Goal: Task Accomplishment & Management: Use online tool/utility

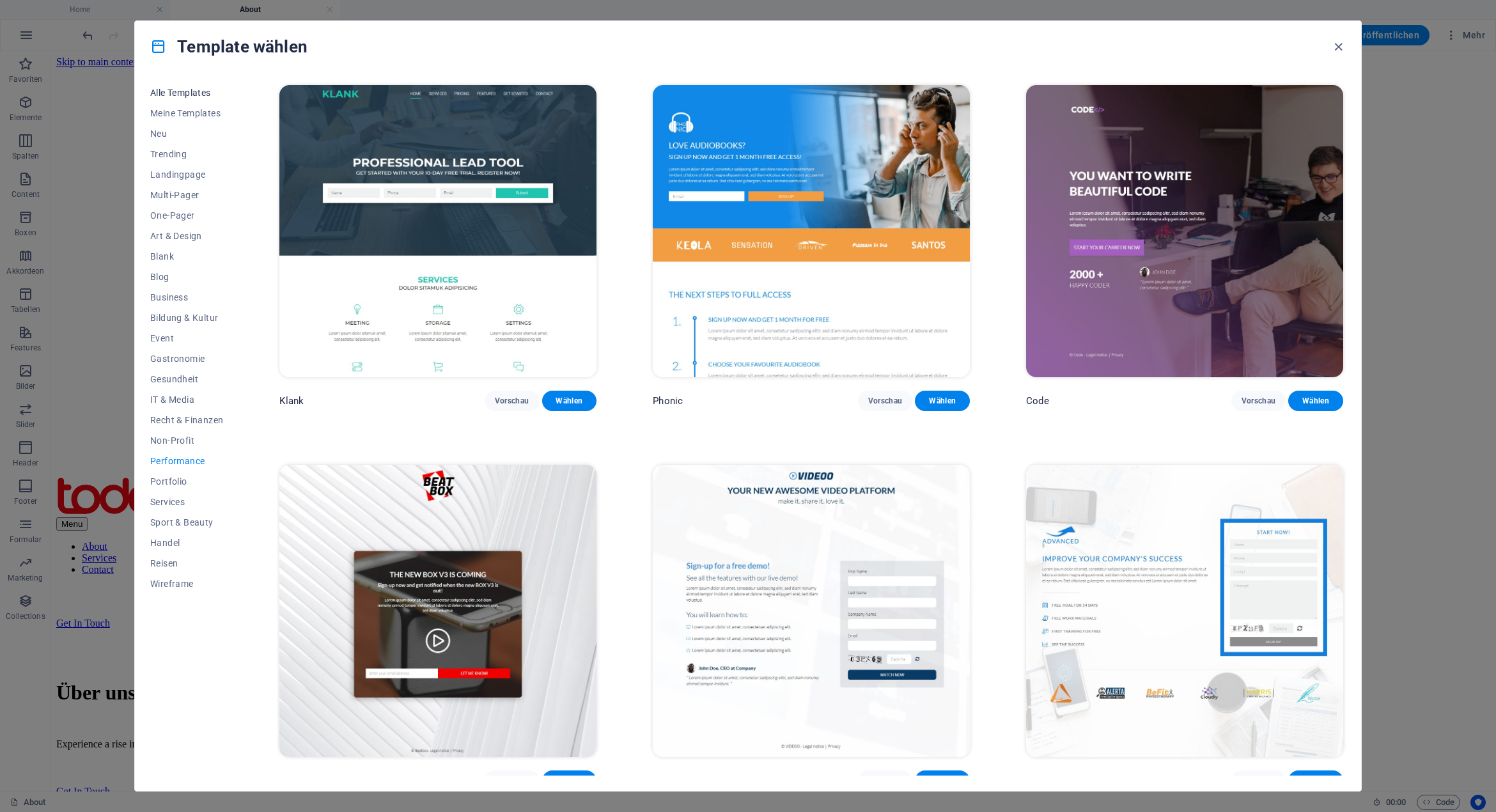
click at [188, 102] on button "Alle Templates" at bounding box center [187, 92] width 73 height 20
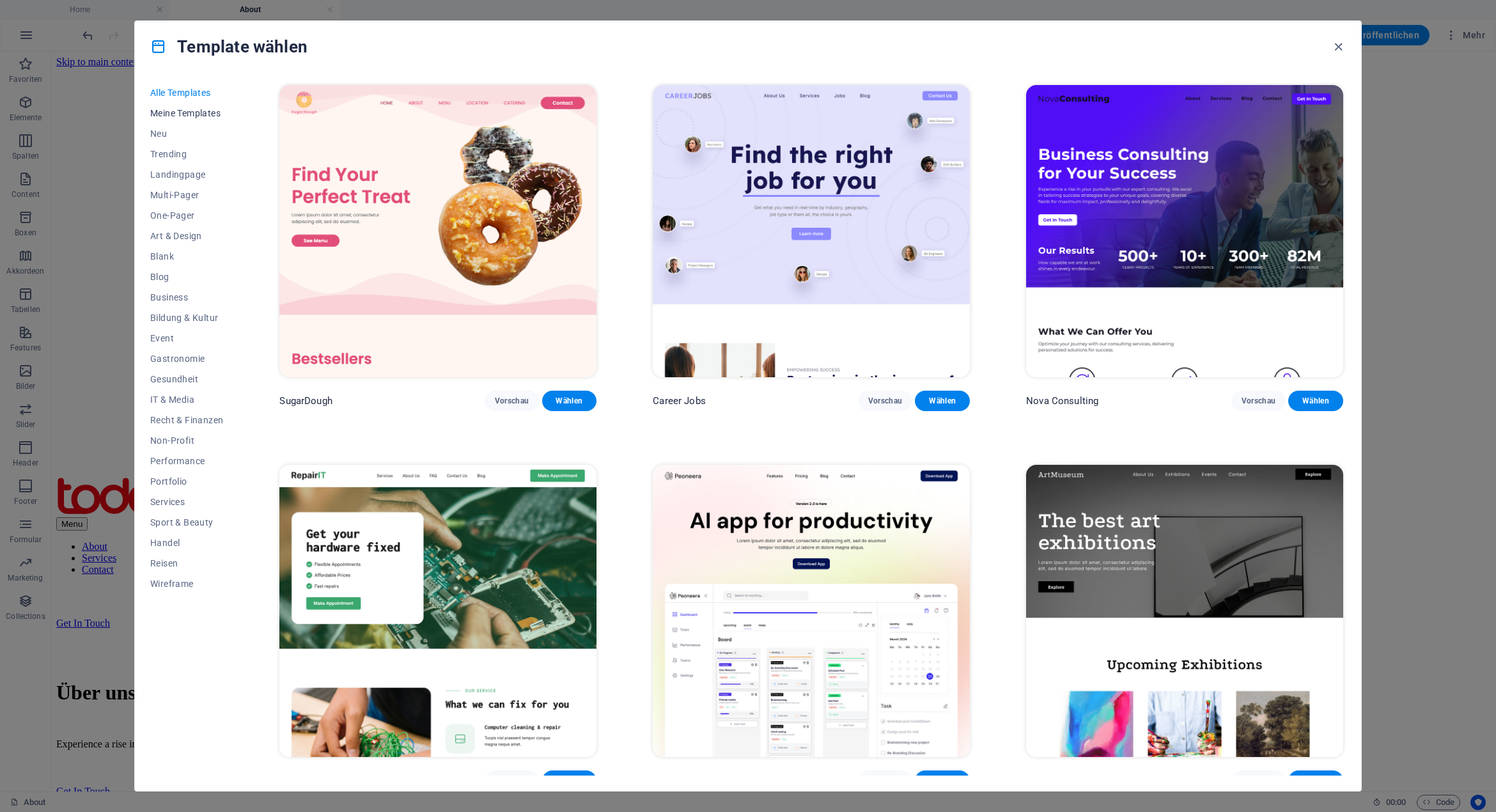
click at [191, 115] on span "Meine Templates" at bounding box center [187, 112] width 73 height 10
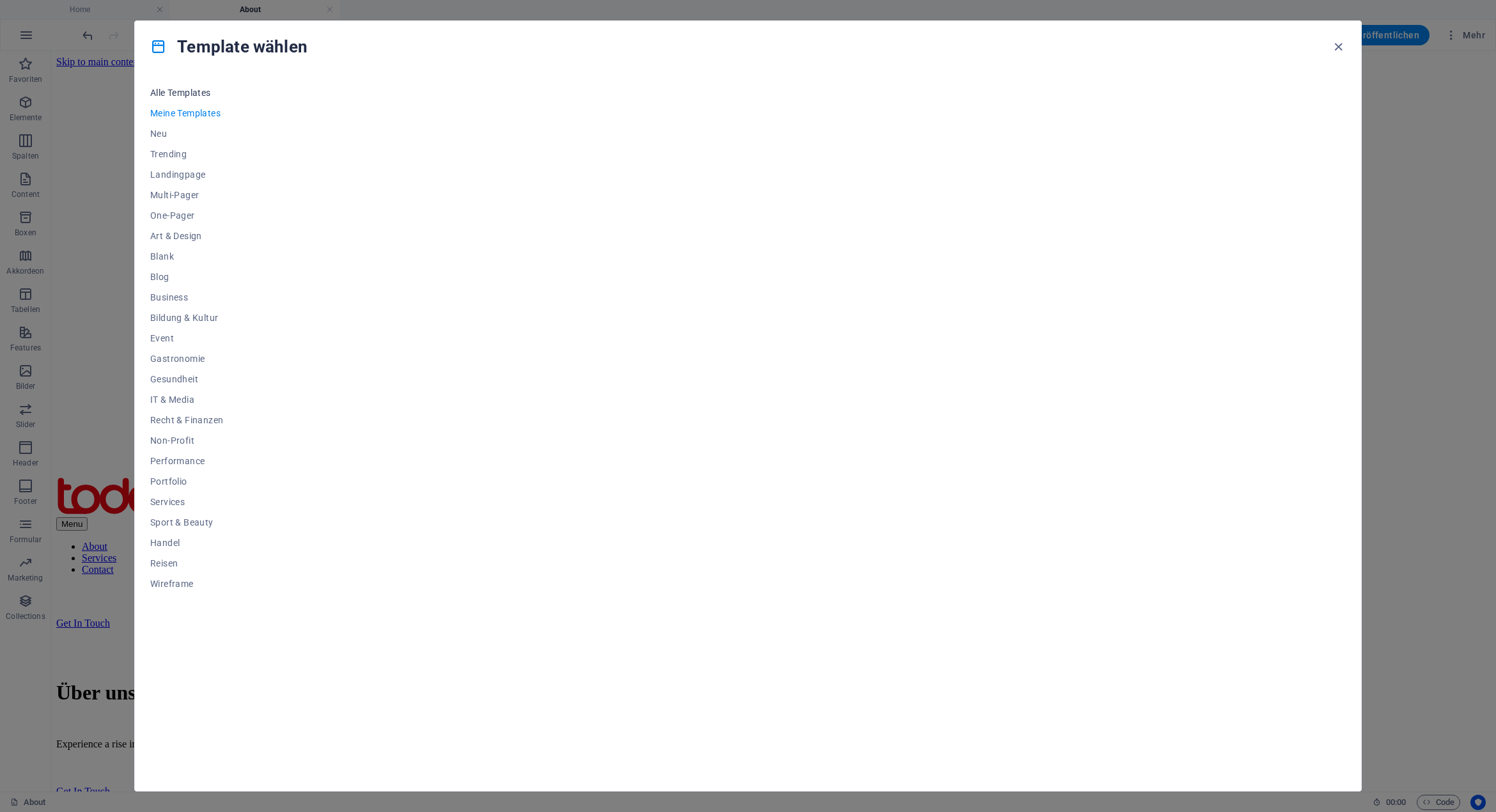
click at [185, 96] on span "Alle Templates" at bounding box center [187, 92] width 73 height 10
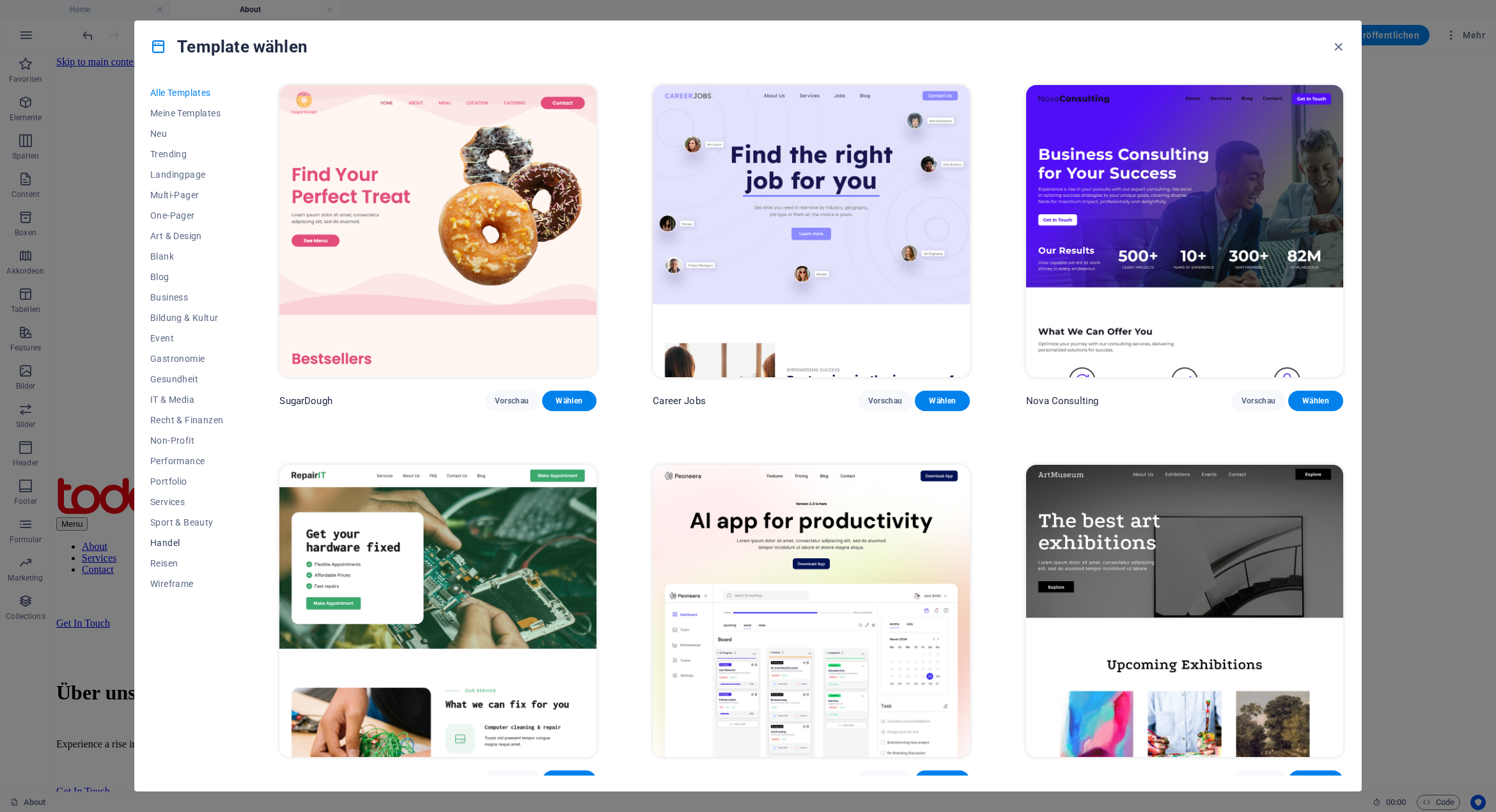
click at [171, 541] on span "Handel" at bounding box center [187, 542] width 73 height 10
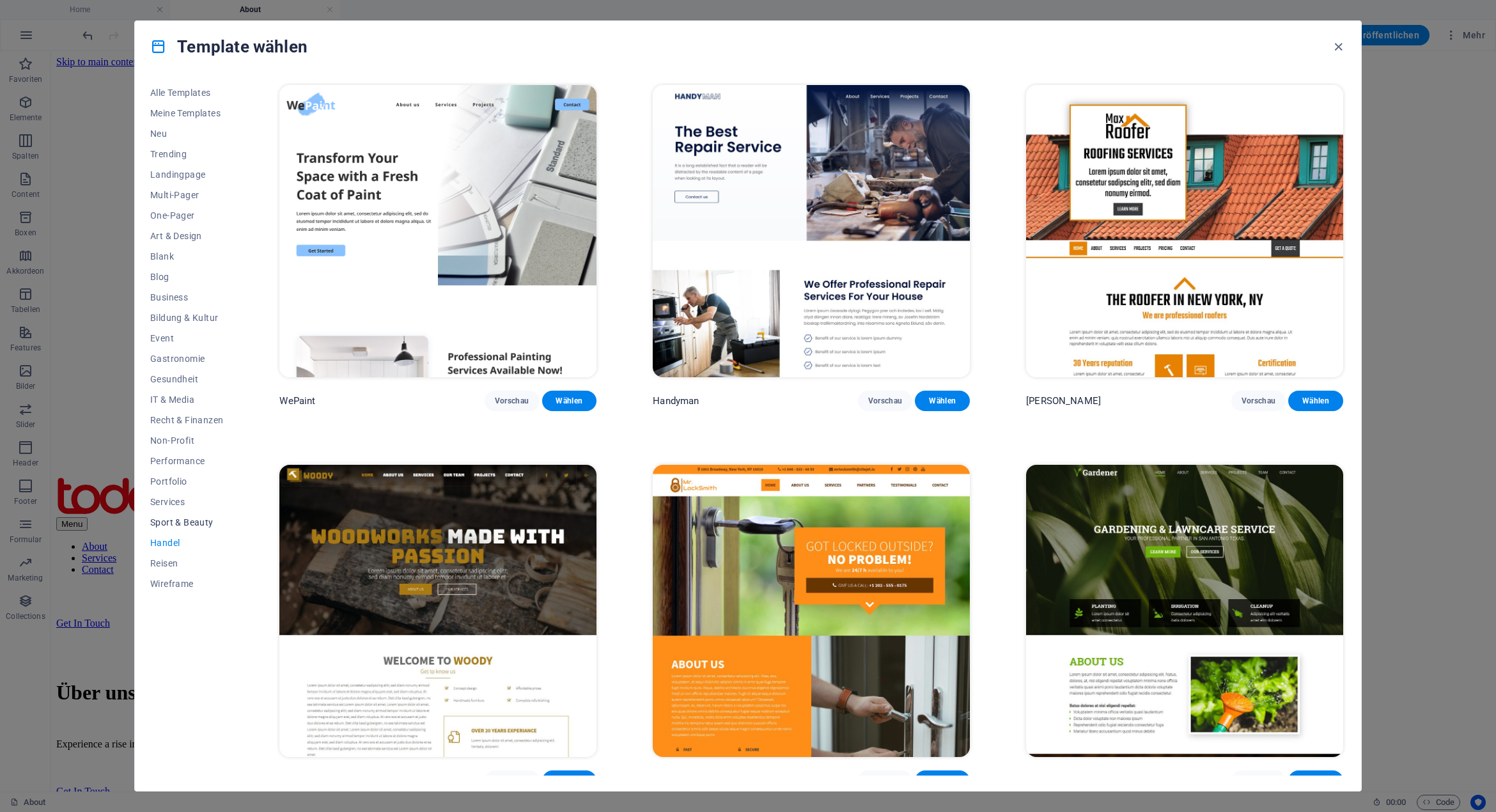
click at [166, 527] on button "Sport & Beauty" at bounding box center [187, 522] width 73 height 20
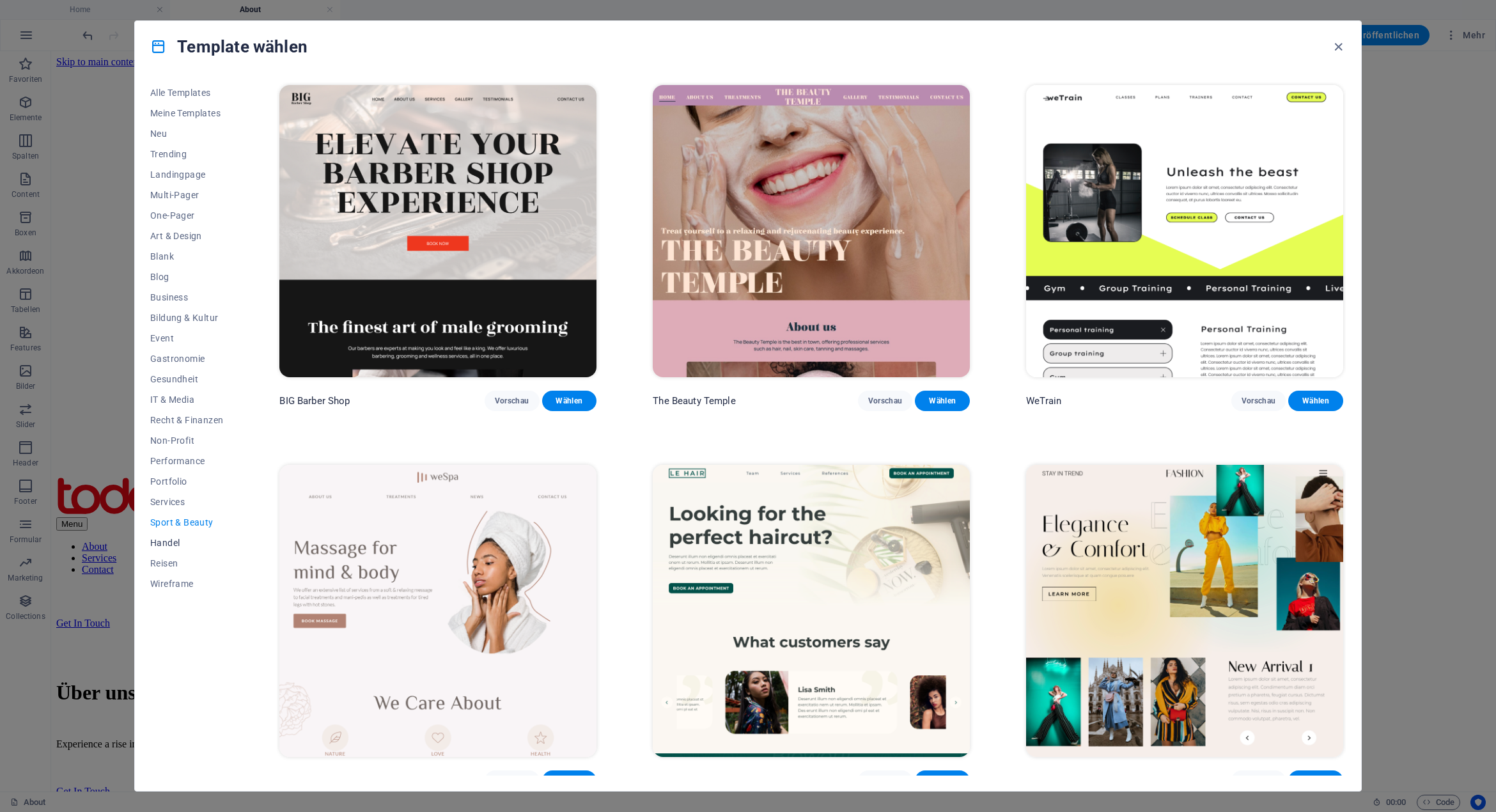
click at [168, 545] on span "Handel" at bounding box center [187, 542] width 73 height 10
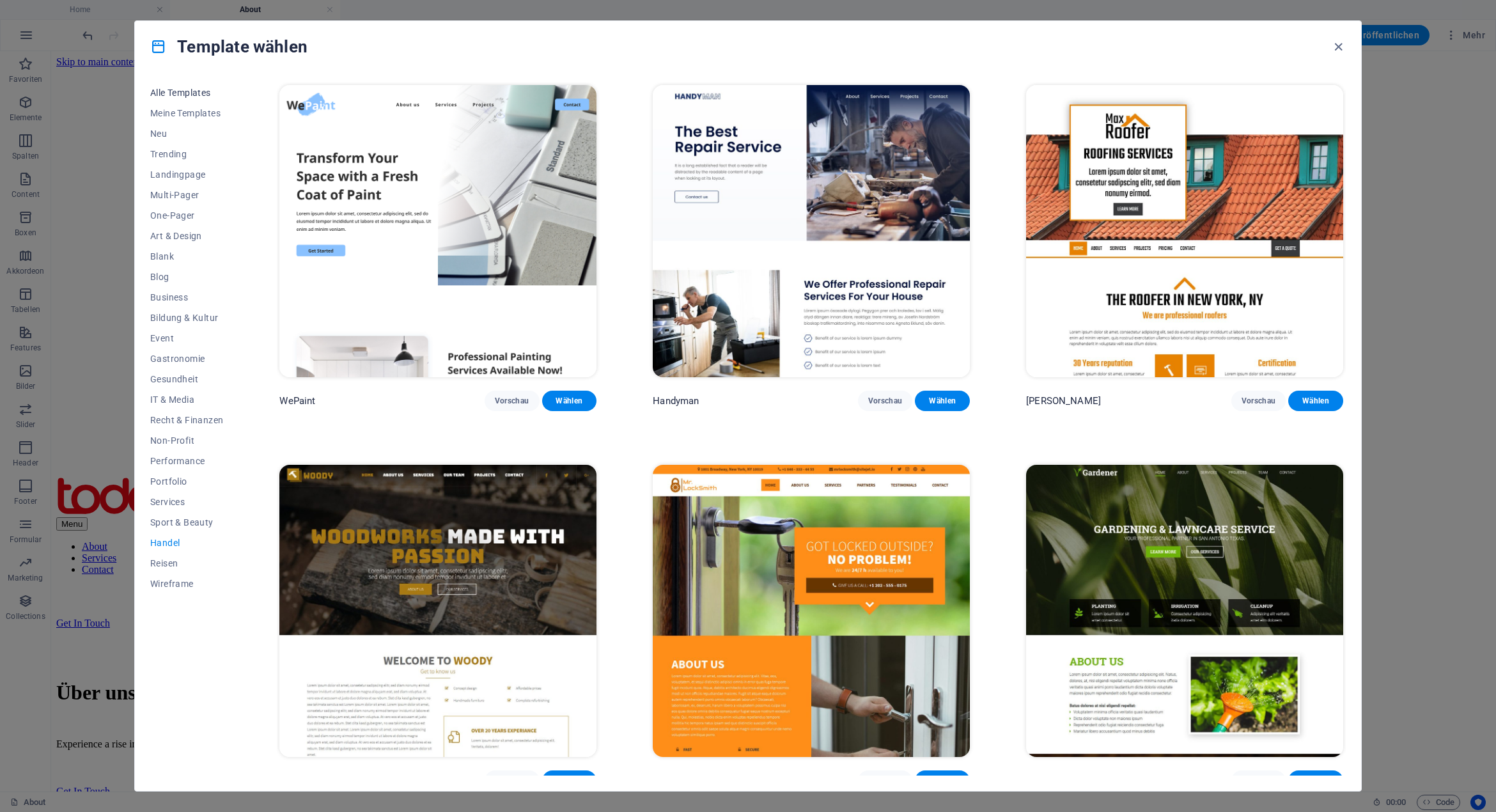
click at [176, 88] on span "Alle Templates" at bounding box center [187, 92] width 73 height 10
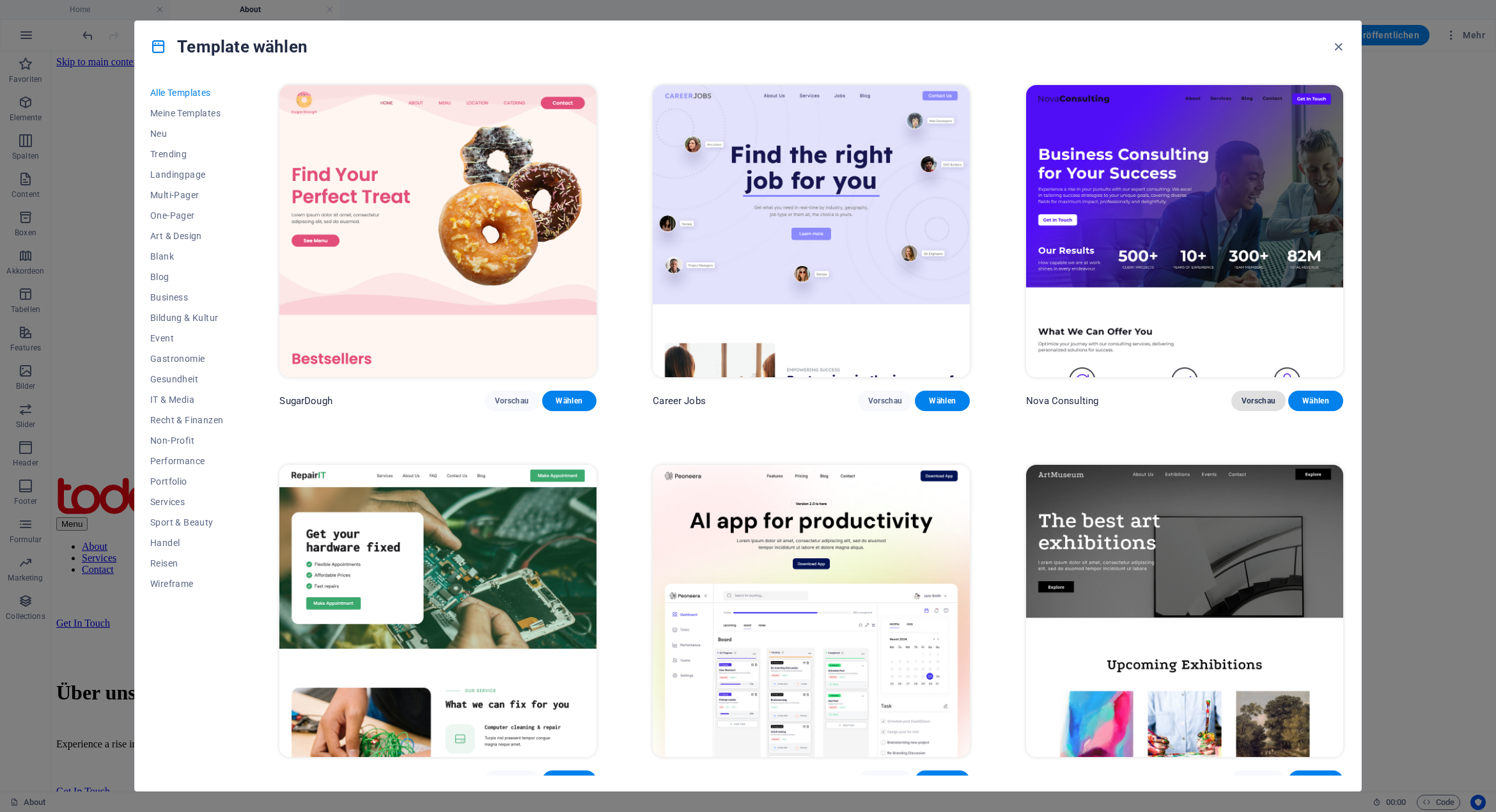
click at [1244, 398] on span "Vorschau" at bounding box center [1259, 400] width 35 height 10
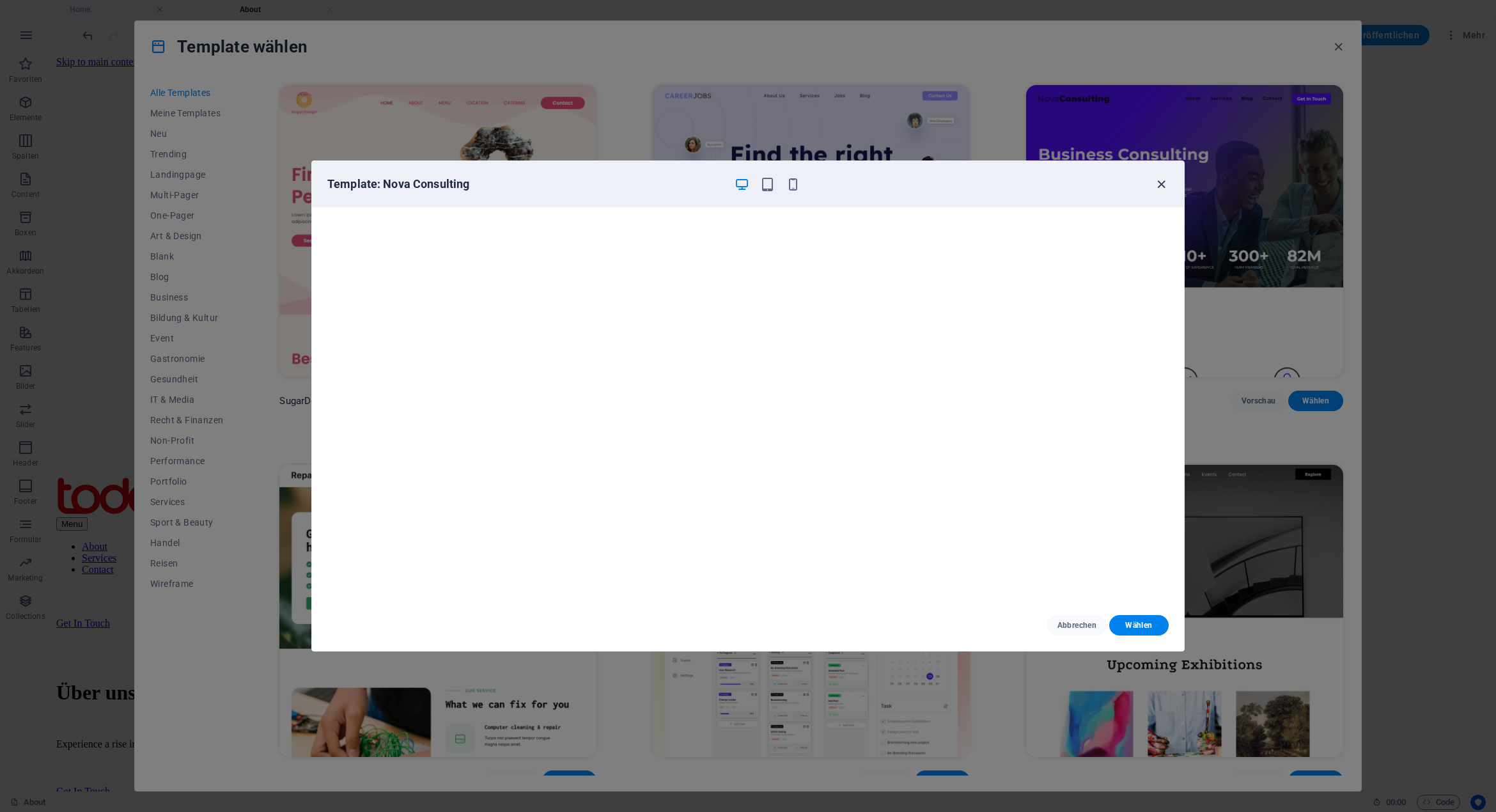
click at [1157, 185] on icon "button" at bounding box center [1161, 184] width 15 height 15
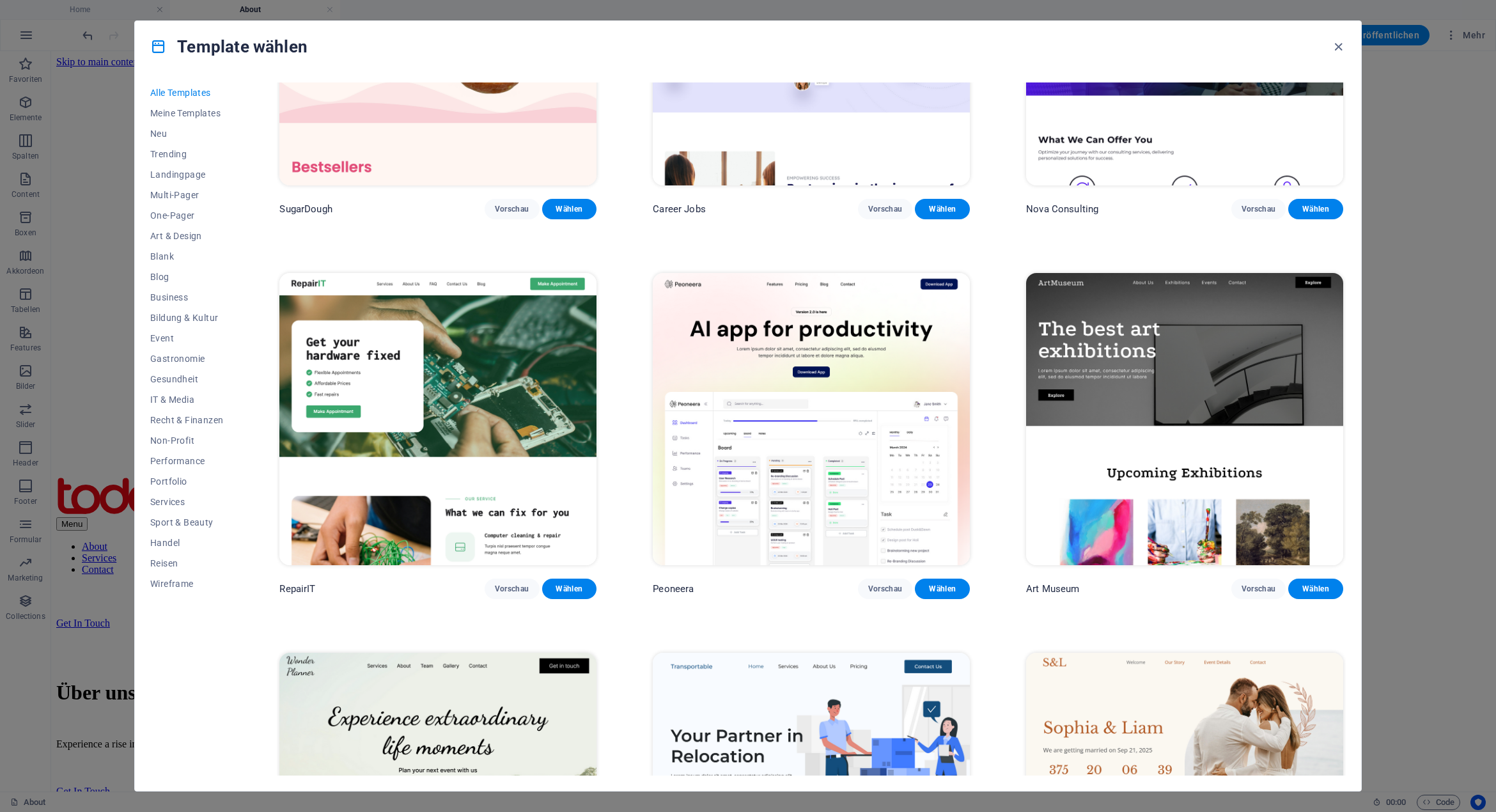
scroll to position [256, 0]
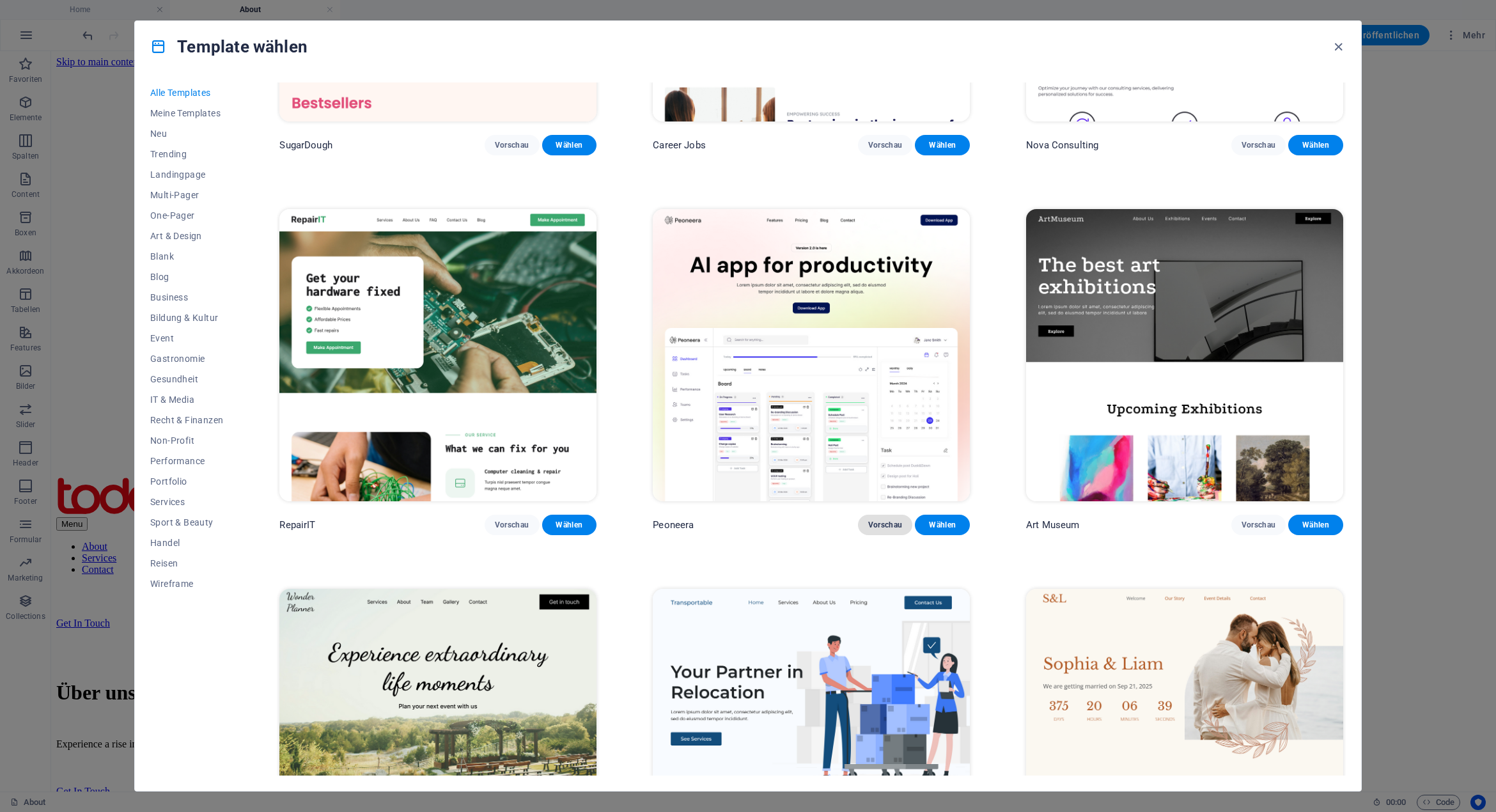
click at [891, 520] on span "Vorschau" at bounding box center [885, 524] width 35 height 10
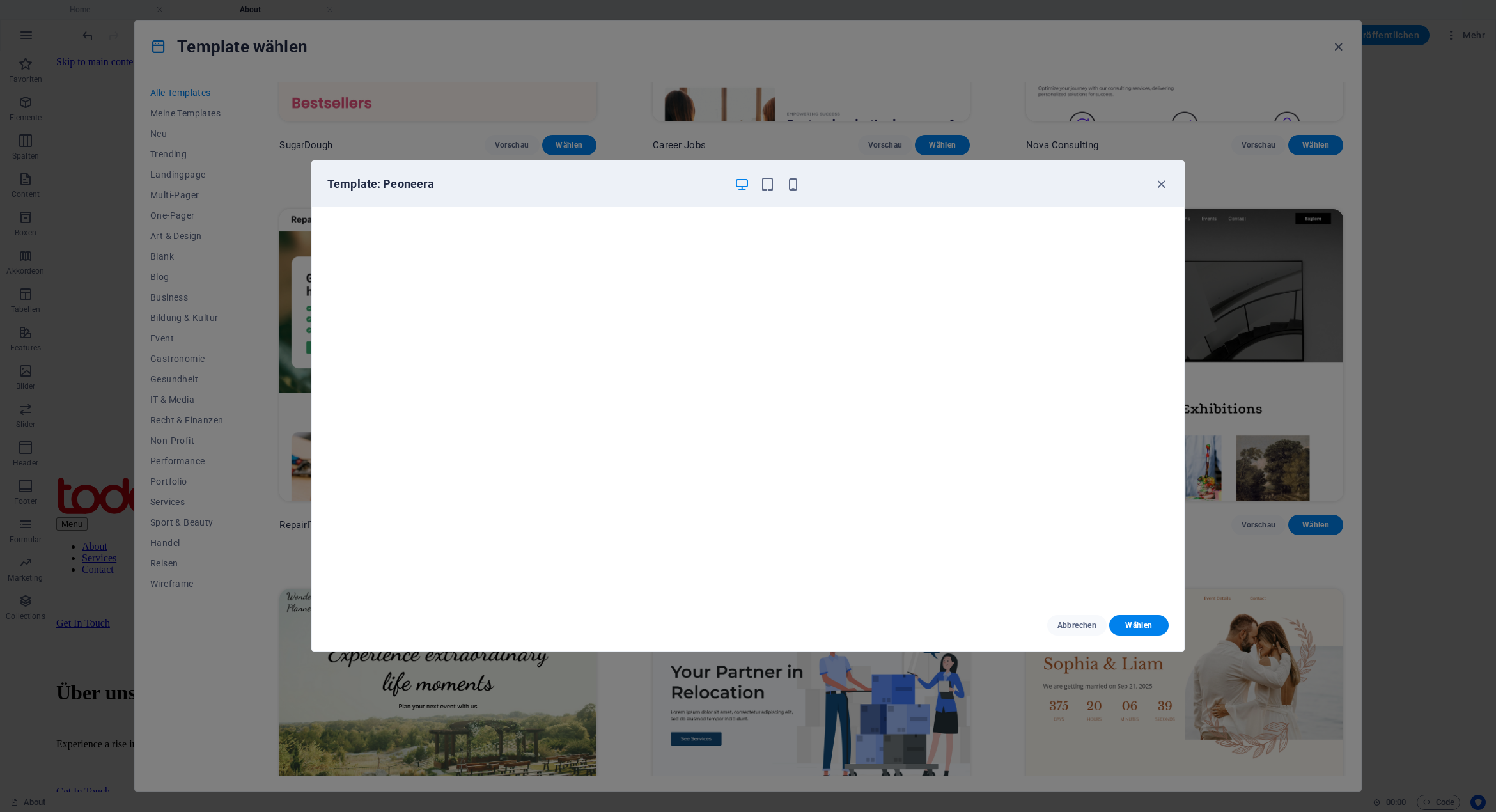
scroll to position [2, 0]
click at [1158, 184] on icon "button" at bounding box center [1161, 184] width 15 height 15
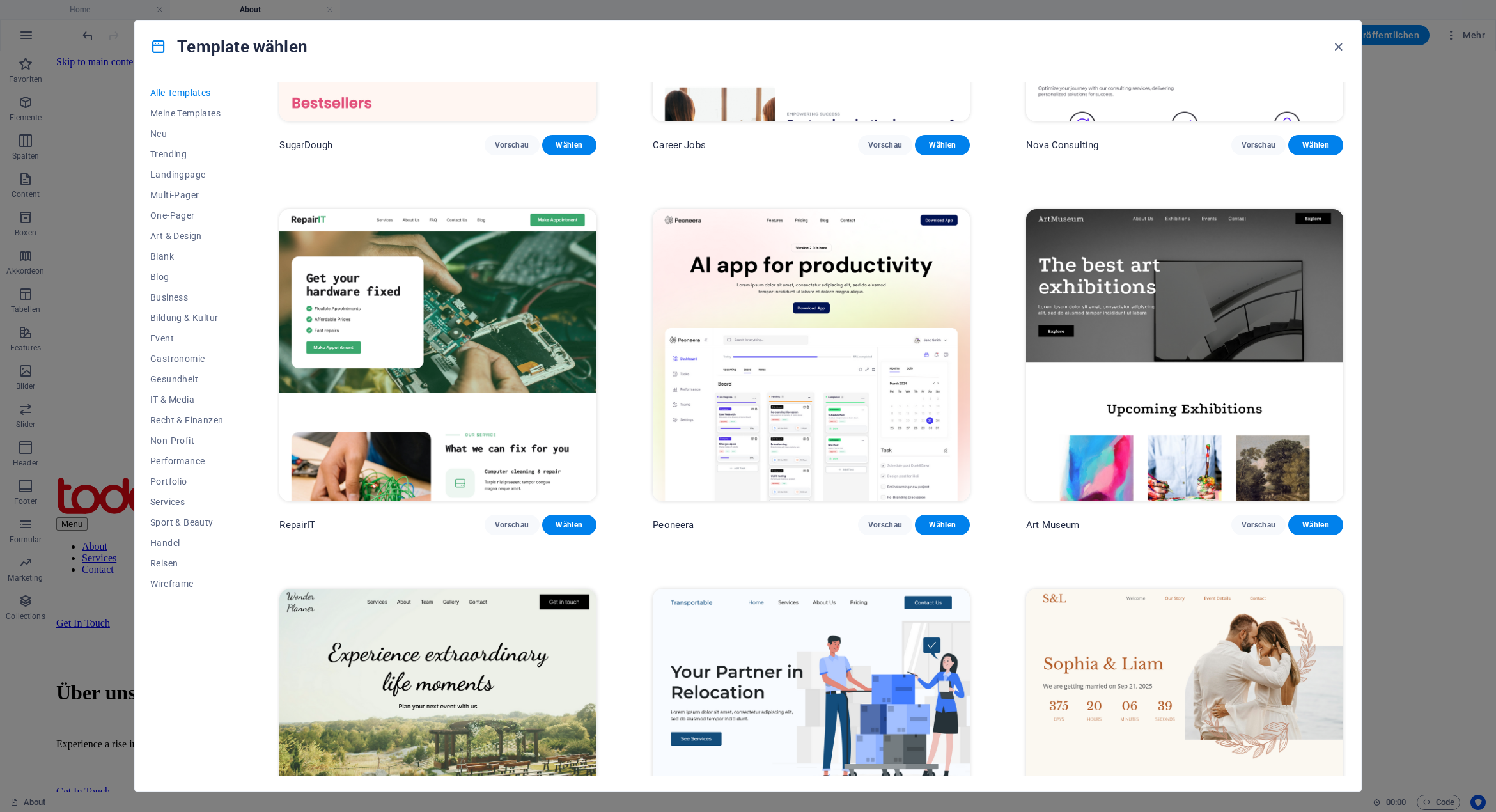
scroll to position [0, 0]
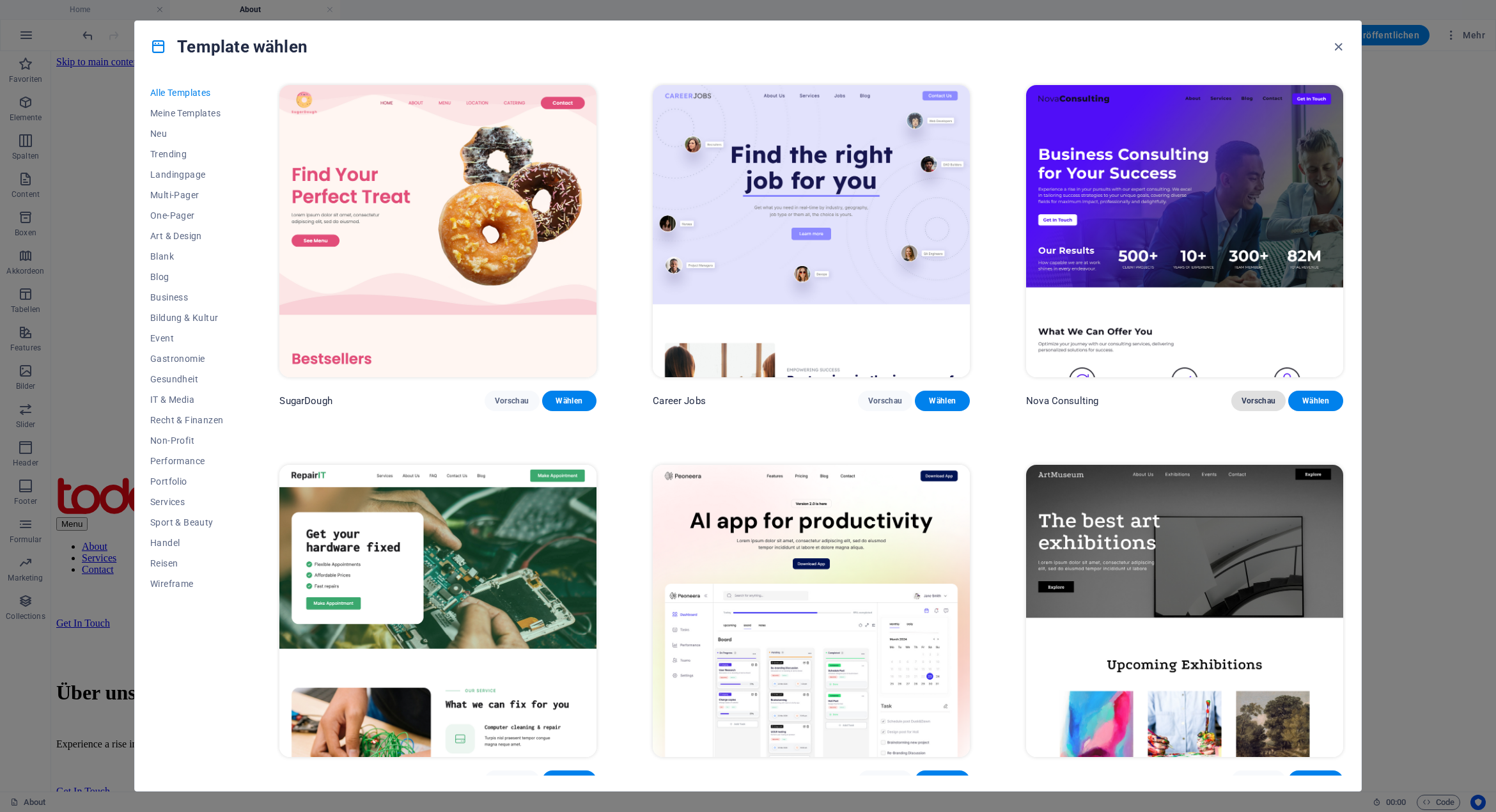
click at [1256, 398] on span "Vorschau" at bounding box center [1259, 400] width 35 height 10
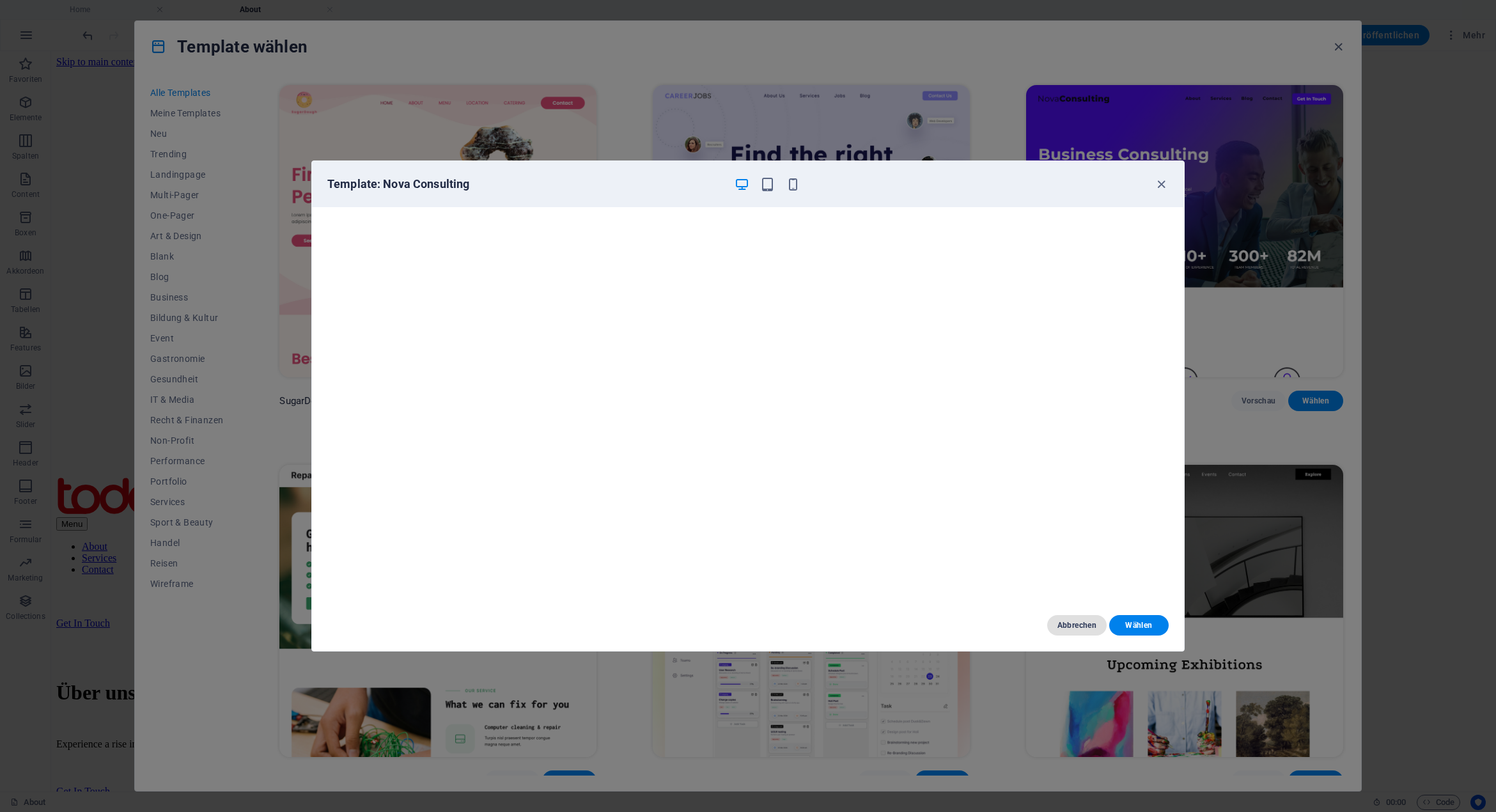
click at [1079, 621] on span "Abbrechen" at bounding box center [1076, 624] width 39 height 10
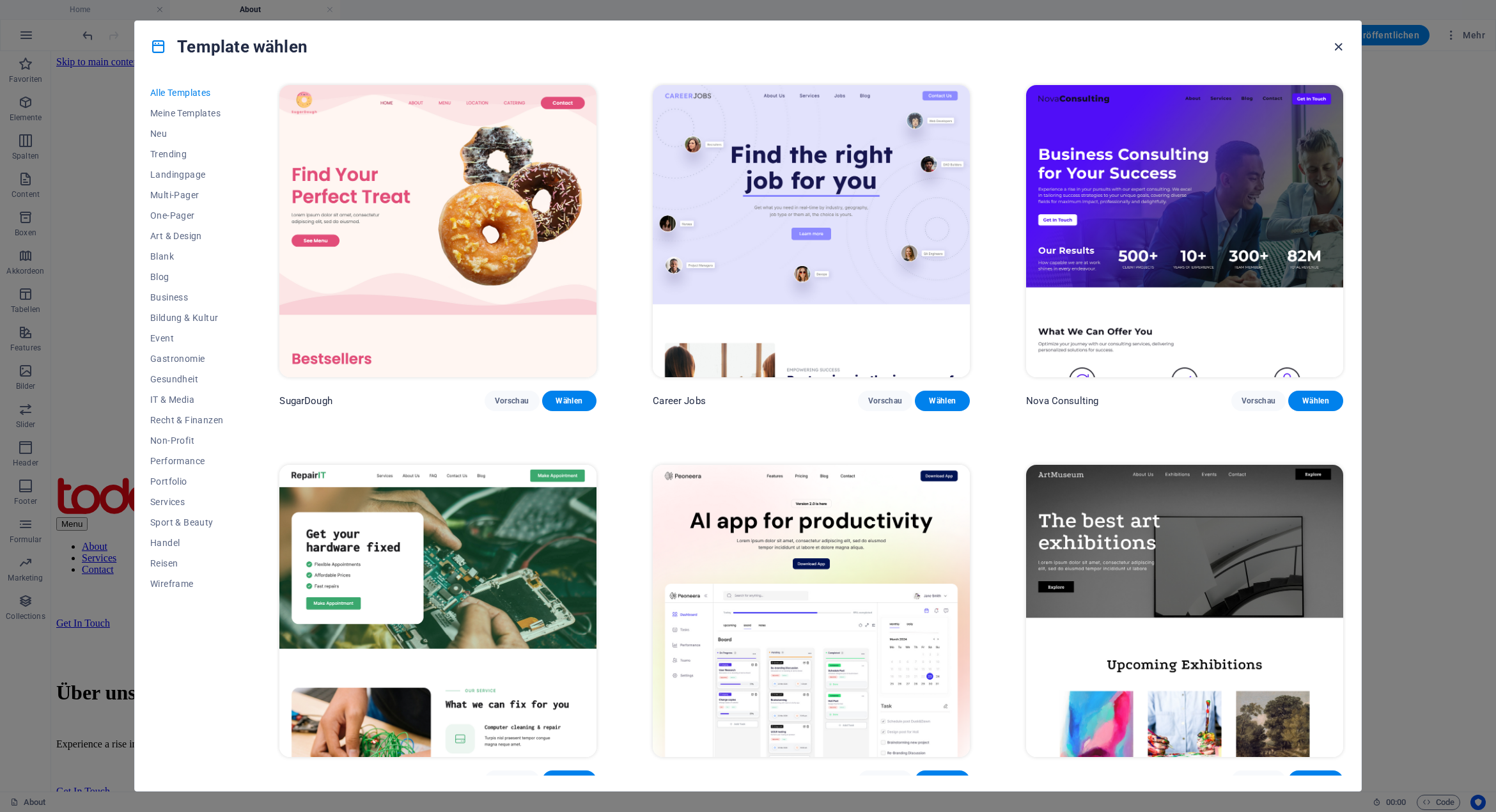
click at [1339, 53] on icon "button" at bounding box center [1338, 47] width 15 height 15
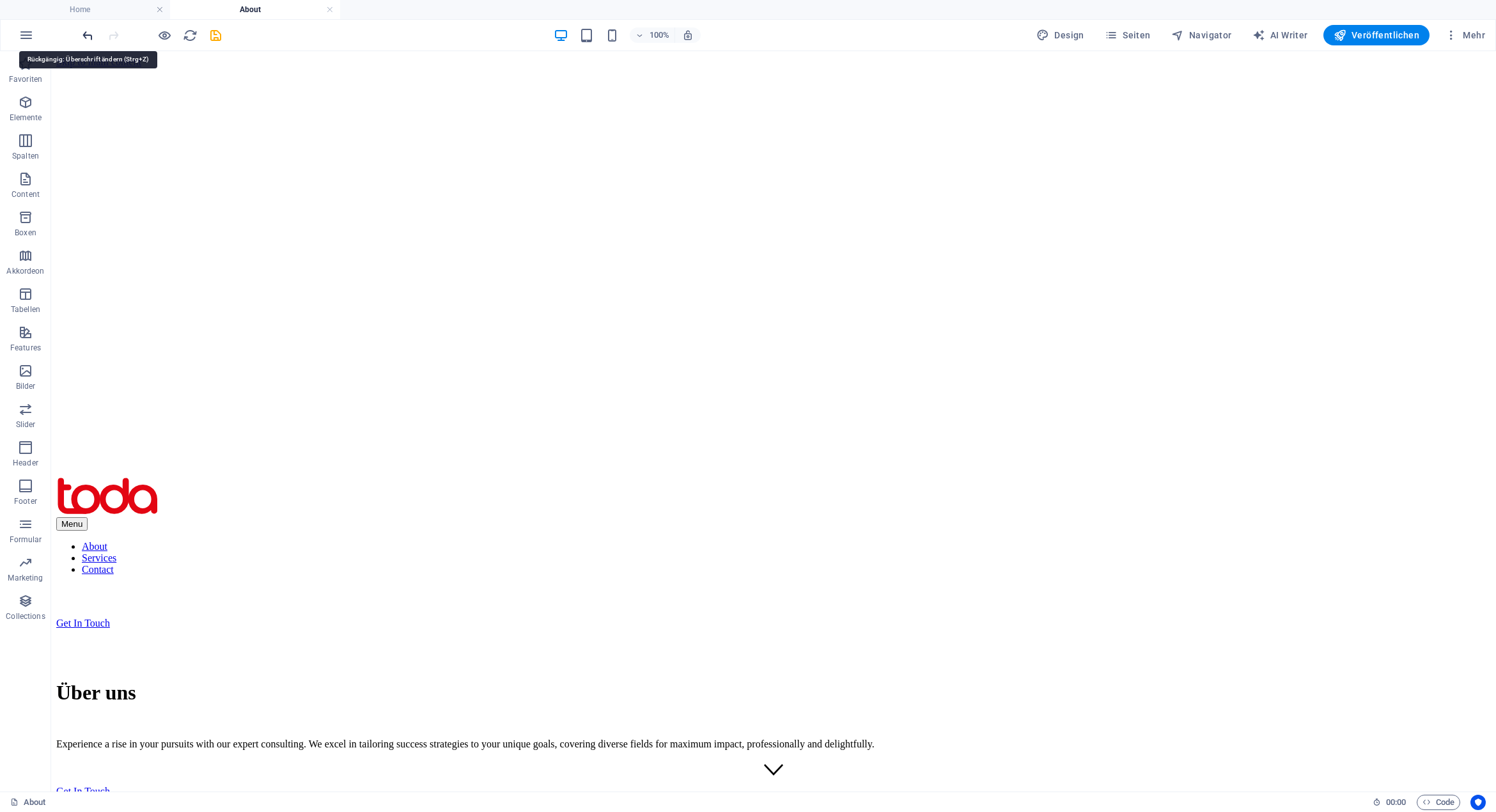
click at [88, 30] on icon "undo" at bounding box center [88, 35] width 15 height 15
click at [88, 30] on div at bounding box center [151, 35] width 143 height 20
click at [81, 9] on h4 "Home" at bounding box center [85, 9] width 170 height 14
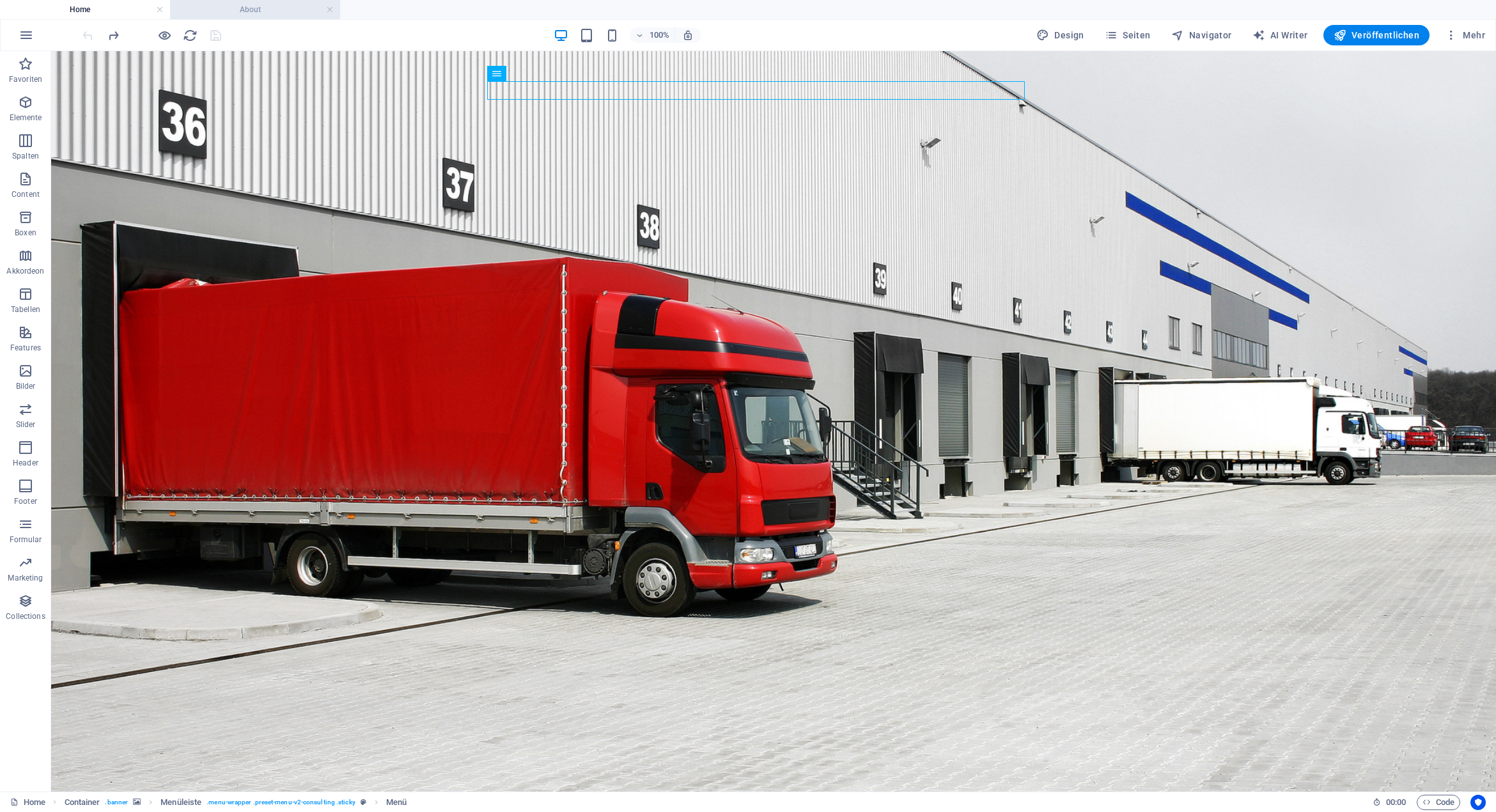
click at [245, 12] on h4 "About" at bounding box center [254, 9] width 170 height 14
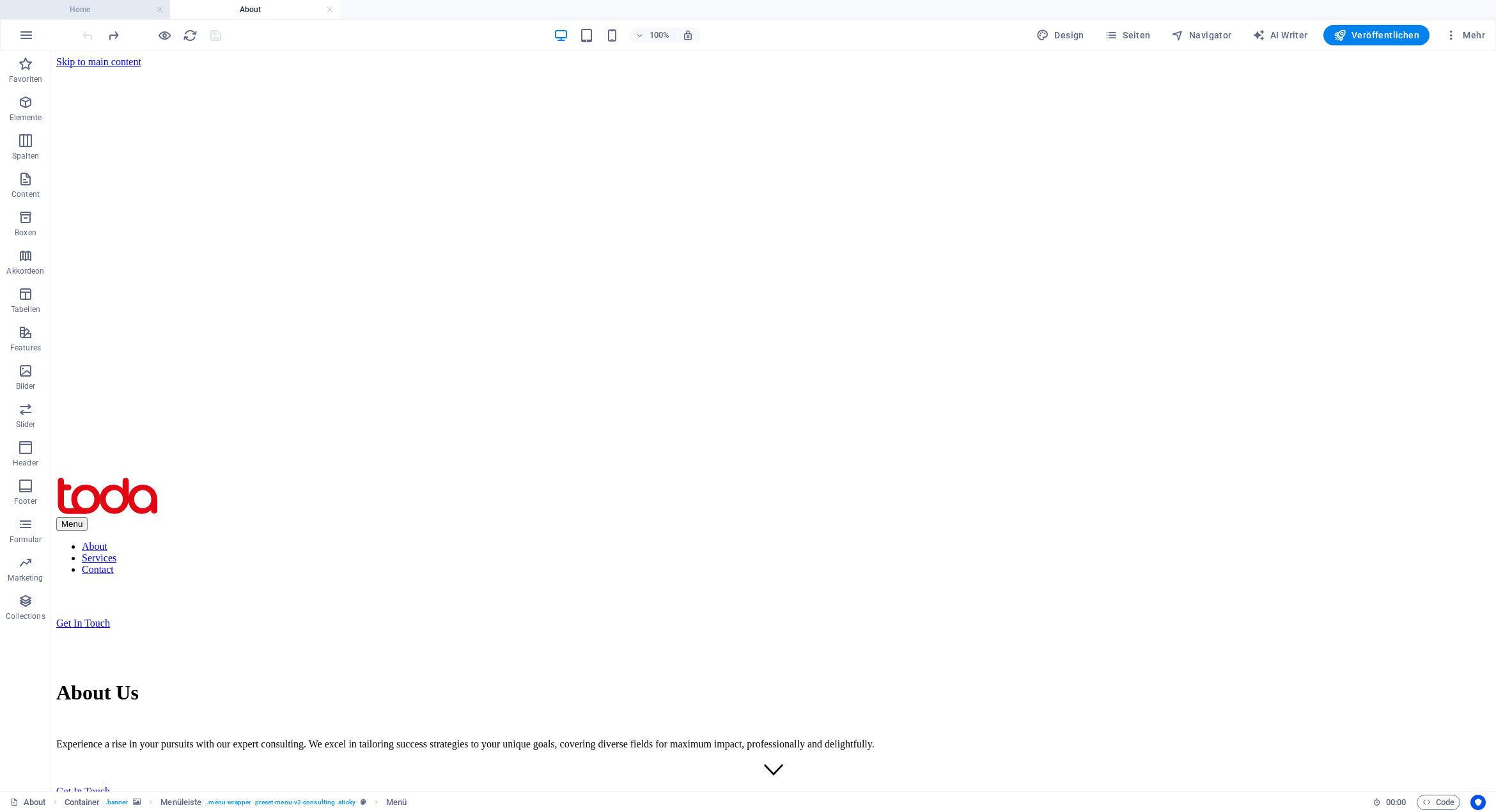
click at [87, 9] on h4 "Home" at bounding box center [85, 9] width 170 height 14
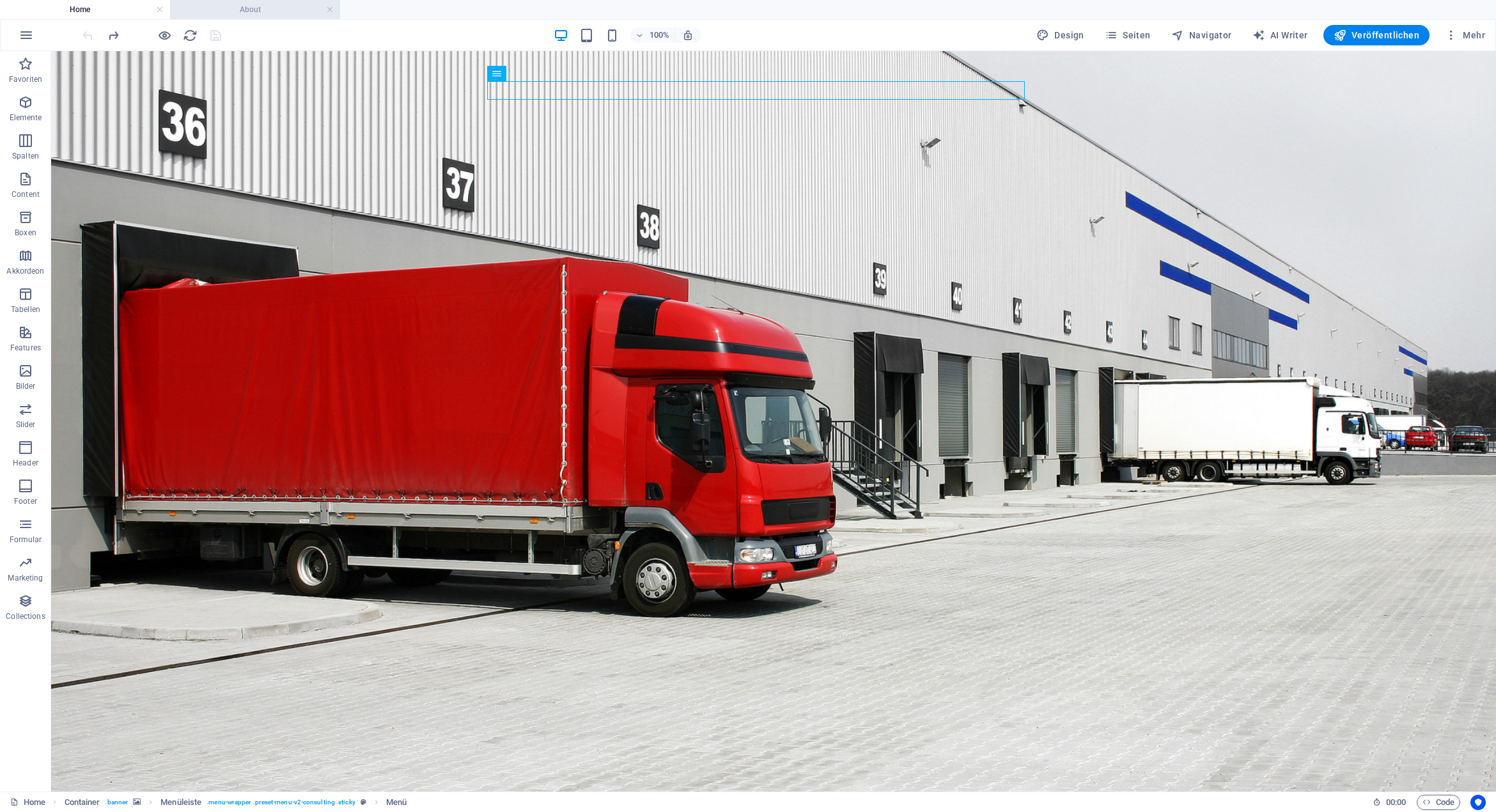
click at [252, 3] on h4 "About" at bounding box center [254, 9] width 170 height 14
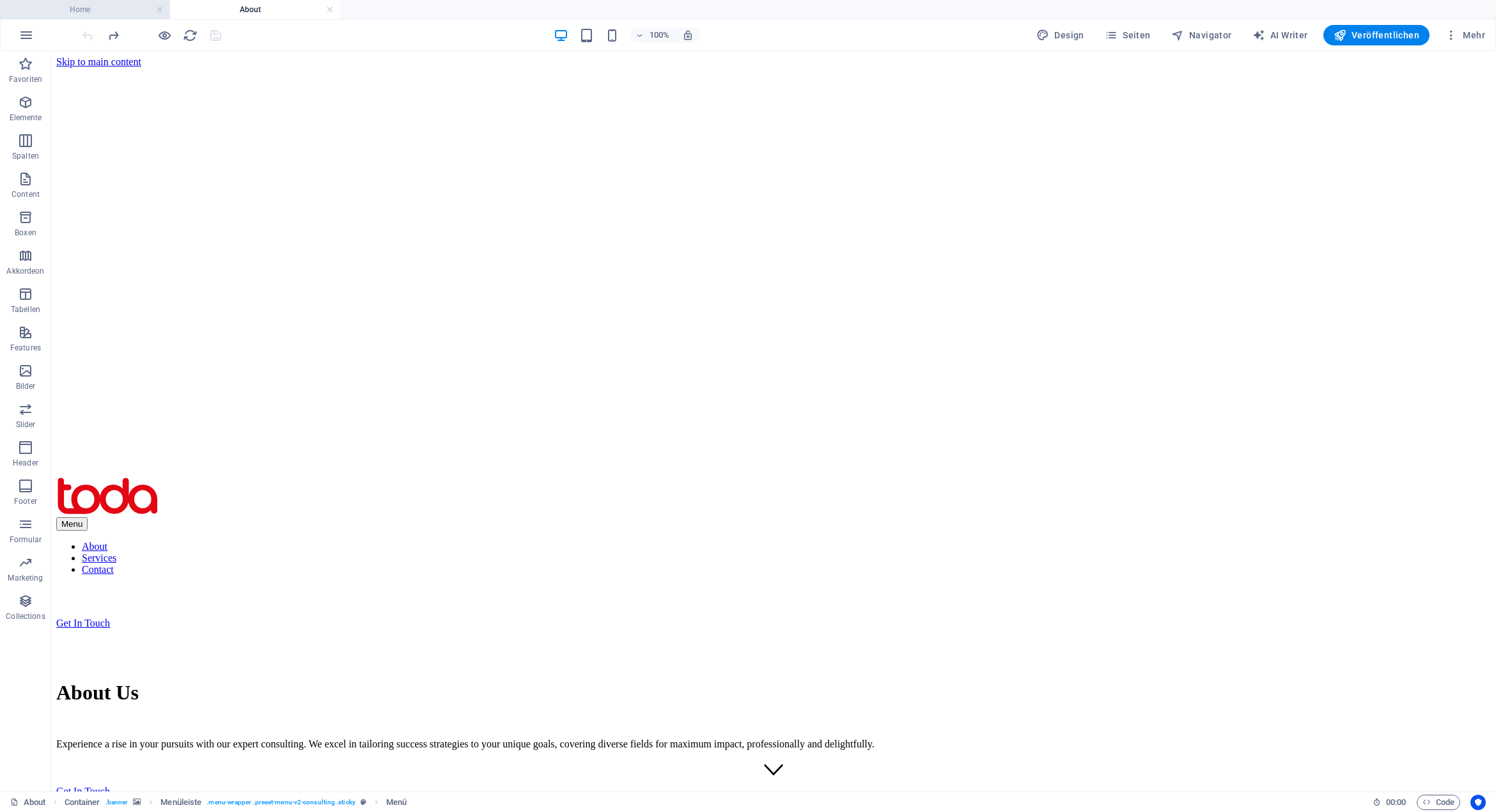
click at [110, 5] on h4 "Home" at bounding box center [85, 9] width 170 height 14
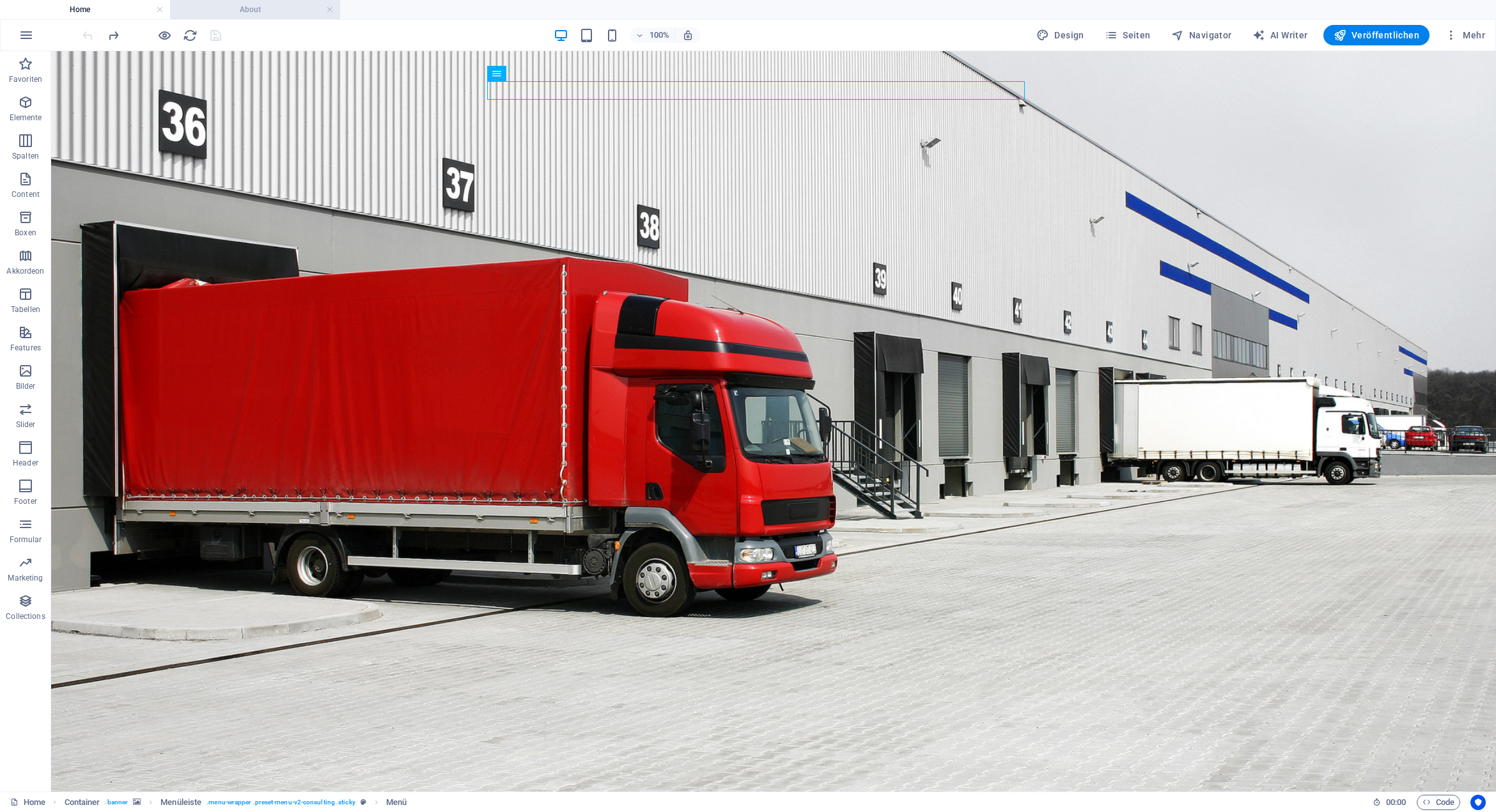
click at [257, 15] on h4 "About" at bounding box center [254, 9] width 170 height 14
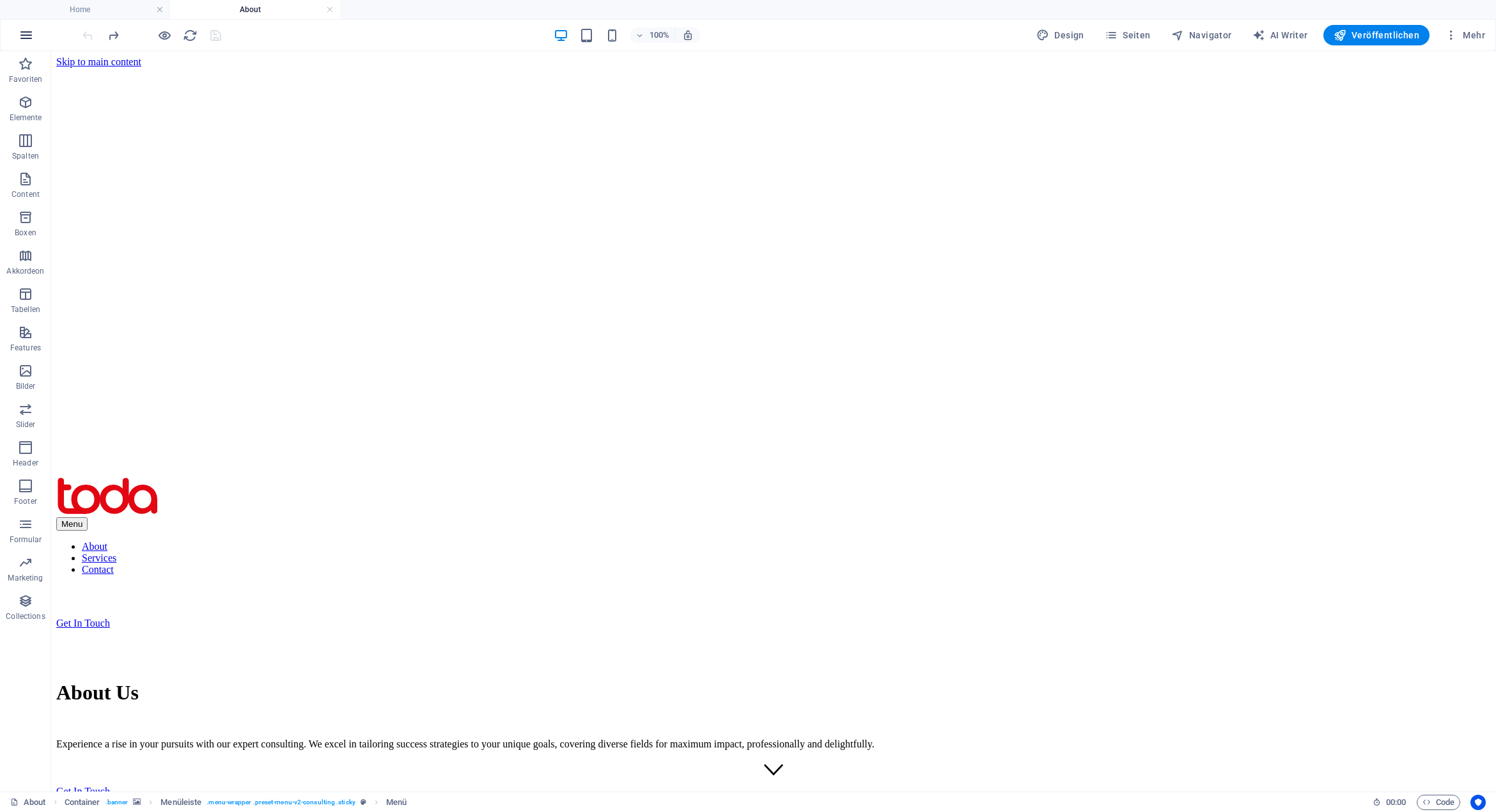
click at [26, 28] on icon "button" at bounding box center [26, 35] width 16 height 16
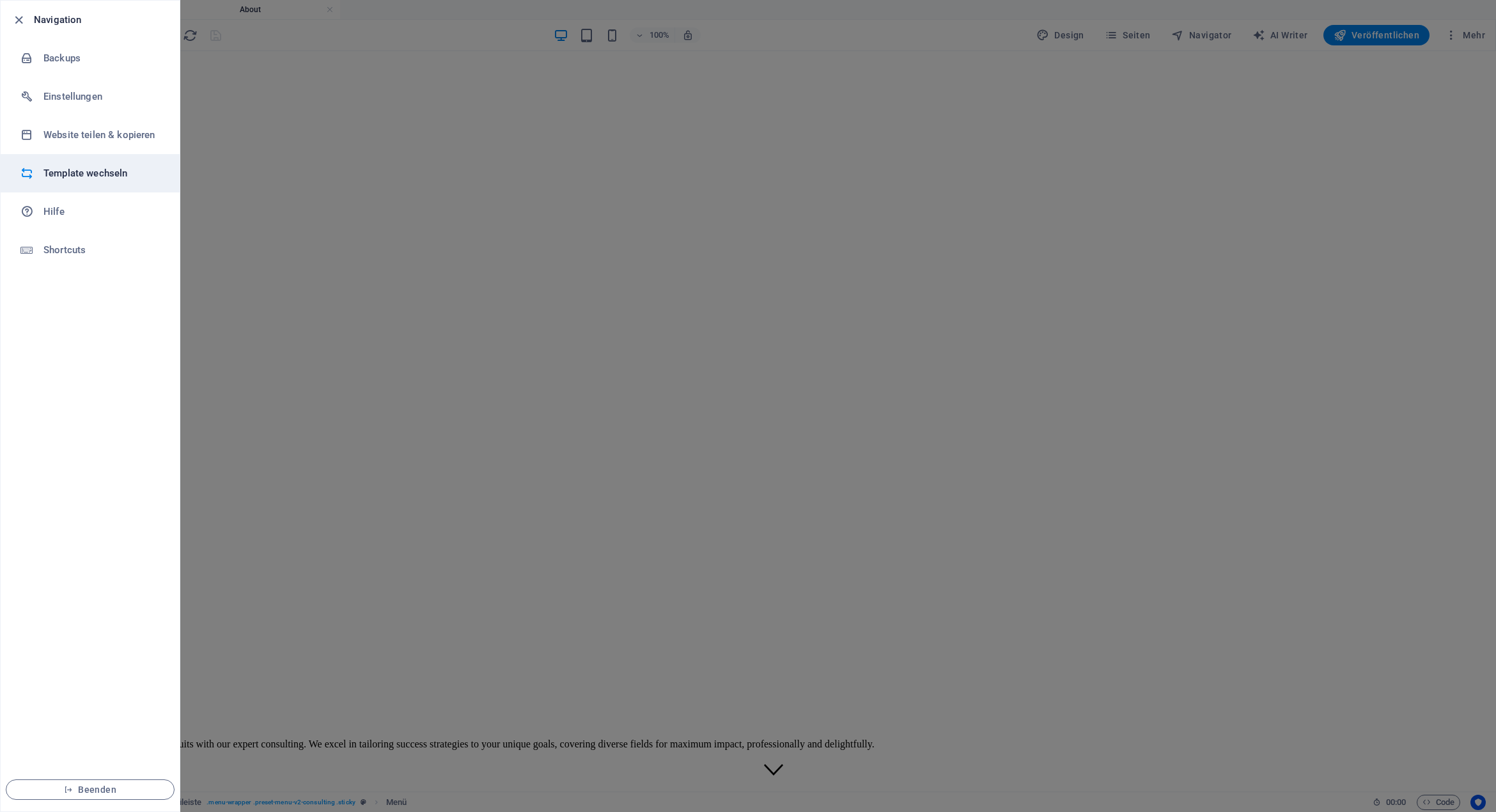
click at [81, 172] on h6 "Template wechseln" at bounding box center [102, 173] width 118 height 16
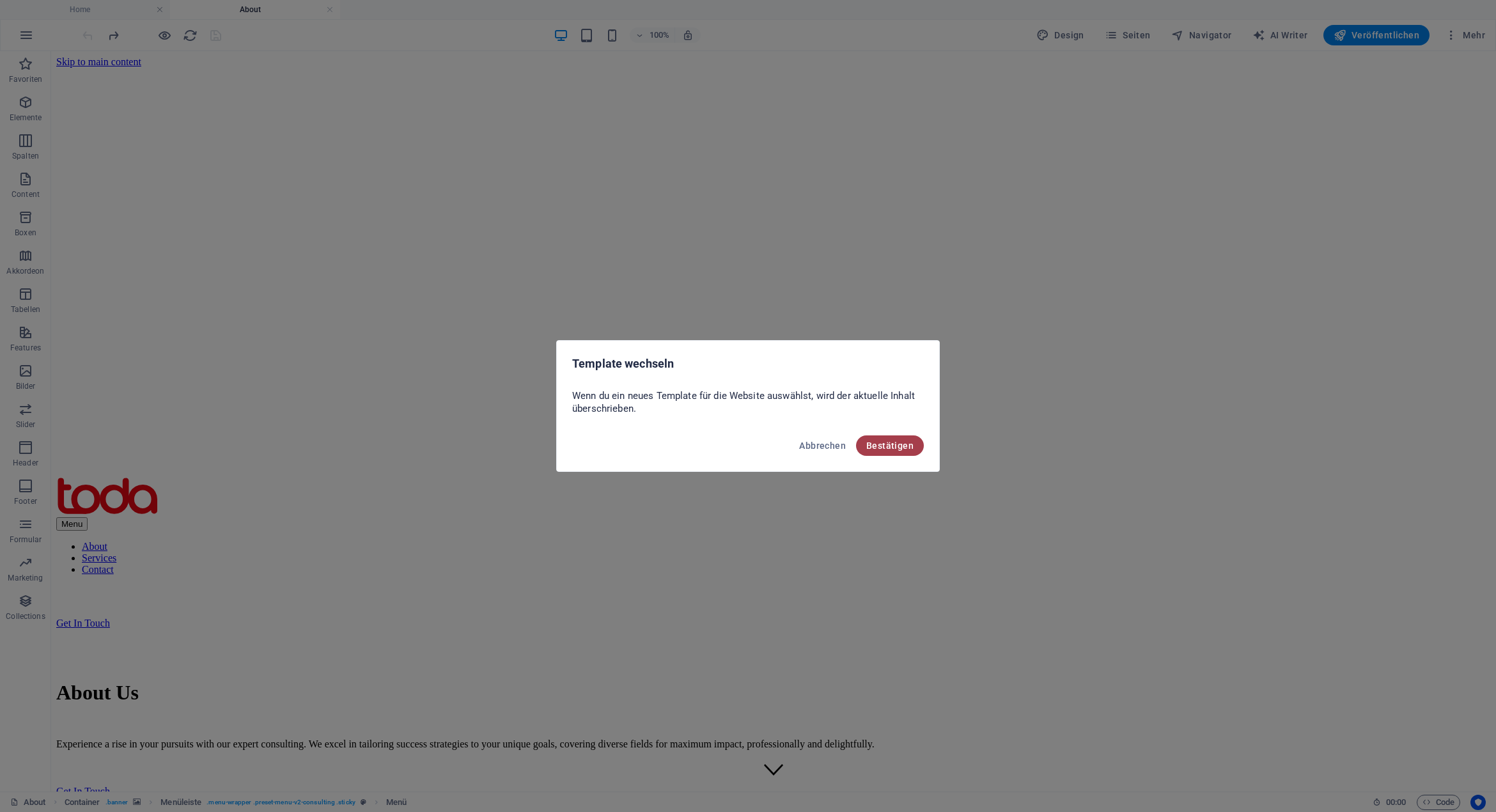
click at [865, 438] on button "Bestätigen" at bounding box center [890, 445] width 67 height 20
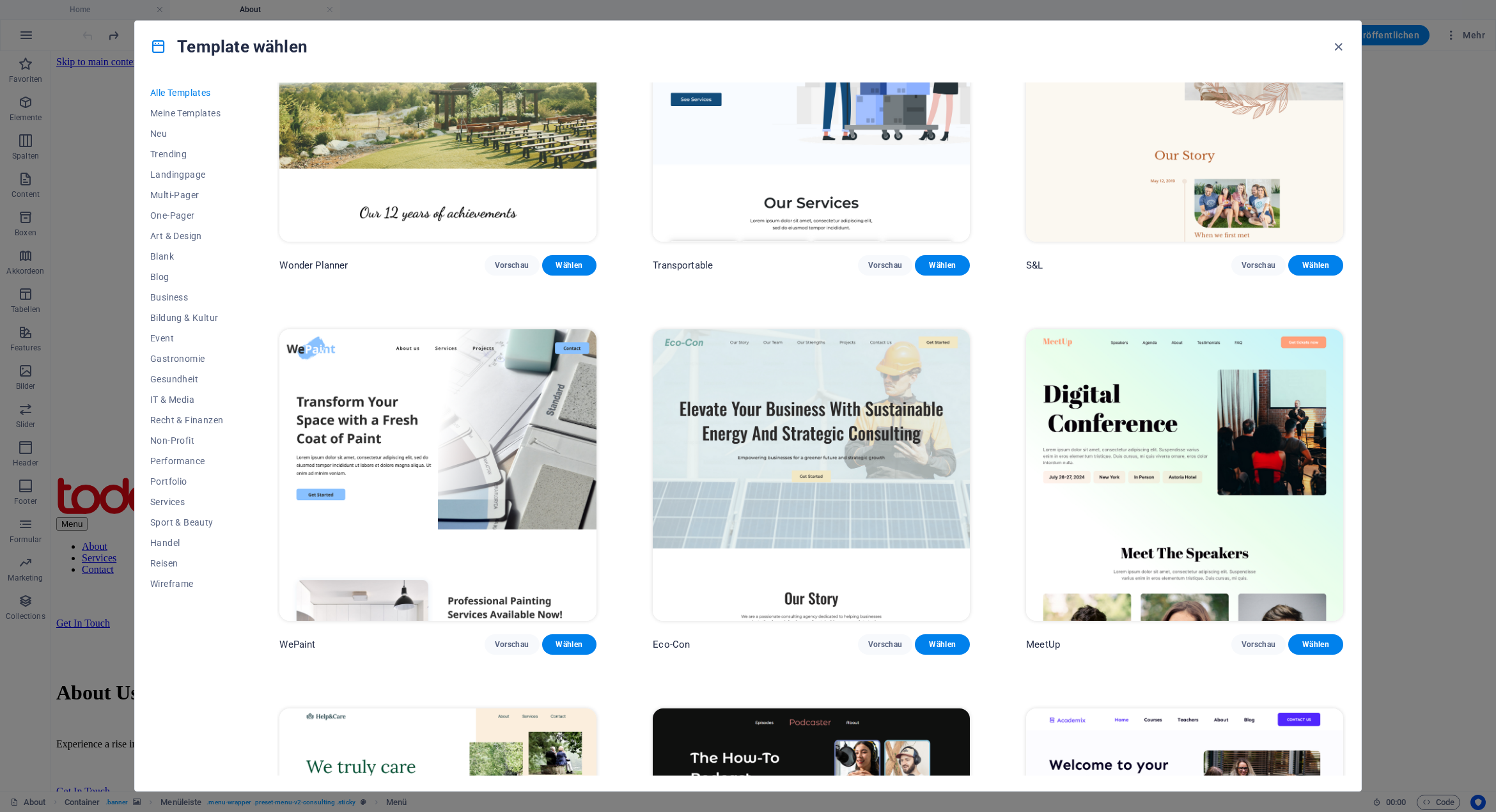
scroll to position [959, 0]
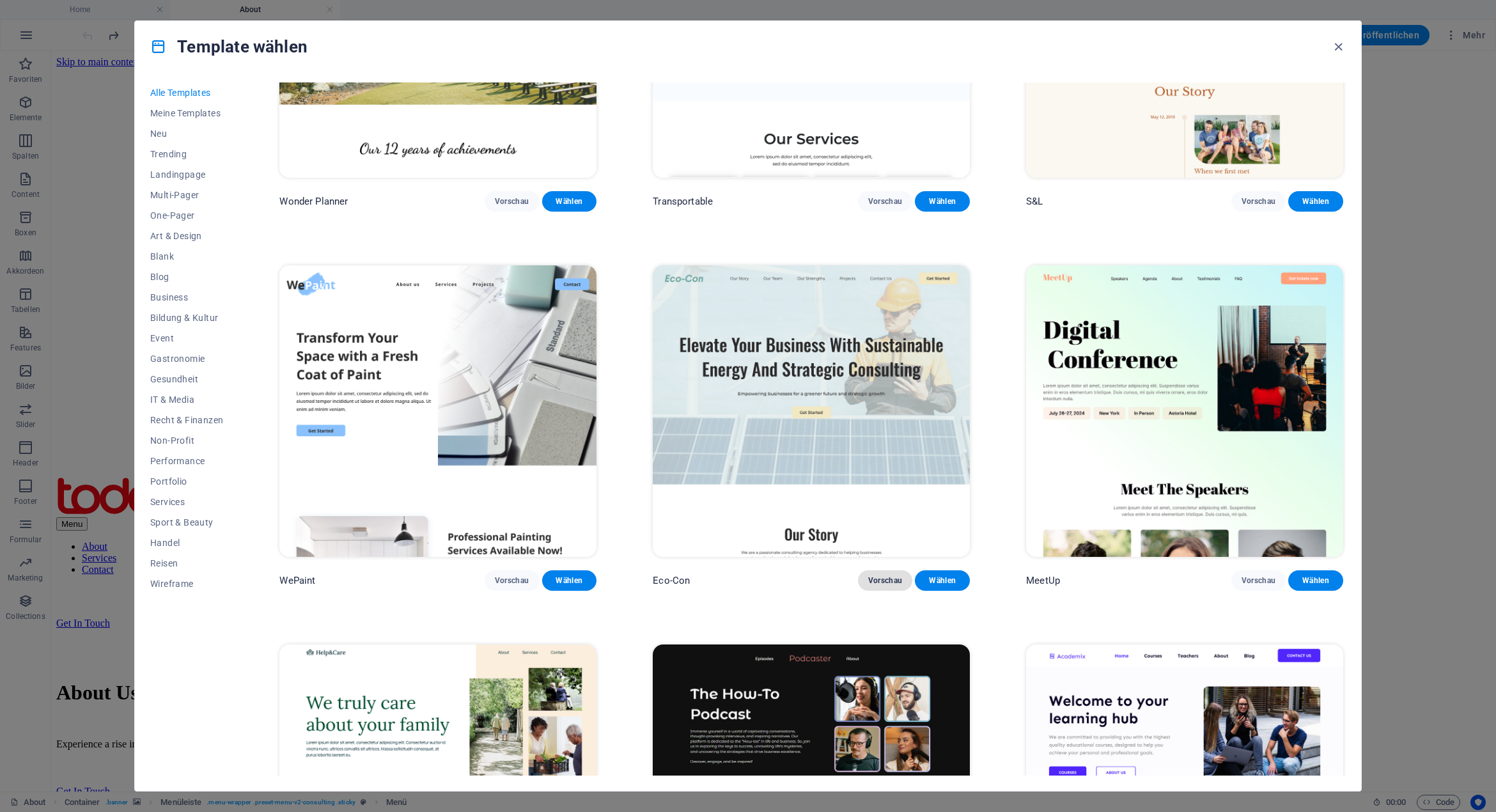
click at [871, 575] on span "Vorschau" at bounding box center [885, 580] width 35 height 10
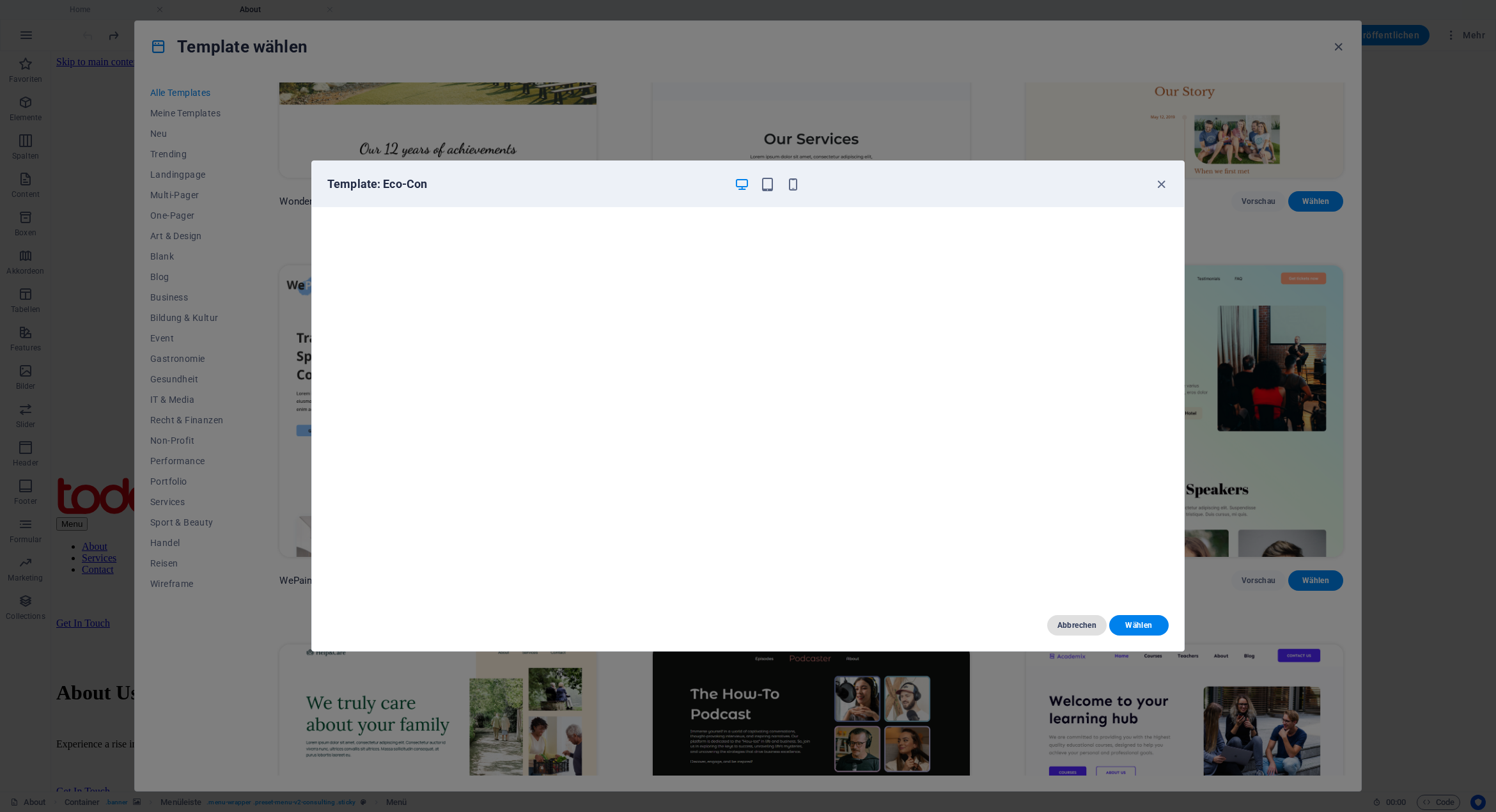
click at [1074, 622] on span "Abbrechen" at bounding box center [1076, 624] width 39 height 10
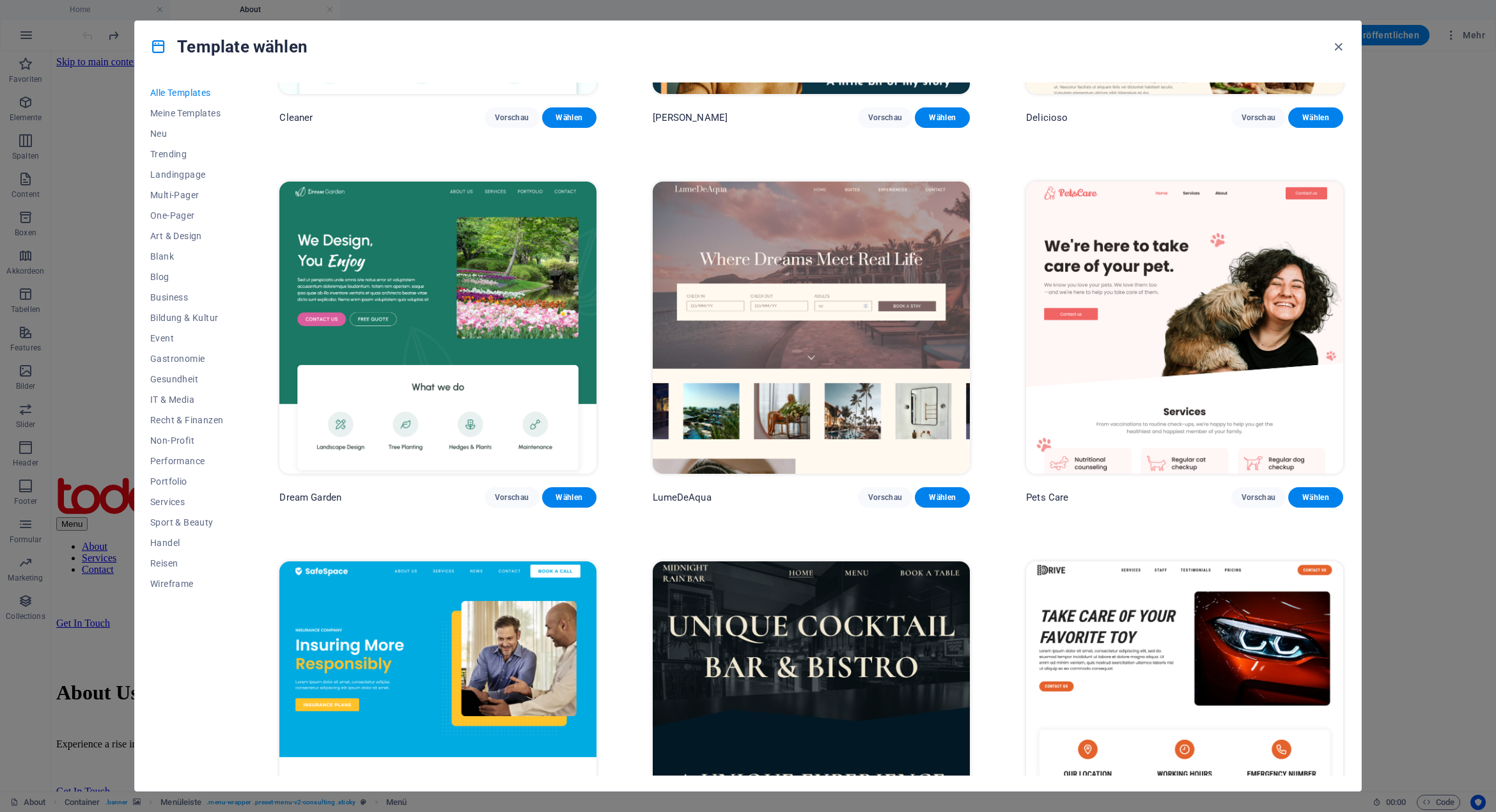
scroll to position [3132, 0]
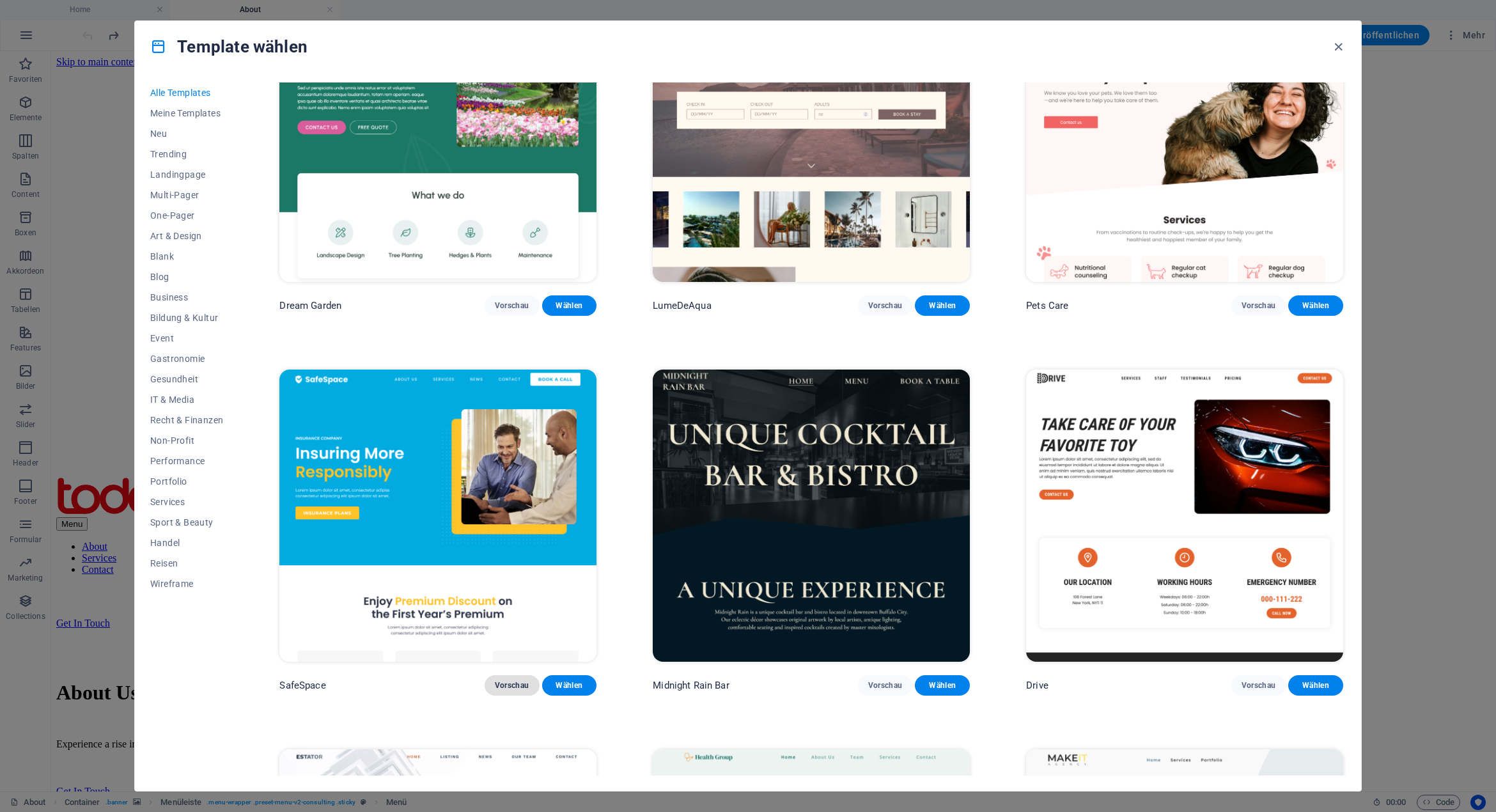
click at [510, 680] on span "Vorschau" at bounding box center [512, 685] width 35 height 10
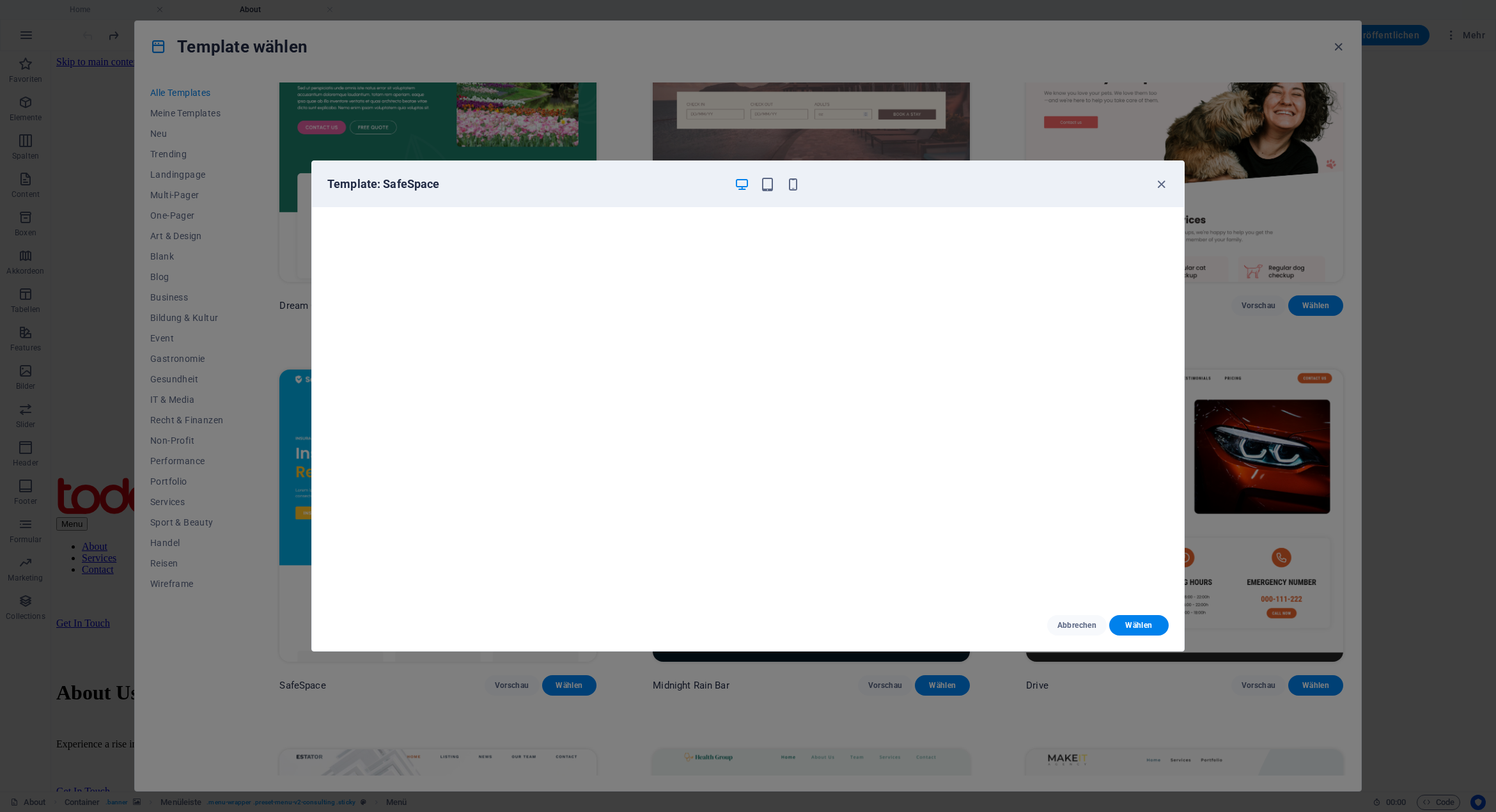
scroll to position [0, 0]
click at [1162, 180] on icon "button" at bounding box center [1161, 184] width 15 height 15
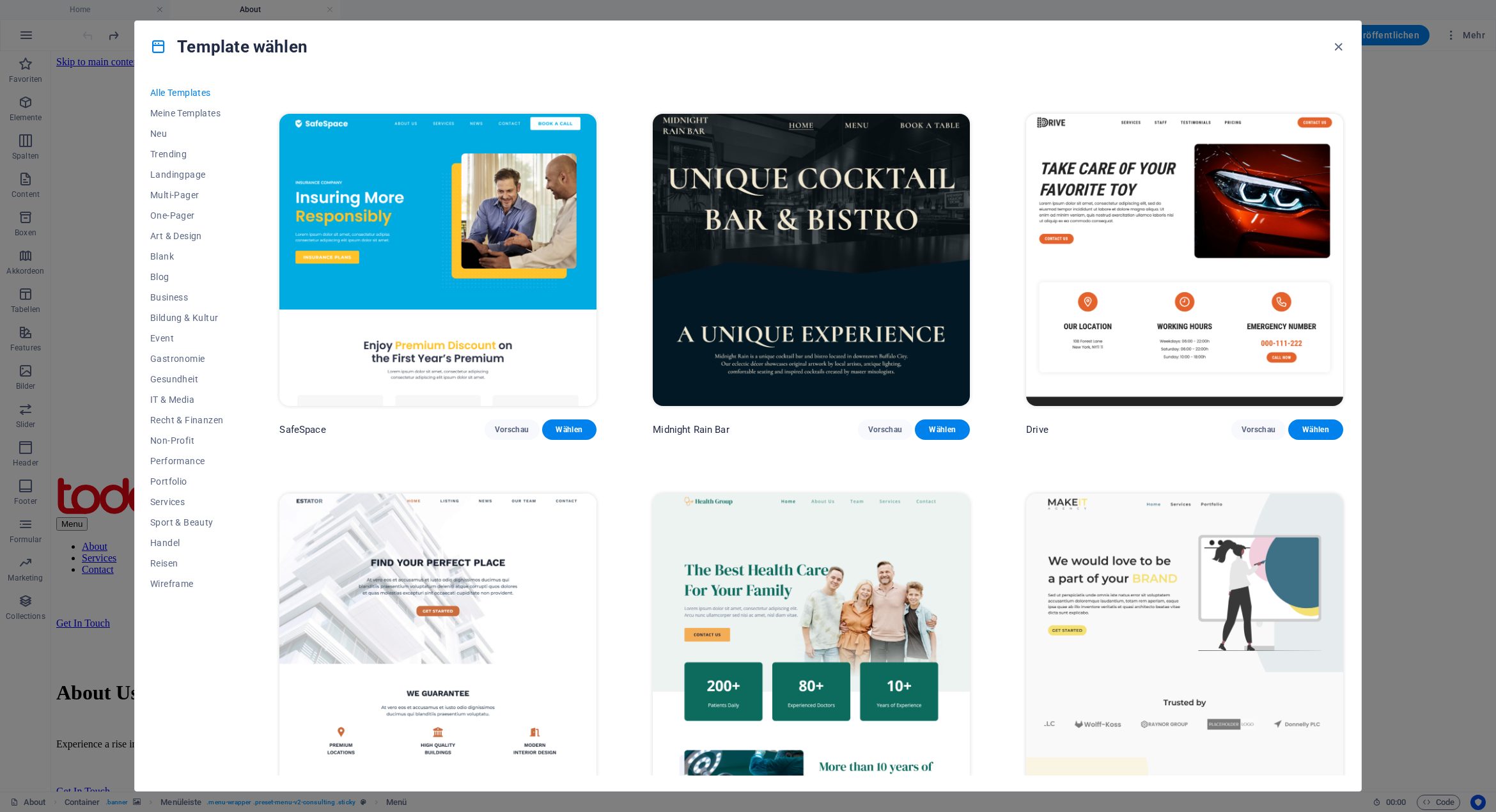
scroll to position [3516, 0]
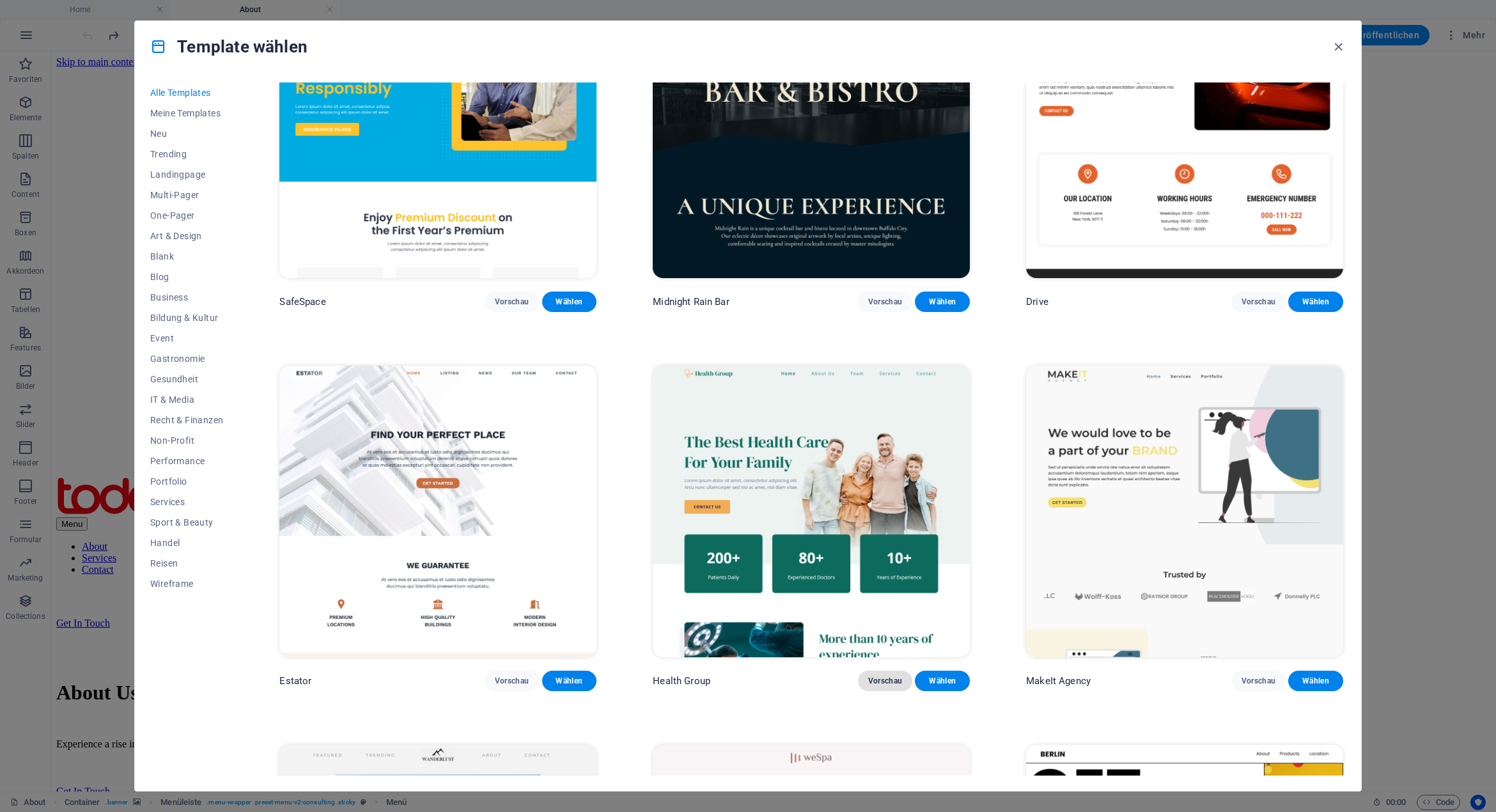
click at [886, 676] on span "Vorschau" at bounding box center [885, 680] width 35 height 10
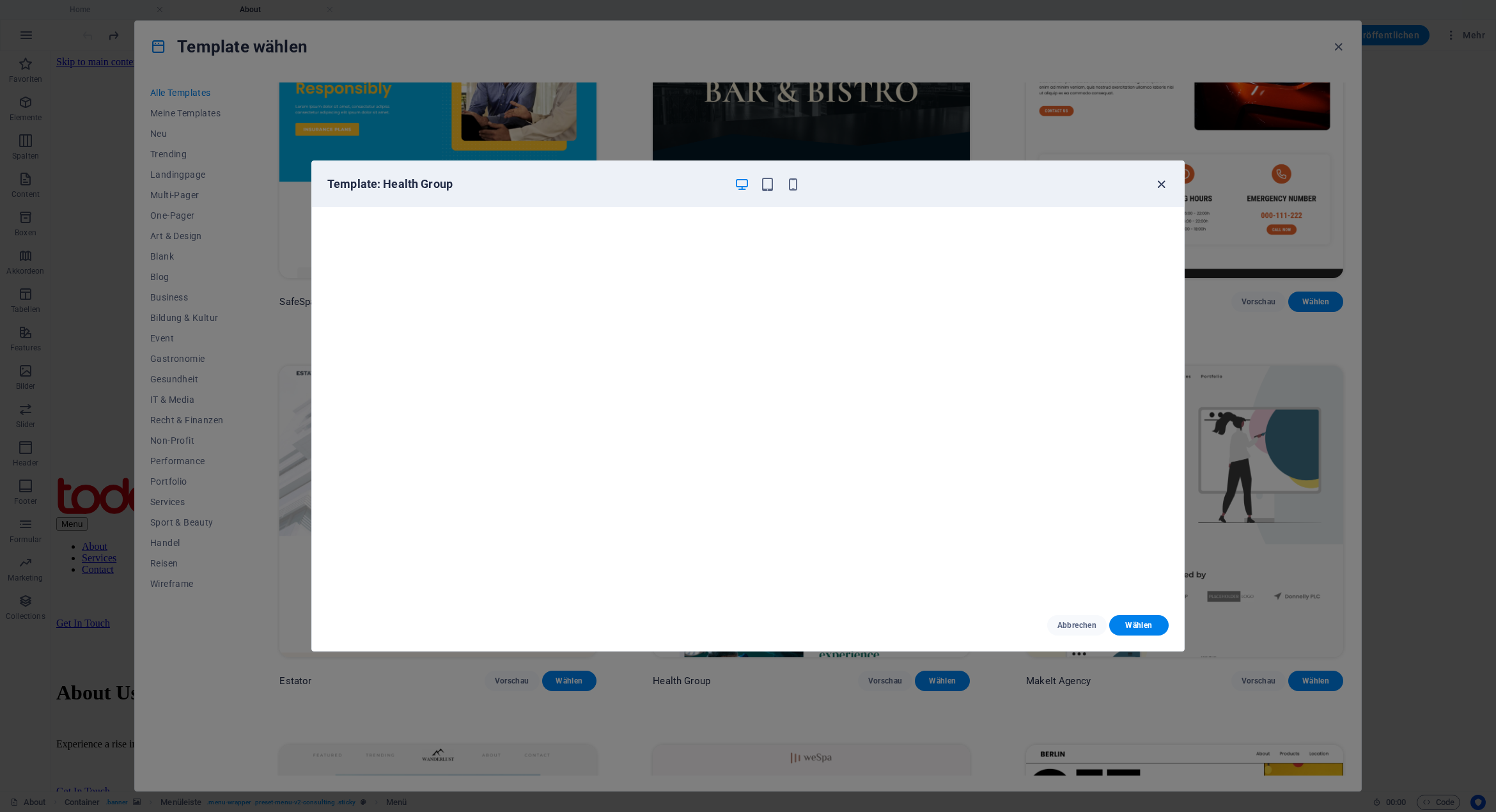
click at [1162, 186] on icon "button" at bounding box center [1161, 184] width 15 height 15
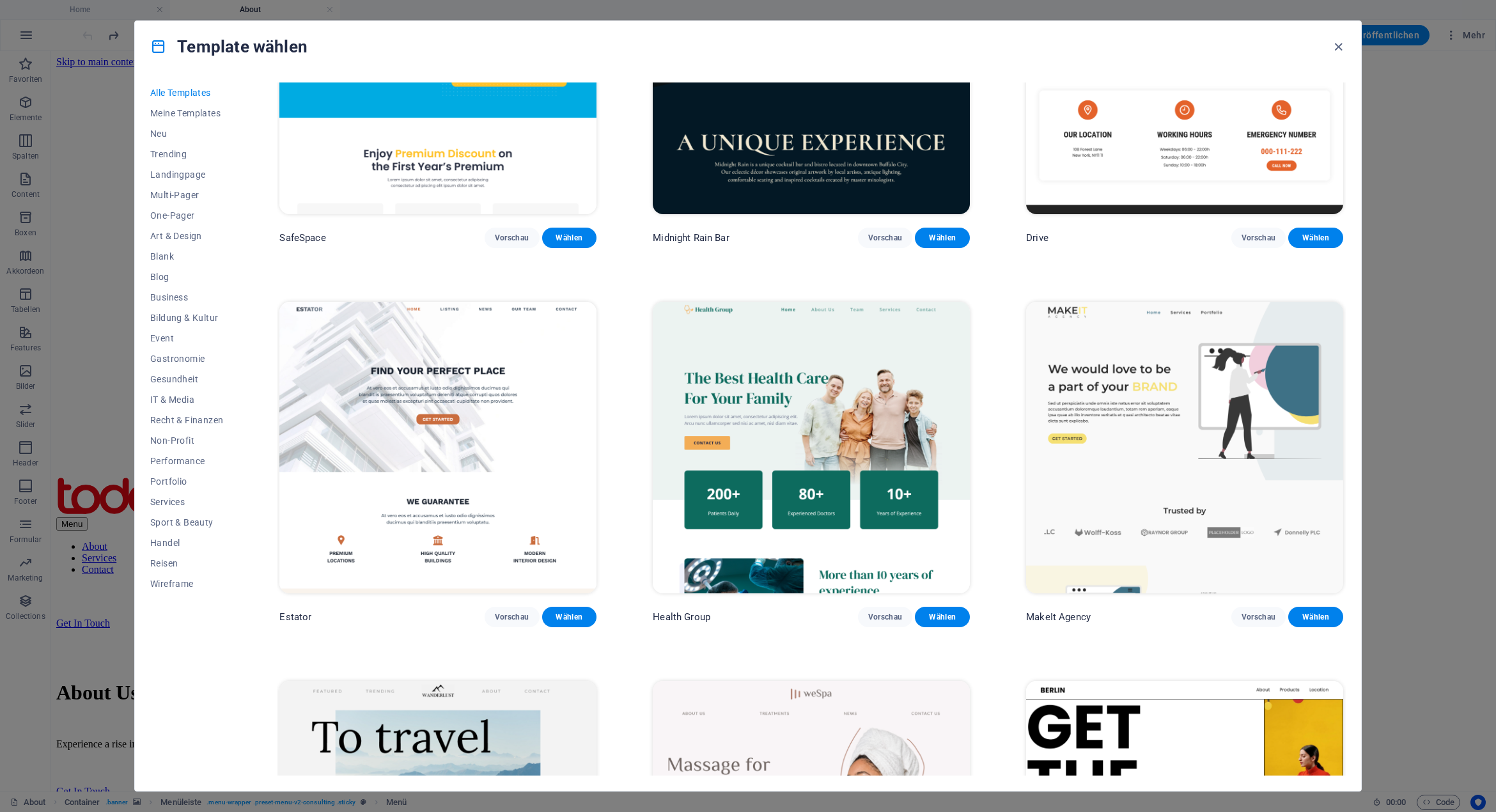
scroll to position [3644, 0]
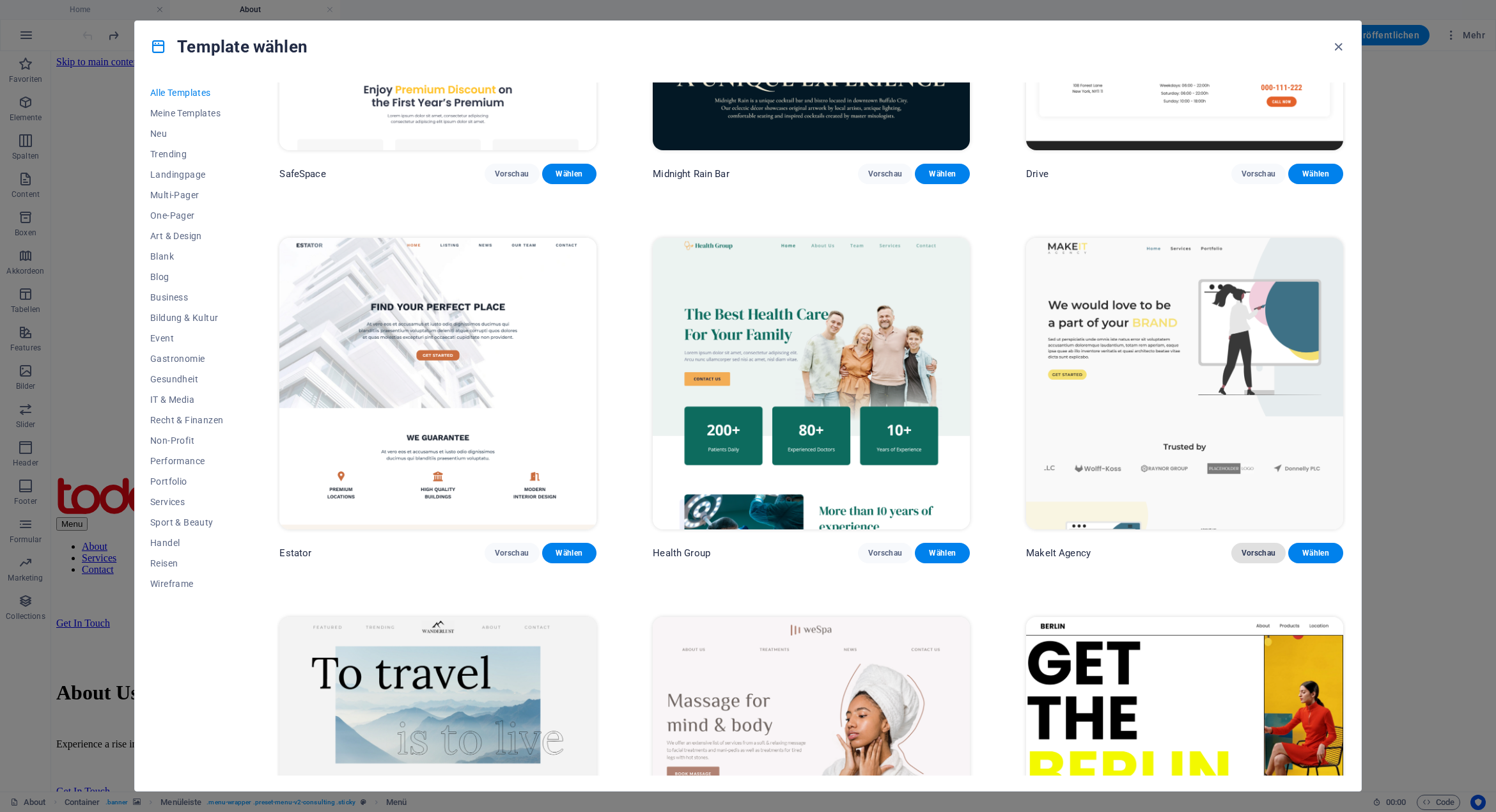
click at [1253, 548] on span "Vorschau" at bounding box center [1259, 552] width 35 height 10
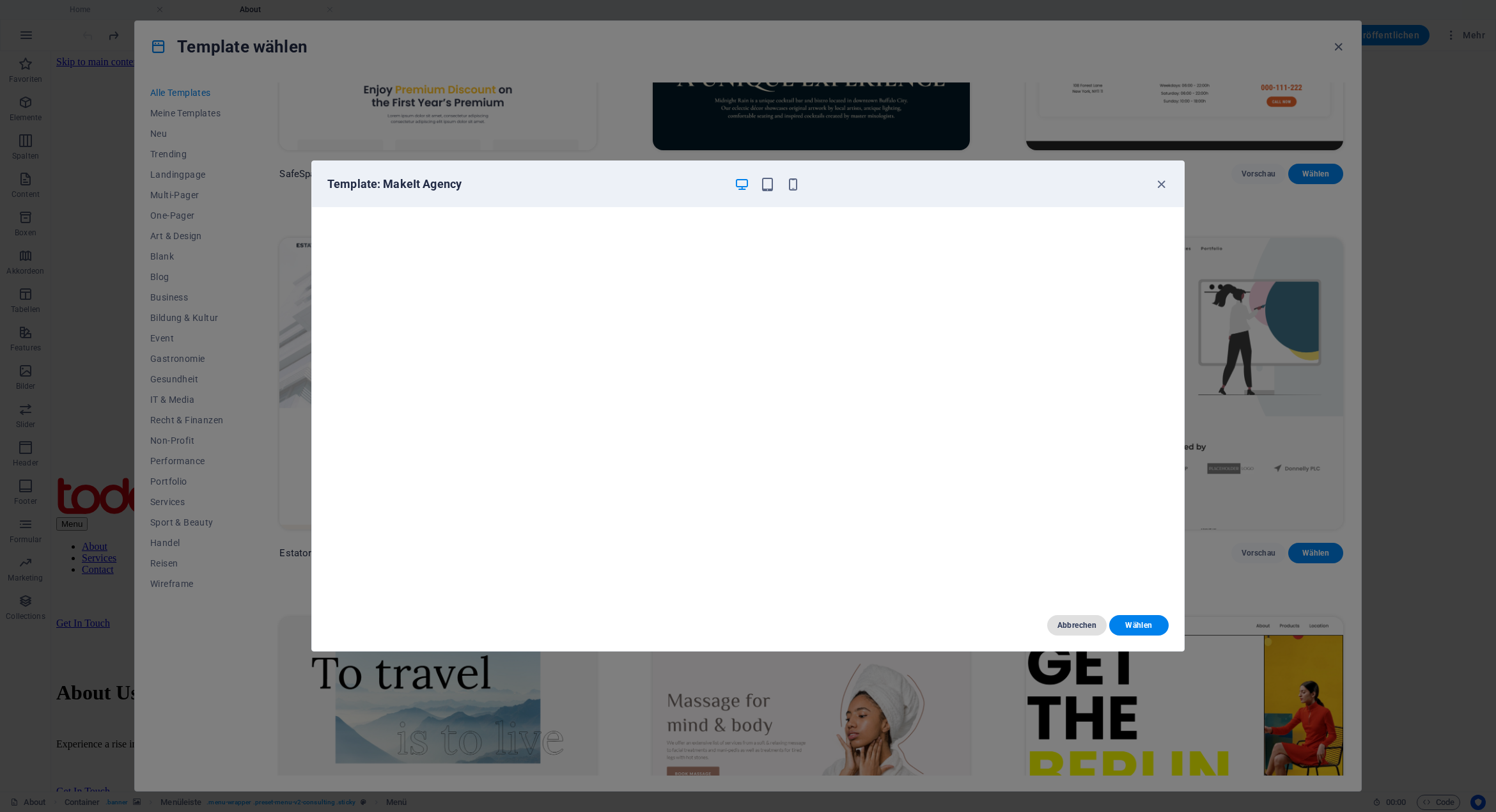
click at [1065, 623] on span "Abbrechen" at bounding box center [1076, 624] width 39 height 10
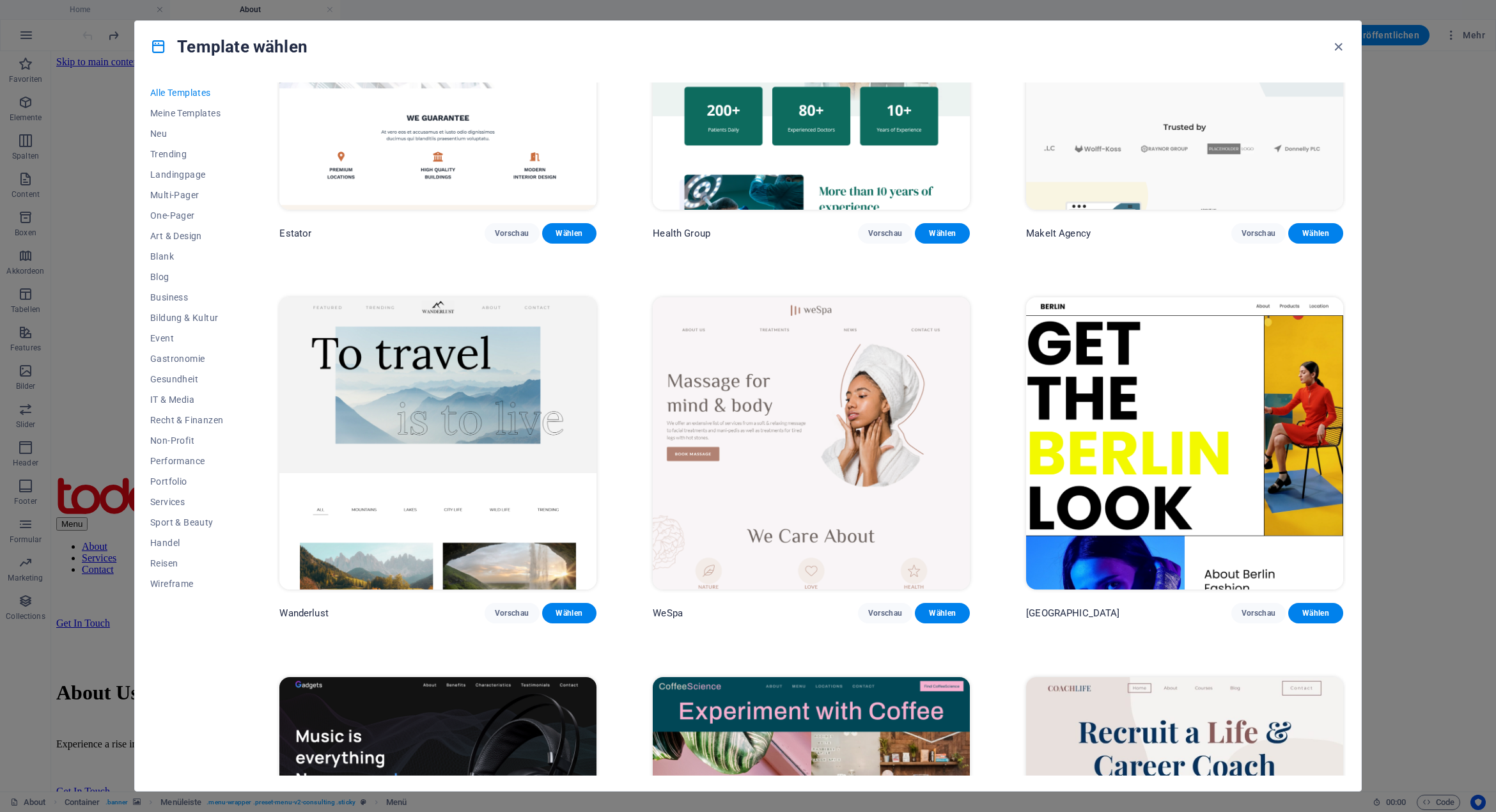
scroll to position [4027, 0]
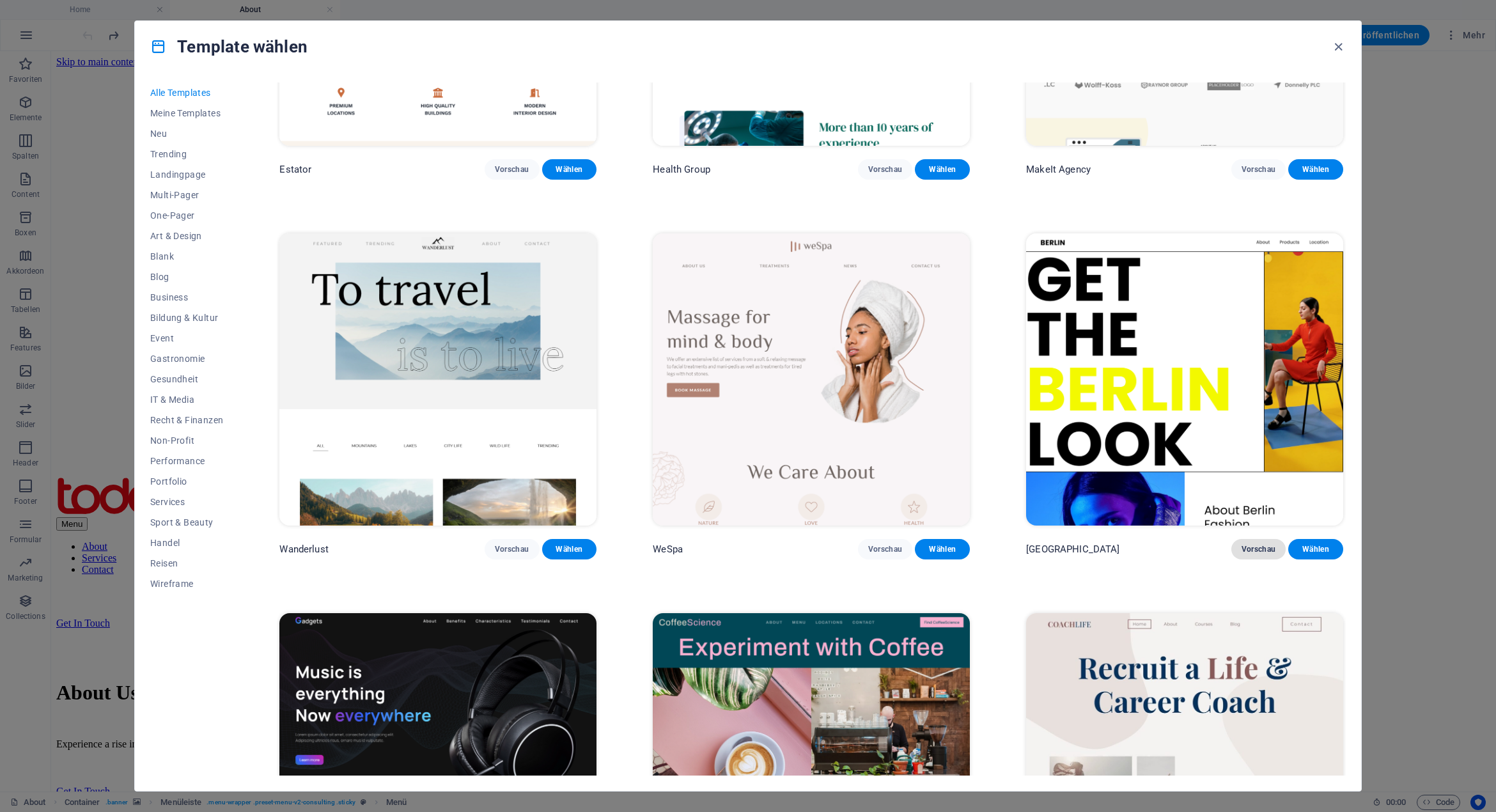
click at [1249, 544] on span "Vorschau" at bounding box center [1259, 548] width 35 height 10
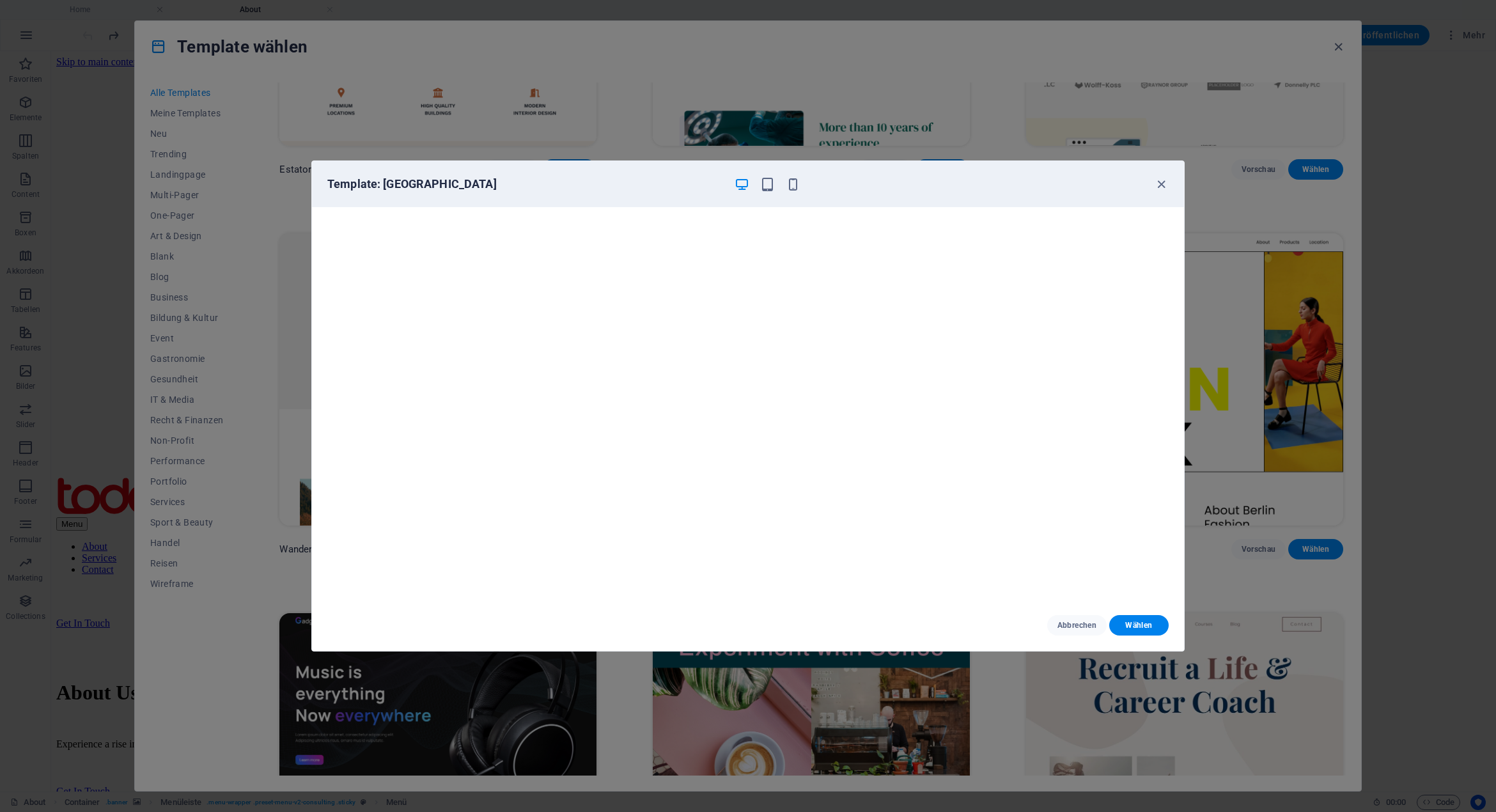
scroll to position [0, 0]
click at [1096, 626] on span "Abbrechen" at bounding box center [1076, 624] width 39 height 10
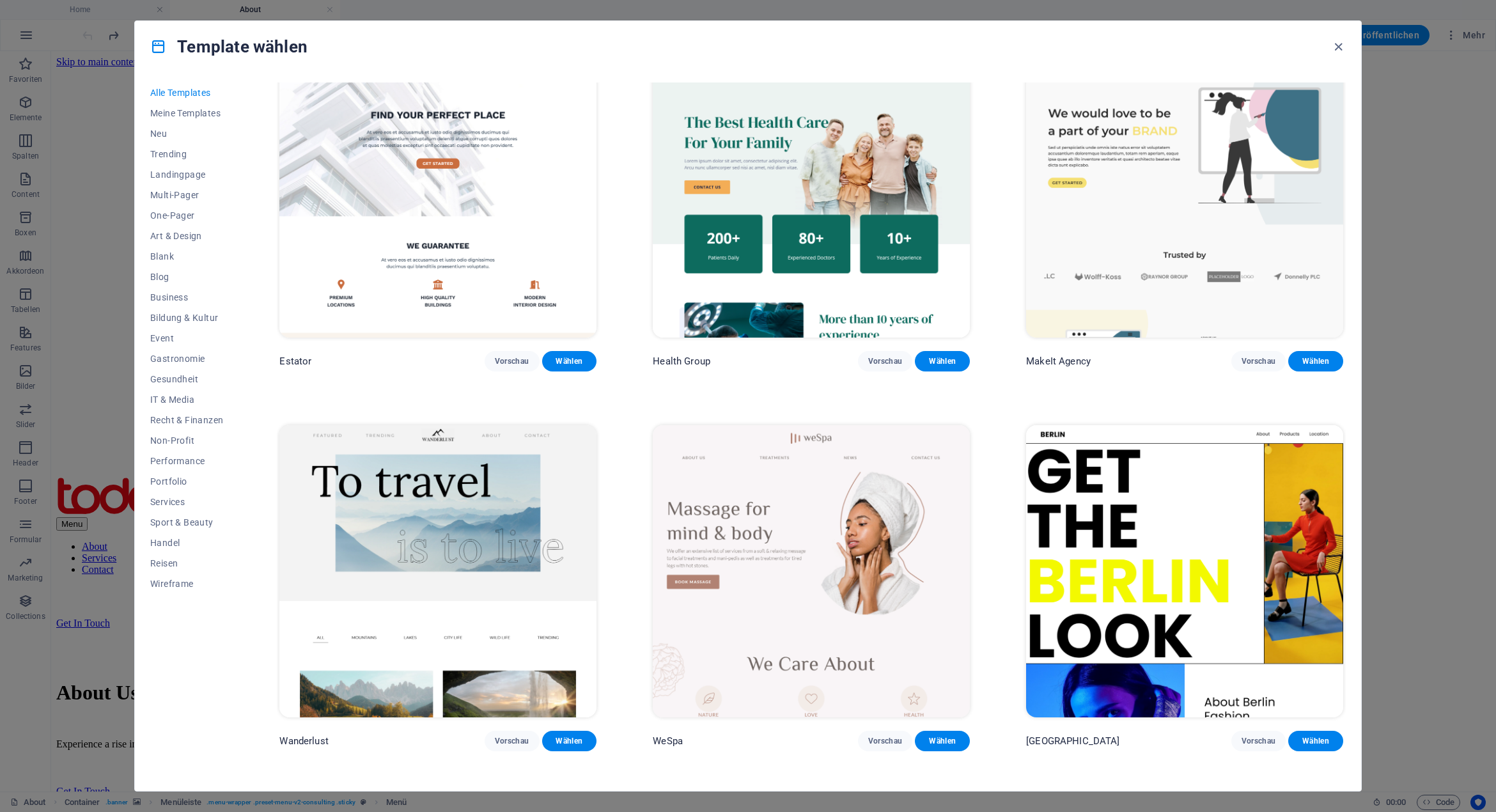
scroll to position [3771, 0]
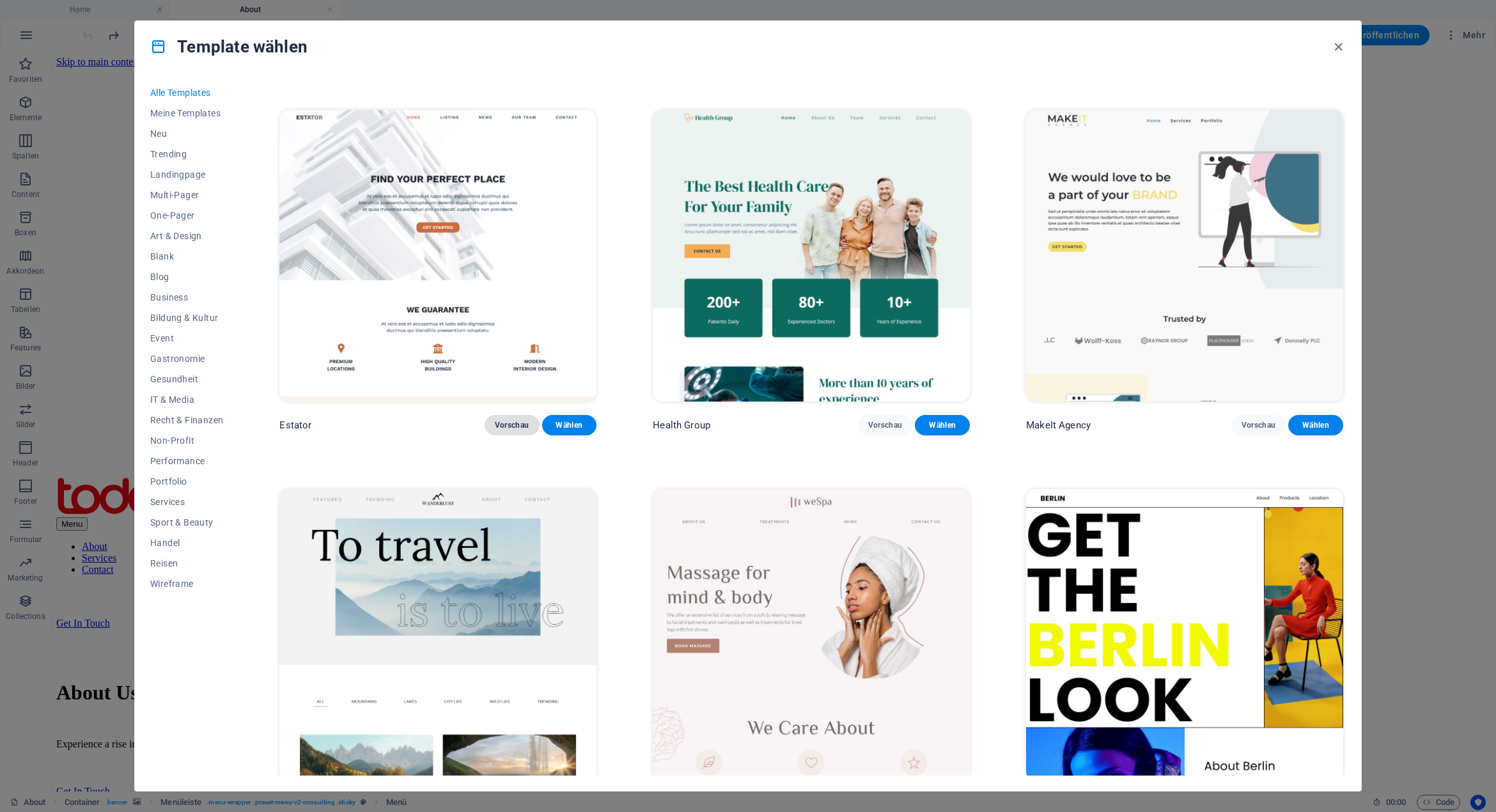
click at [512, 420] on span "Vorschau" at bounding box center [512, 424] width 35 height 10
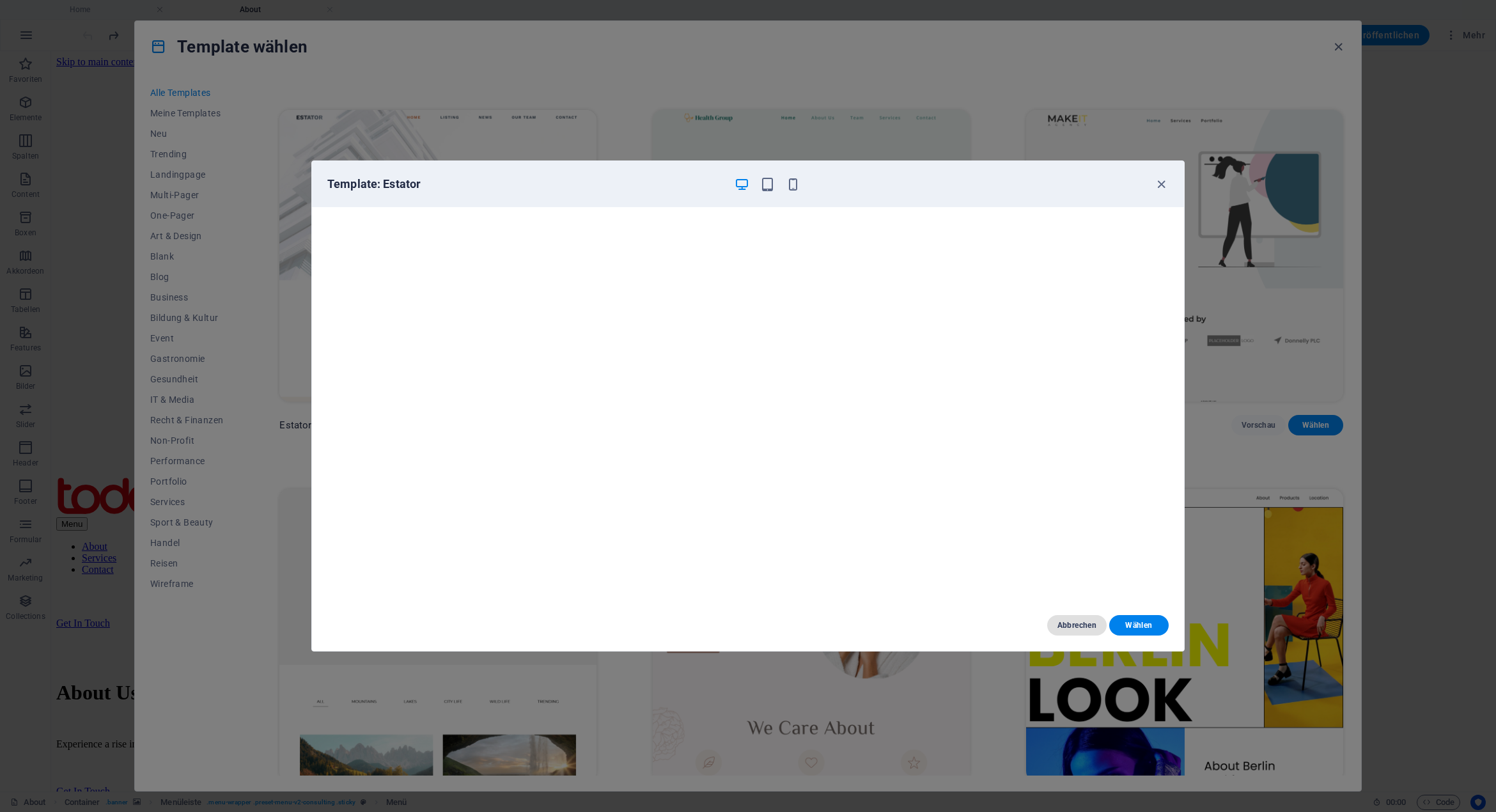
click at [1071, 629] on span "Abbrechen" at bounding box center [1076, 624] width 39 height 10
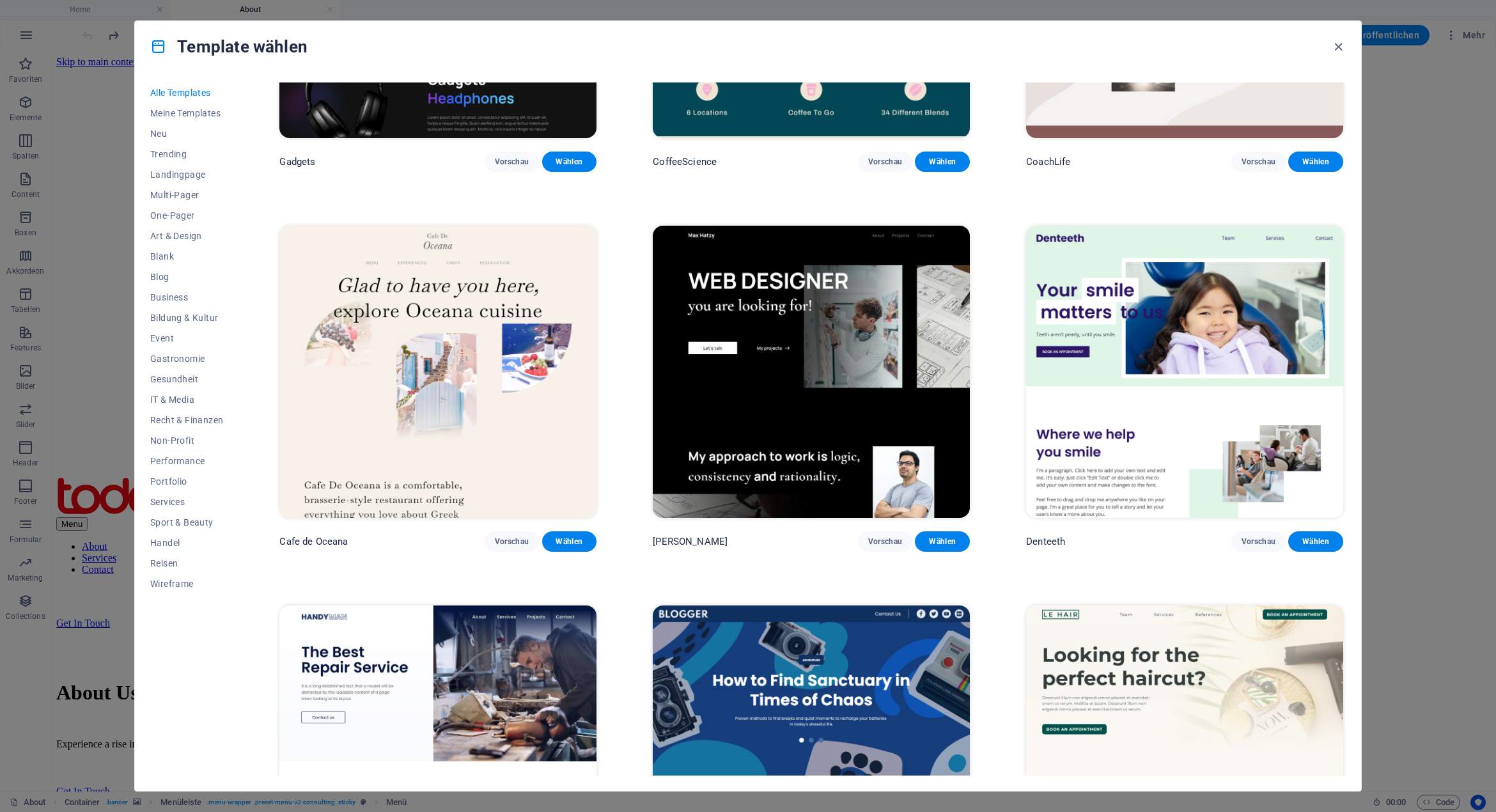
scroll to position [4858, 0]
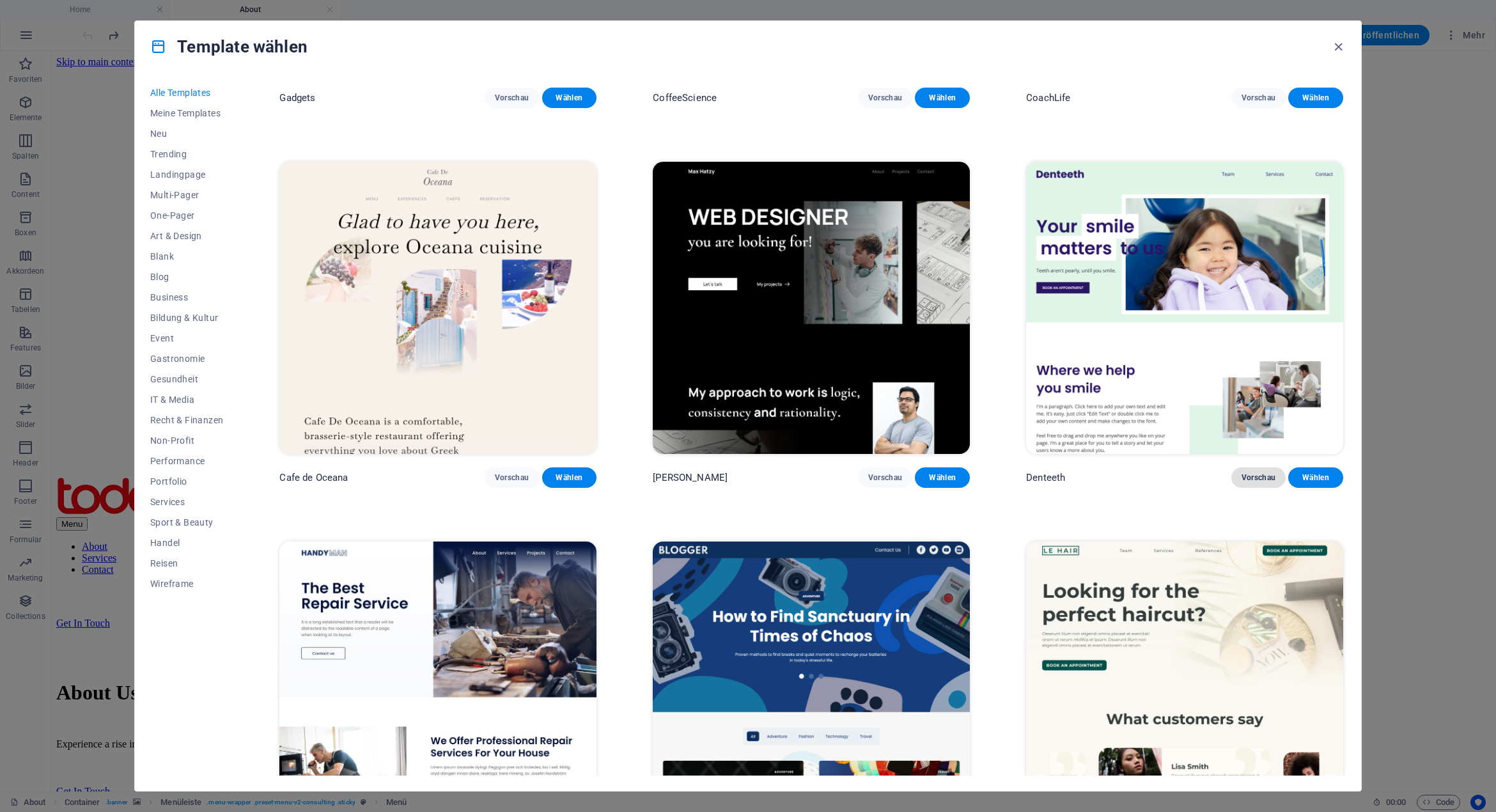
click at [1256, 472] on span "Vorschau" at bounding box center [1259, 477] width 35 height 10
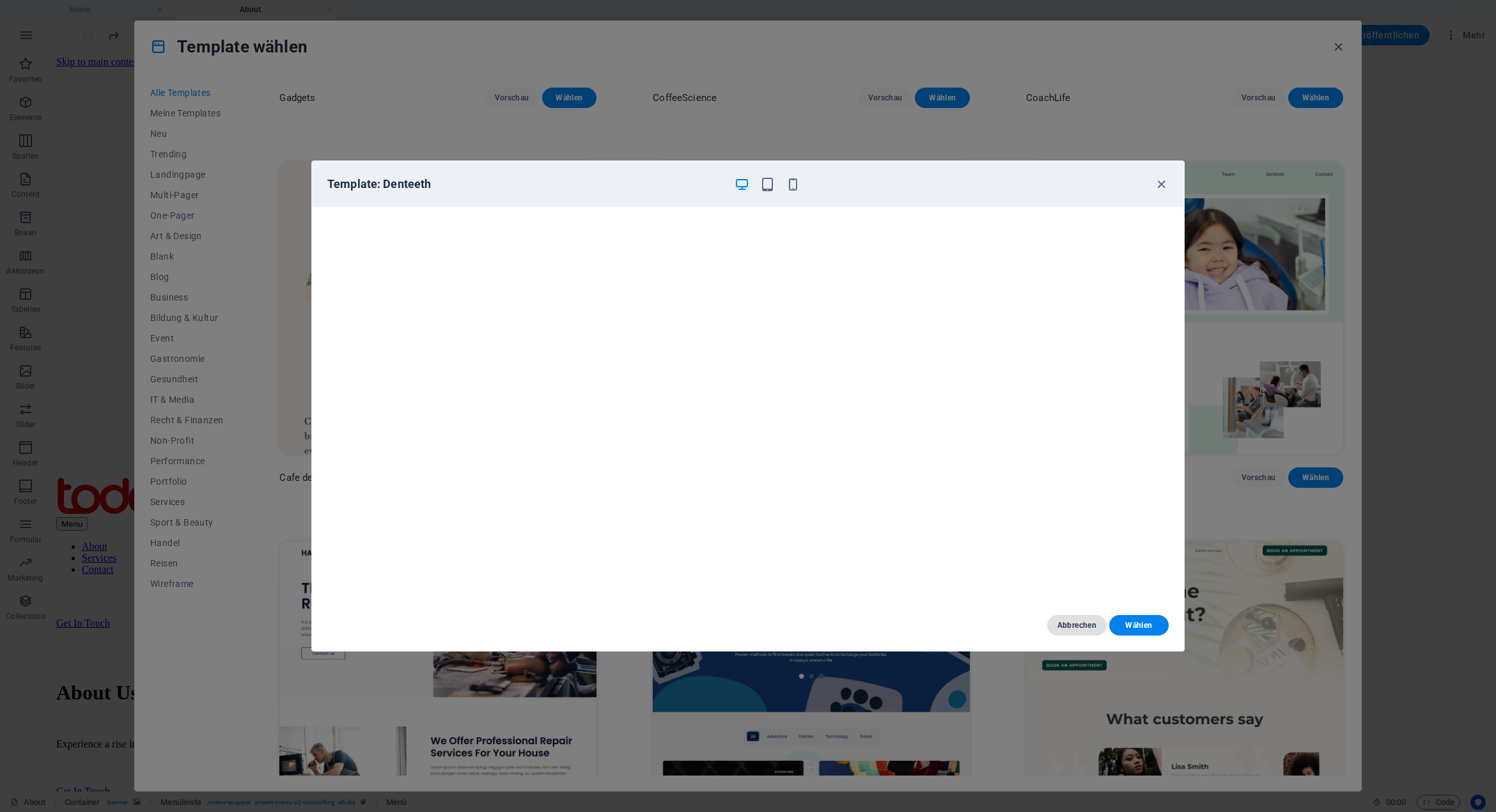
click at [1066, 622] on span "Abbrechen" at bounding box center [1076, 624] width 39 height 10
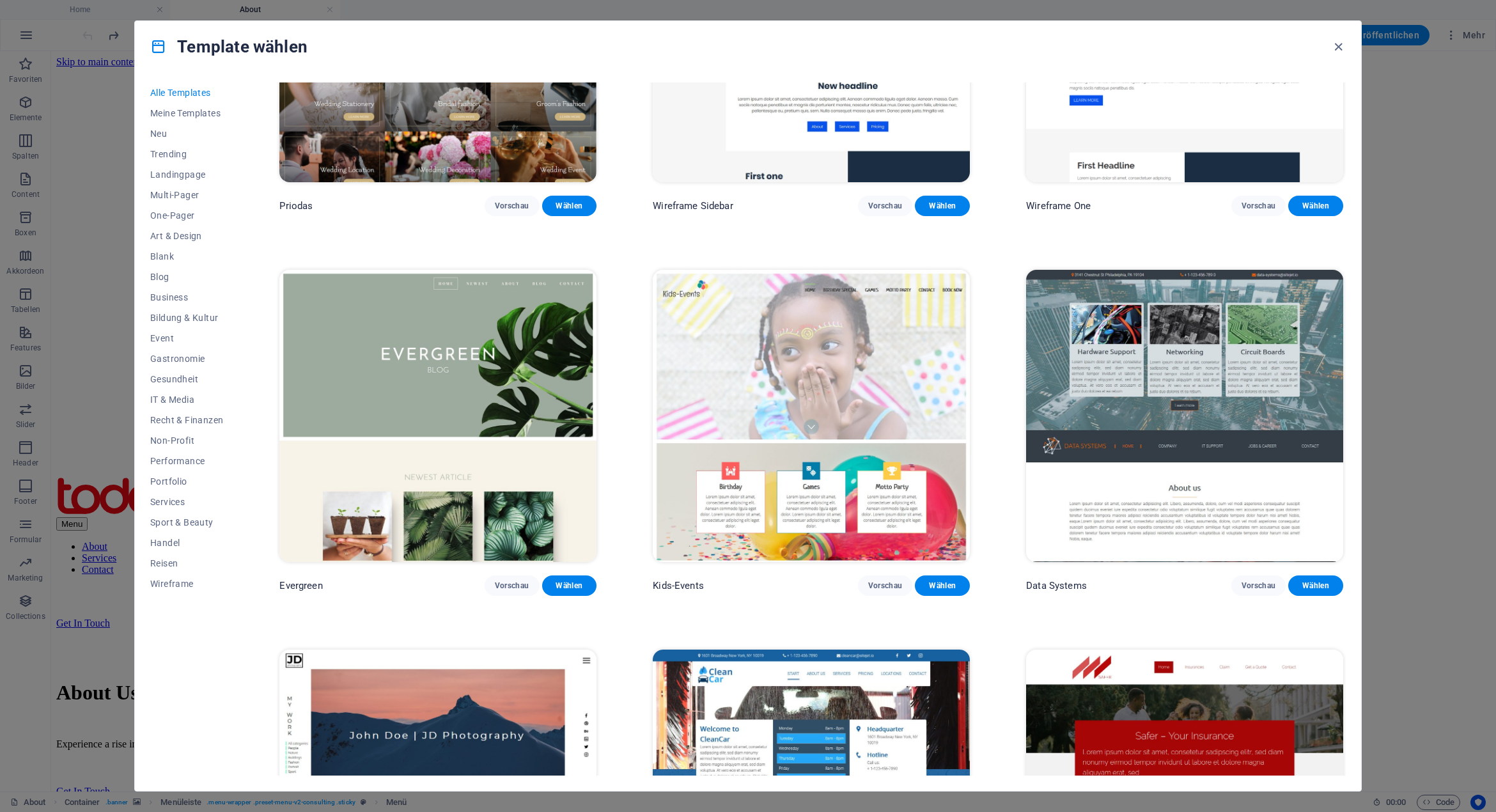
scroll to position [6712, 0]
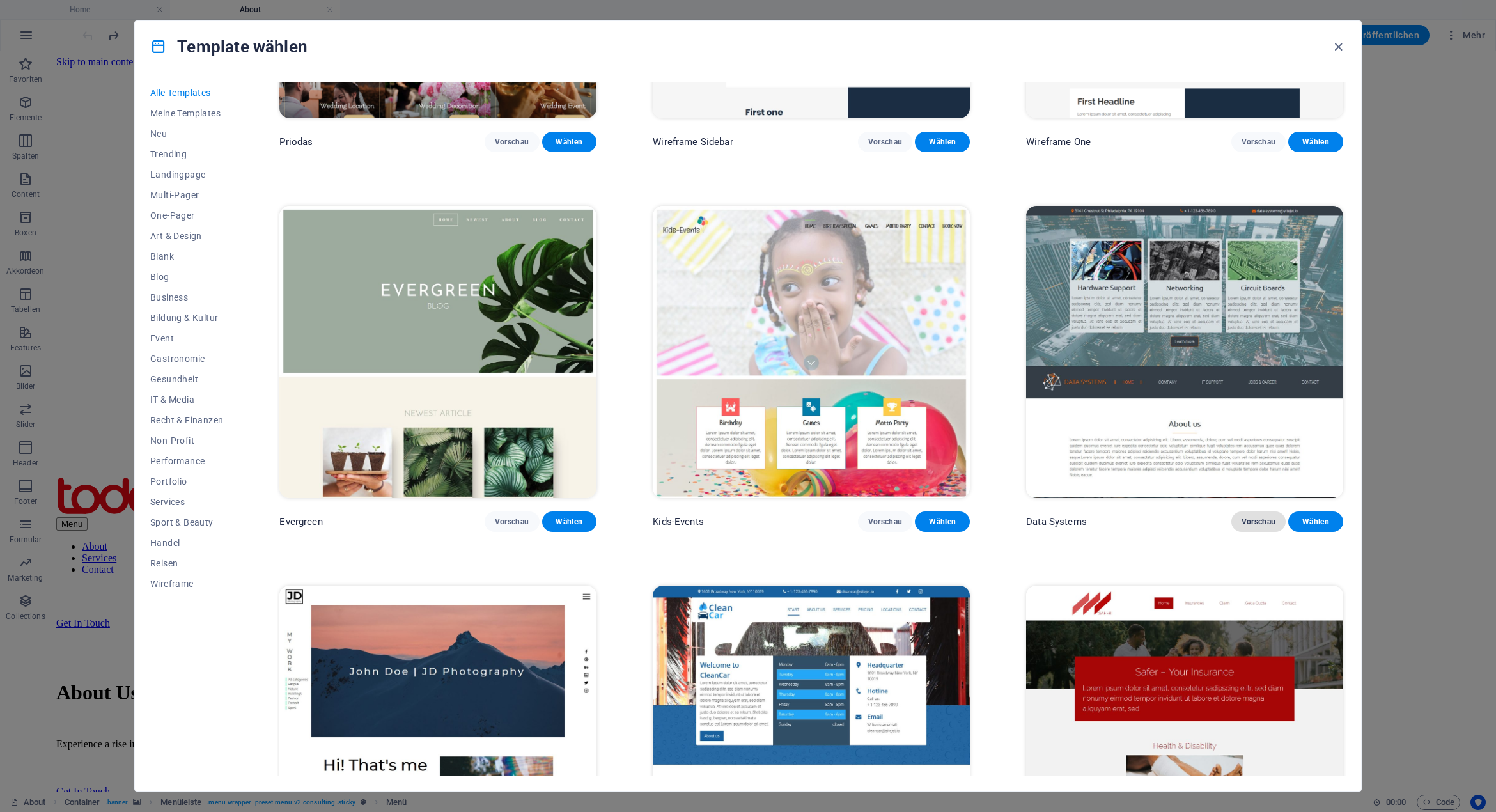
click at [1264, 517] on span "Vorschau" at bounding box center [1259, 521] width 35 height 10
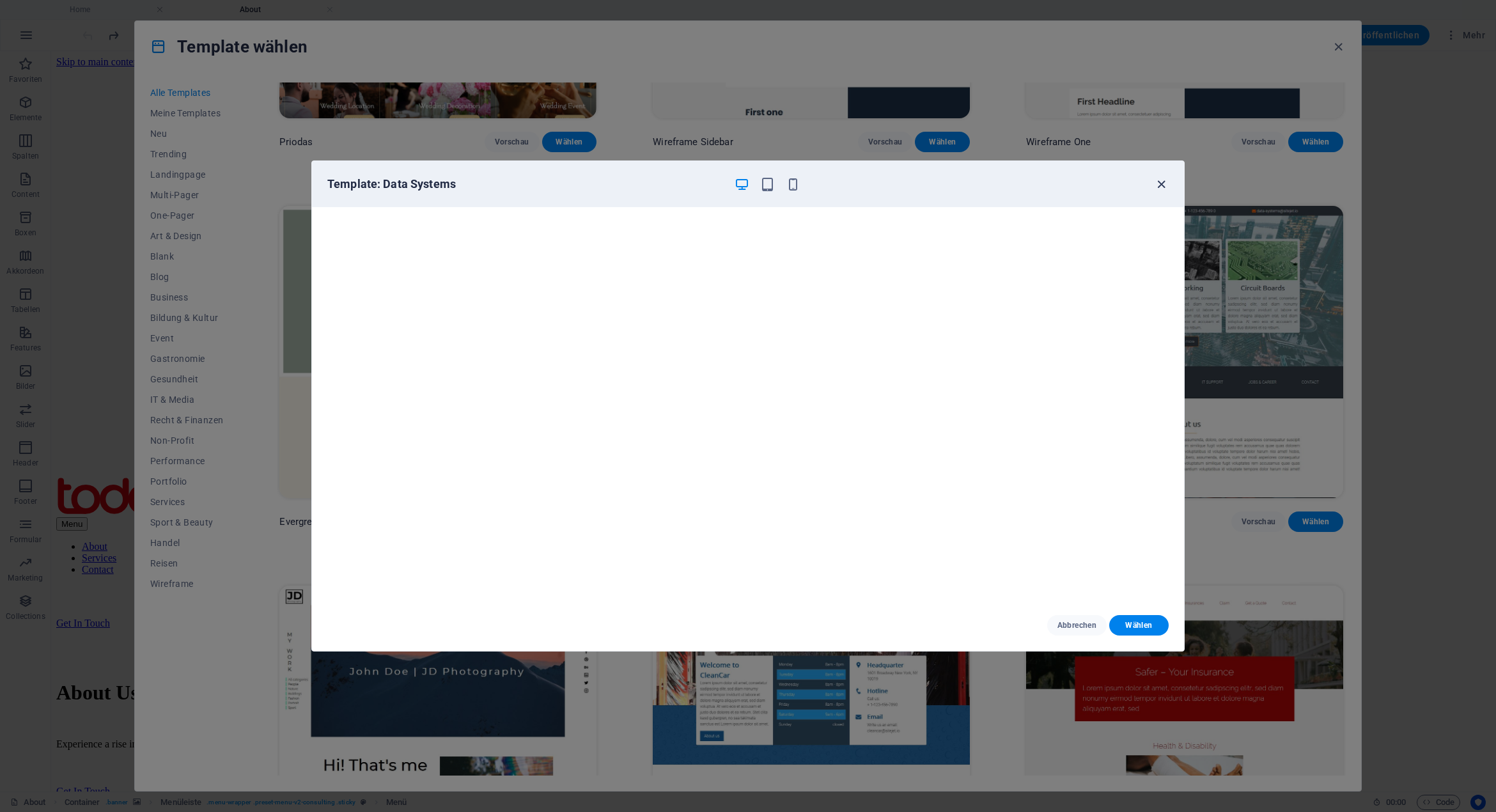
click at [1161, 184] on icon "button" at bounding box center [1161, 184] width 15 height 15
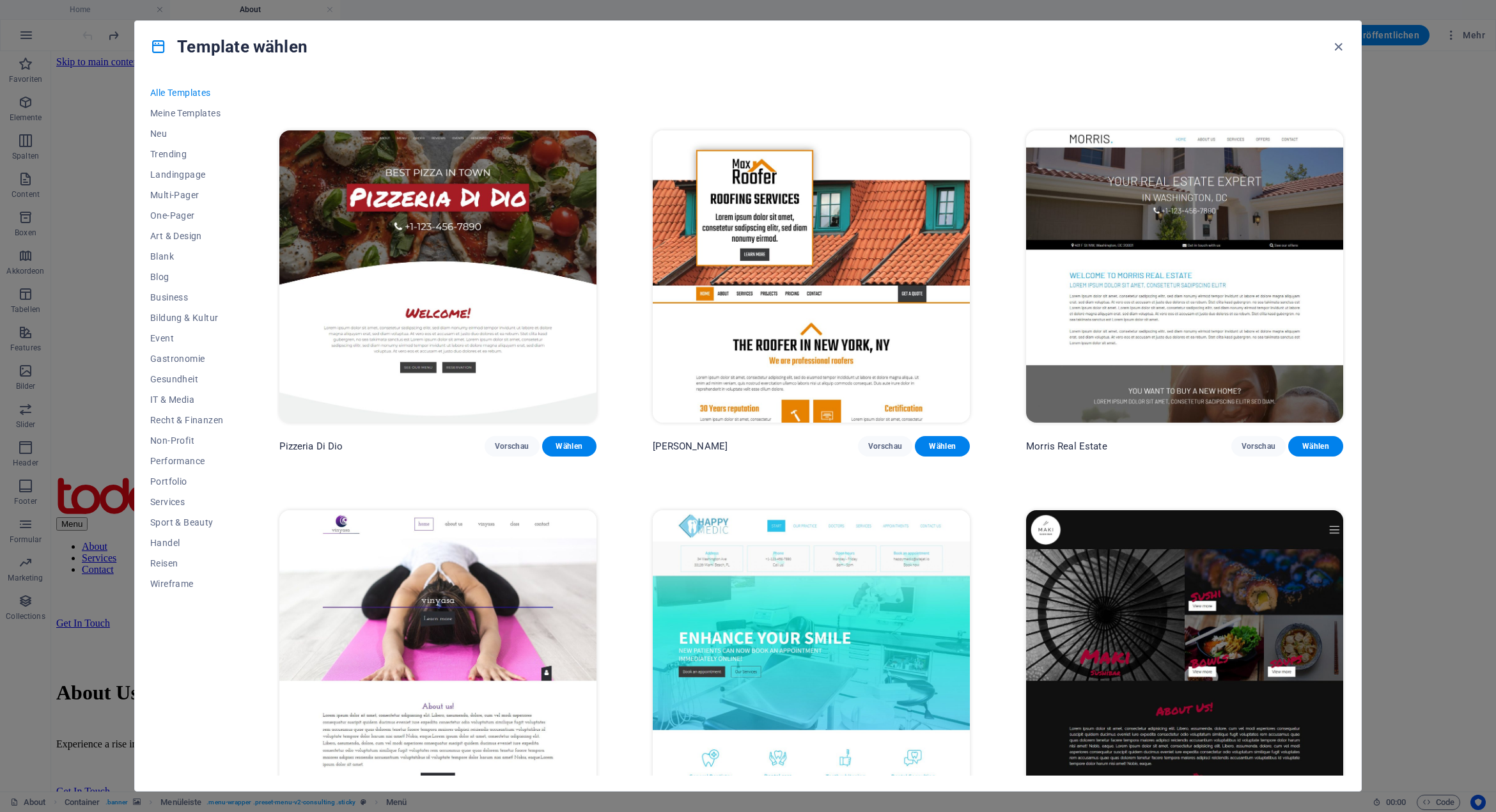
scroll to position [7863, 0]
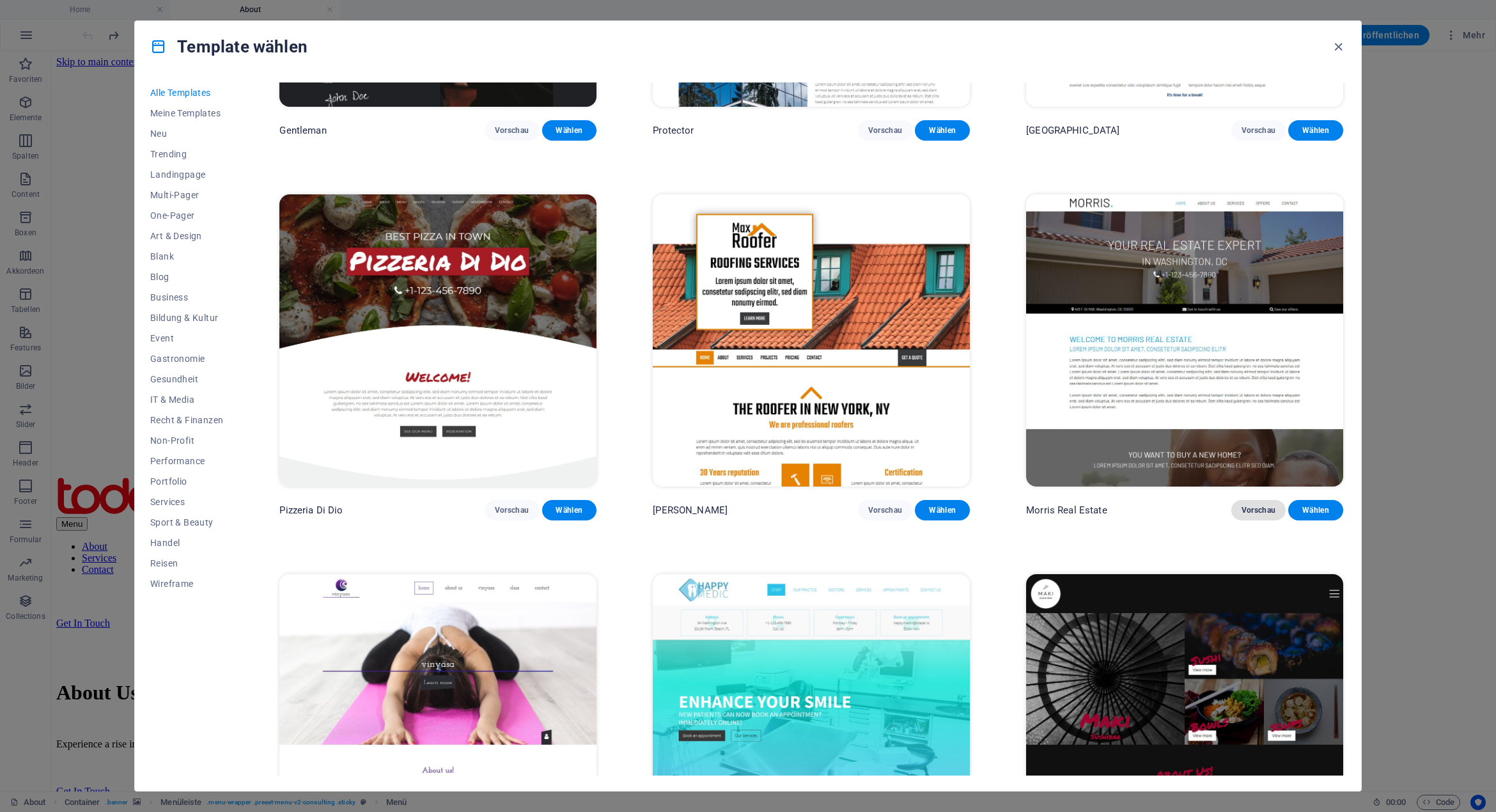
click at [1252, 505] on span "Vorschau" at bounding box center [1259, 510] width 35 height 10
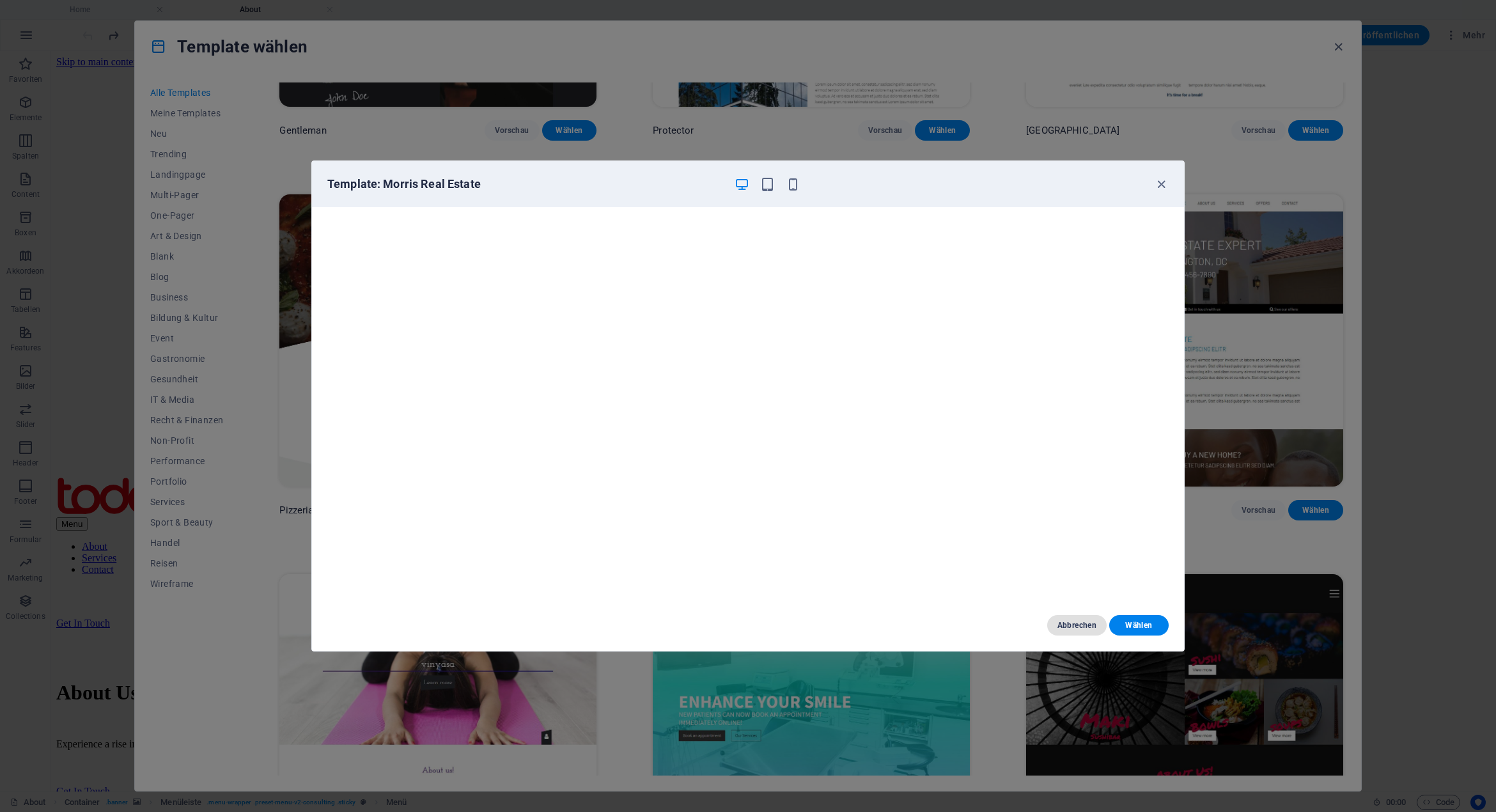
click at [1069, 627] on span "Abbrechen" at bounding box center [1076, 624] width 39 height 10
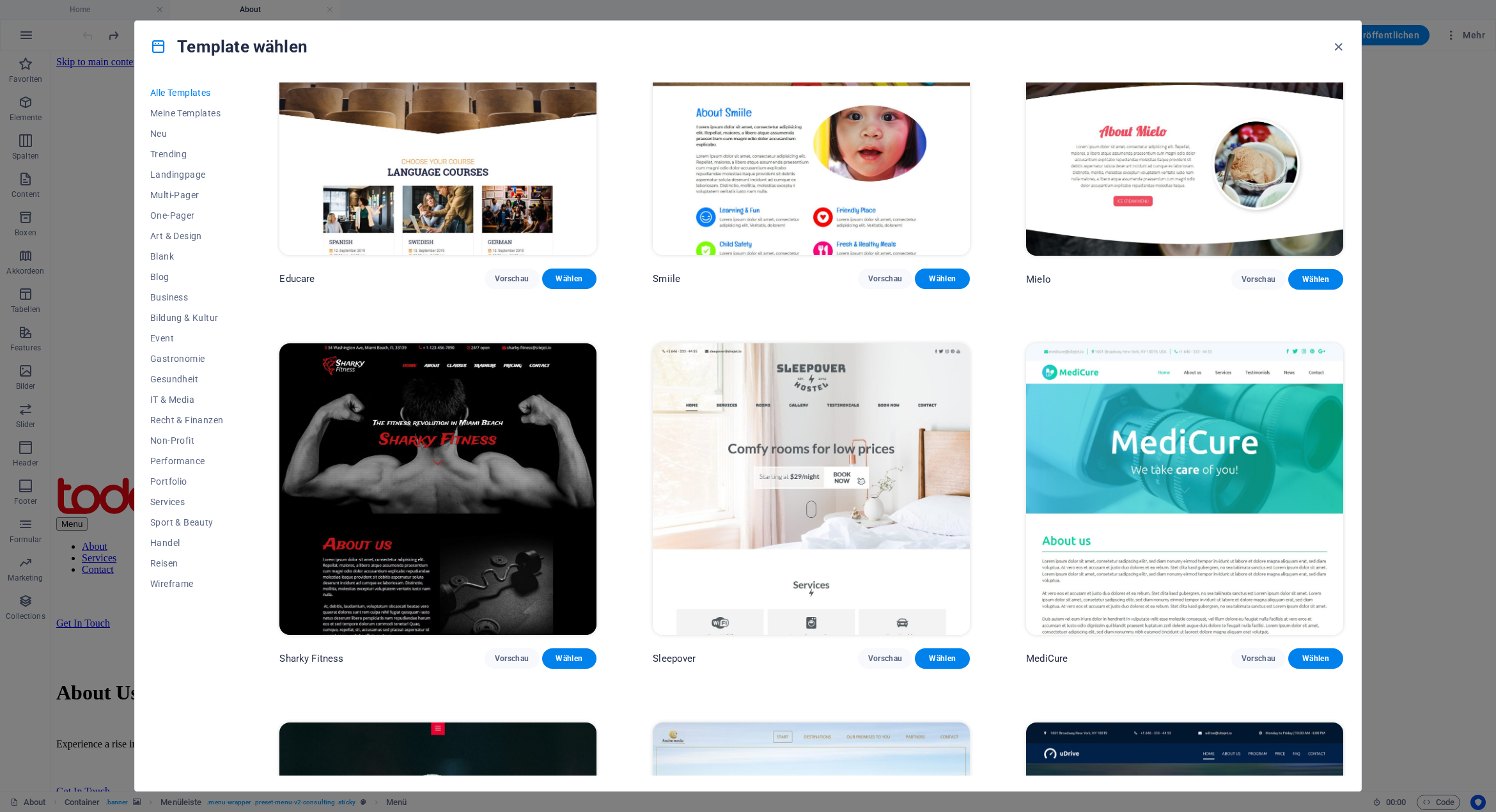
scroll to position [11954, 0]
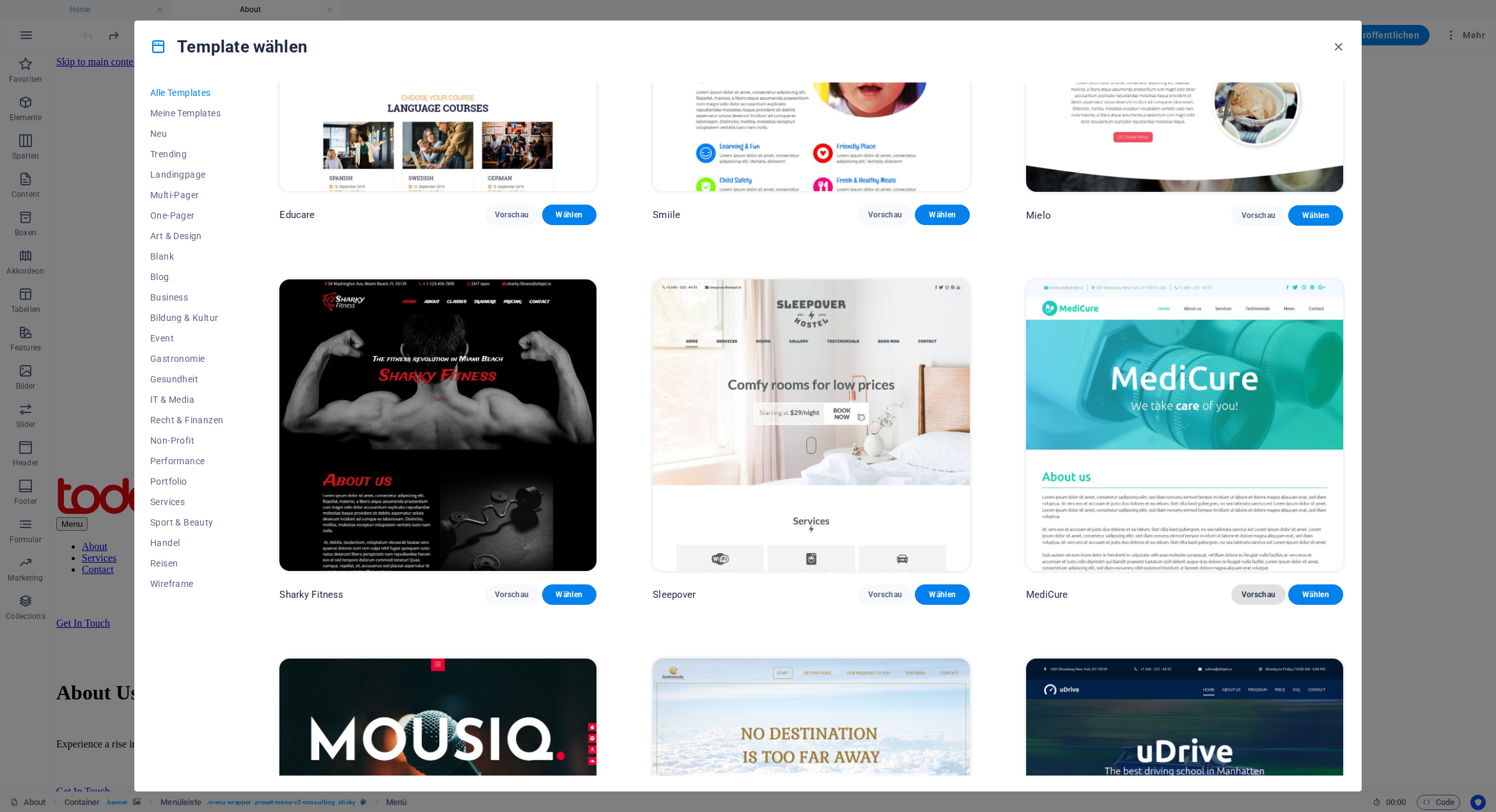
click at [1255, 589] on span "Vorschau" at bounding box center [1259, 594] width 35 height 10
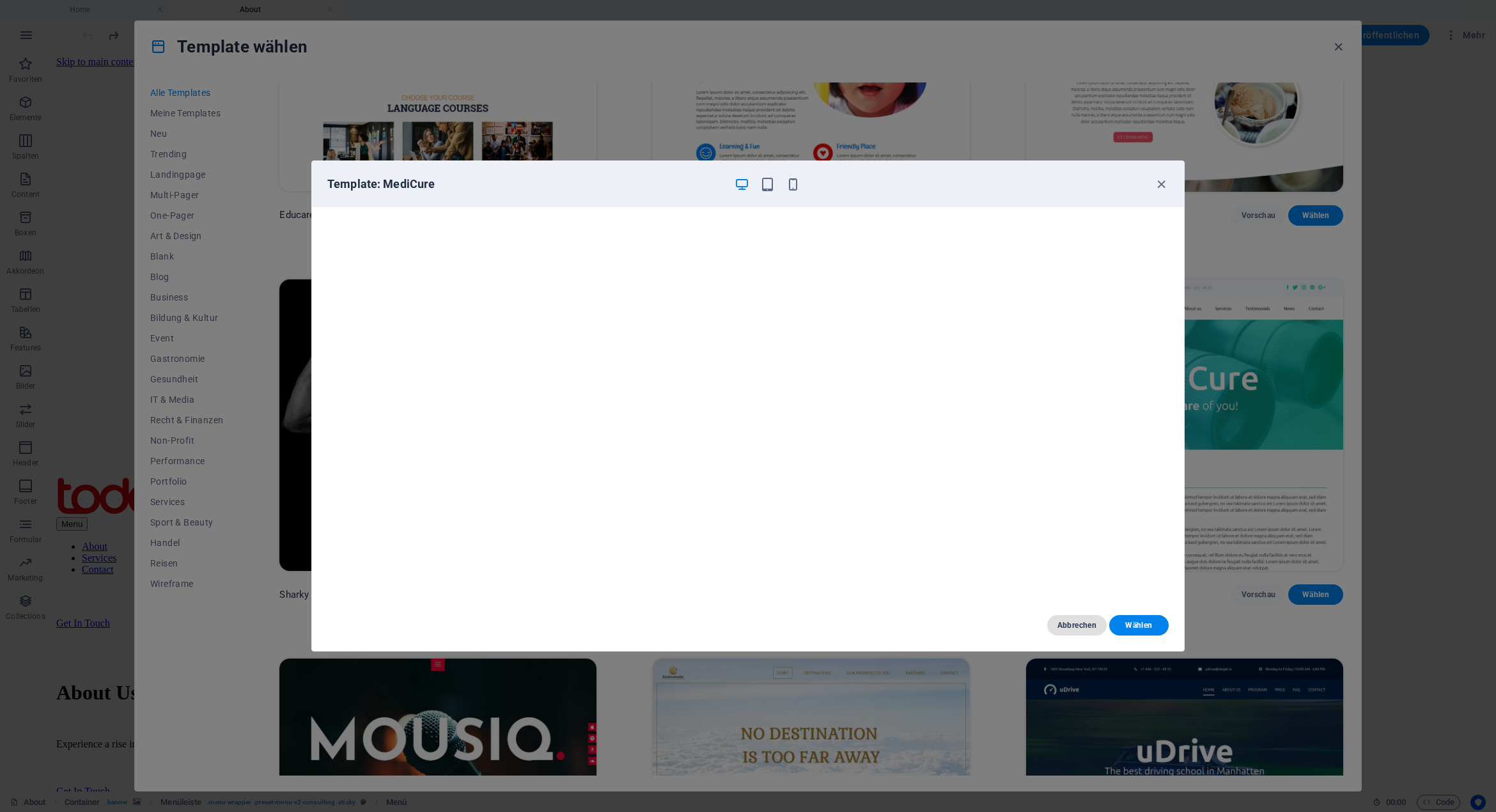
click at [1080, 628] on span "Abbrechen" at bounding box center [1076, 624] width 39 height 10
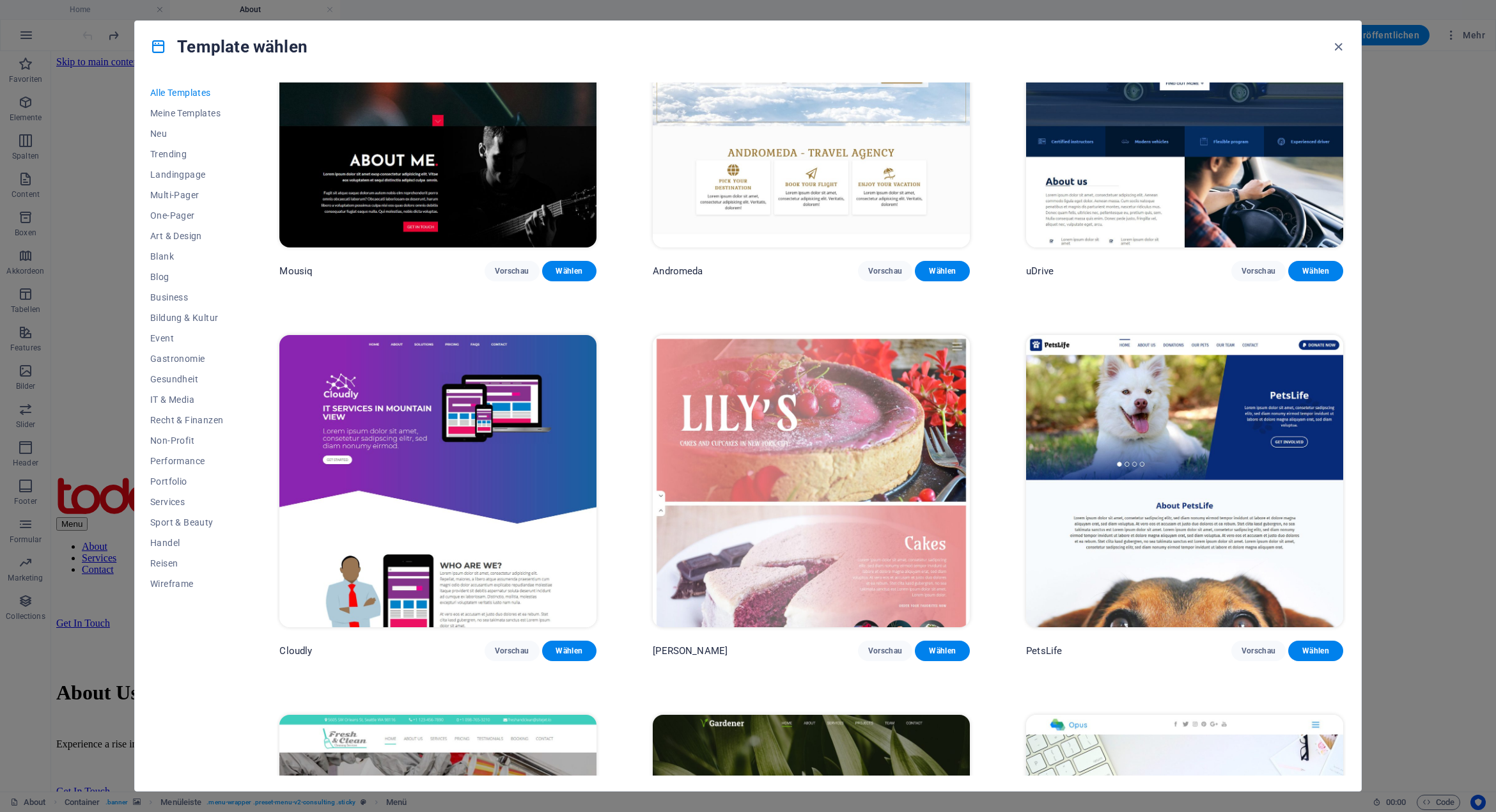
scroll to position [12721, 0]
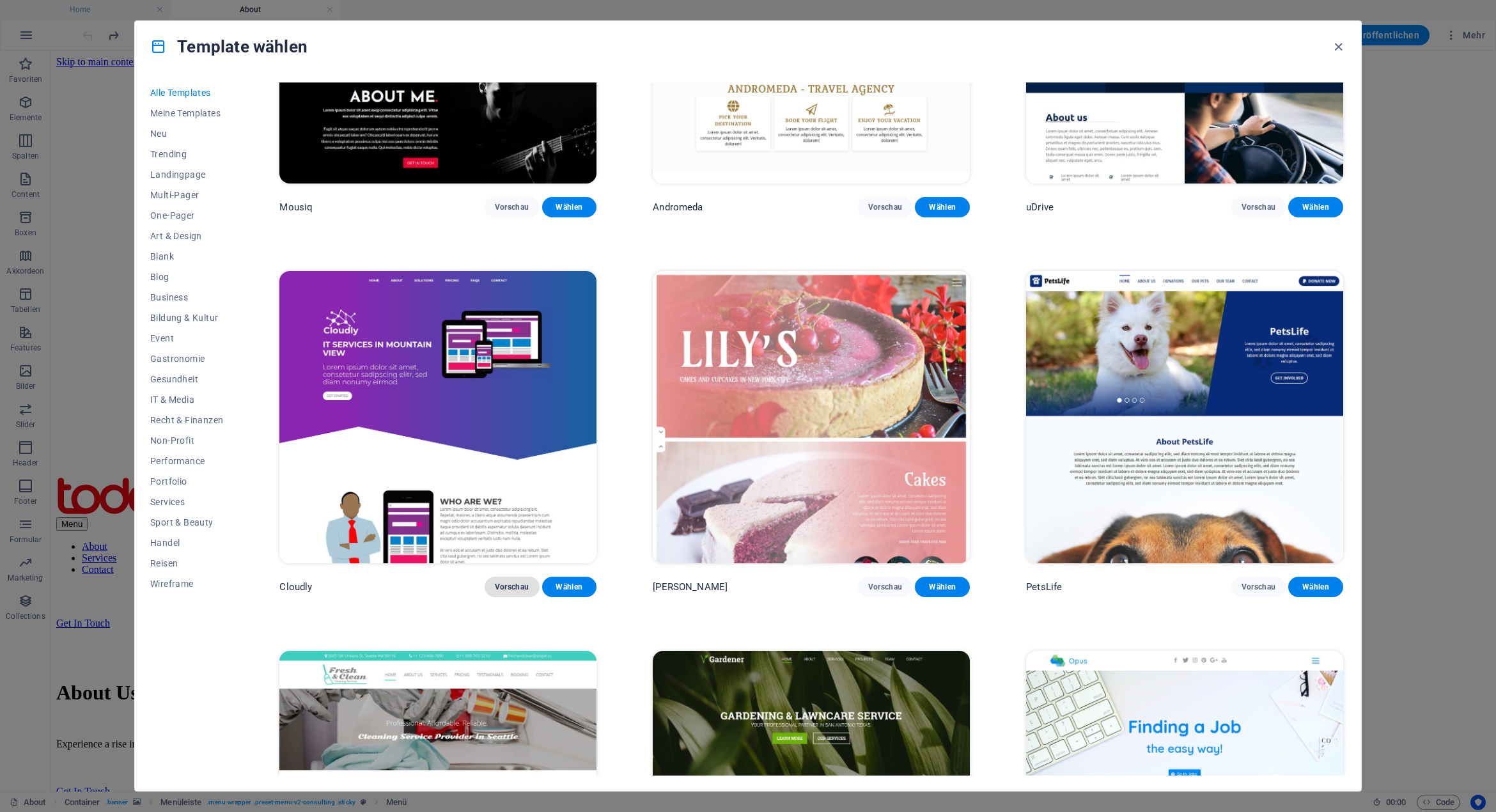
click at [515, 582] on span "Vorschau" at bounding box center [512, 586] width 35 height 10
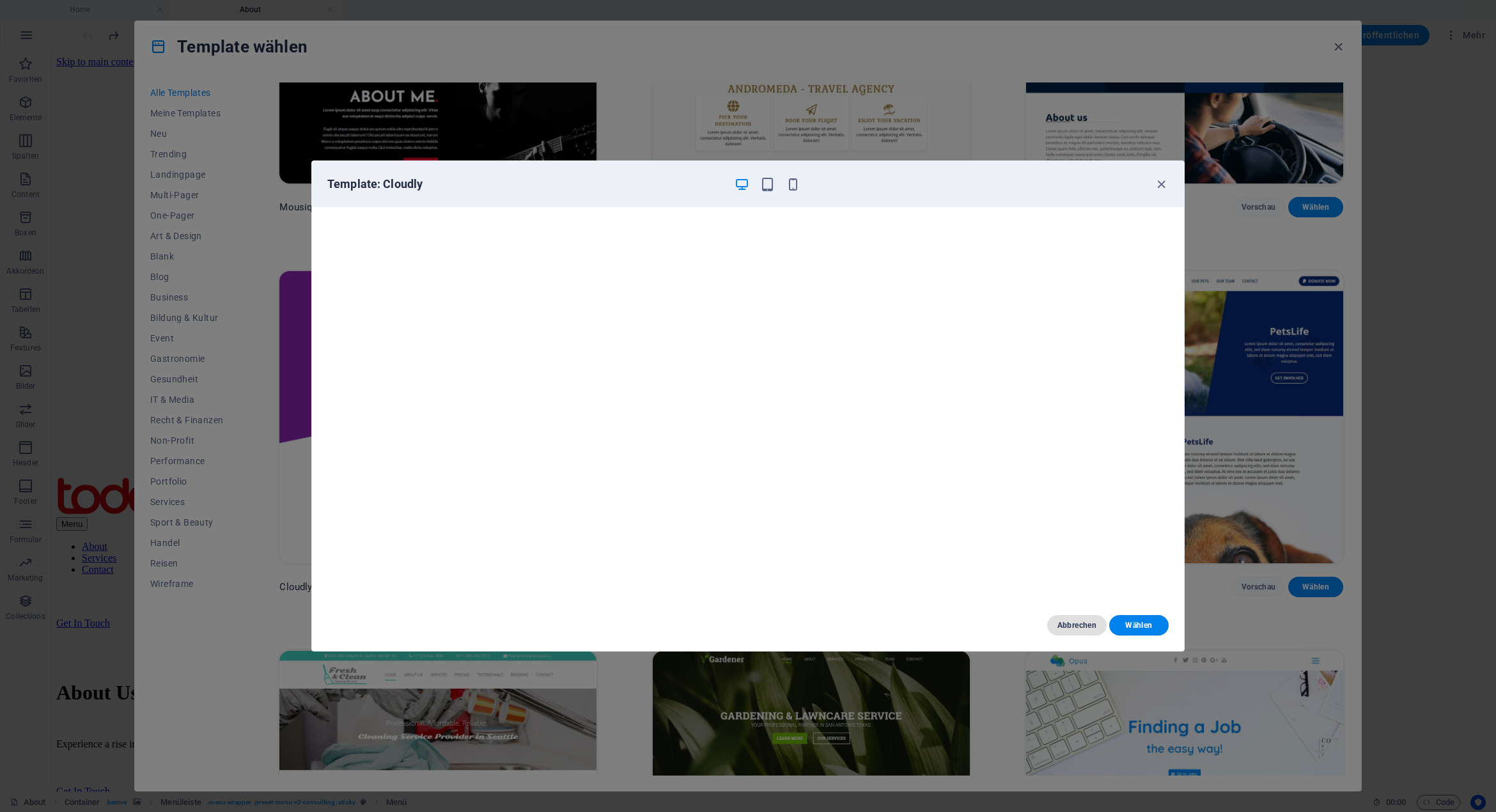
click at [1092, 627] on span "Abbrechen" at bounding box center [1076, 624] width 39 height 10
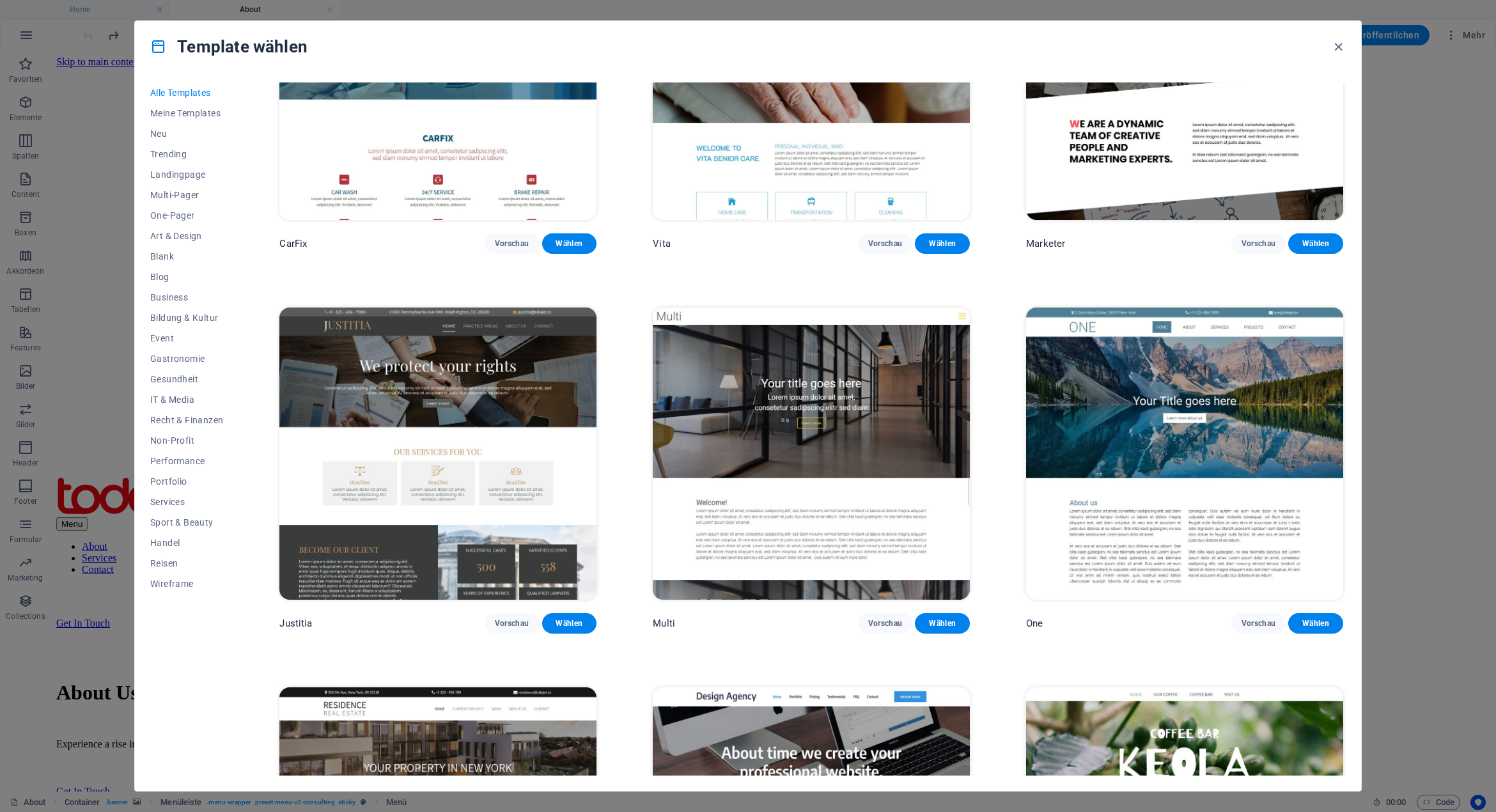
scroll to position [15405, 0]
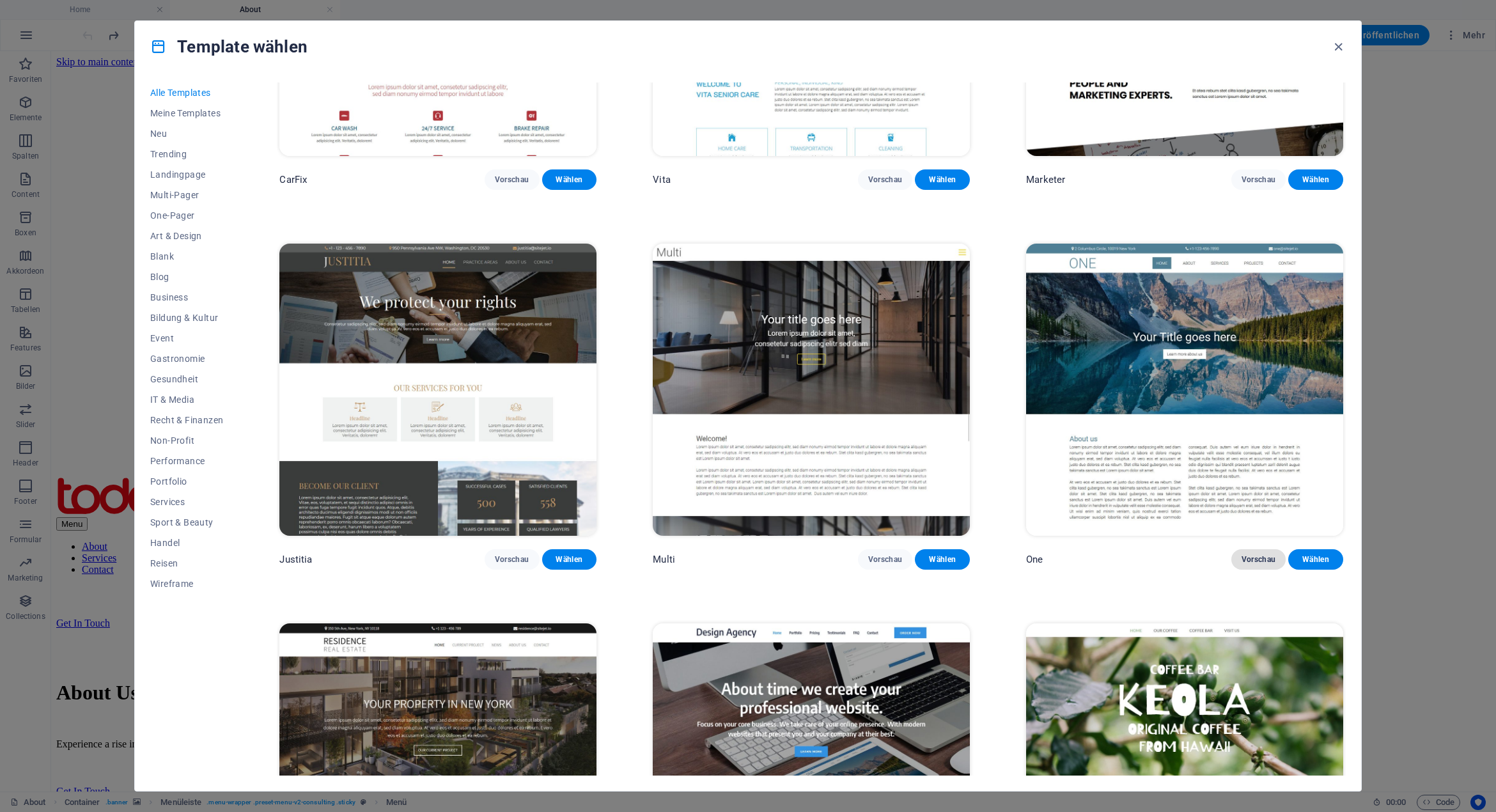
click at [1248, 555] on span "Vorschau" at bounding box center [1259, 559] width 35 height 10
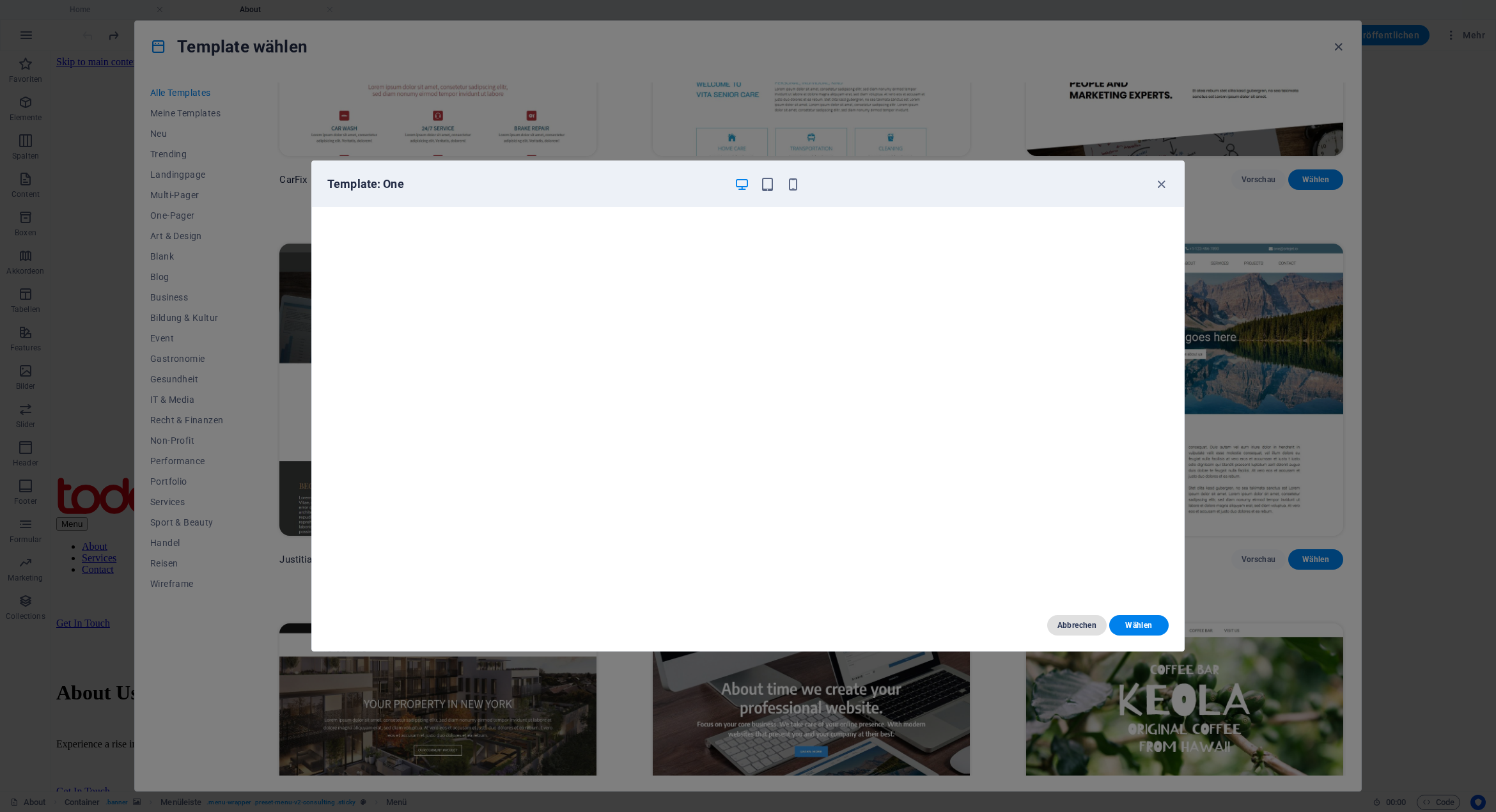
click at [1079, 625] on span "Abbrechen" at bounding box center [1076, 624] width 39 height 10
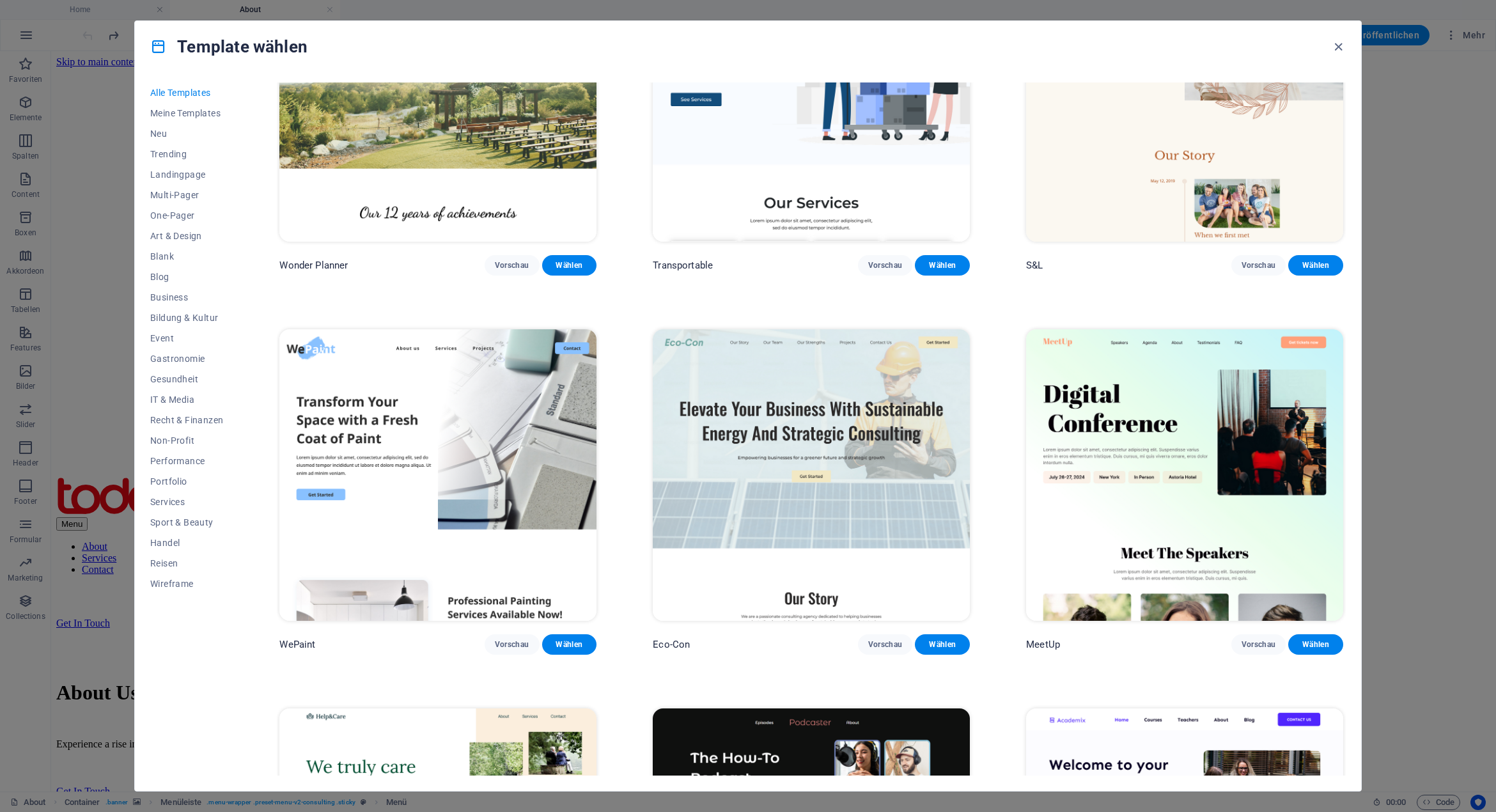
scroll to position [959, 0]
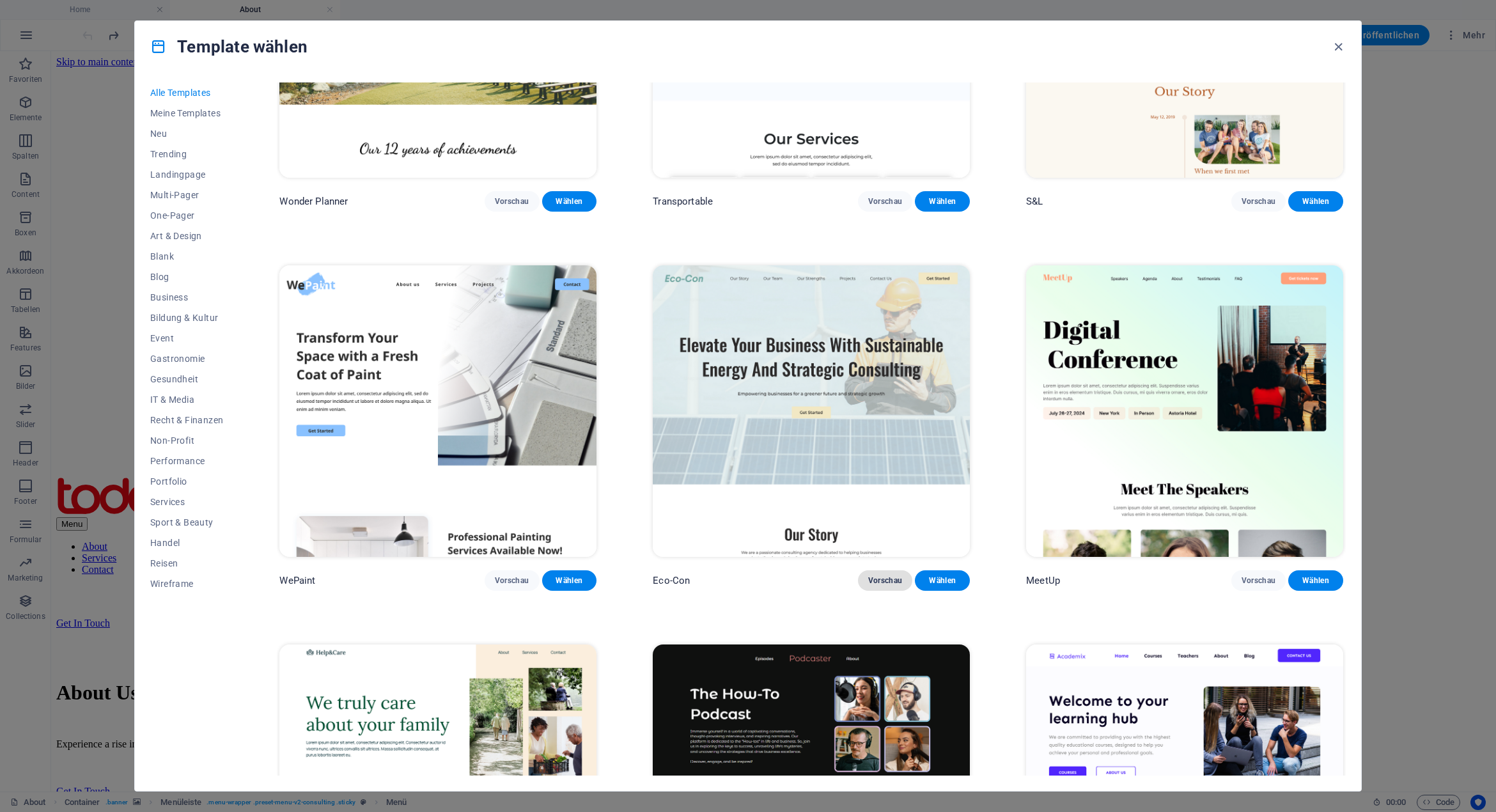
click at [876, 577] on span "Vorschau" at bounding box center [885, 580] width 35 height 10
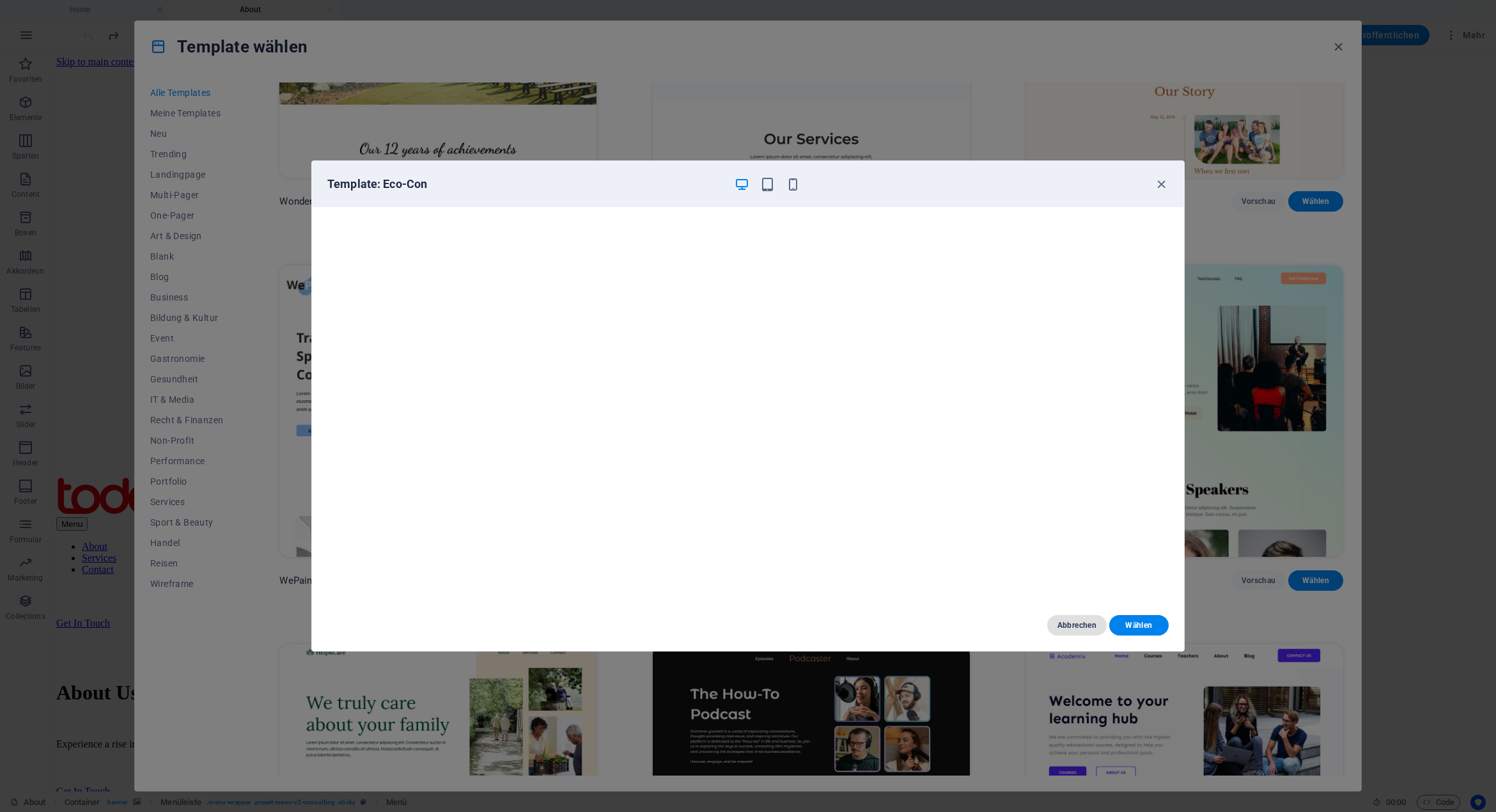
click at [1085, 627] on span "Abbrechen" at bounding box center [1076, 624] width 39 height 10
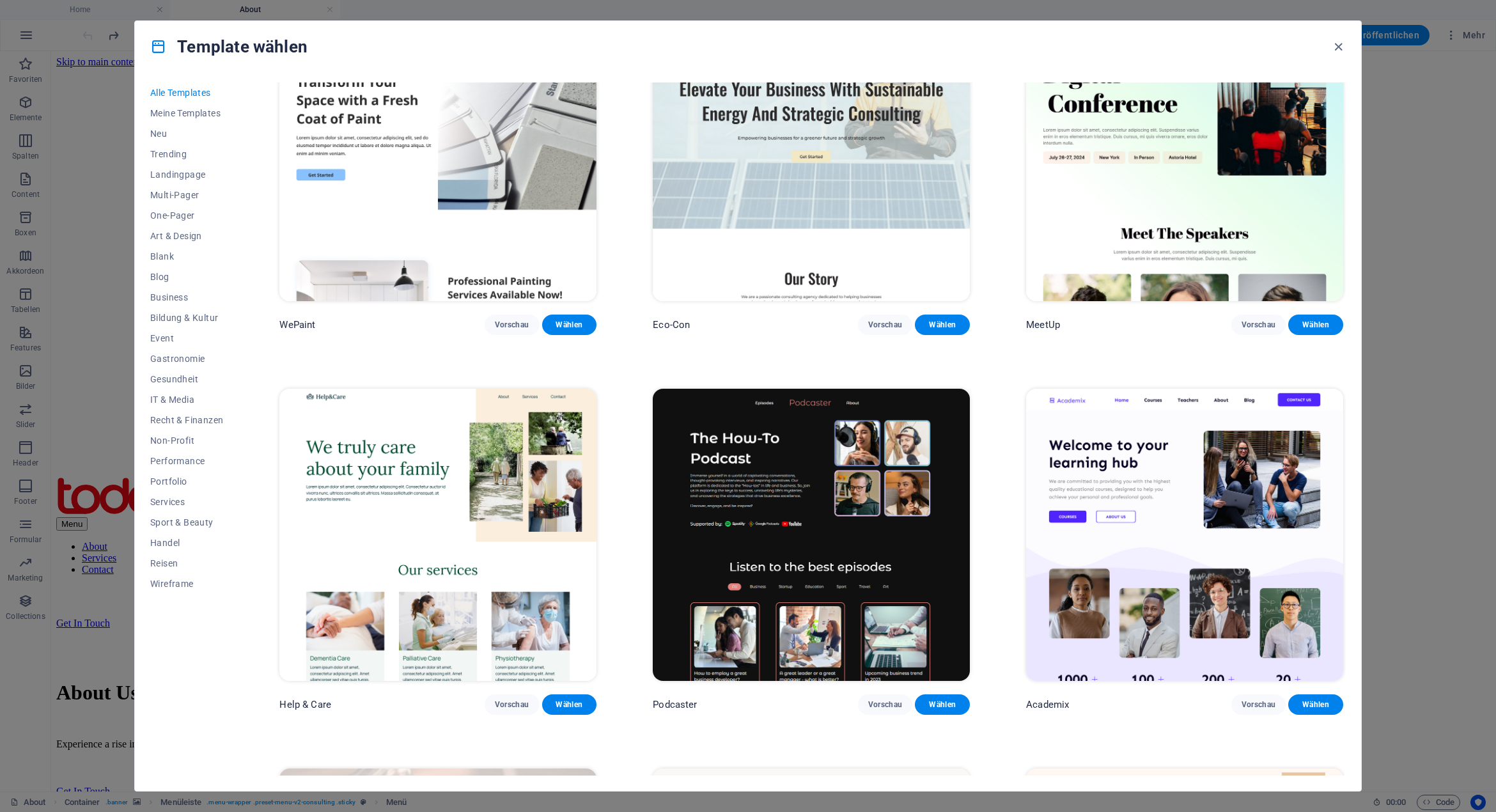
scroll to position [1278, 0]
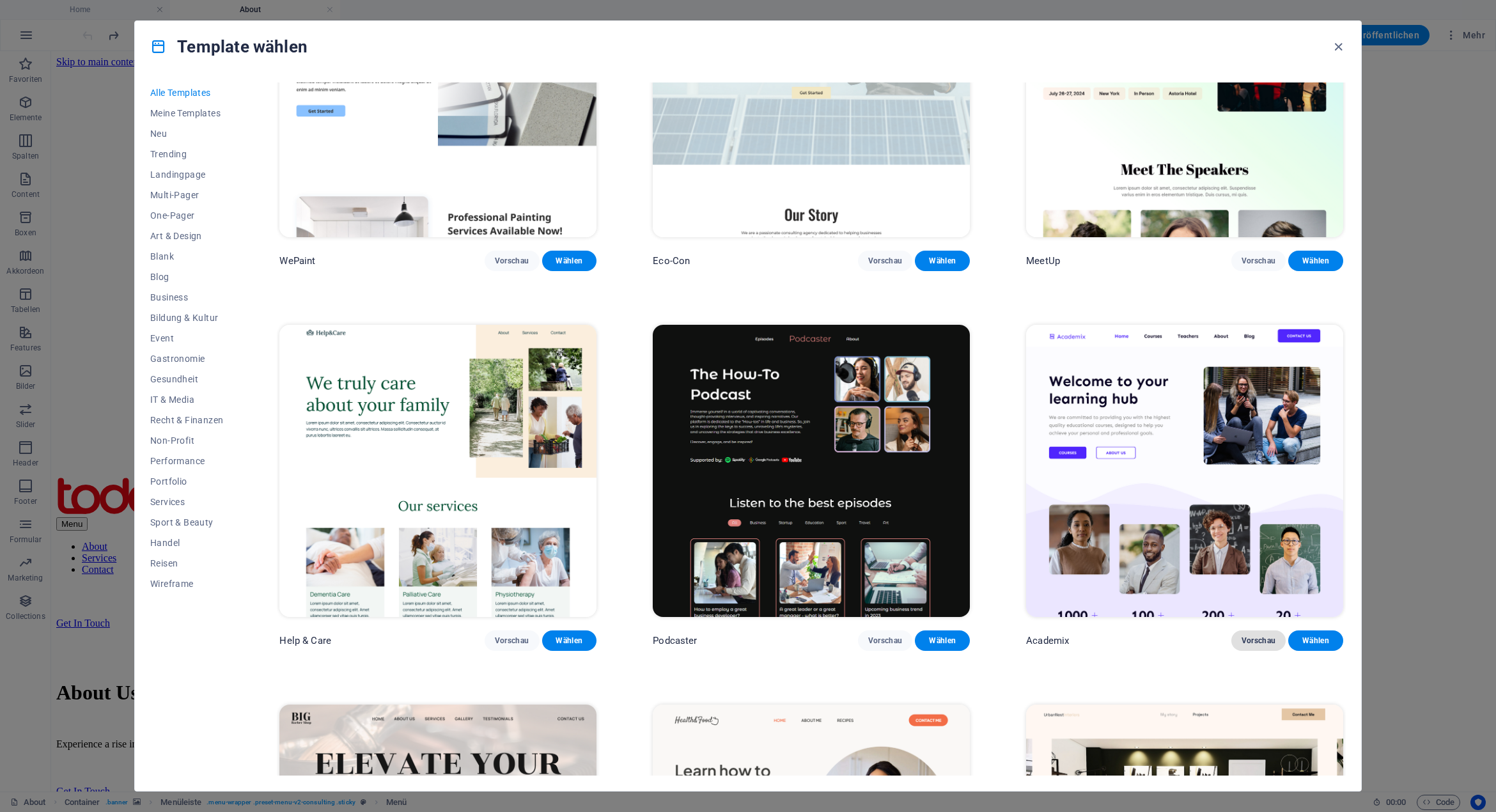
click at [1244, 635] on span "Vorschau" at bounding box center [1259, 640] width 35 height 10
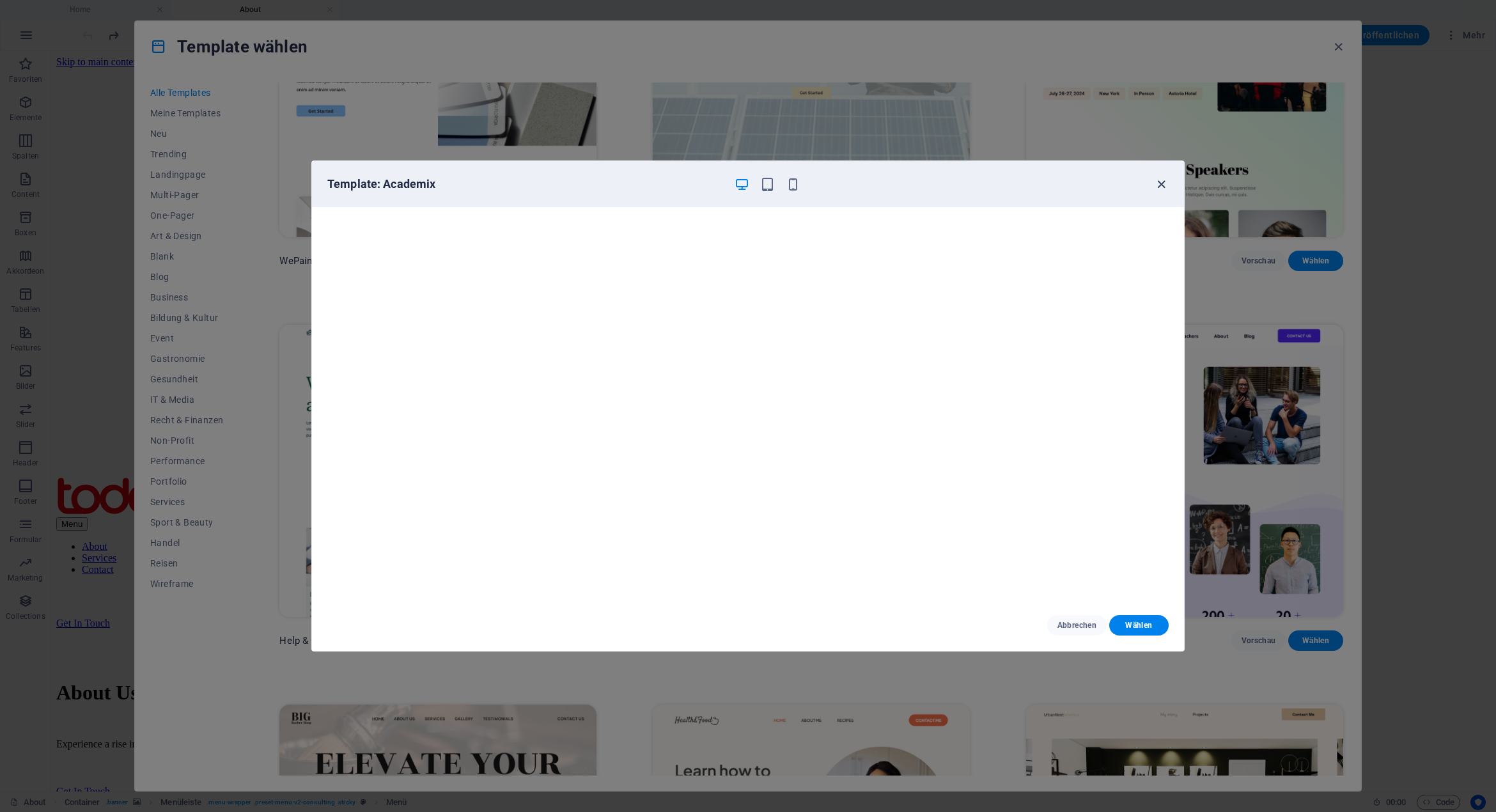
click at [1167, 178] on icon "button" at bounding box center [1161, 184] width 15 height 15
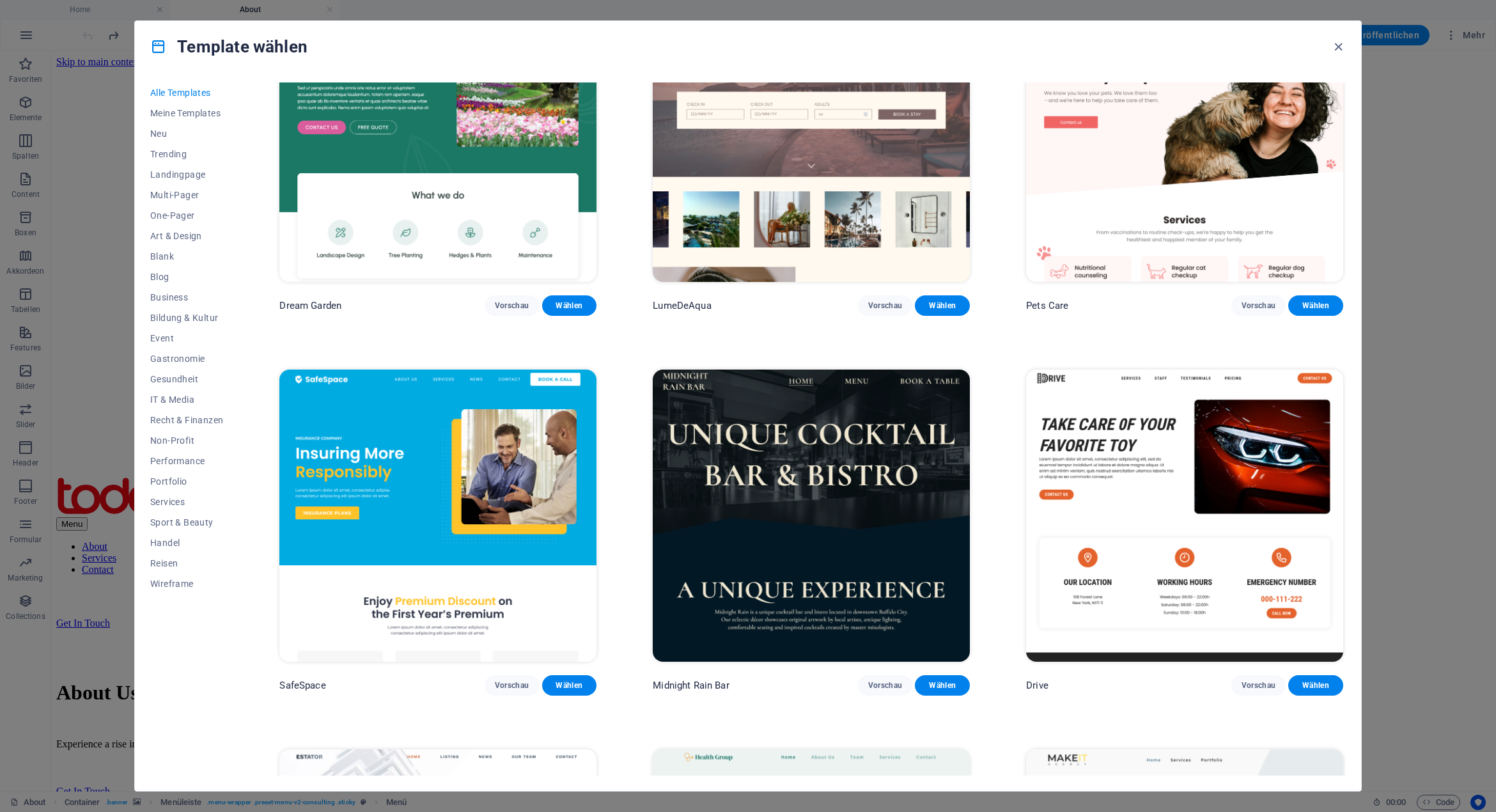
scroll to position [3260, 0]
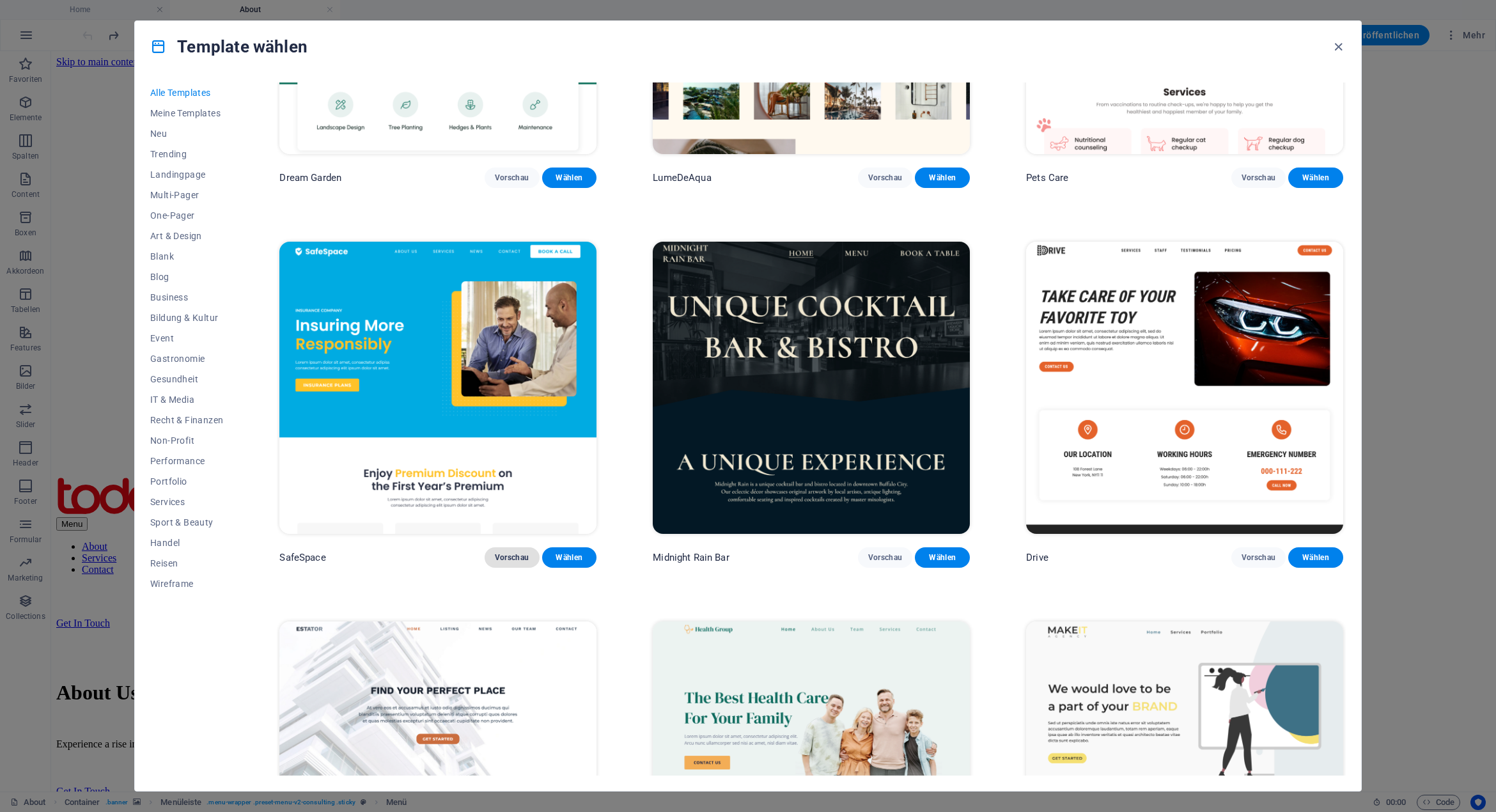
click at [527, 552] on span "Vorschau" at bounding box center [512, 557] width 35 height 10
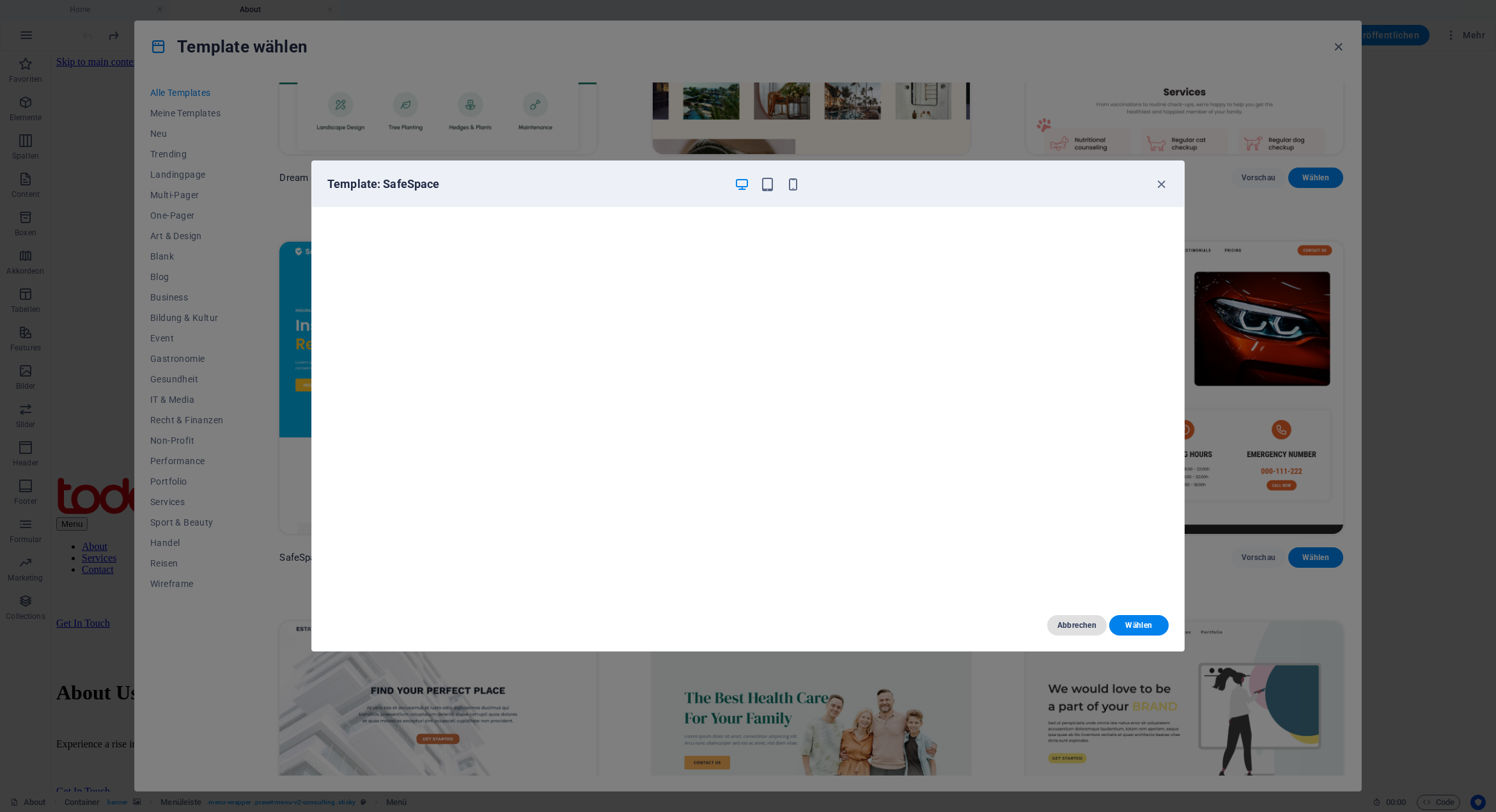
click at [1059, 627] on span "Abbrechen" at bounding box center [1076, 624] width 39 height 10
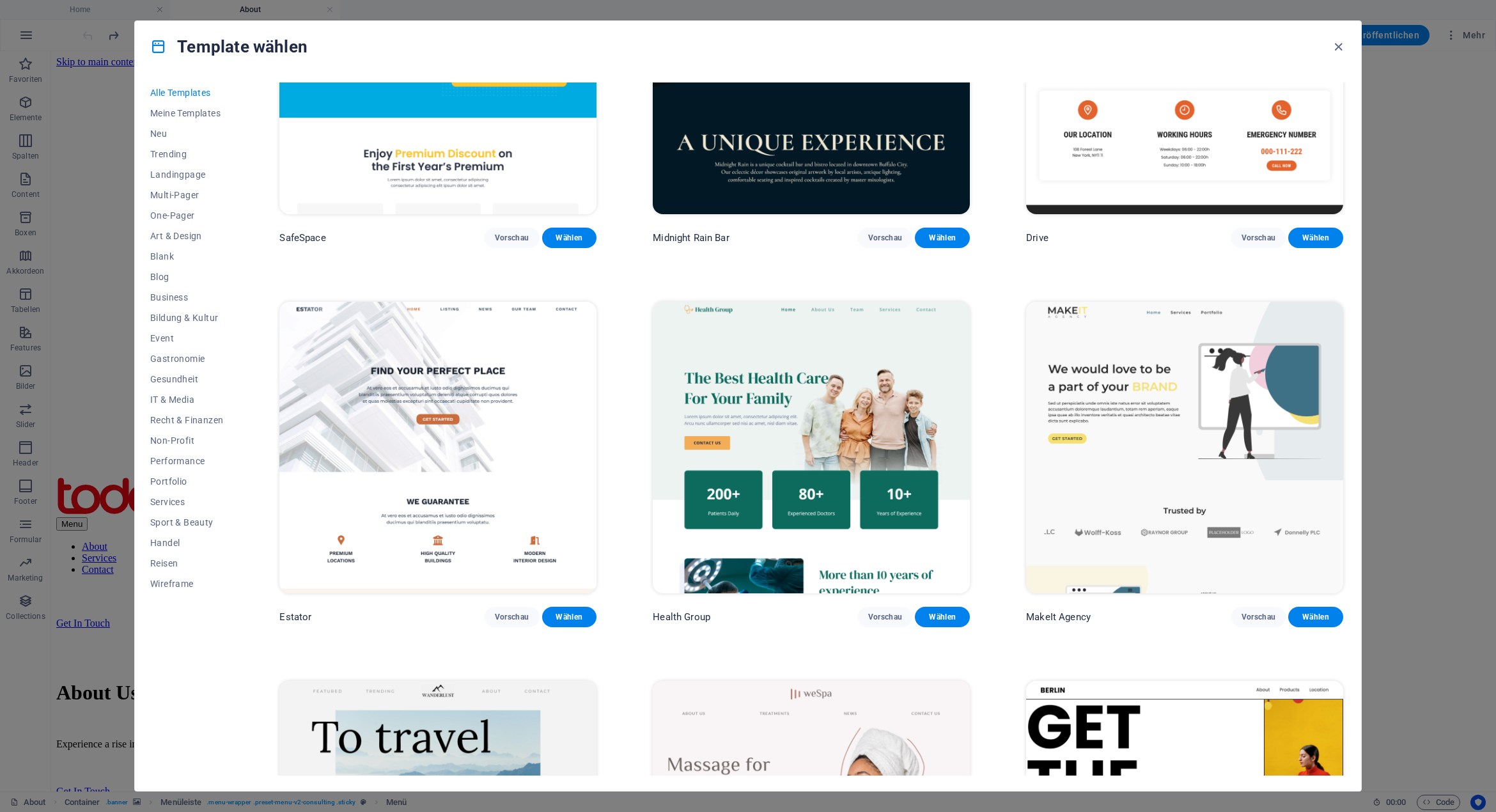
scroll to position [3516, 0]
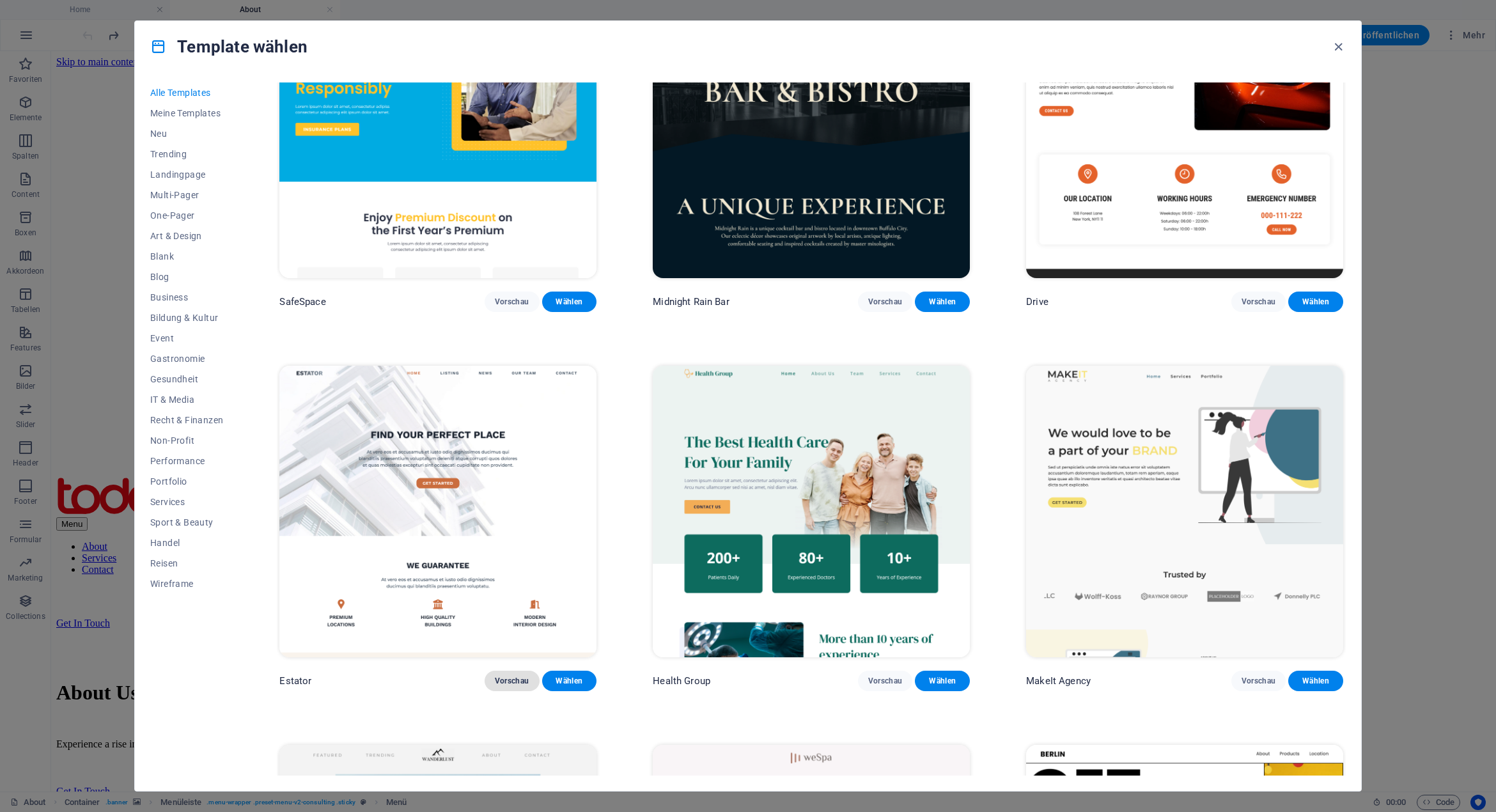
click at [500, 676] on span "Vorschau" at bounding box center [512, 680] width 35 height 10
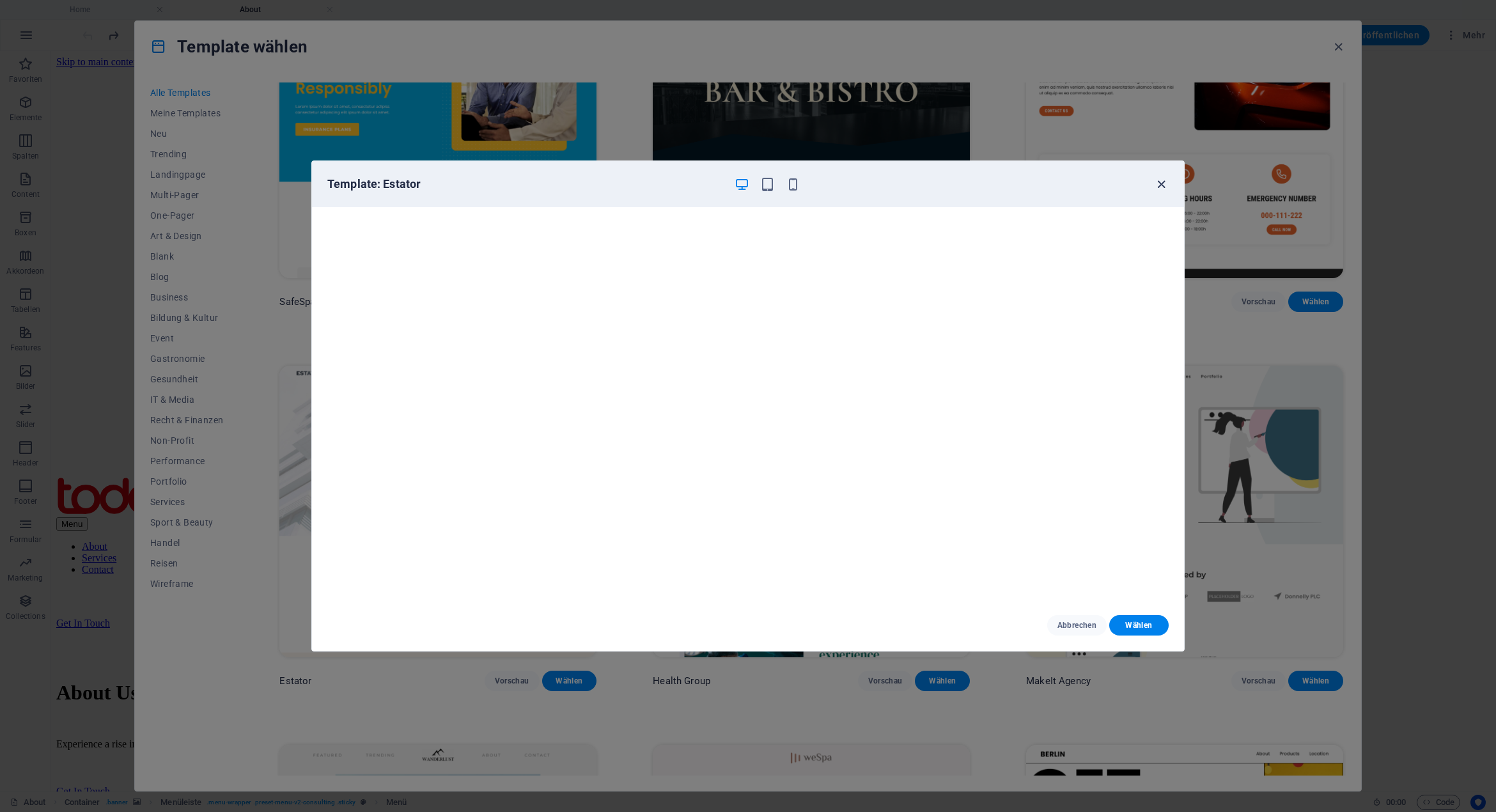
click at [1159, 185] on icon "button" at bounding box center [1161, 184] width 15 height 15
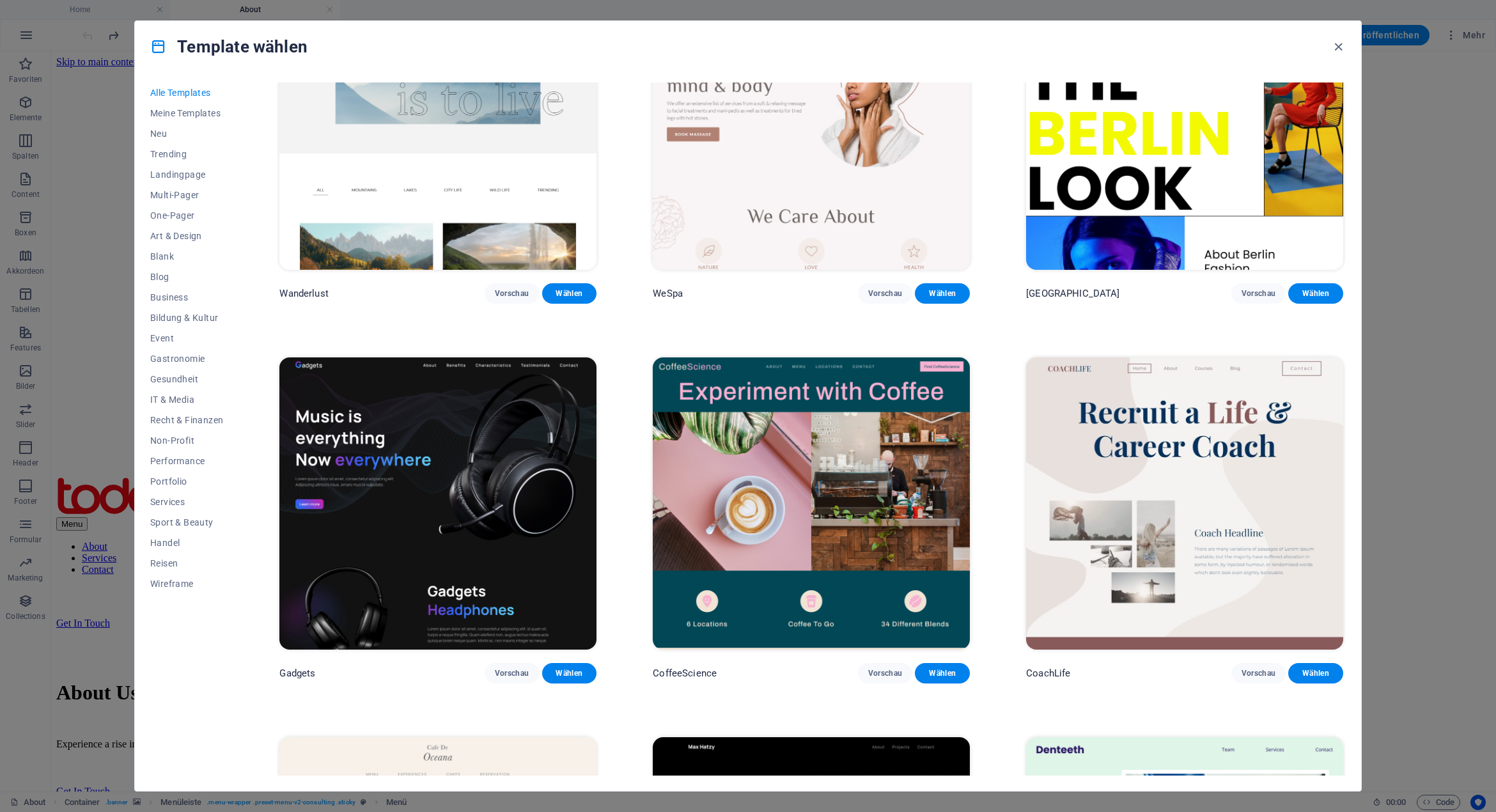
scroll to position [4027, 0]
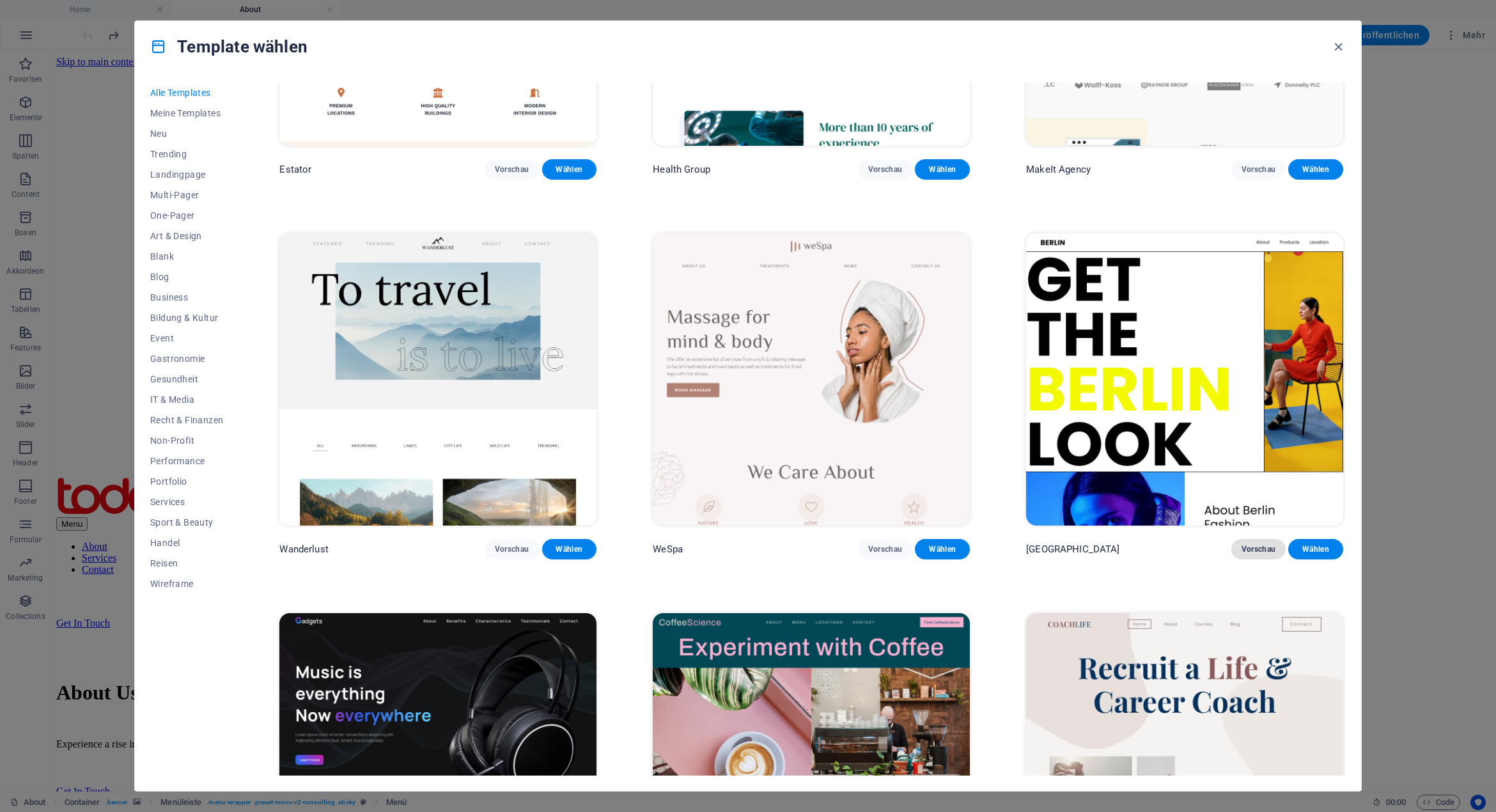
click at [1250, 544] on span "Vorschau" at bounding box center [1259, 548] width 35 height 10
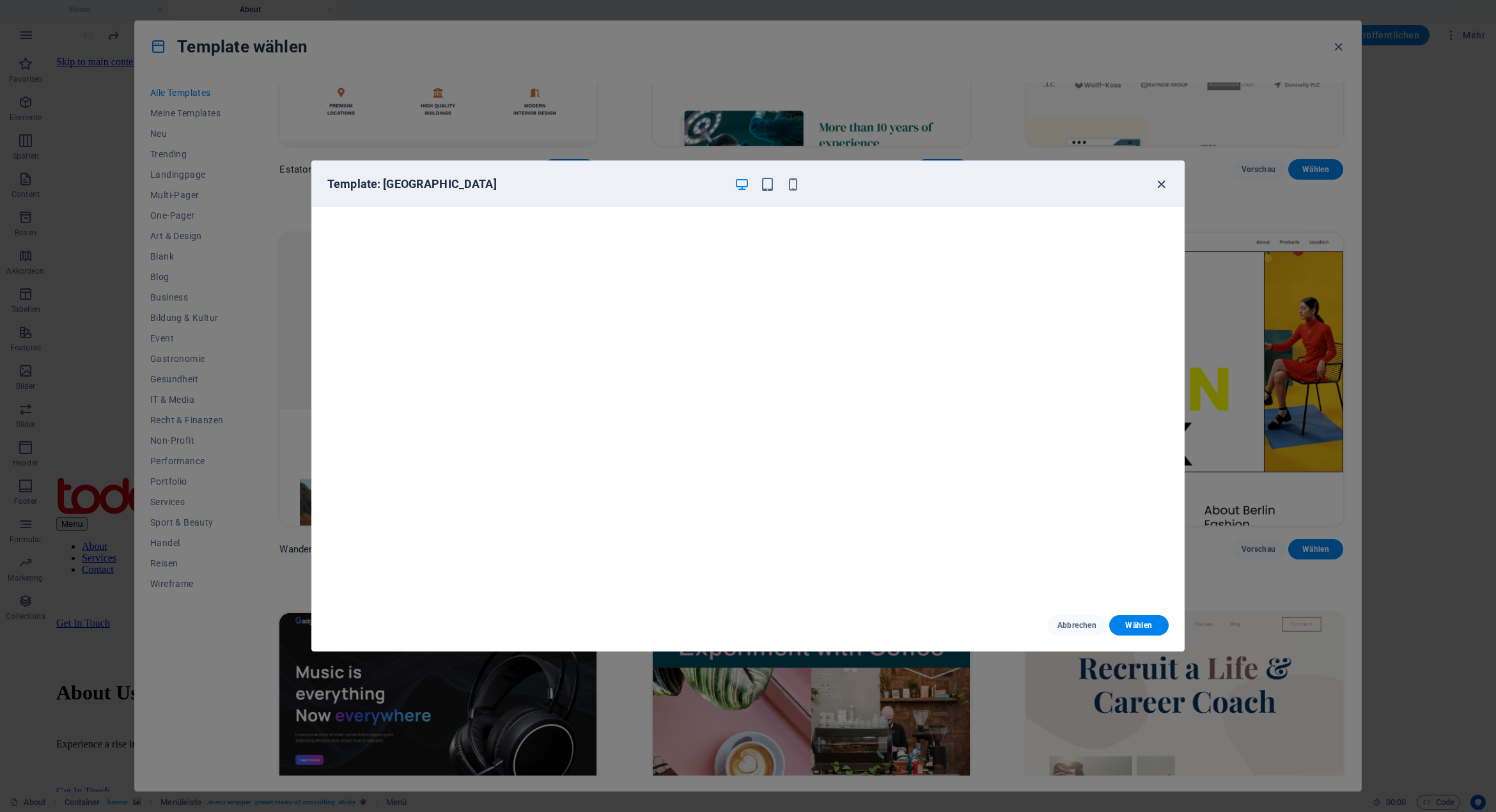
click at [1157, 187] on icon "button" at bounding box center [1161, 184] width 15 height 15
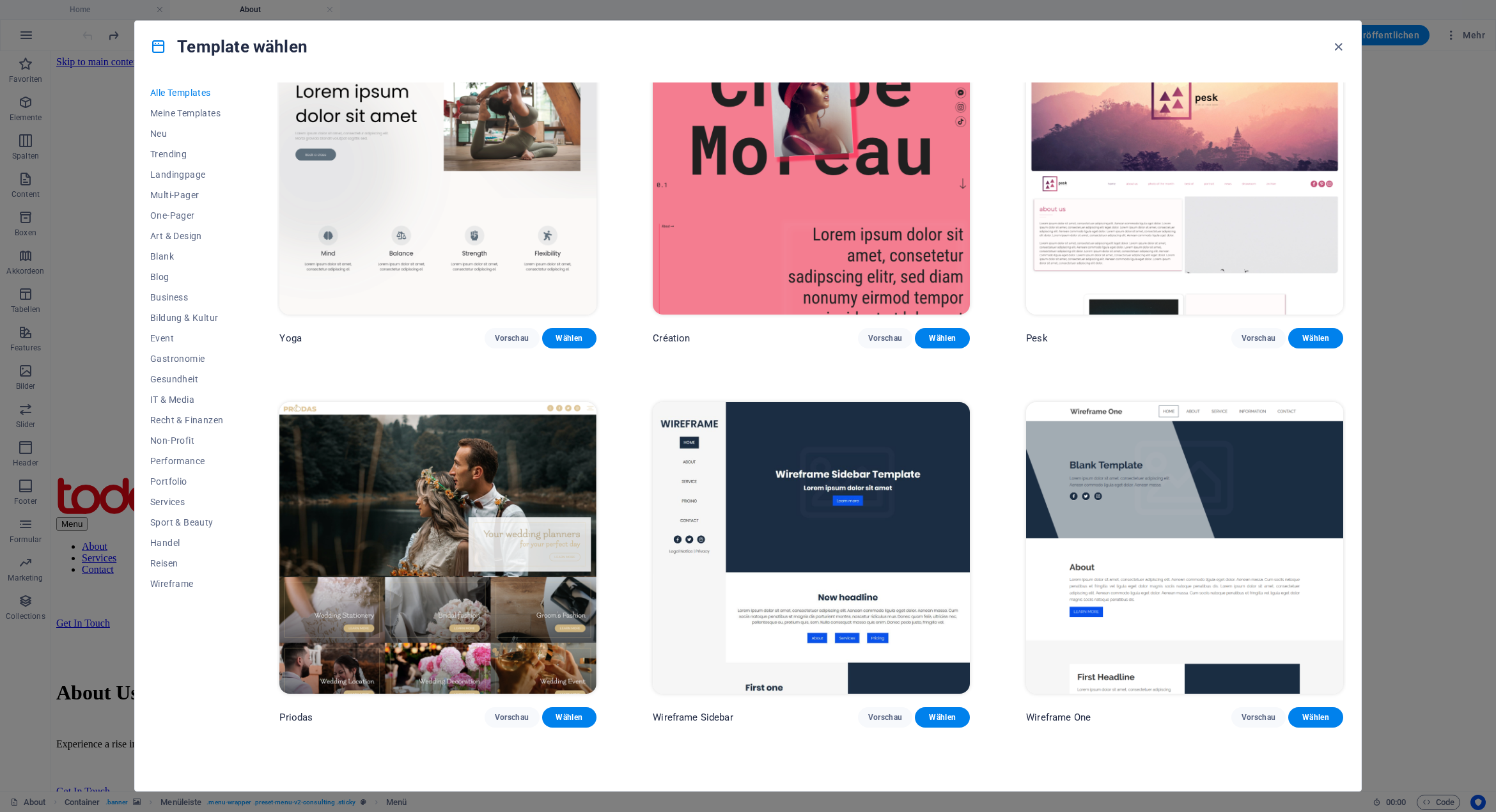
scroll to position [6201, 0]
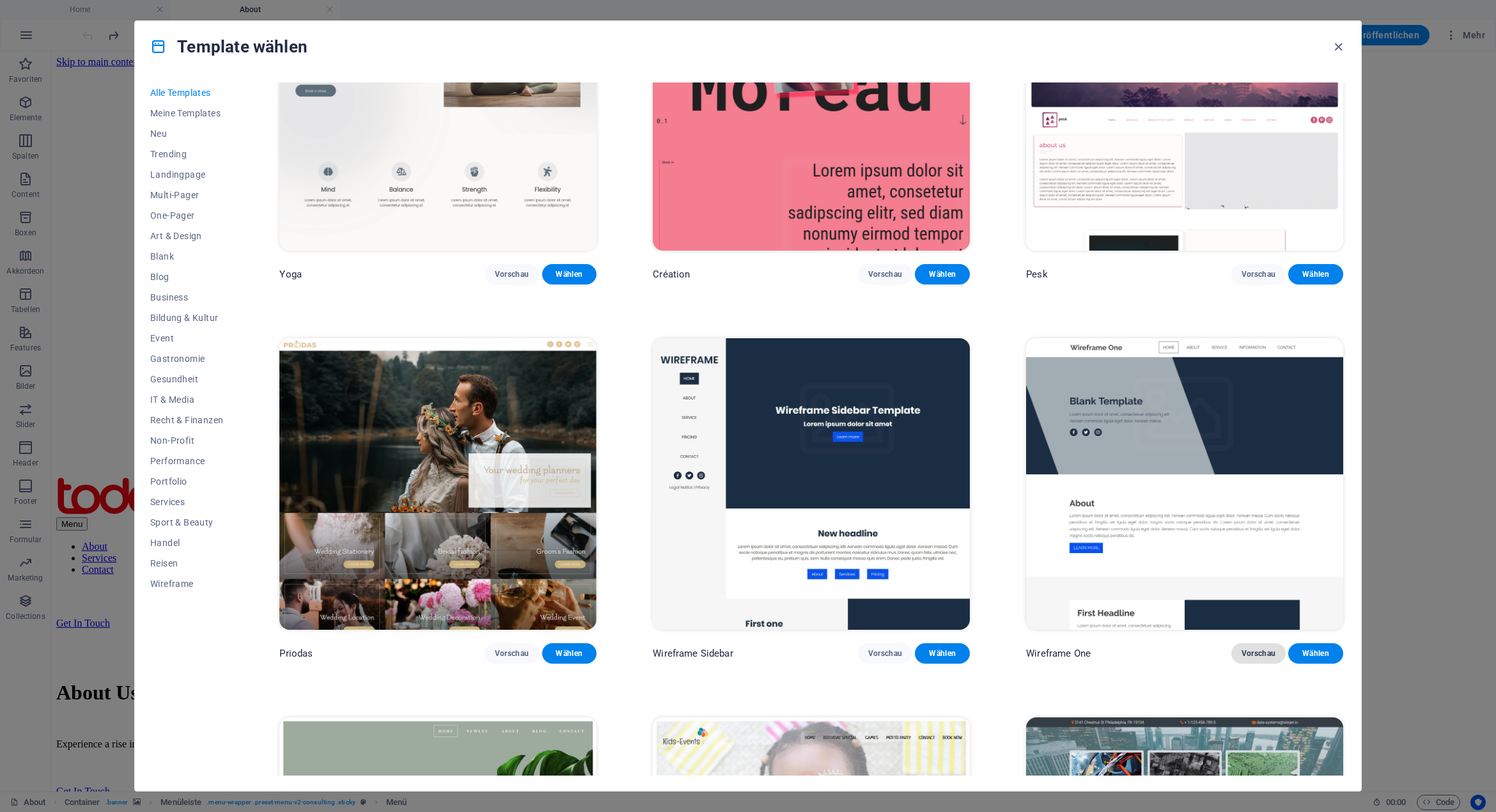
click at [1242, 648] on span "Vorschau" at bounding box center [1259, 653] width 35 height 10
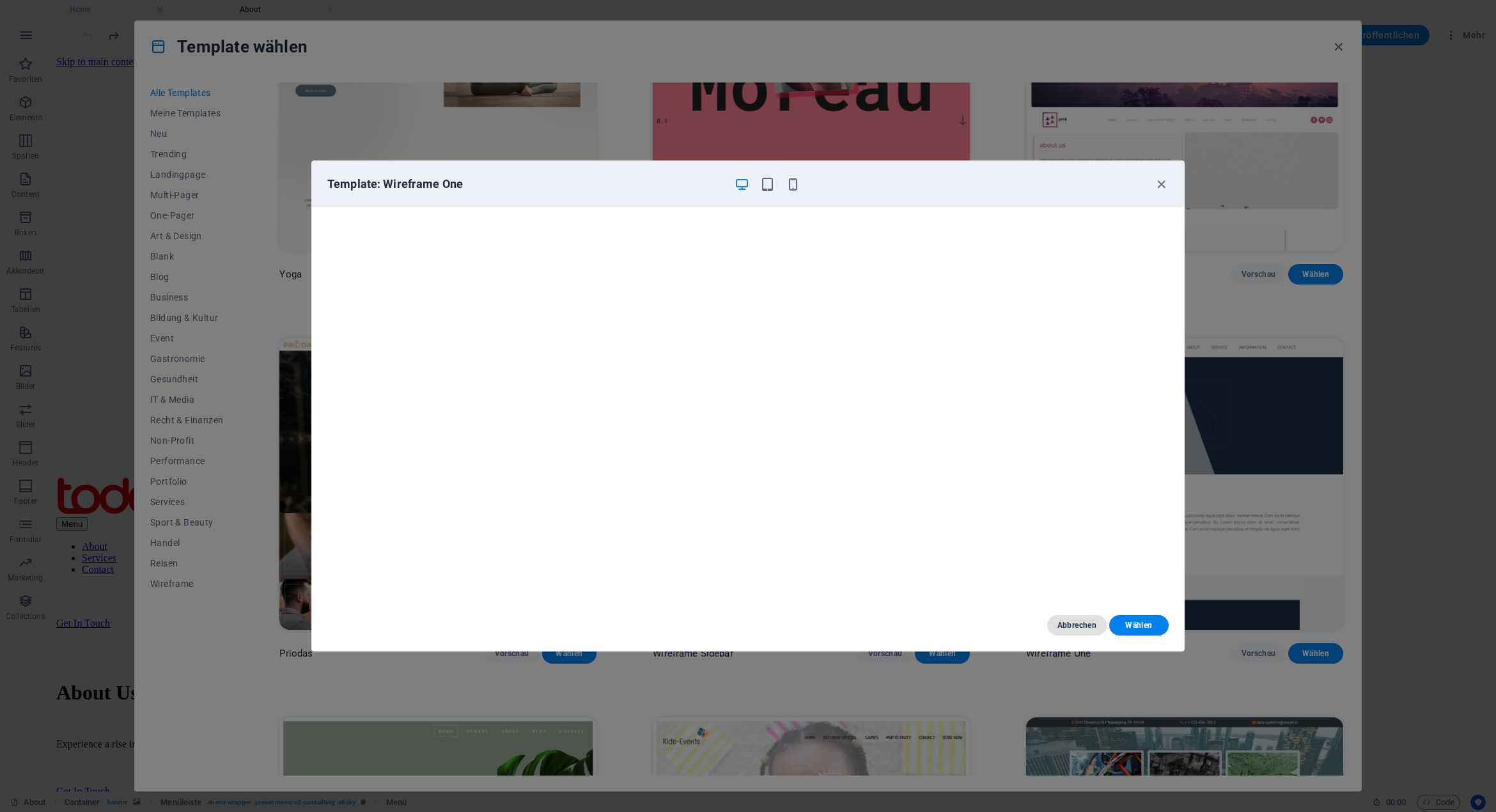
click at [1077, 623] on span "Abbrechen" at bounding box center [1076, 624] width 39 height 10
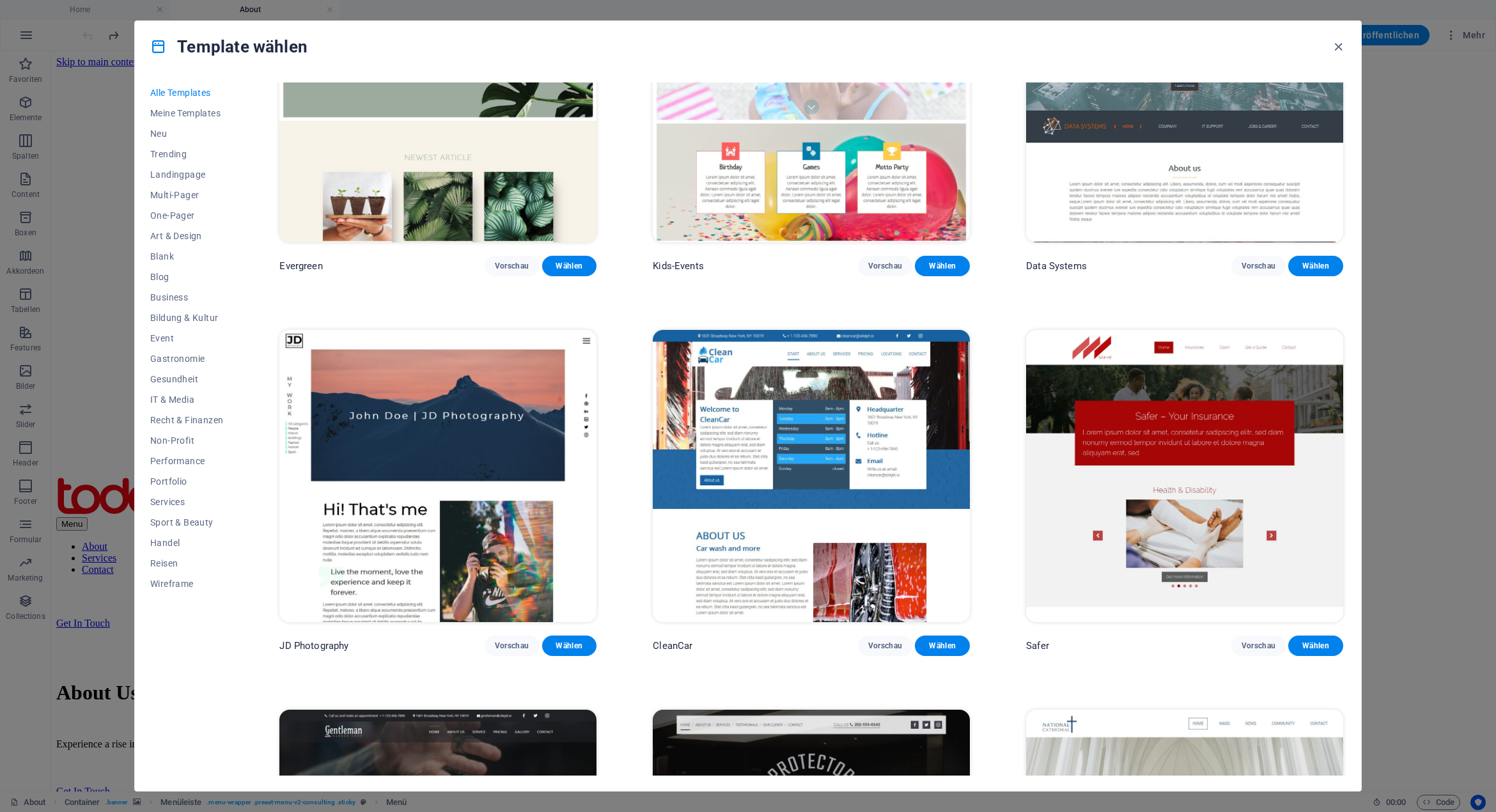
scroll to position [7031, 0]
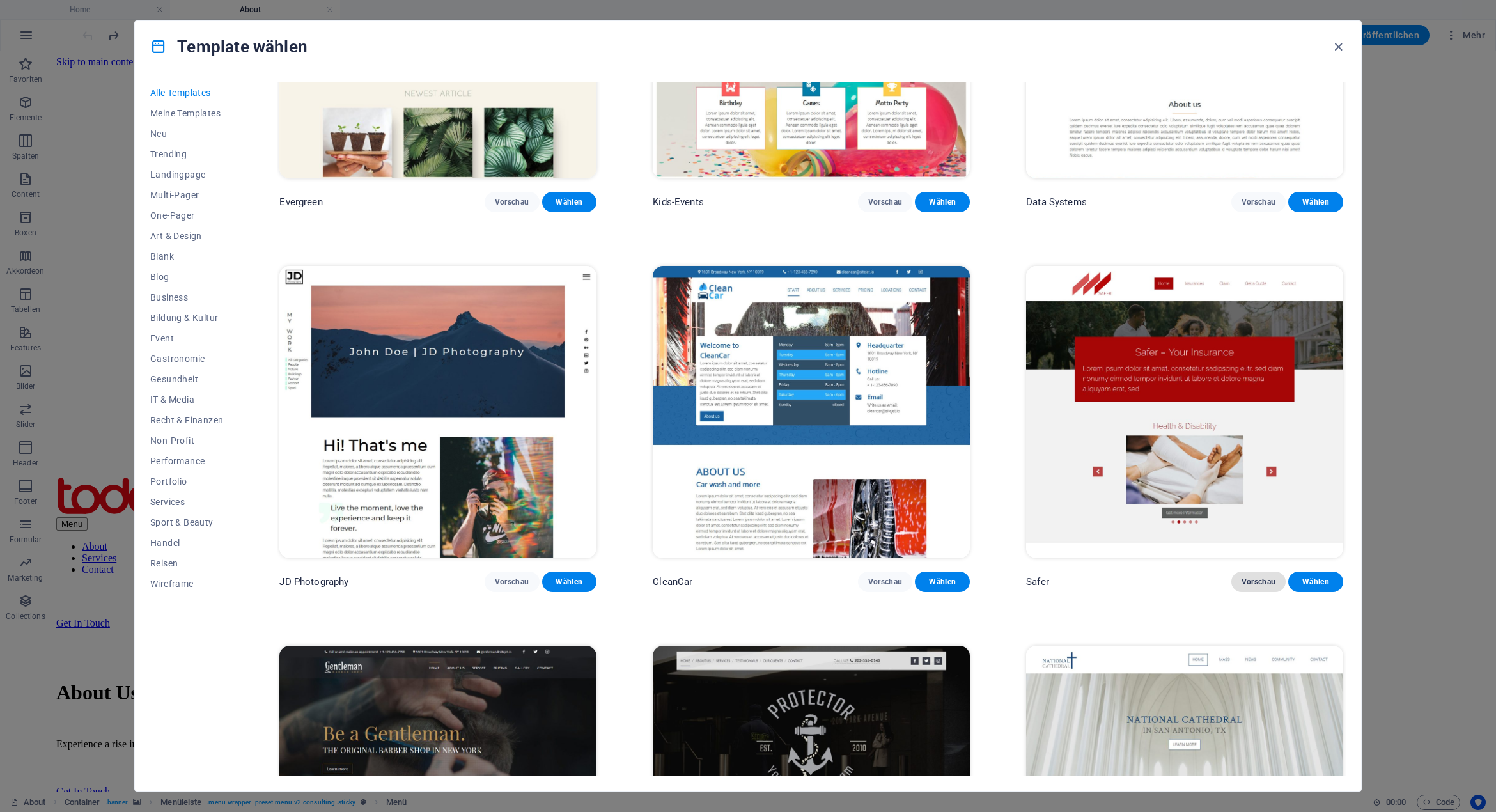
click at [1242, 576] on span "Vorschau" at bounding box center [1259, 581] width 35 height 10
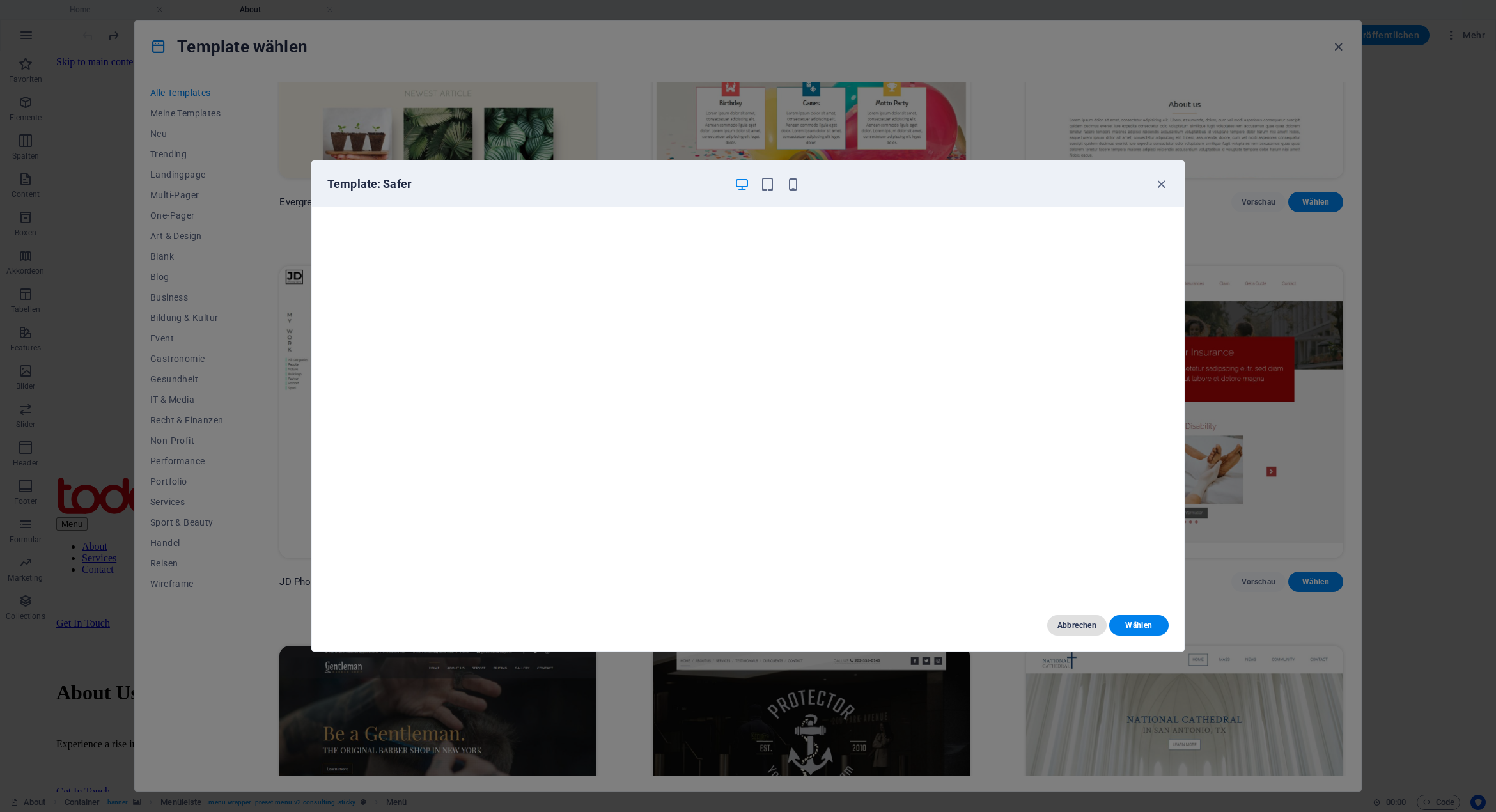
click at [1088, 627] on span "Abbrechen" at bounding box center [1076, 624] width 39 height 10
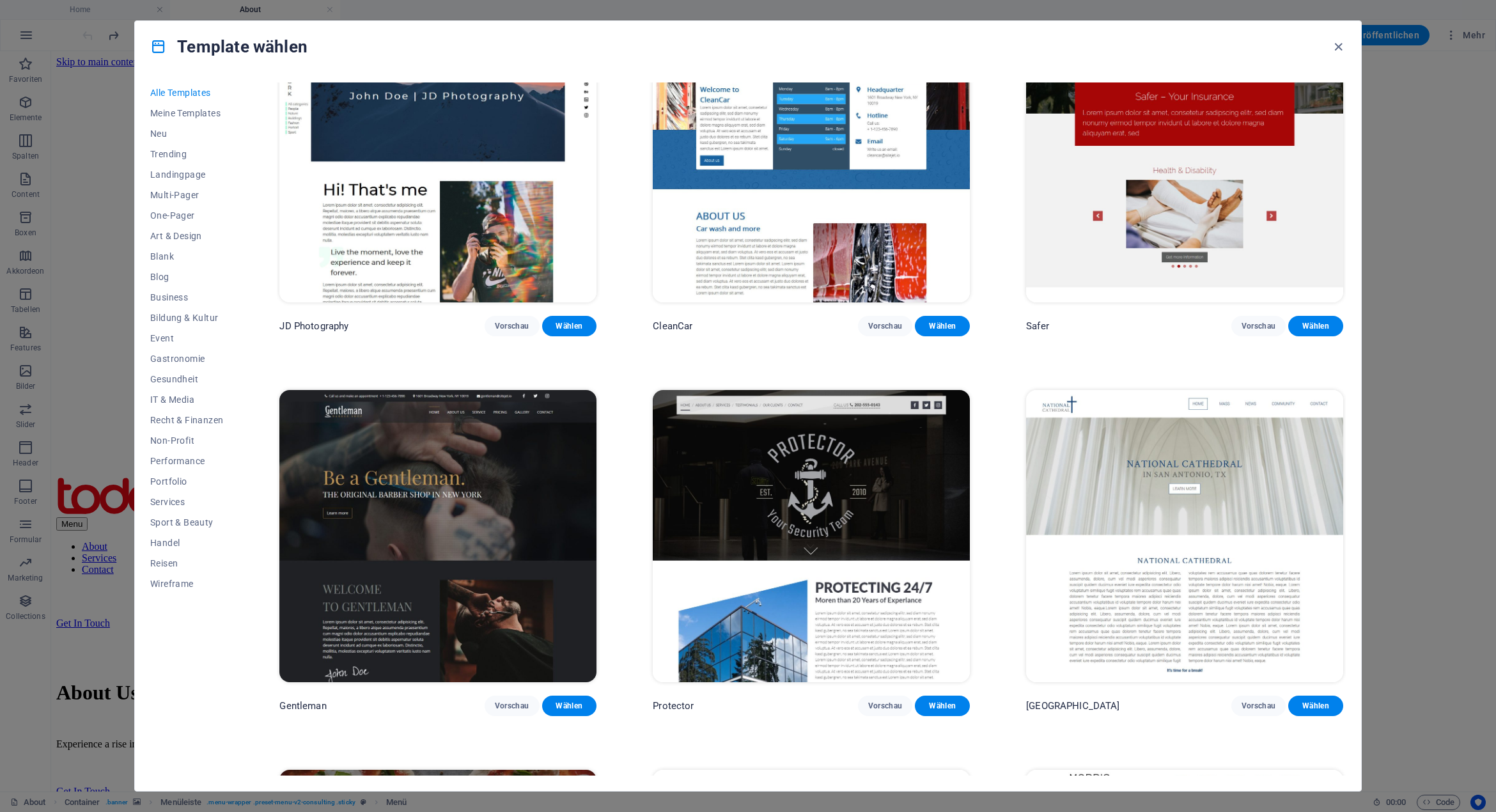
scroll to position [7351, 0]
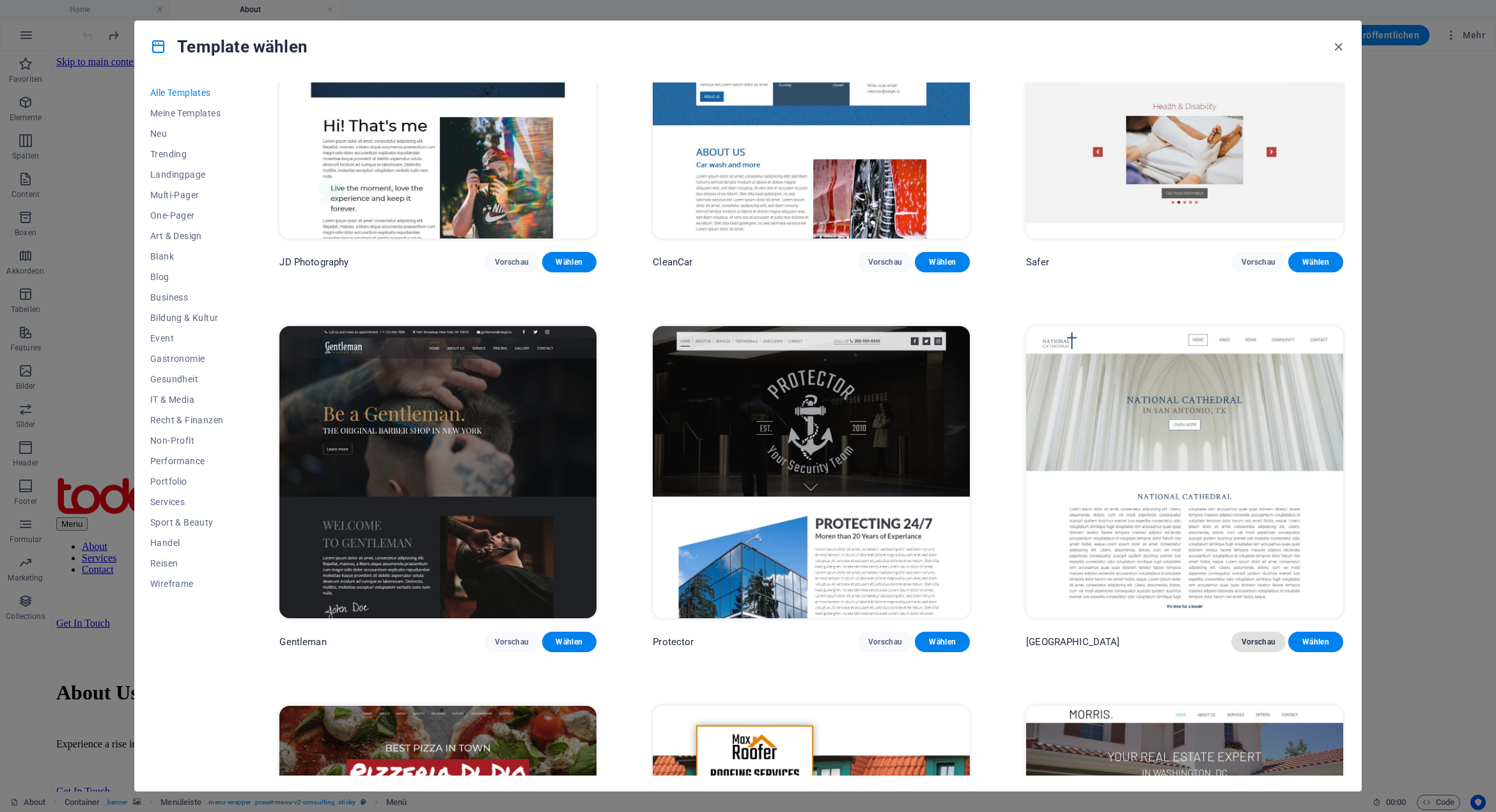
click at [1262, 637] on span "Vorschau" at bounding box center [1259, 641] width 35 height 10
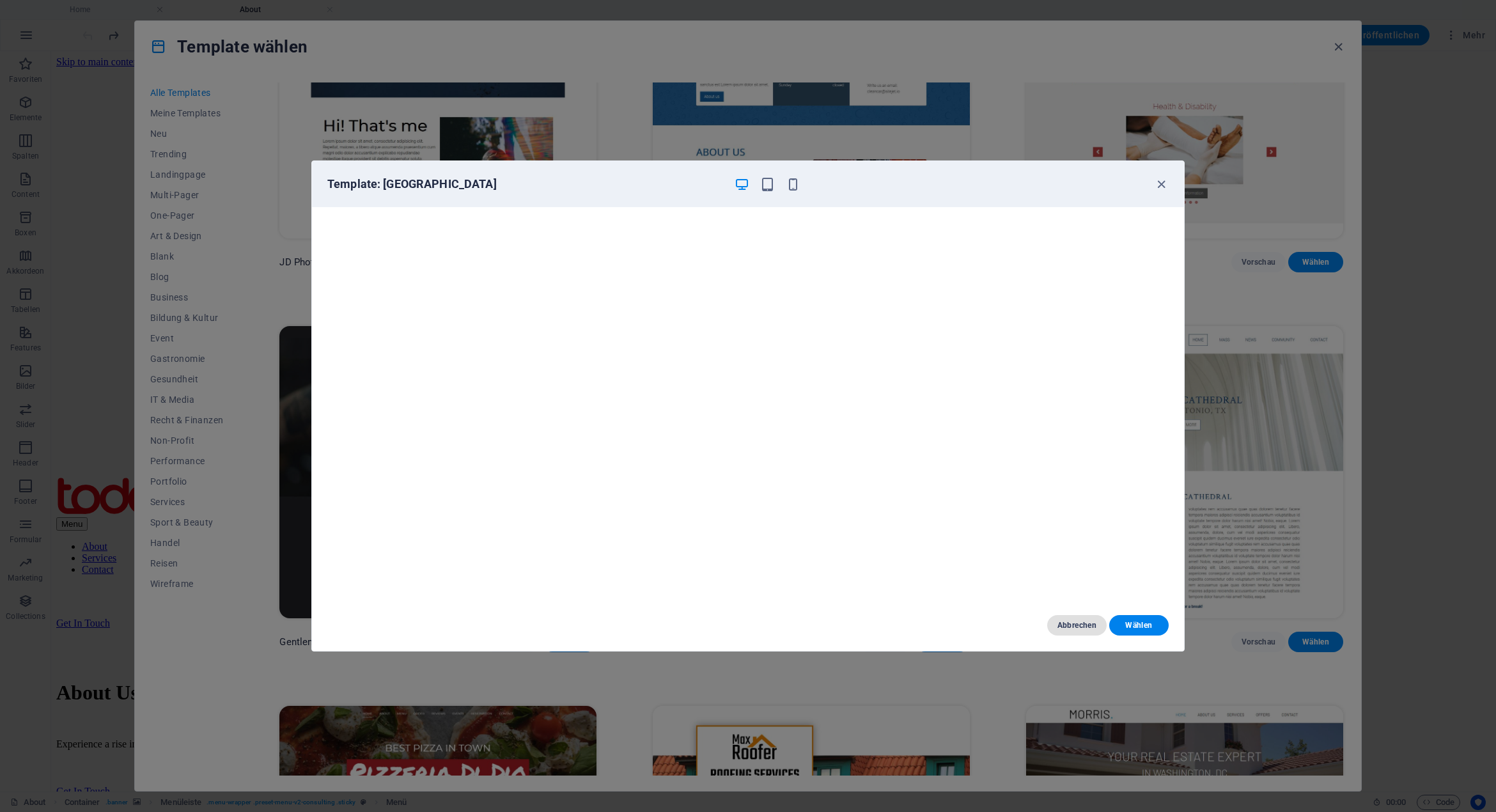
click at [1067, 630] on span "Abbrechen" at bounding box center [1076, 624] width 39 height 10
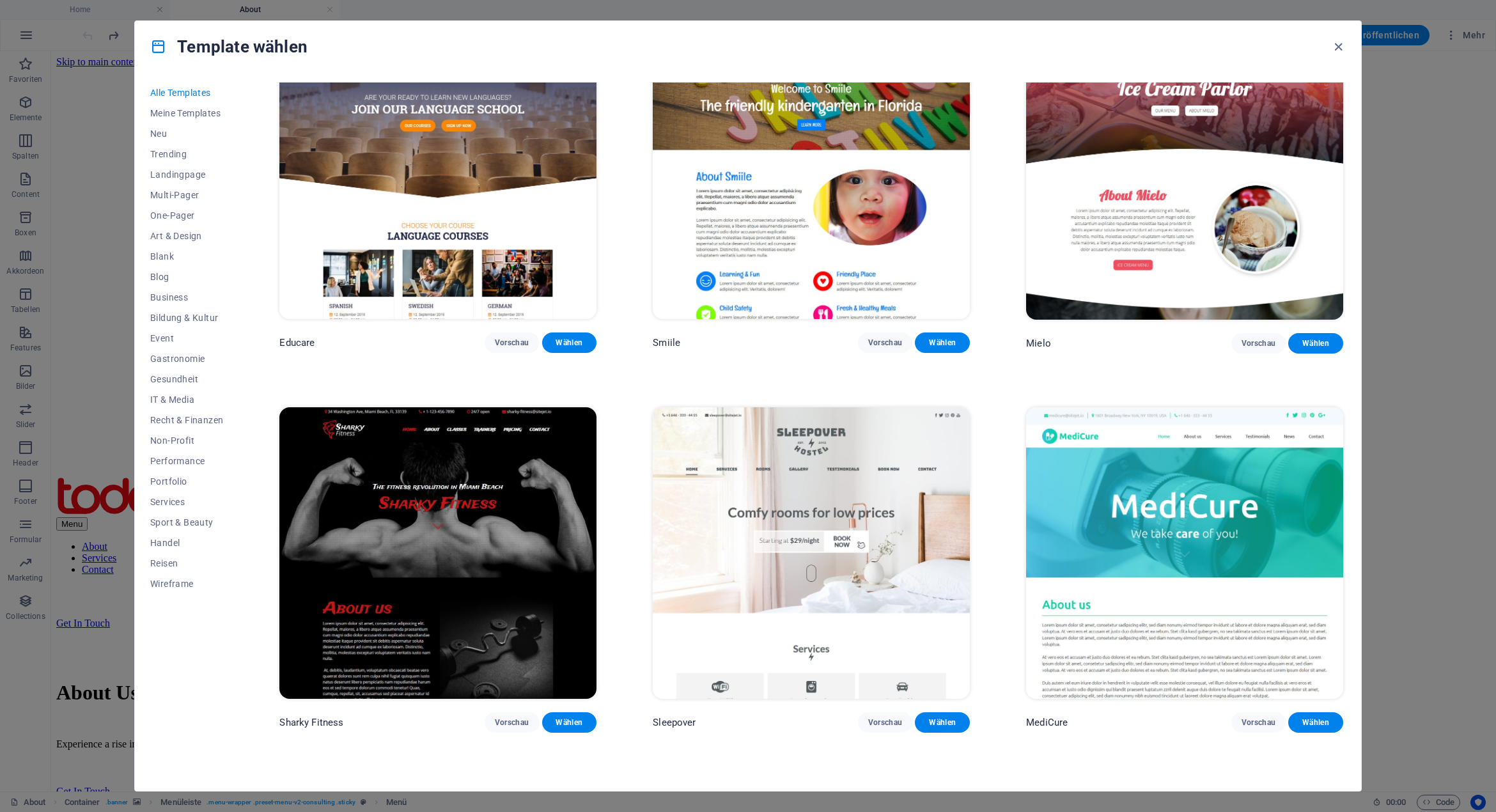
scroll to position [11889, 0]
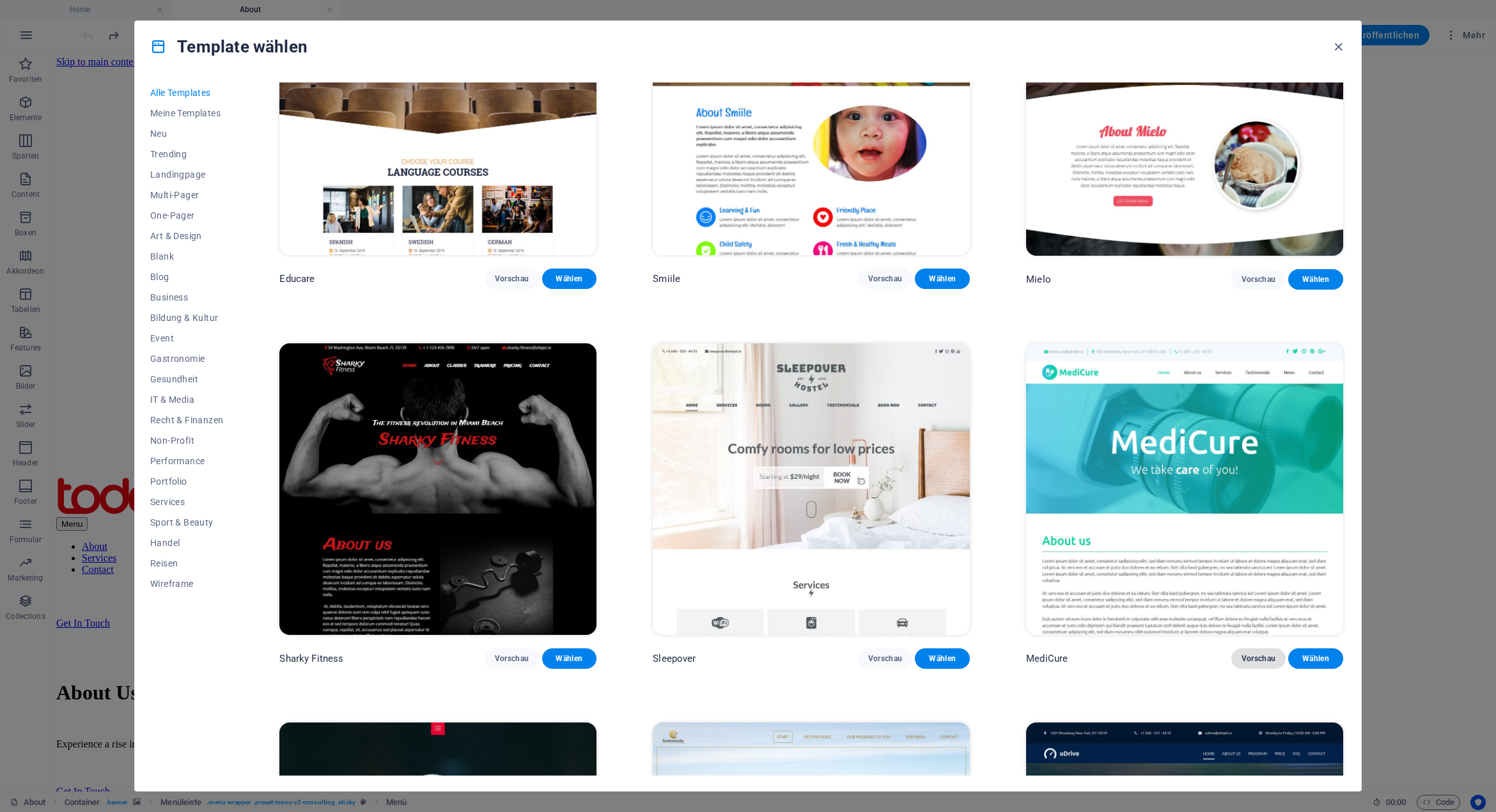
click at [1249, 653] on span "Vorschau" at bounding box center [1259, 658] width 35 height 10
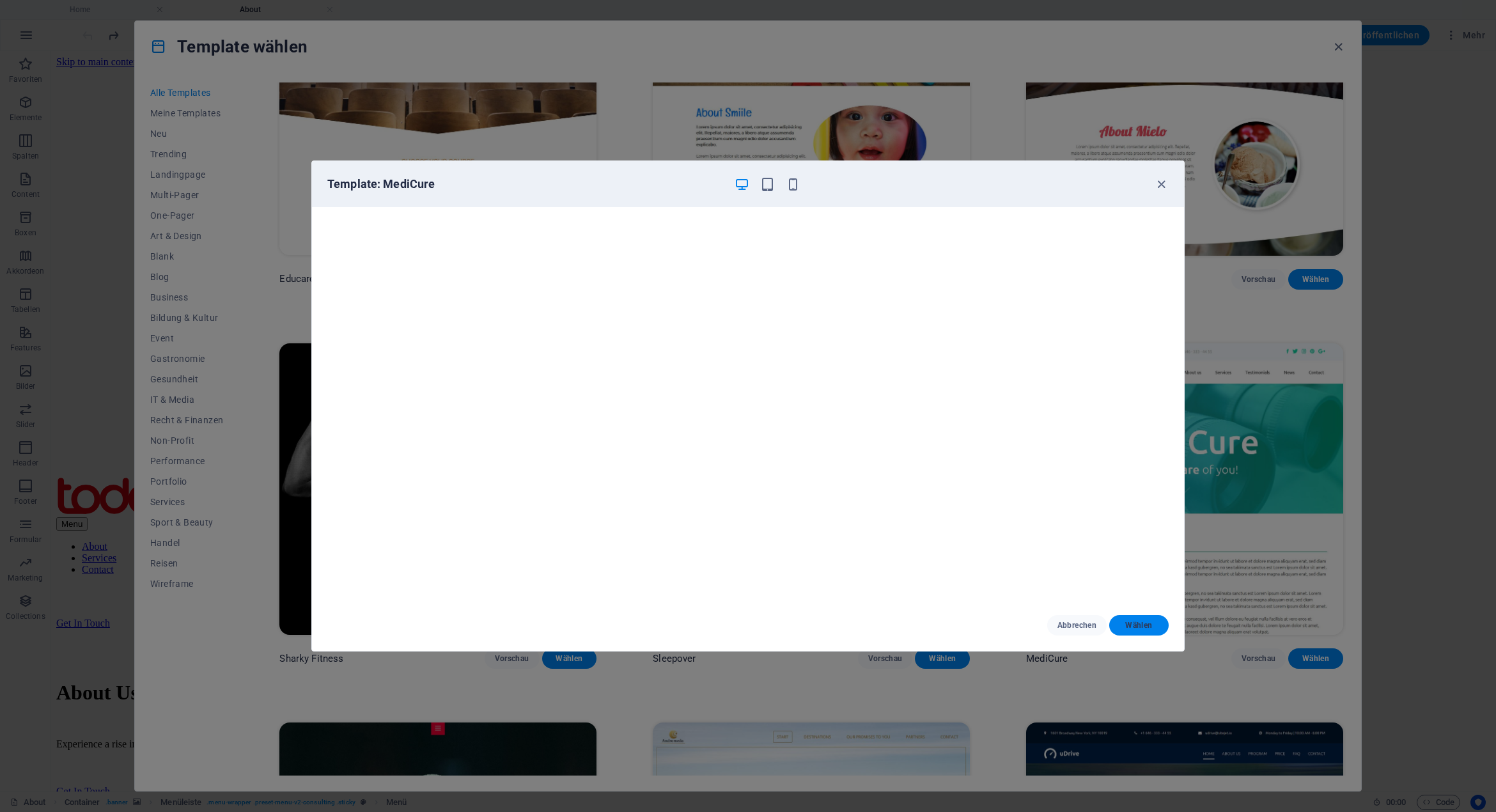
click at [1145, 624] on span "Wählen" at bounding box center [1138, 624] width 39 height 10
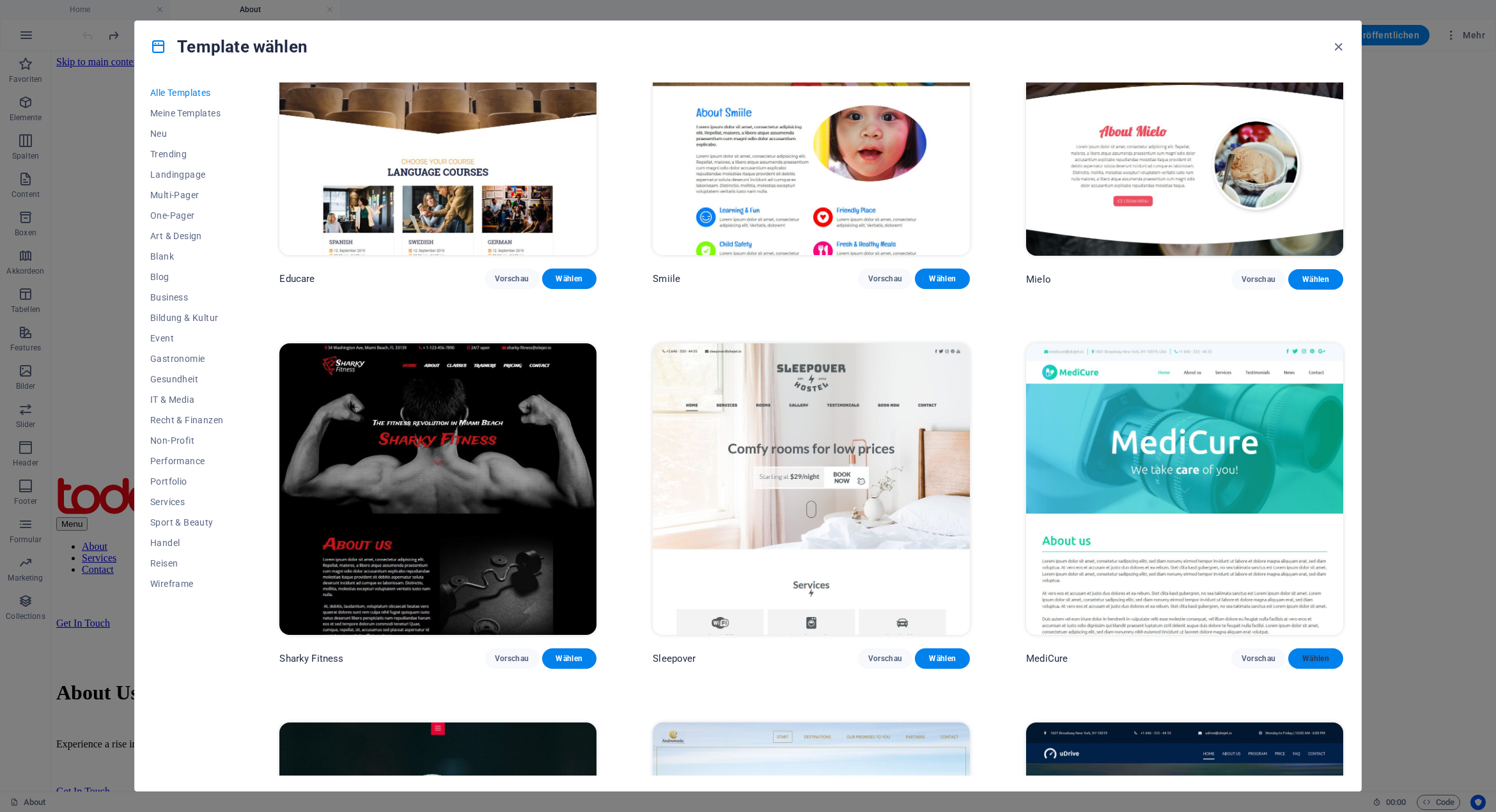
click at [1300, 653] on span "Wählen" at bounding box center [1315, 658] width 35 height 10
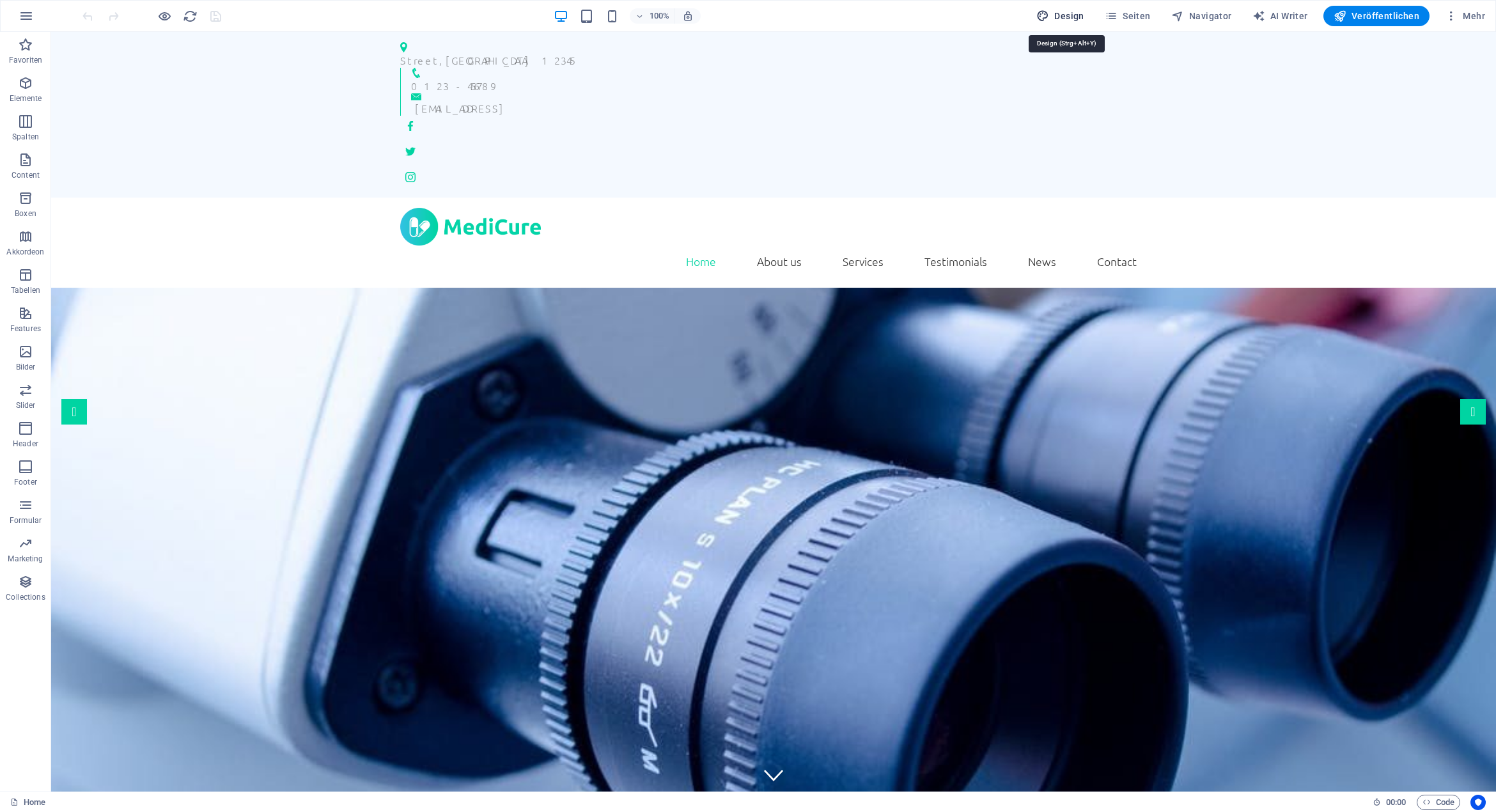
click at [1061, 9] on button "Design" at bounding box center [1059, 16] width 58 height 20
select select "rem"
select select "300"
select select "px"
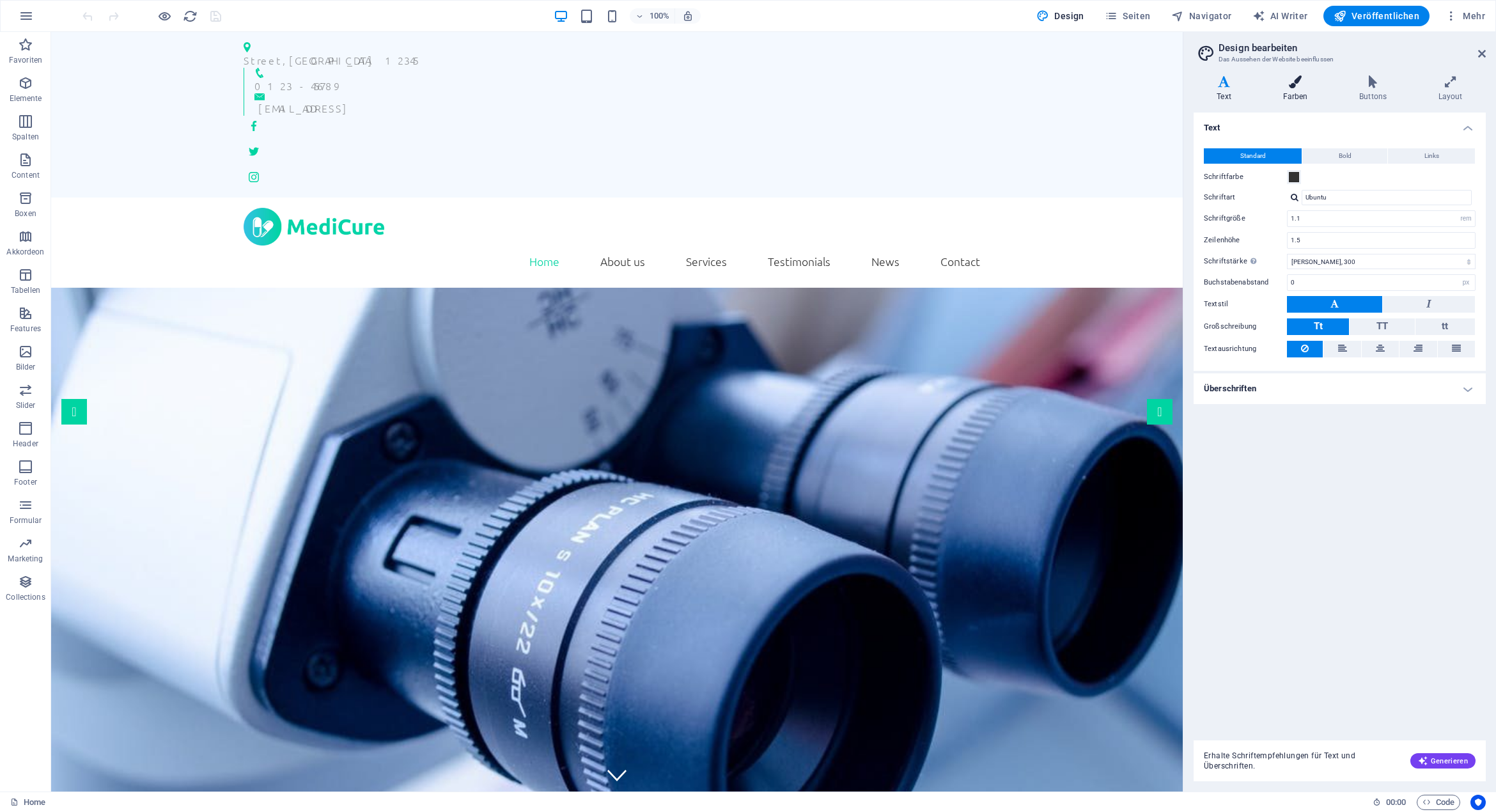
click at [1297, 78] on icon at bounding box center [1295, 81] width 71 height 12
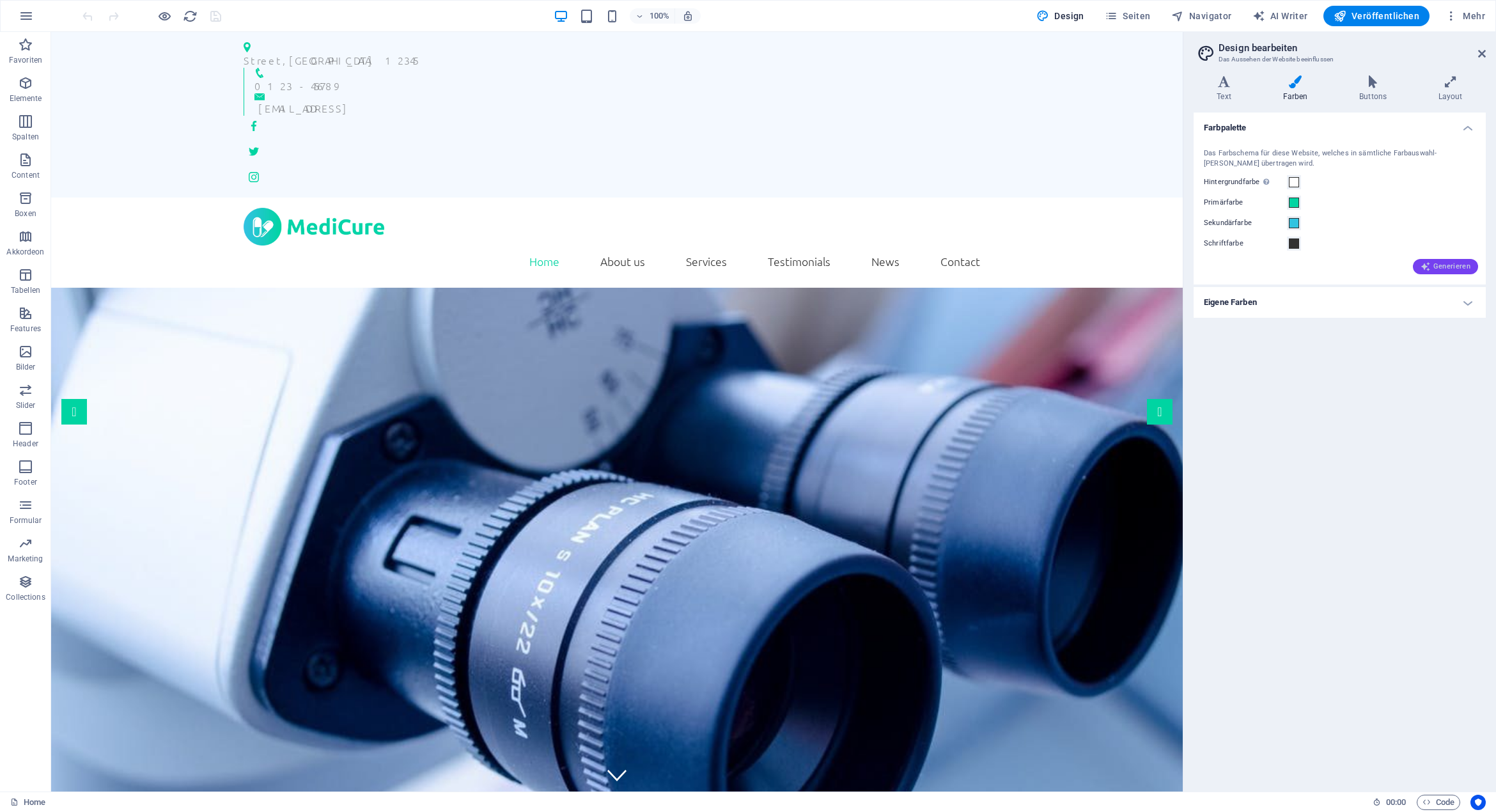
click at [1453, 266] on span "Generieren" at bounding box center [1445, 266] width 50 height 10
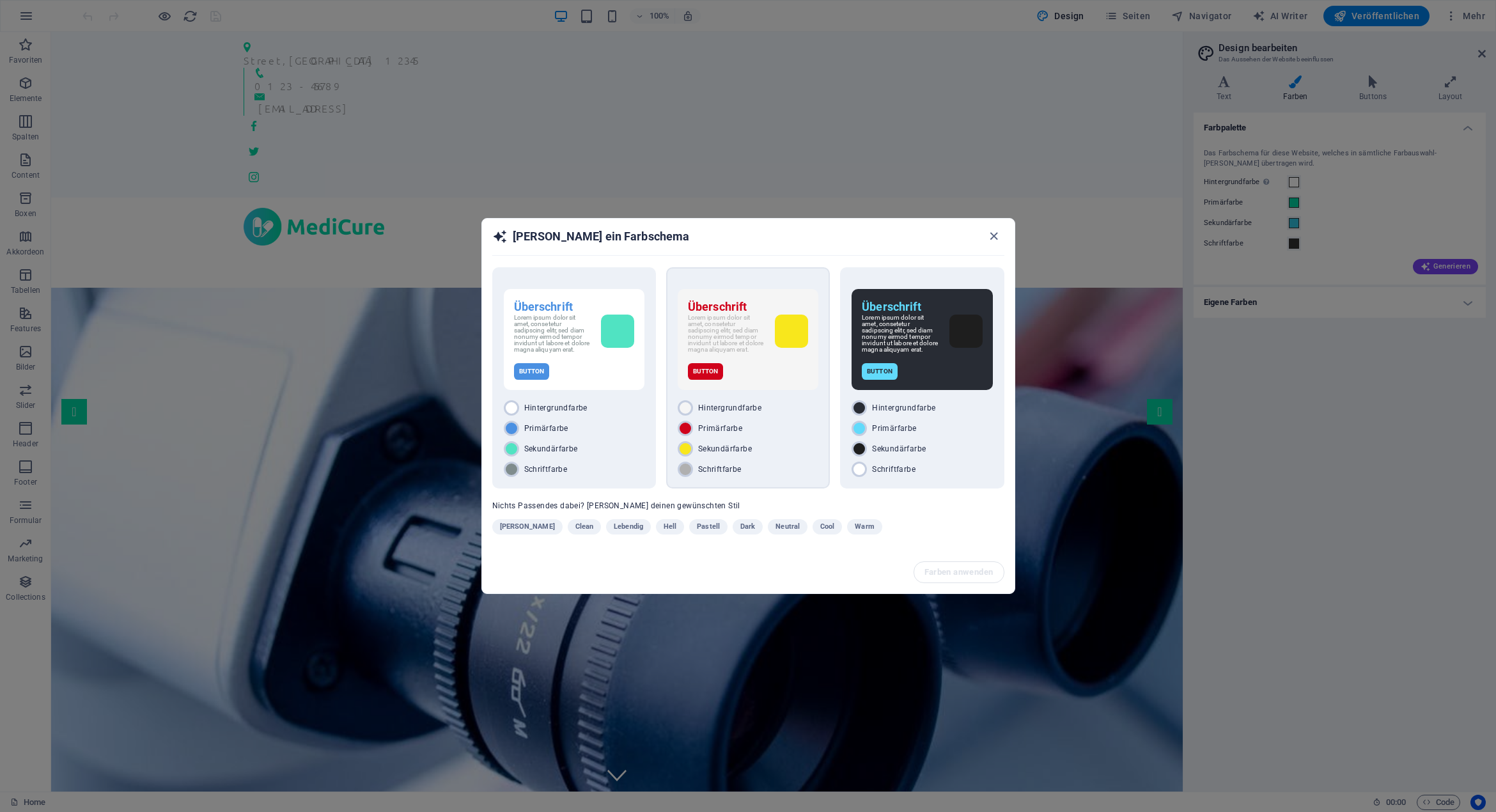
click at [772, 327] on div "Lorem ipsum dolor sit amet, consetetur sadipscing elitr, sed diam nonumy eirmod…" at bounding box center [748, 333] width 120 height 38
click at [958, 575] on span "Farben anwenden" at bounding box center [959, 572] width 69 height 10
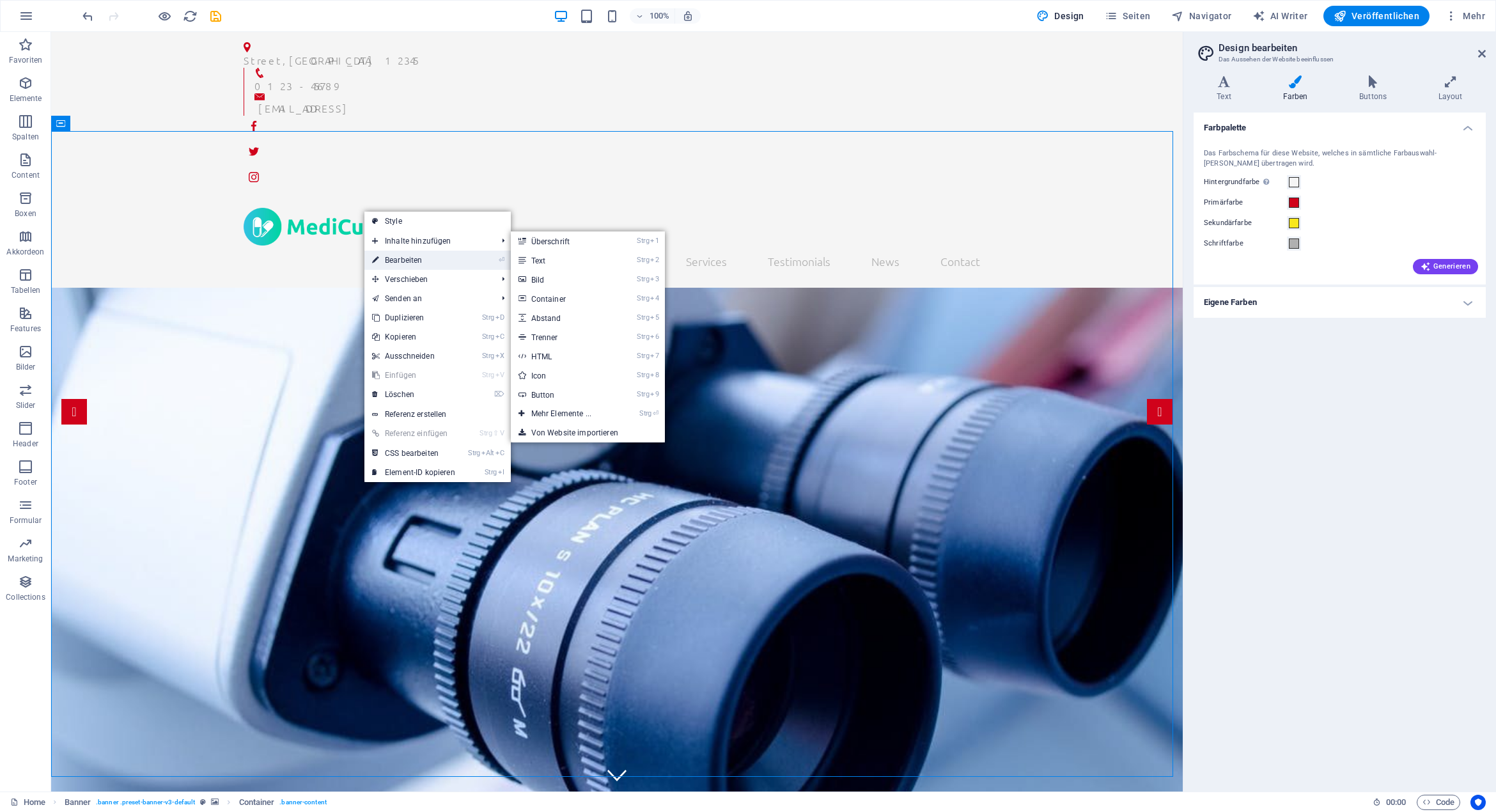
click at [447, 259] on link "⏎ Bearbeiten" at bounding box center [413, 260] width 98 height 19
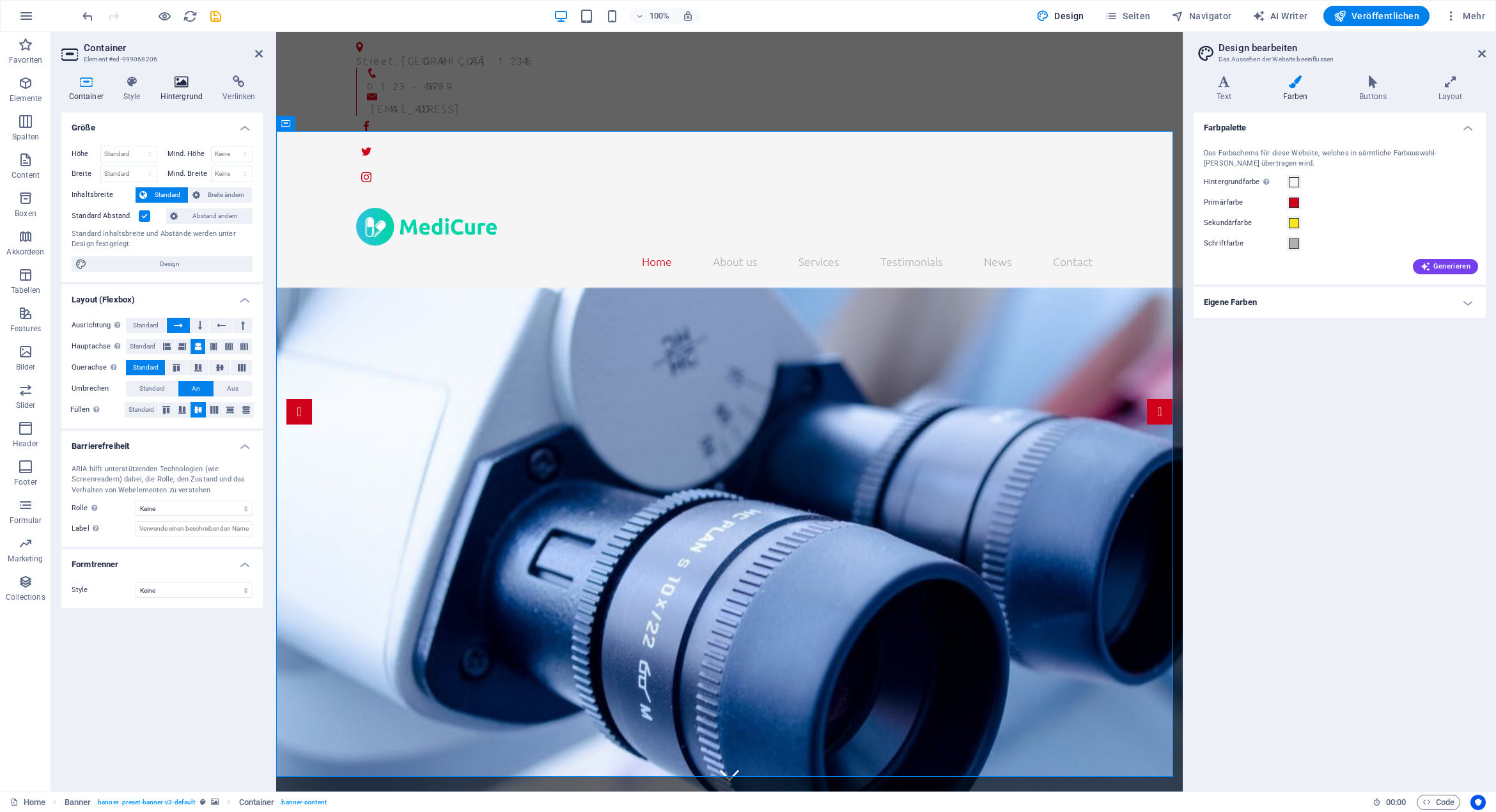
click at [176, 78] on icon at bounding box center [181, 81] width 57 height 12
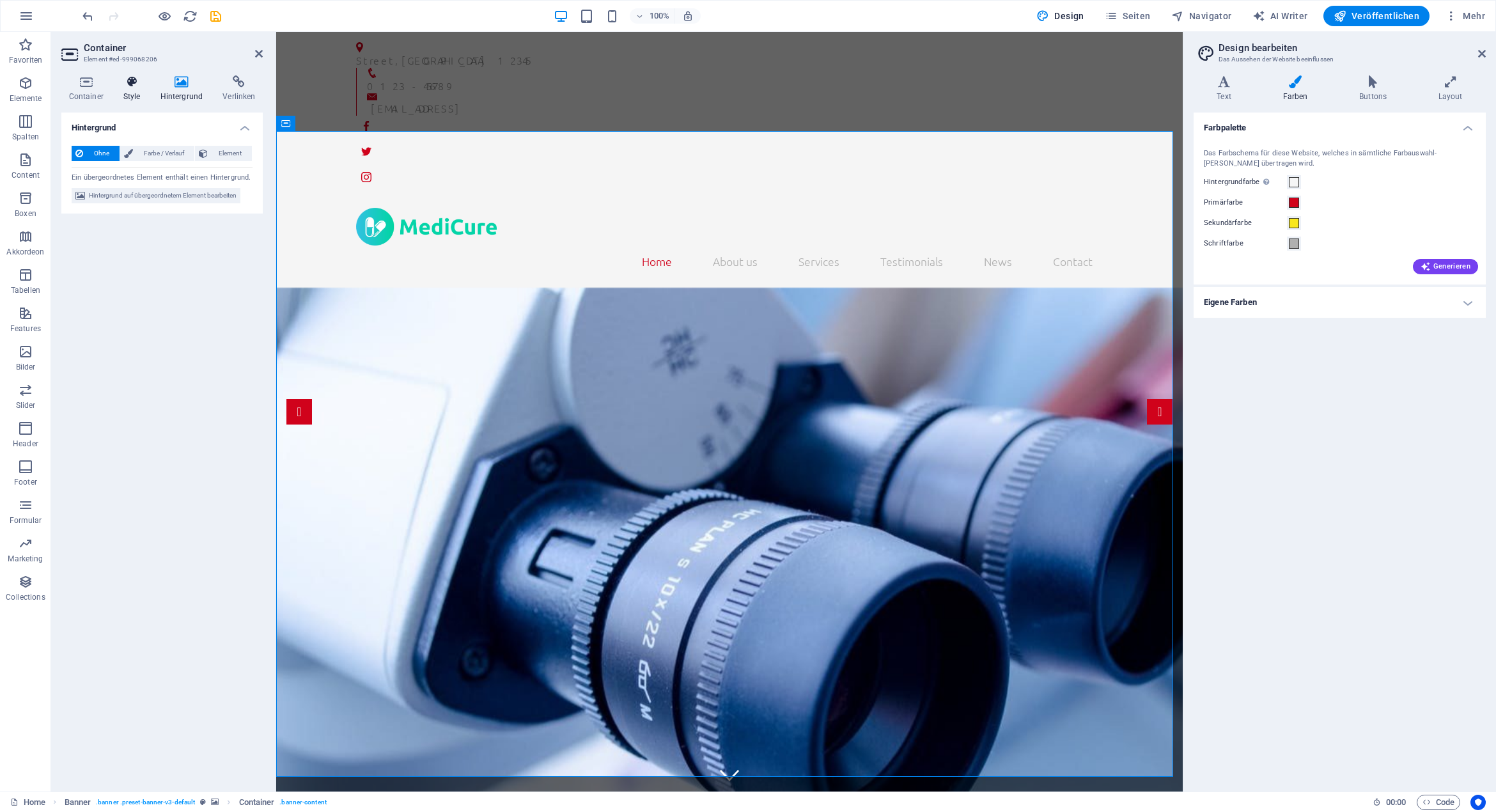
click at [140, 82] on icon at bounding box center [131, 81] width 32 height 12
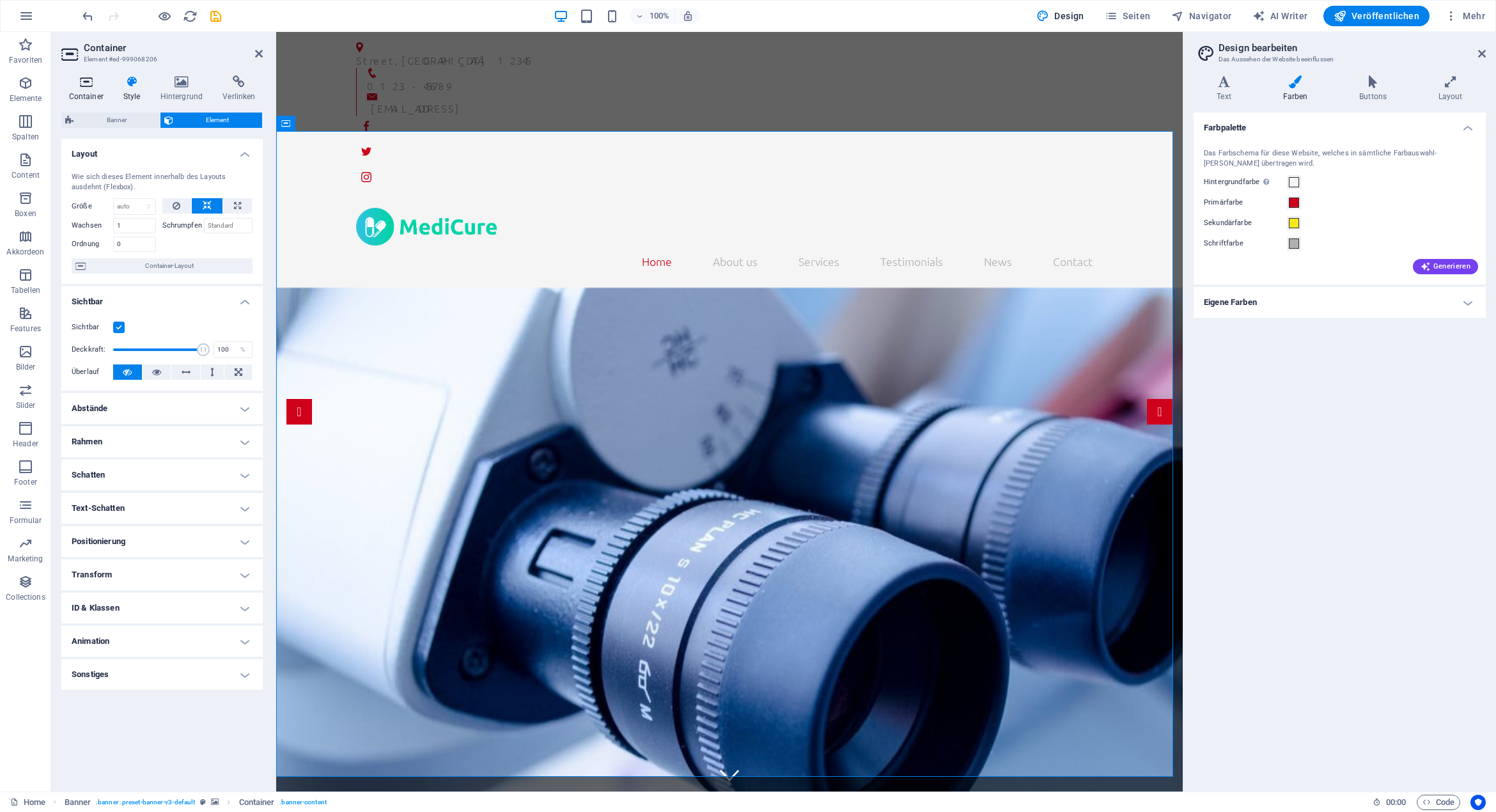
click at [81, 82] on icon at bounding box center [85, 81] width 49 height 12
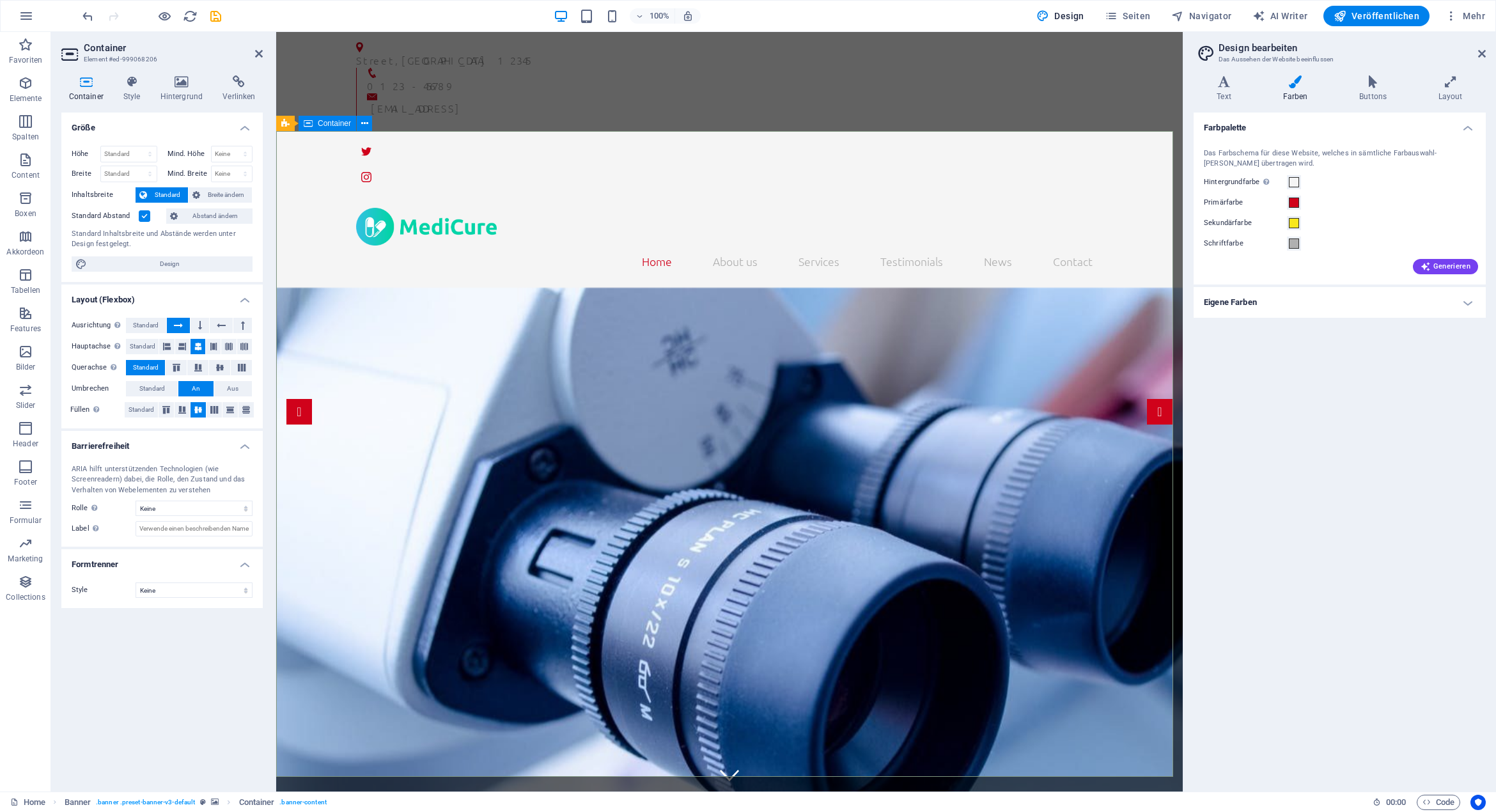
click at [1479, 53] on icon at bounding box center [1482, 54] width 8 height 10
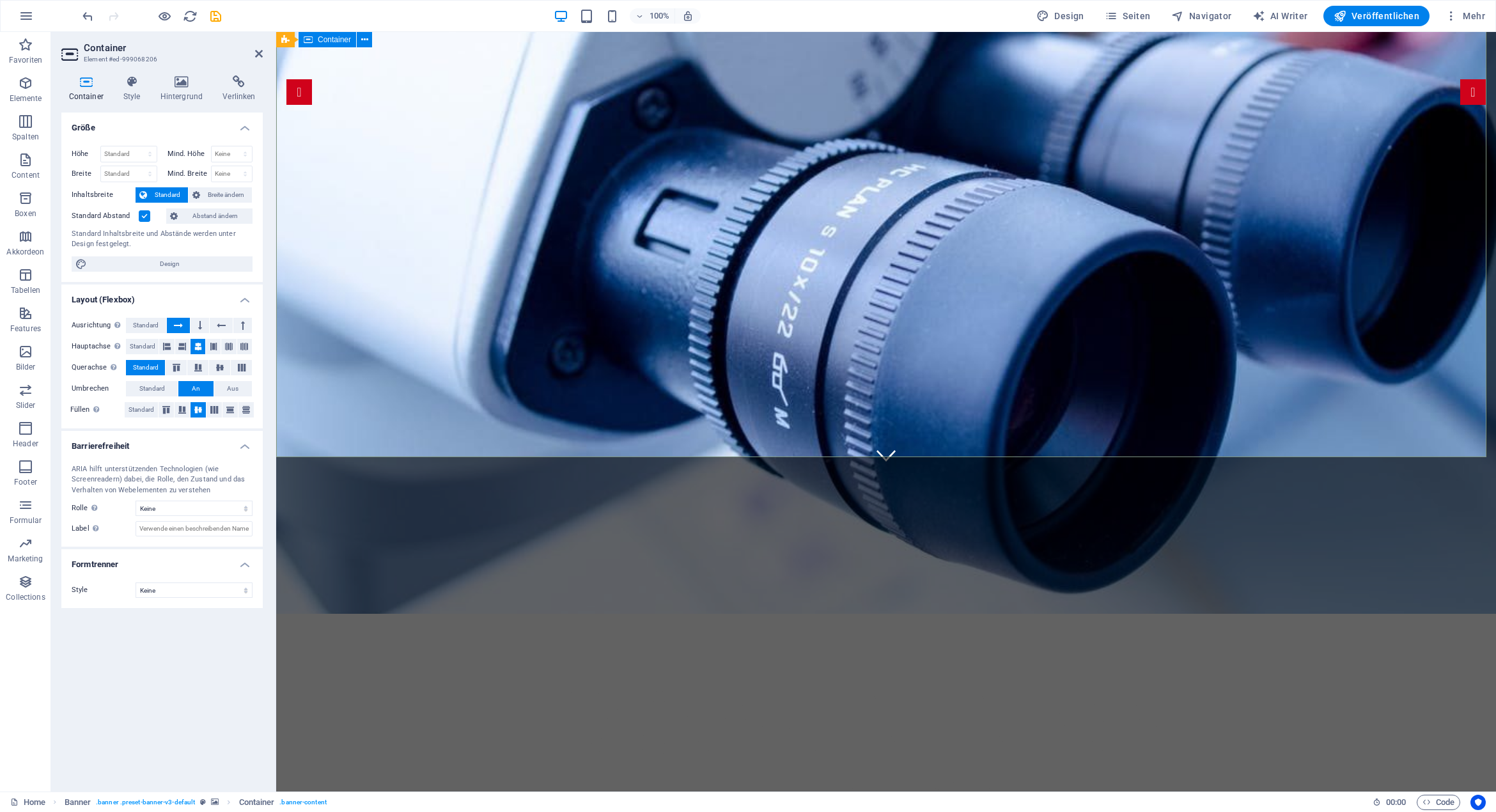
click at [596, 613] on div "[DOMAIN_NAME] We take care of you!" at bounding box center [886, 743] width 1220 height 260
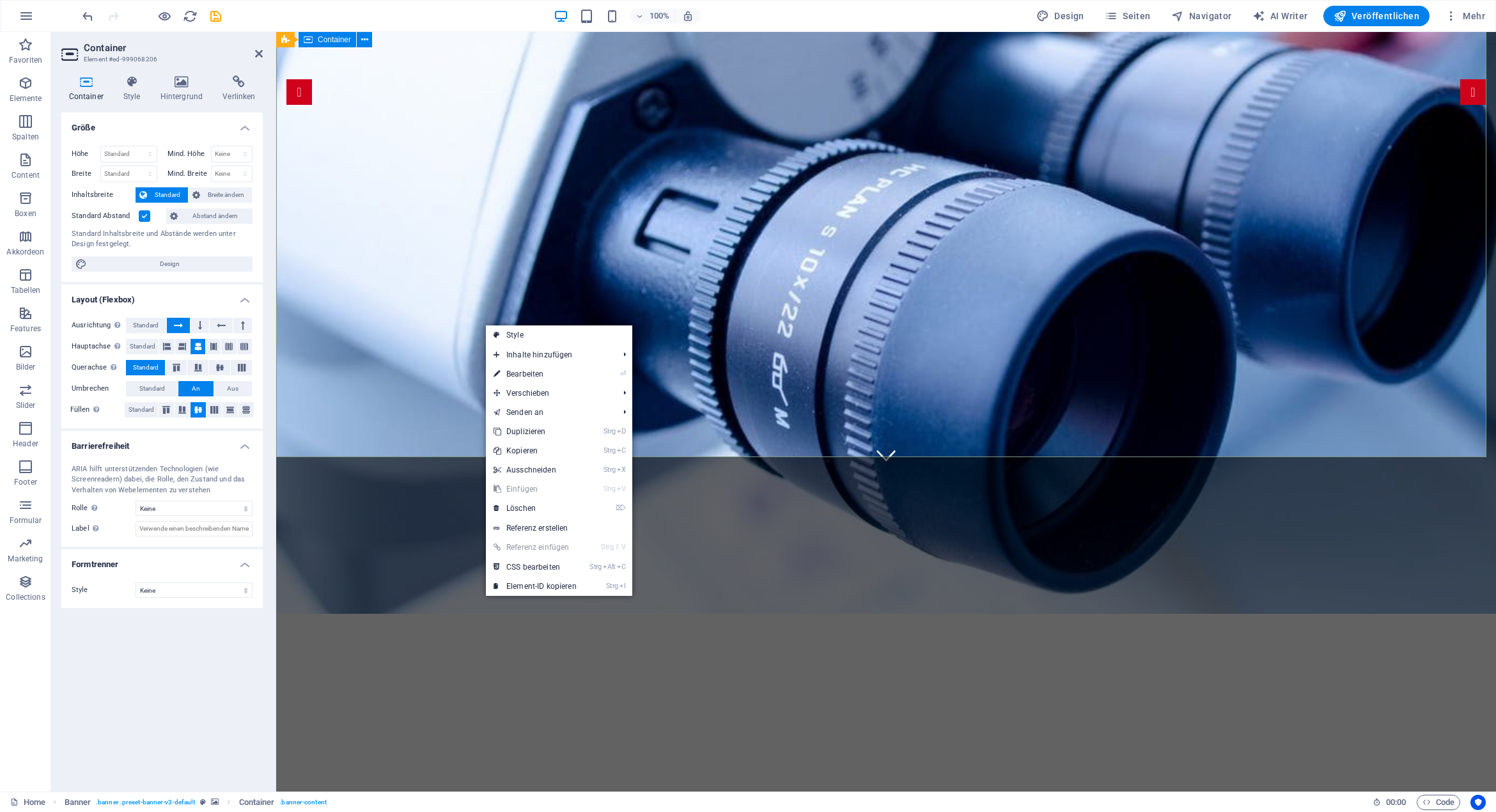
click at [420, 613] on div "[DOMAIN_NAME] We take care of you!" at bounding box center [886, 743] width 1220 height 260
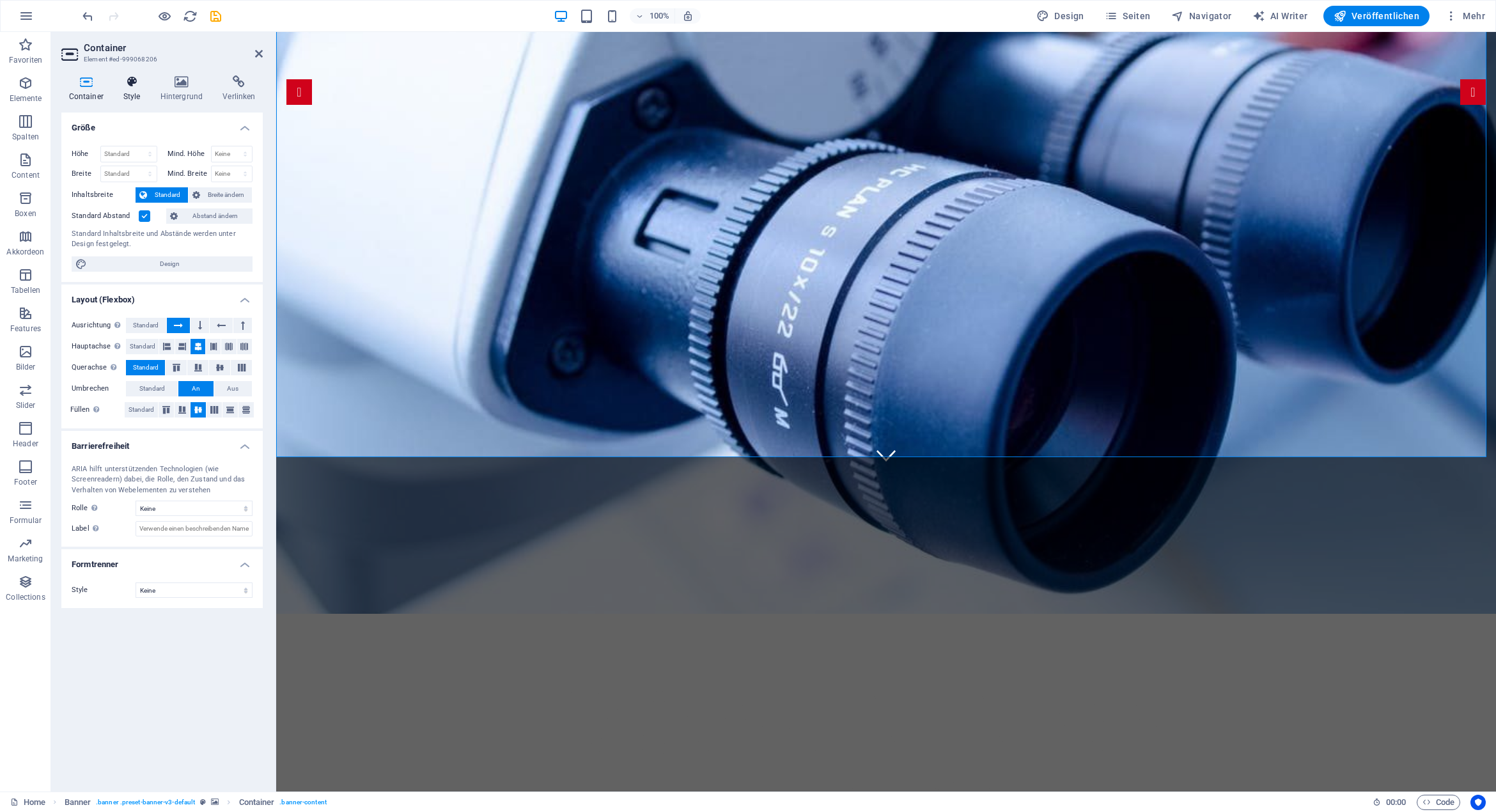
click at [136, 79] on icon at bounding box center [131, 81] width 32 height 12
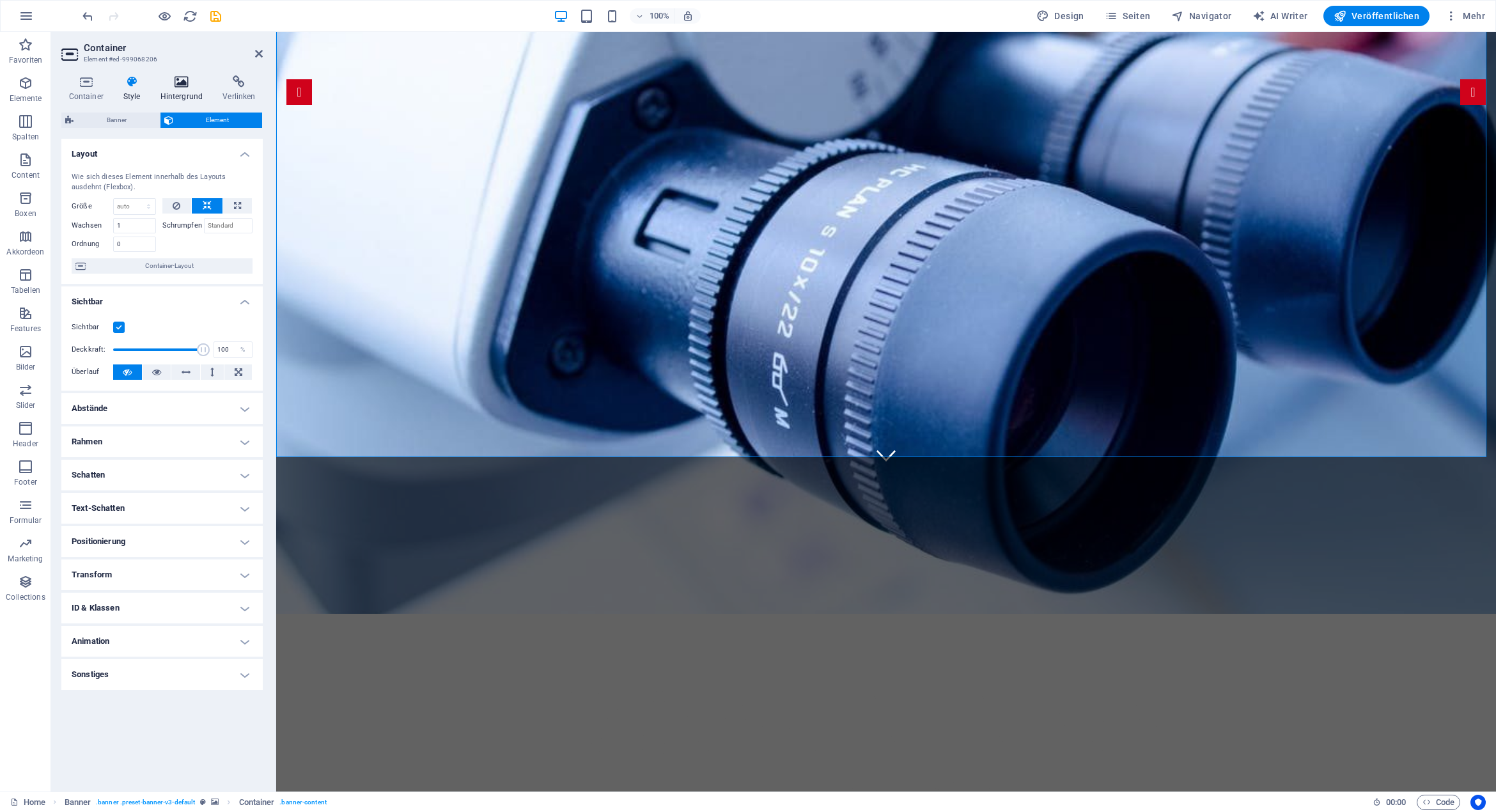
click at [185, 84] on icon at bounding box center [181, 81] width 57 height 12
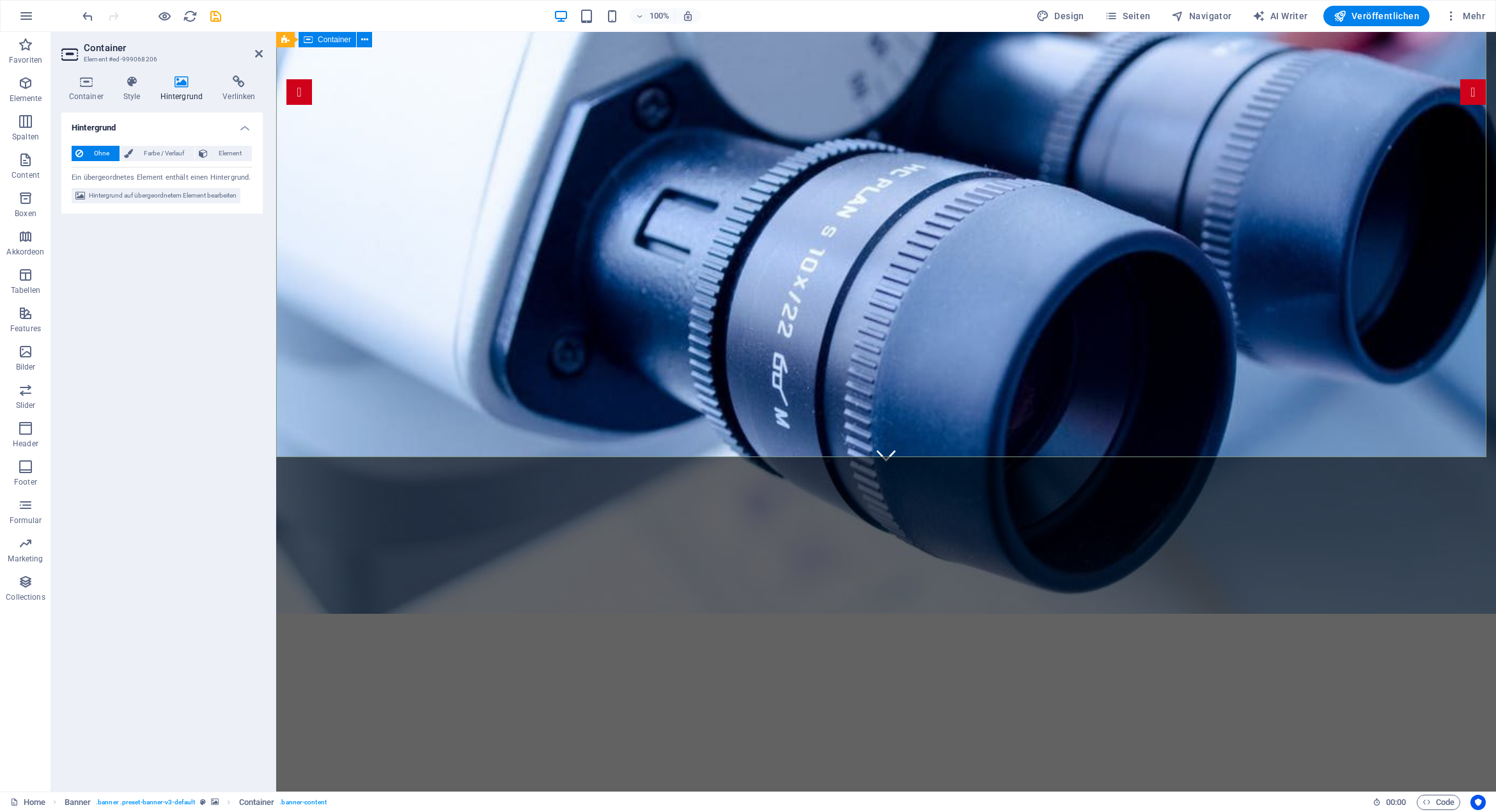
click at [580, 613] on div "todahandel.de We take care of you!" at bounding box center [886, 743] width 1220 height 260
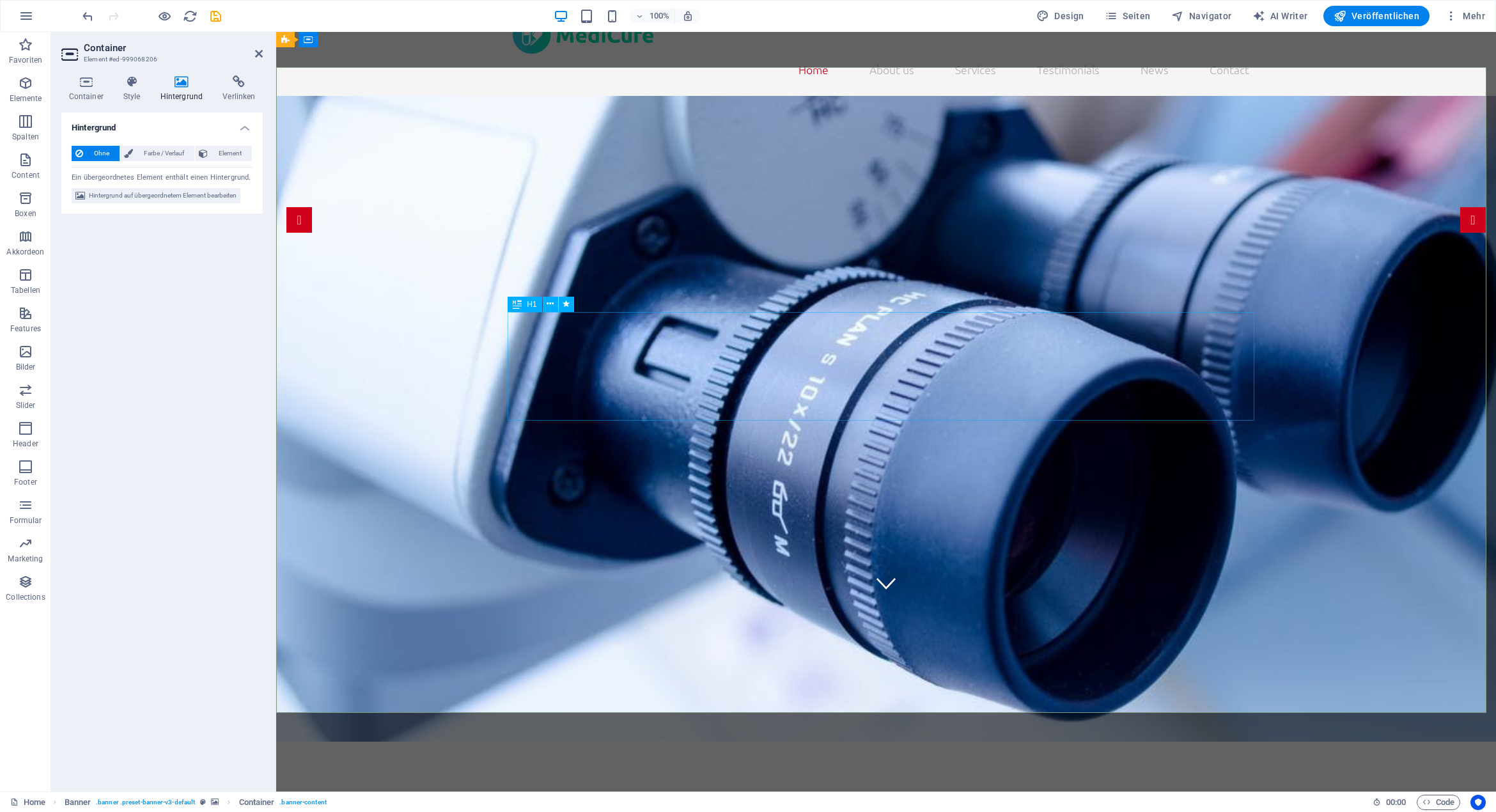
scroll to position [0, 0]
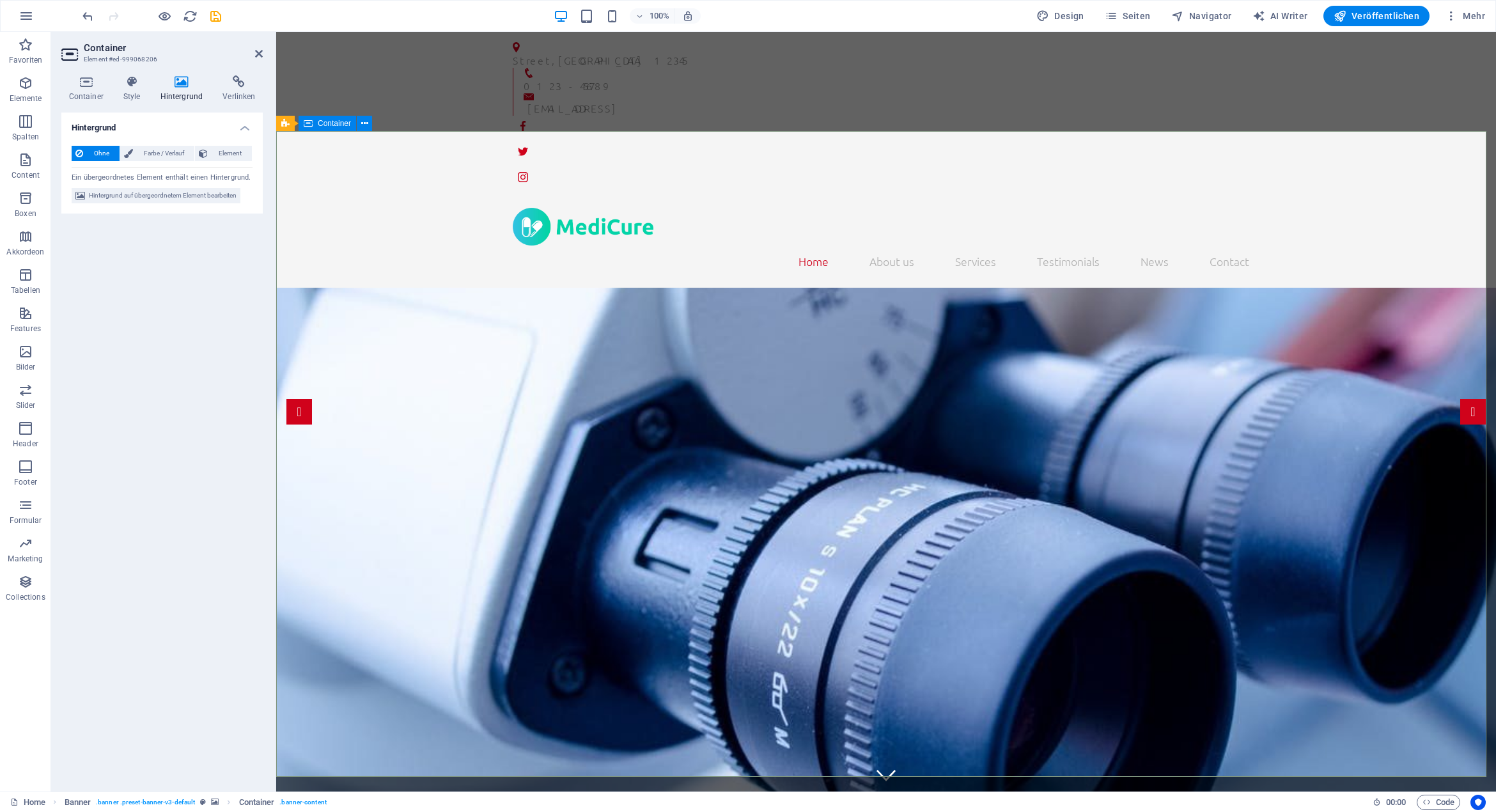
click at [160, 151] on span "Farbe / Verlauf" at bounding box center [163, 154] width 54 height 16
click at [100, 151] on span "Ohne" at bounding box center [101, 154] width 29 height 16
click at [221, 154] on span "Element" at bounding box center [230, 154] width 36 height 16
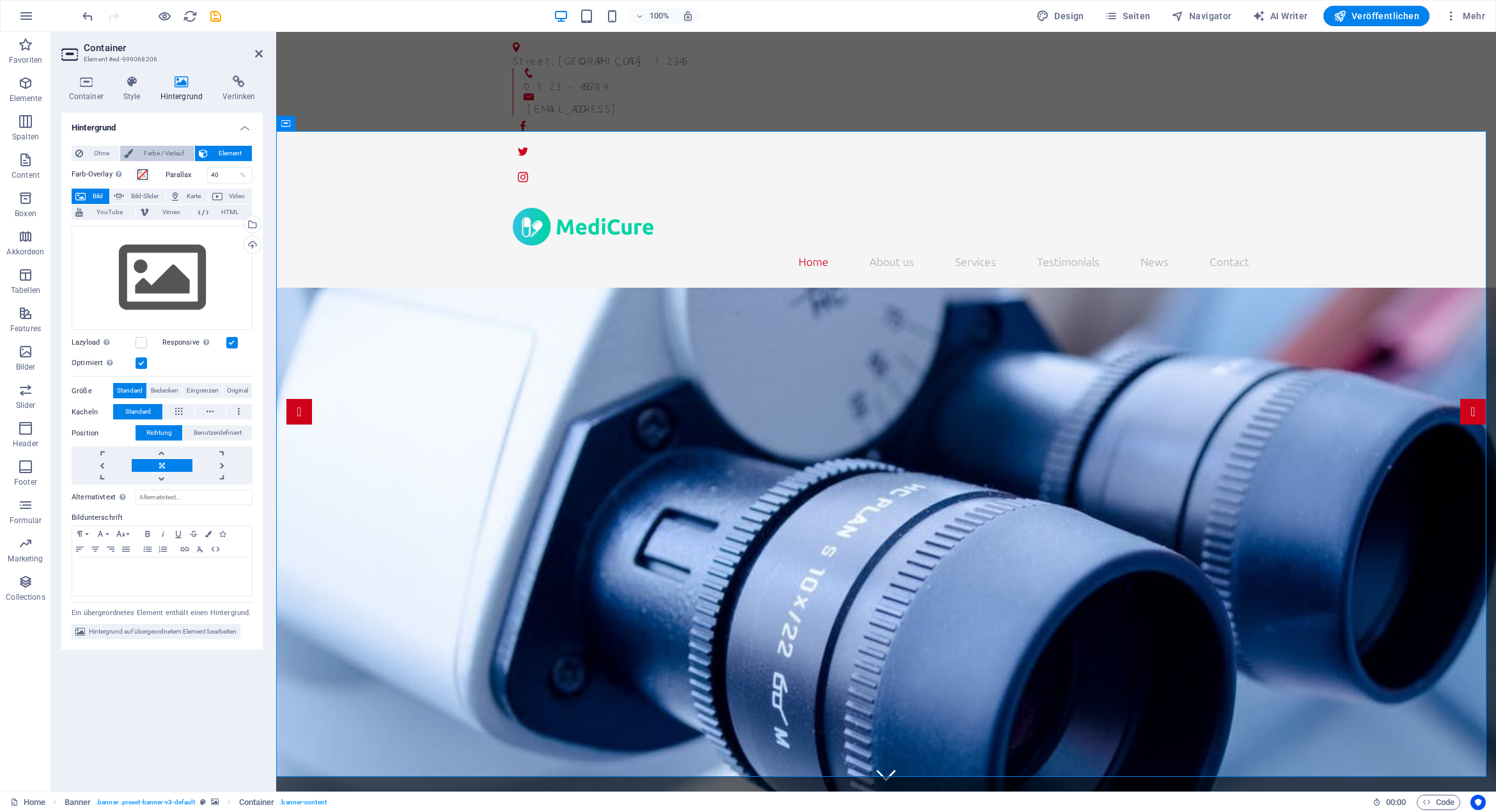
click at [175, 154] on span "Farbe / Verlauf" at bounding box center [163, 154] width 54 height 16
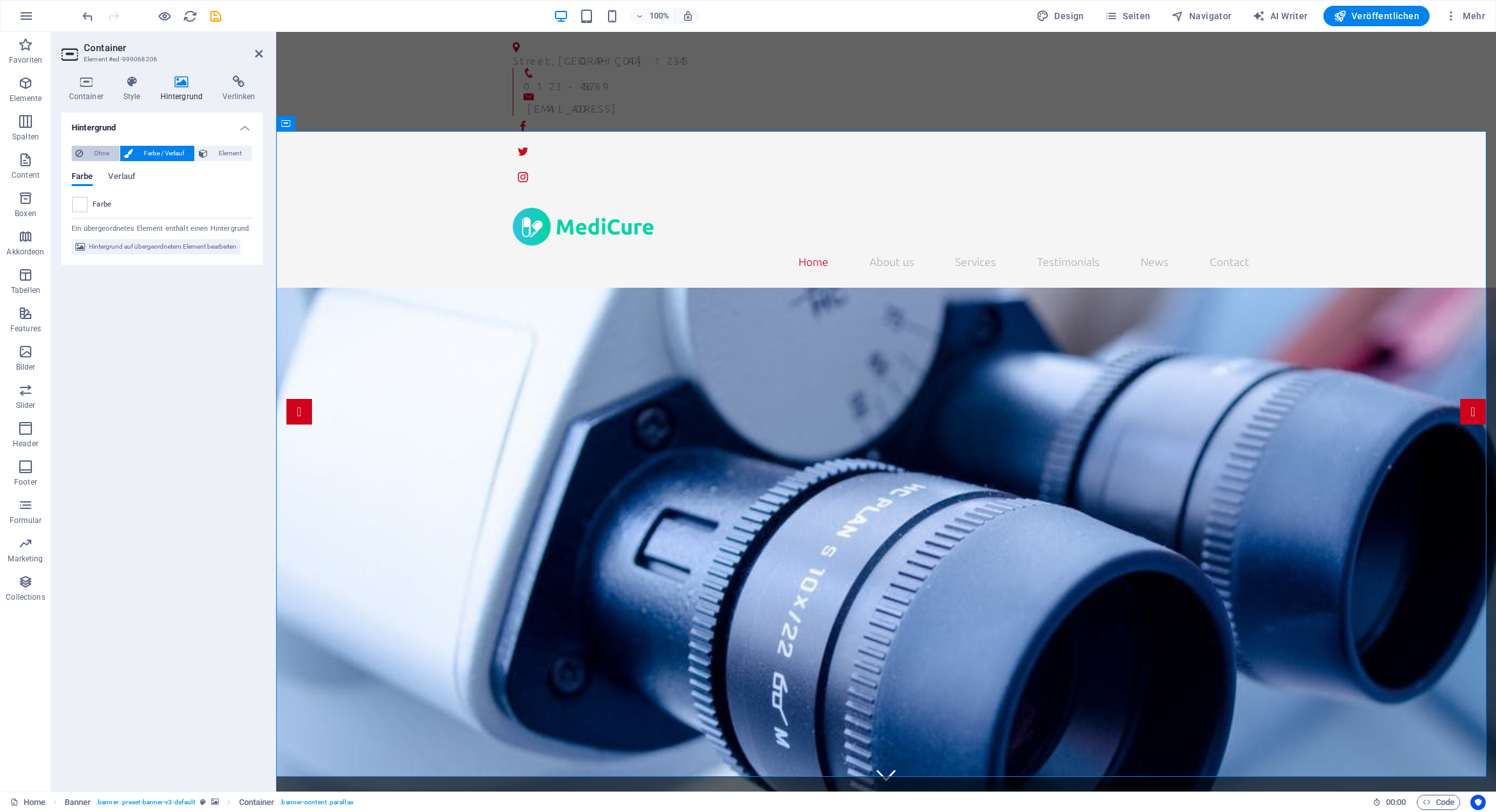
click at [110, 150] on span "Ohne" at bounding box center [101, 154] width 29 height 16
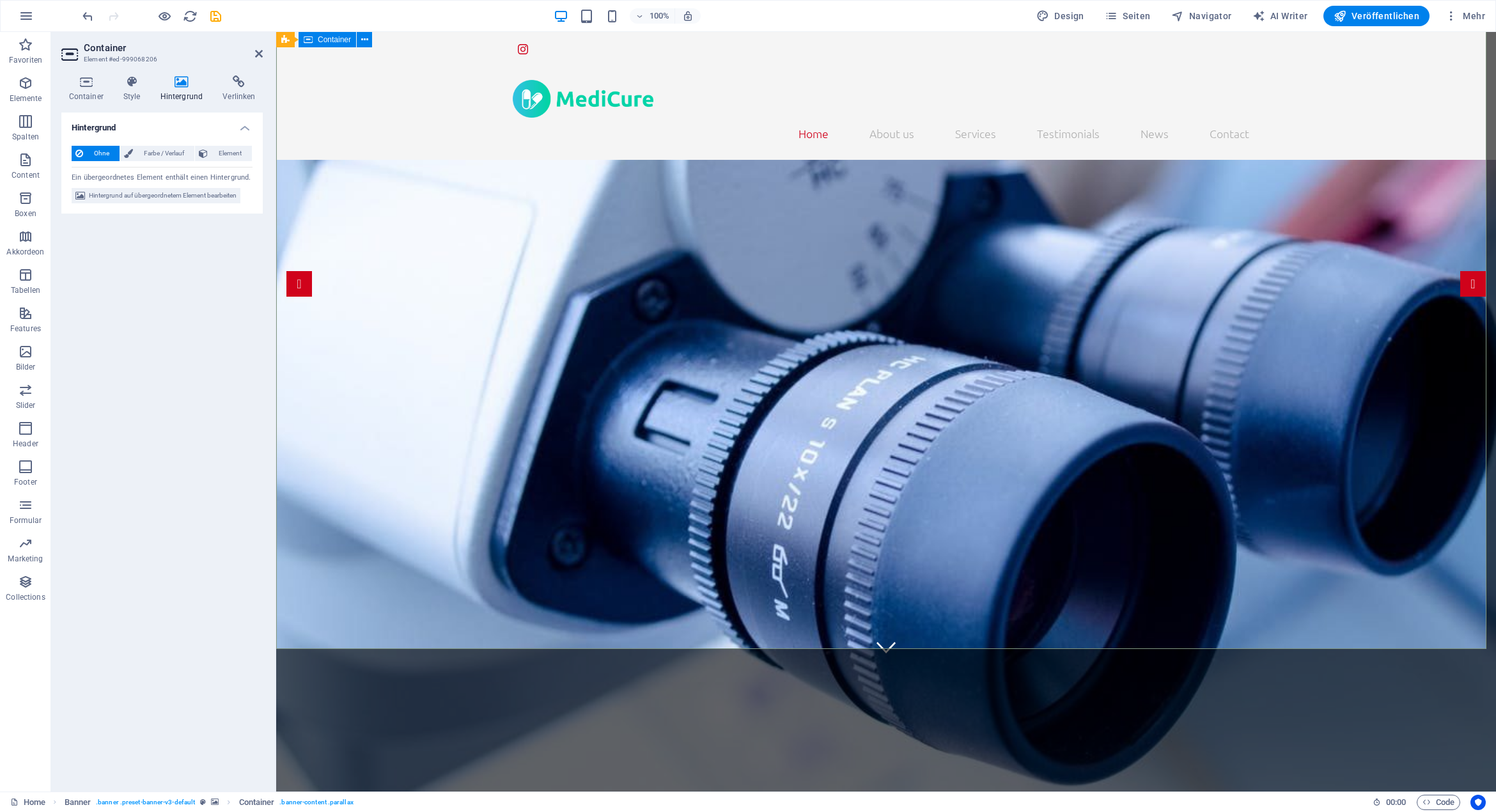
scroll to position [192, 0]
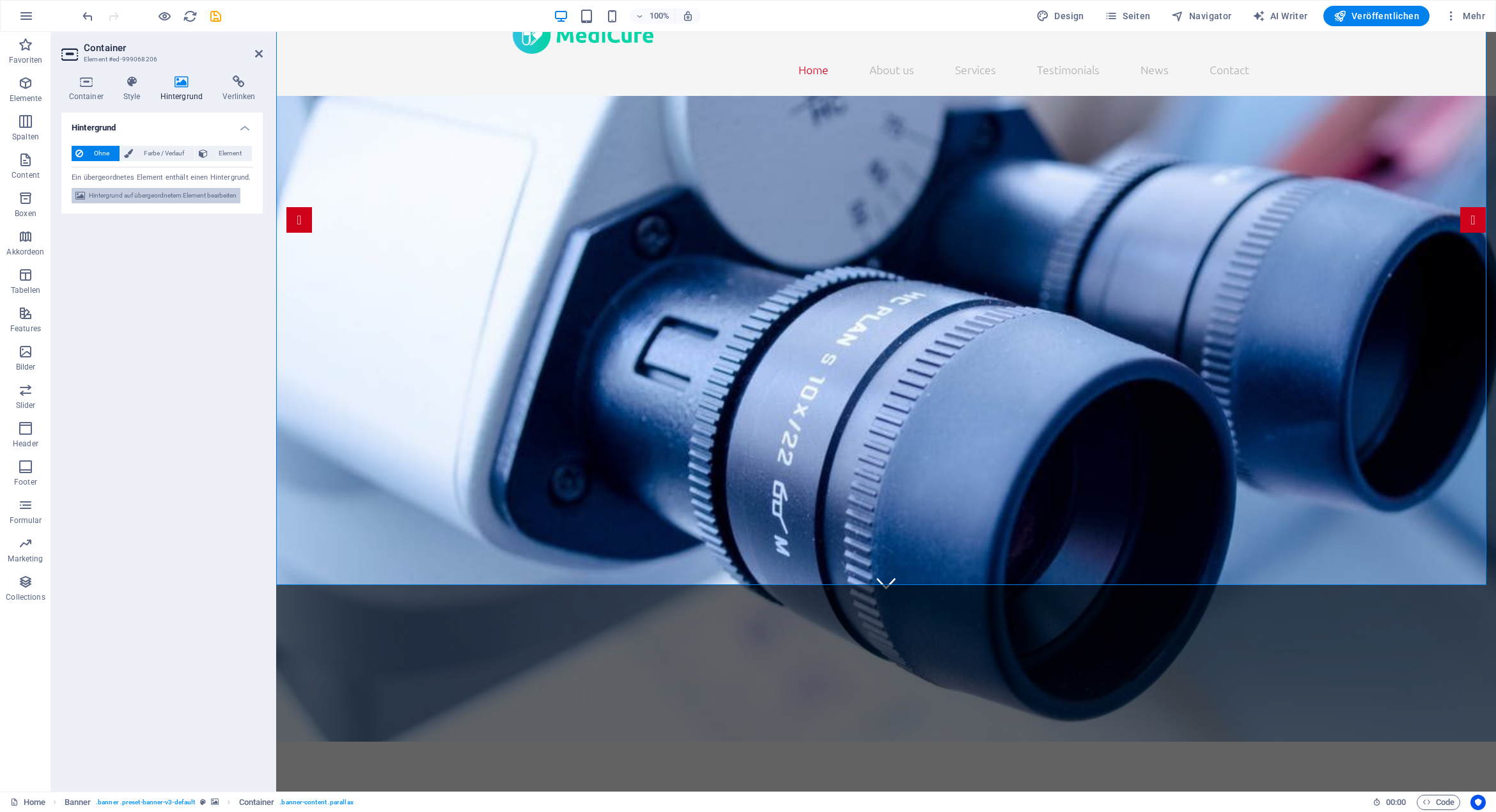
click at [188, 199] on span "Hintergrund auf übergeordnetem Element bearbeiten" at bounding box center [163, 195] width 147 height 16
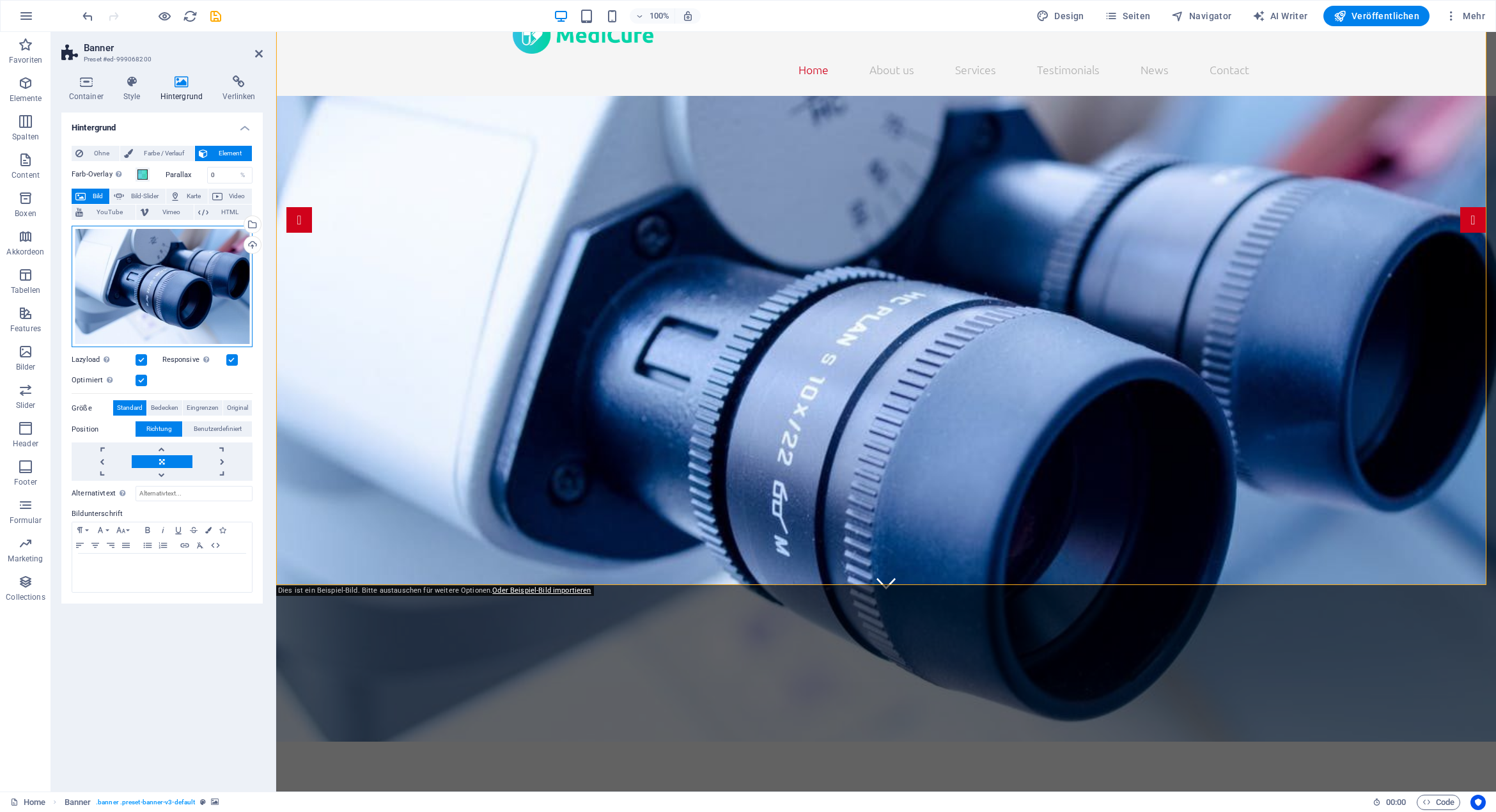
click at [173, 283] on div "Ziehe Dateien zum Hochladen hierher oder klicke hier, um aus Dateien oder koste…" at bounding box center [161, 286] width 181 height 122
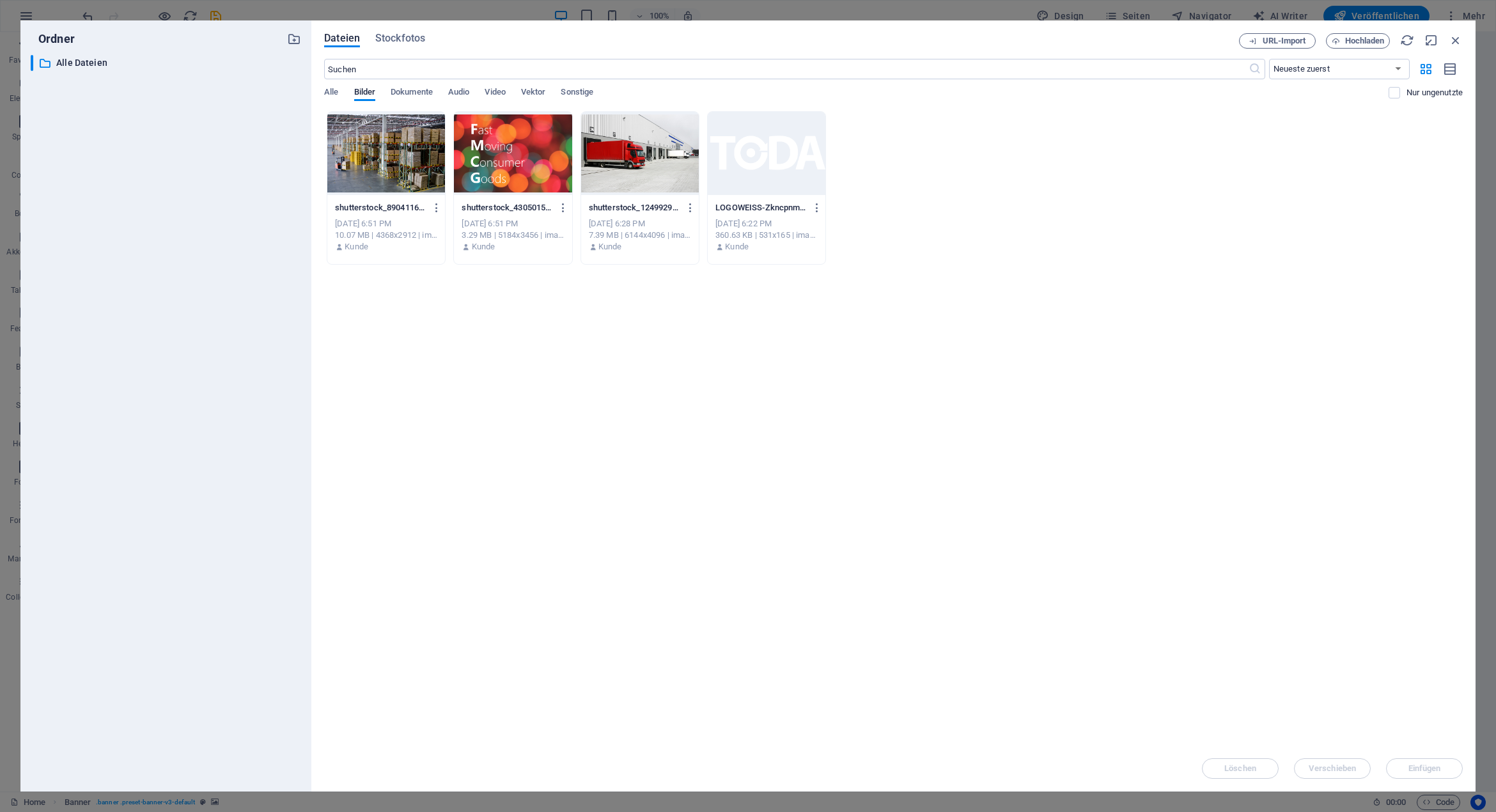
click at [627, 163] on div at bounding box center [640, 153] width 118 height 83
click at [1424, 765] on span "Einfügen" at bounding box center [1425, 769] width 33 height 8
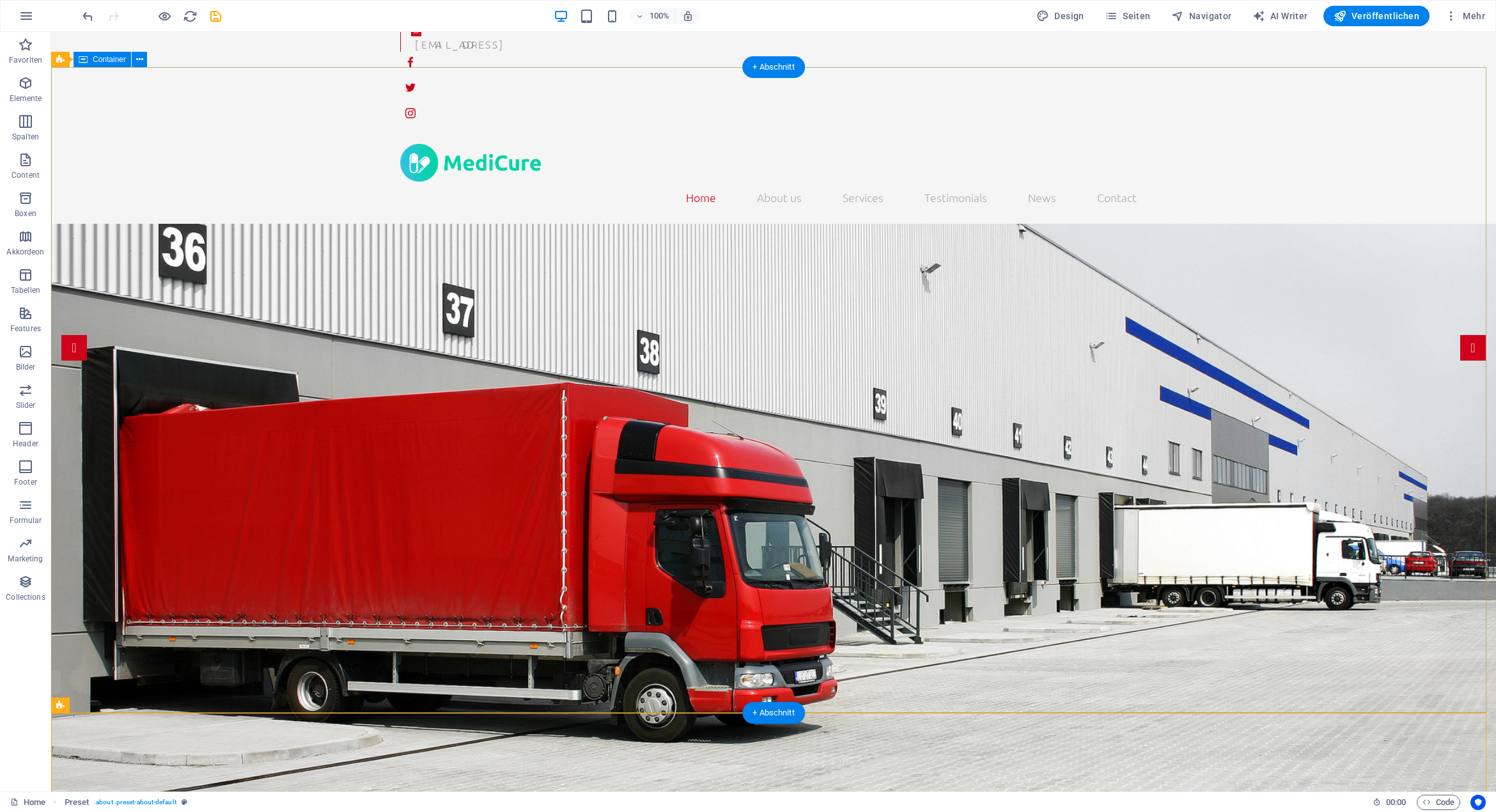
scroll to position [0, 0]
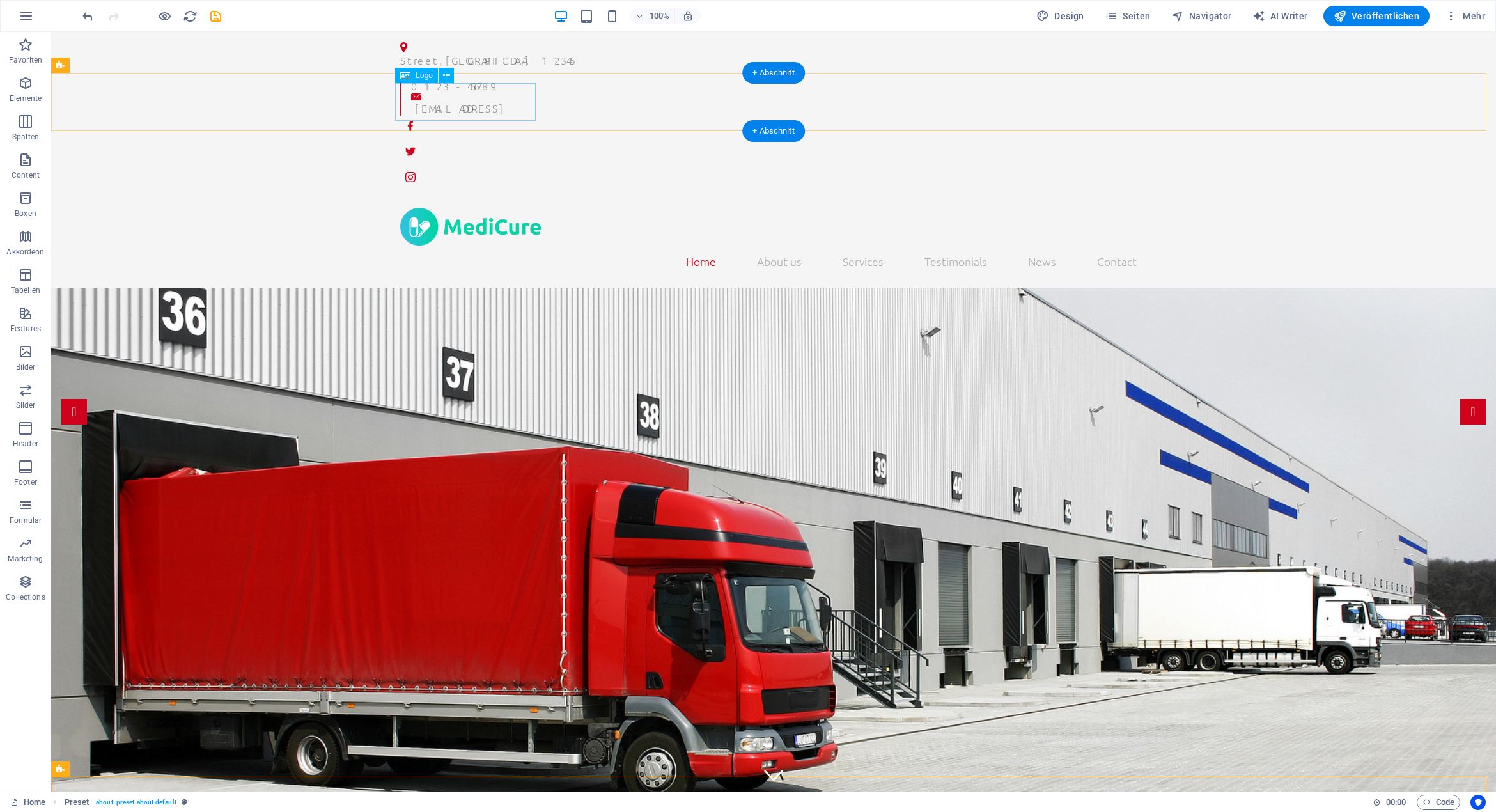
click at [492, 208] on div at bounding box center [773, 226] width 747 height 38
click at [414, 74] on div "Logo" at bounding box center [416, 75] width 43 height 16
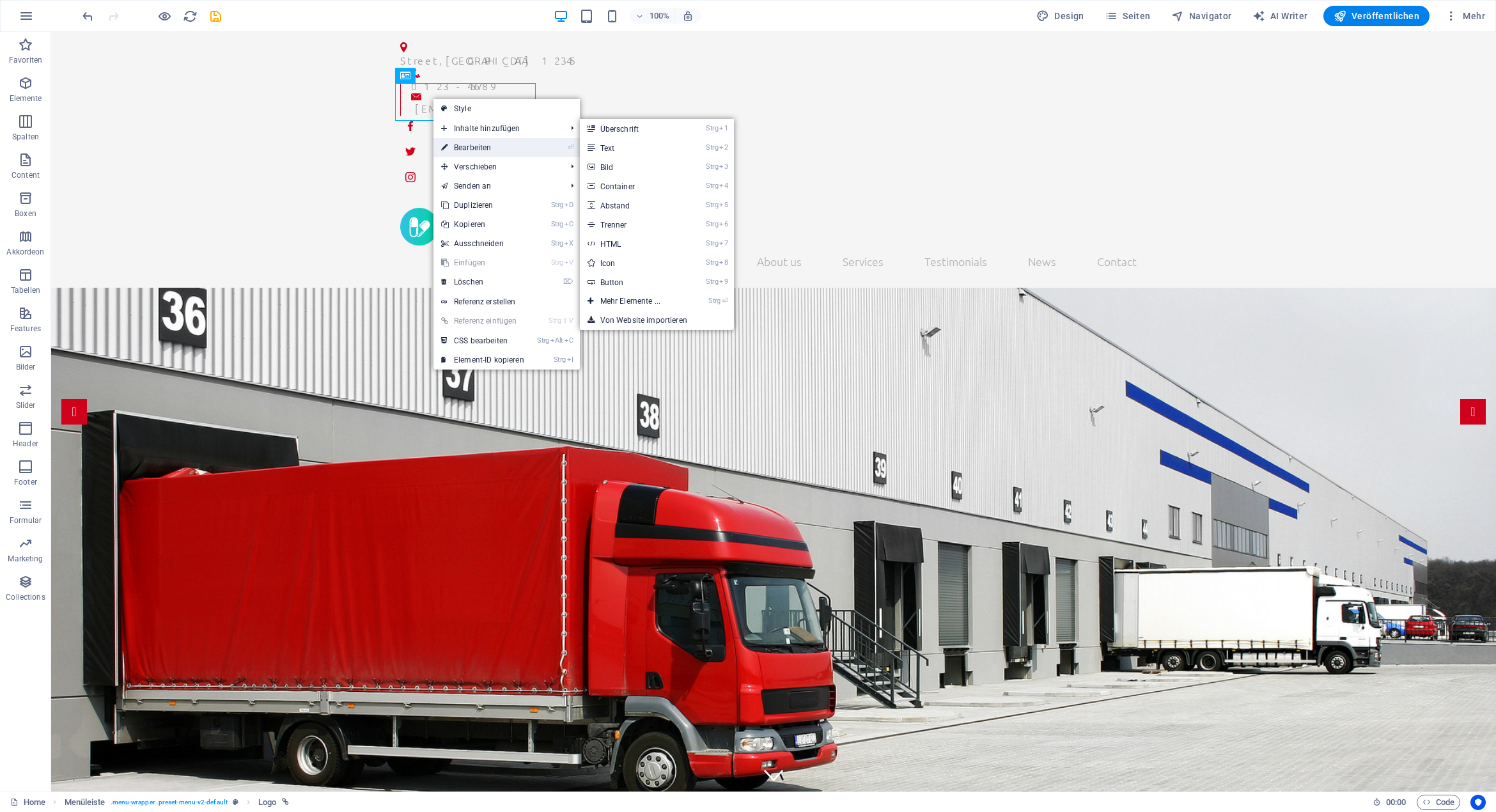
click at [497, 146] on link "⏎ Bearbeiten" at bounding box center [482, 147] width 98 height 19
select select "px"
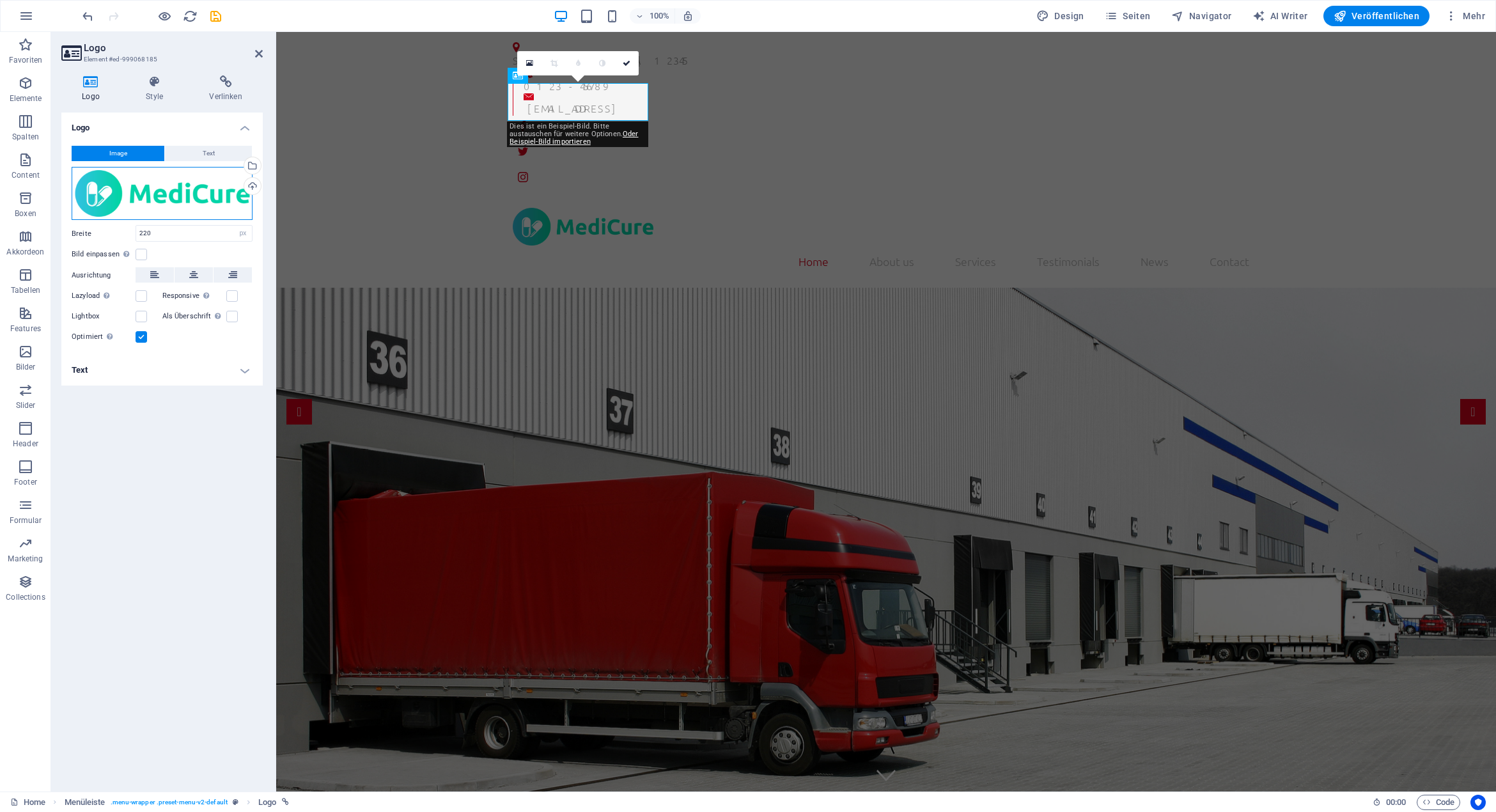
click at [165, 196] on div "Ziehe Dateien zum Hochladen hierher oder klicke hier, um aus Dateien oder koste…" at bounding box center [161, 193] width 181 height 54
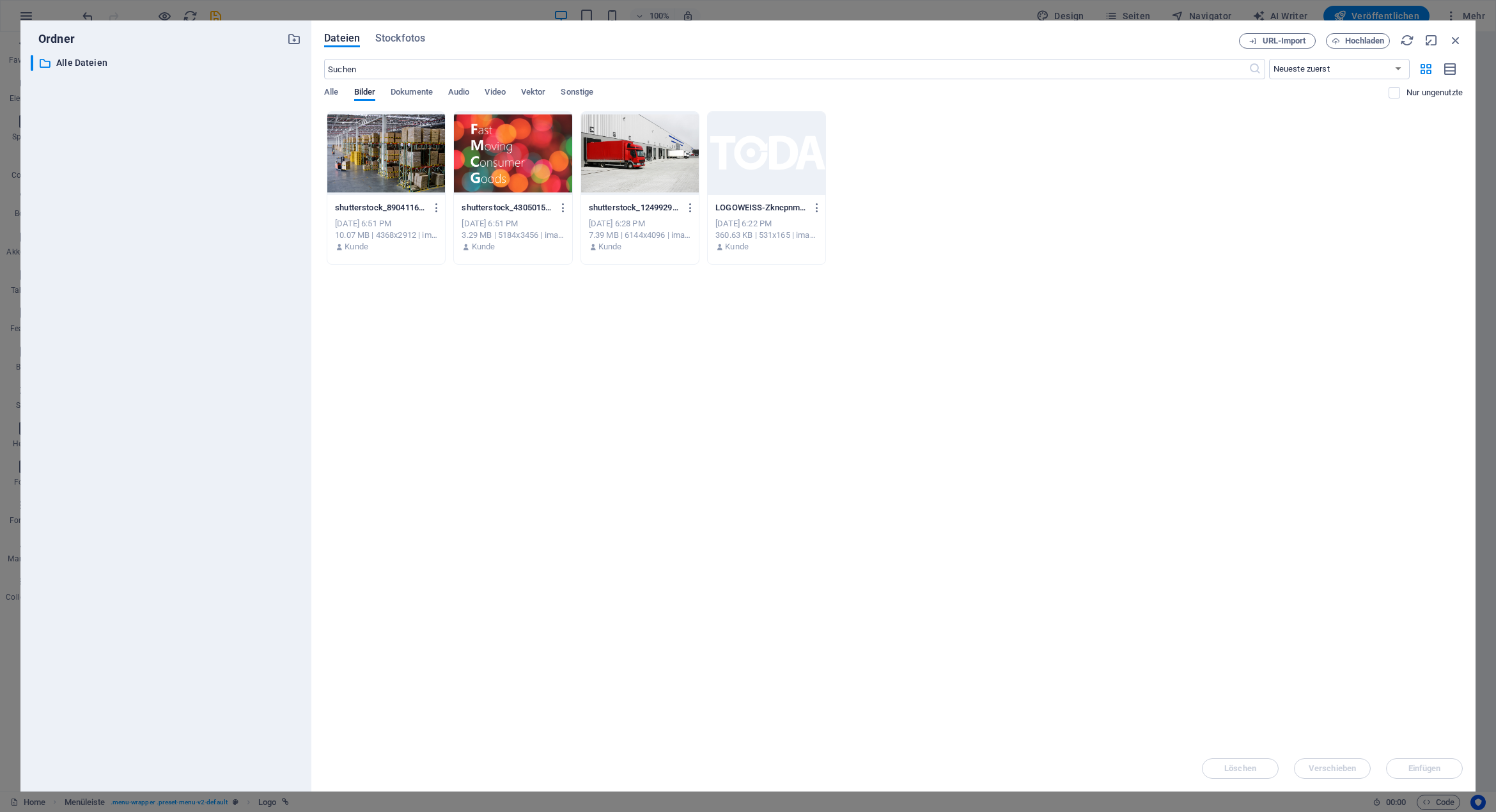
click at [767, 156] on div at bounding box center [766, 153] width 118 height 83
click at [766, 156] on div "1" at bounding box center [766, 153] width 118 height 83
click at [335, 93] on span "Alle" at bounding box center [331, 93] width 14 height 18
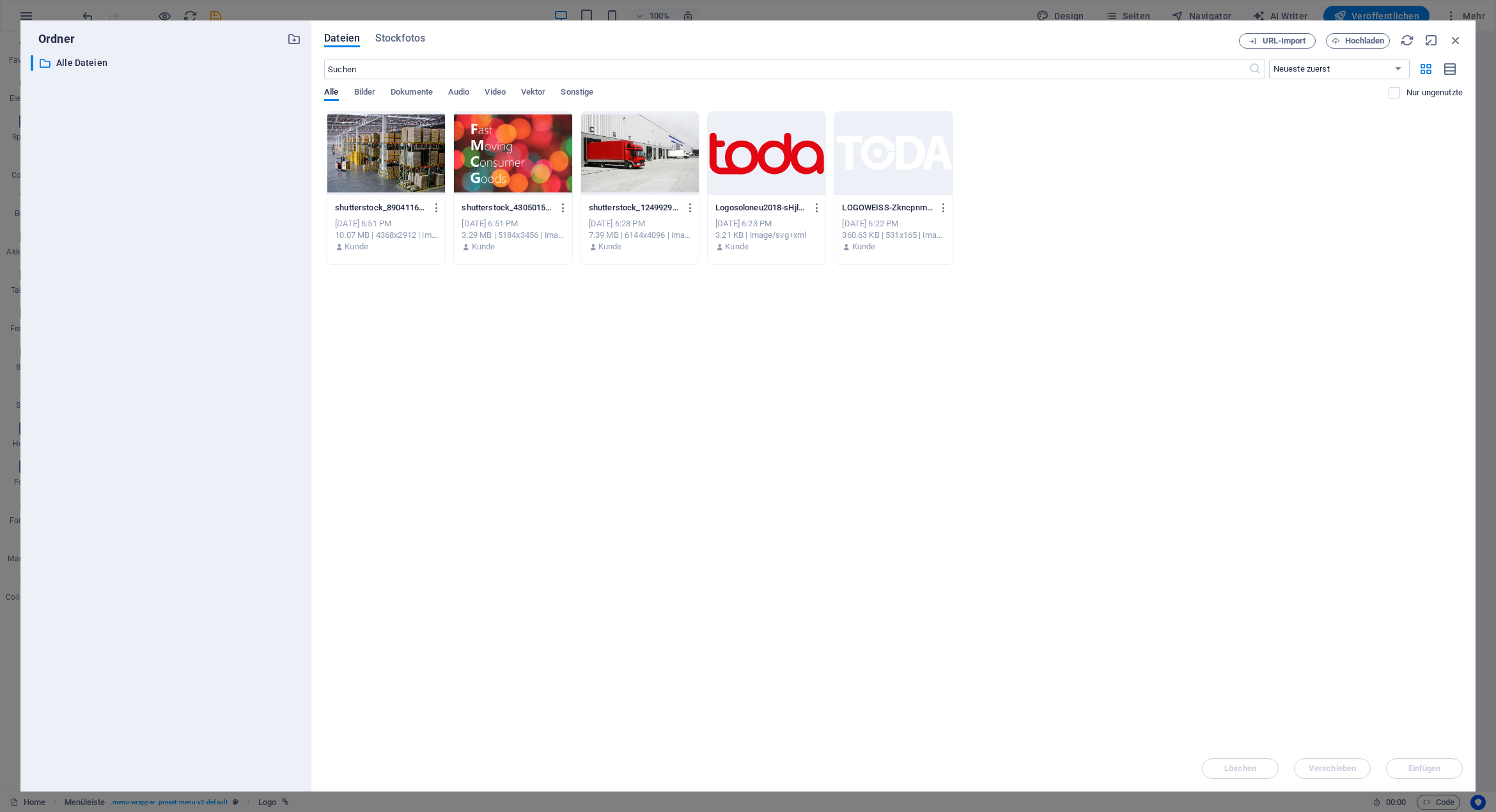
click at [772, 161] on div at bounding box center [766, 153] width 118 height 83
click at [1441, 765] on span "Einfügen" at bounding box center [1425, 769] width 33 height 8
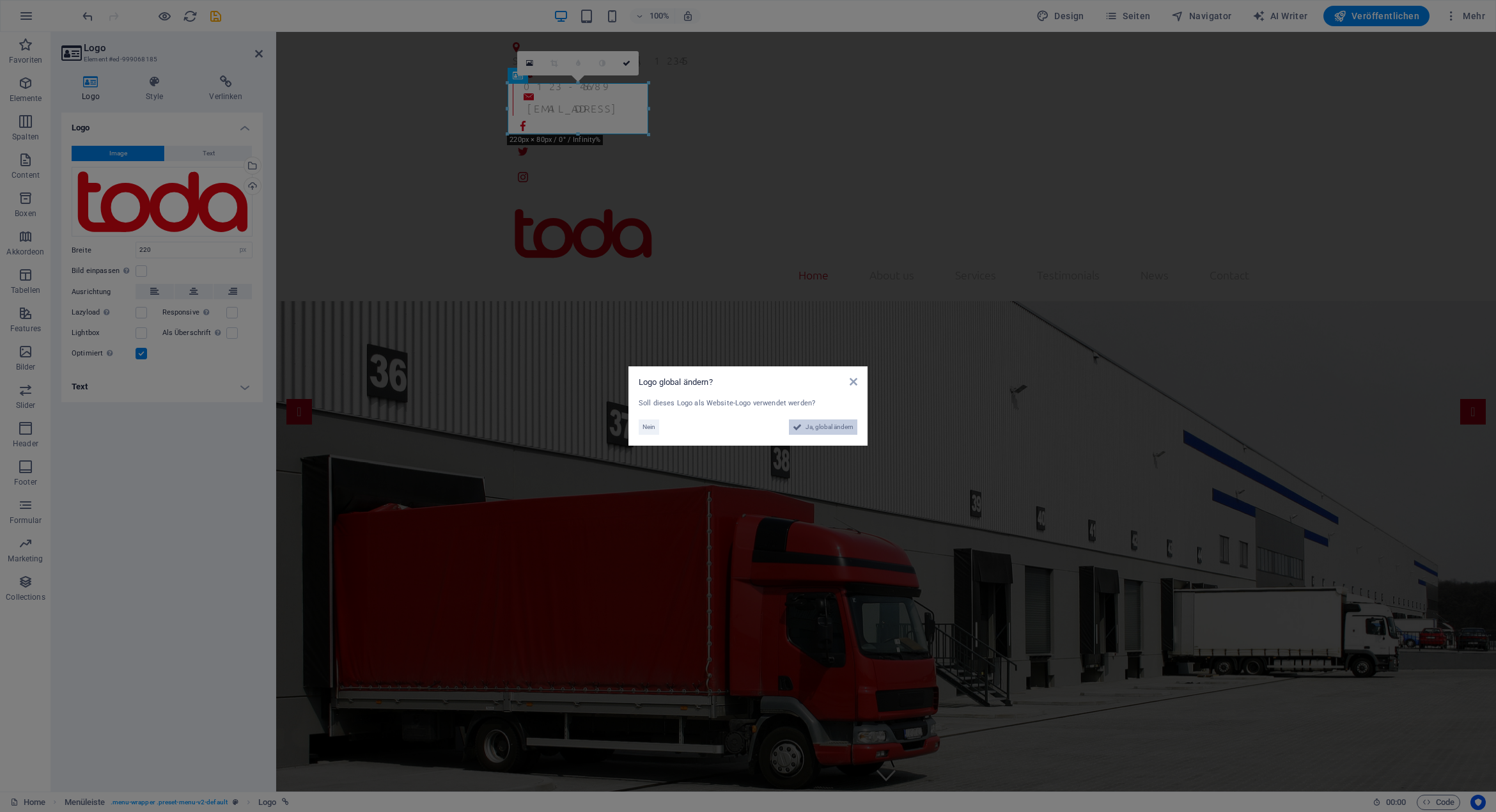
click at [831, 428] on span "Ja, global ändern" at bounding box center [829, 427] width 48 height 16
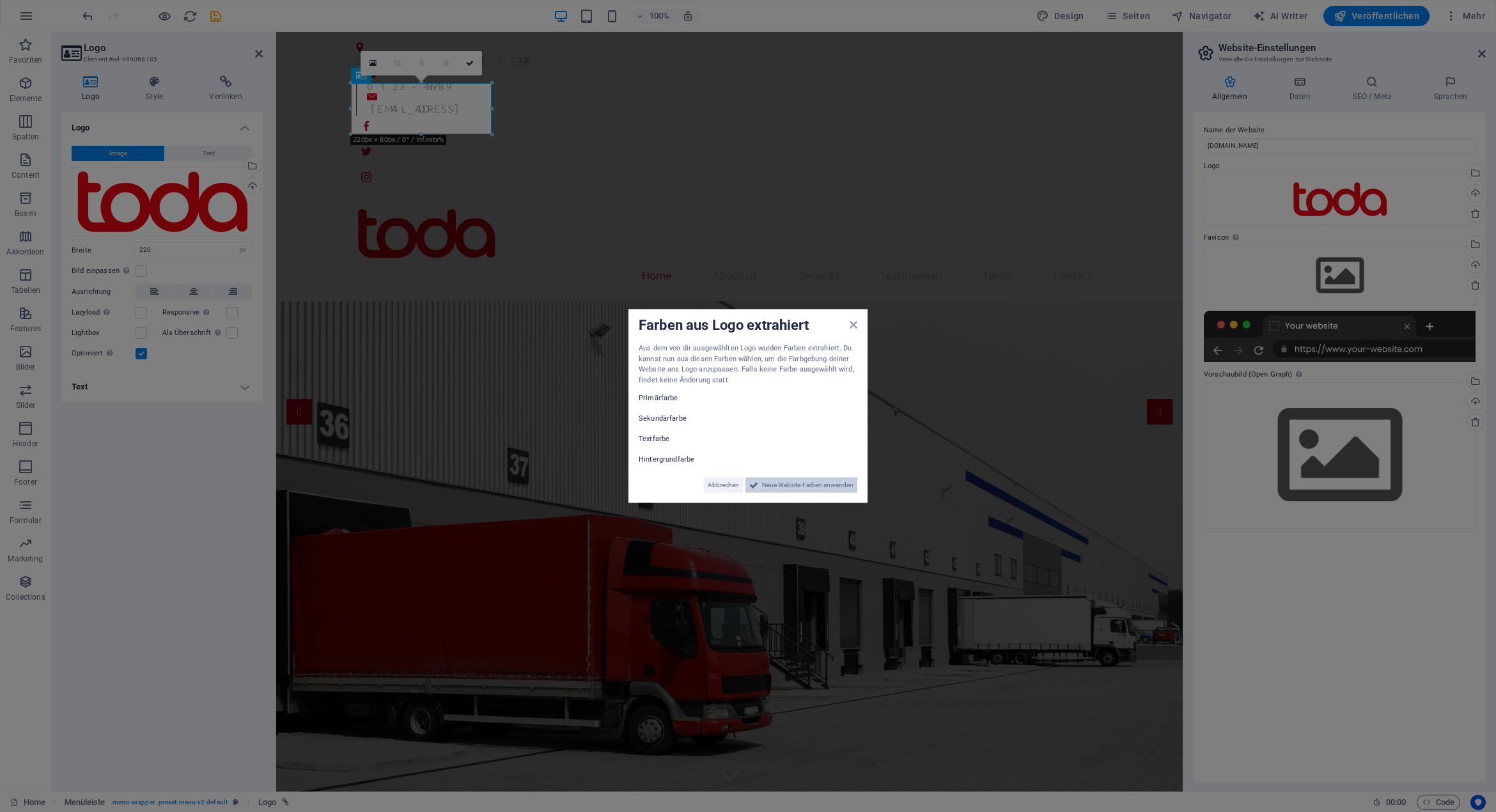
click at [810, 486] on span "Neue Website-Farben anwenden" at bounding box center [807, 485] width 92 height 16
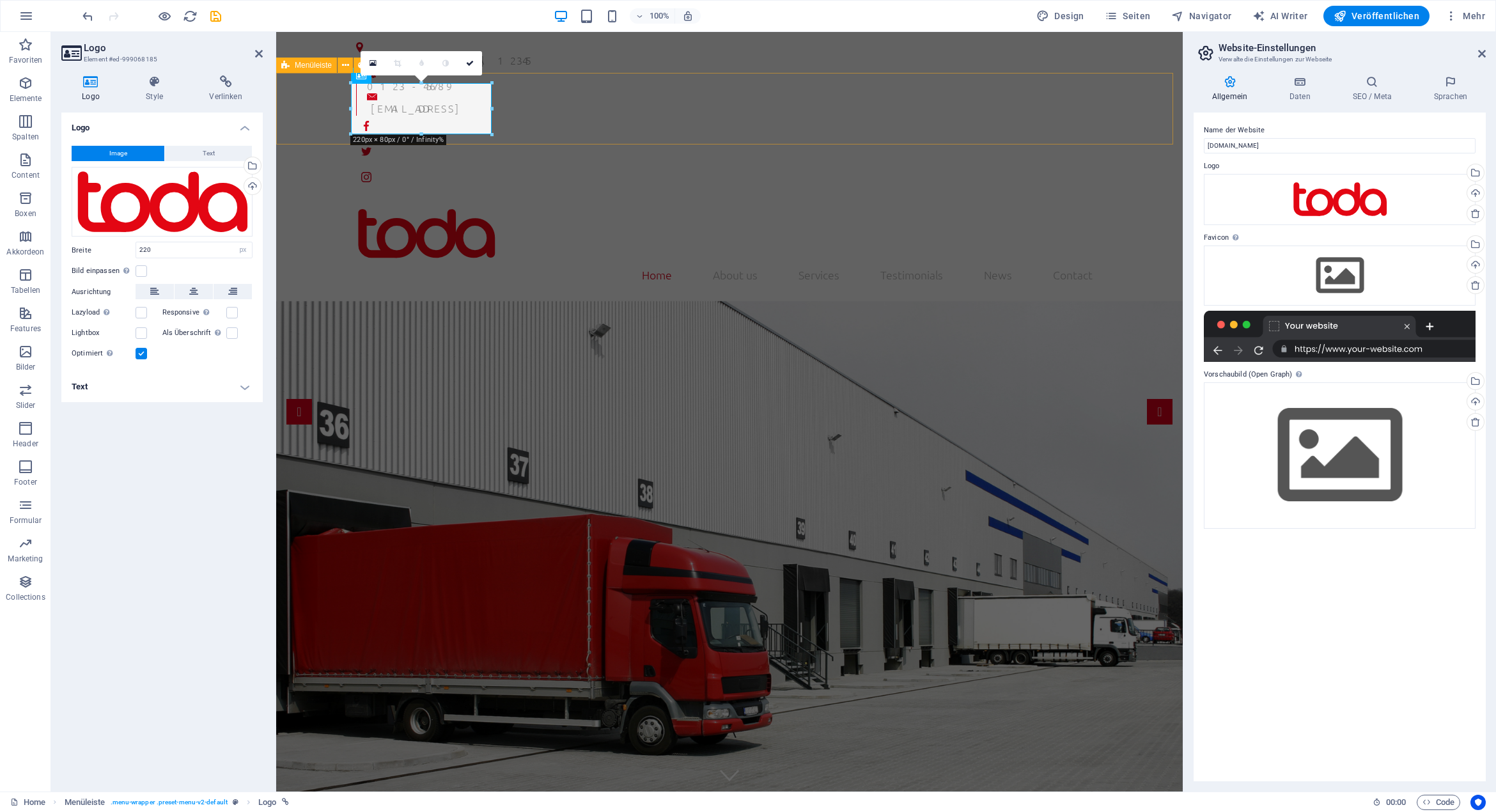
click at [527, 198] on div "Home About us Services Testimonials News Contact Menu" at bounding box center [729, 250] width 907 height 104
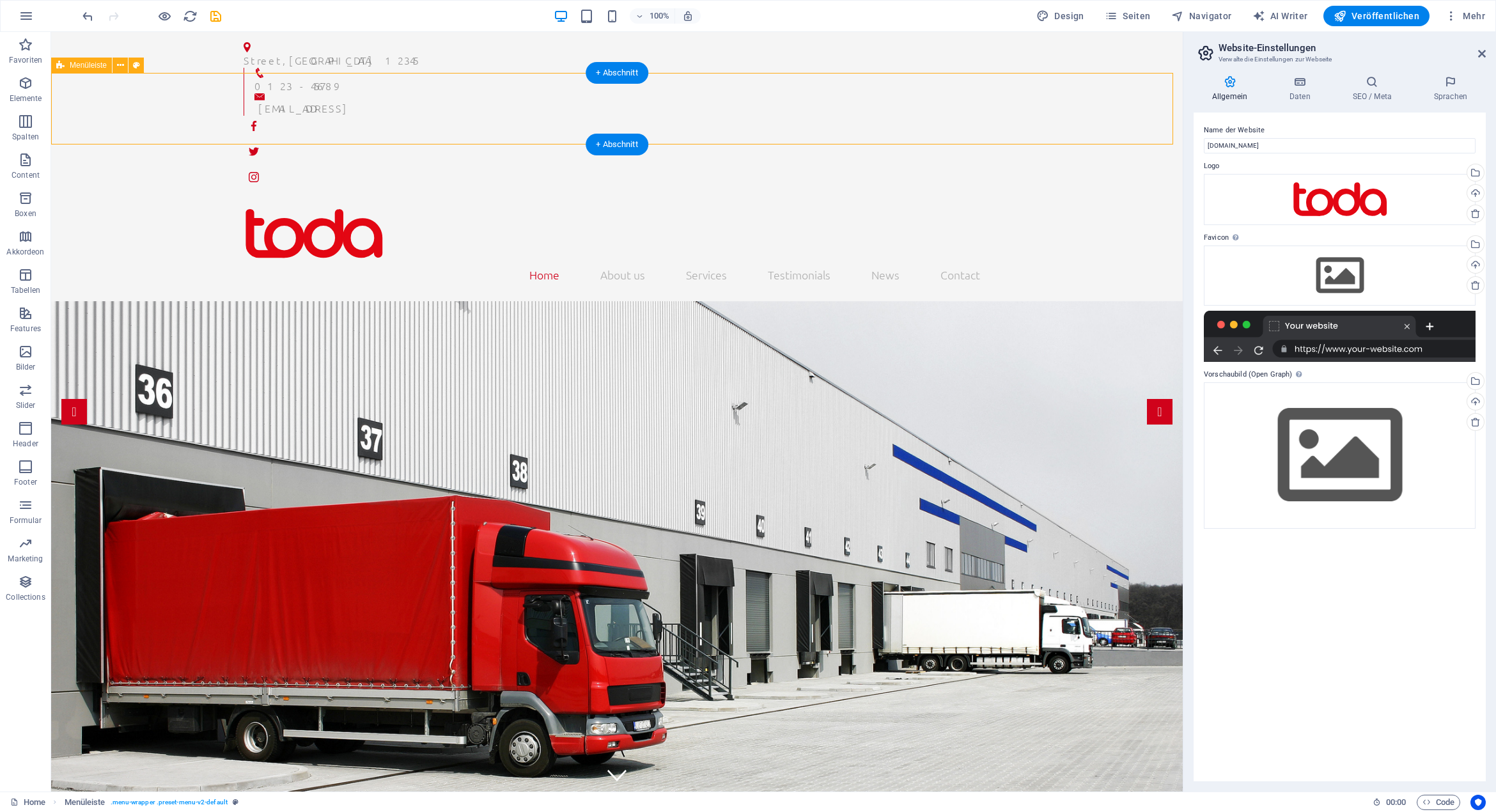
click at [475, 198] on div "Home About us Services Testimonials News Contact Menu" at bounding box center [617, 250] width 1132 height 104
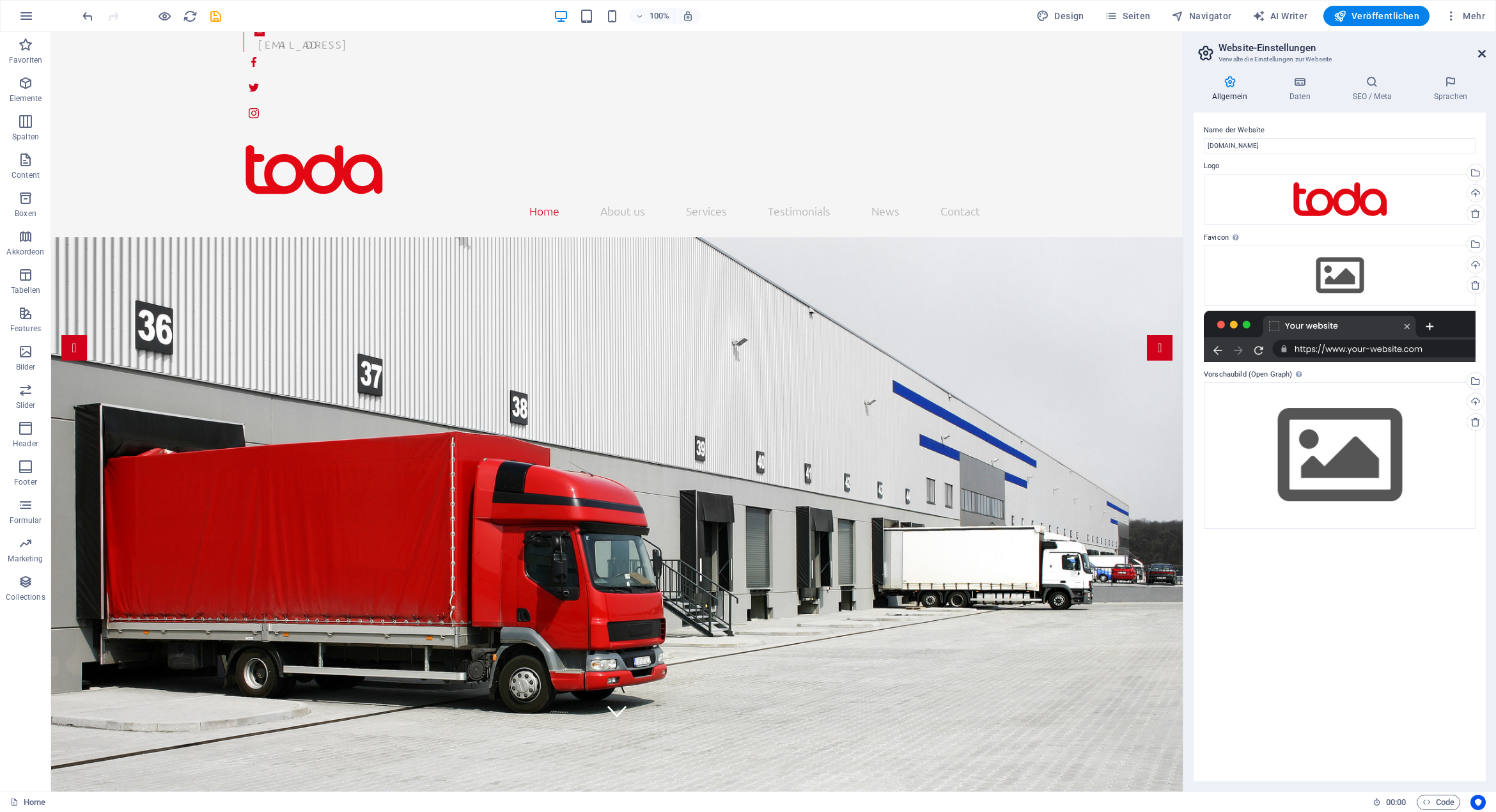
click at [1481, 53] on icon at bounding box center [1482, 54] width 8 height 10
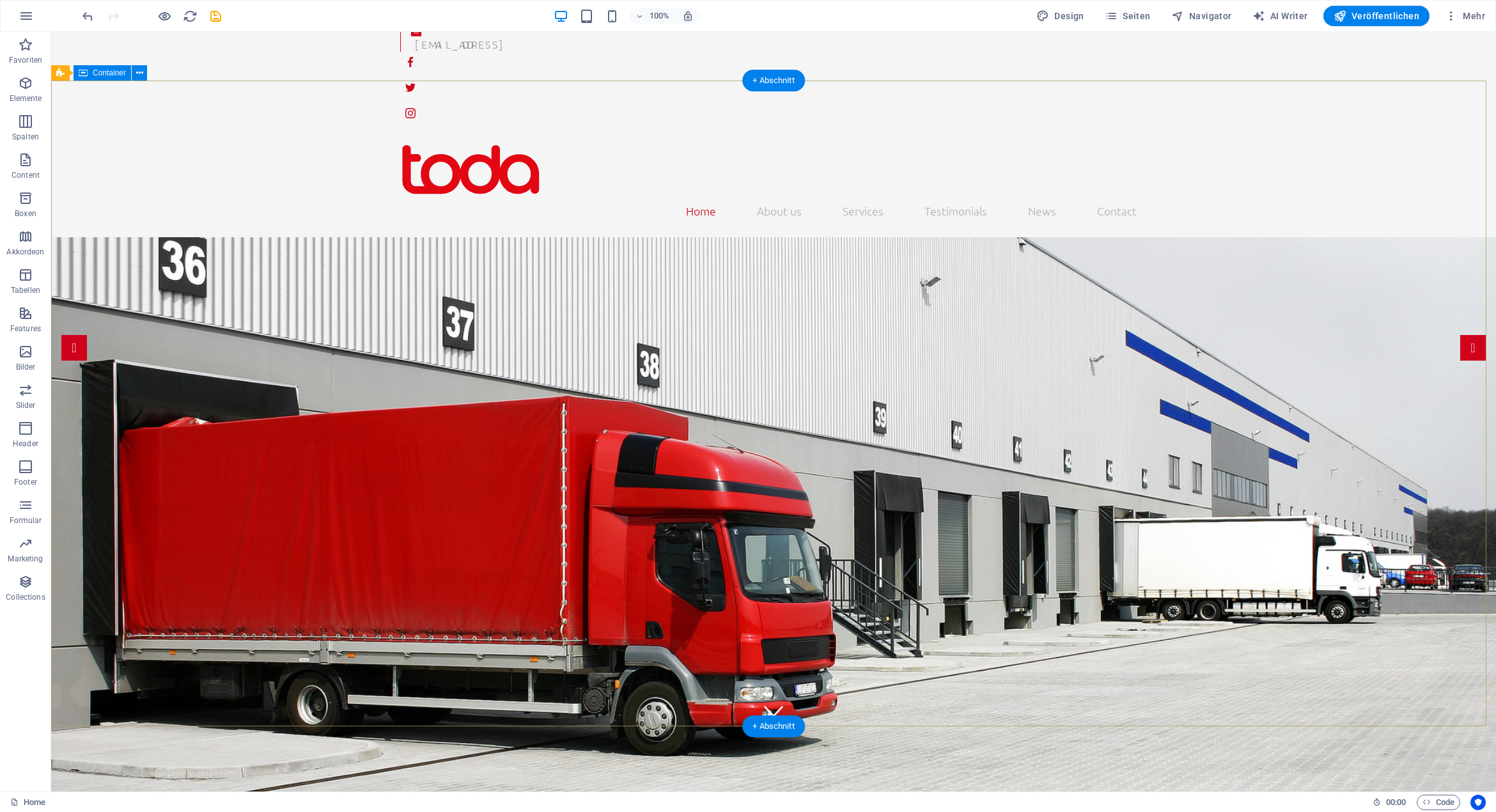
scroll to position [0, 0]
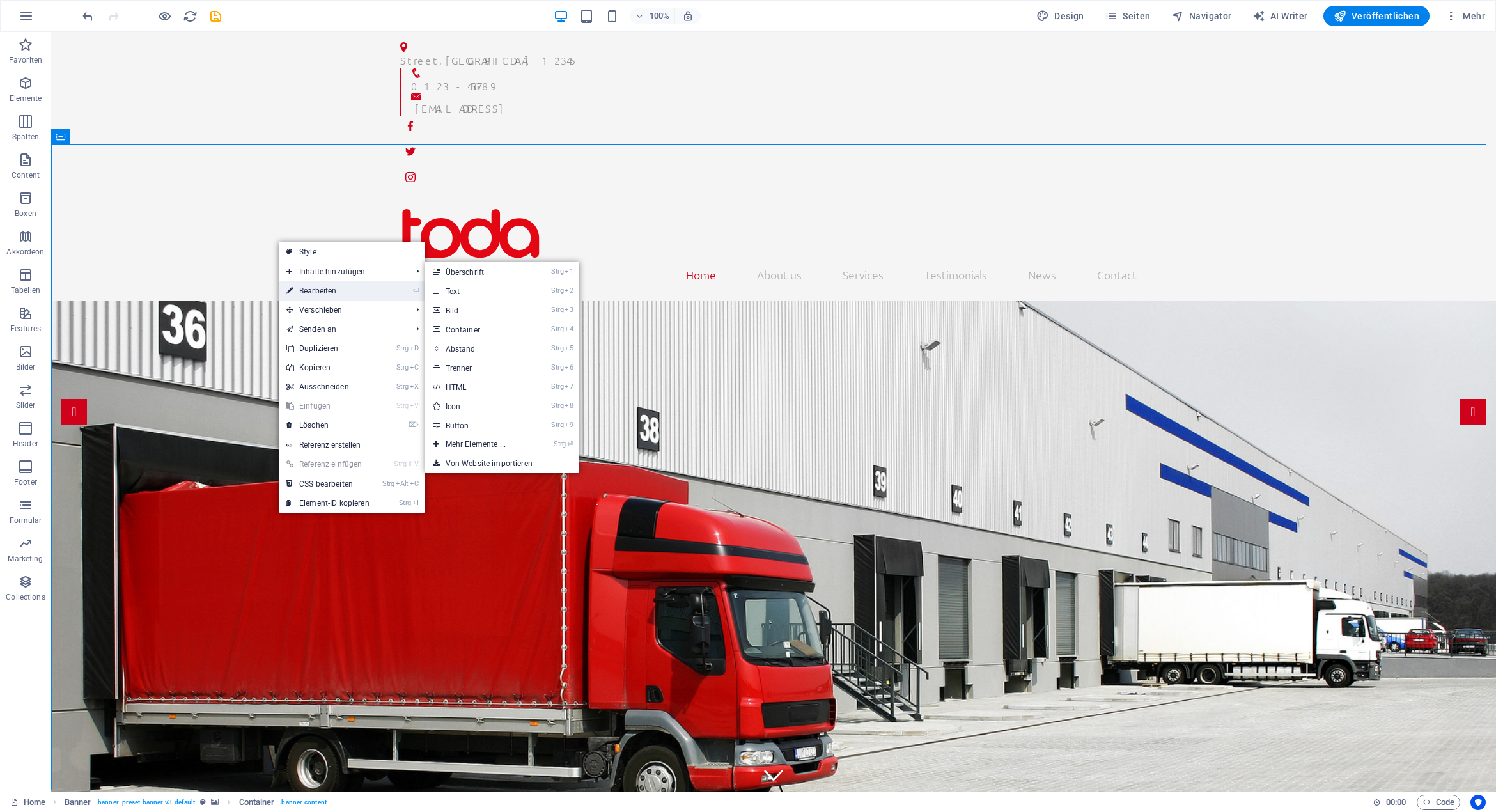
click at [354, 291] on link "⏎ Bearbeiten" at bounding box center [327, 291] width 98 height 19
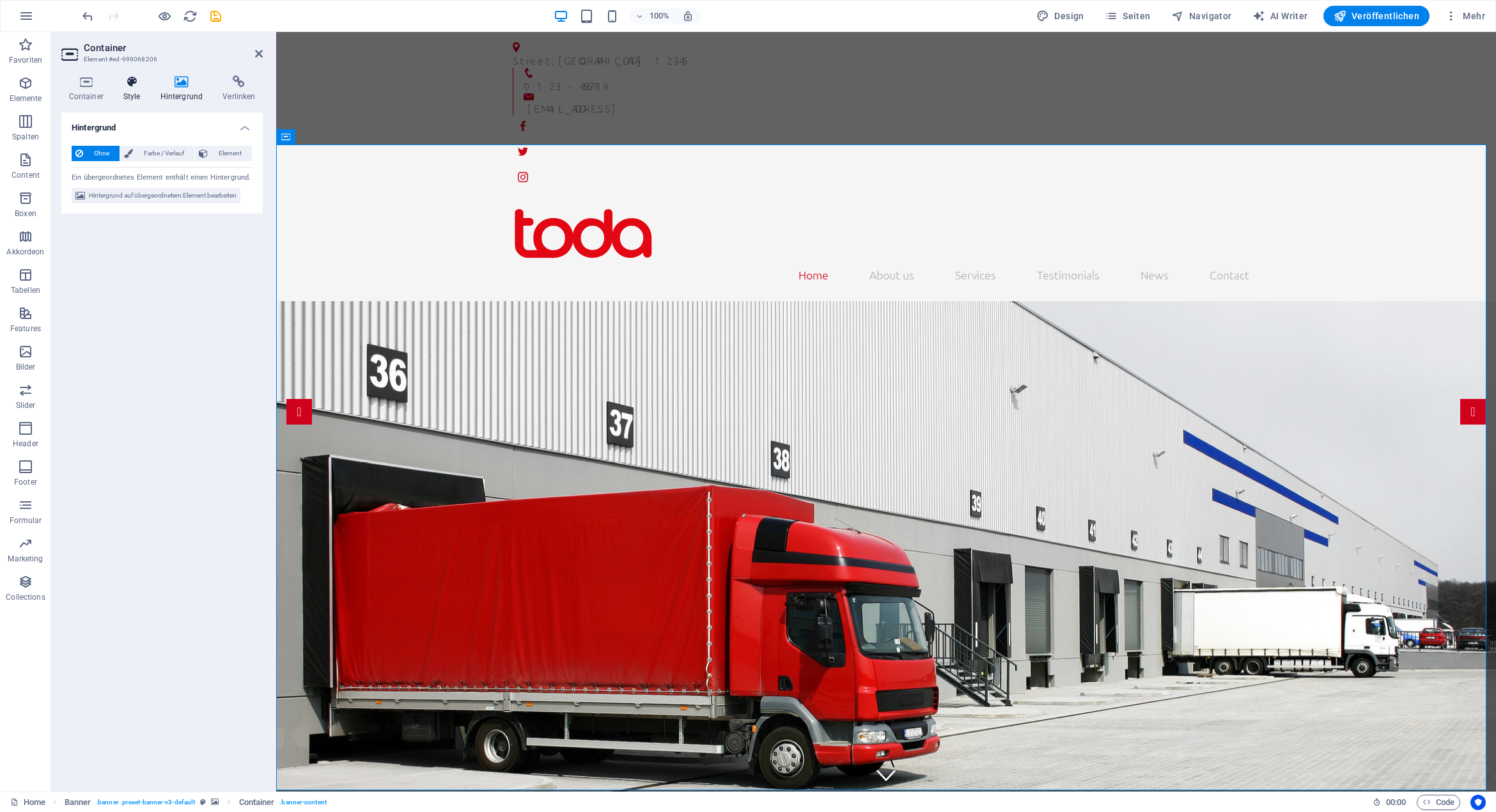
click at [140, 84] on icon at bounding box center [131, 81] width 32 height 12
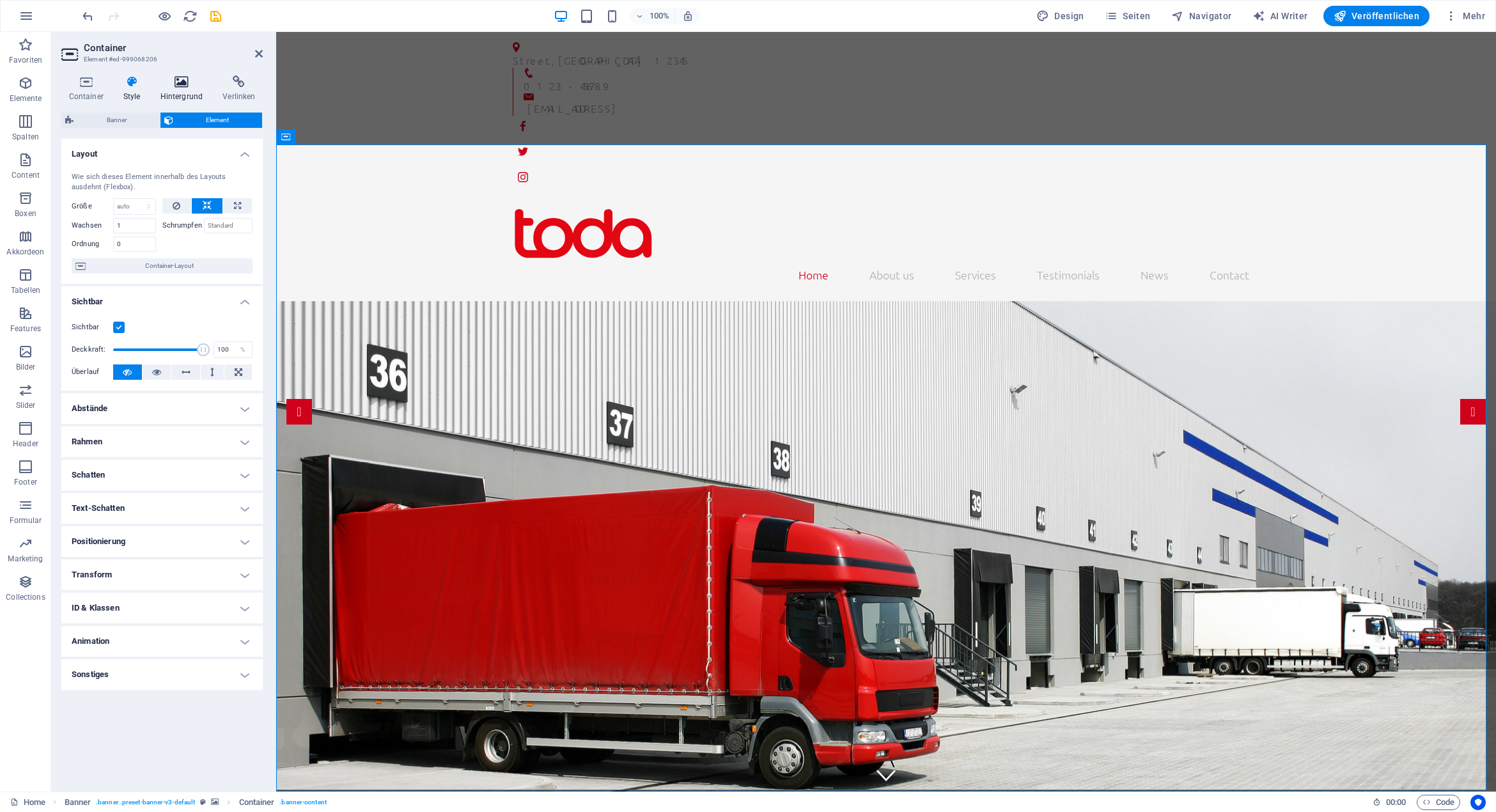
click at [181, 83] on icon at bounding box center [181, 81] width 57 height 12
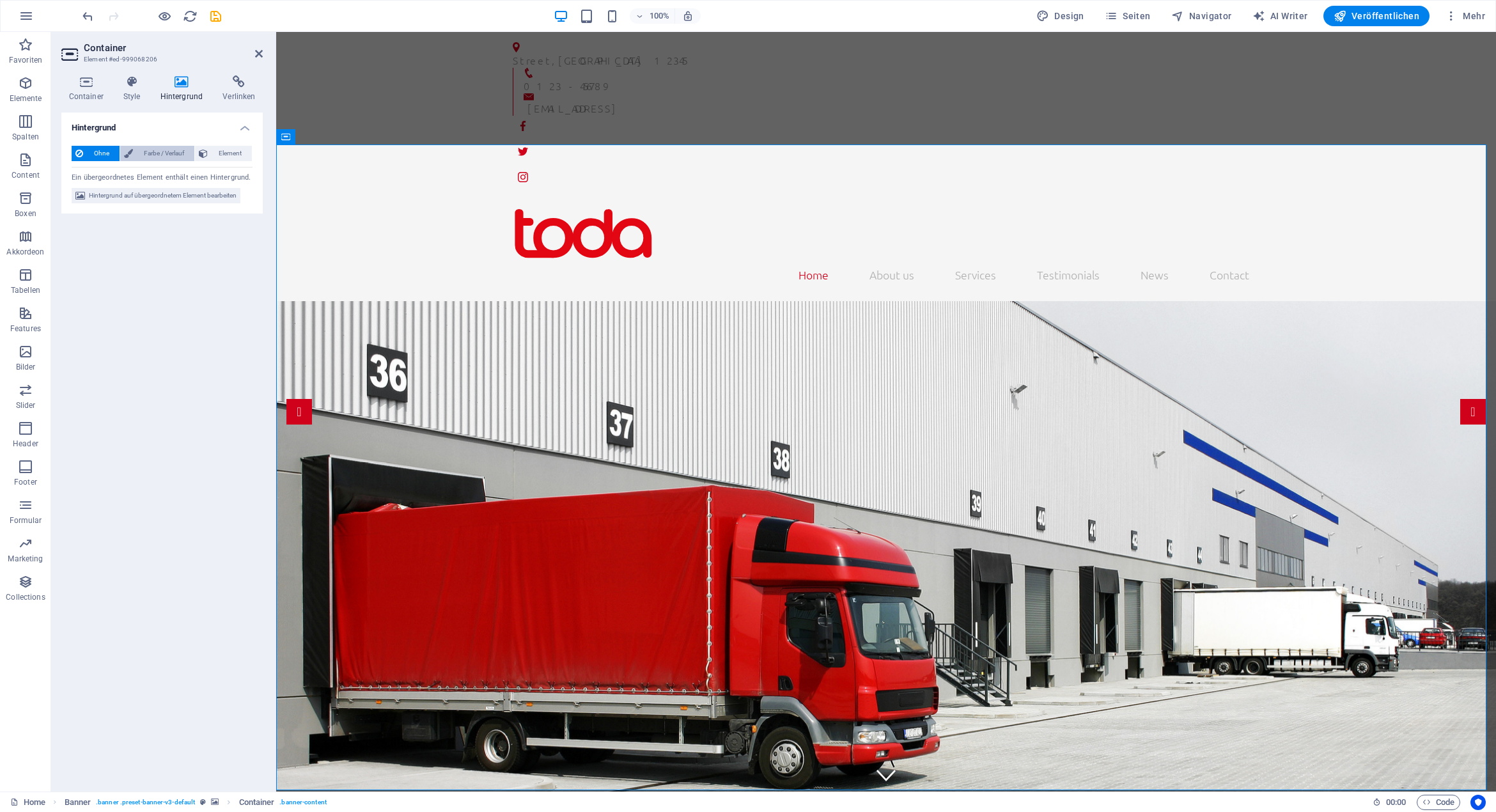
click at [169, 151] on span "Farbe / Verlauf" at bounding box center [163, 154] width 54 height 16
click at [231, 151] on span "Element" at bounding box center [230, 154] width 36 height 16
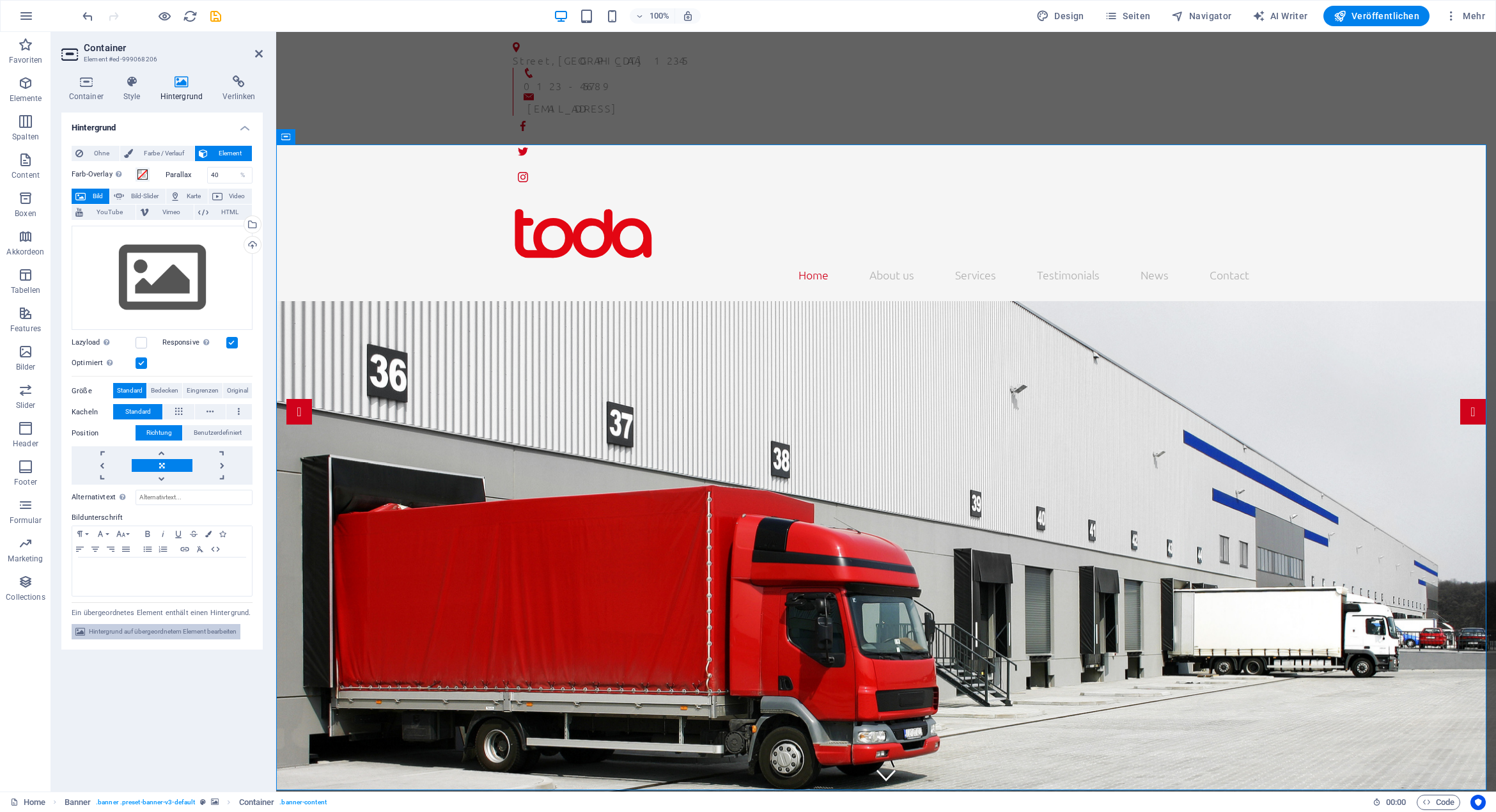
click at [178, 634] on span "Hintergrund auf übergeordnetem Element bearbeiten" at bounding box center [163, 631] width 147 height 16
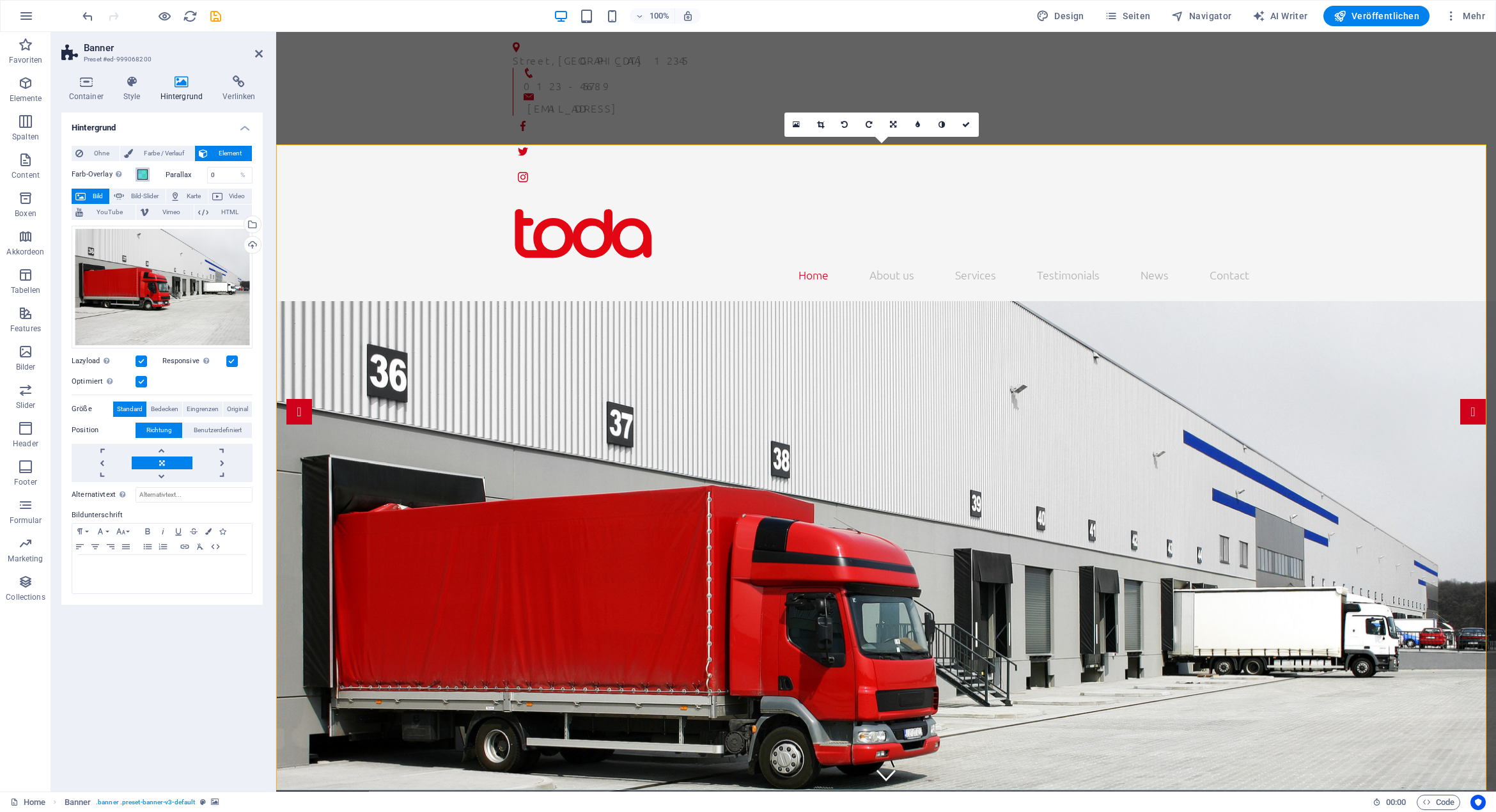
click at [140, 175] on span at bounding box center [142, 174] width 10 height 10
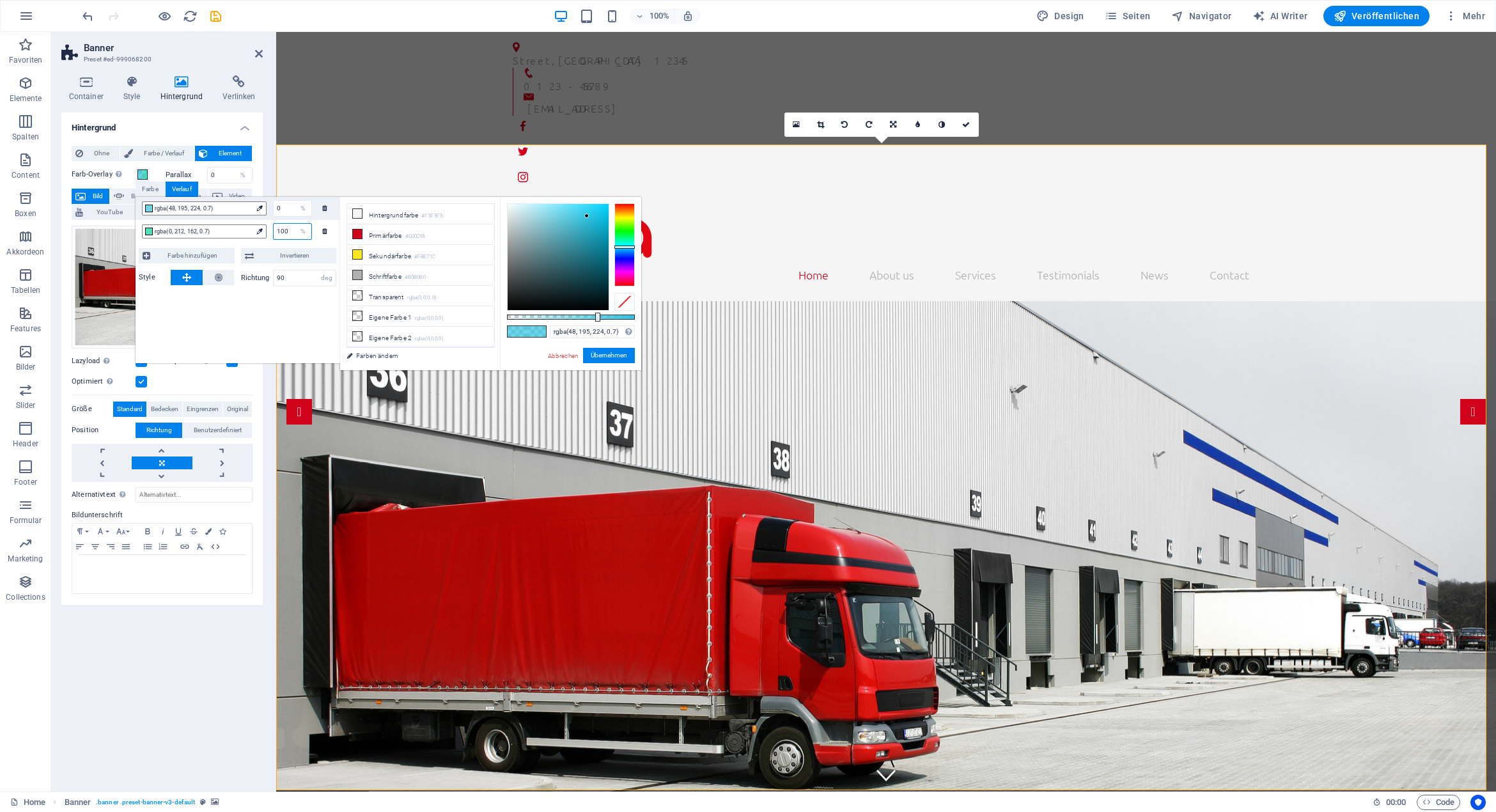
click at [292, 231] on input "100" at bounding box center [292, 231] width 38 height 16
type input "rgba(0, 212, 162, 0.7)"
click at [292, 231] on input "100" at bounding box center [292, 231] width 38 height 16
type input "0"
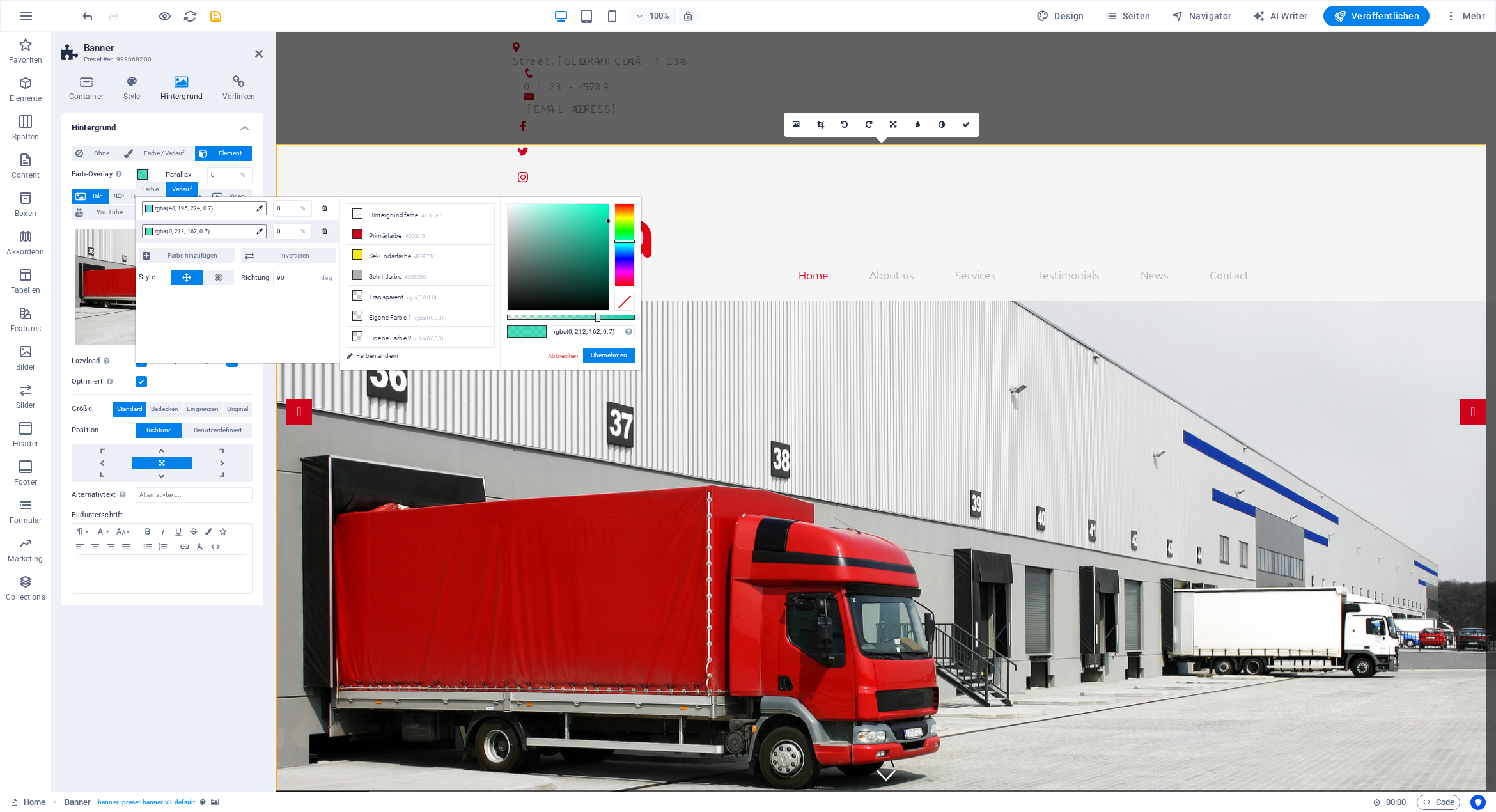
click at [295, 326] on div "rgba(48, 195, 224, 0.7) 0 % rgba(0, 212, 162, 0.7) 0 % Farbe hinzufügen Inverti…" at bounding box center [238, 280] width 205 height 166
click at [285, 208] on input "0" at bounding box center [292, 209] width 38 height 16
type input "rgba(48, 195, 224, 0.7)"
click at [576, 357] on link "Abbrechen" at bounding box center [563, 355] width 33 height 9
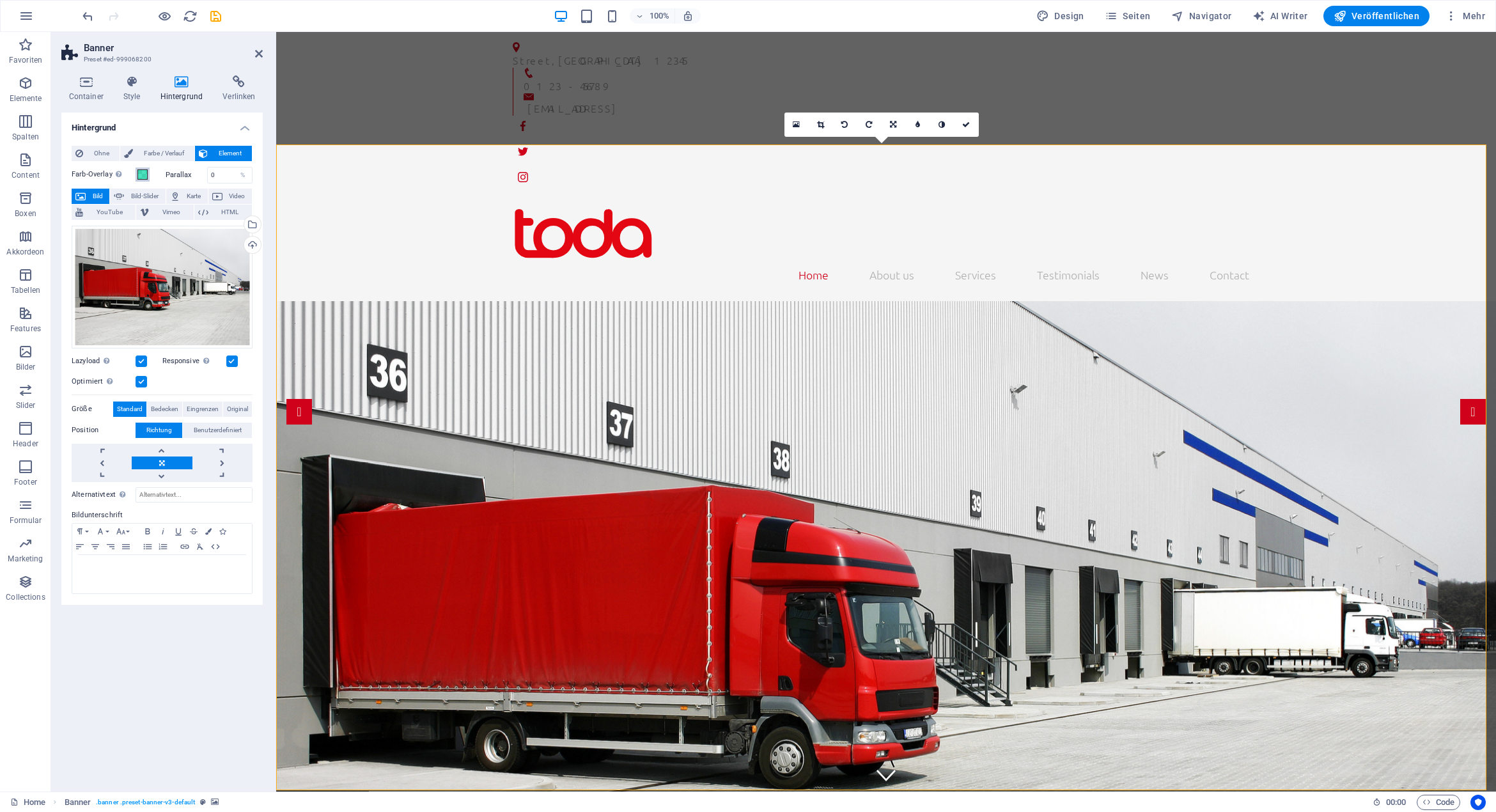
click at [143, 174] on span at bounding box center [142, 174] width 10 height 10
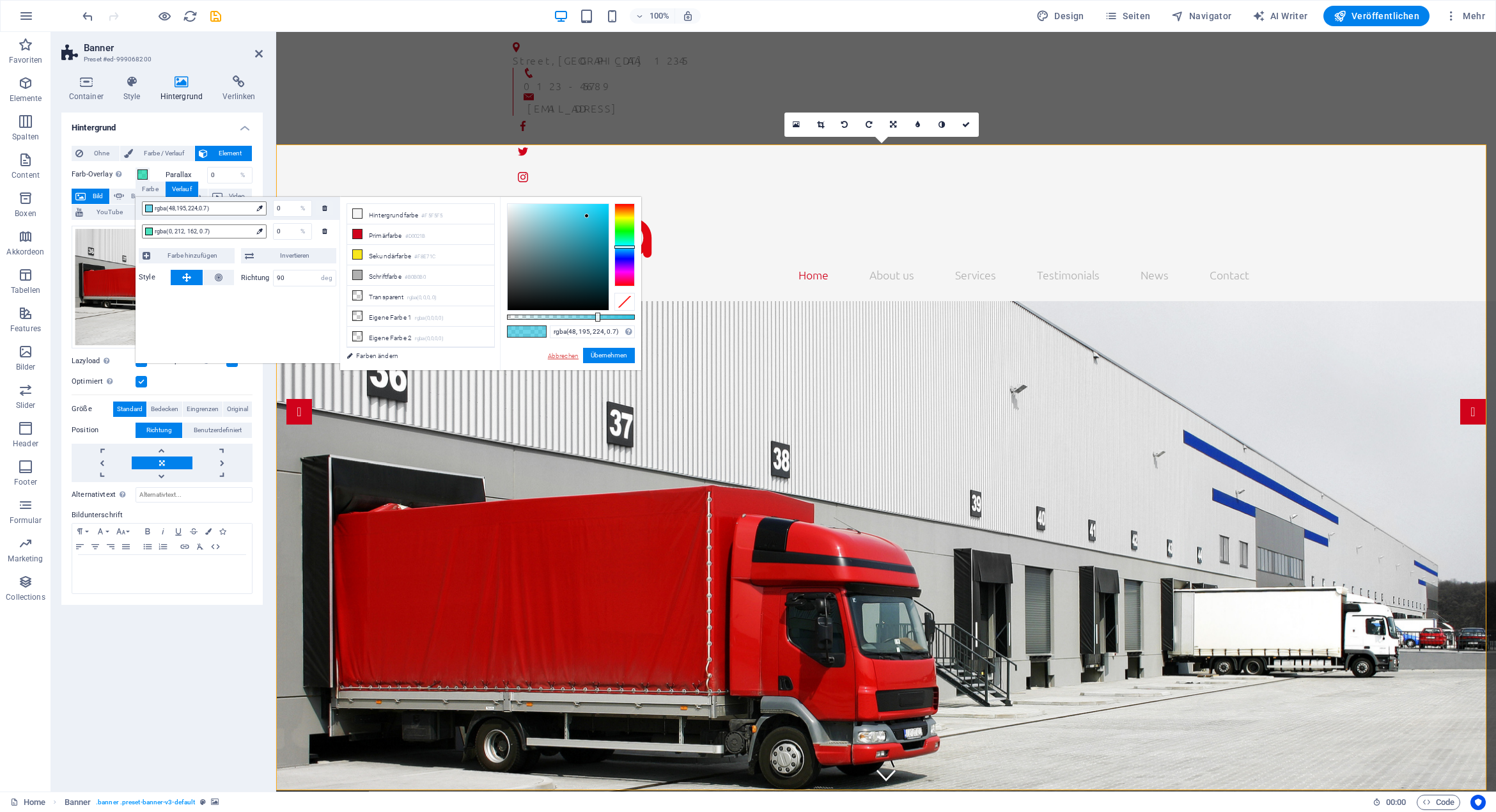
click at [561, 357] on link "Abbrechen" at bounding box center [563, 355] width 33 height 9
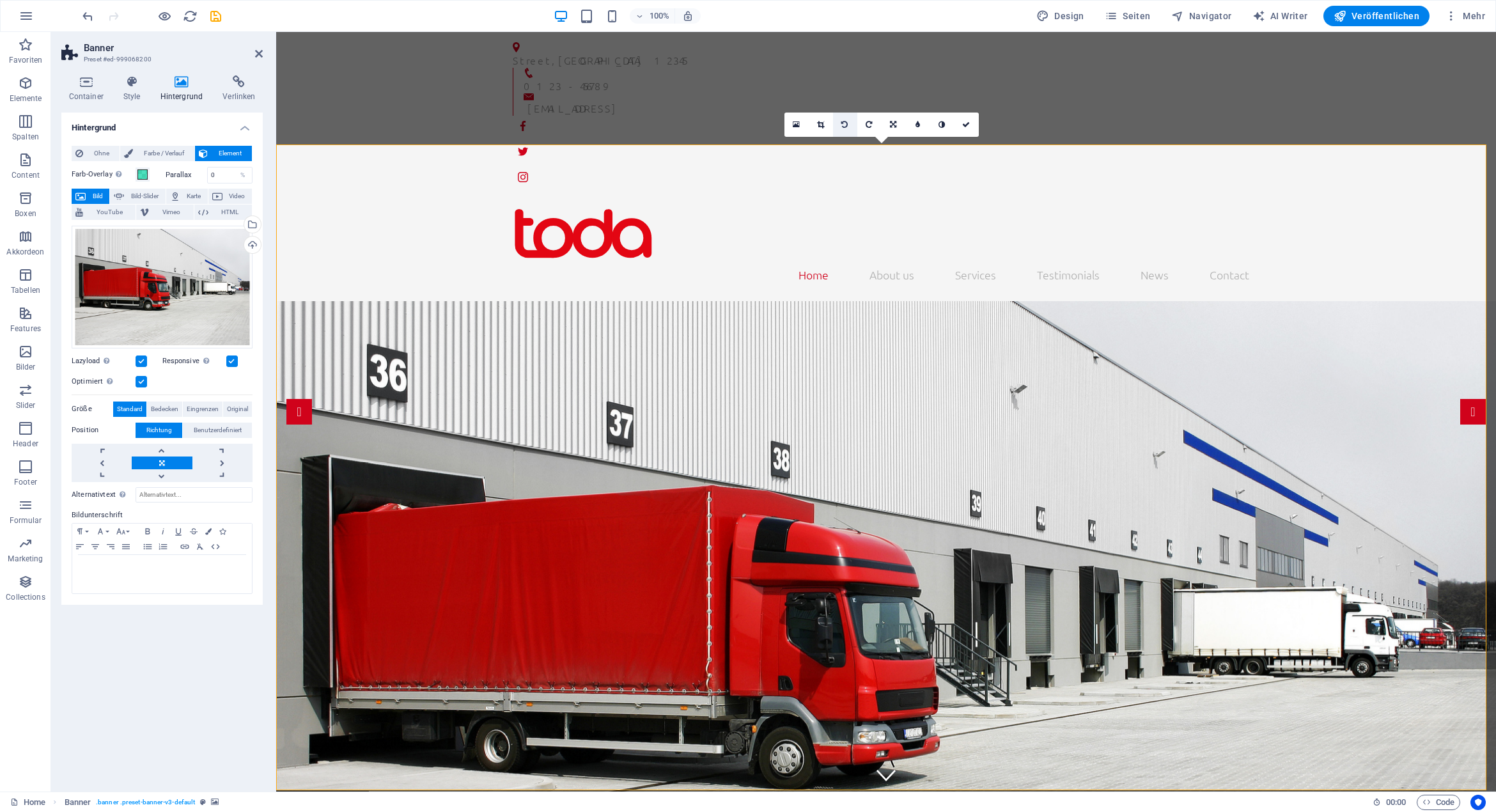
click at [847, 129] on icon at bounding box center [845, 125] width 6 height 8
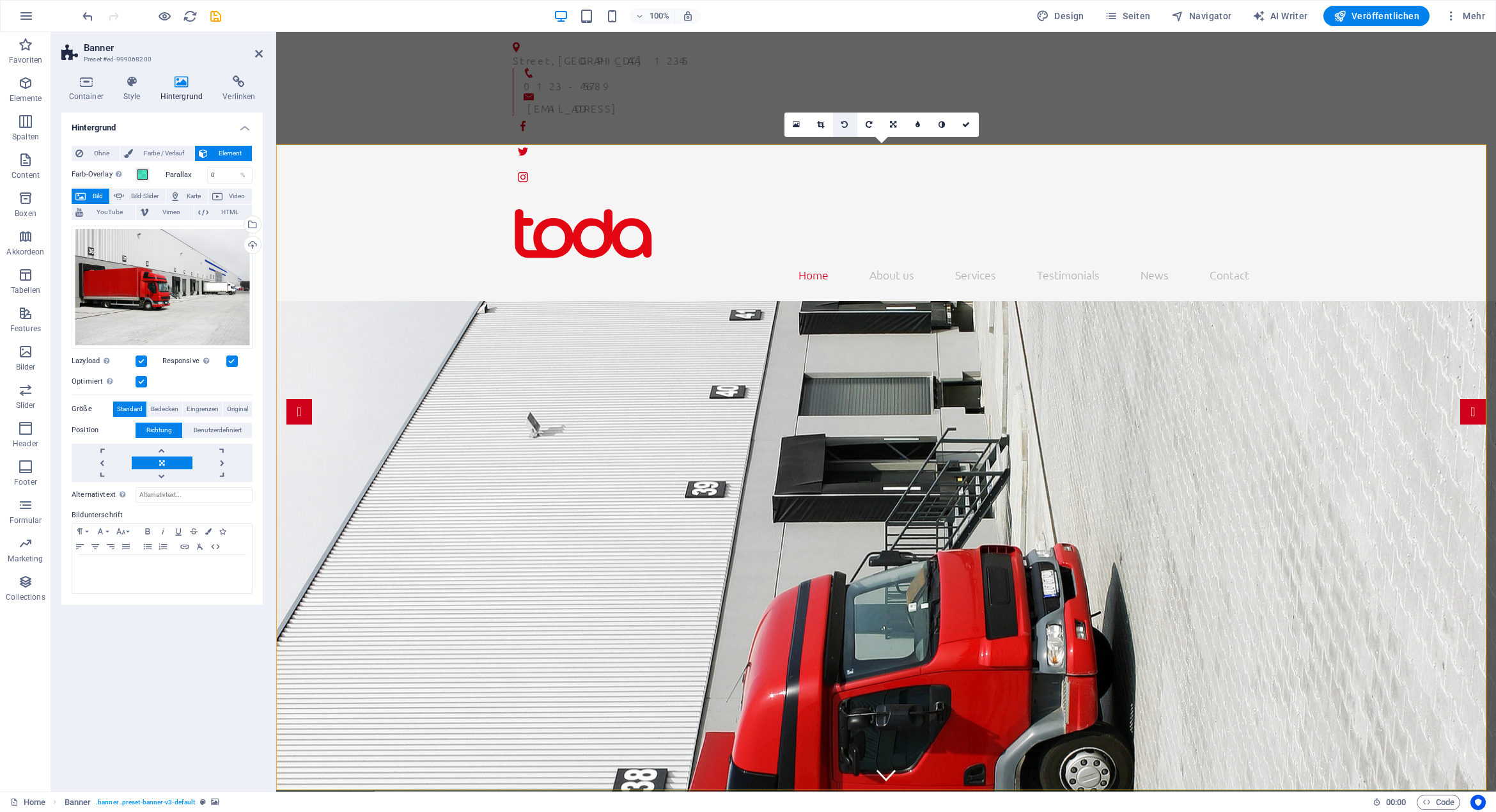
click at [847, 129] on icon at bounding box center [845, 125] width 6 height 8
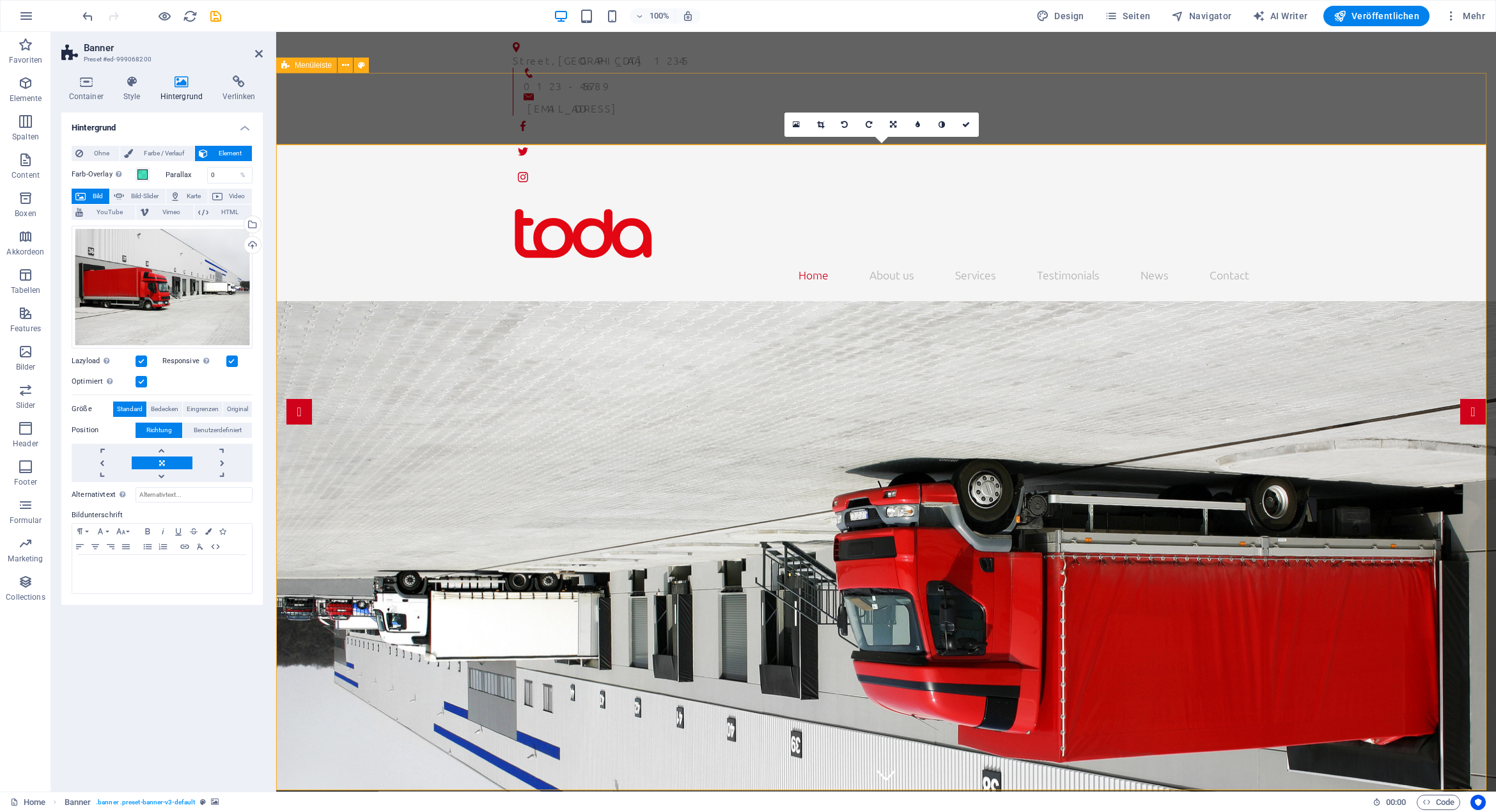
click at [1401, 198] on div "Home About us Services Testimonials News Contact Menu" at bounding box center [886, 250] width 1220 height 104
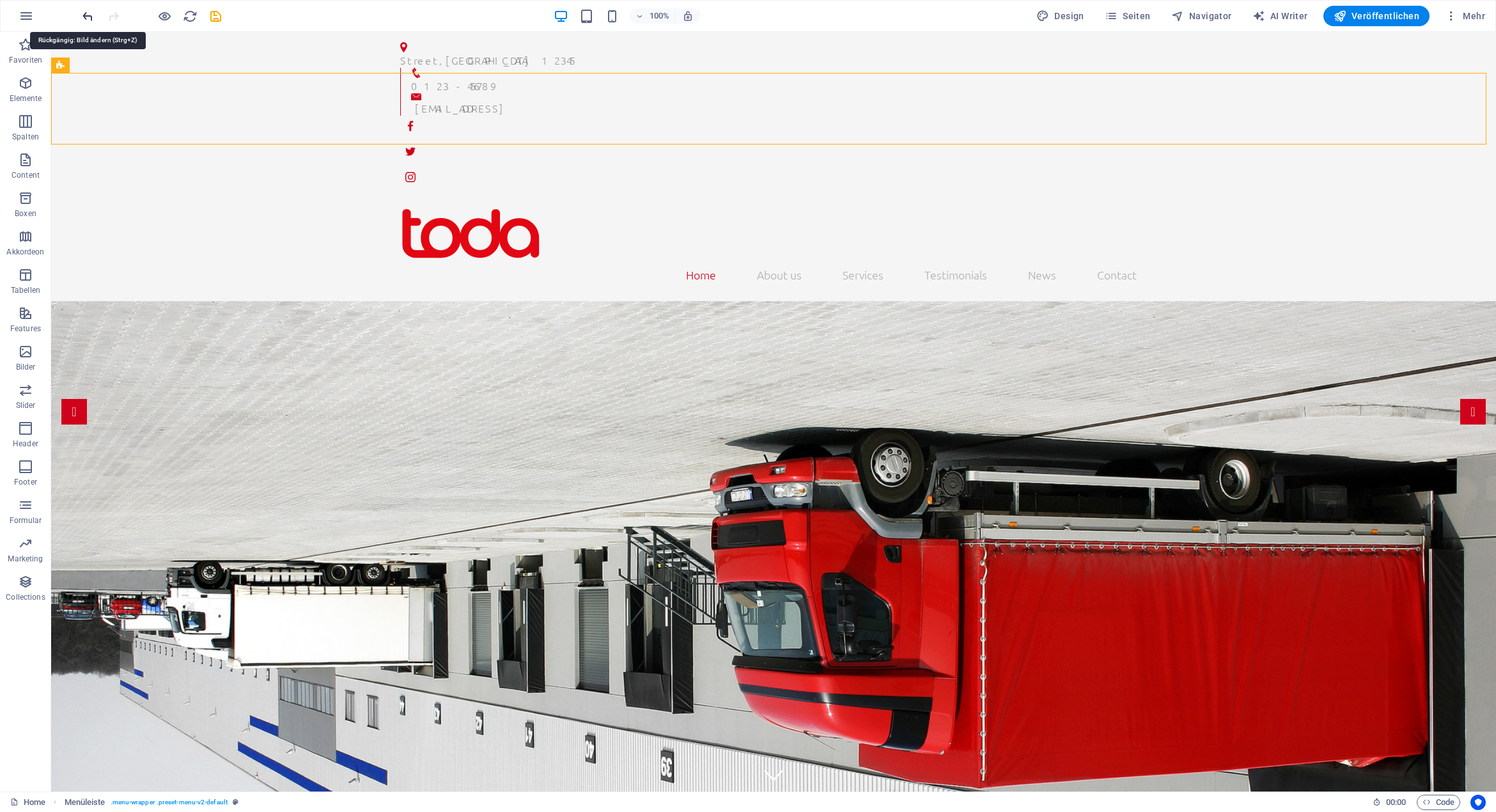
click at [82, 16] on icon "undo" at bounding box center [88, 16] width 15 height 15
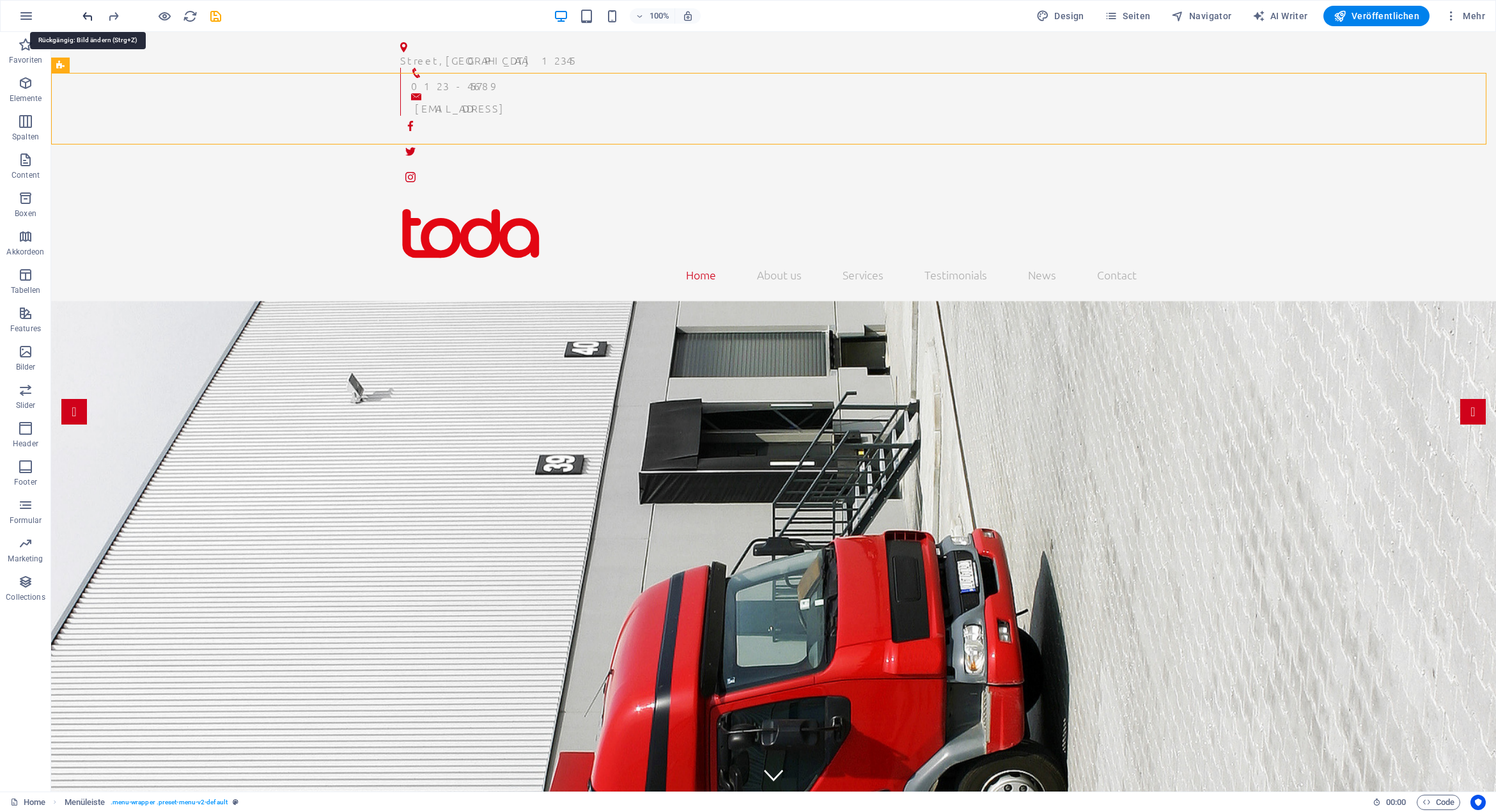
click at [88, 15] on icon "undo" at bounding box center [88, 16] width 15 height 15
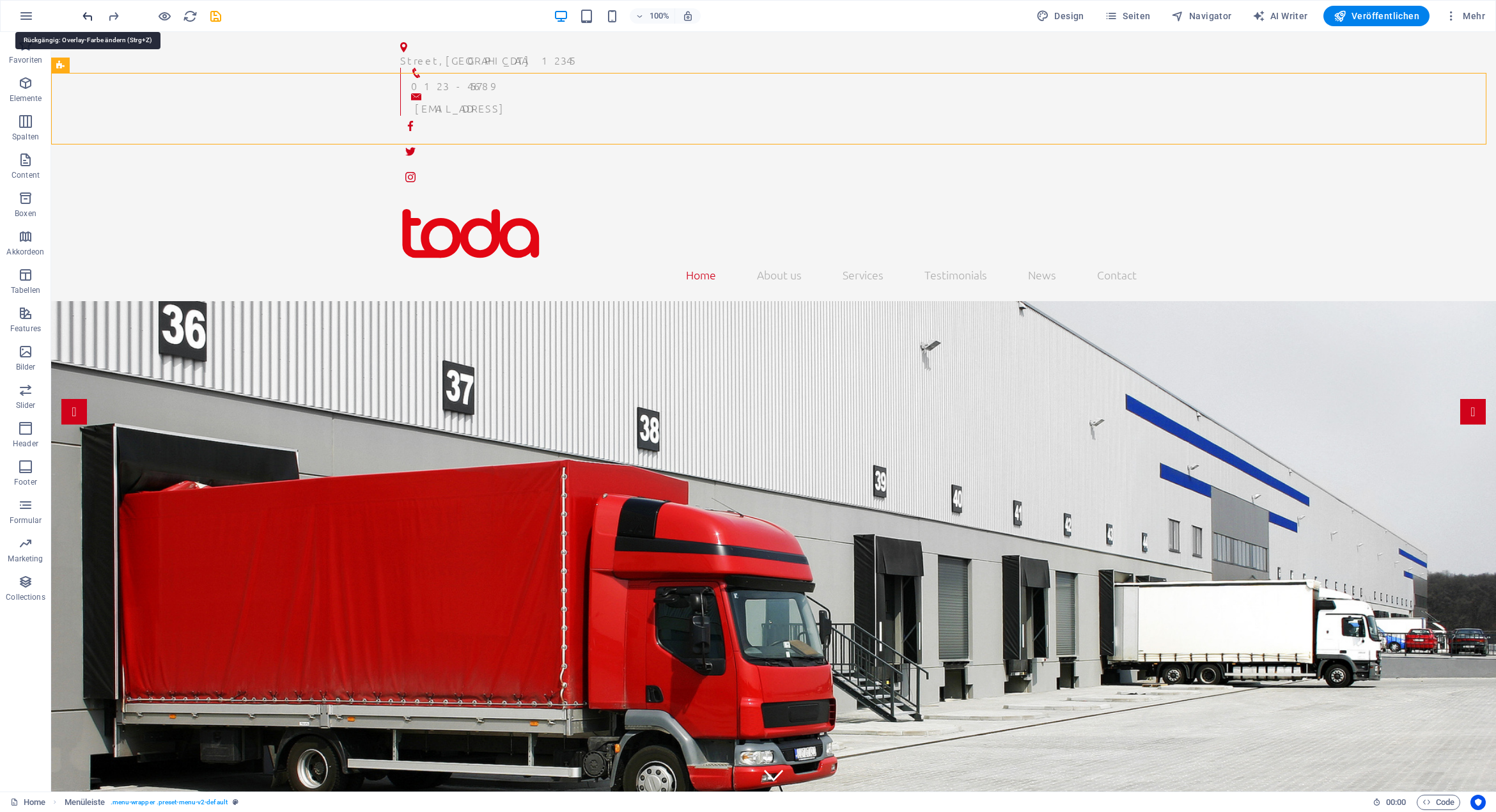
click at [88, 12] on icon "undo" at bounding box center [88, 16] width 15 height 15
click at [86, 14] on icon "undo" at bounding box center [88, 16] width 15 height 15
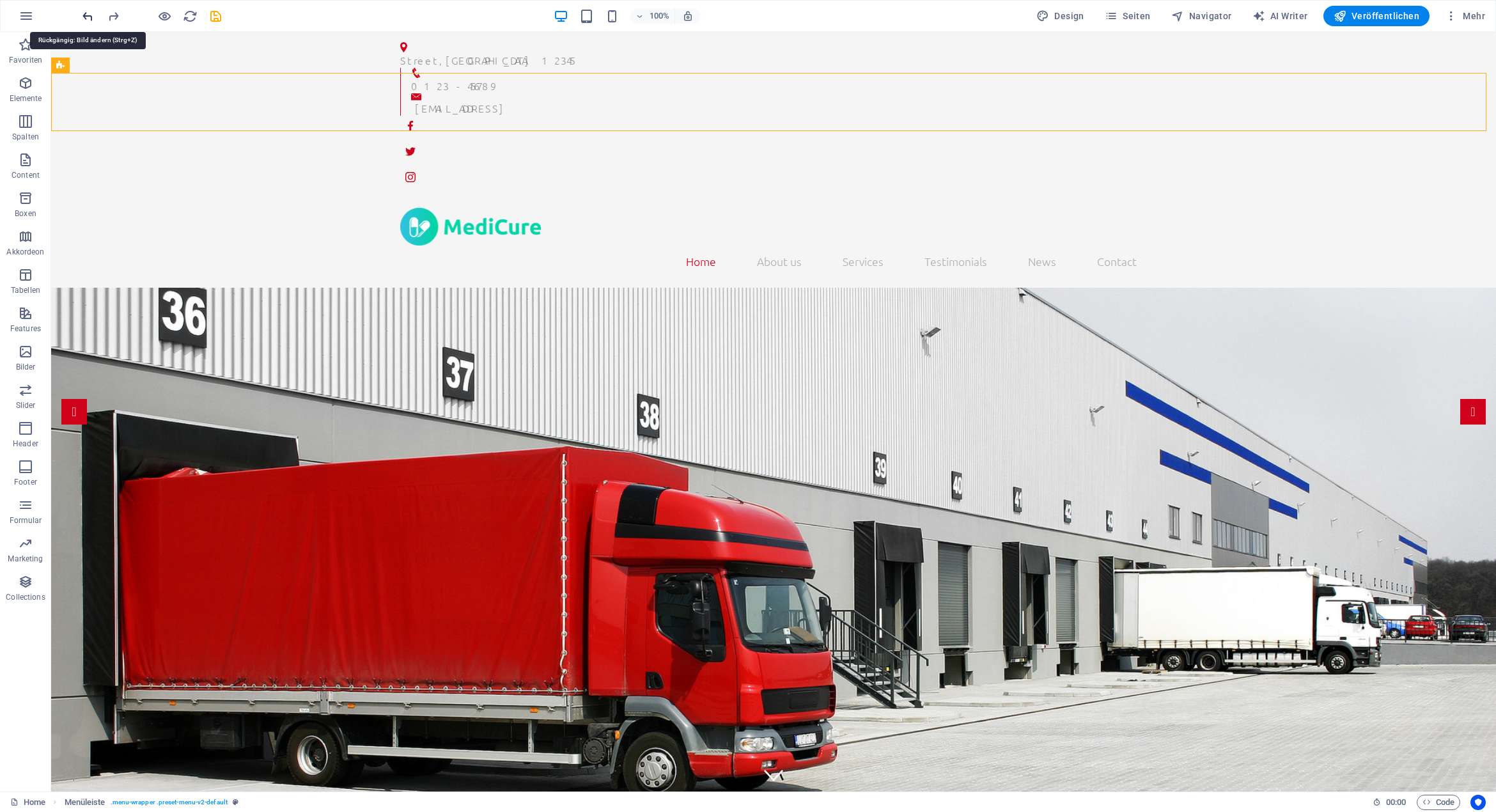
click at [86, 14] on icon "undo" at bounding box center [88, 16] width 15 height 15
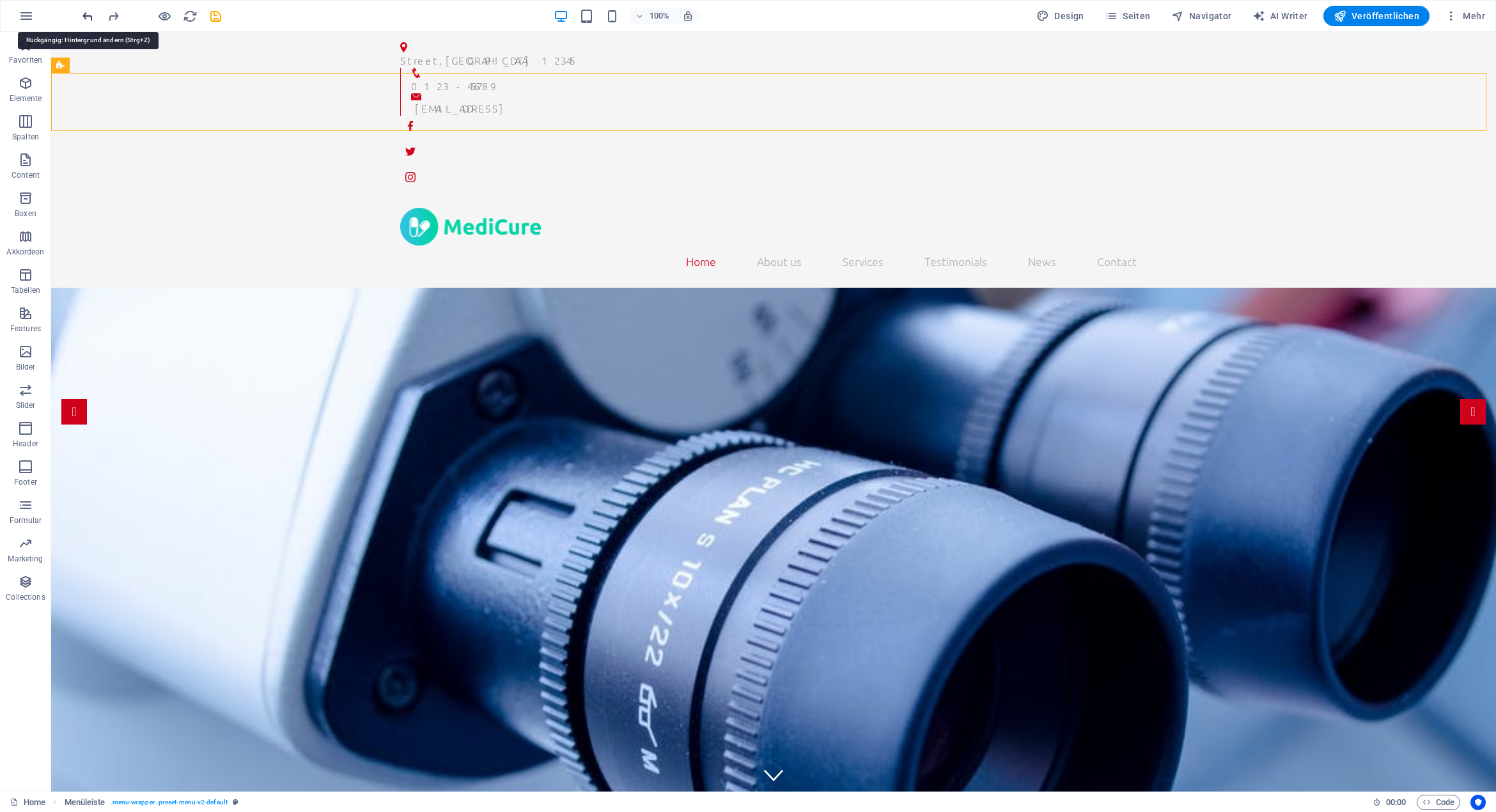
click at [86, 14] on icon "undo" at bounding box center [88, 16] width 15 height 15
click at [87, 16] on icon "undo" at bounding box center [88, 16] width 15 height 15
click at [87, 16] on icon "undo" at bounding box center [88, 16] width 15 height 15
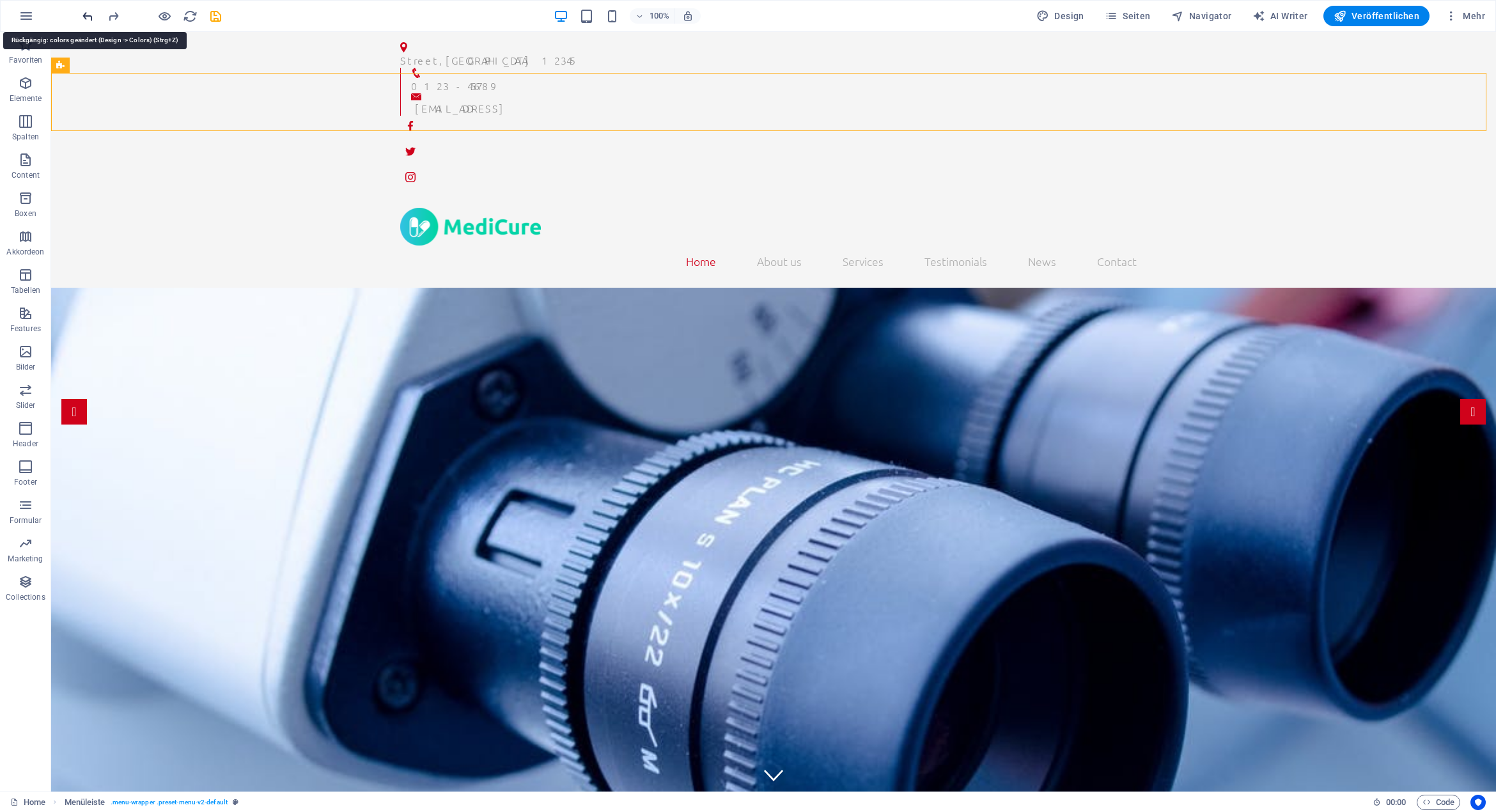
click at [87, 16] on icon "undo" at bounding box center [88, 16] width 15 height 15
click at [87, 16] on div at bounding box center [151, 16] width 143 height 20
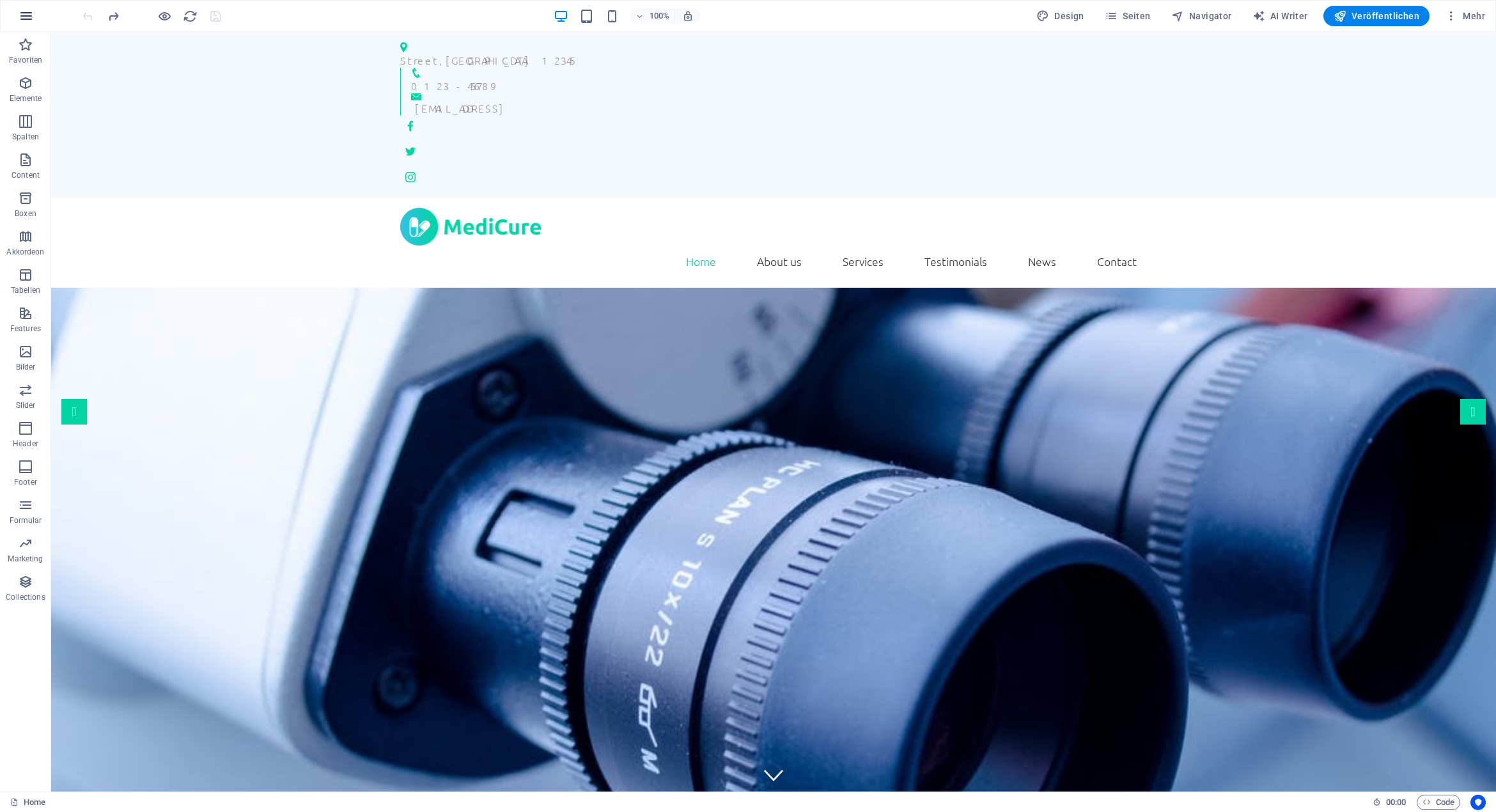
click at [23, 16] on icon "button" at bounding box center [26, 16] width 16 height 16
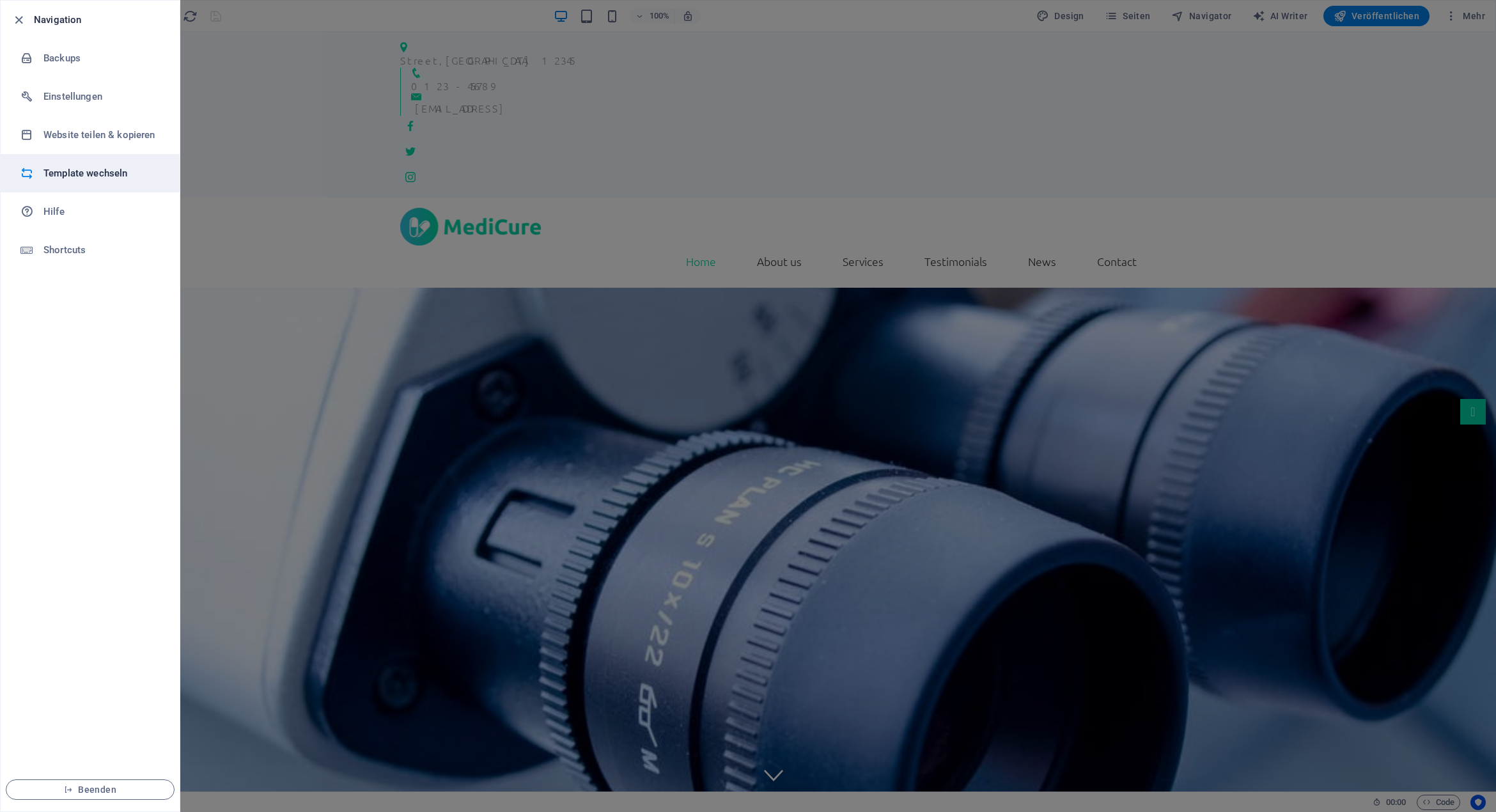
click at [94, 180] on h6 "Template wechseln" at bounding box center [102, 173] width 118 height 16
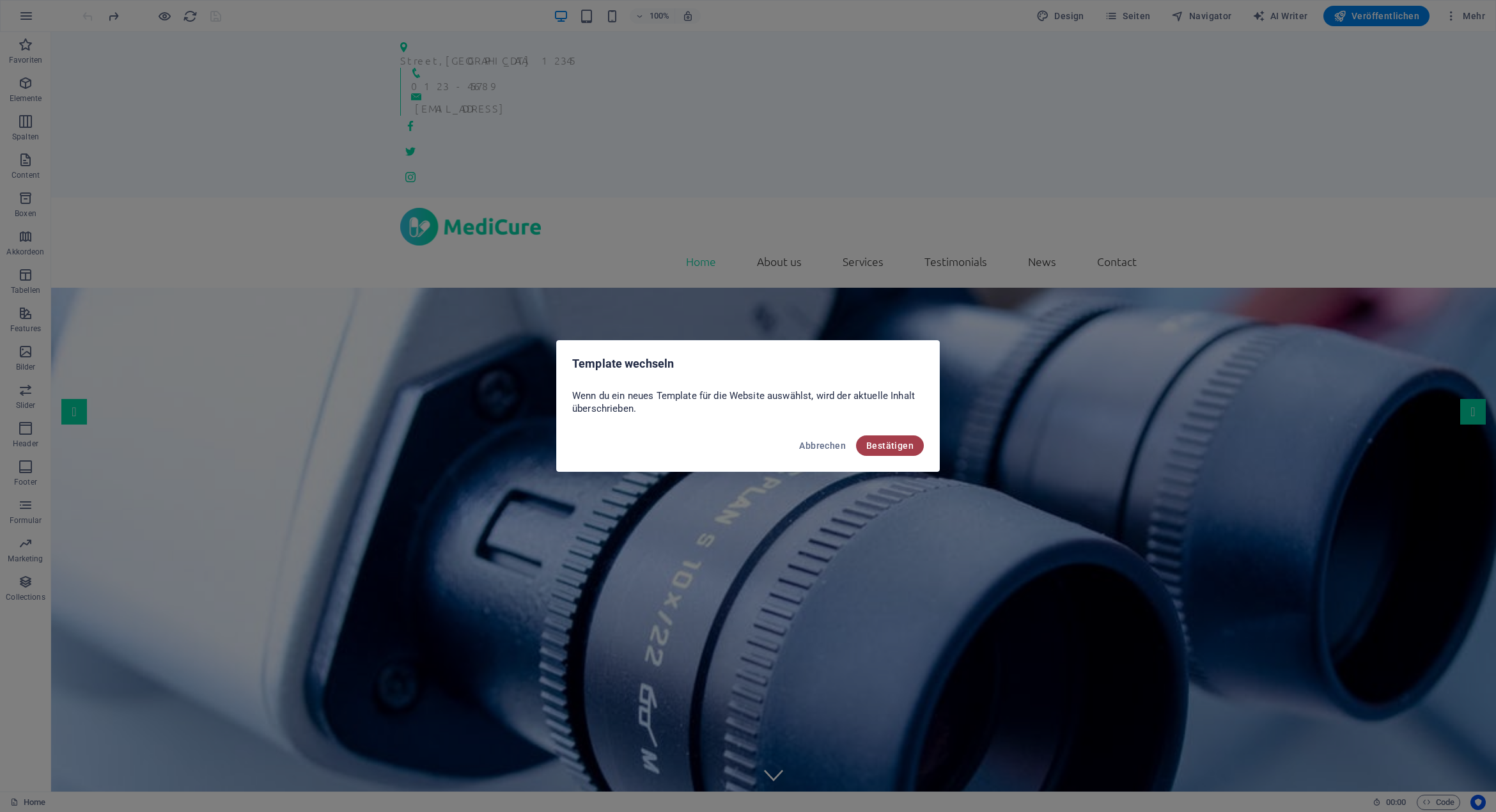
click at [897, 443] on span "Bestätigen" at bounding box center [890, 445] width 47 height 10
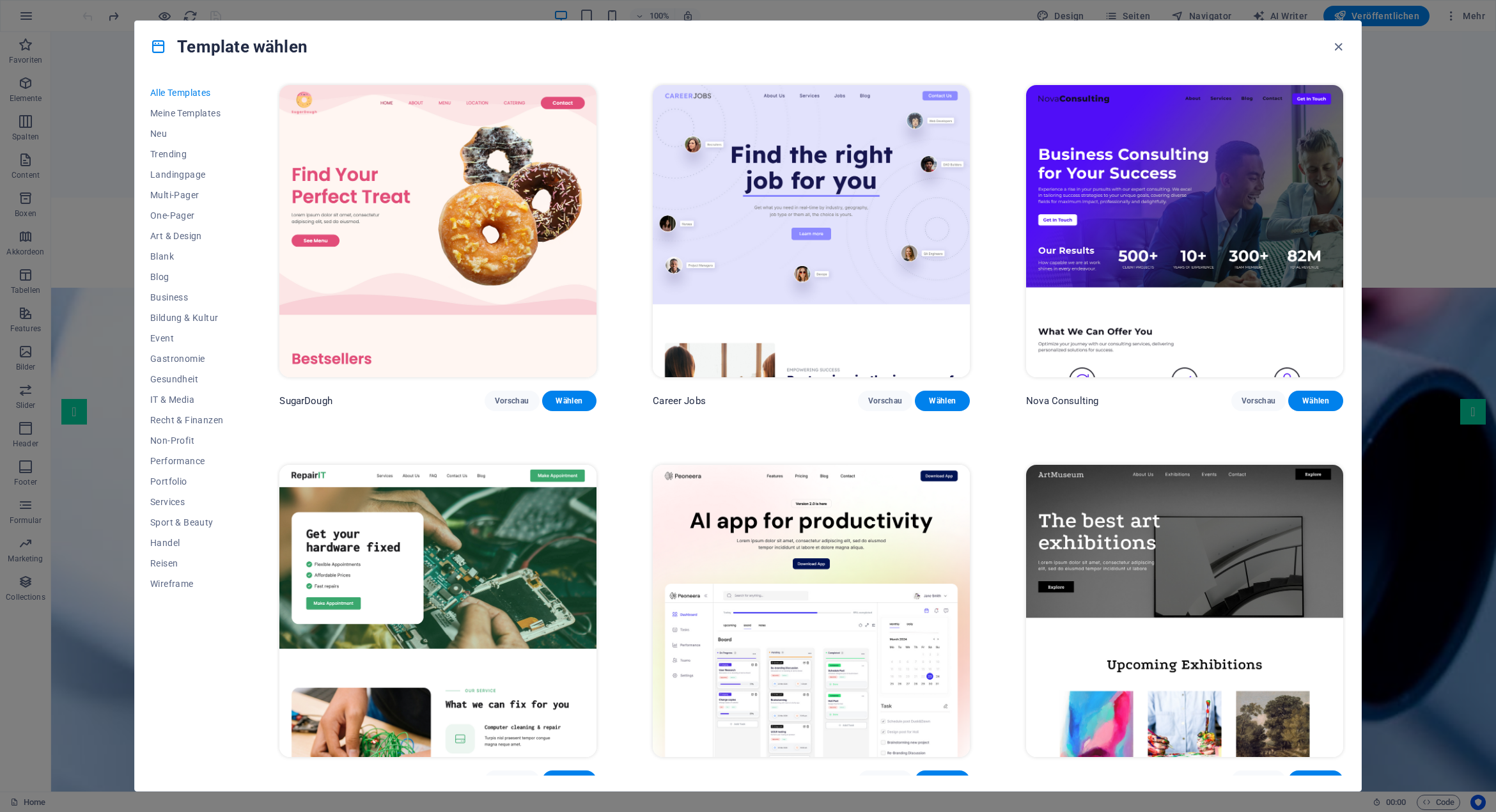
click at [1177, 231] on img at bounding box center [1184, 231] width 317 height 292
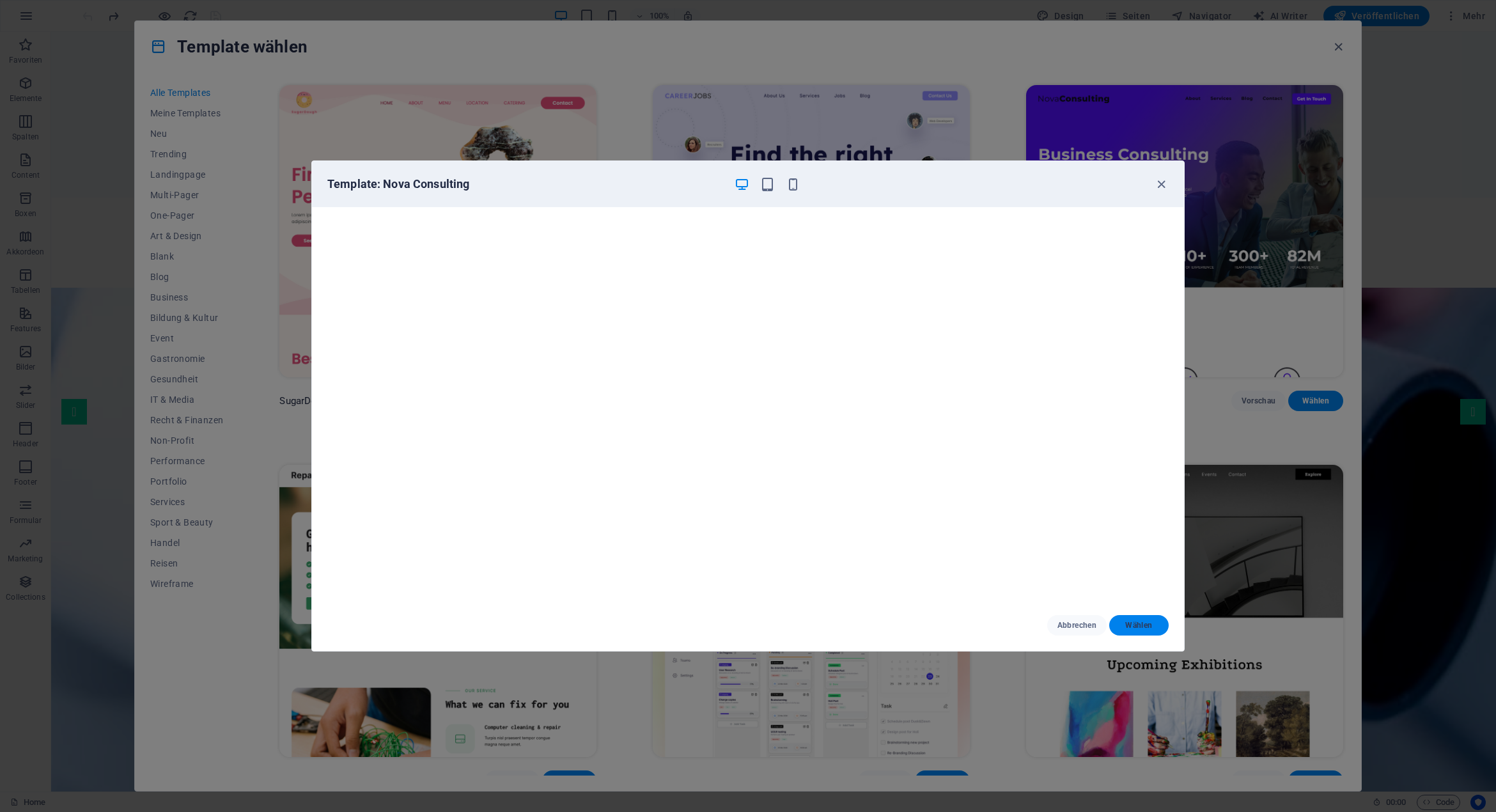
click at [1136, 624] on span "Wählen" at bounding box center [1138, 624] width 39 height 10
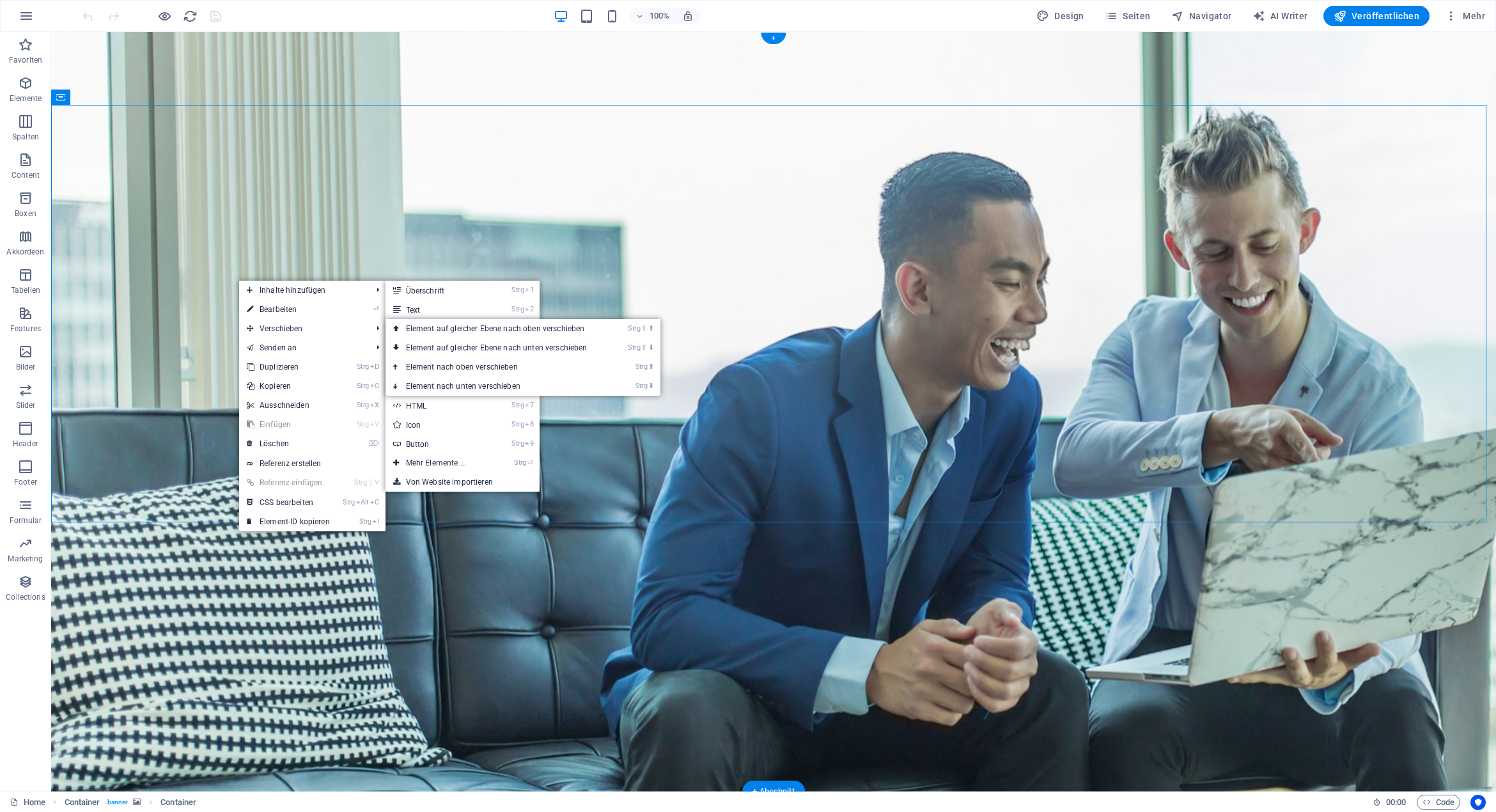
click at [280, 637] on figure at bounding box center [773, 411] width 1445 height 759
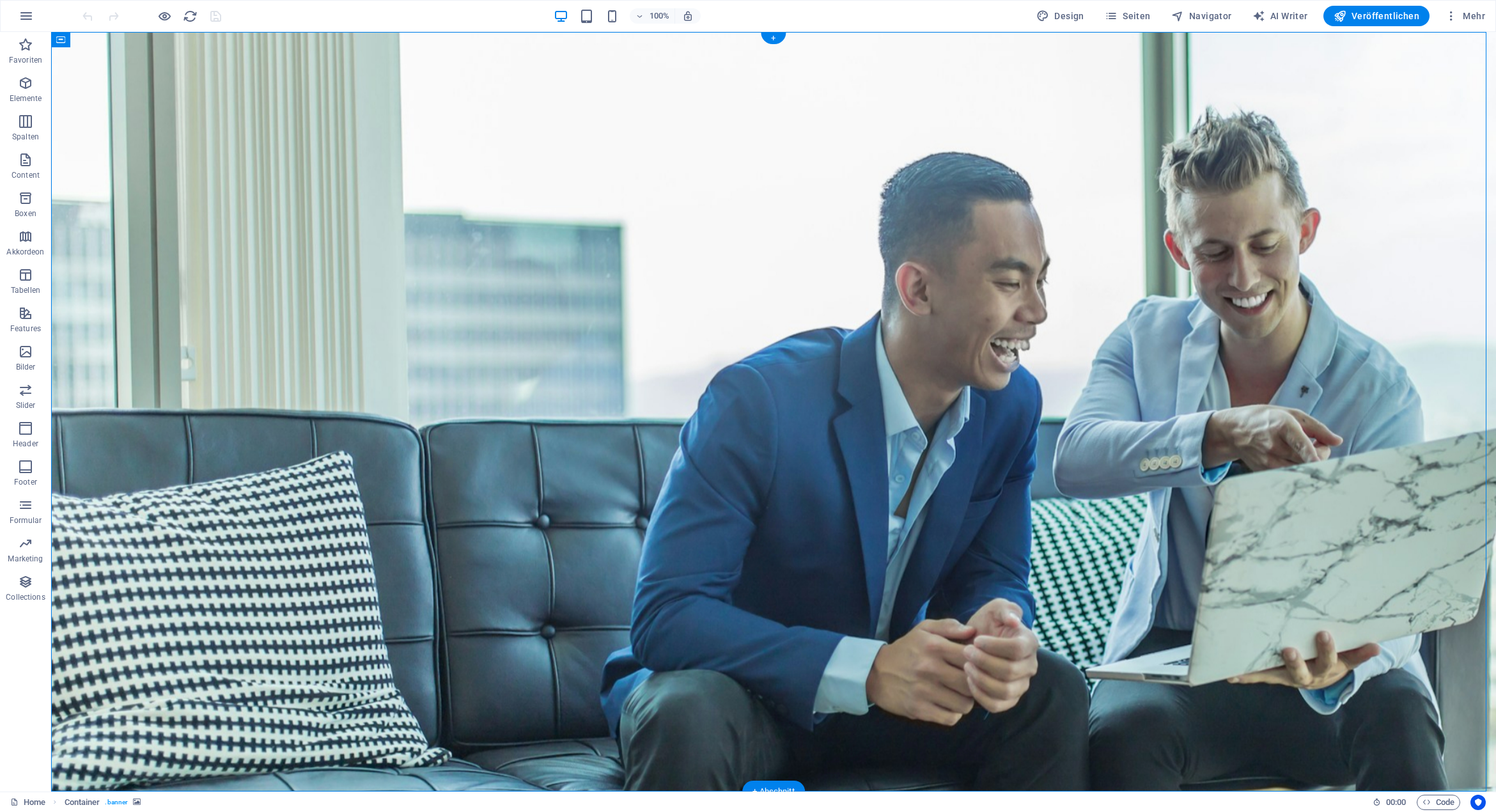
click at [262, 604] on figure at bounding box center [773, 411] width 1445 height 759
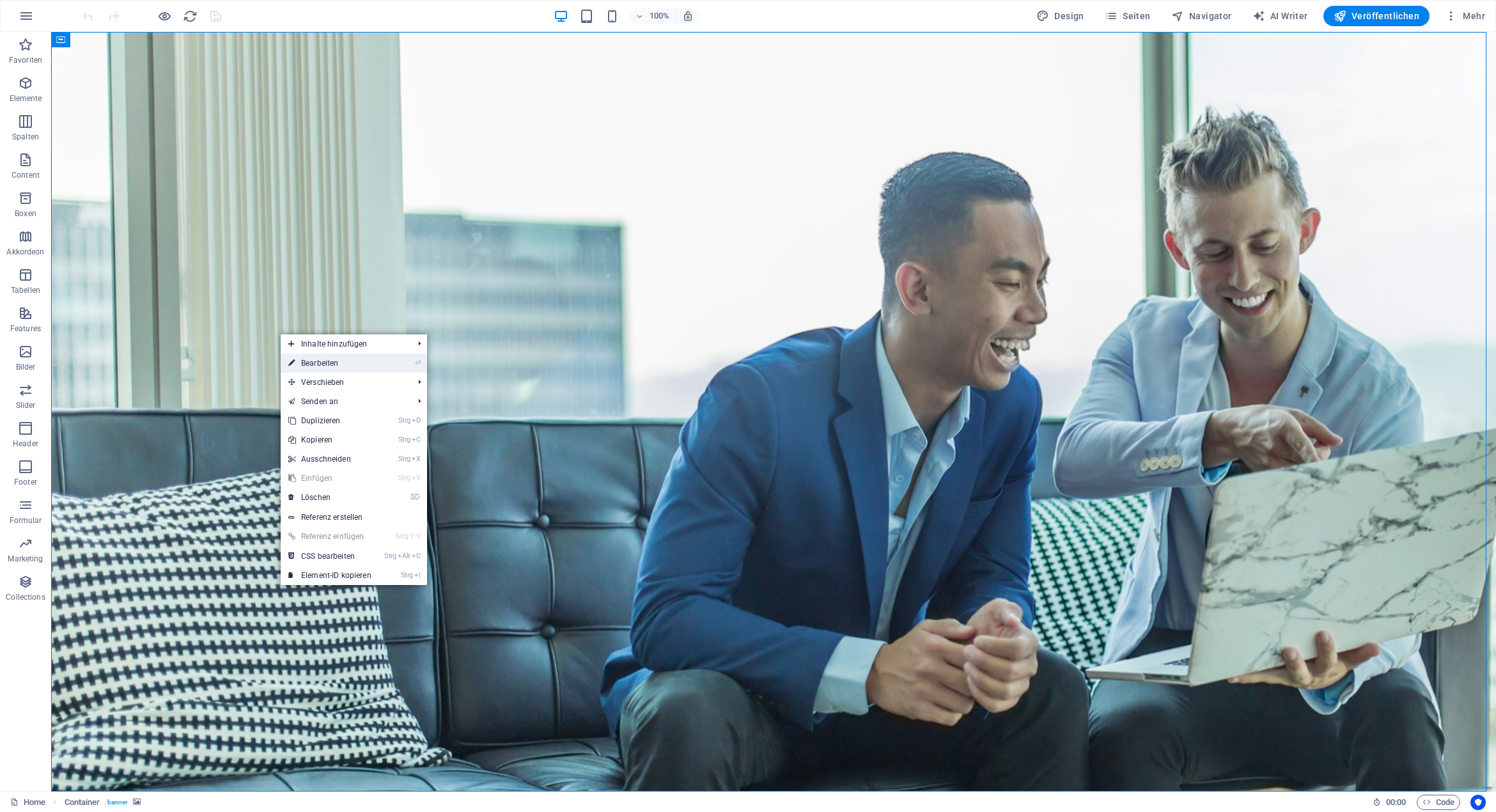
click at [369, 369] on link "⏎ Bearbeiten" at bounding box center [330, 363] width 98 height 19
select select "vh"
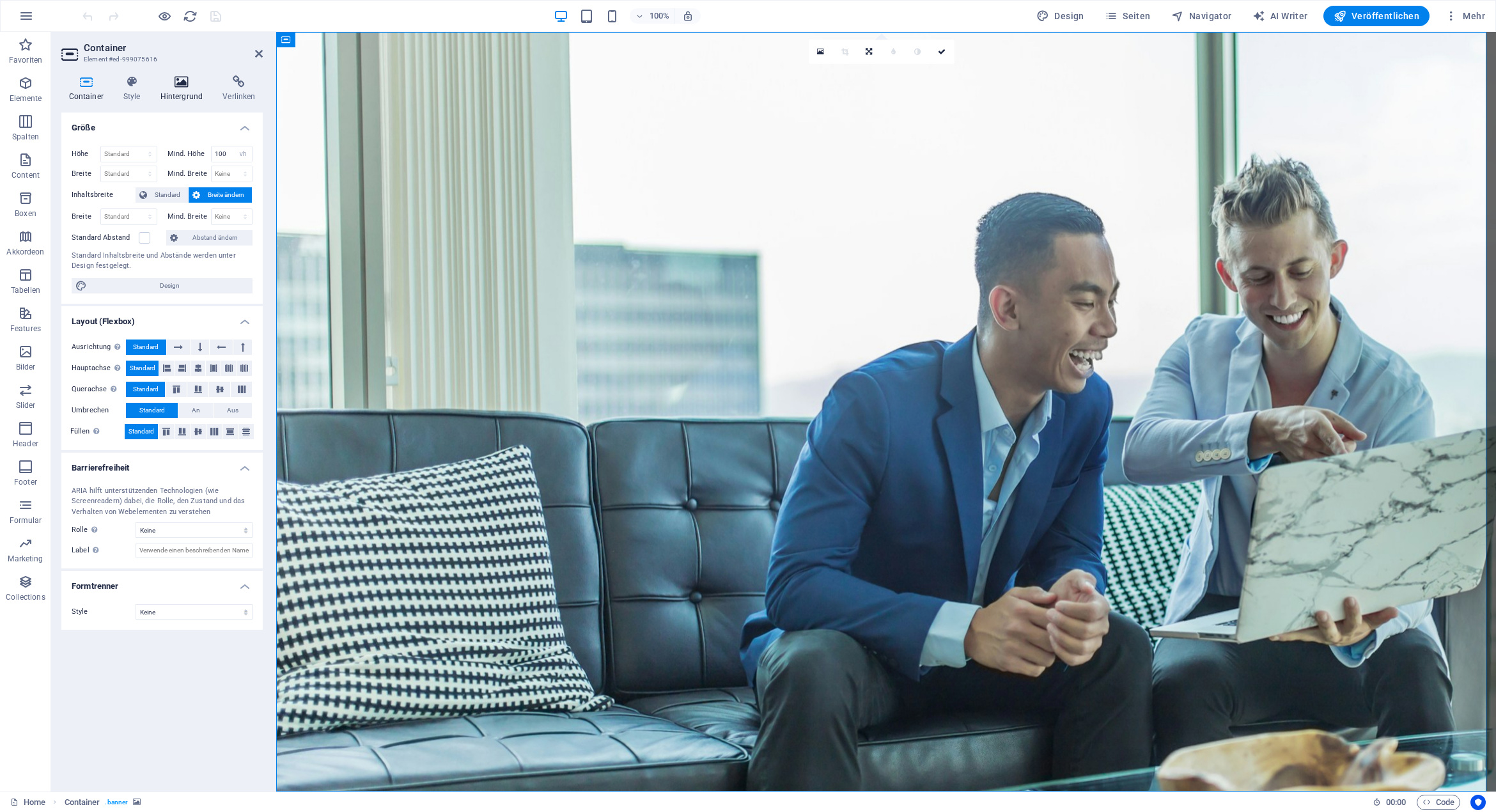
click at [175, 85] on icon at bounding box center [181, 81] width 57 height 12
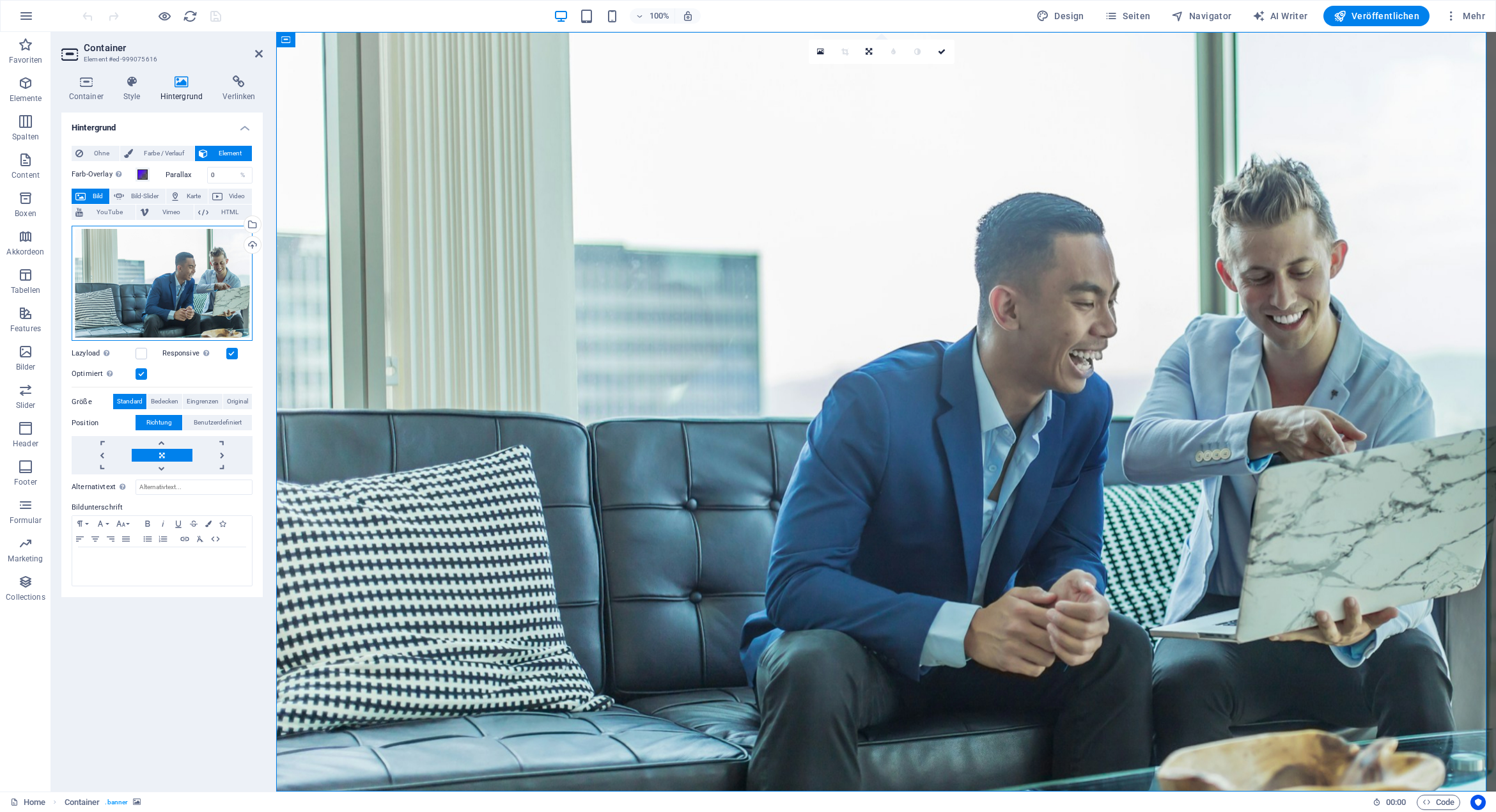
click at [143, 273] on div "Ziehe Dateien zum Hochladen hierher oder klicke hier, um aus Dateien oder koste…" at bounding box center [161, 283] width 181 height 116
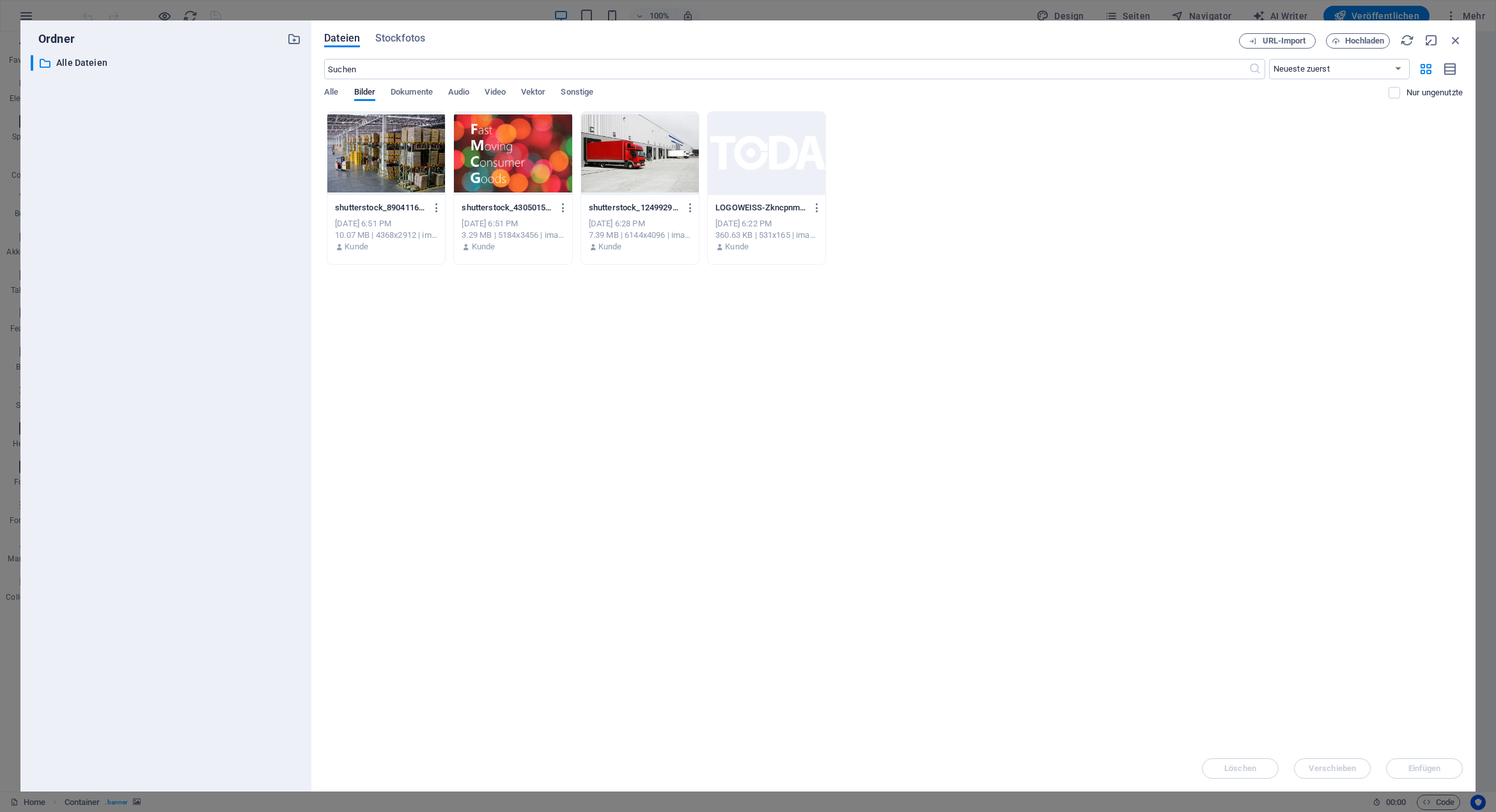
click at [610, 147] on div at bounding box center [640, 153] width 118 height 83
click at [1415, 762] on button "Einfügen" at bounding box center [1424, 769] width 77 height 20
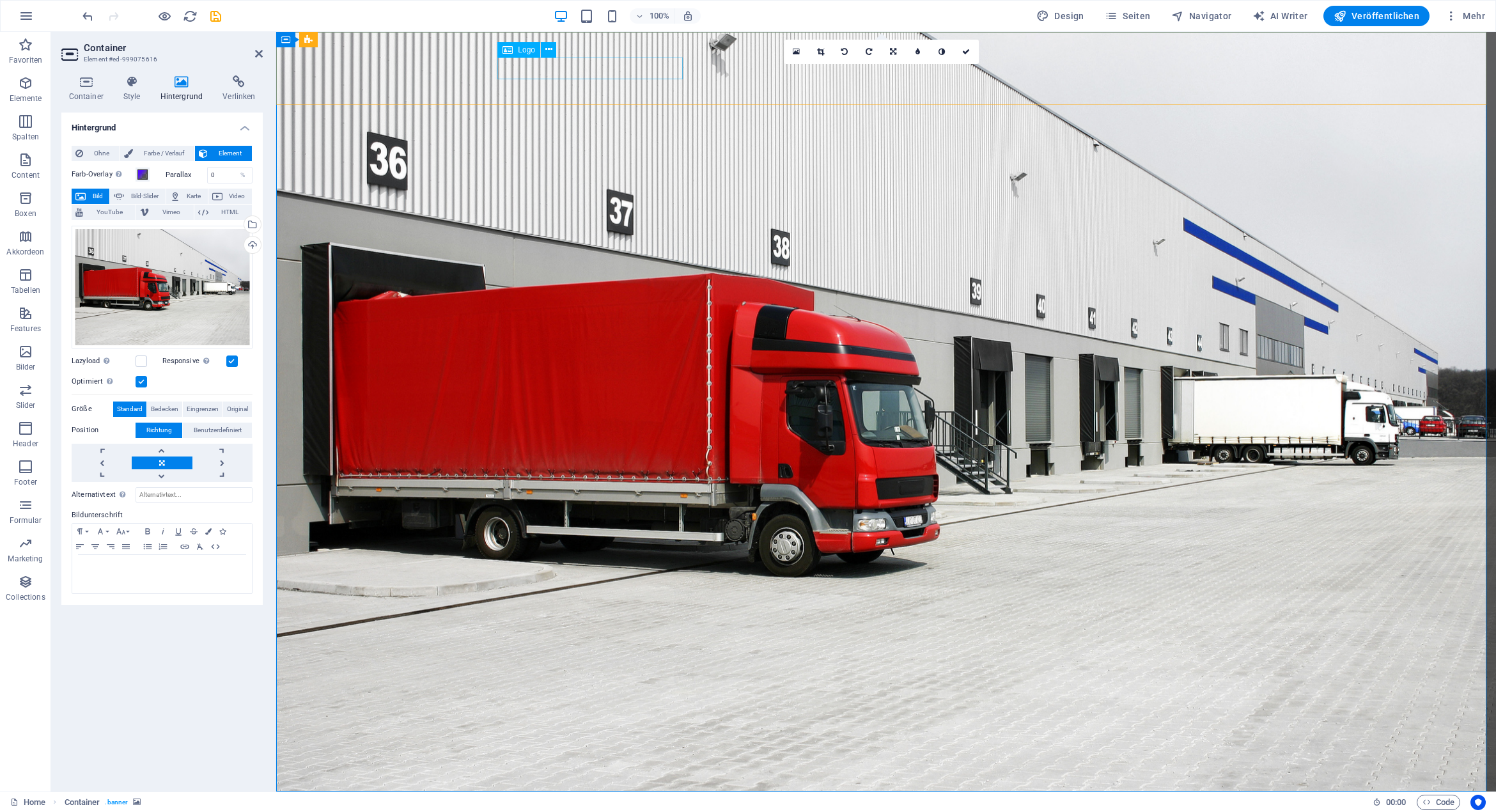
click at [605, 811] on div at bounding box center [886, 823] width 767 height 22
click at [585, 811] on div at bounding box center [886, 823] width 767 height 22
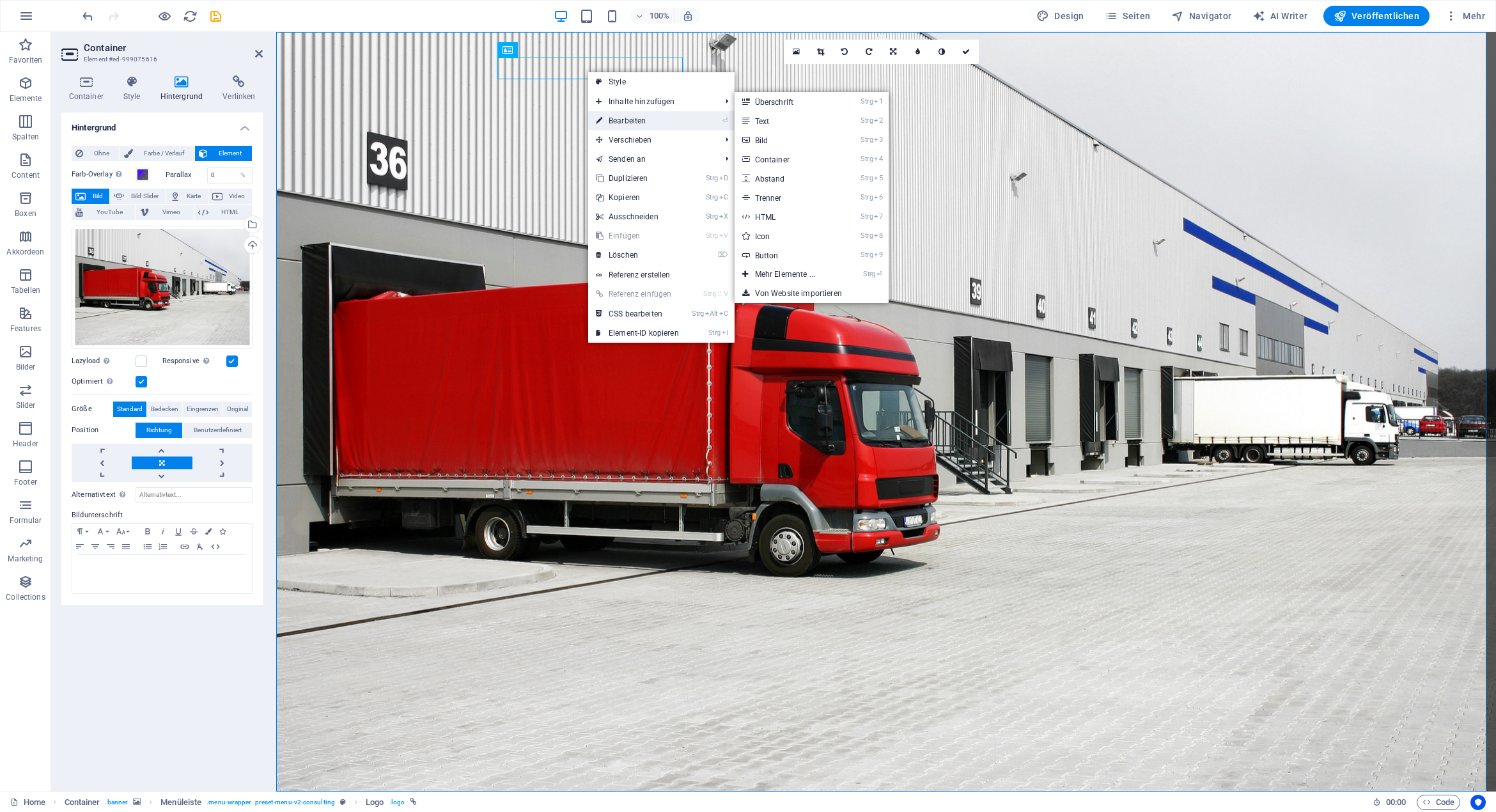
click at [641, 123] on link "⏎ Bearbeiten" at bounding box center [637, 120] width 98 height 19
select select "px"
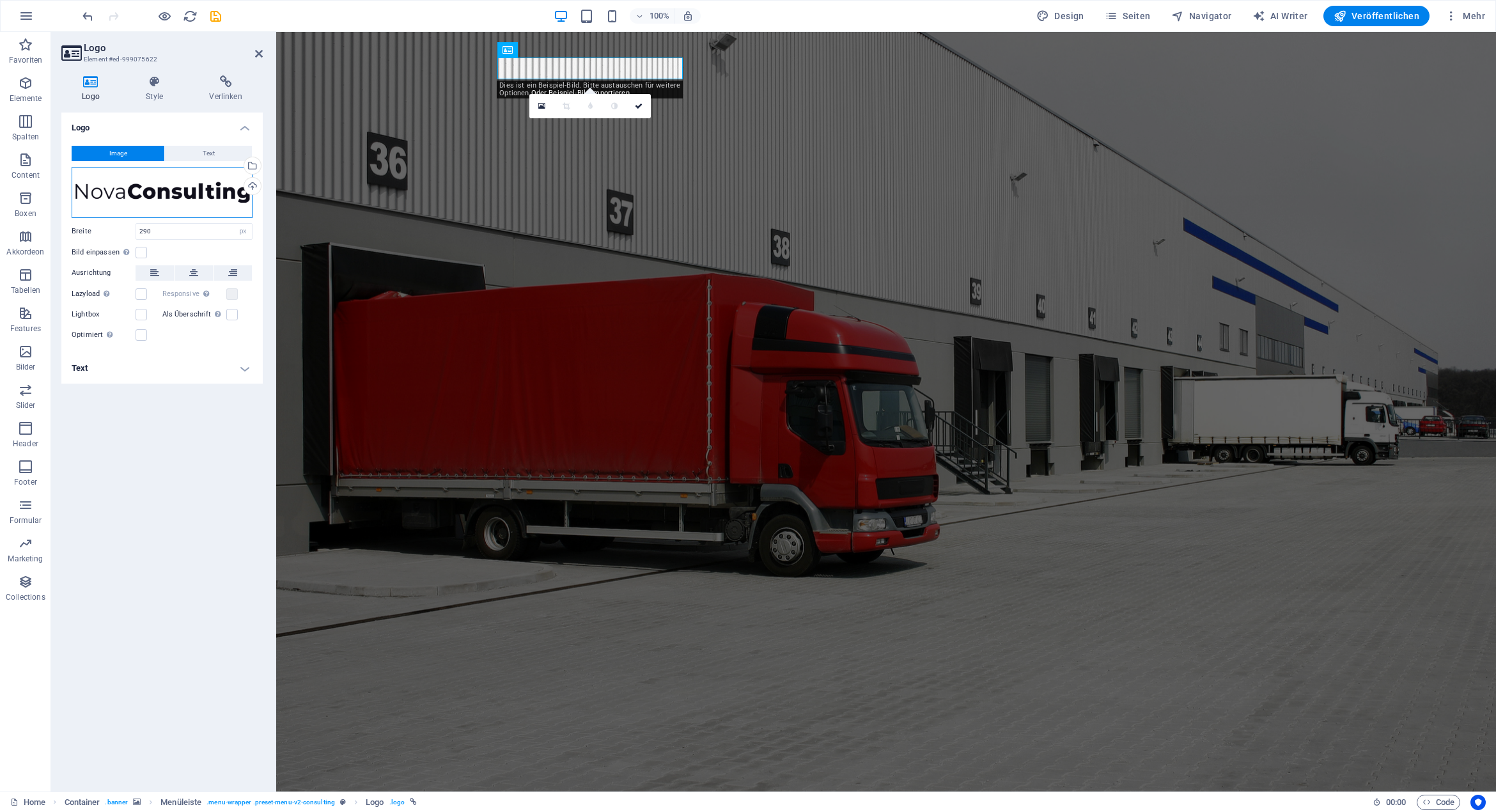
click at [181, 199] on div "Ziehe Dateien zum Hochladen hierher oder klicke hier, um aus Dateien oder koste…" at bounding box center [161, 192] width 181 height 51
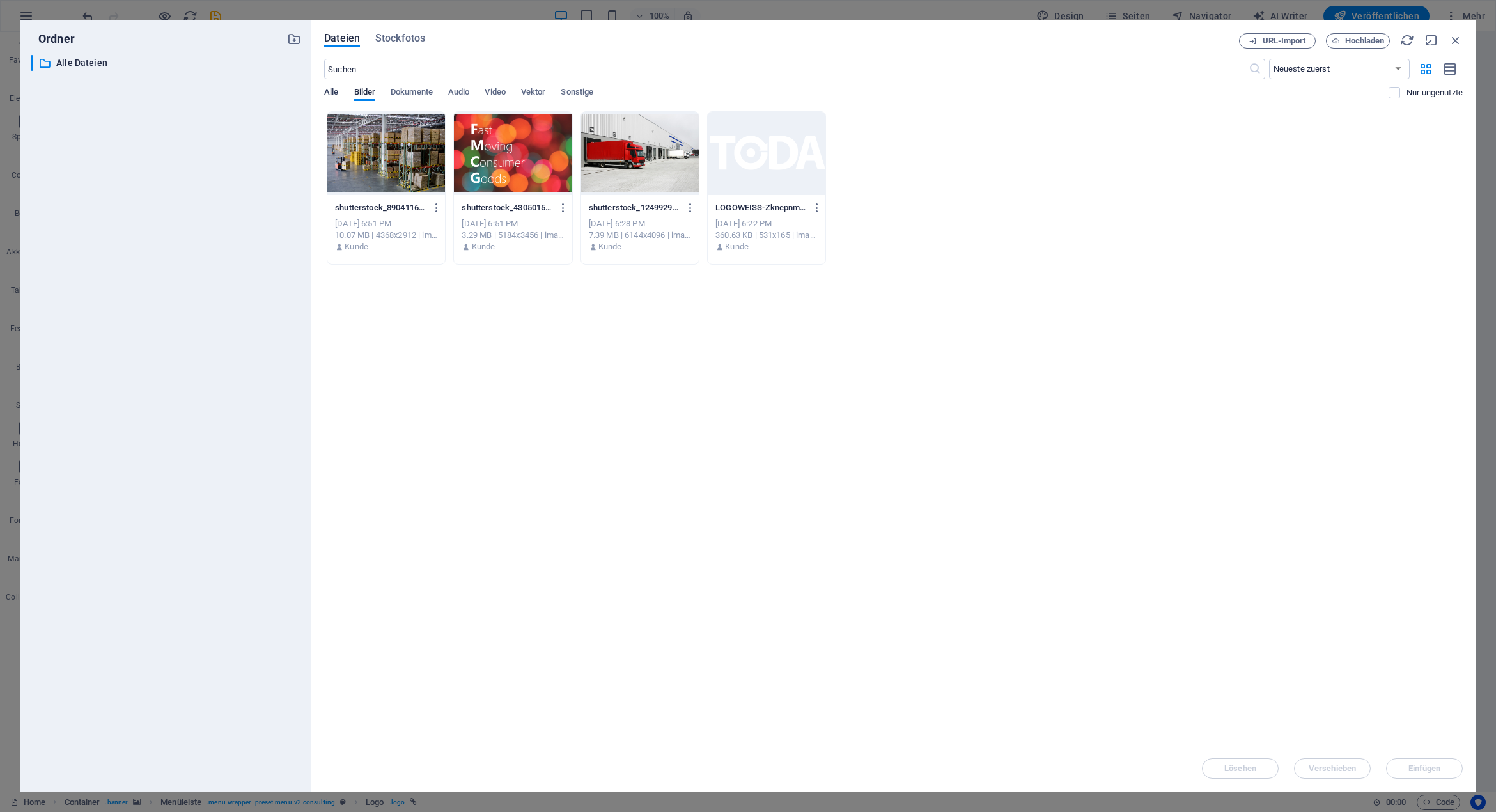
click at [337, 93] on span "Alle" at bounding box center [331, 93] width 14 height 18
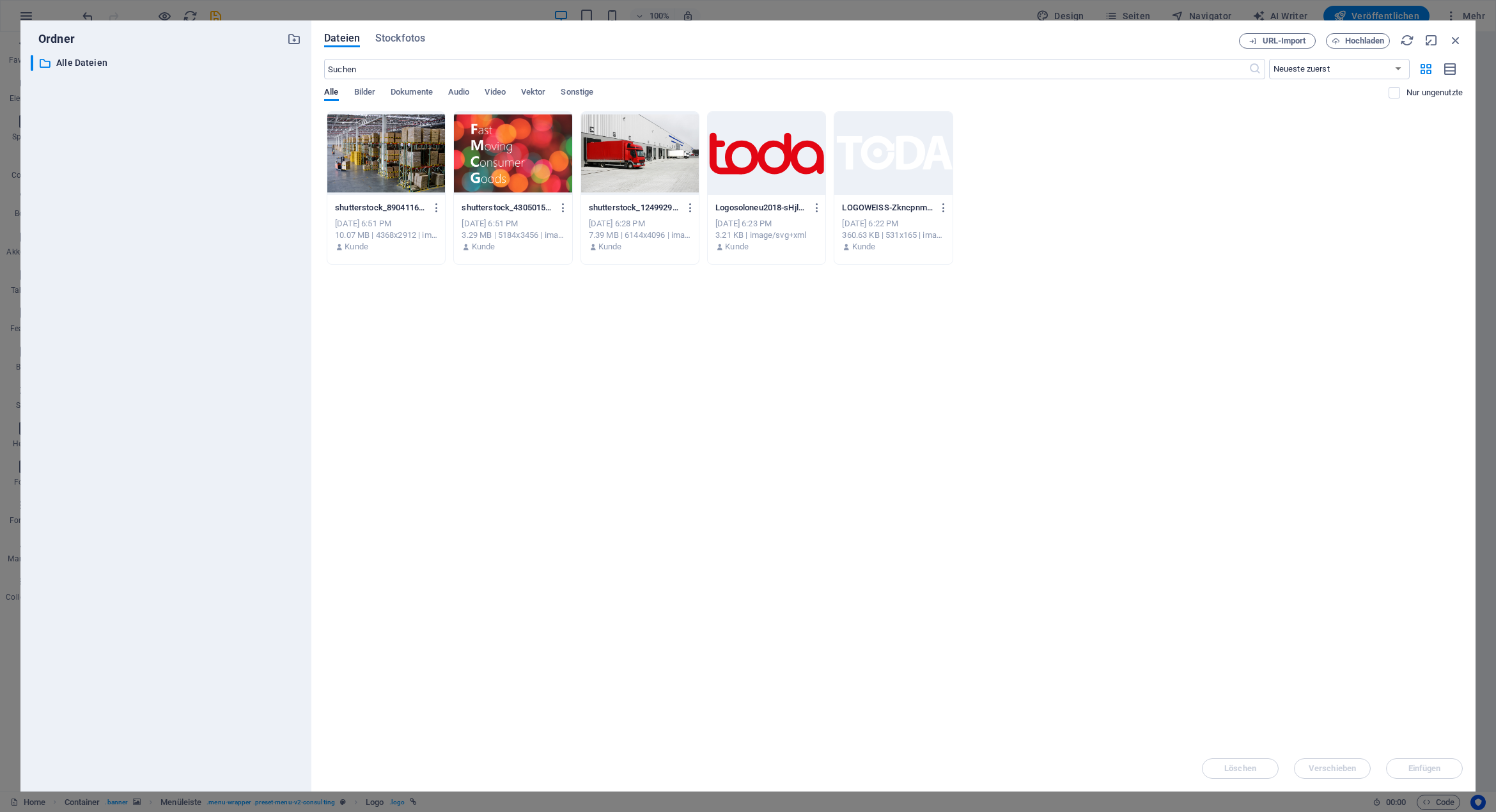
click at [789, 163] on div at bounding box center [766, 153] width 118 height 83
click at [1417, 769] on span "Einfügen" at bounding box center [1425, 769] width 33 height 8
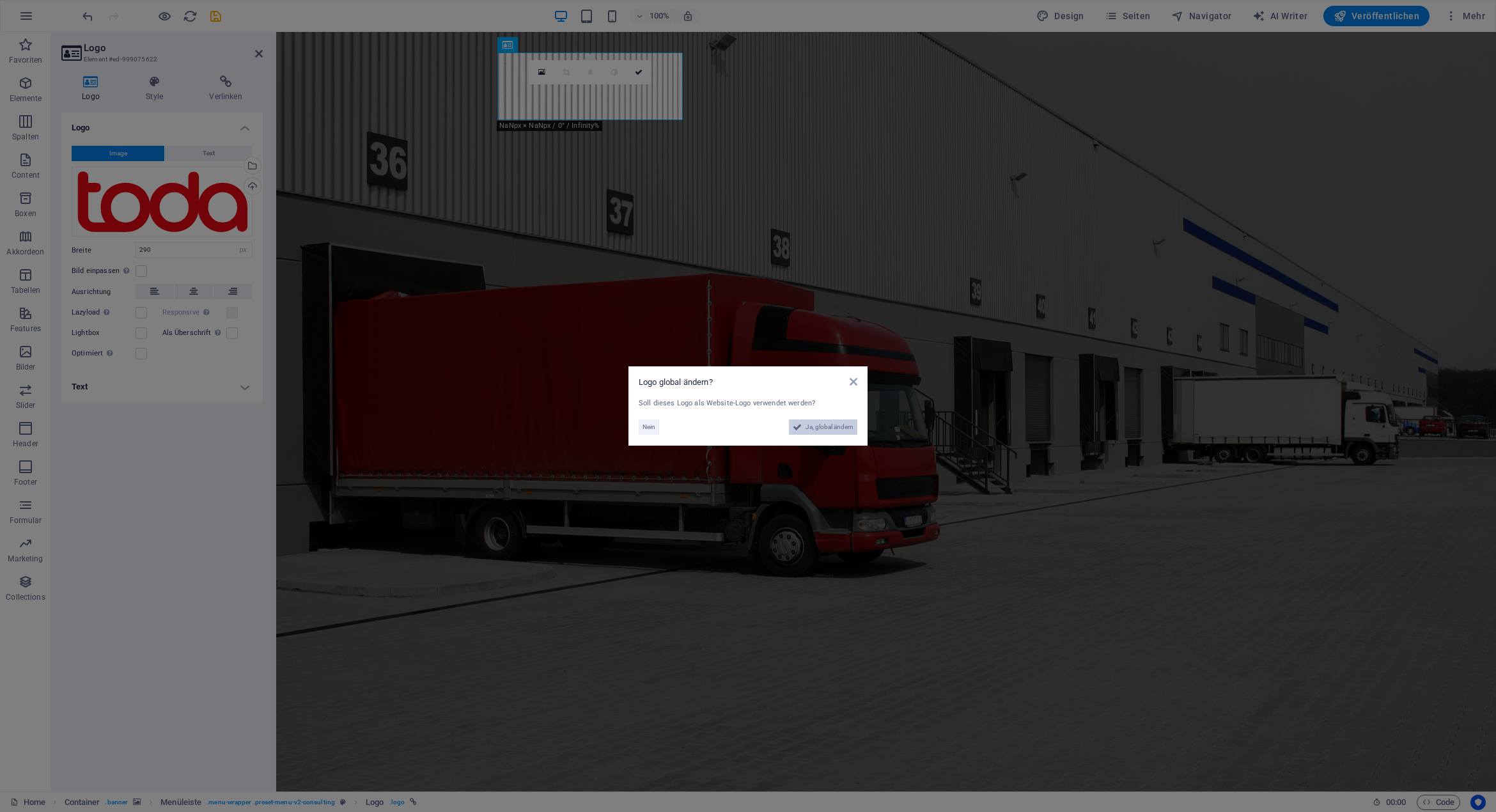
click at [848, 430] on span "Ja, global ändern" at bounding box center [829, 427] width 48 height 16
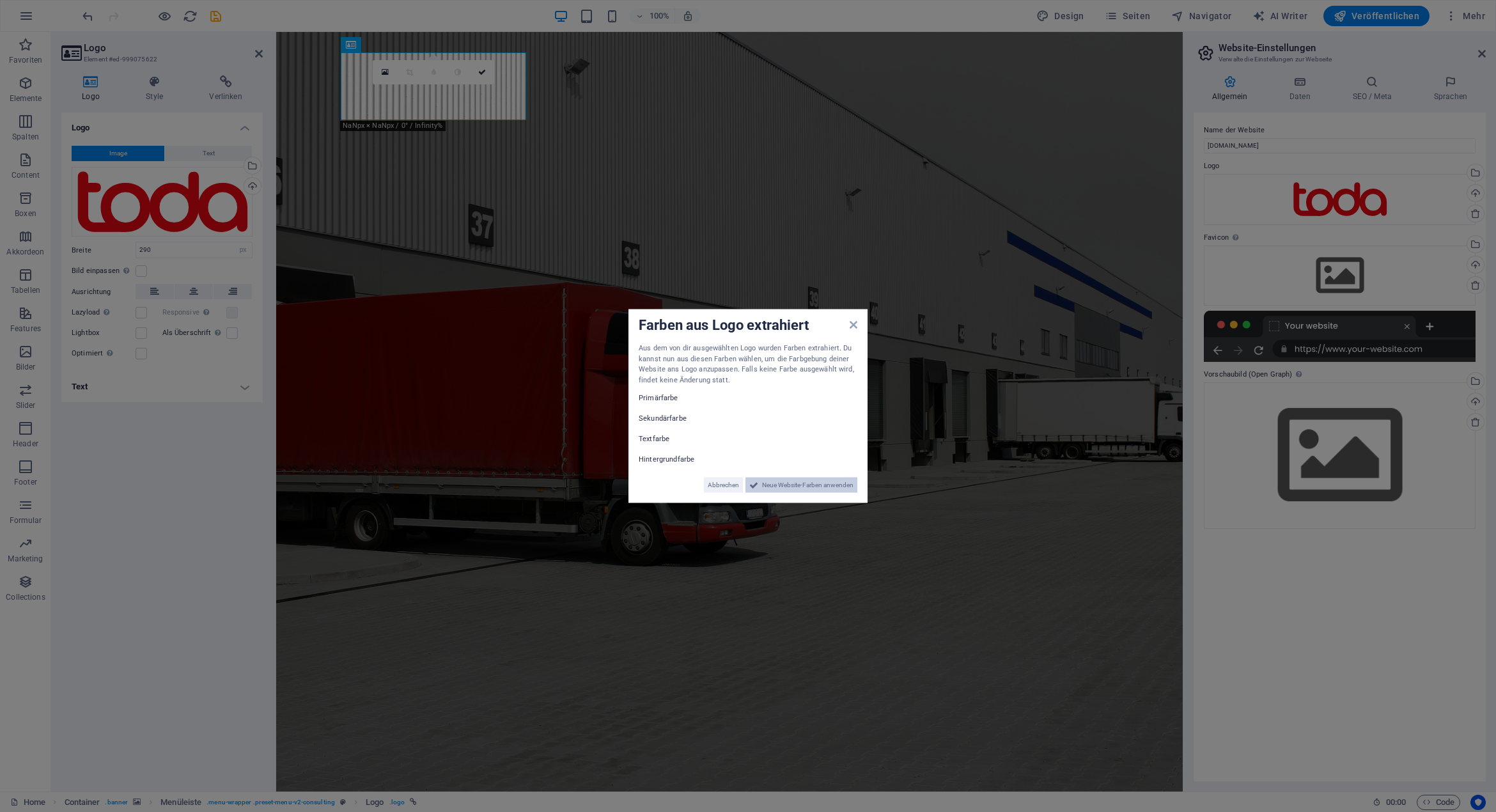
click at [803, 485] on span "Neue Website-Farben anwenden" at bounding box center [807, 485] width 92 height 16
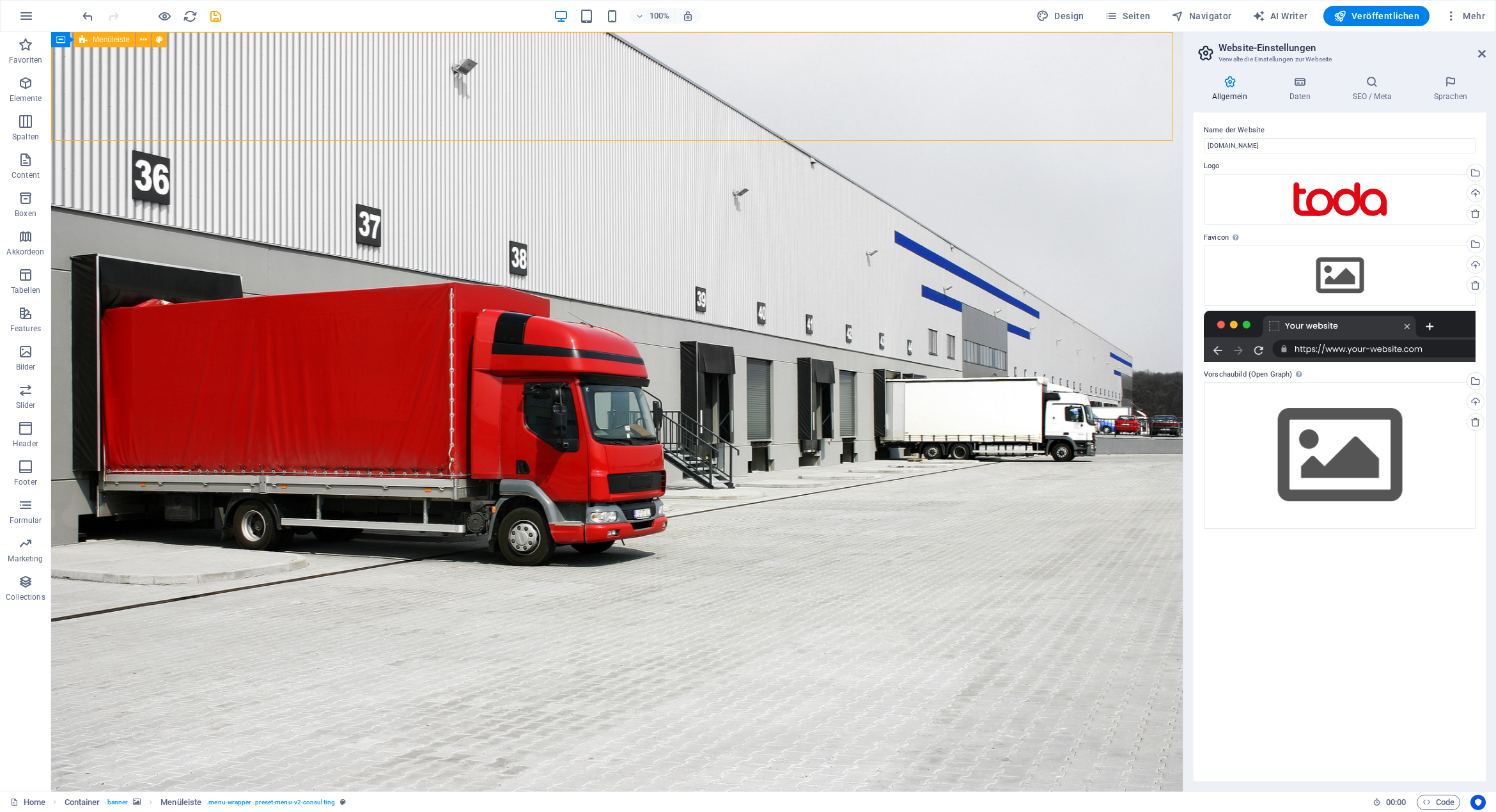
click at [1299, 80] on icon at bounding box center [1300, 81] width 58 height 12
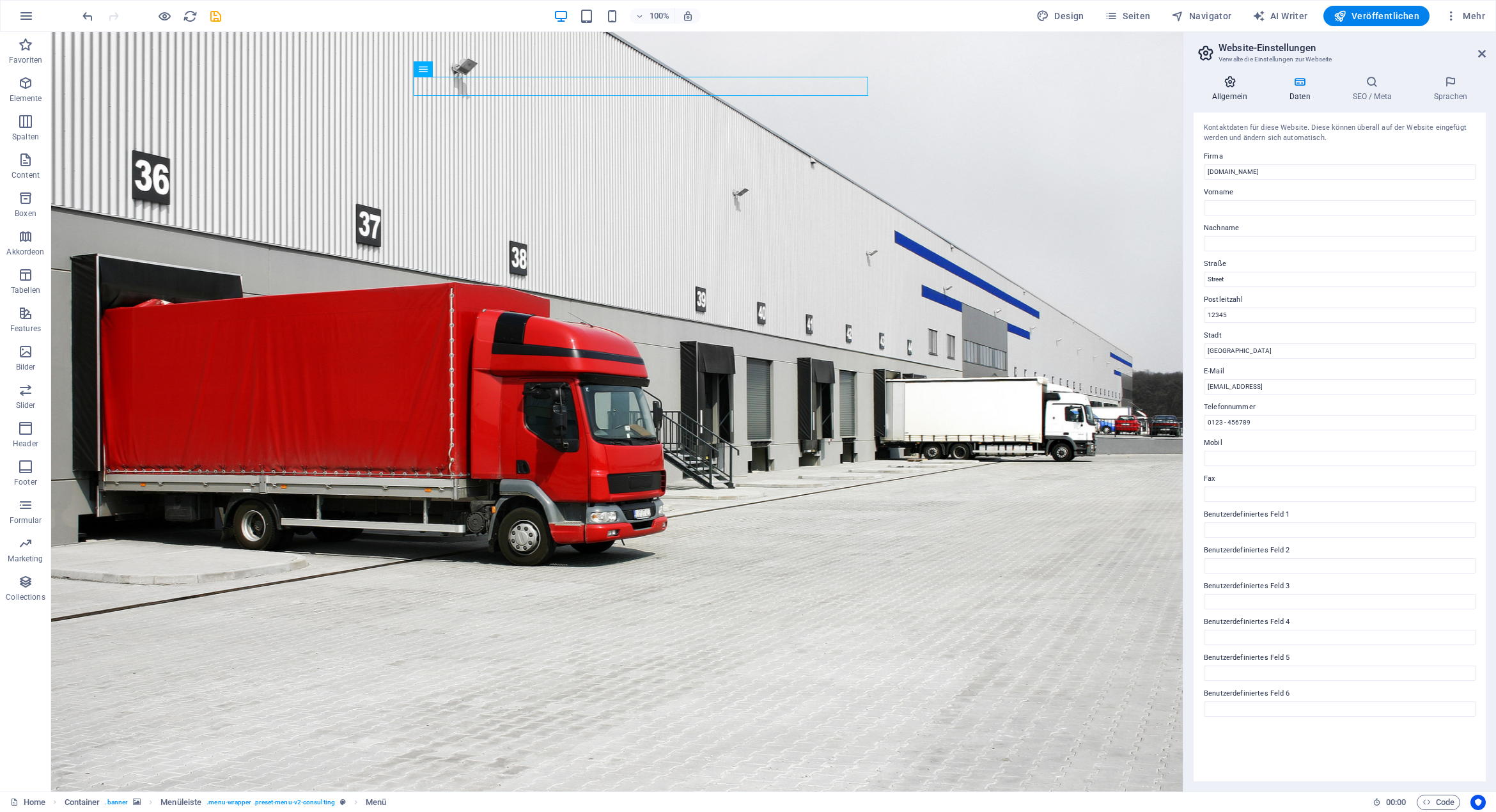
click at [1226, 88] on icon at bounding box center [1229, 81] width 72 height 12
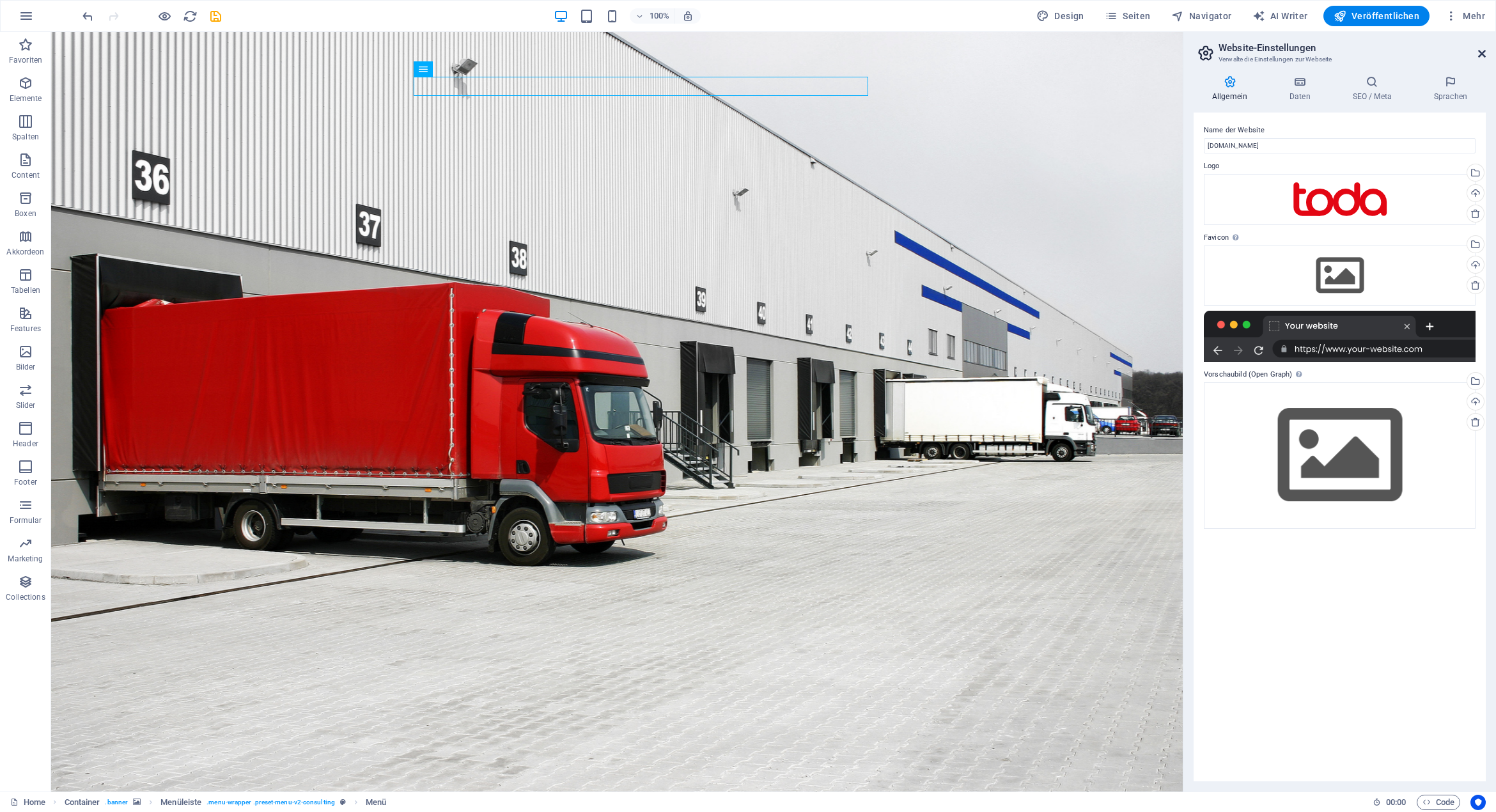
click at [1481, 53] on icon at bounding box center [1482, 54] width 8 height 10
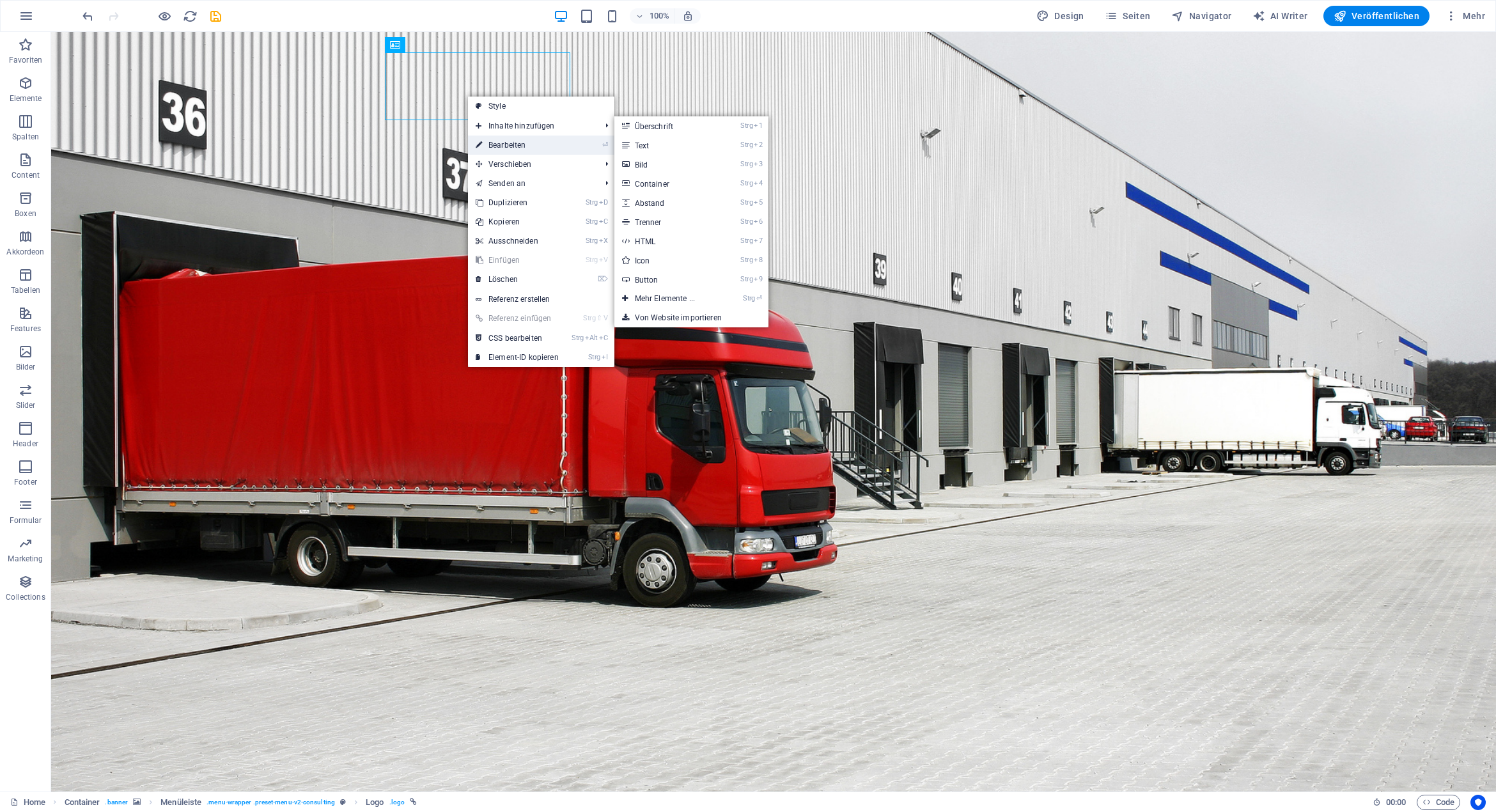
click at [515, 145] on link "⏎ Bearbeiten" at bounding box center [517, 145] width 98 height 19
select select "px"
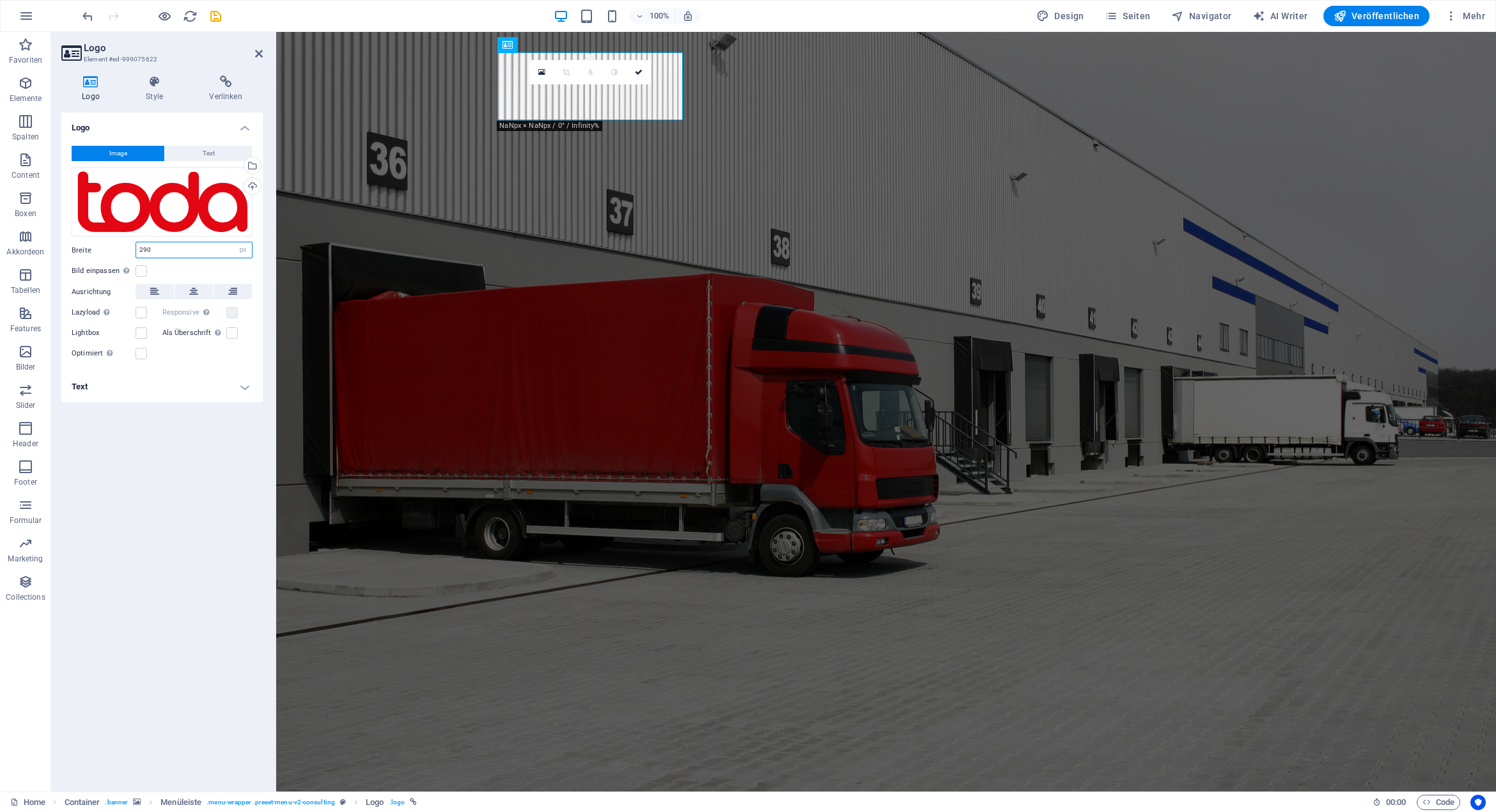
drag, startPoint x: 144, startPoint y: 252, endPoint x: 128, endPoint y: 249, distance: 16.3
click at [128, 251] on div "Breite 290 Standard auto px rem % em vh vw" at bounding box center [161, 250] width 181 height 16
type input "190"
click at [192, 417] on div "Logo Image Text Ziehe Dateien zum Hochladen hierher oder klicke hier, um aus Da…" at bounding box center [162, 447] width 202 height 669
click at [638, 67] on link at bounding box center [638, 71] width 24 height 24
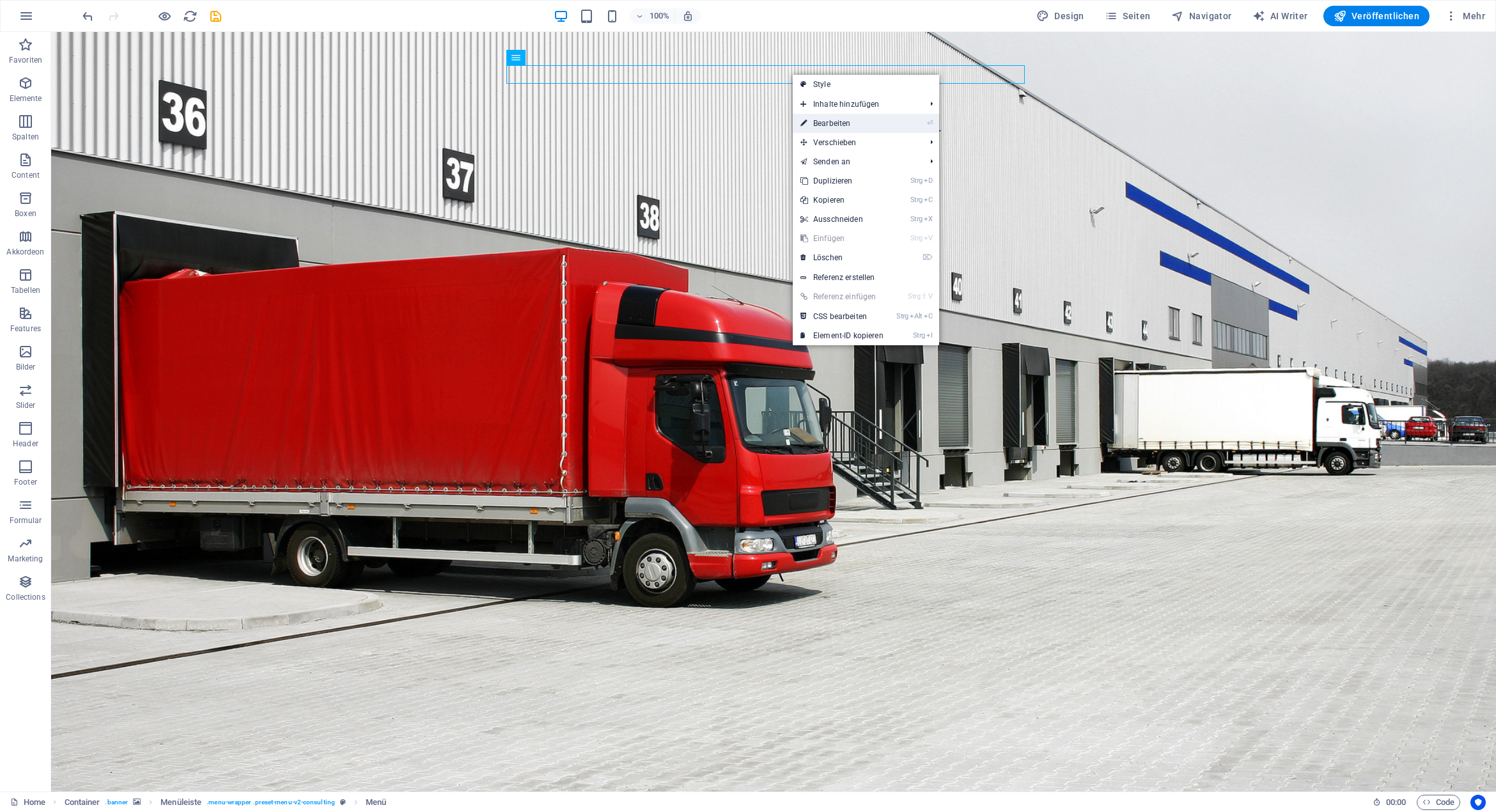
click at [856, 122] on link "⏎ Bearbeiten" at bounding box center [841, 123] width 98 height 19
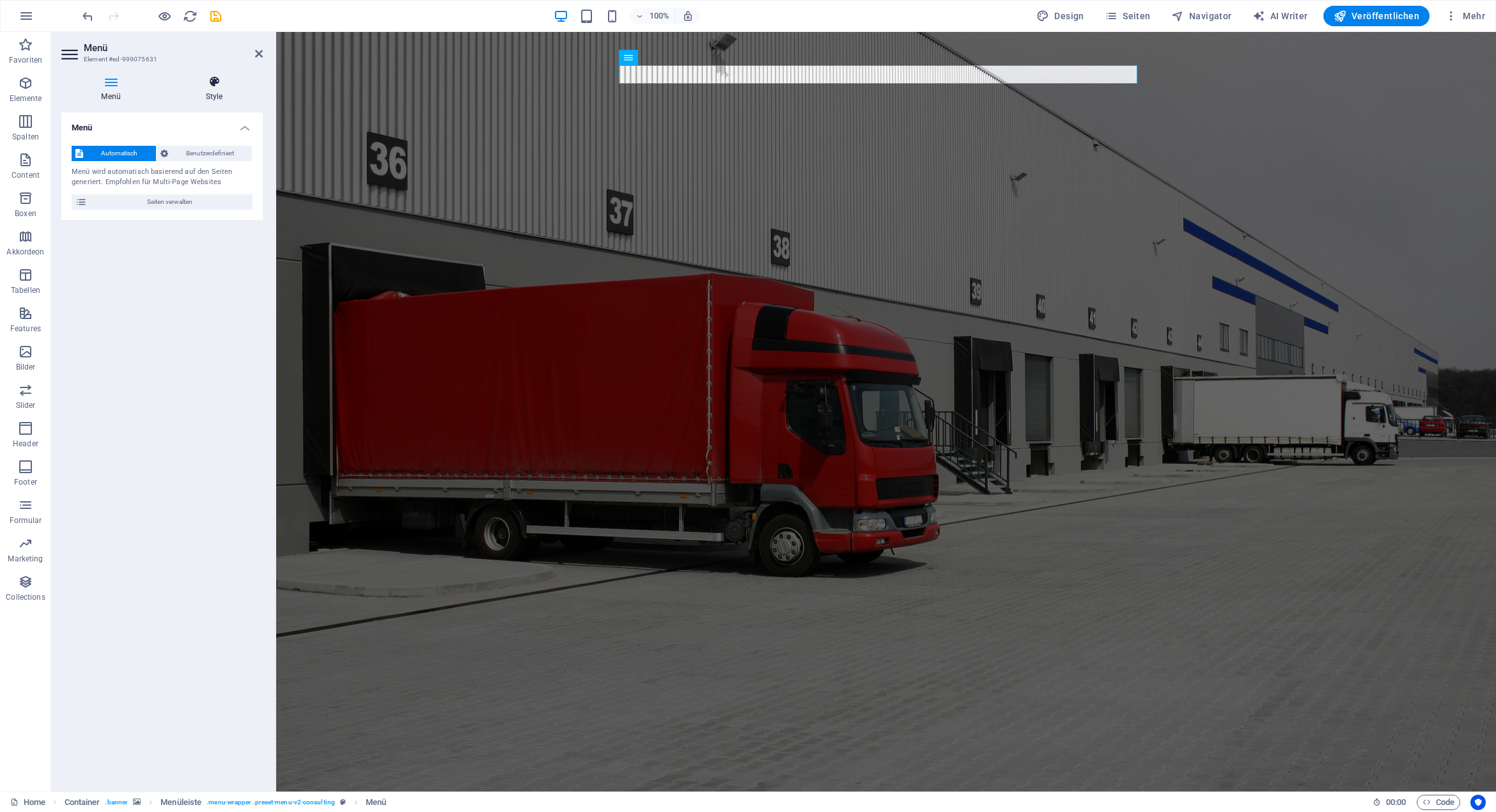
click at [216, 80] on icon at bounding box center [213, 81] width 97 height 12
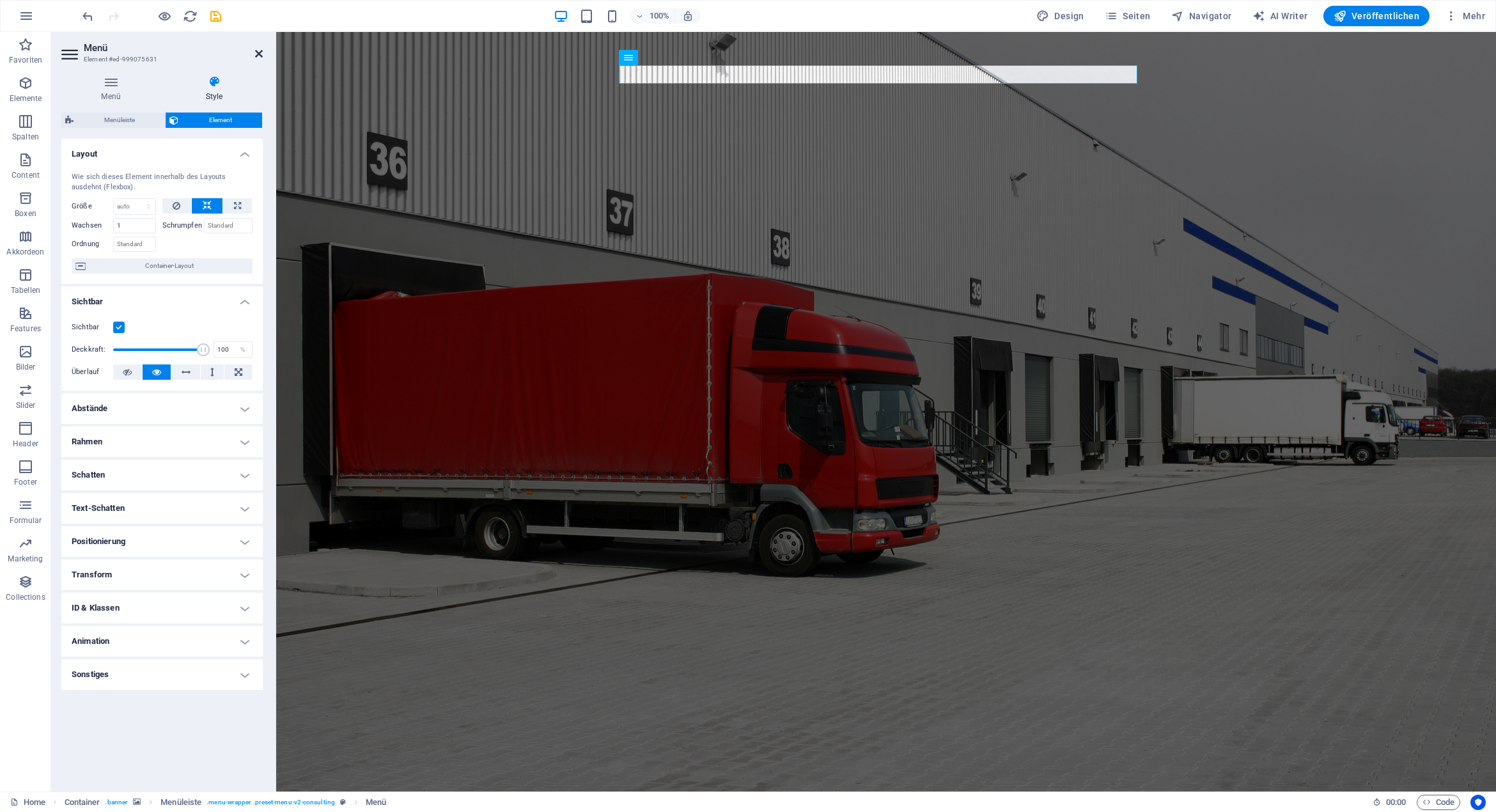
click at [260, 49] on icon at bounding box center [259, 54] width 8 height 10
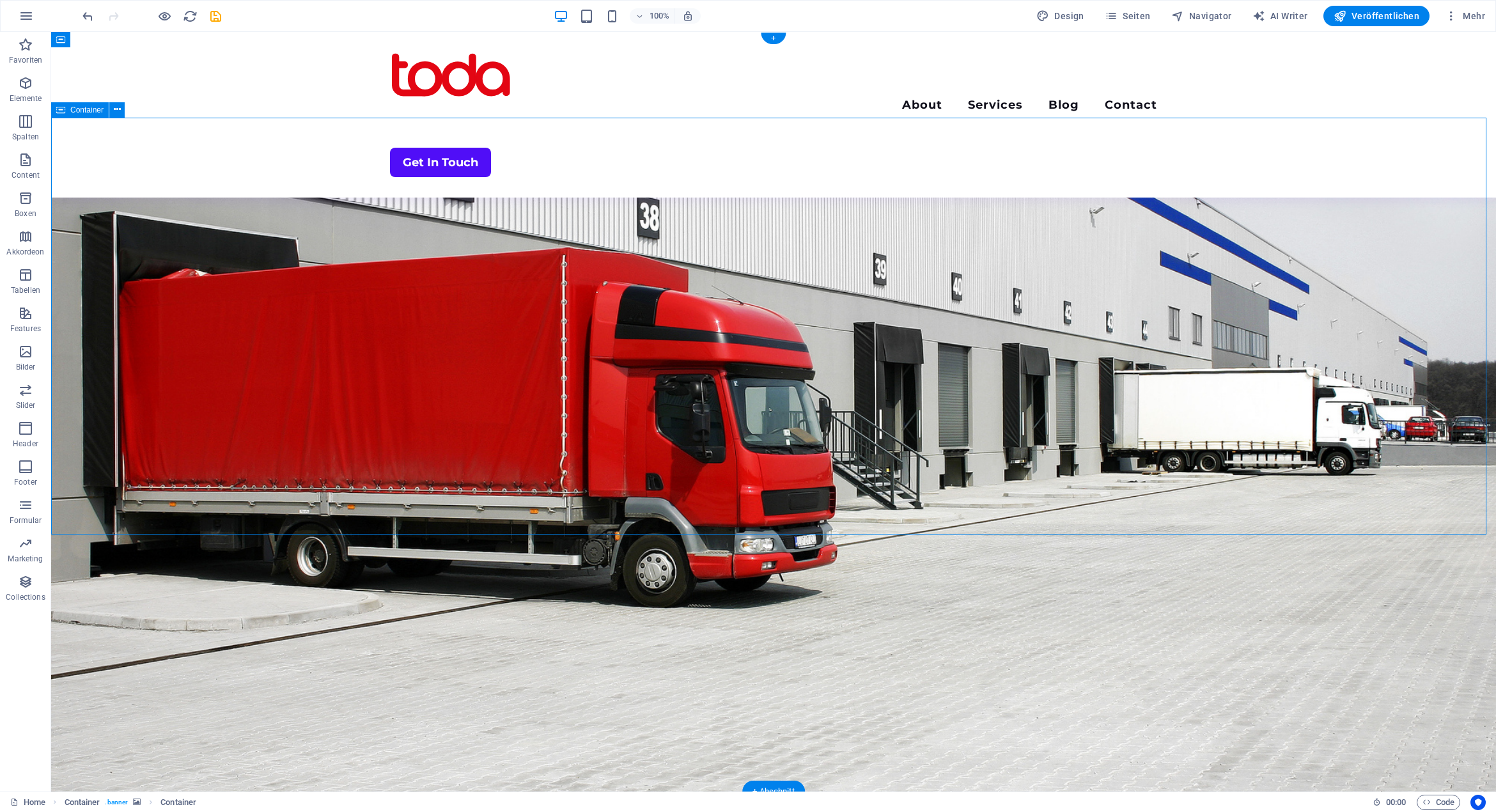
scroll to position [192, 0]
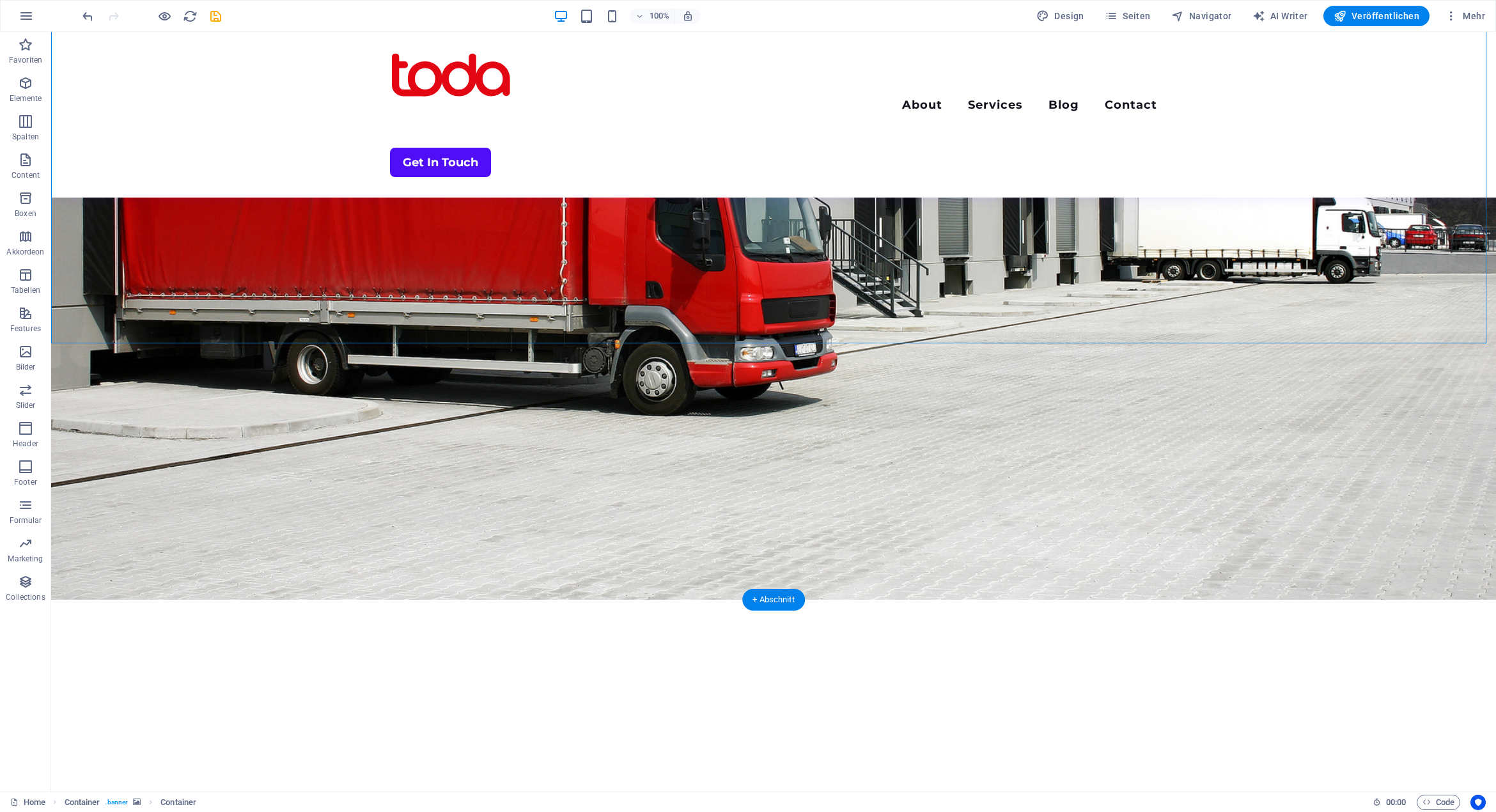
click at [309, 492] on figure at bounding box center [773, 219] width 1445 height 759
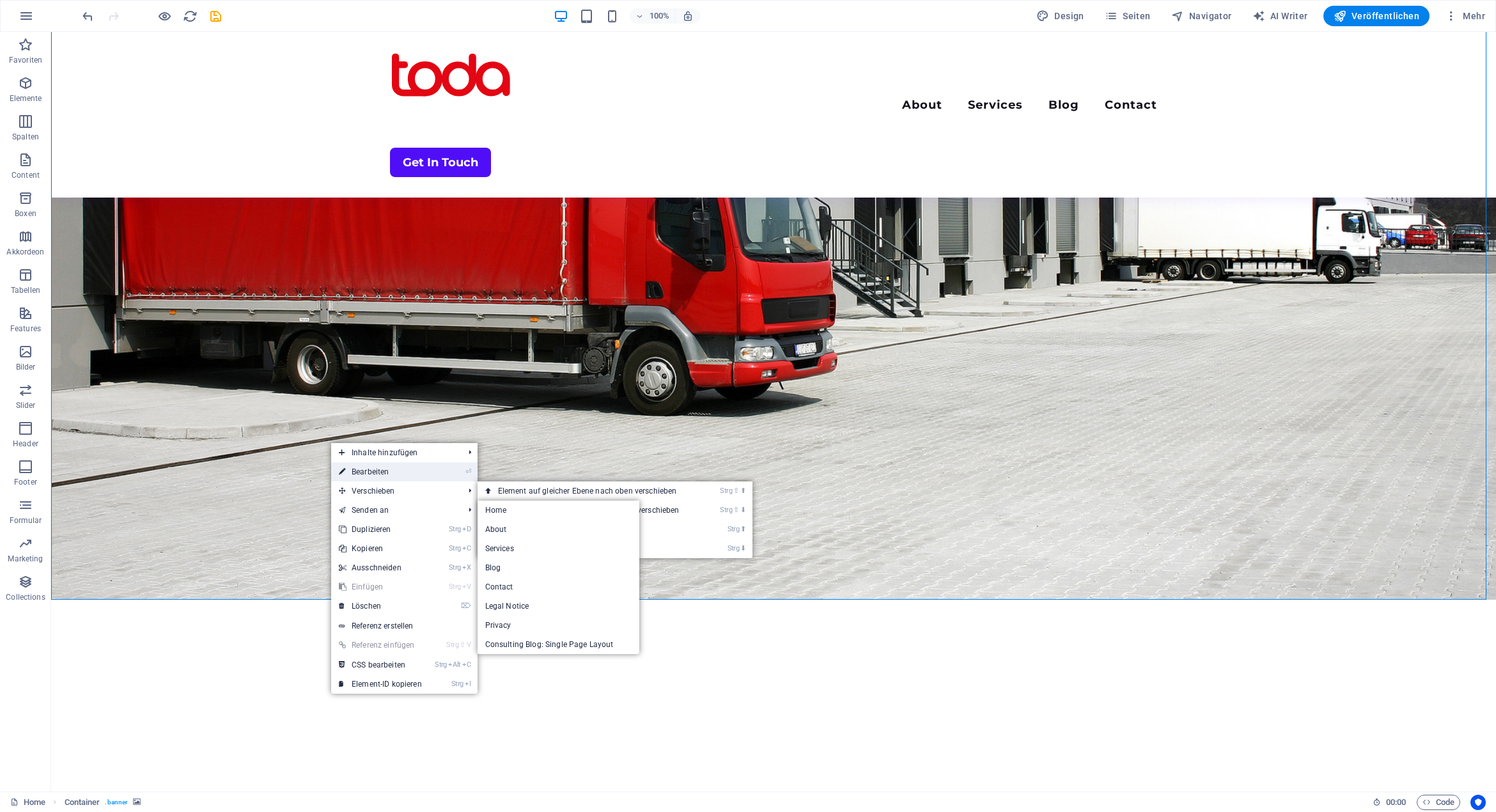
click at [410, 471] on link "⏎ Bearbeiten" at bounding box center [380, 472] width 98 height 19
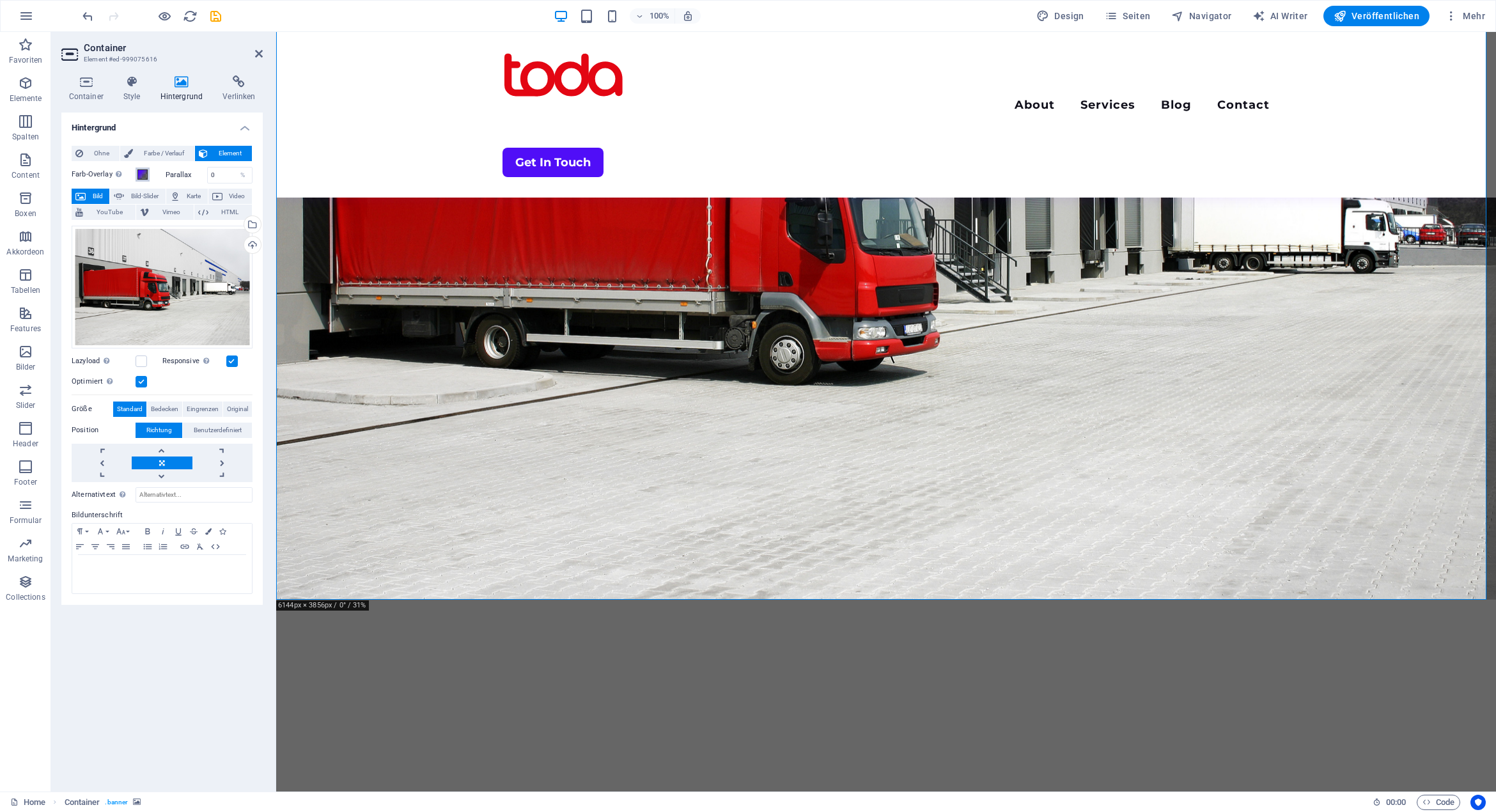
click at [144, 174] on span at bounding box center [142, 174] width 10 height 10
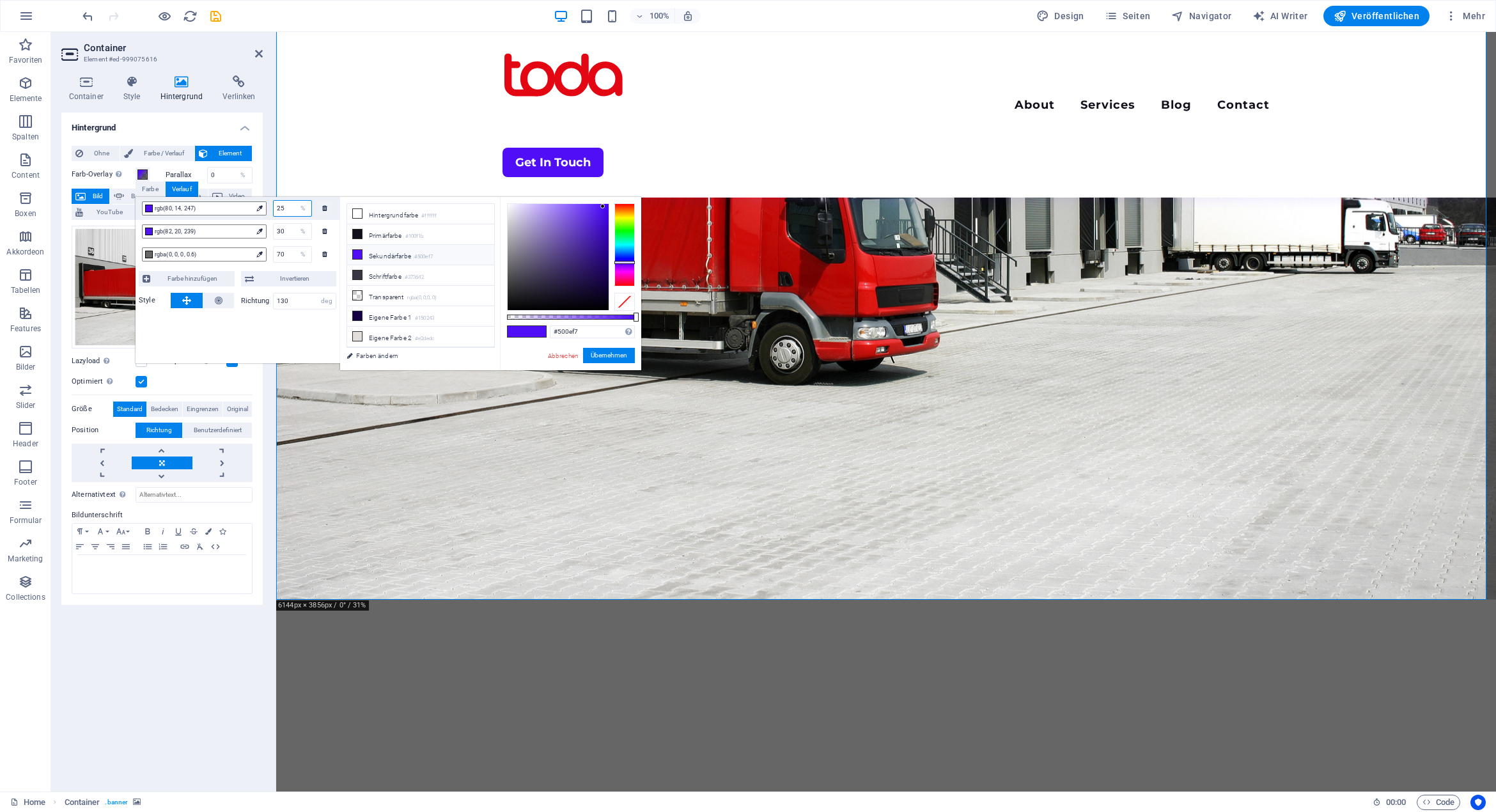
click at [290, 209] on input "25" at bounding box center [292, 209] width 38 height 16
drag, startPoint x: 292, startPoint y: 209, endPoint x: 260, endPoint y: 209, distance: 32.0
click at [260, 209] on div "rgb(80, 14, 247) 25 %" at bounding box center [237, 209] width 204 height 23
click at [223, 209] on span "rgb(80, 14, 247)" at bounding box center [202, 208] width 97 height 12
click at [384, 215] on li "Hintergrundfarbe #ffffff" at bounding box center [421, 214] width 147 height 20
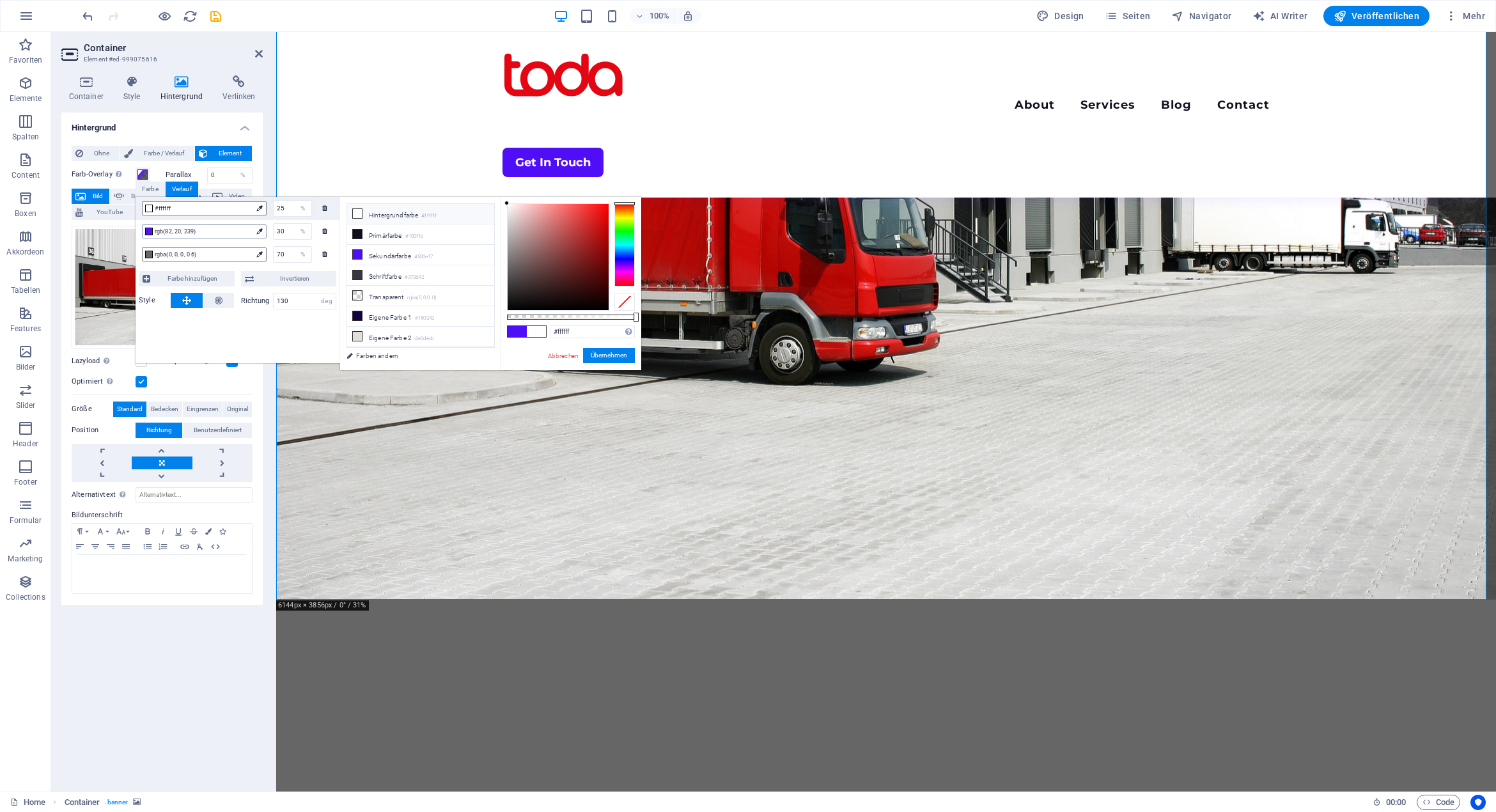
click at [225, 227] on span "rgb(82, 20, 239)" at bounding box center [202, 231] width 97 height 12
click at [396, 218] on li "Hintergrundfarbe #ffffff" at bounding box center [421, 214] width 147 height 20
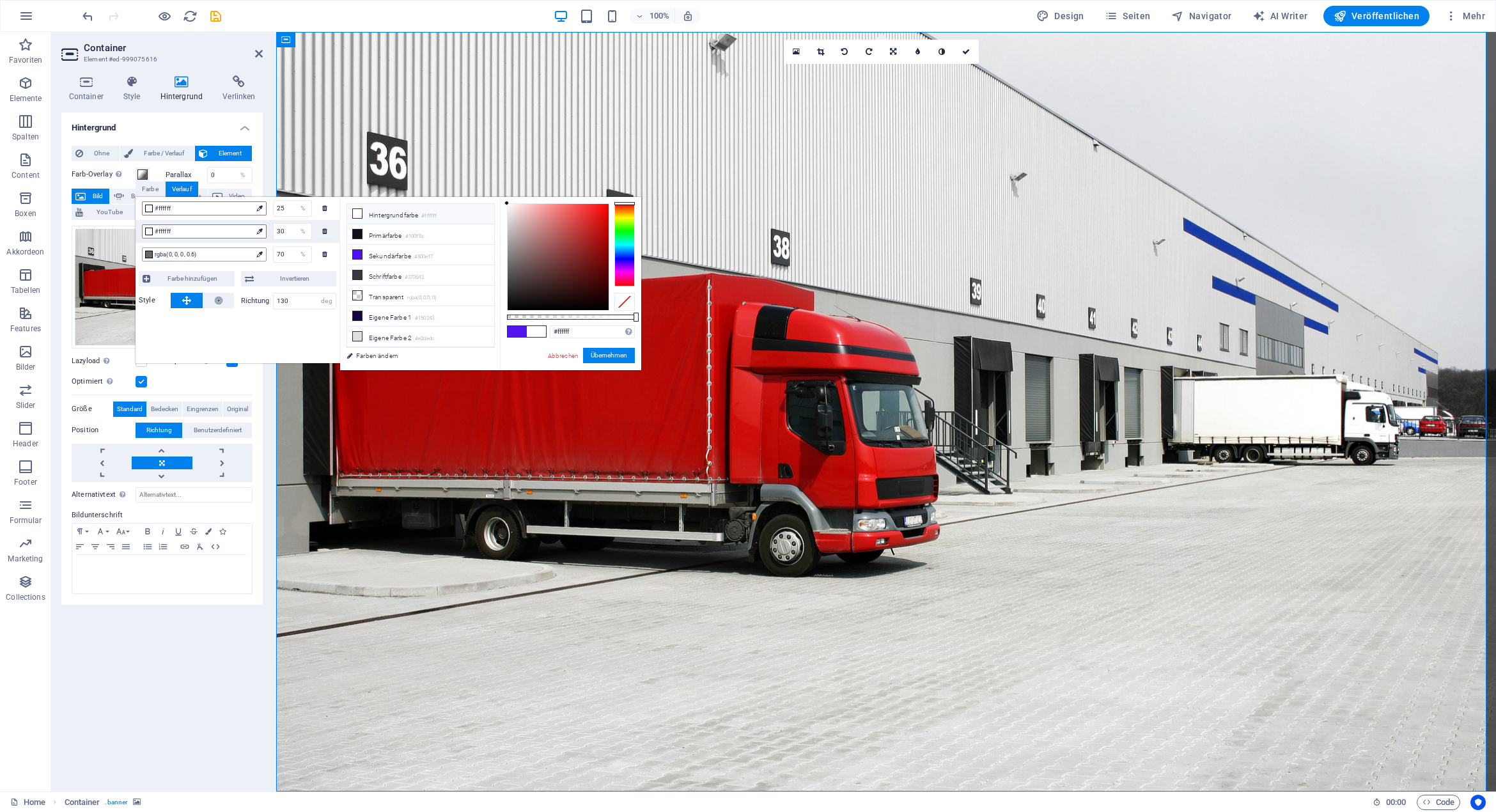
click at [216, 253] on span "rgba(0, 0, 0, 0.6)" at bounding box center [202, 254] width 97 height 12
drag, startPoint x: 585, startPoint y: 226, endPoint x: 335, endPoint y: 159, distance: 258.8
click at [611, 191] on body "todahandel.de Home Favoriten Elemente Spalten Content Boxen Akkordeon Tabellen …" at bounding box center [748, 406] width 1496 height 812
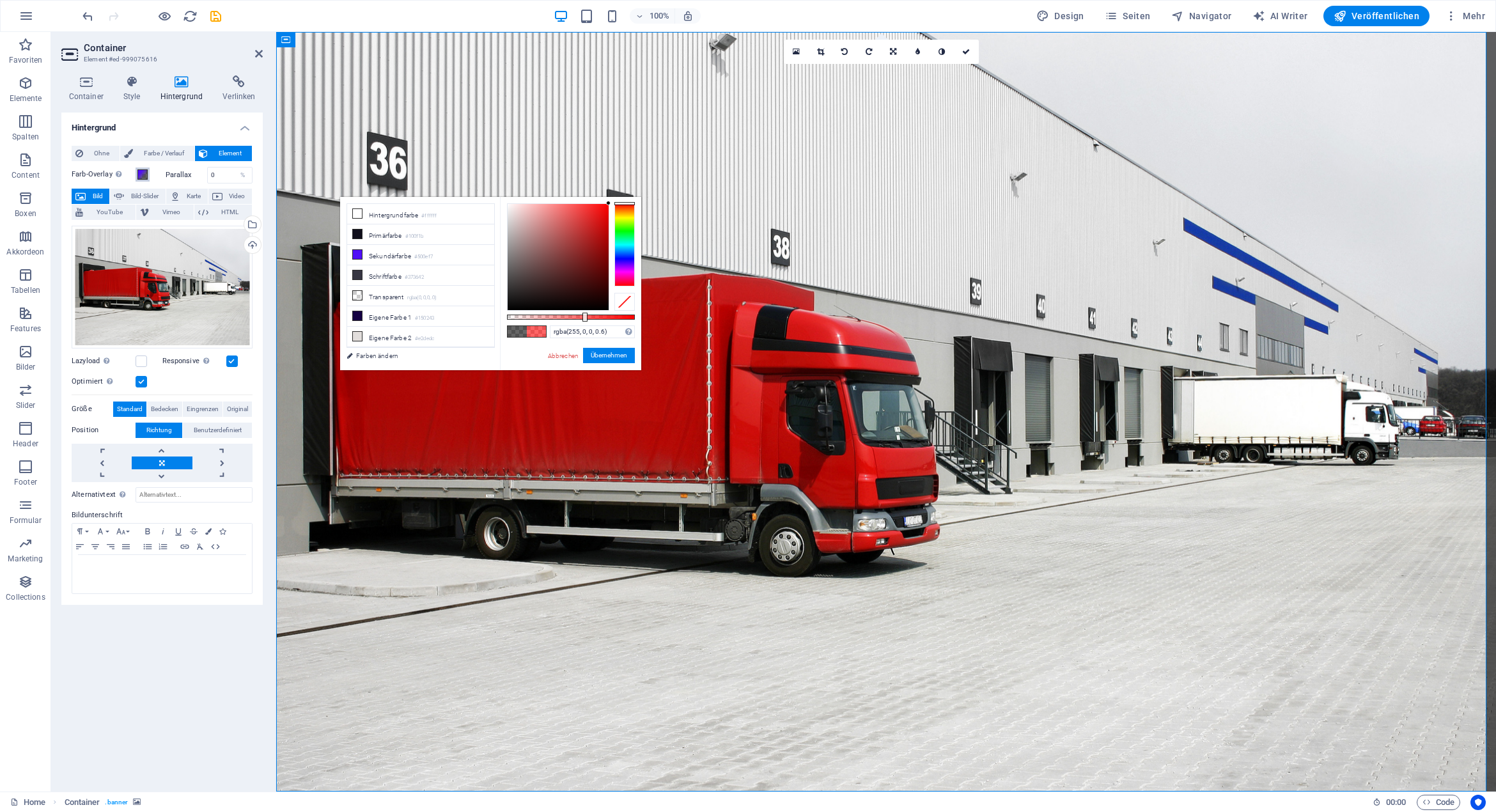
click at [143, 174] on span at bounding box center [142, 174] width 10 height 10
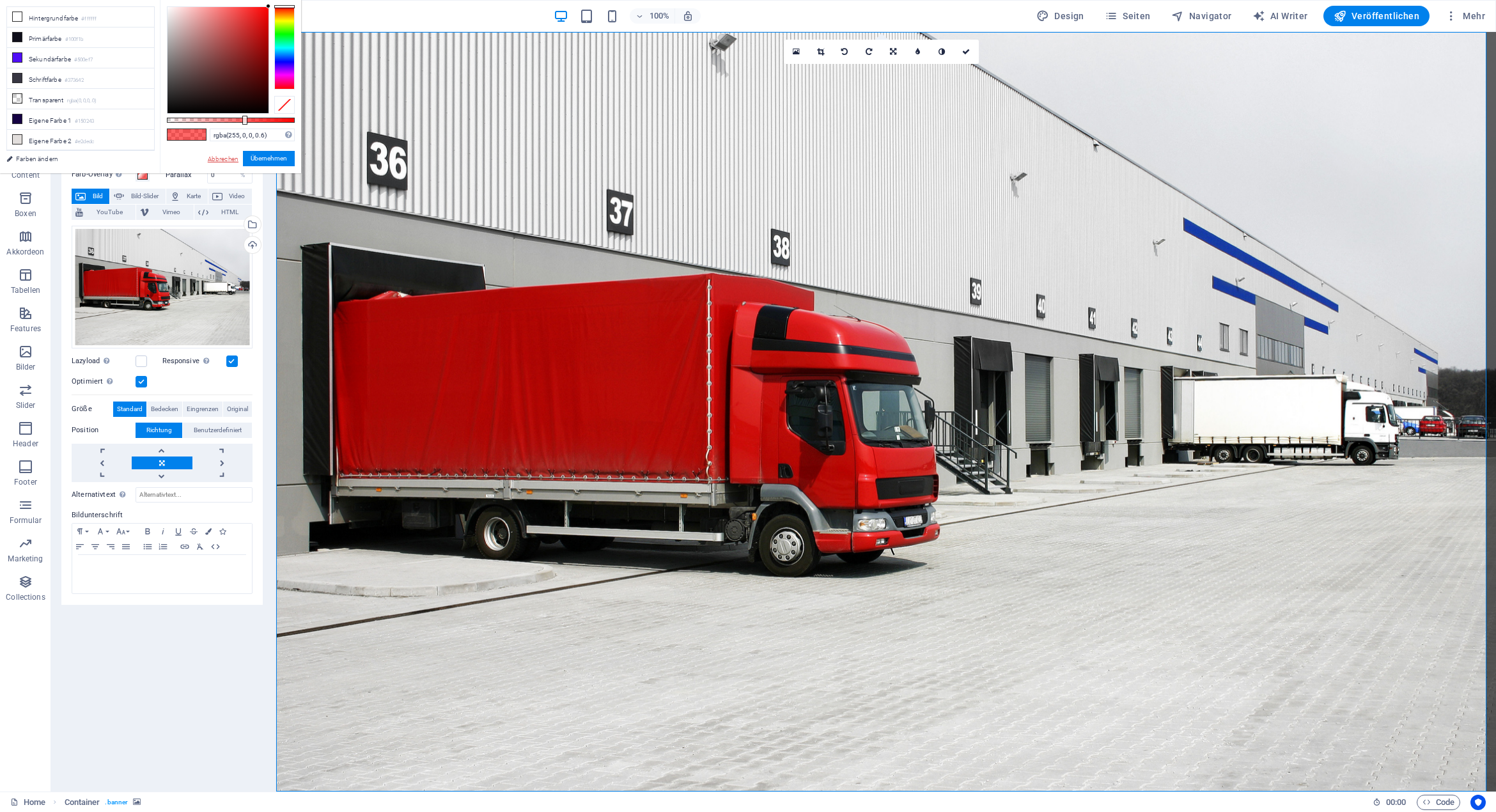
click at [220, 161] on link "Abbrechen" at bounding box center [223, 159] width 33 height 9
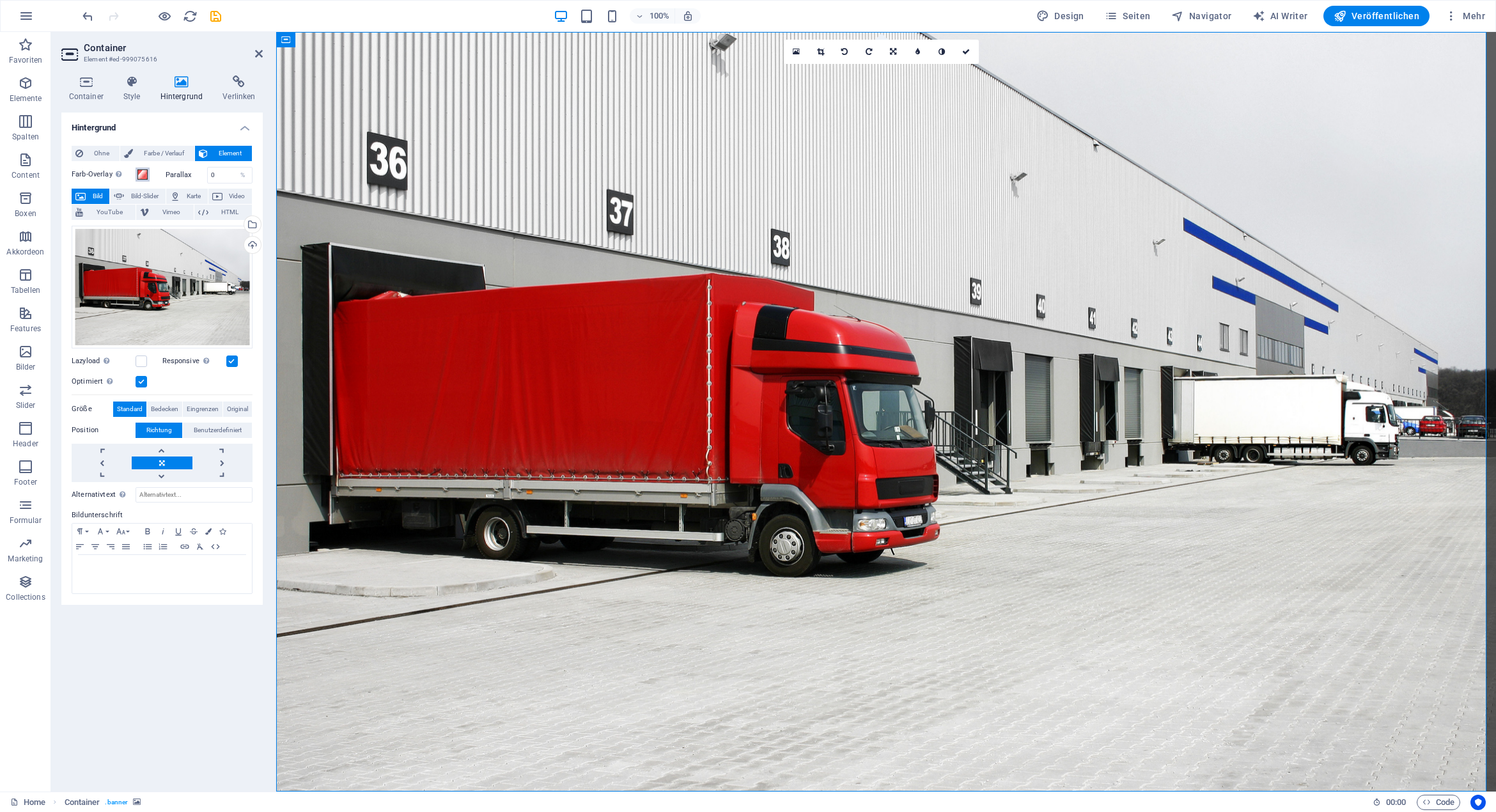
click at [140, 173] on span at bounding box center [142, 174] width 10 height 10
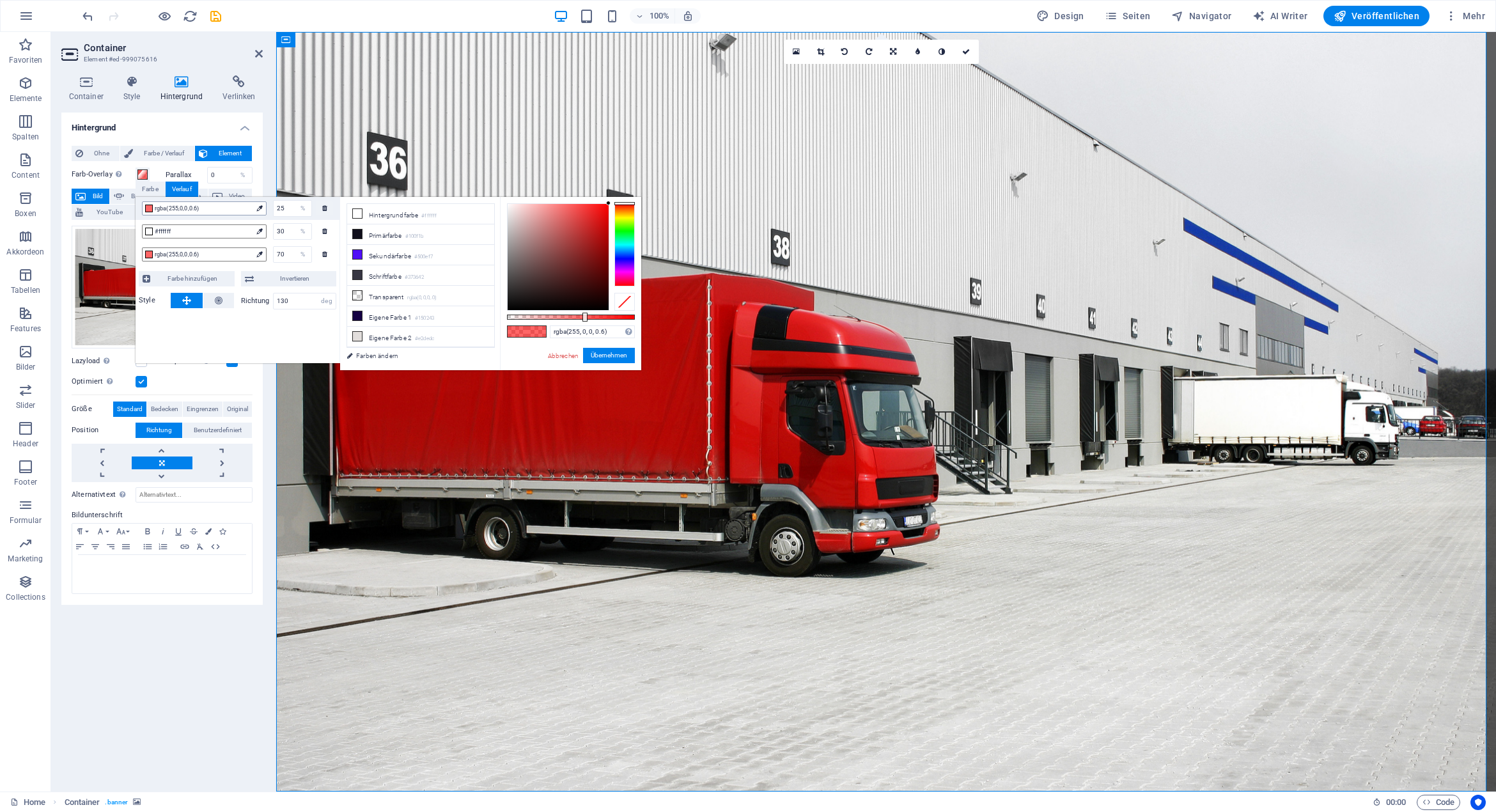
click at [199, 209] on span "rgba(255,0,0,0.6)" at bounding box center [202, 208] width 97 height 12
click at [391, 218] on li "Hintergrundfarbe #ffffff" at bounding box center [421, 214] width 147 height 20
click at [206, 253] on span "rgba(255,0,0,0.6)" at bounding box center [202, 254] width 97 height 12
click at [402, 257] on li "Sekundärfarbe #500ef7" at bounding box center [421, 255] width 147 height 20
click at [631, 254] on div at bounding box center [624, 244] width 20 height 83
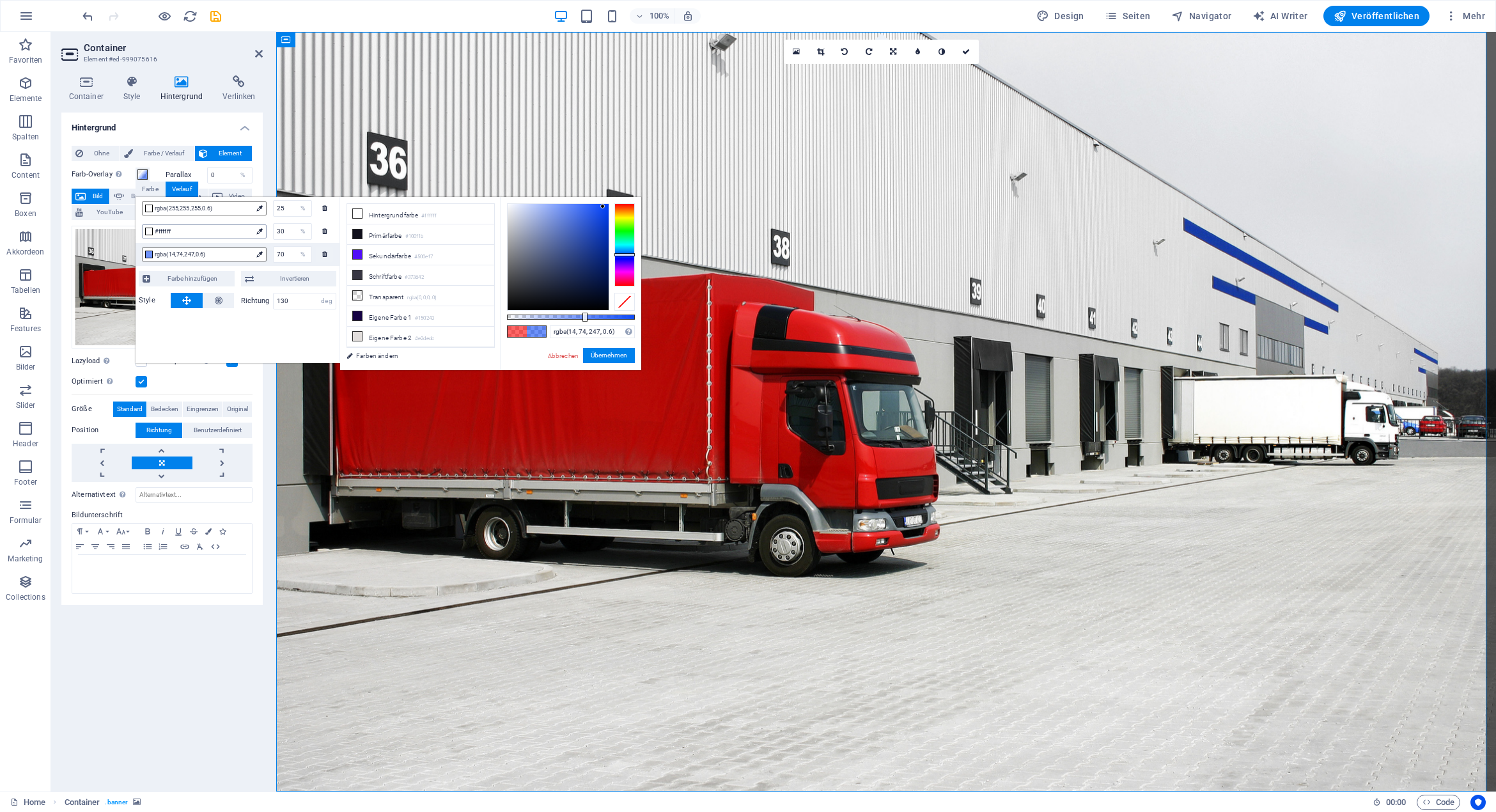
click at [224, 233] on span "#ffffff" at bounding box center [202, 231] width 97 height 12
click at [242, 213] on span "rgba(255,255,255,0.6)" at bounding box center [202, 208] width 97 height 12
click at [416, 250] on li "Sekundärfarbe #500ef7" at bounding box center [421, 255] width 147 height 20
click at [523, 230] on div at bounding box center [558, 257] width 101 height 106
click at [530, 230] on div at bounding box center [558, 257] width 101 height 106
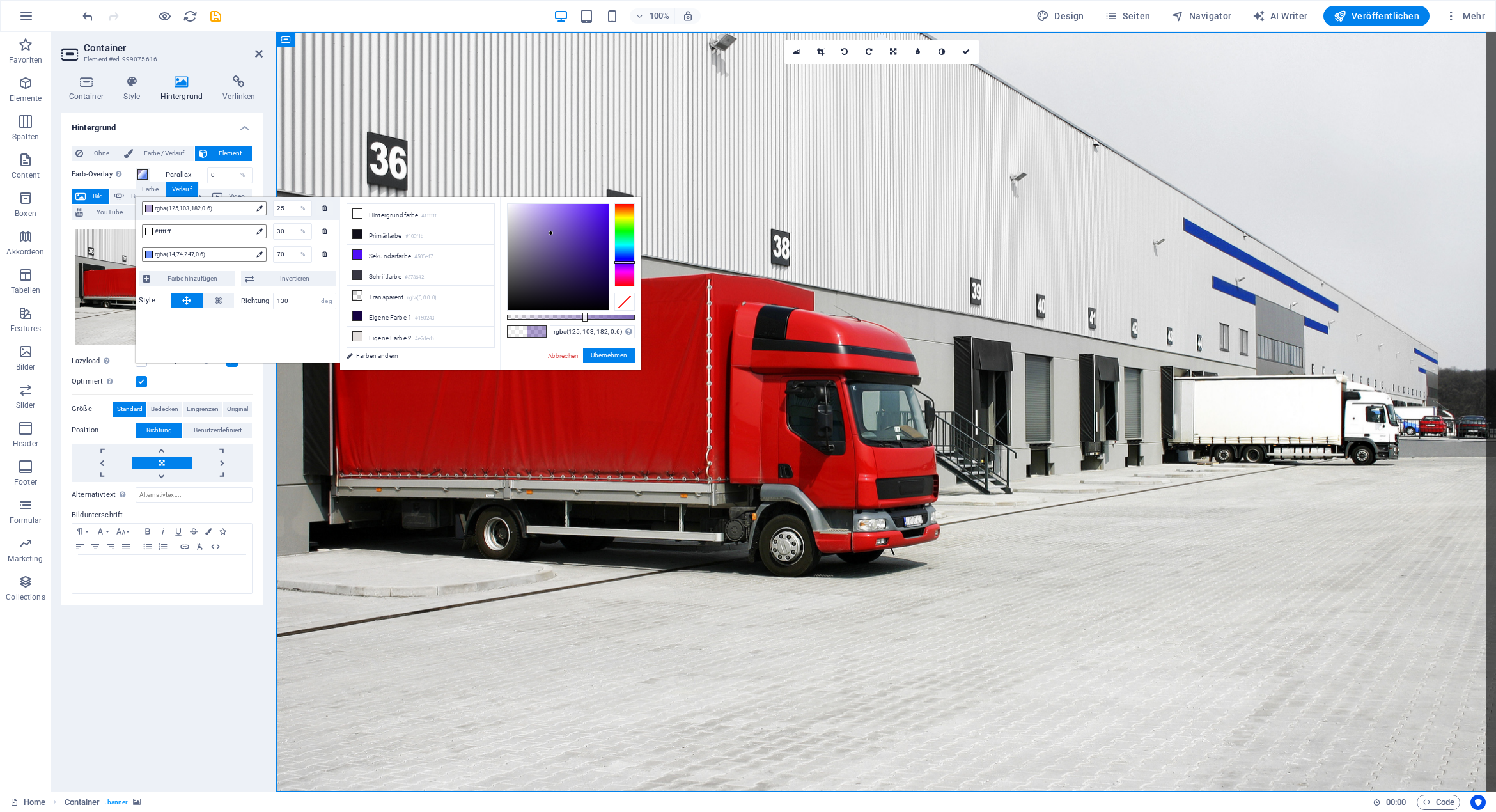
click at [551, 233] on div at bounding box center [558, 257] width 101 height 106
click at [393, 216] on li "Hintergrundfarbe #ffffff" at bounding box center [421, 214] width 147 height 20
click at [187, 228] on span "#ffffff" at bounding box center [202, 231] width 97 height 12
click at [195, 253] on span "rgba(14,74,247,0.6)" at bounding box center [202, 254] width 97 height 12
click at [231, 254] on span "rgba(14,74,247,0.6)" at bounding box center [202, 254] width 97 height 12
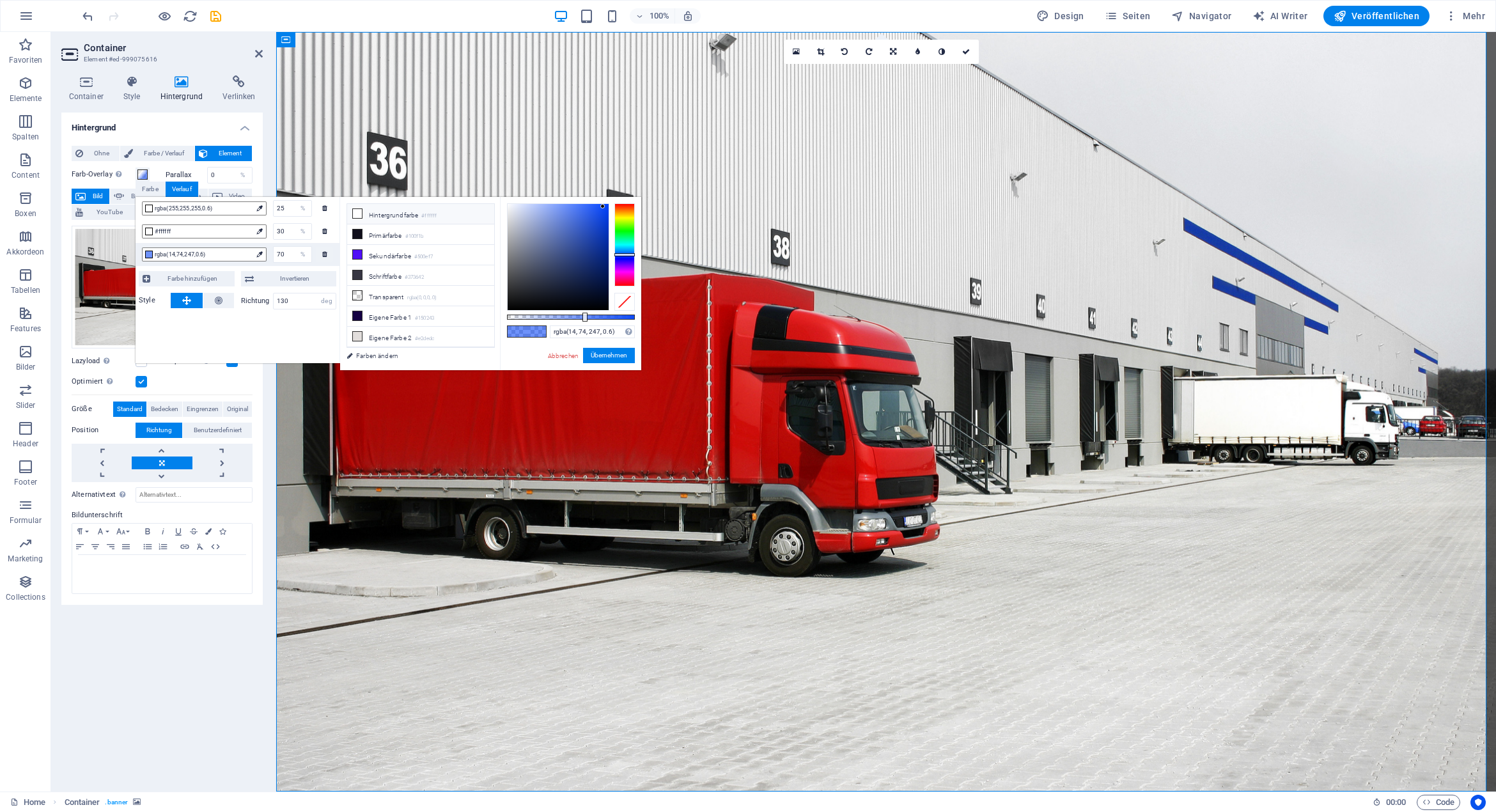
click at [404, 216] on li "Hintergrundfarbe #ffffff" at bounding box center [421, 214] width 147 height 20
type input "rgba(255, 255, 255, 0.6)"
click at [177, 228] on span "#ffffff" at bounding box center [202, 231] width 97 height 12
click at [375, 213] on li "Hintergrundfarbe #ffffff" at bounding box center [421, 214] width 147 height 20
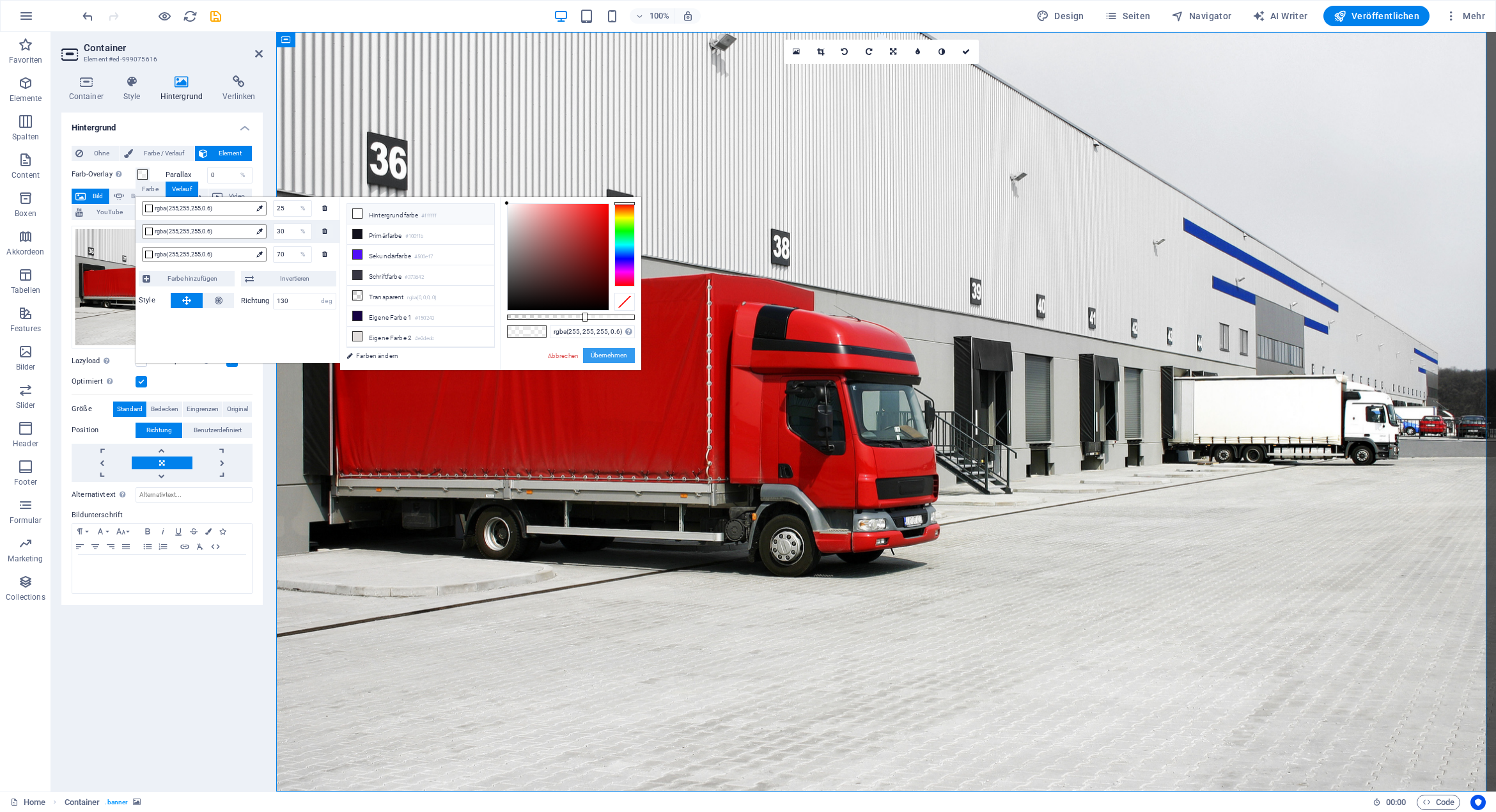
click at [605, 355] on button "Übernehmen" at bounding box center [609, 355] width 52 height 16
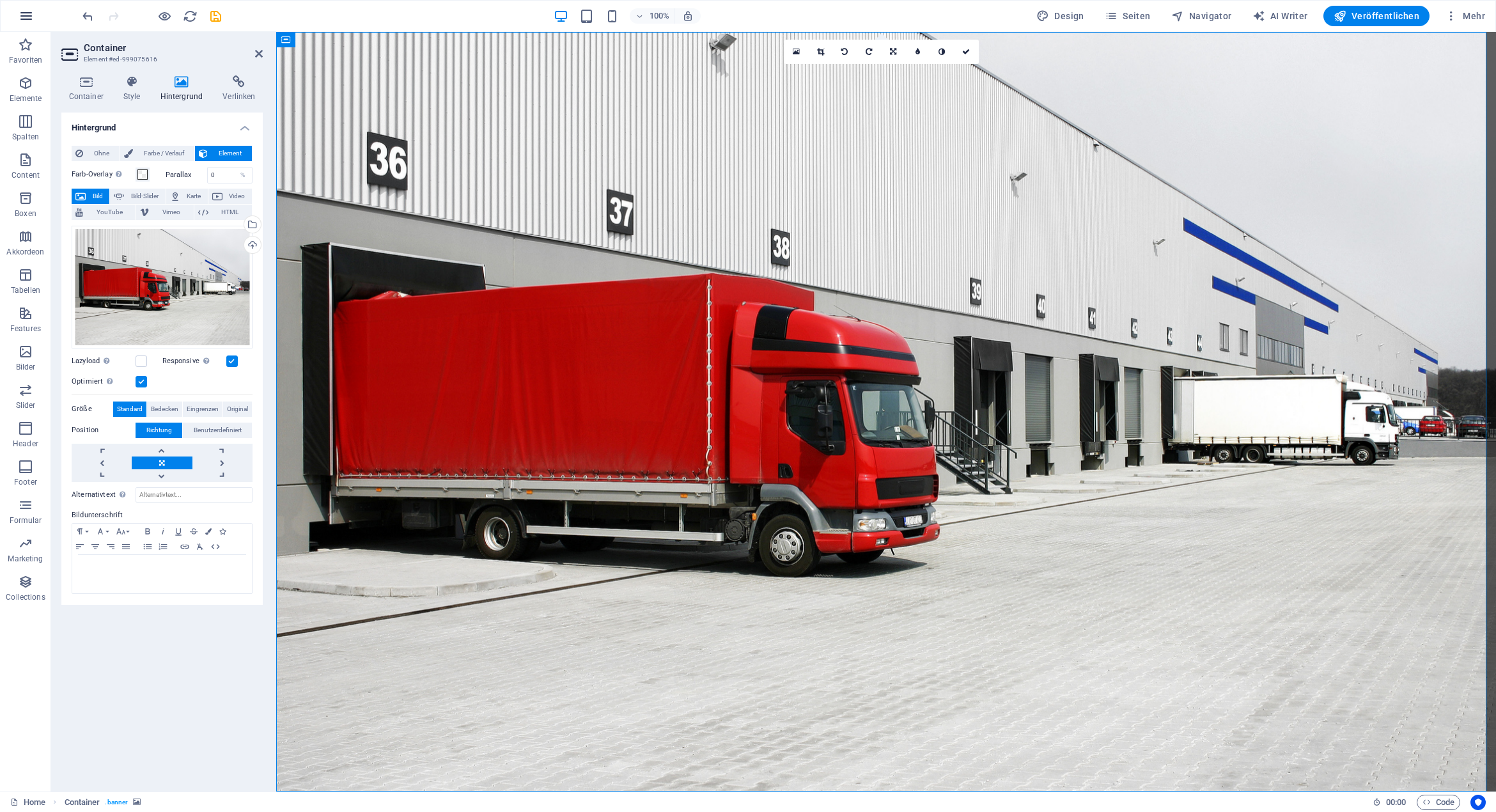
click at [28, 13] on icon "button" at bounding box center [26, 16] width 16 height 16
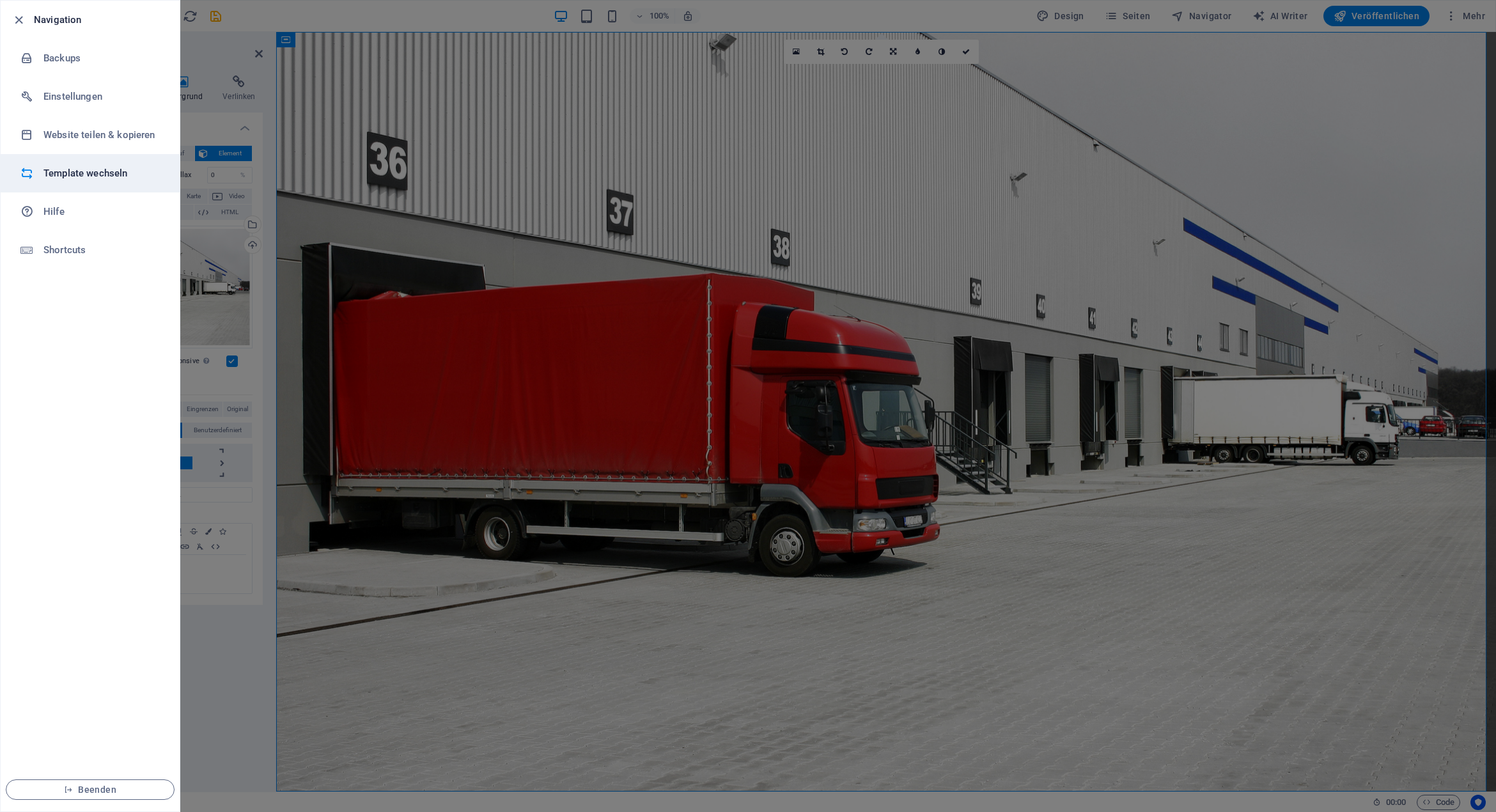
click at [107, 184] on li "Template wechseln" at bounding box center [90, 173] width 179 height 38
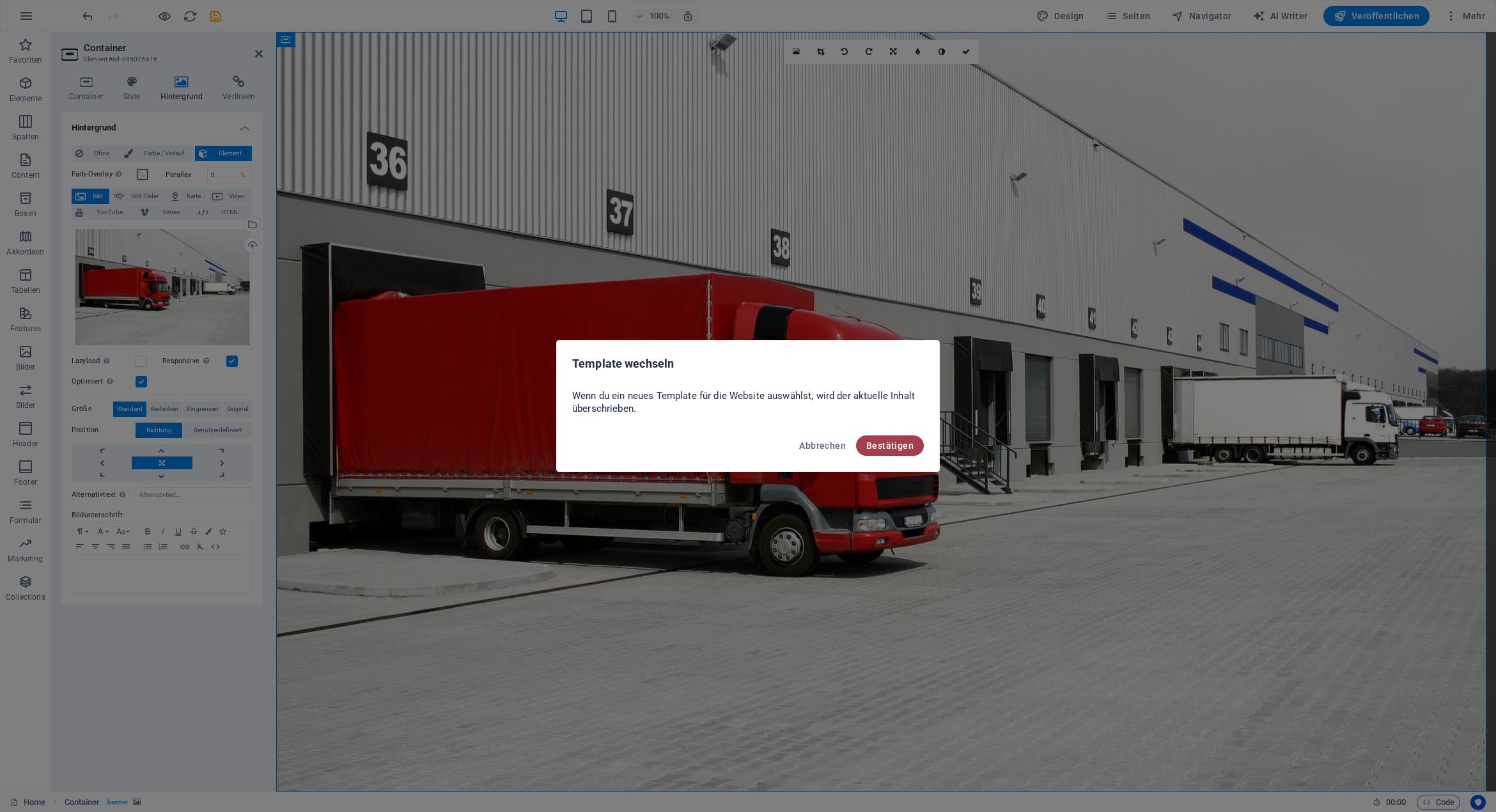
click at [907, 453] on button "Bestätigen" at bounding box center [890, 445] width 67 height 20
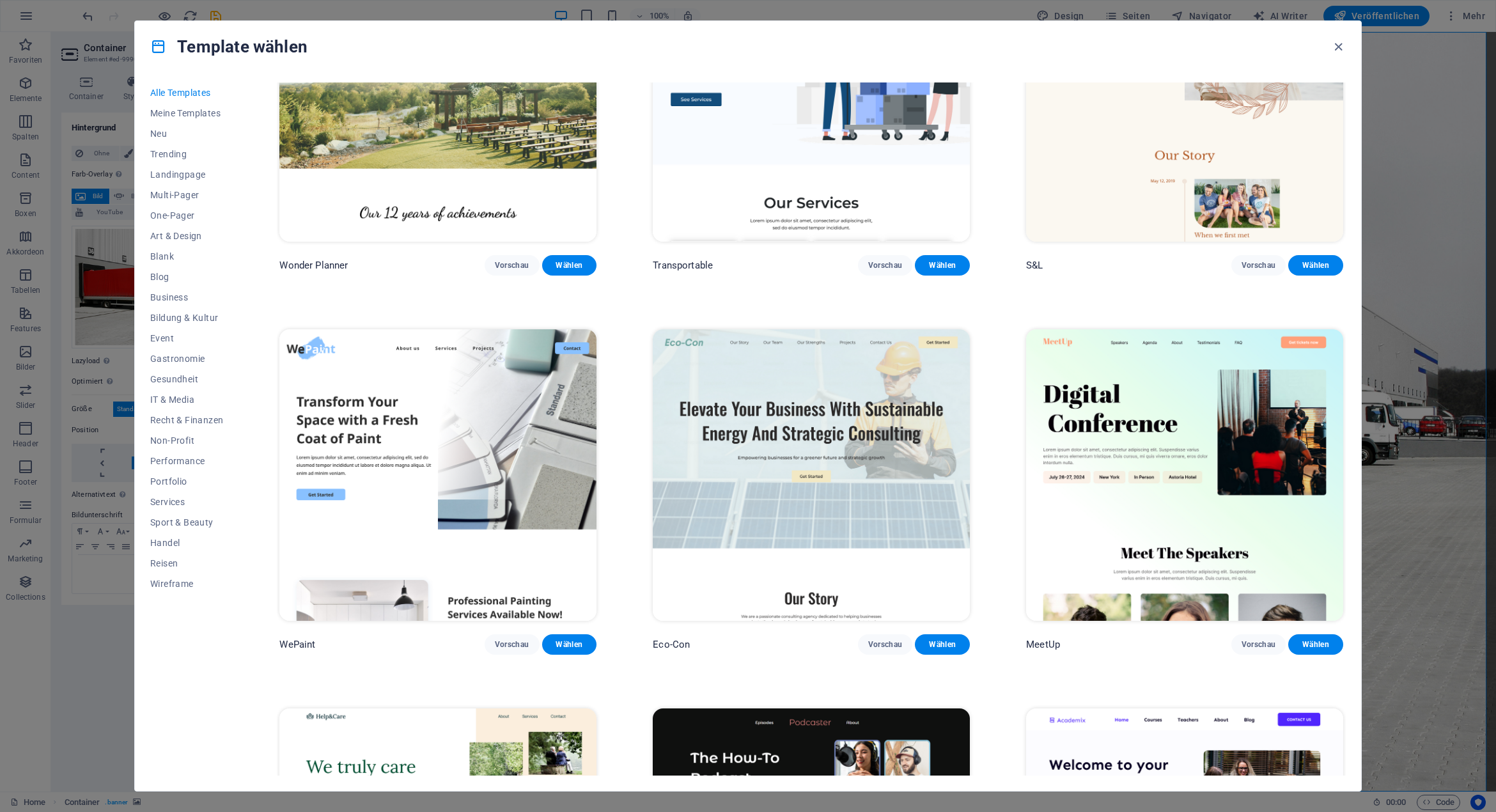
scroll to position [1023, 0]
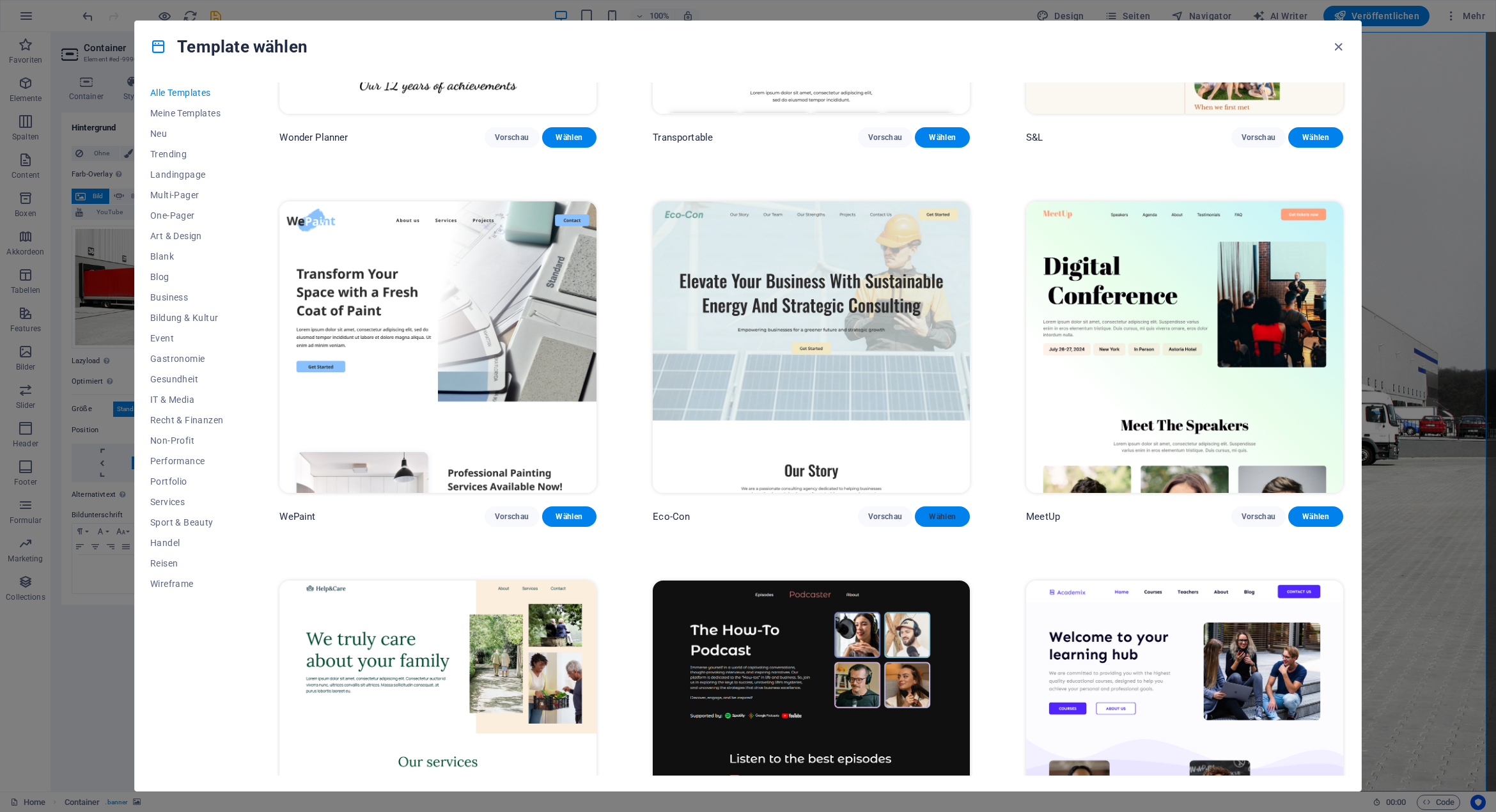
click at [946, 513] on span "Wählen" at bounding box center [942, 516] width 35 height 10
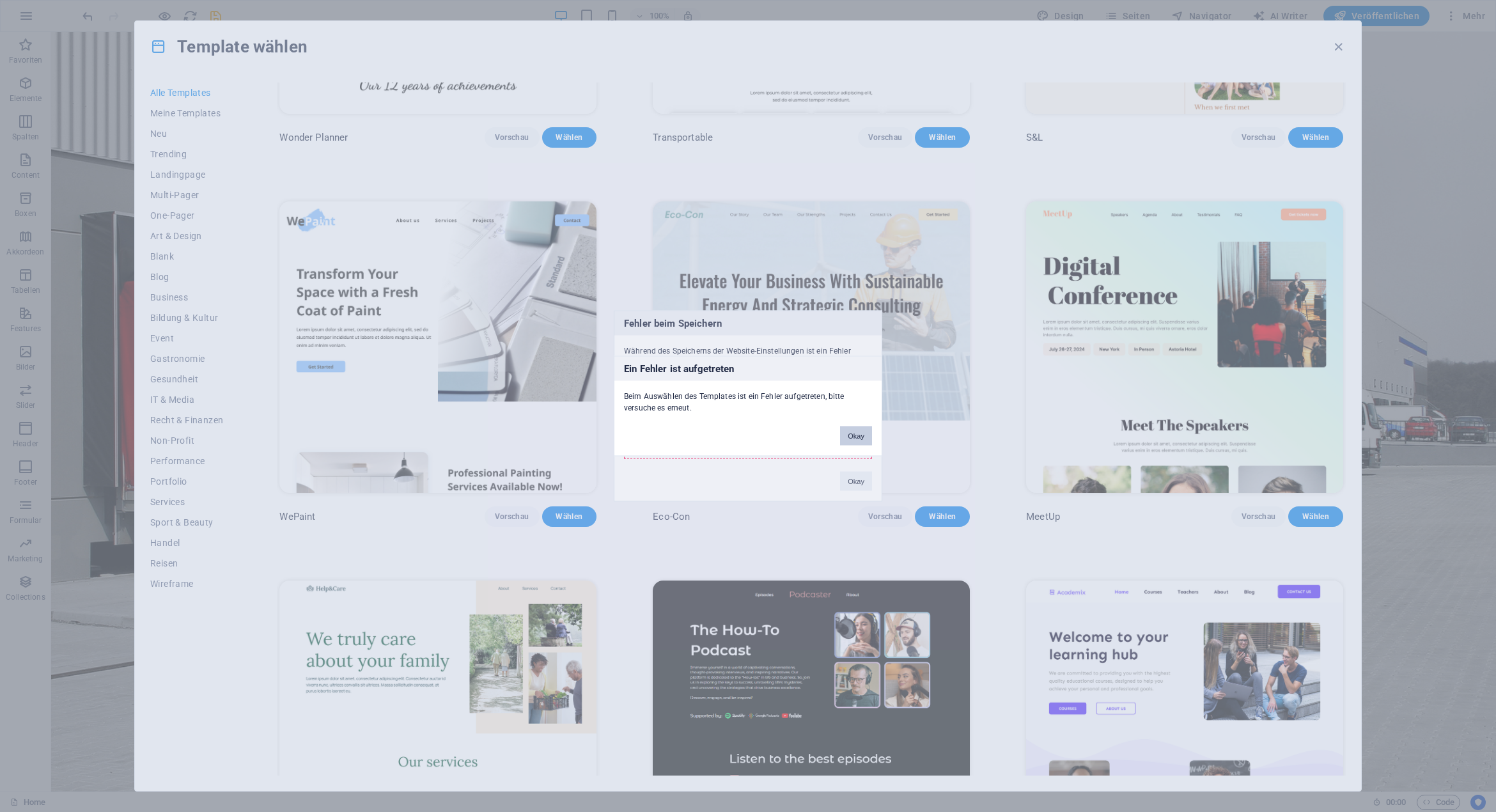
click at [856, 441] on button "Okay" at bounding box center [855, 436] width 32 height 19
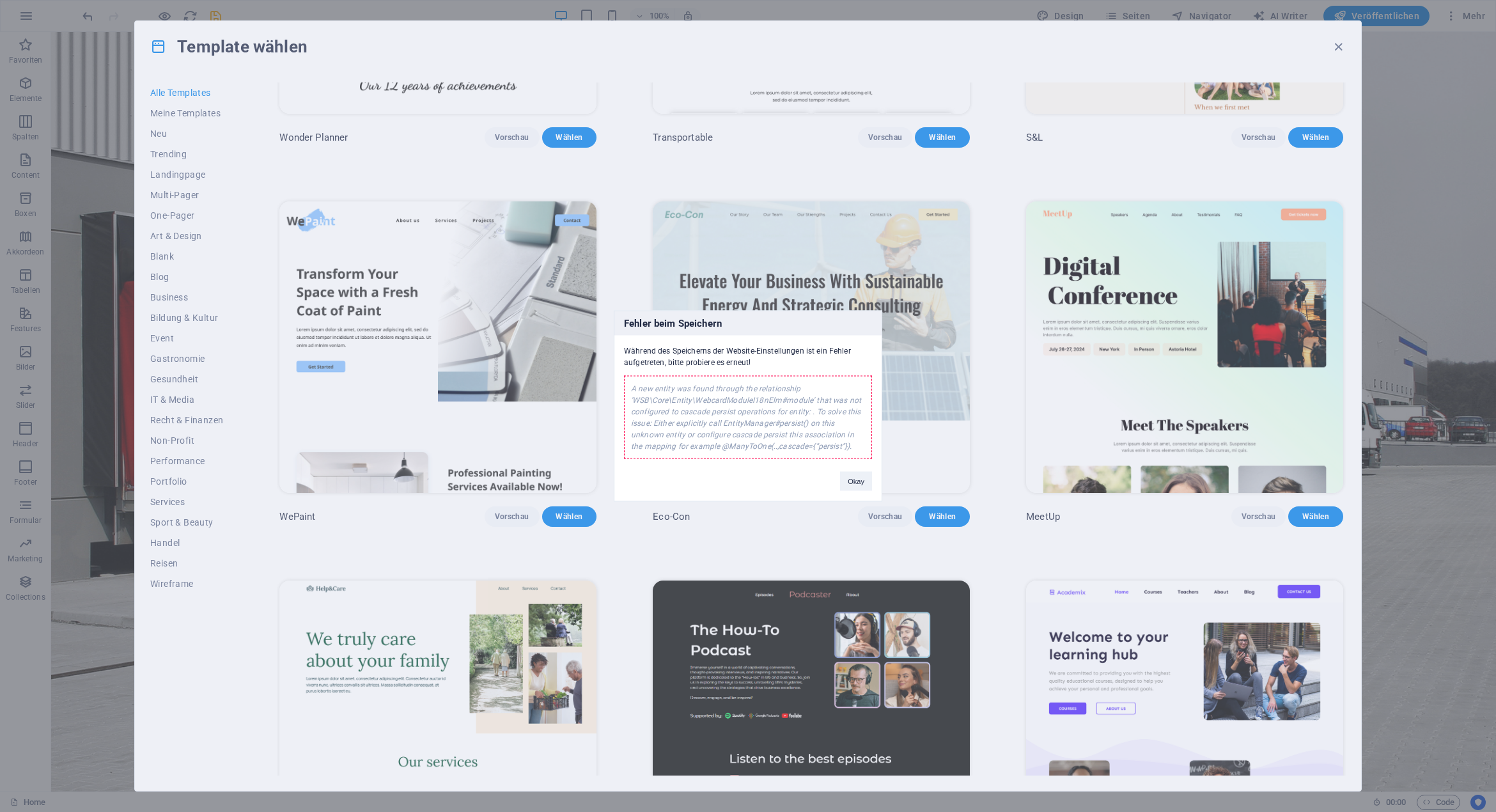
click at [781, 543] on div "Fehler beim Speichern Während des Speicherns der Website-Einstellungen ist ein …" at bounding box center [748, 406] width 1496 height 812
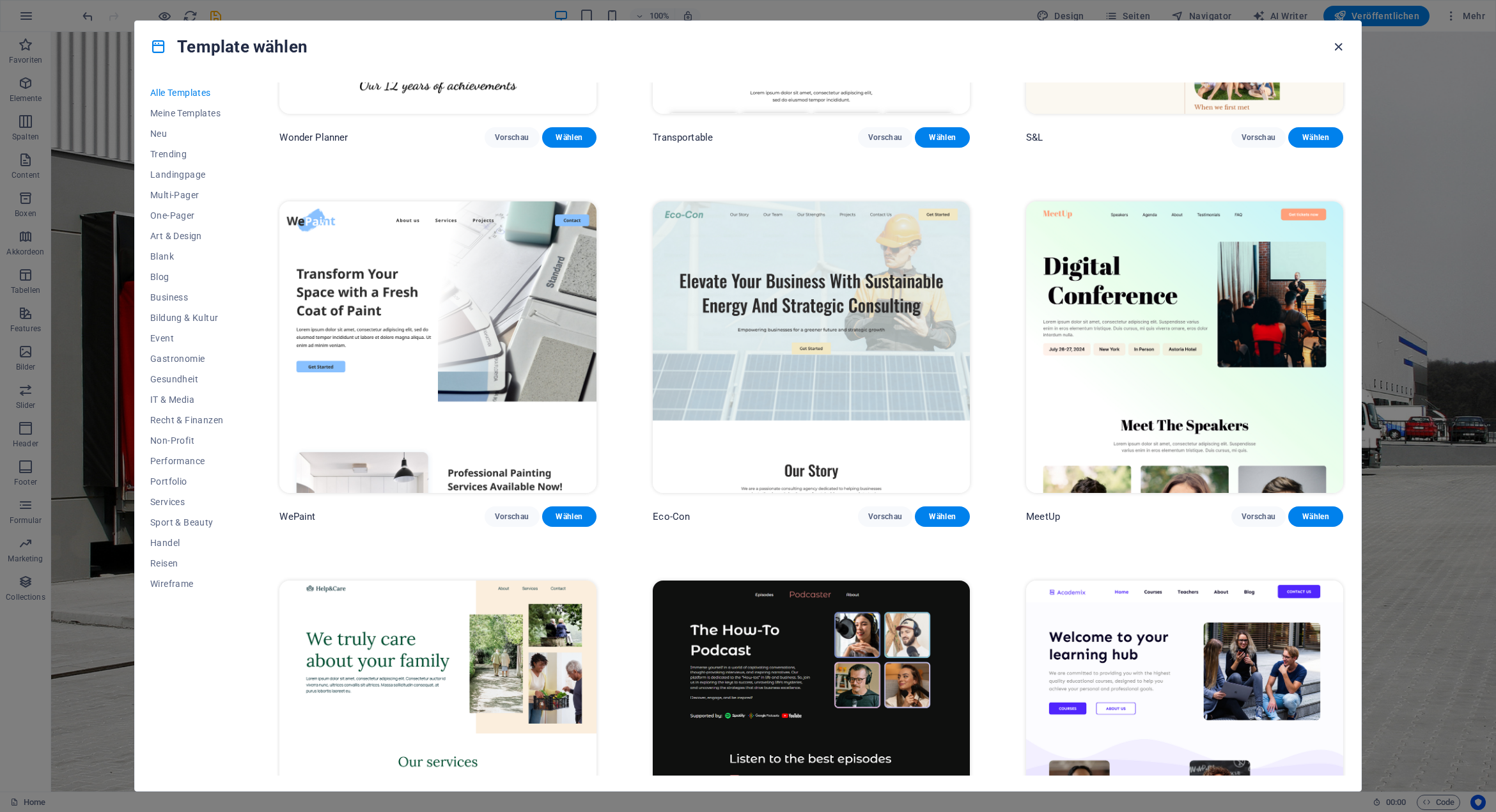
click at [1337, 48] on icon "button" at bounding box center [1338, 47] width 15 height 15
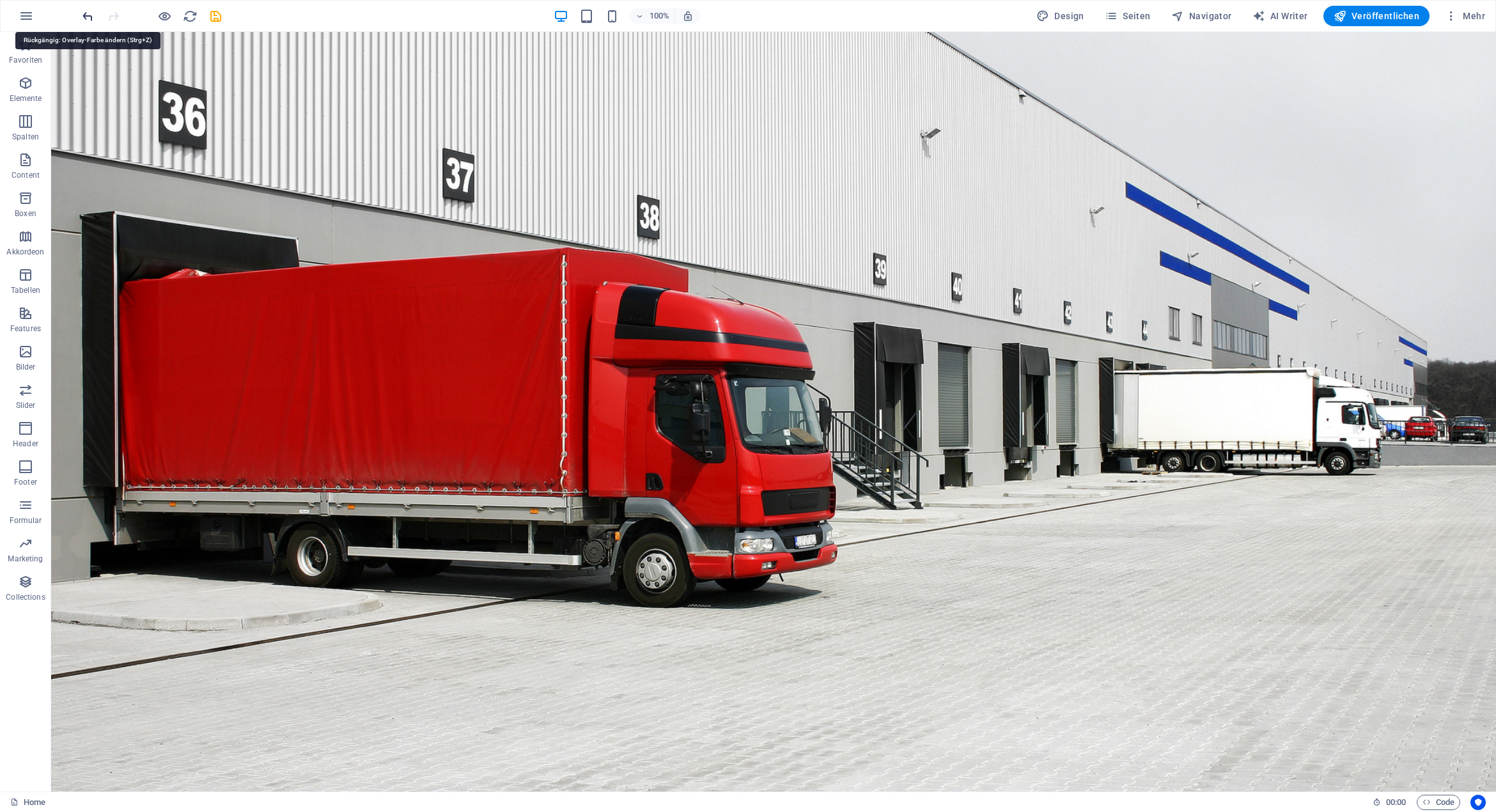
click at [81, 15] on icon "undo" at bounding box center [88, 16] width 15 height 15
click at [82, 15] on icon "undo" at bounding box center [88, 16] width 15 height 15
click at [33, 16] on icon "button" at bounding box center [26, 16] width 16 height 16
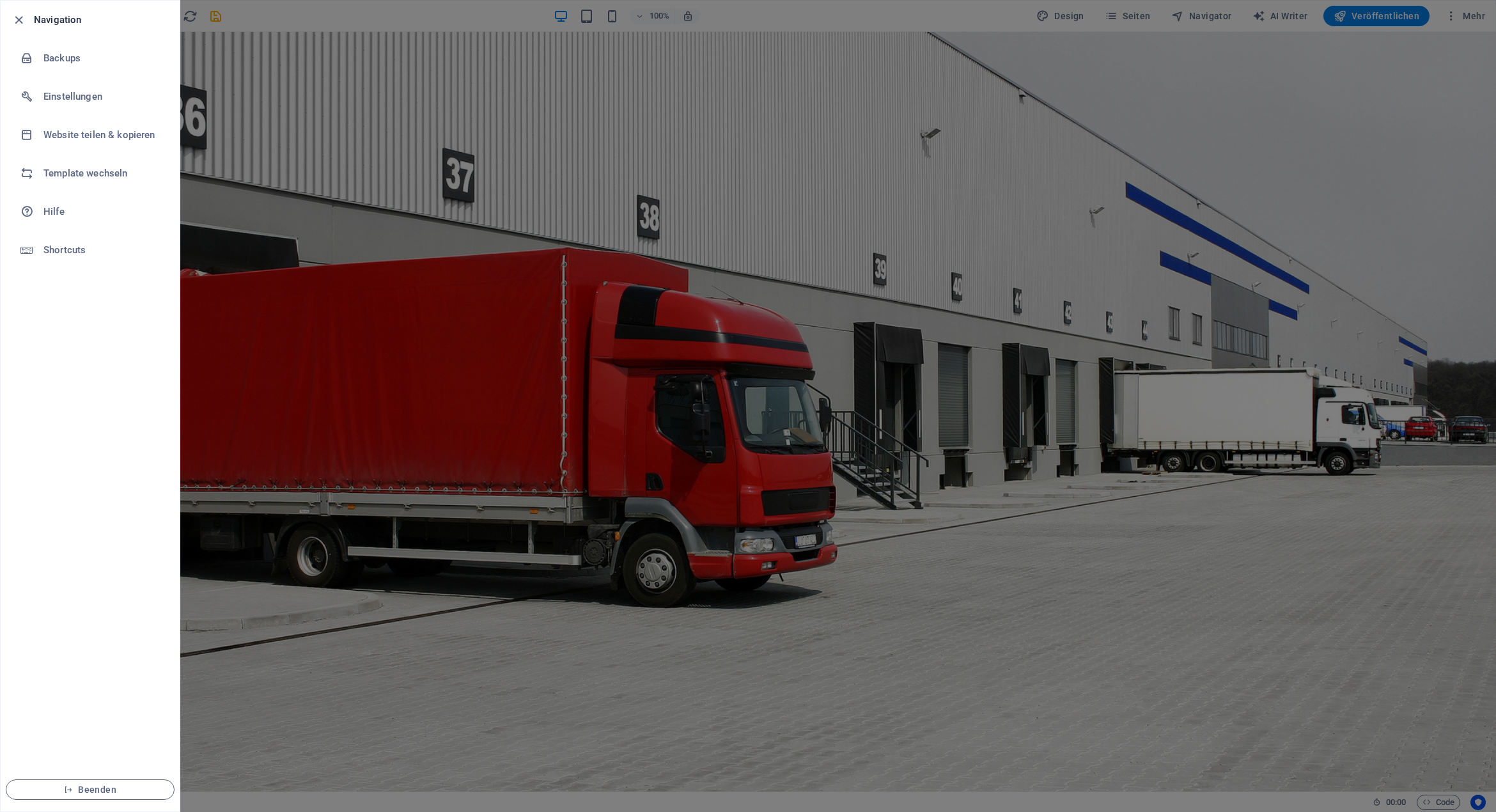
click at [34, 16] on h6 "Navigation" at bounding box center [102, 20] width 136 height 16
click at [16, 21] on icon "button" at bounding box center [19, 19] width 15 height 15
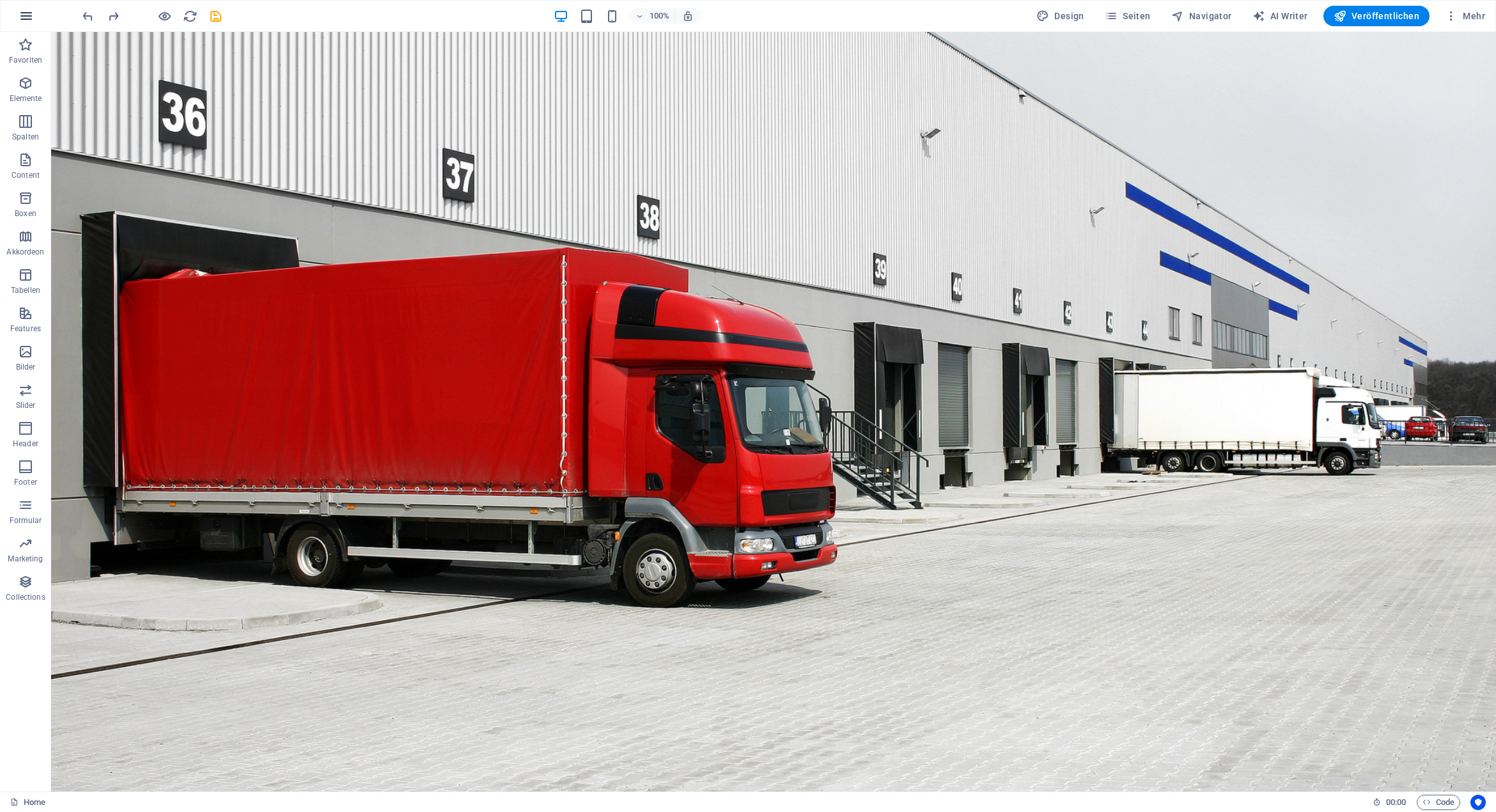
click at [18, 21] on button "button" at bounding box center [26, 16] width 31 height 31
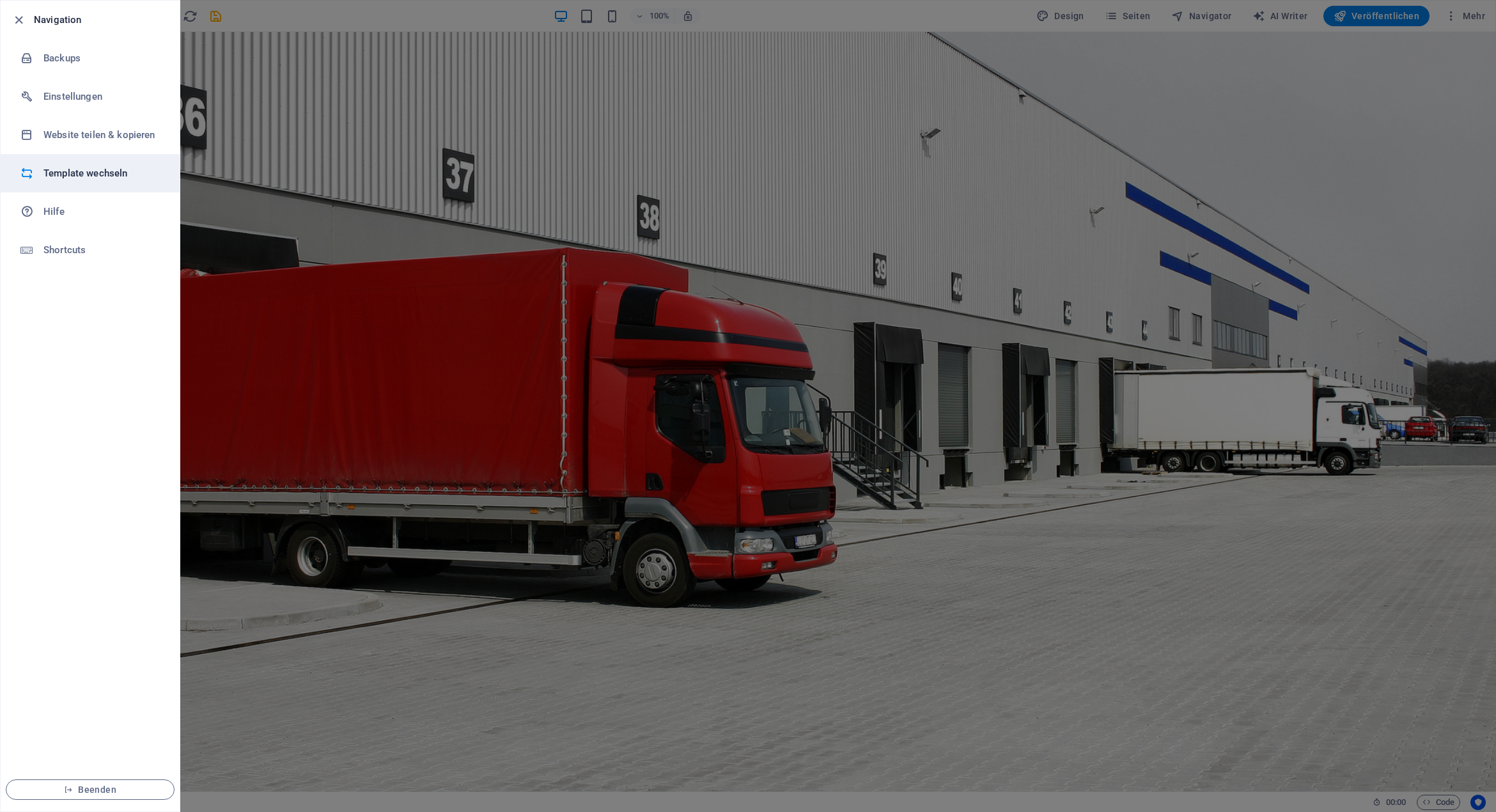
click at [68, 168] on h6 "Template wechseln" at bounding box center [102, 173] width 118 height 16
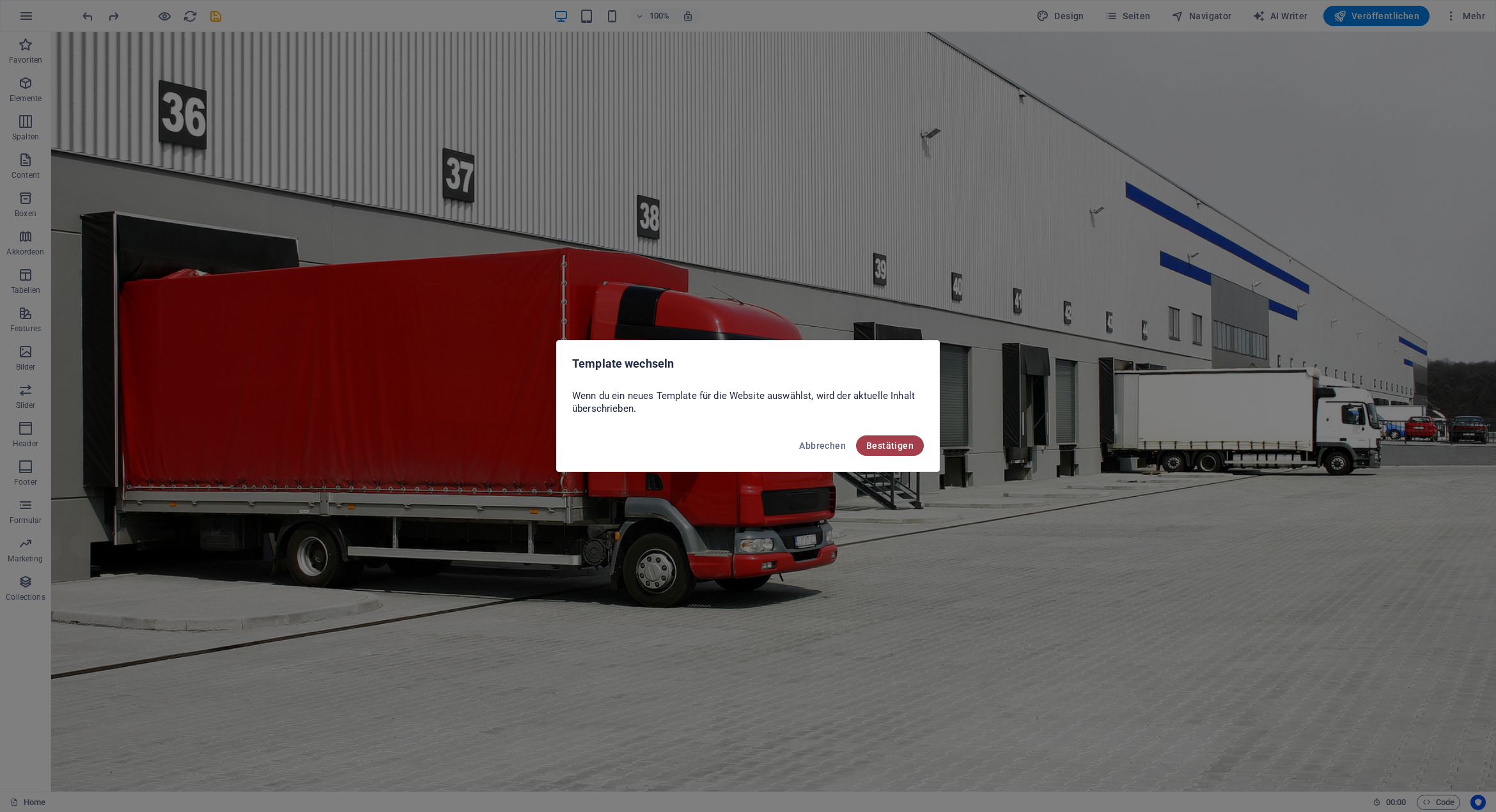
click at [897, 443] on span "Bestätigen" at bounding box center [890, 445] width 47 height 10
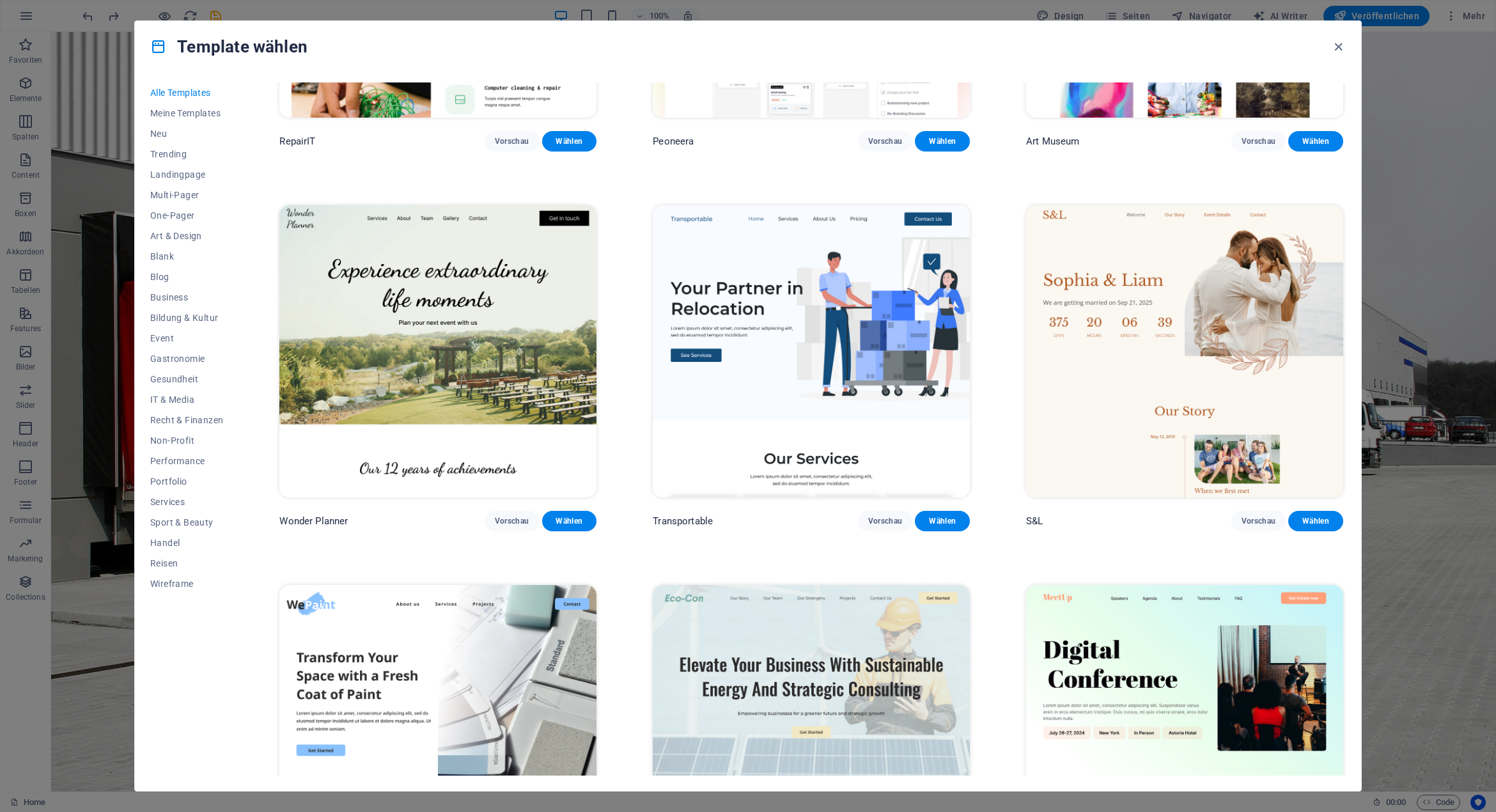
scroll to position [959, 0]
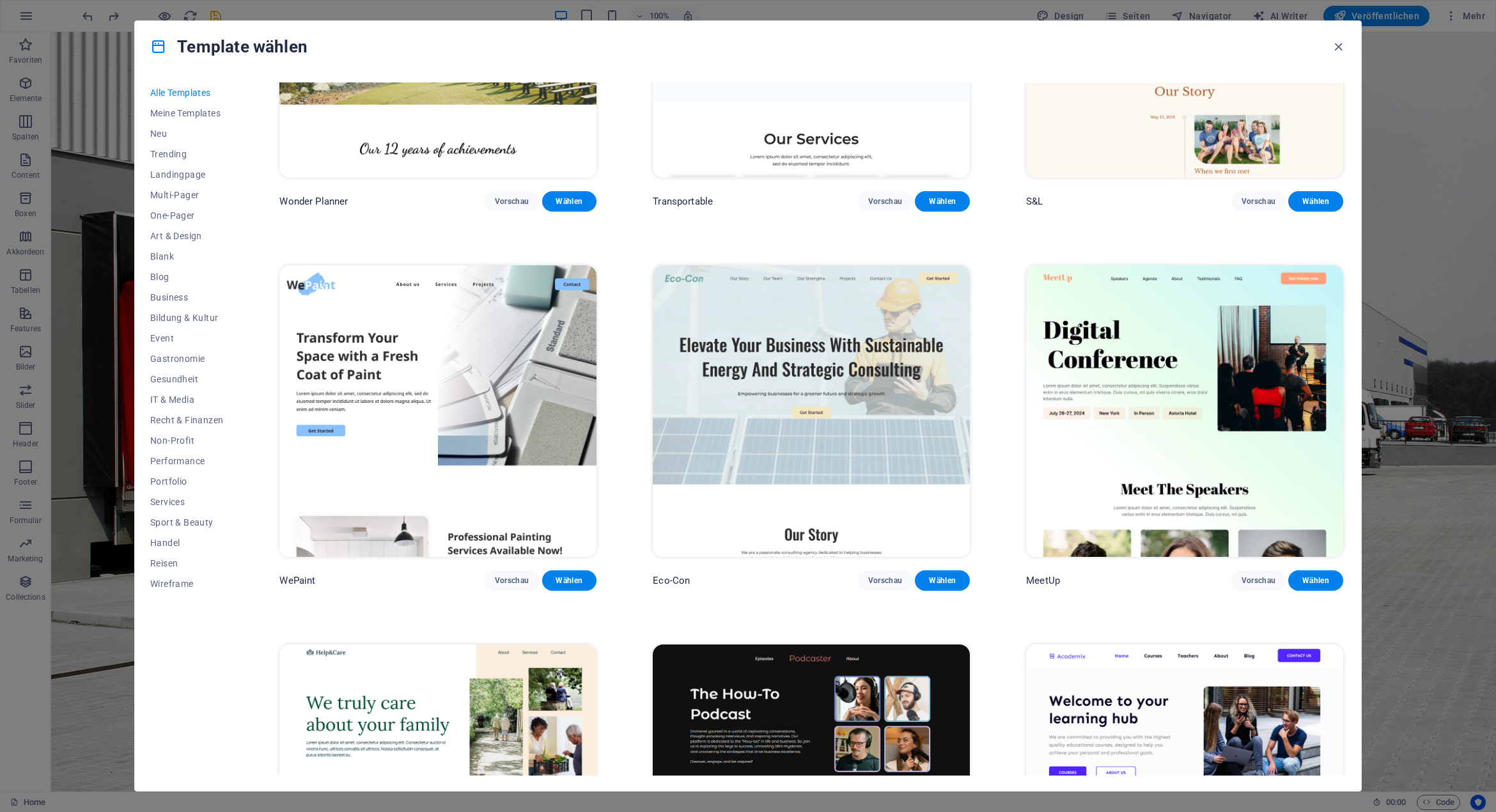
click at [769, 382] on img at bounding box center [811, 411] width 317 height 292
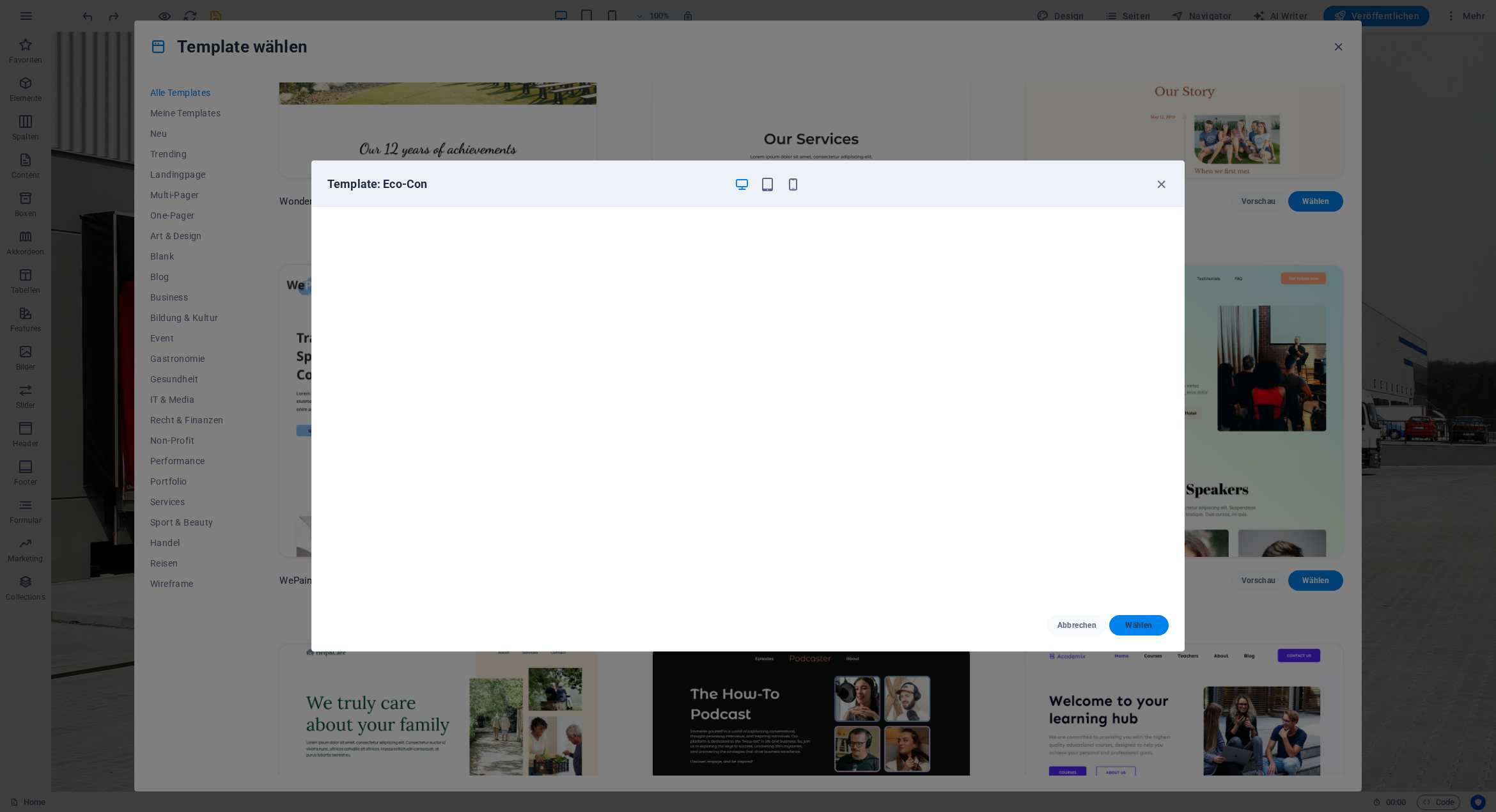
click at [1143, 624] on span "Wählen" at bounding box center [1138, 624] width 39 height 10
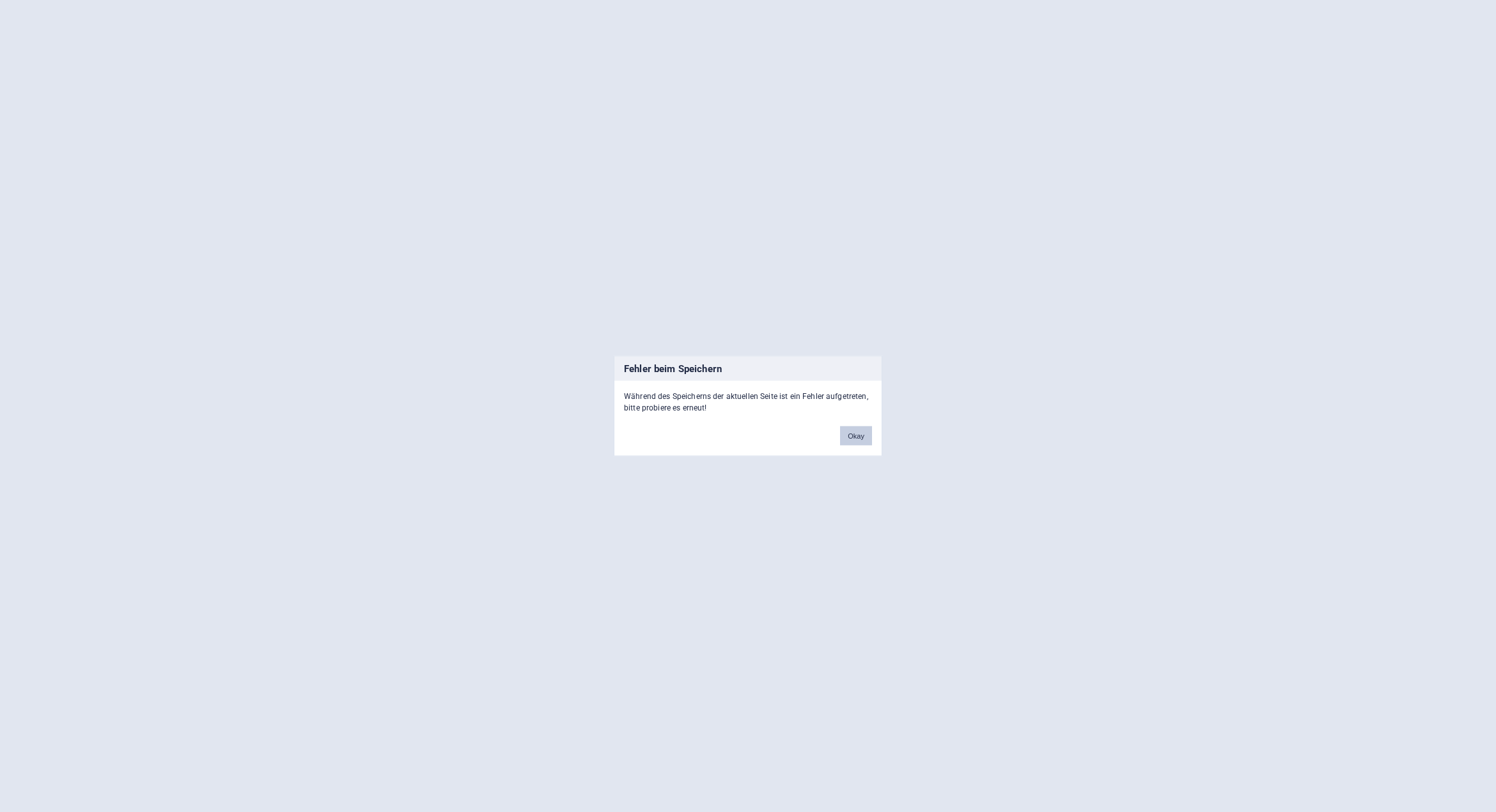
click at [846, 437] on button "Okay" at bounding box center [855, 436] width 32 height 19
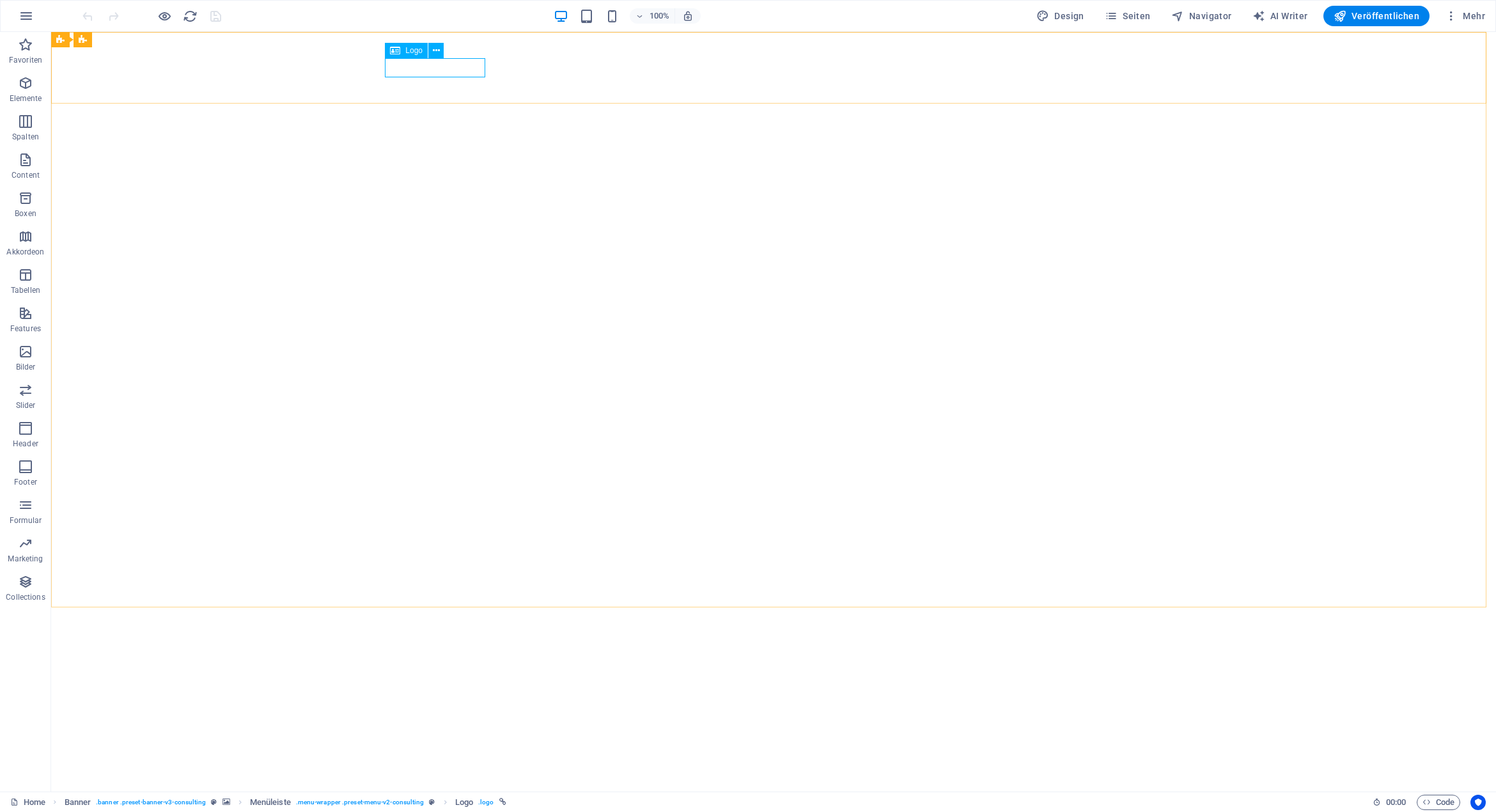
click at [417, 54] on span "Logo" at bounding box center [414, 50] width 17 height 8
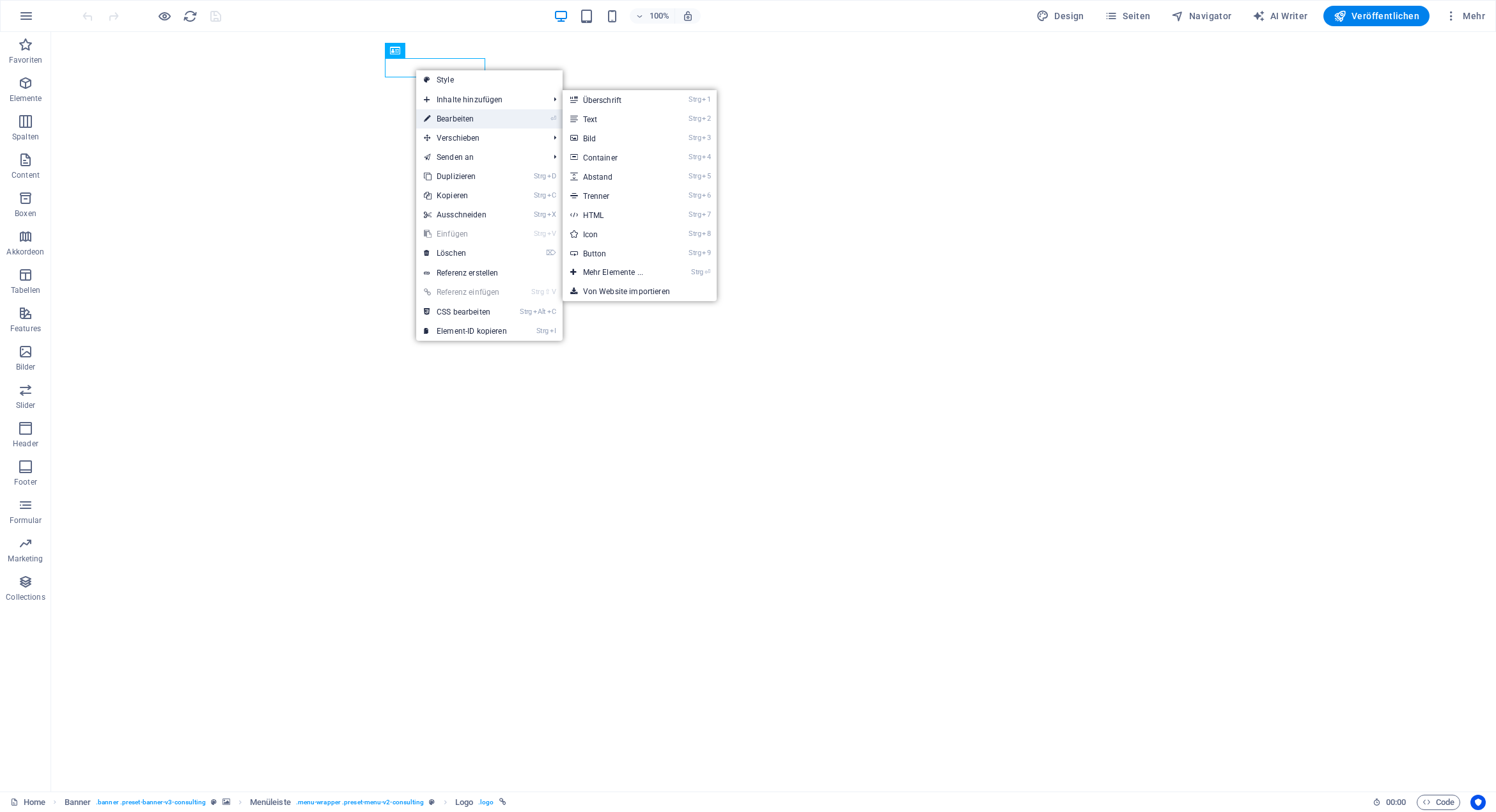
click at [467, 122] on link "⏎ Bearbeiten" at bounding box center [465, 119] width 98 height 19
select select "px"
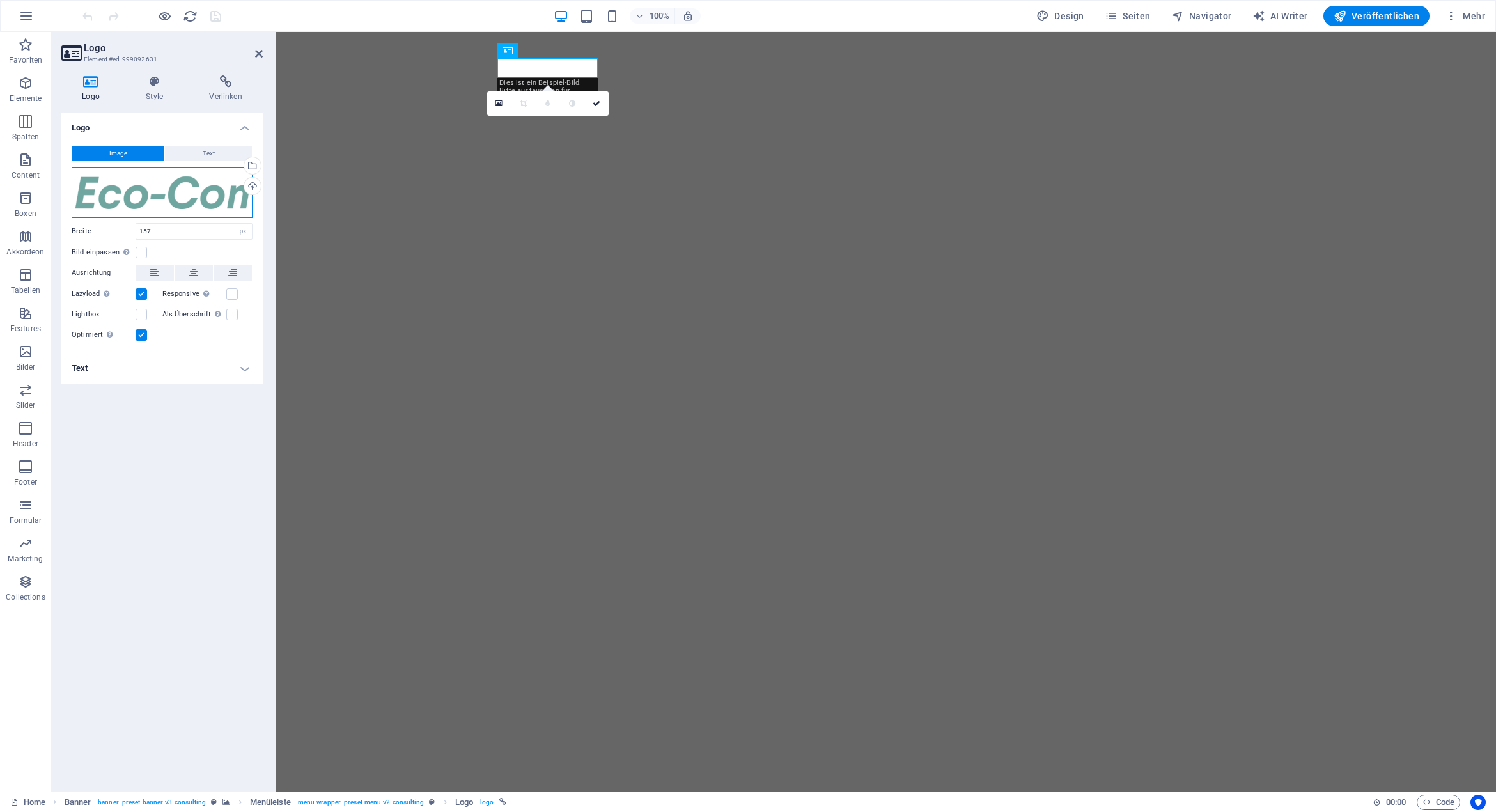
click at [157, 199] on div "Ziehe Dateien zum Hochladen hierher oder klicke hier, um aus Dateien oder koste…" at bounding box center [161, 192] width 181 height 51
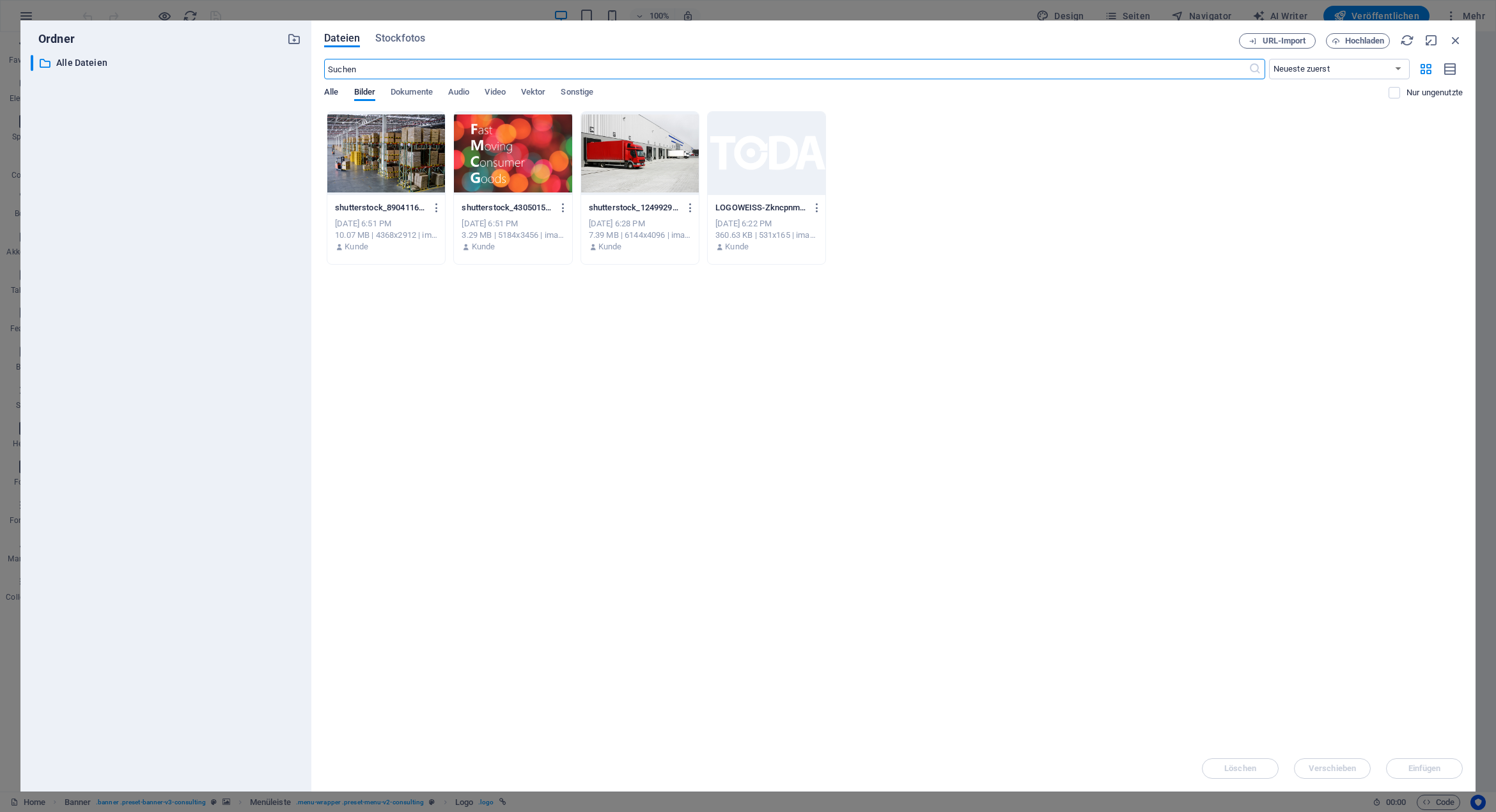
click at [337, 100] on button "Alle" at bounding box center [331, 94] width 14 height 14
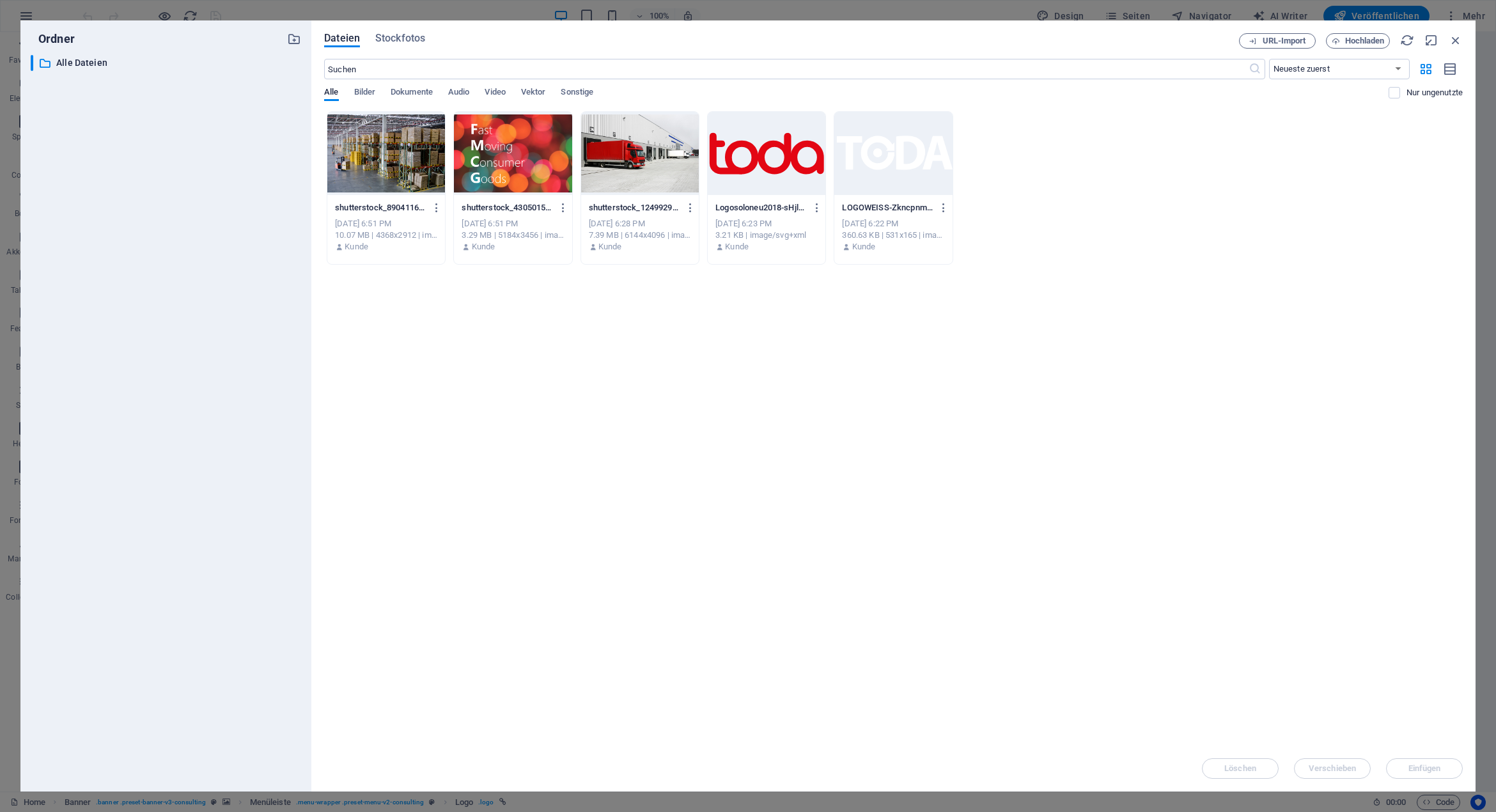
click at [758, 153] on div at bounding box center [766, 153] width 118 height 83
click at [1431, 765] on span "Einfügen" at bounding box center [1425, 769] width 33 height 8
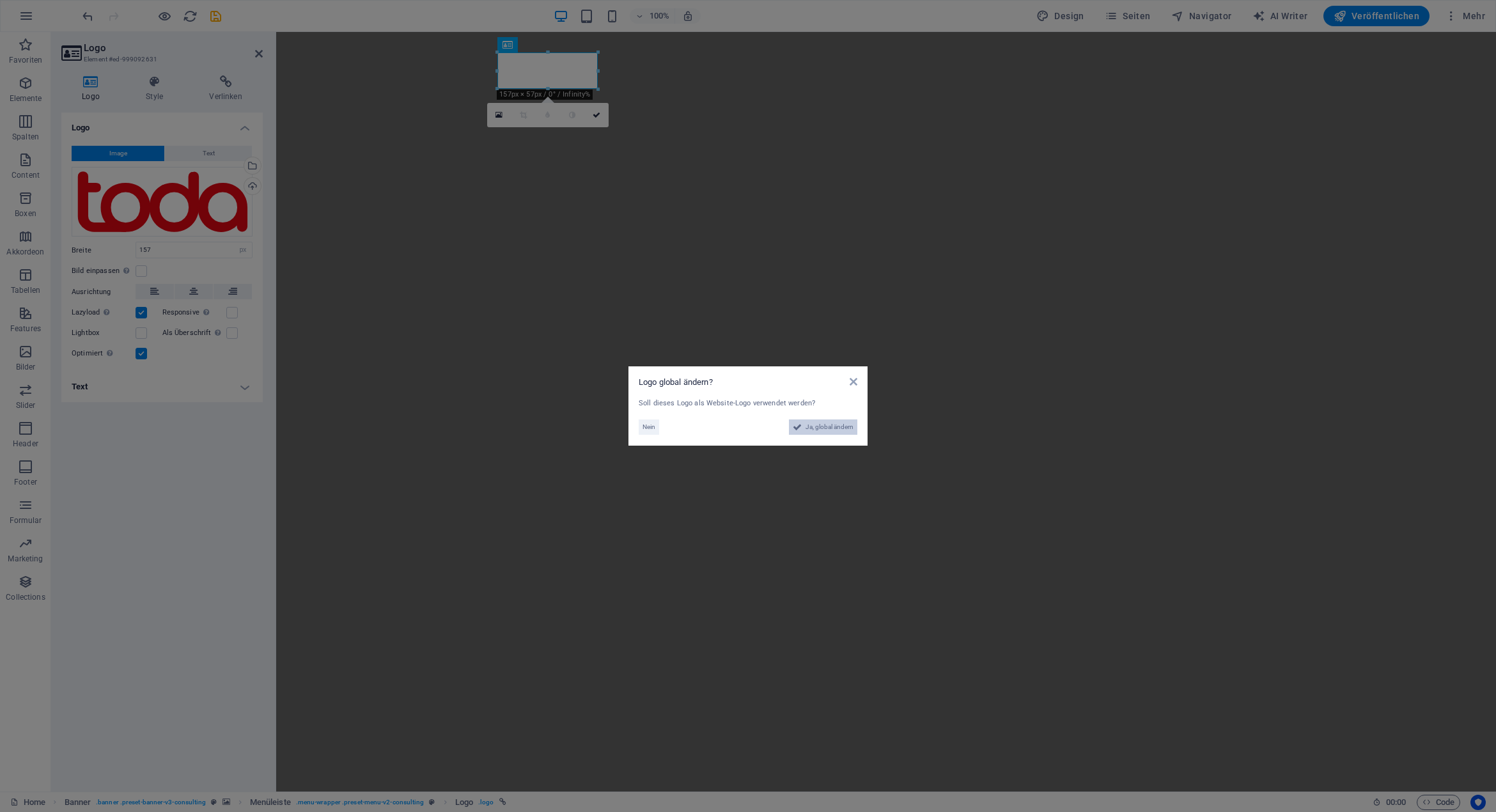
click at [821, 426] on span "Ja, global ändern" at bounding box center [829, 427] width 48 height 16
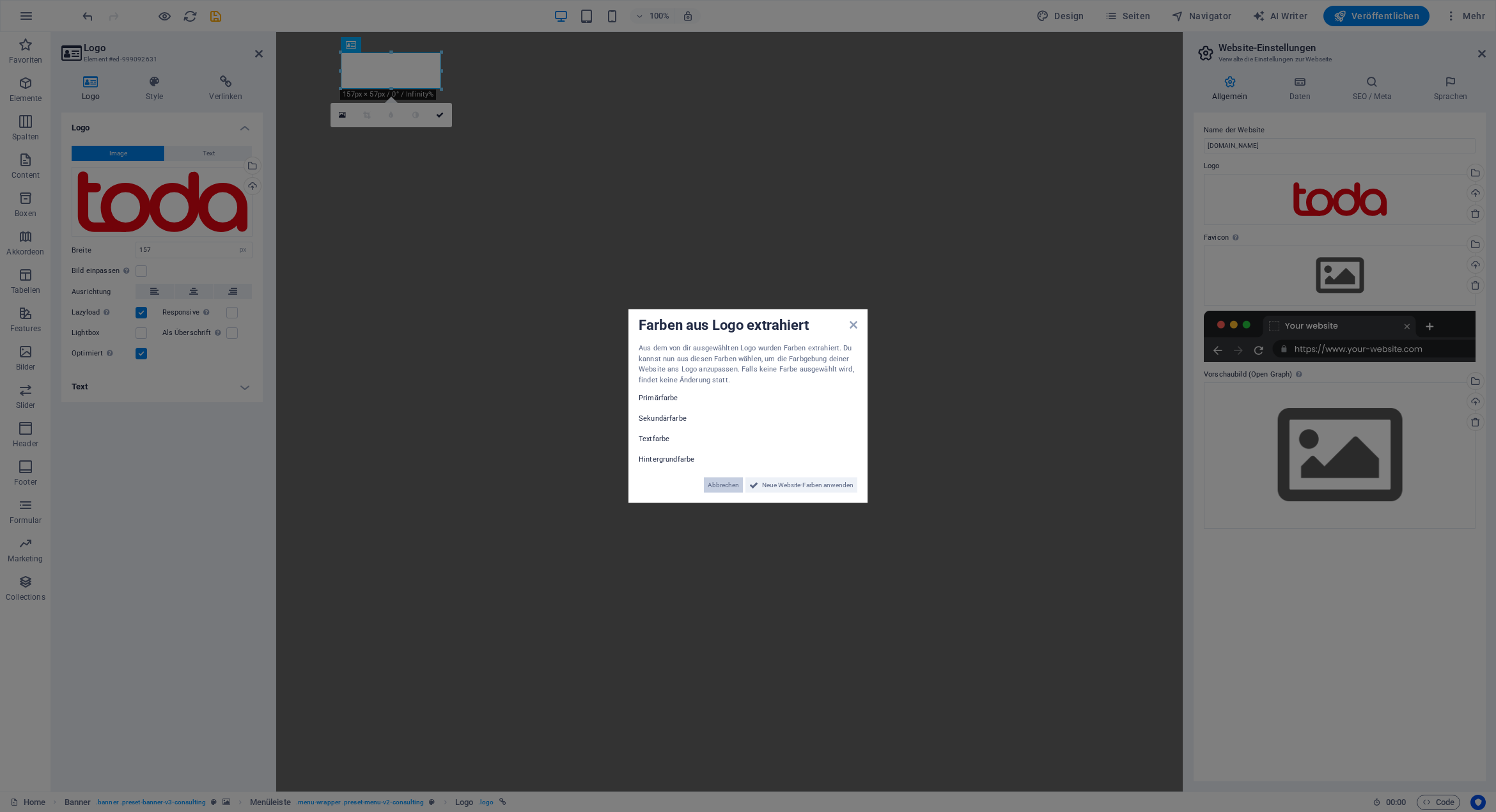
click at [712, 488] on span "Abbrechen" at bounding box center [723, 485] width 31 height 16
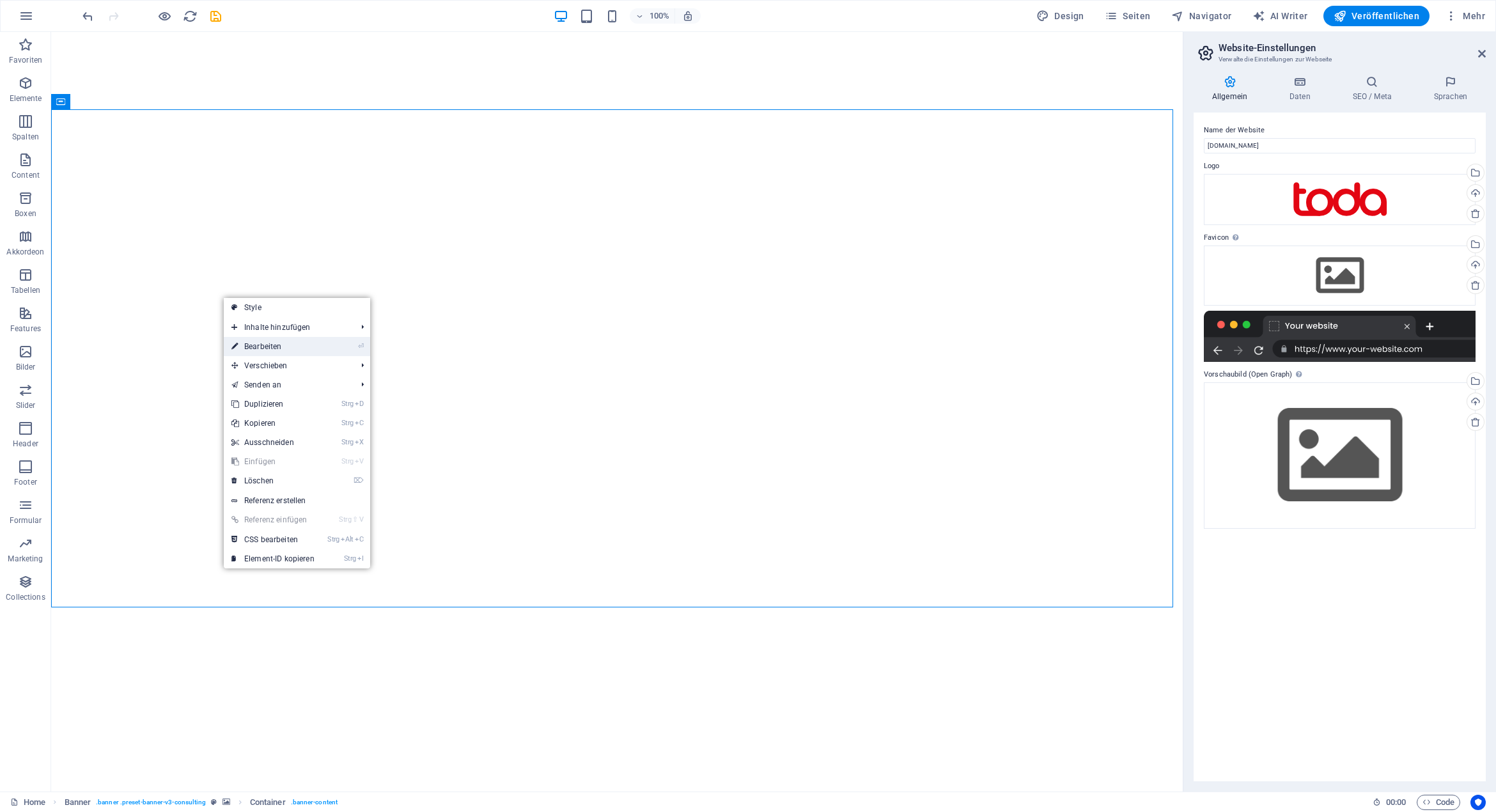
click at [289, 348] on link "⏎ Bearbeiten" at bounding box center [272, 346] width 98 height 19
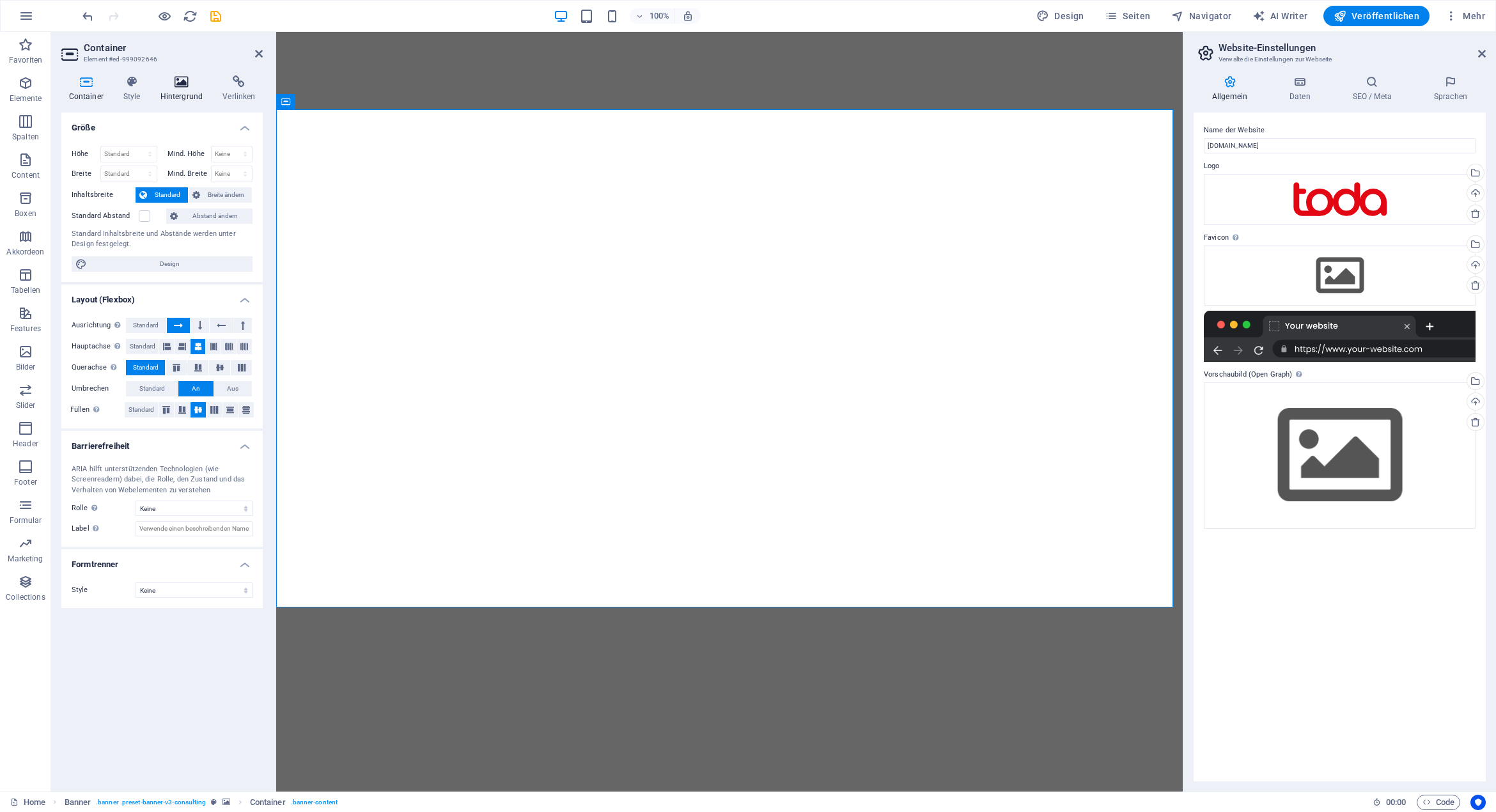
click at [178, 84] on icon at bounding box center [181, 81] width 57 height 12
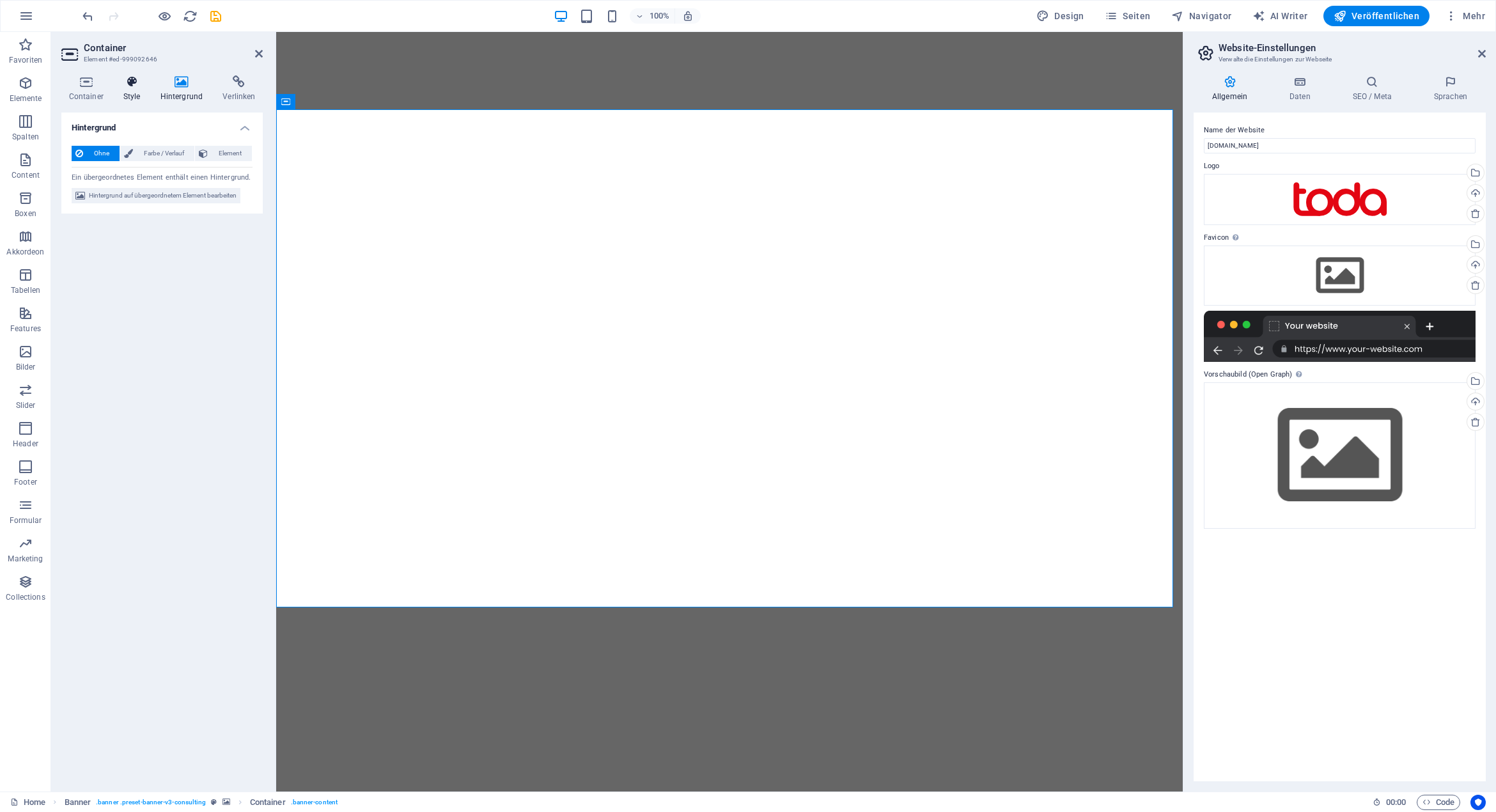
click at [131, 81] on icon at bounding box center [131, 81] width 32 height 12
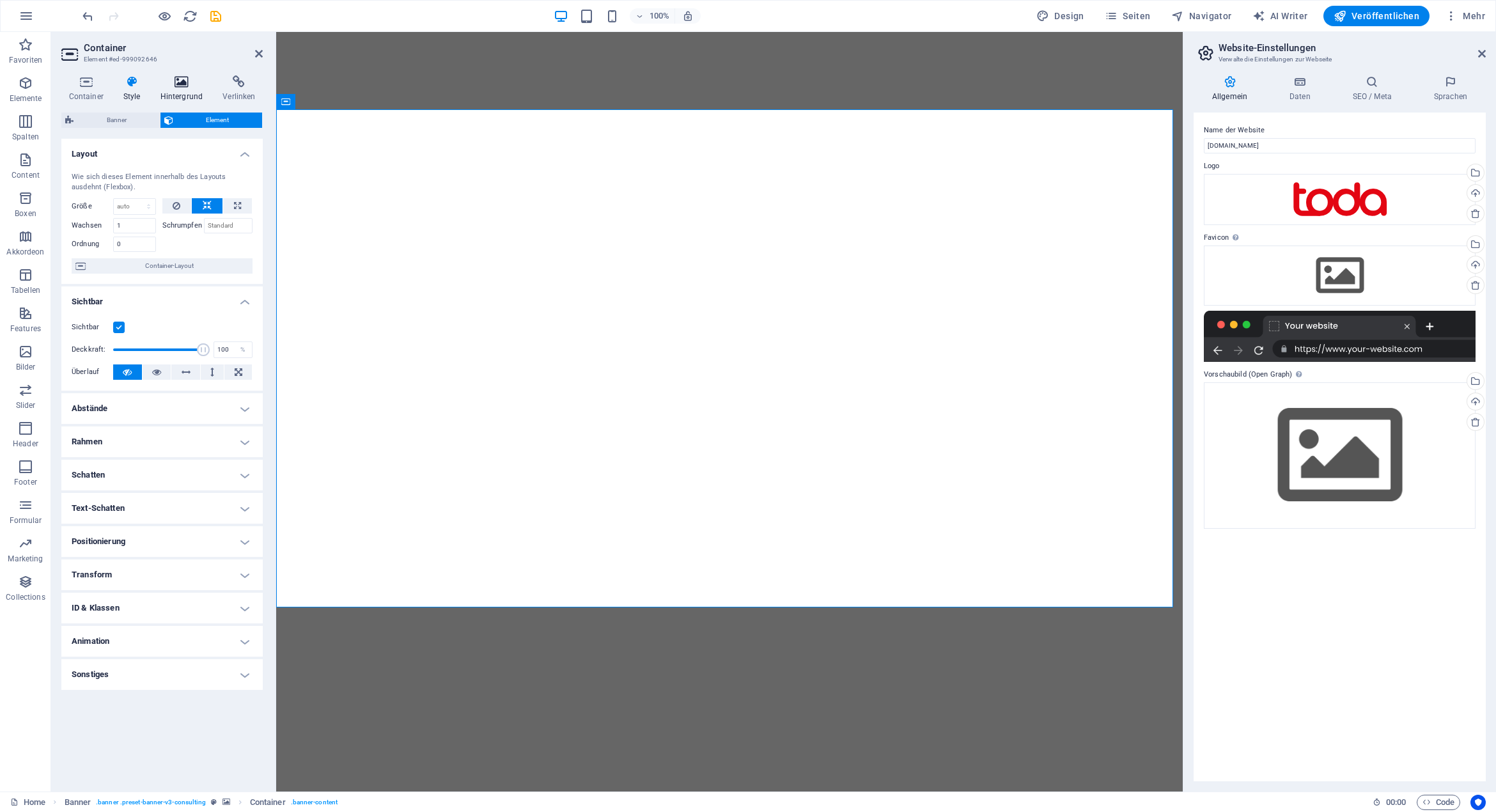
click at [205, 85] on icon at bounding box center [181, 81] width 57 height 12
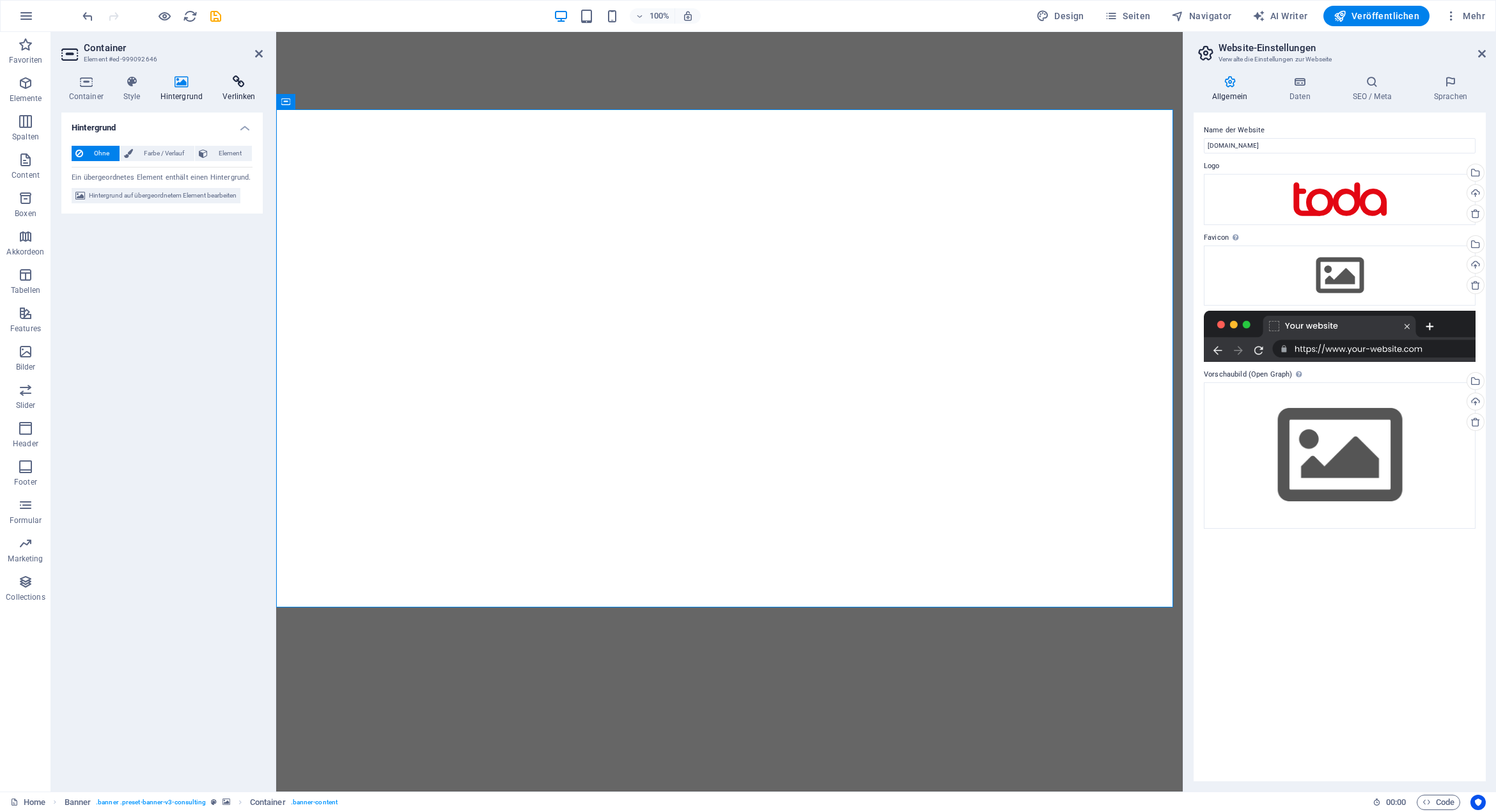
click at [227, 78] on icon at bounding box center [239, 81] width 47 height 12
click at [180, 80] on icon at bounding box center [181, 81] width 57 height 12
click at [164, 192] on span "Hintergrund auf übergeordnetem Element bearbeiten" at bounding box center [163, 195] width 147 height 16
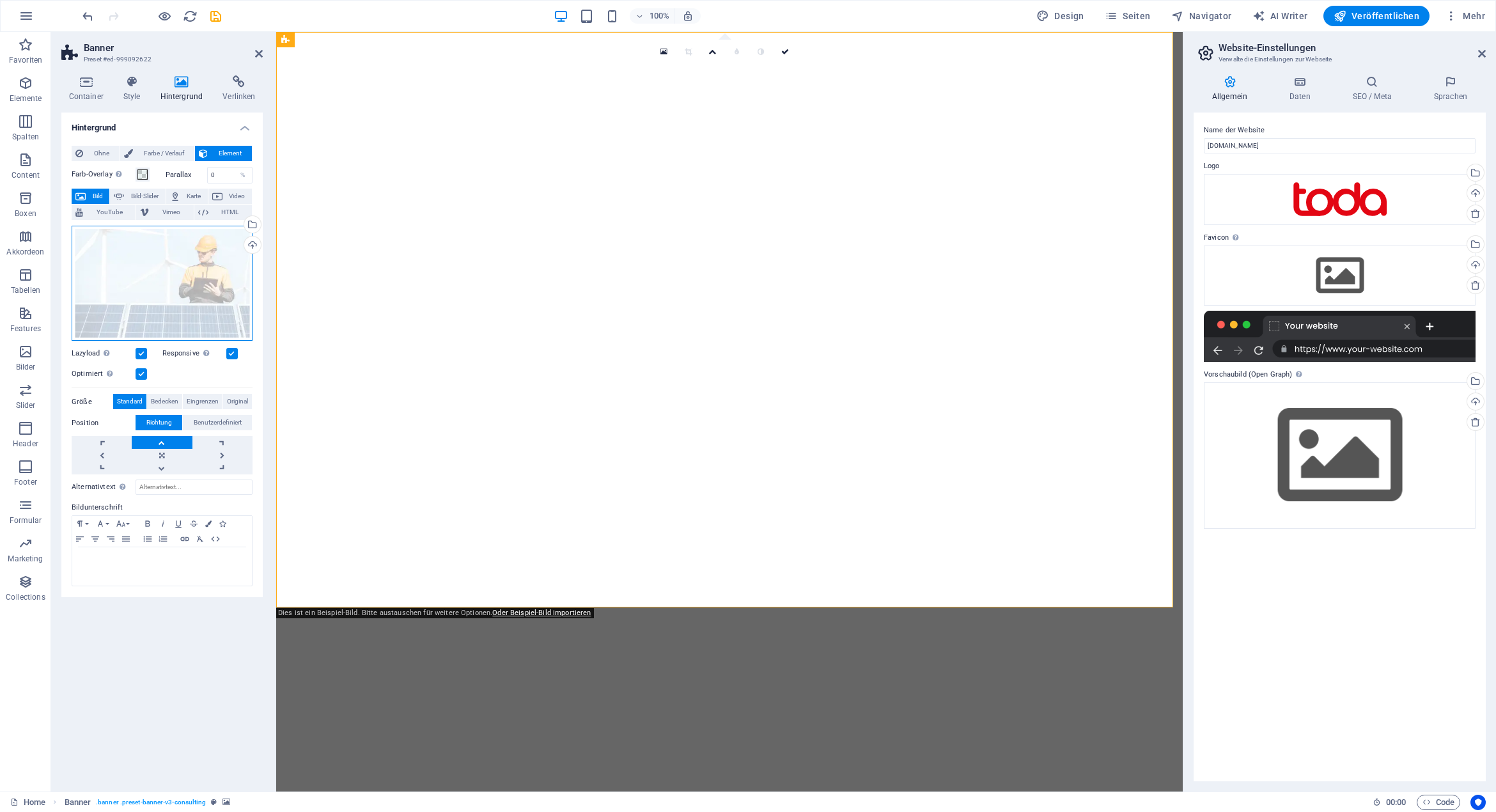
click at [155, 253] on div "Ziehe Dateien zum Hochladen hierher oder klicke hier, um aus Dateien oder koste…" at bounding box center [161, 283] width 181 height 116
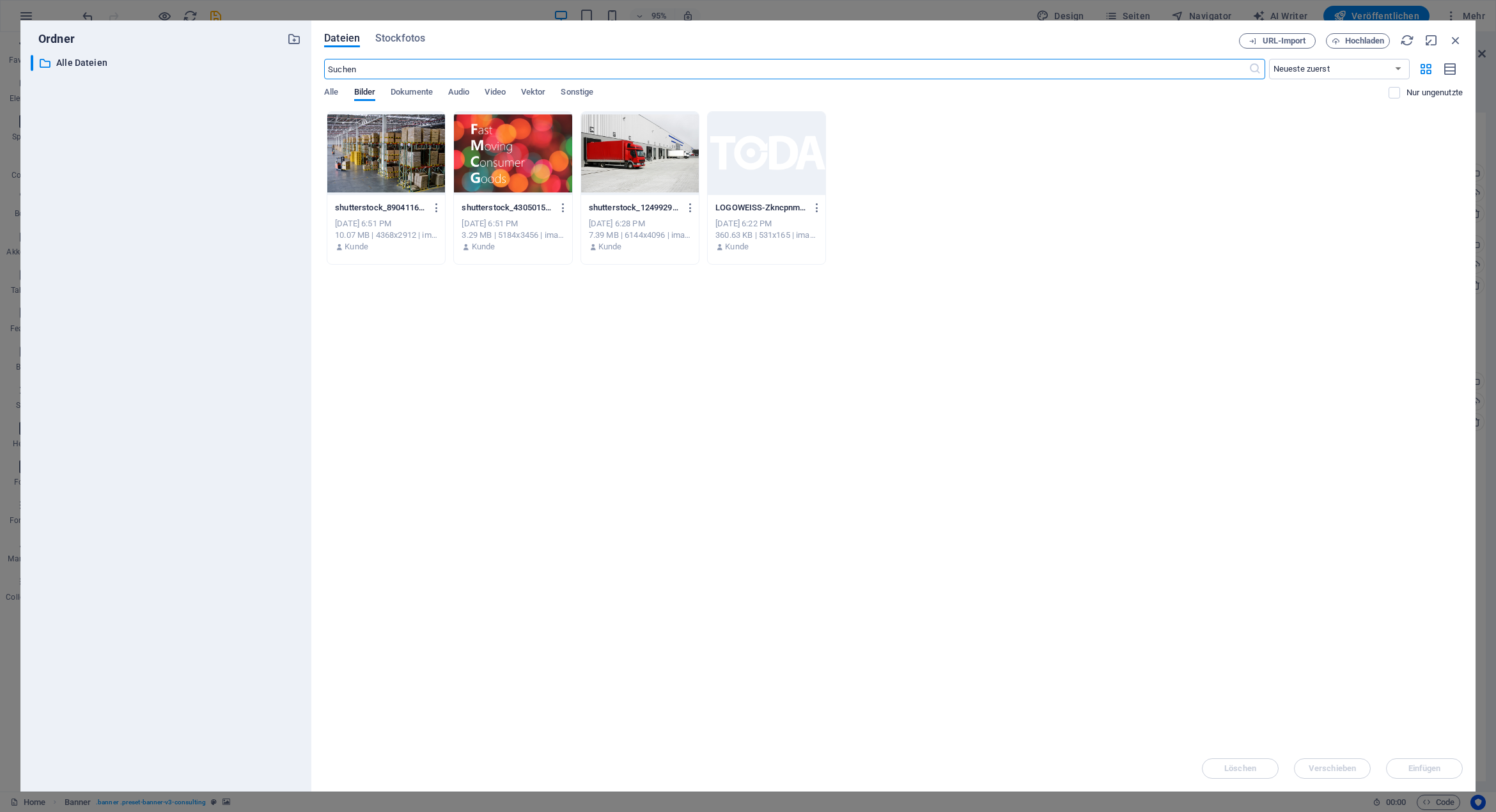
click at [627, 159] on div at bounding box center [640, 153] width 118 height 83
click at [1414, 768] on span "Einfügen" at bounding box center [1425, 769] width 33 height 8
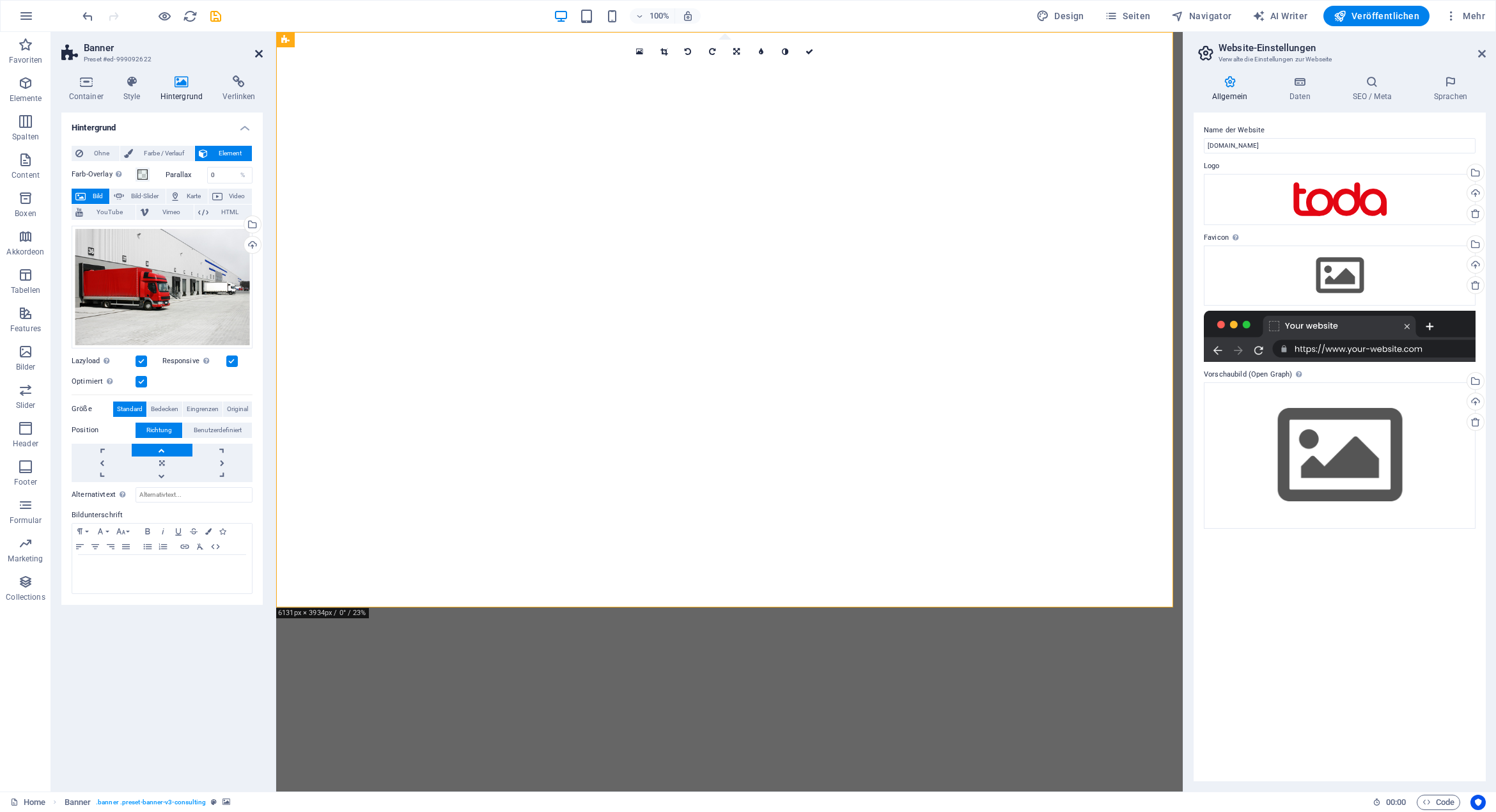
click at [257, 56] on icon at bounding box center [259, 54] width 8 height 10
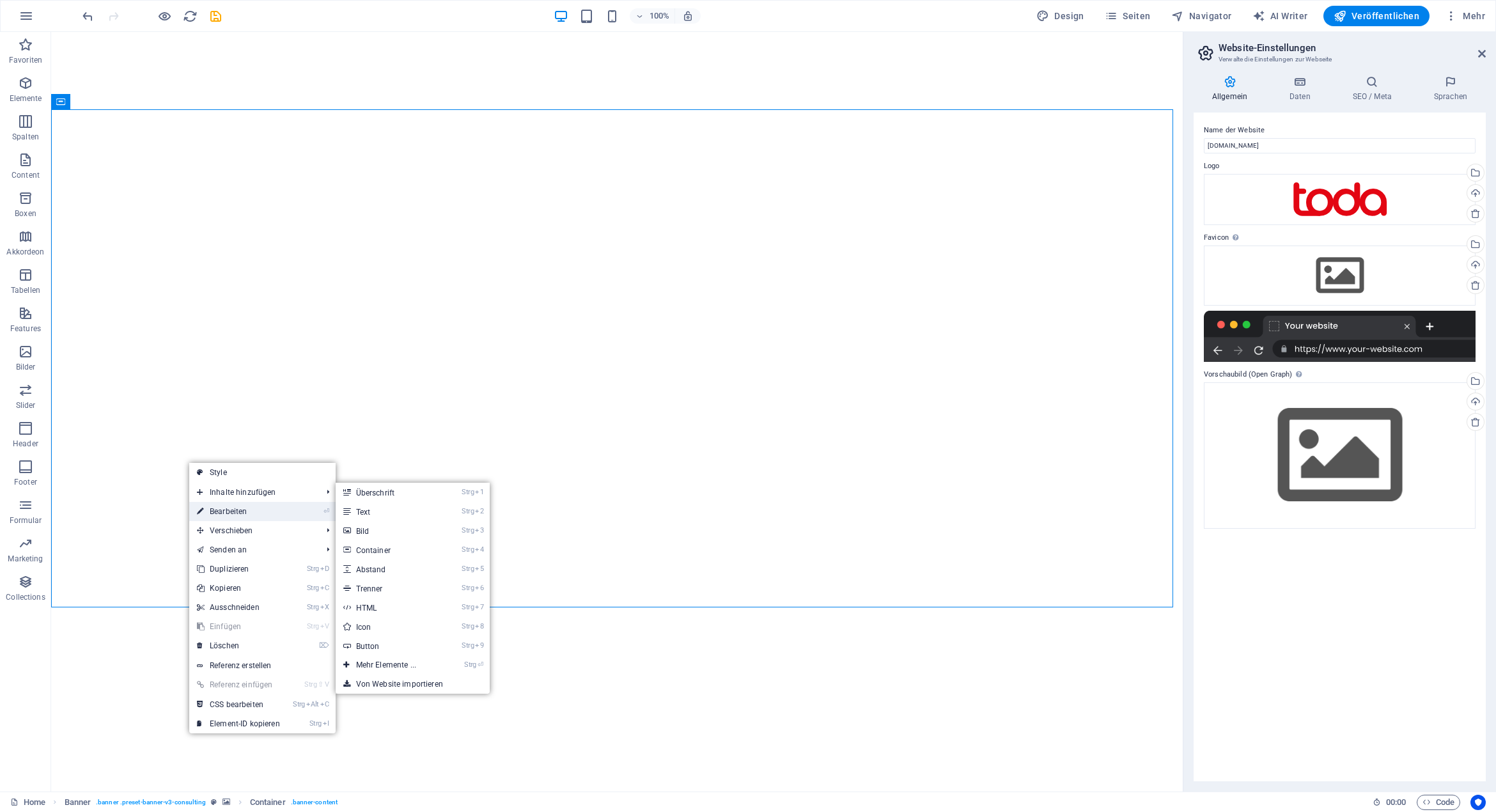
click at [263, 511] on link "⏎ Bearbeiten" at bounding box center [238, 511] width 98 height 19
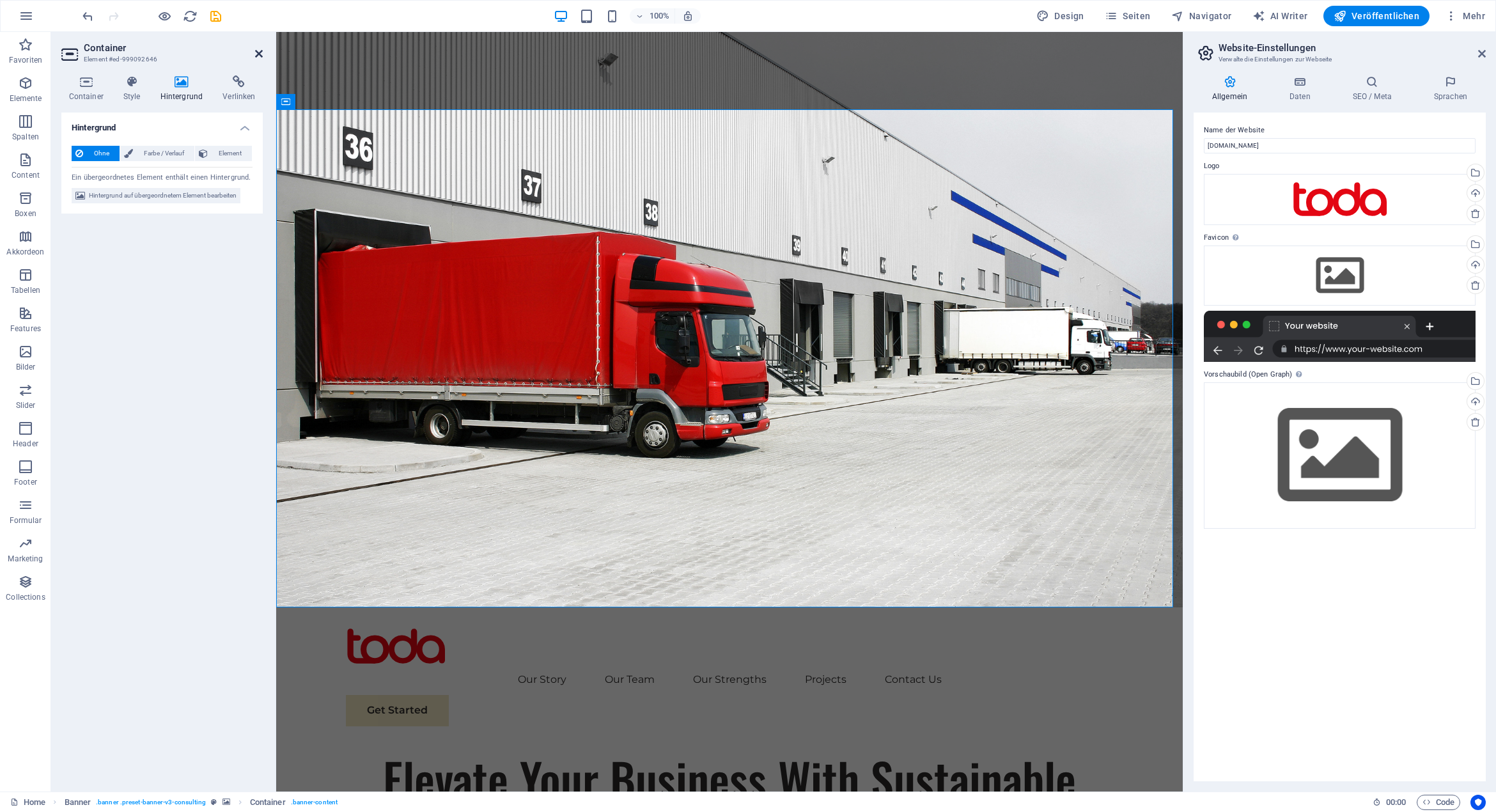
click at [257, 52] on icon at bounding box center [259, 54] width 8 height 10
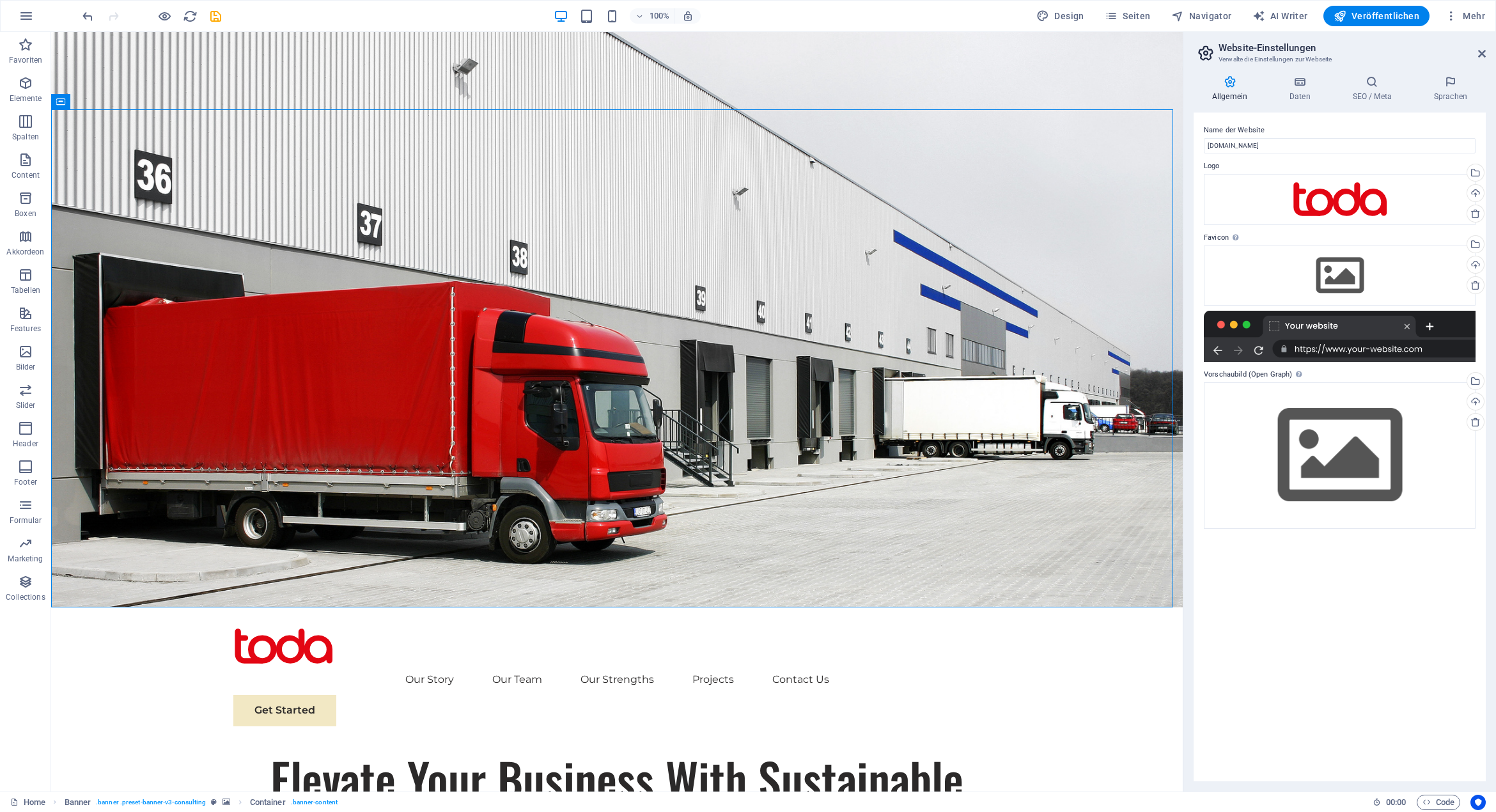
click at [1487, 54] on aside "Website-Einstellungen Verwalte die Einstellungen zur Webseite Allgemein Daten S…" at bounding box center [1339, 411] width 313 height 759
click at [1484, 54] on icon at bounding box center [1482, 54] width 8 height 10
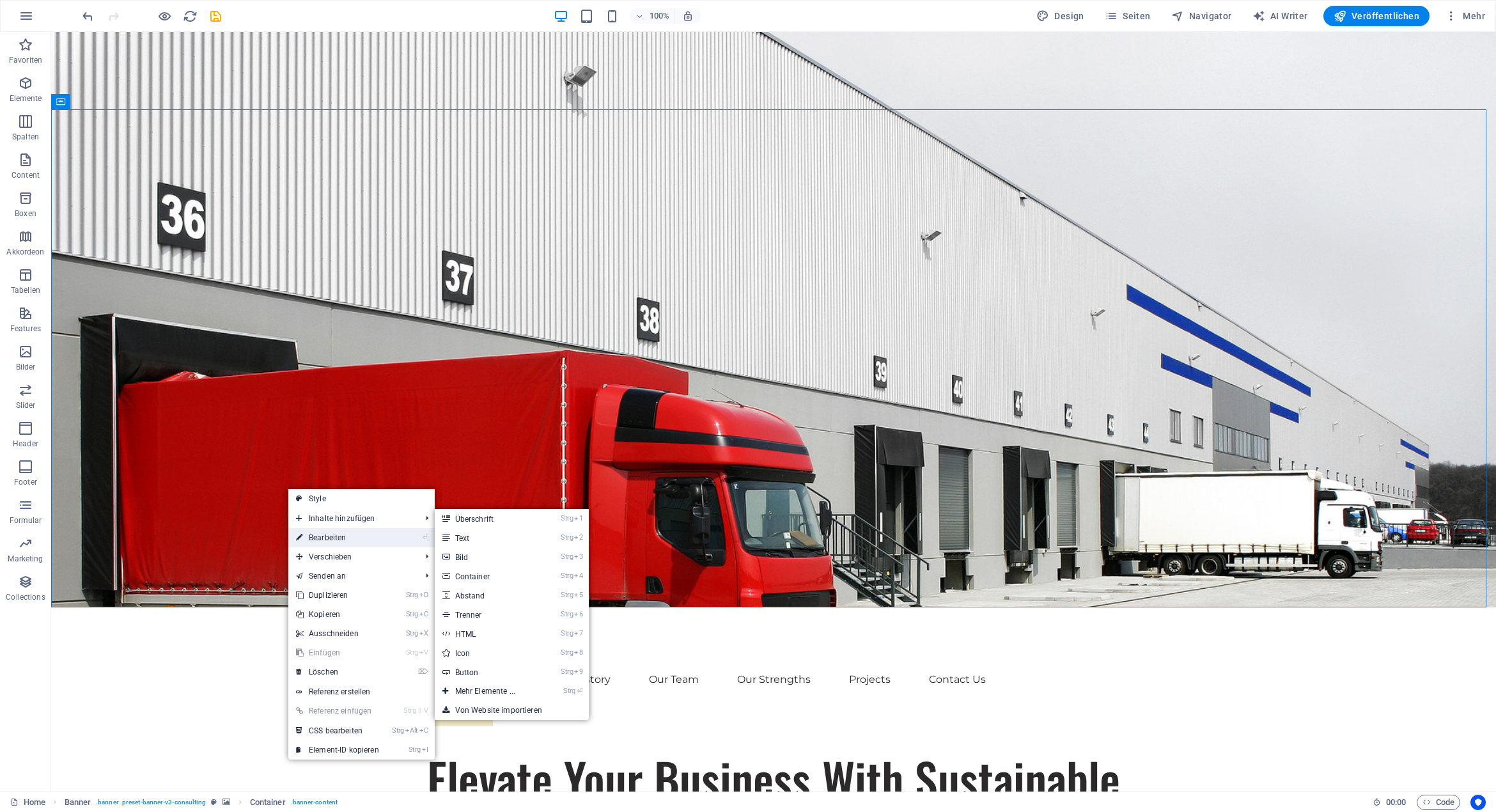
click at [366, 539] on link "⏎ Bearbeiten" at bounding box center [337, 537] width 98 height 19
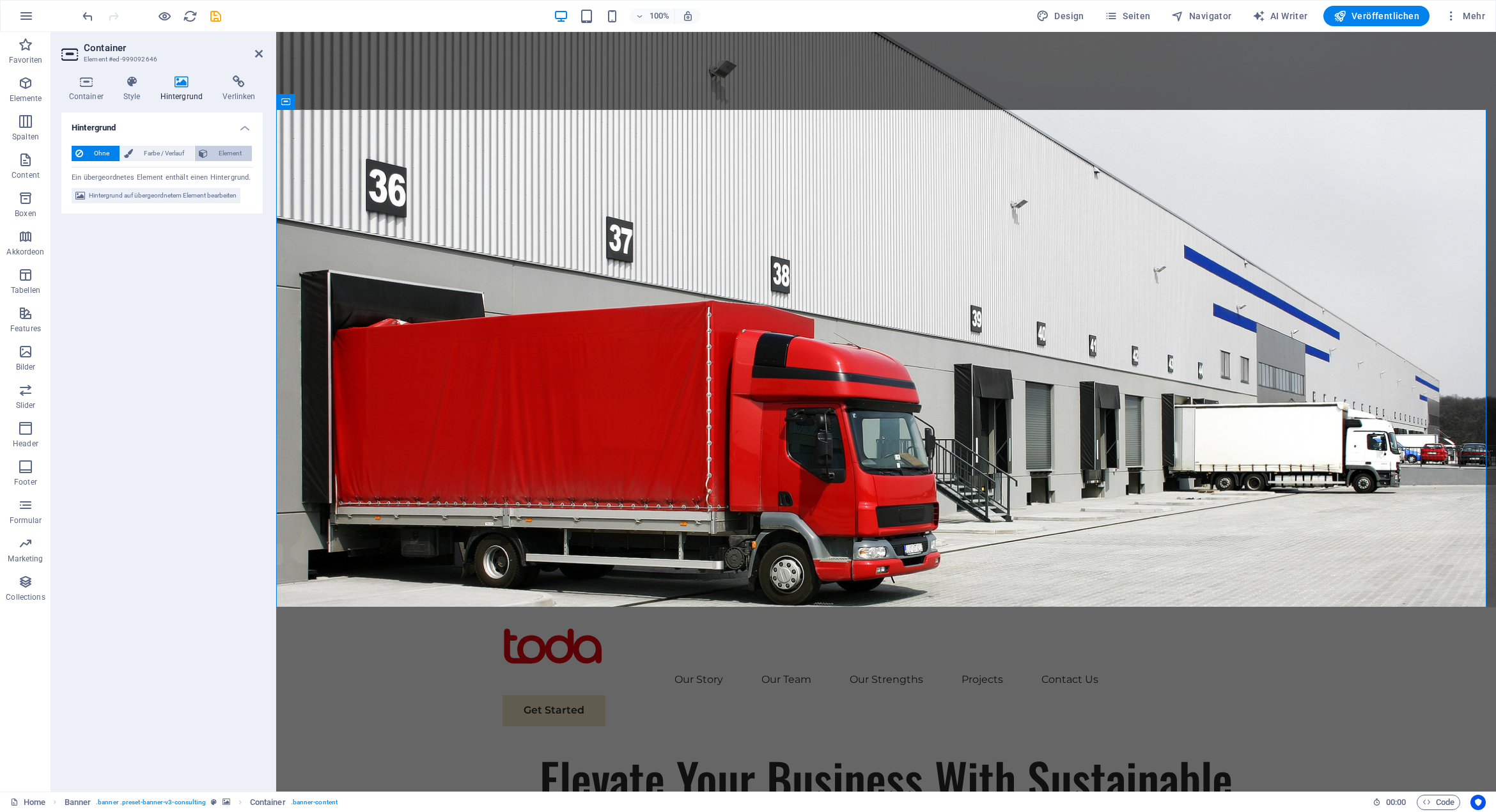
click at [225, 151] on span "Element" at bounding box center [230, 154] width 36 height 16
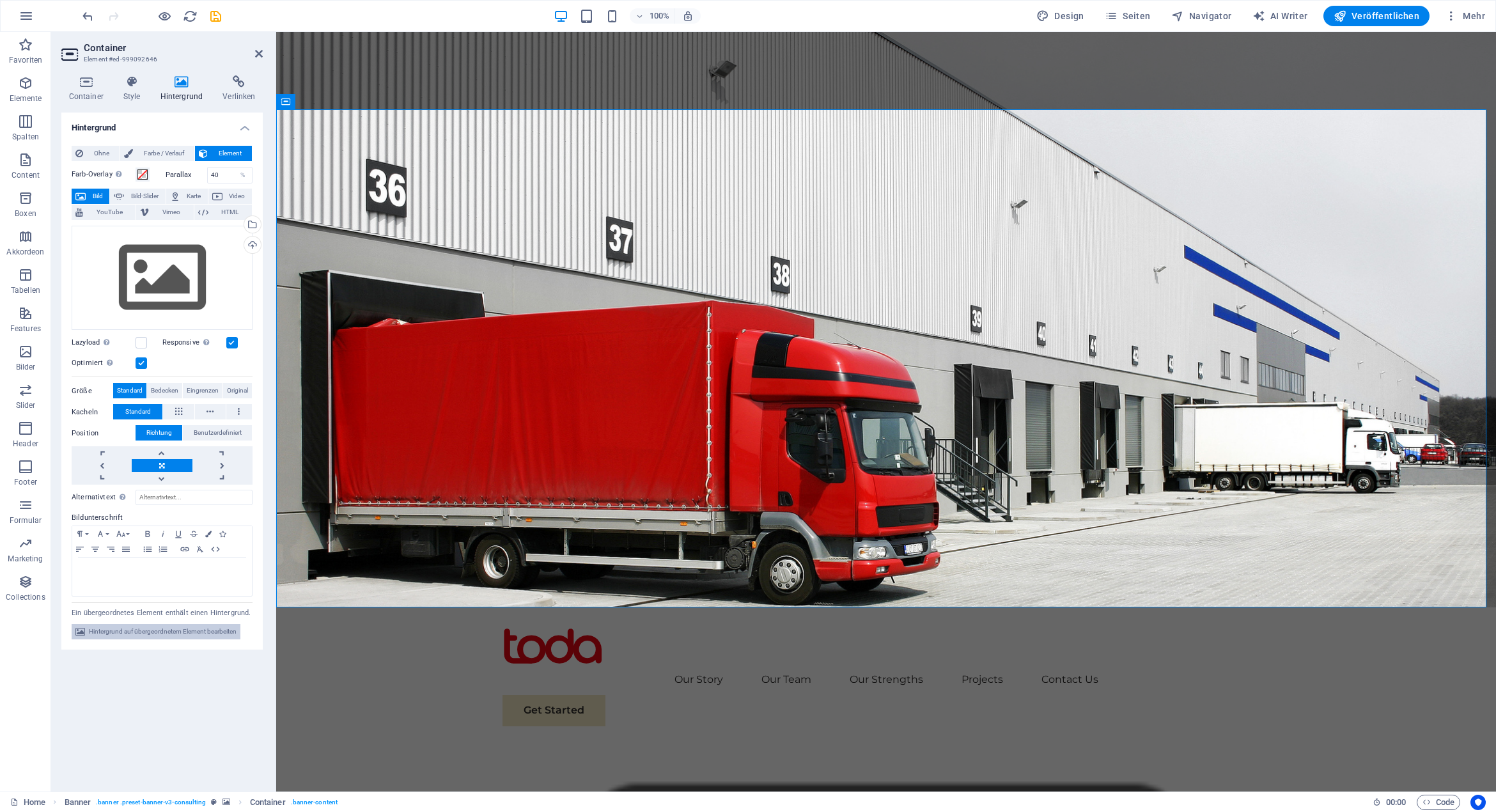
click at [173, 628] on span "Hintergrund auf übergeordnetem Element bearbeiten" at bounding box center [163, 631] width 147 height 16
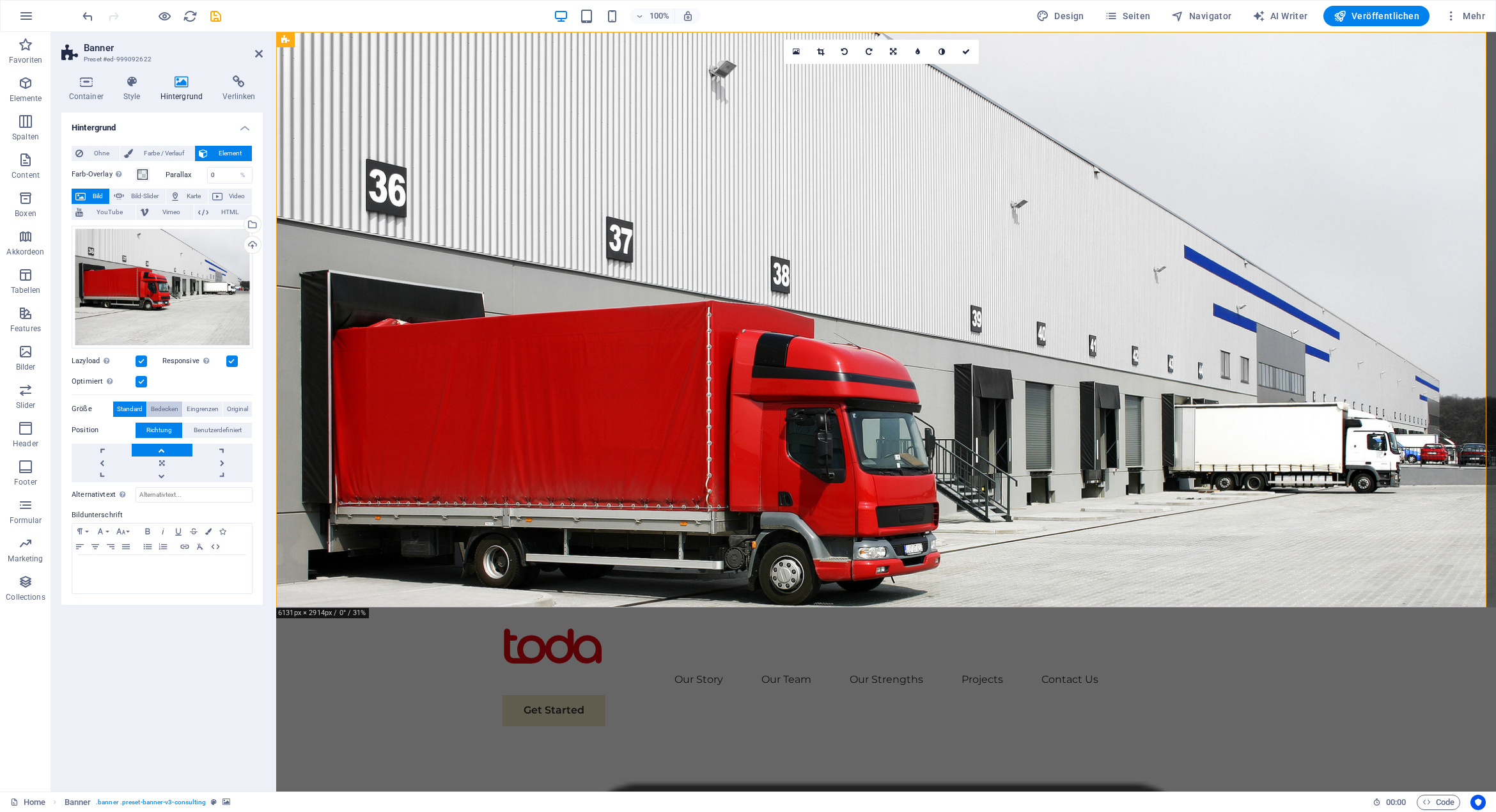
click at [164, 407] on span "Bedecken" at bounding box center [164, 409] width 27 height 16
click at [208, 407] on span "Eingrenzen" at bounding box center [202, 409] width 32 height 16
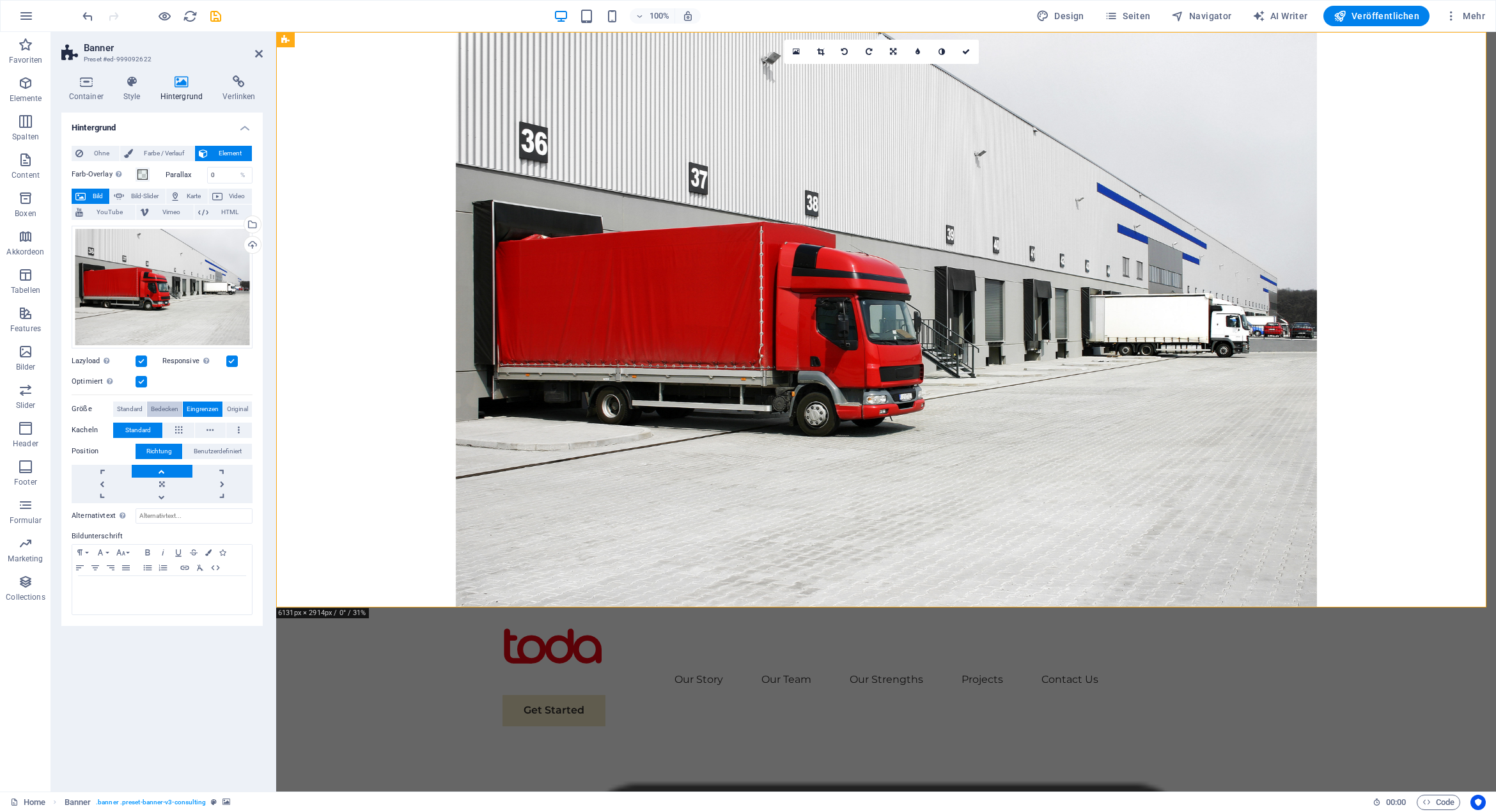
click at [153, 405] on span "Bedecken" at bounding box center [164, 409] width 27 height 16
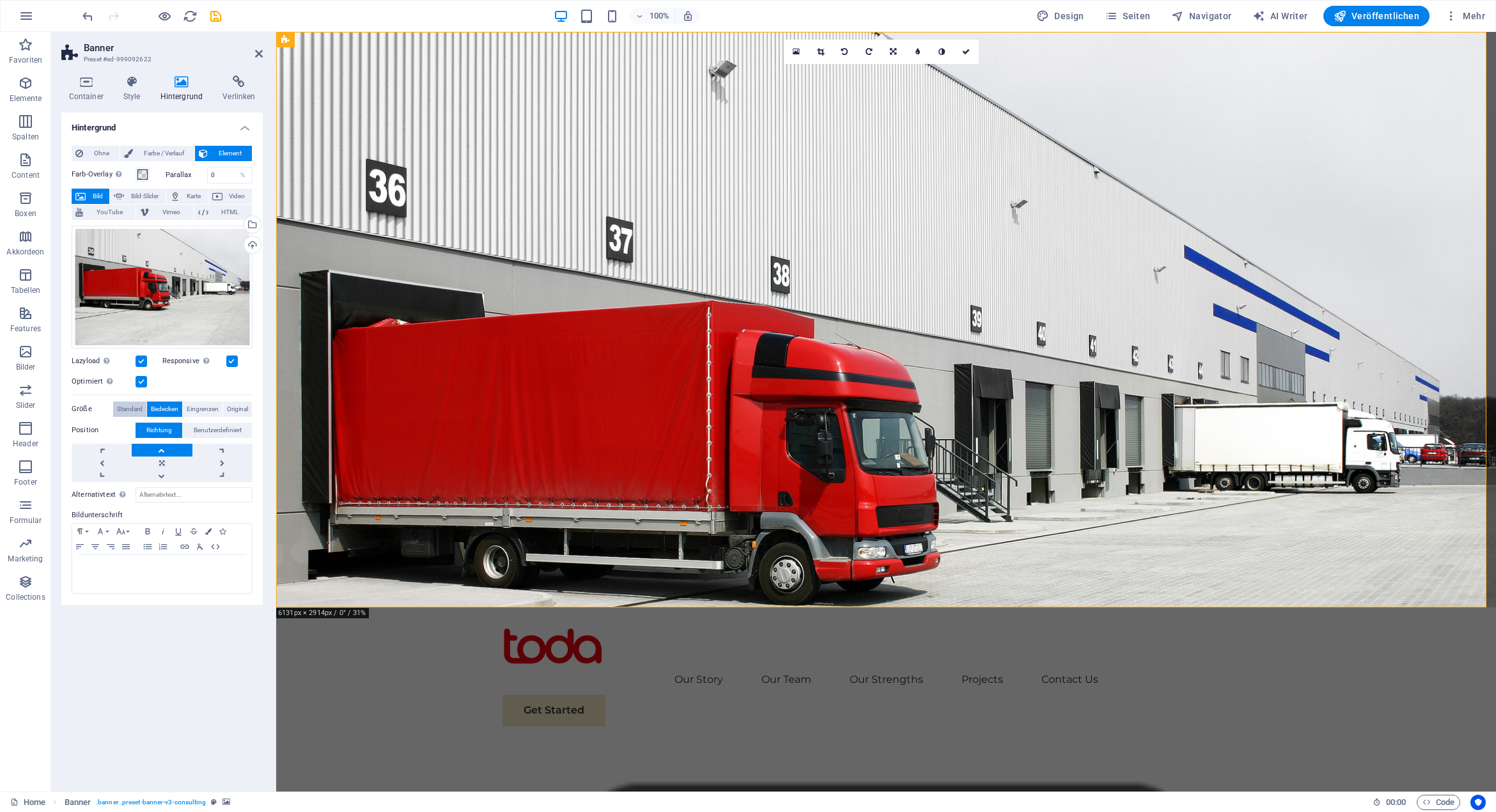
click at [128, 406] on span "Standard" at bounding box center [130, 409] width 26 height 16
click at [166, 479] on link at bounding box center [161, 475] width 60 height 12
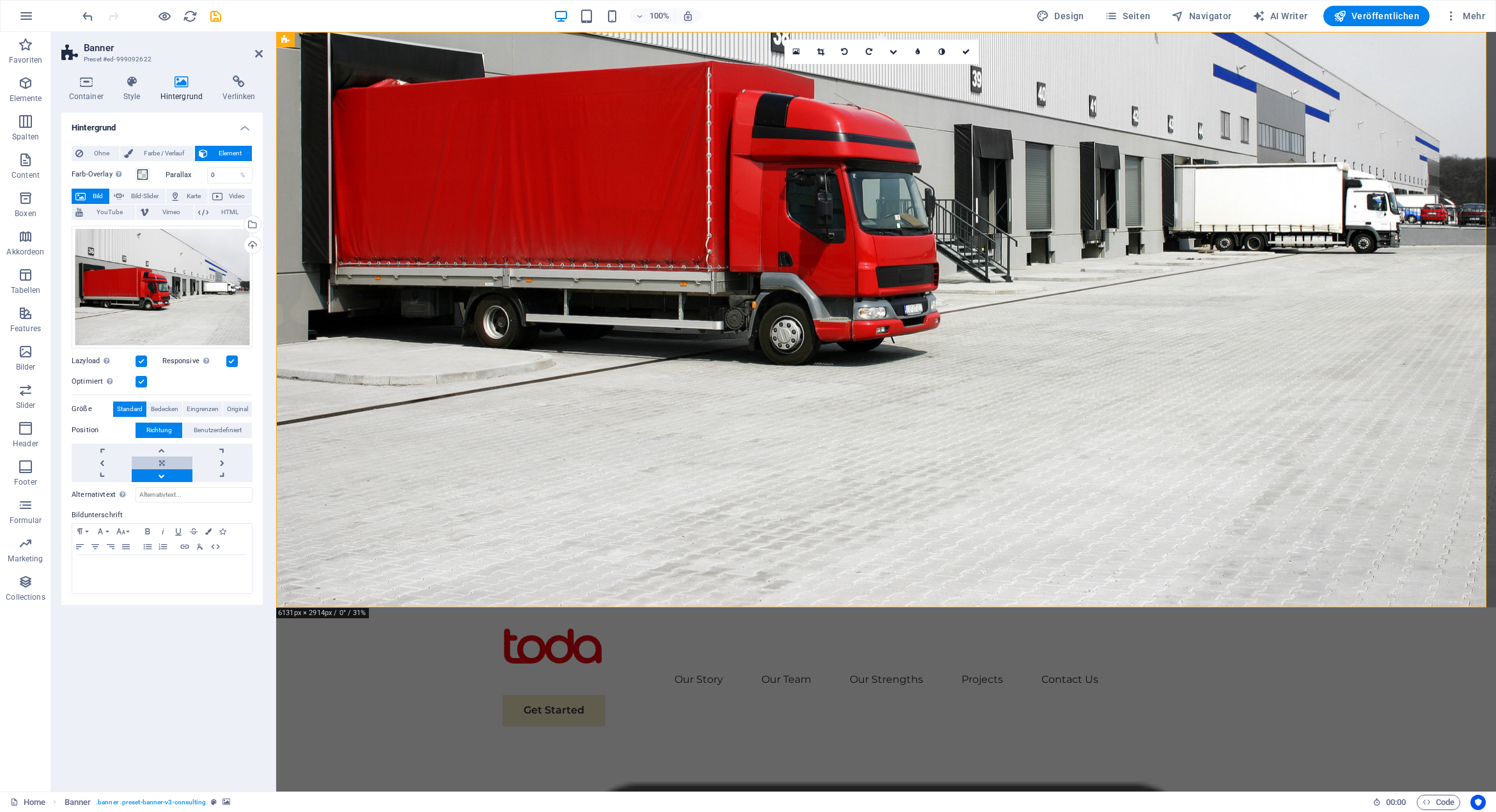
click at [166, 465] on link at bounding box center [161, 462] width 60 height 12
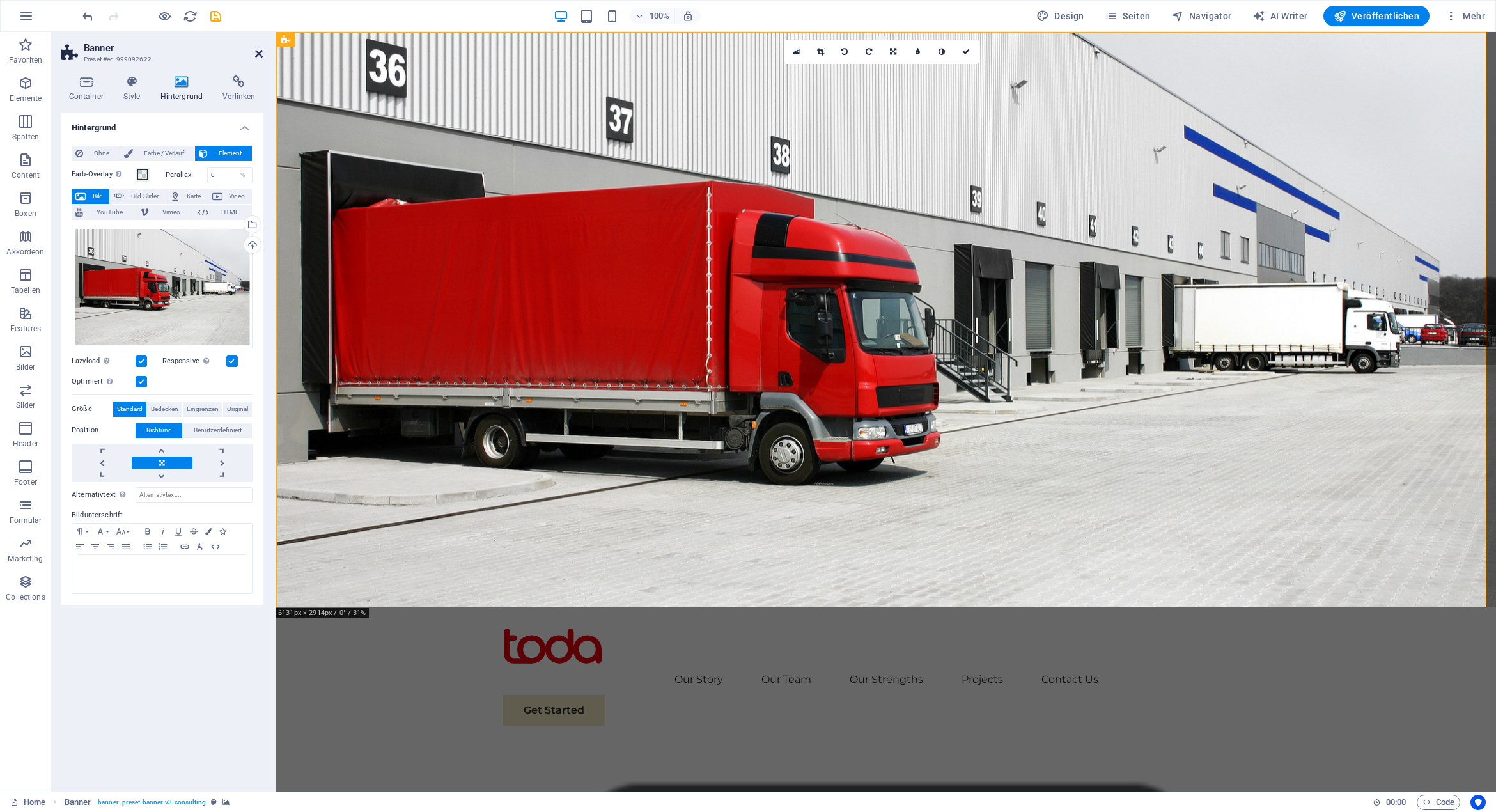
click at [259, 51] on icon at bounding box center [259, 54] width 8 height 10
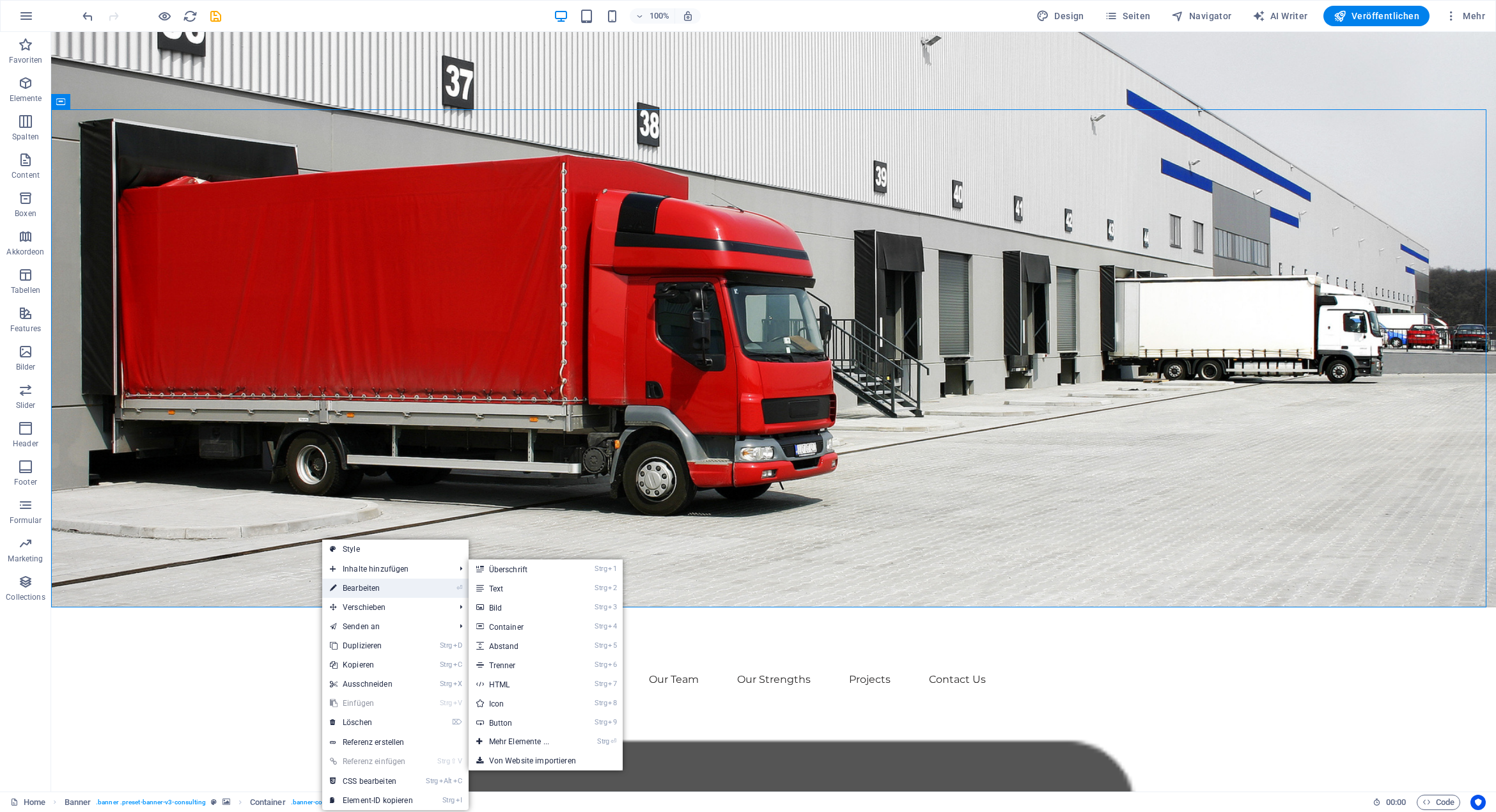
click at [379, 585] on link "⏎ Bearbeiten" at bounding box center [371, 588] width 98 height 19
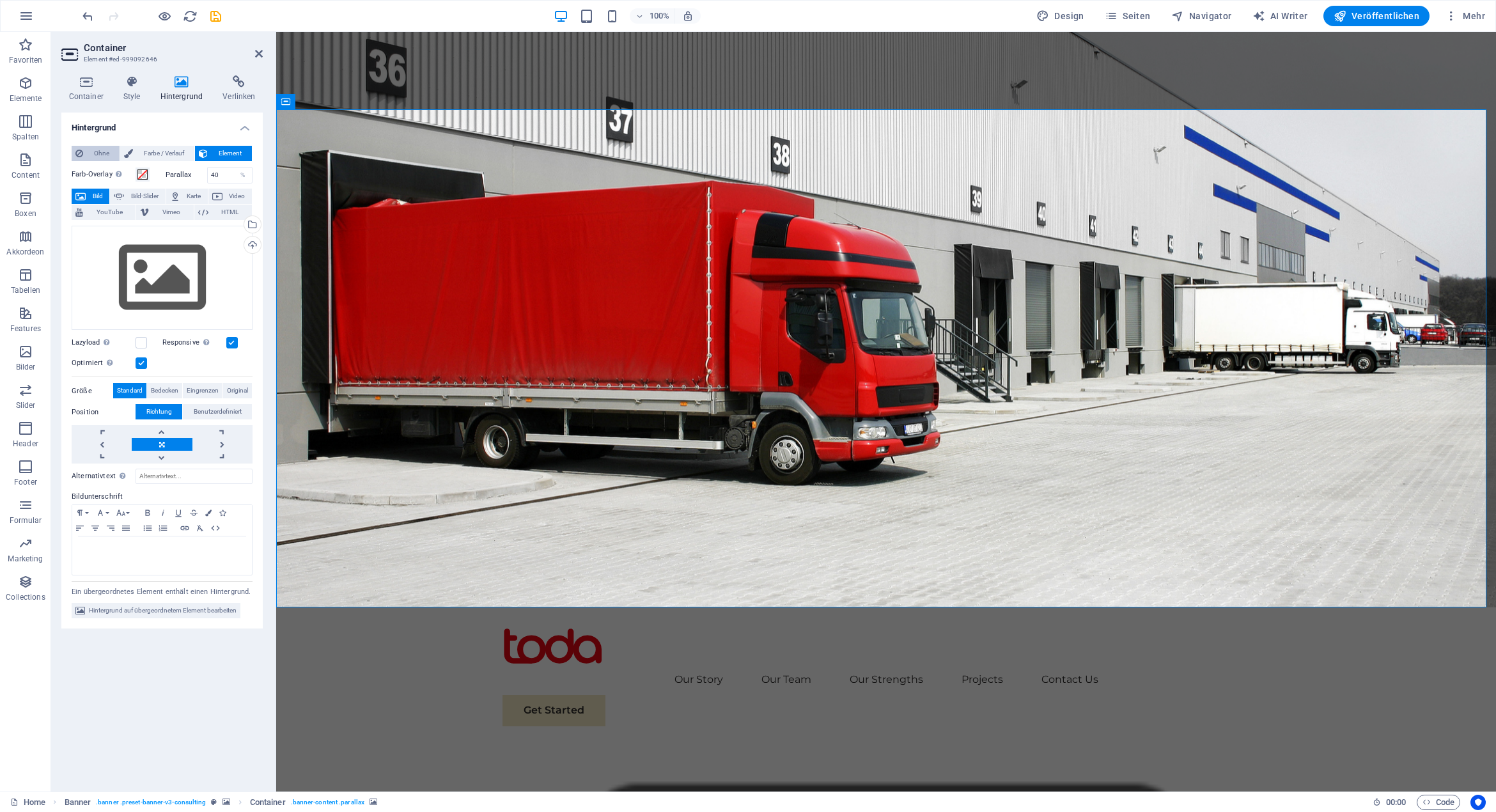
click at [100, 147] on span "Ohne" at bounding box center [101, 154] width 29 height 16
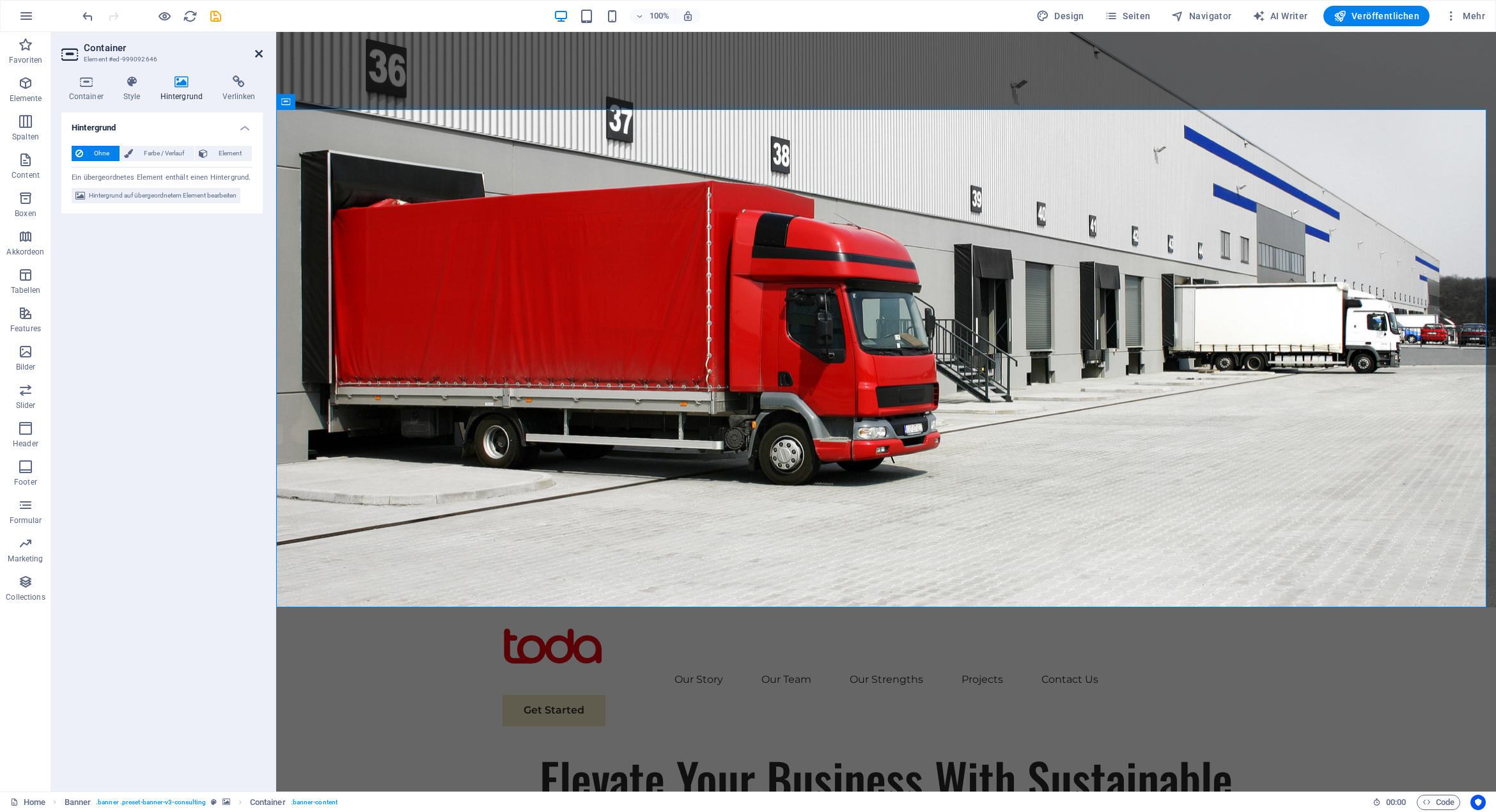
click at [257, 57] on icon at bounding box center [259, 54] width 8 height 10
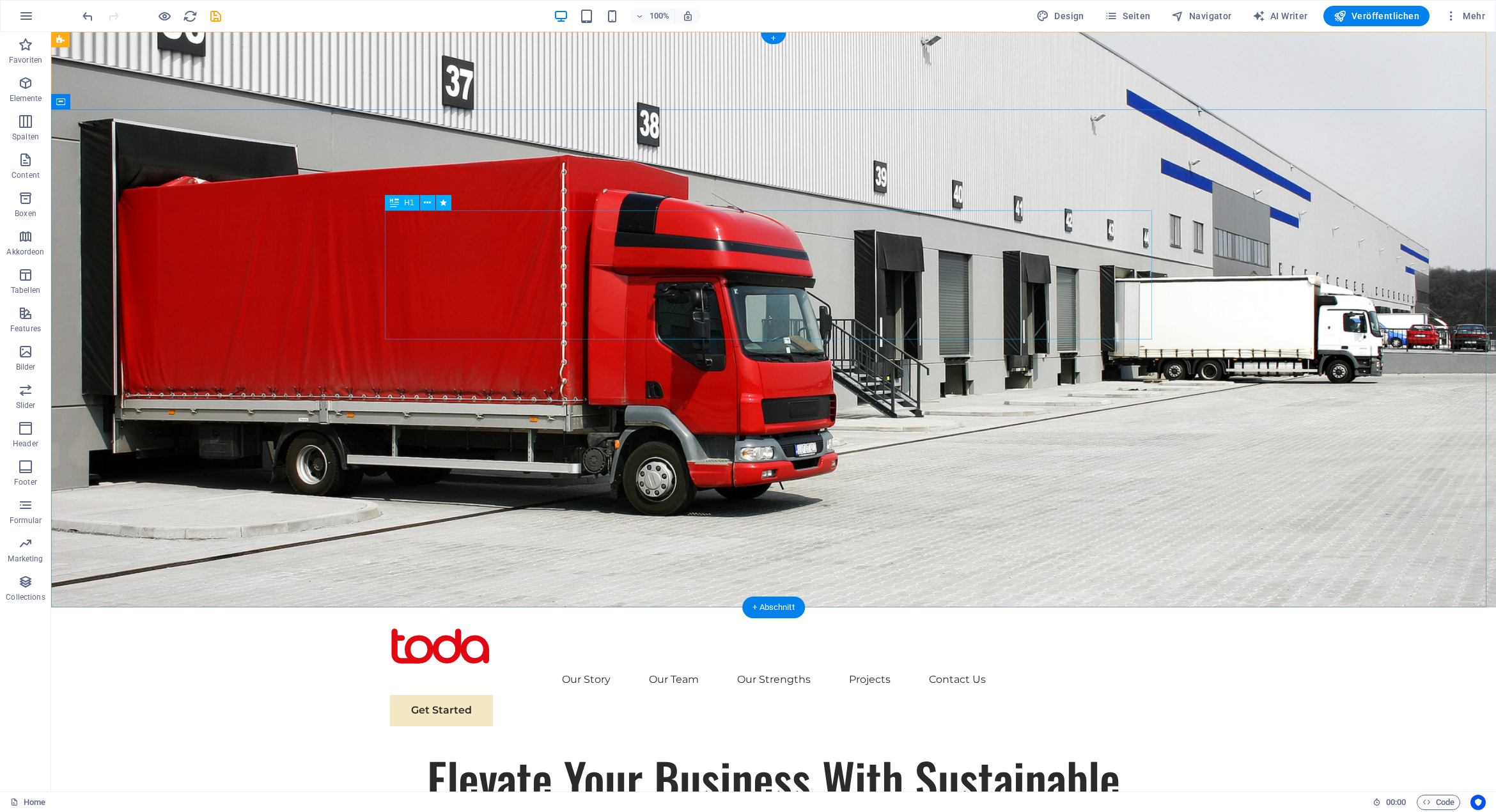
click at [491, 747] on div "Elevate Your Business With Sustainable Energy And Strategic Consulting" at bounding box center [773, 811] width 767 height 129
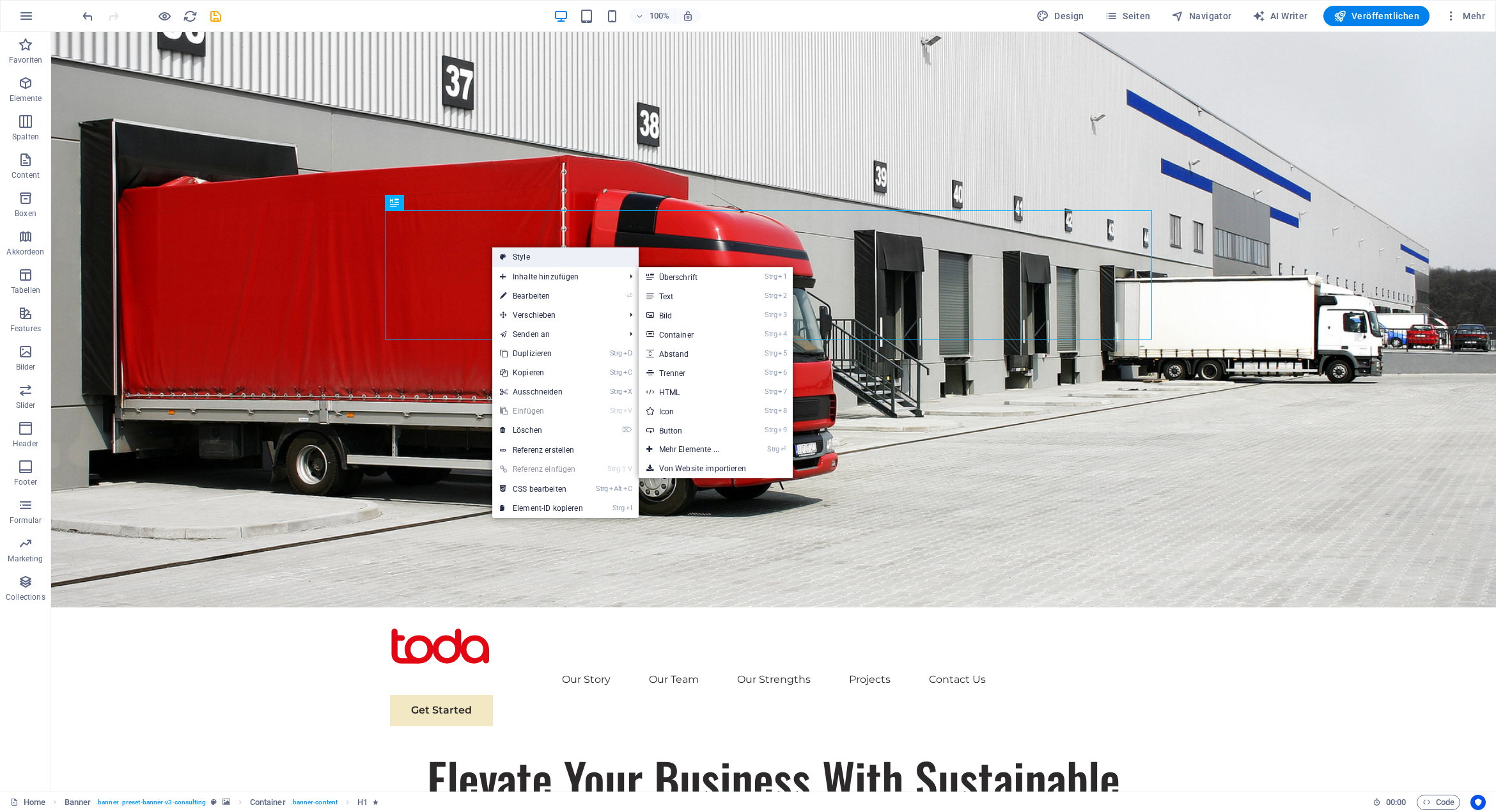
click at [555, 259] on link "Style" at bounding box center [565, 257] width 147 height 19
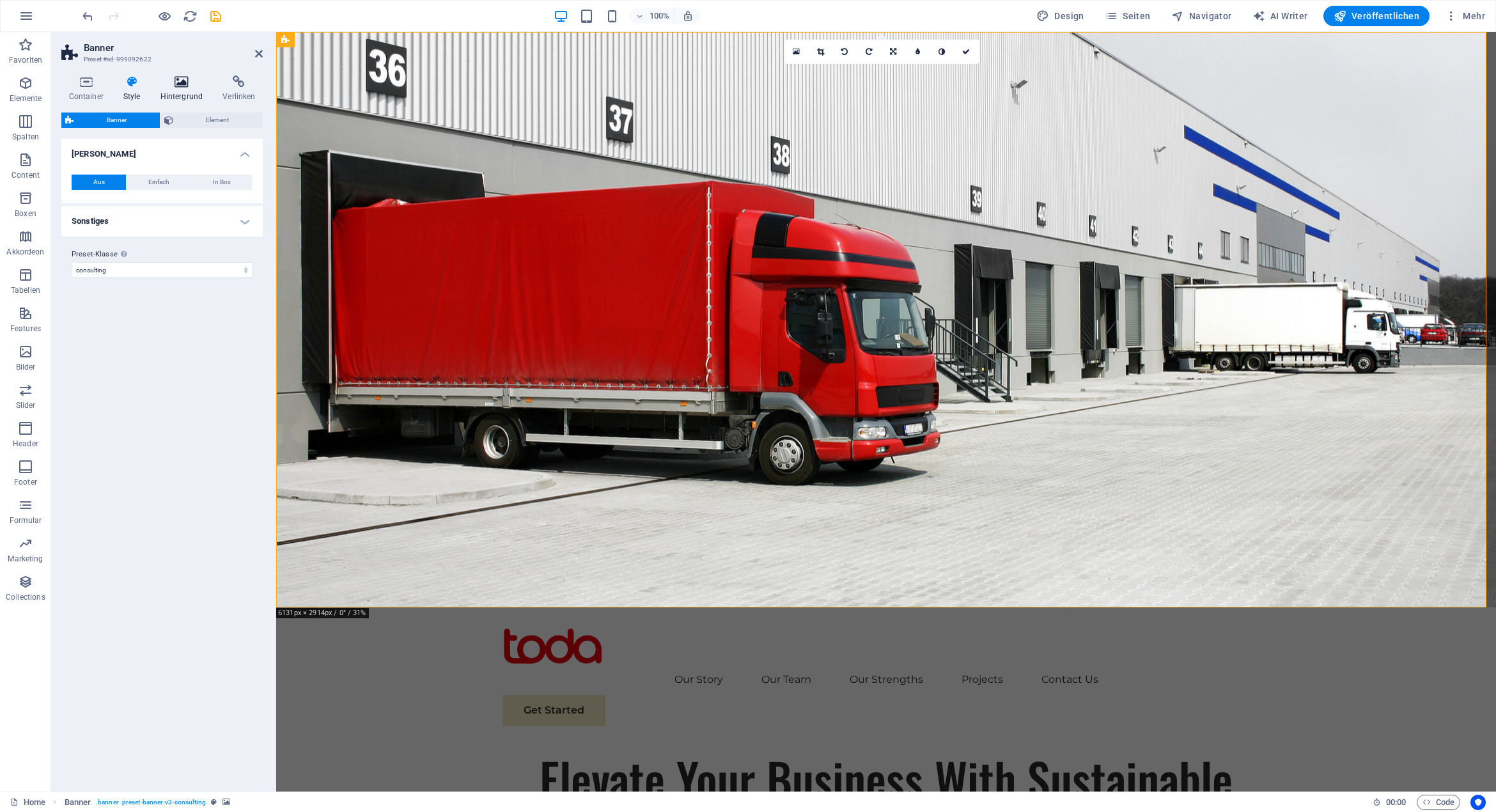
click at [180, 75] on icon at bounding box center [181, 81] width 57 height 12
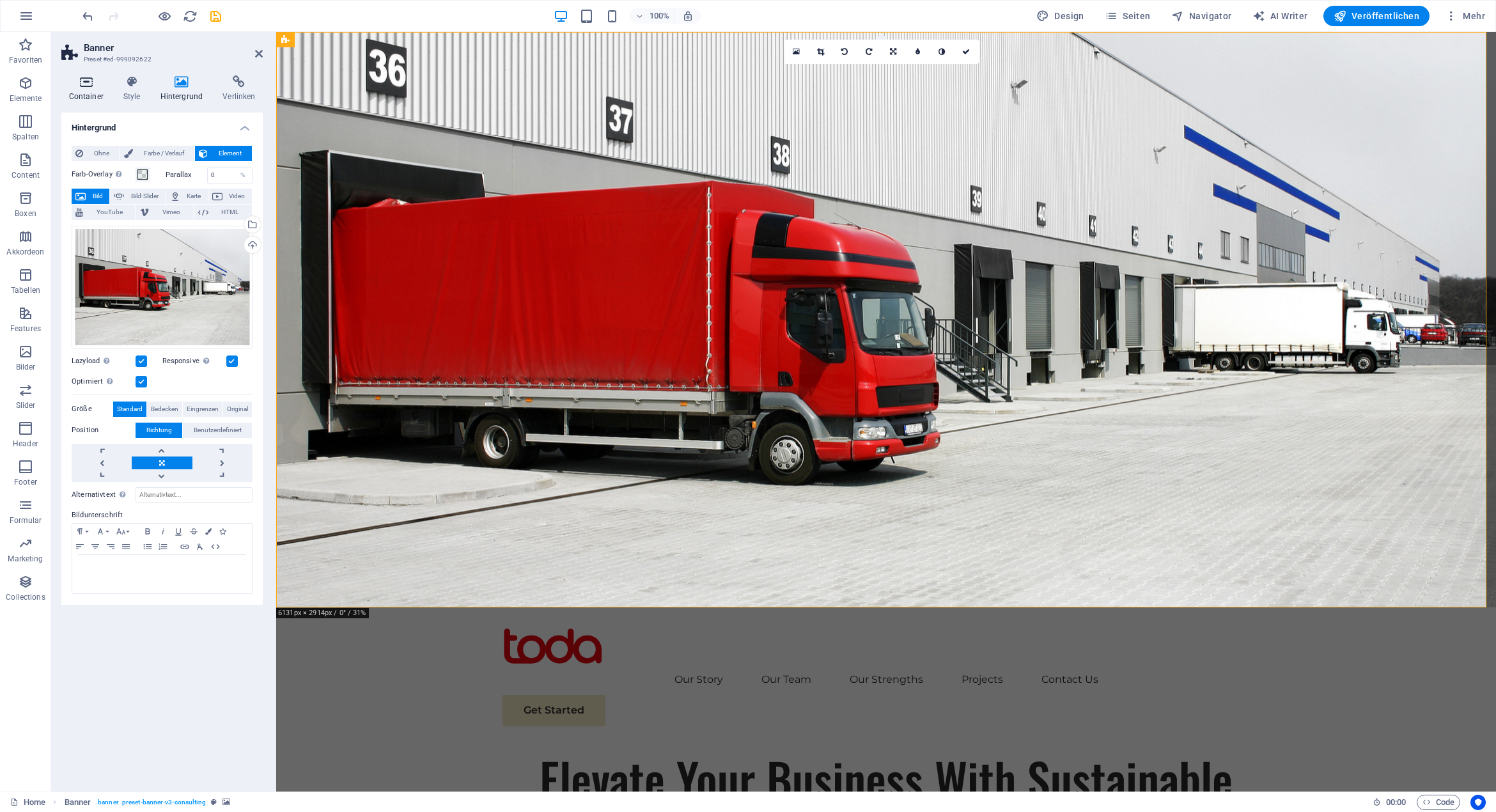
click at [88, 85] on icon at bounding box center [85, 81] width 49 height 12
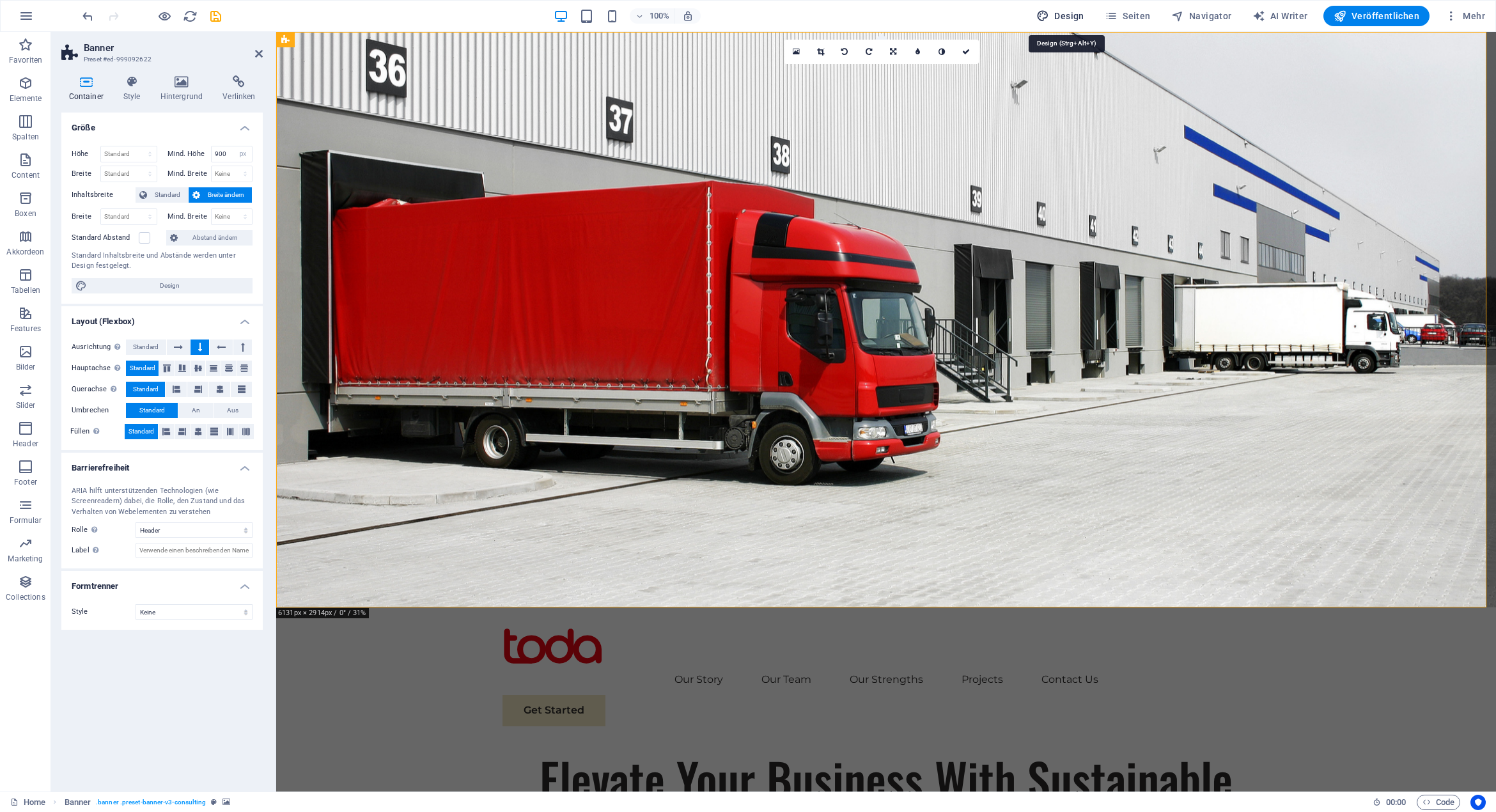
drag, startPoint x: 1074, startPoint y: 16, endPoint x: 514, endPoint y: 270, distance: 614.9
click at [1074, 16] on span "Design" at bounding box center [1060, 16] width 48 height 12
select select "px"
select select "400"
select select "px"
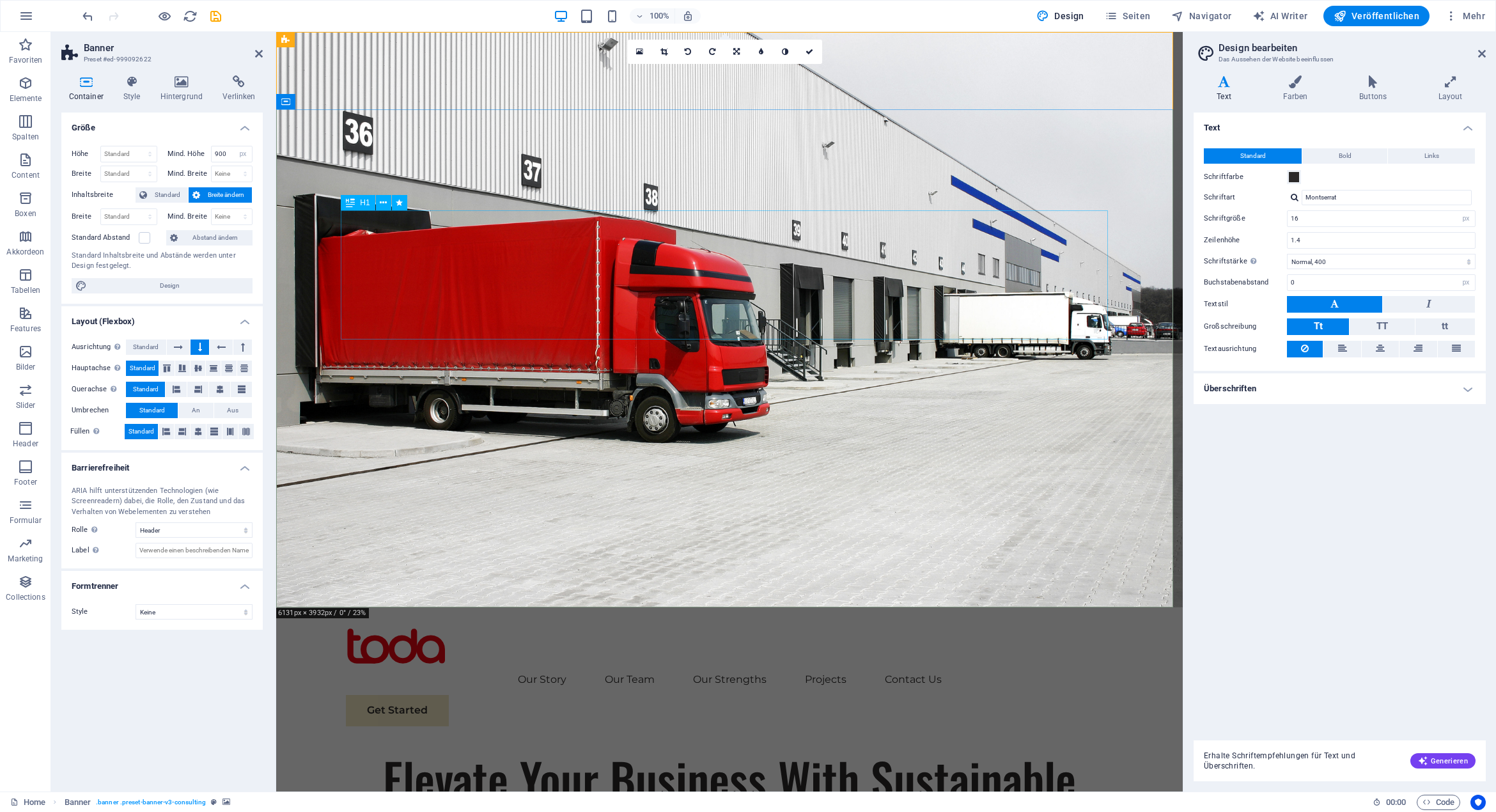
click at [817, 747] on div "Elevate Your Business With Sustainable Energy And Strategic Consulting" at bounding box center [729, 811] width 767 height 129
click at [1297, 174] on span at bounding box center [1294, 177] width 10 height 10
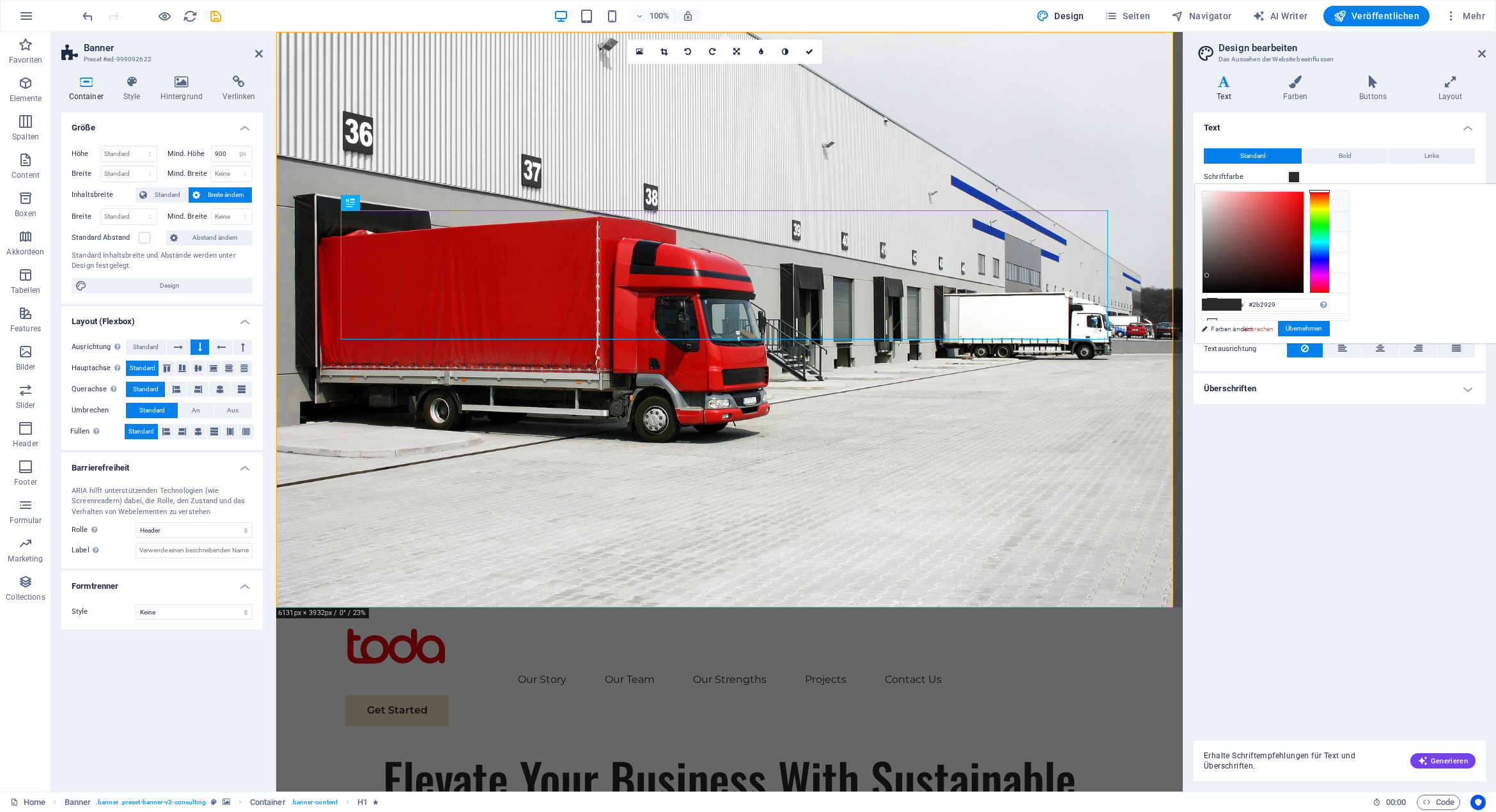
click at [1212, 199] on icon at bounding box center [1212, 201] width 9 height 9
click at [1237, 237] on li "Sekundärfarbe #70a6a0" at bounding box center [1275, 242] width 147 height 20
click at [1232, 256] on li "Schriftfarbe #6b6a6a" at bounding box center [1275, 263] width 147 height 20
click at [1235, 220] on li "Primärfarbe #2b2929" at bounding box center [1275, 222] width 147 height 20
type input "#2b2929"
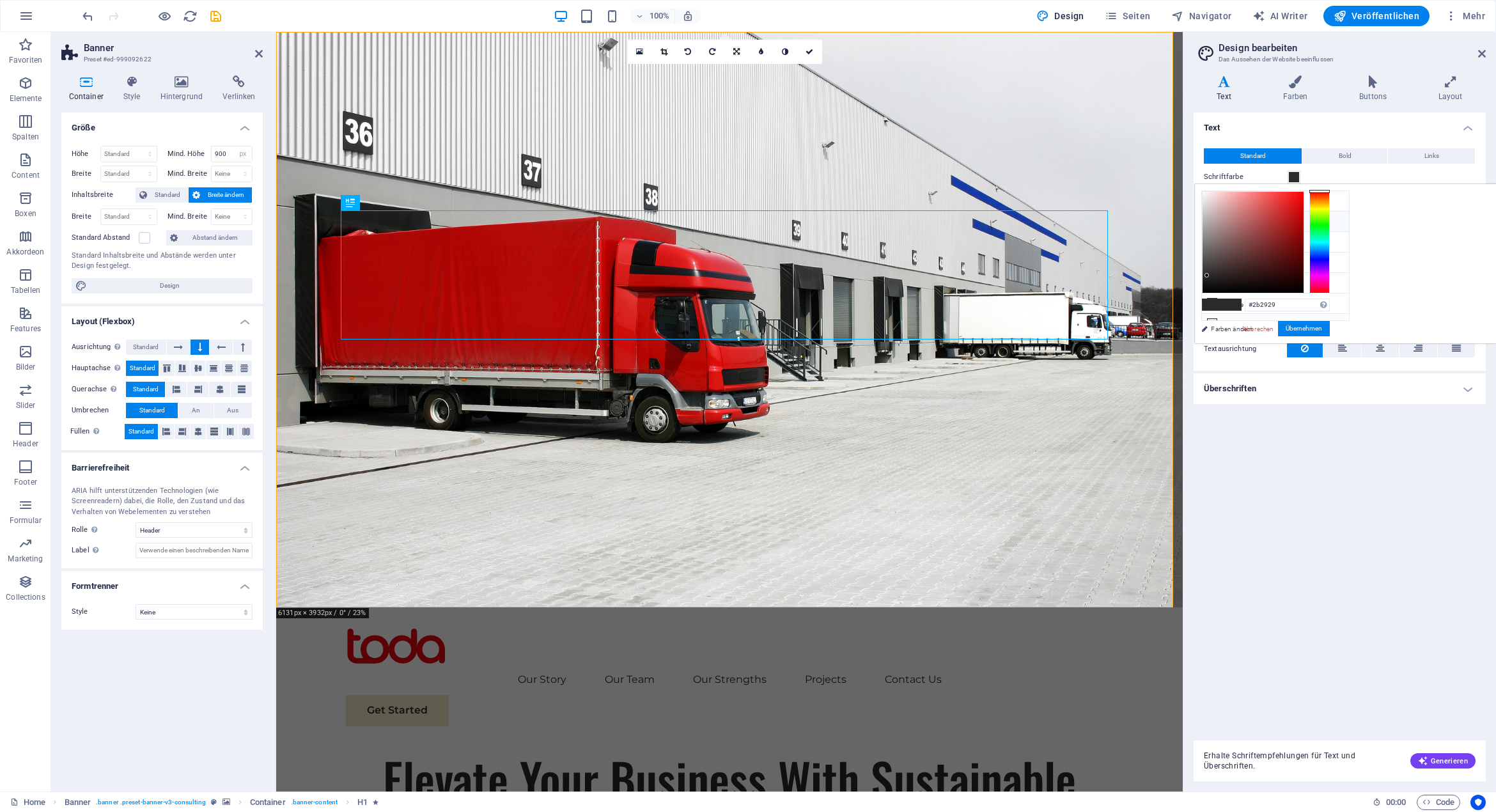
click at [1274, 329] on link "Abbrechen" at bounding box center [1258, 329] width 33 height 9
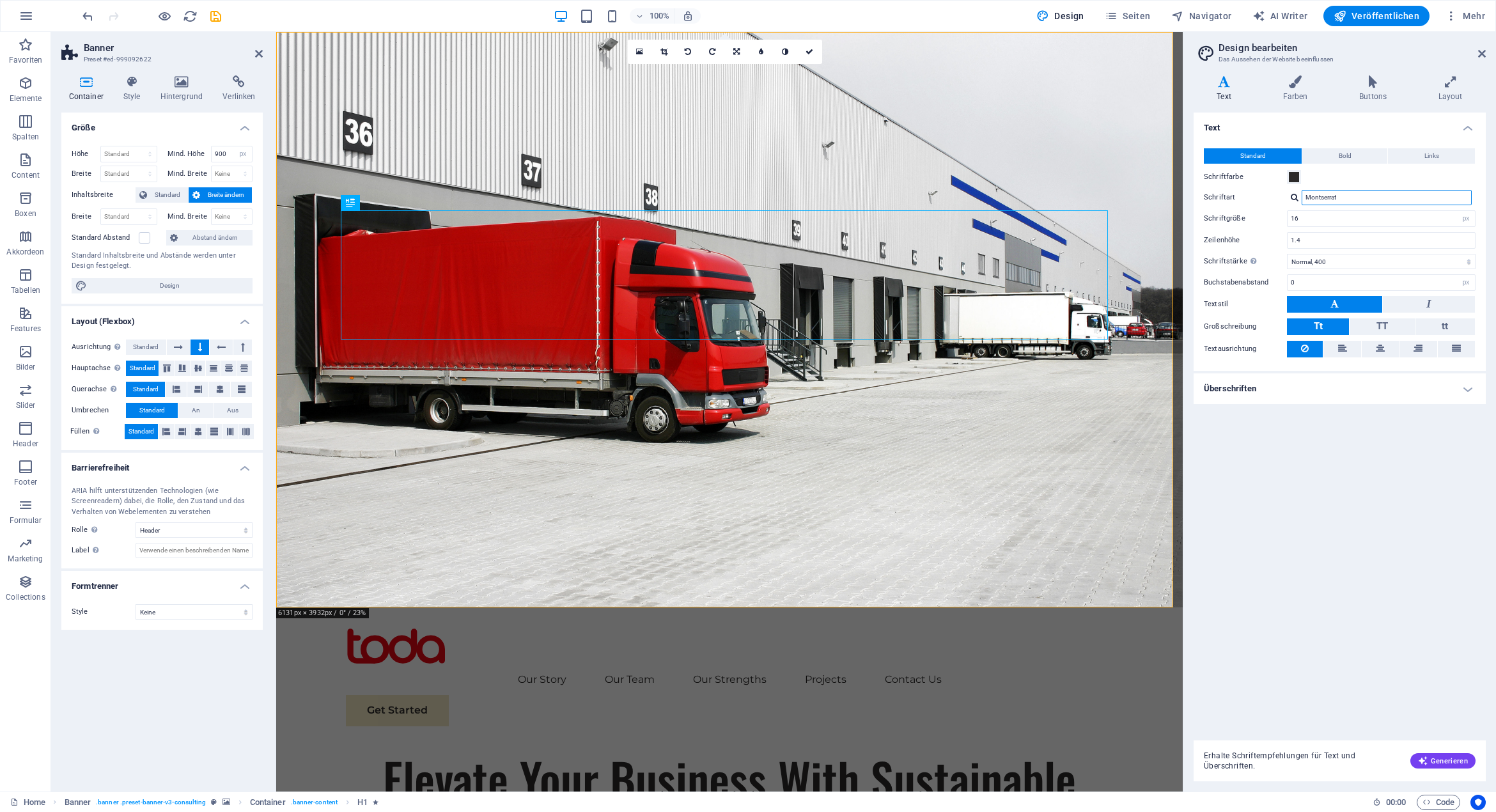
click at [1331, 199] on input "Montserrat" at bounding box center [1386, 198] width 170 height 16
click at [1329, 217] on input "16" at bounding box center [1380, 219] width 187 height 16
type input "25"
click at [1251, 488] on div "Text Standard Bold Links Schriftfarbe Schriftart Montserrat Schriftgröße 25 rem…" at bounding box center [1339, 421] width 292 height 617
click at [1294, 175] on span at bounding box center [1294, 177] width 10 height 10
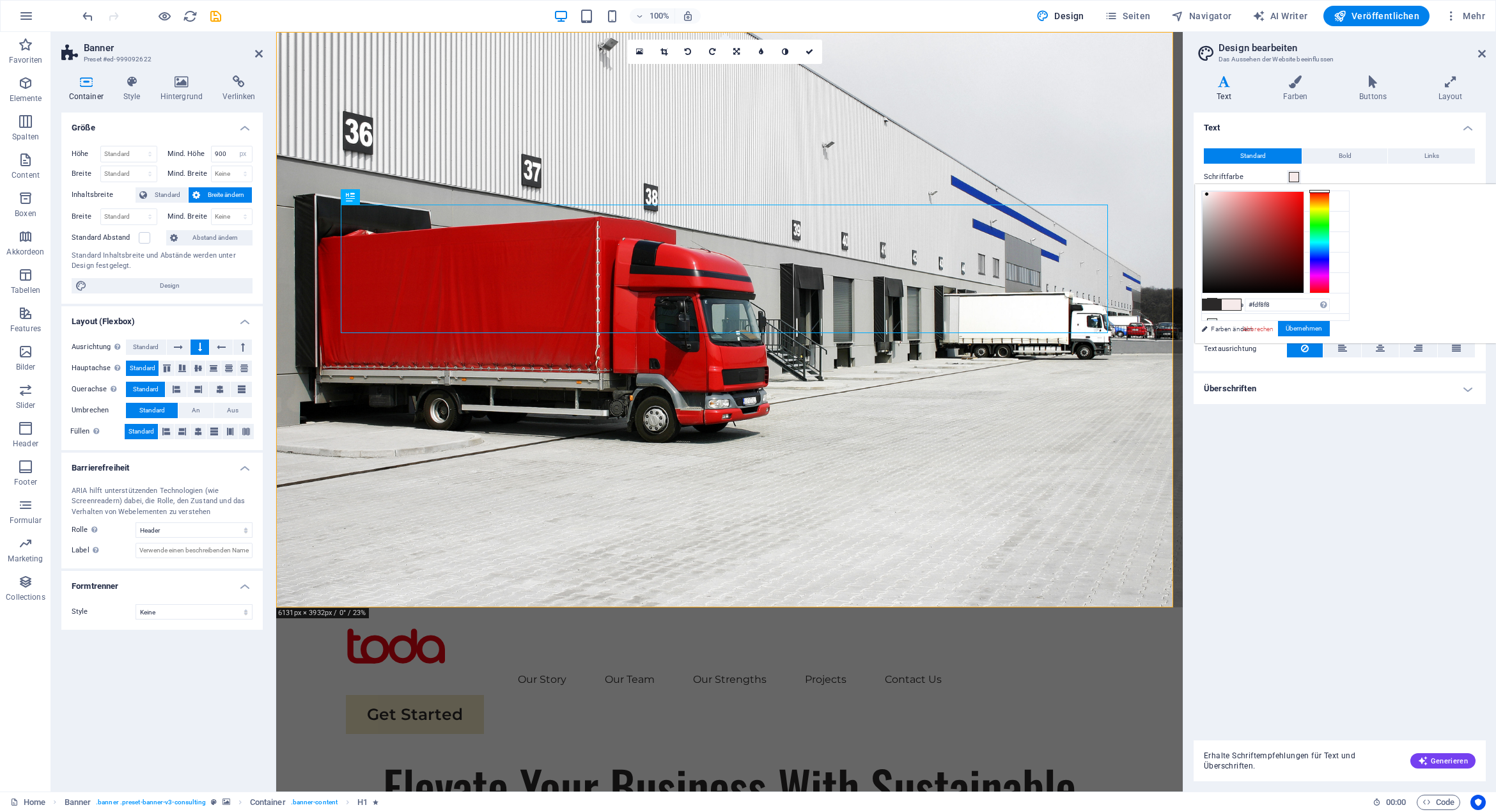
type input "#fdfafa"
drag, startPoint x: 1384, startPoint y: 212, endPoint x: 1363, endPoint y: 191, distance: 29.7
click at [1304, 192] on div at bounding box center [1252, 242] width 101 height 101
click at [1329, 334] on button "Übernehmen" at bounding box center [1304, 329] width 52 height 16
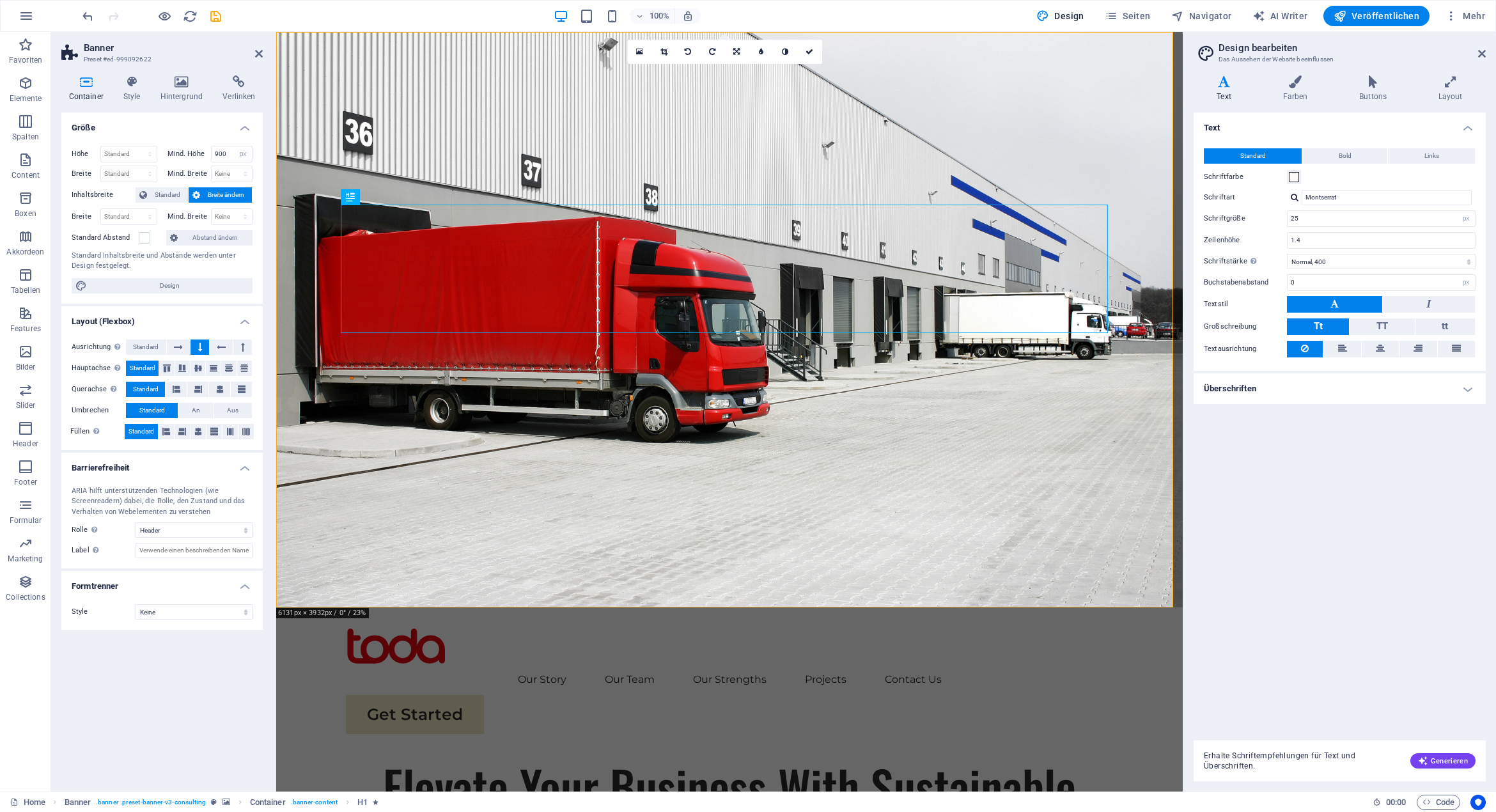
click at [1307, 458] on div "Text Standard Bold Links Schriftfarbe Schriftart Montserrat Schriftgröße 25 rem…" at bounding box center [1339, 421] width 292 height 617
click at [1297, 80] on icon at bounding box center [1295, 81] width 71 height 12
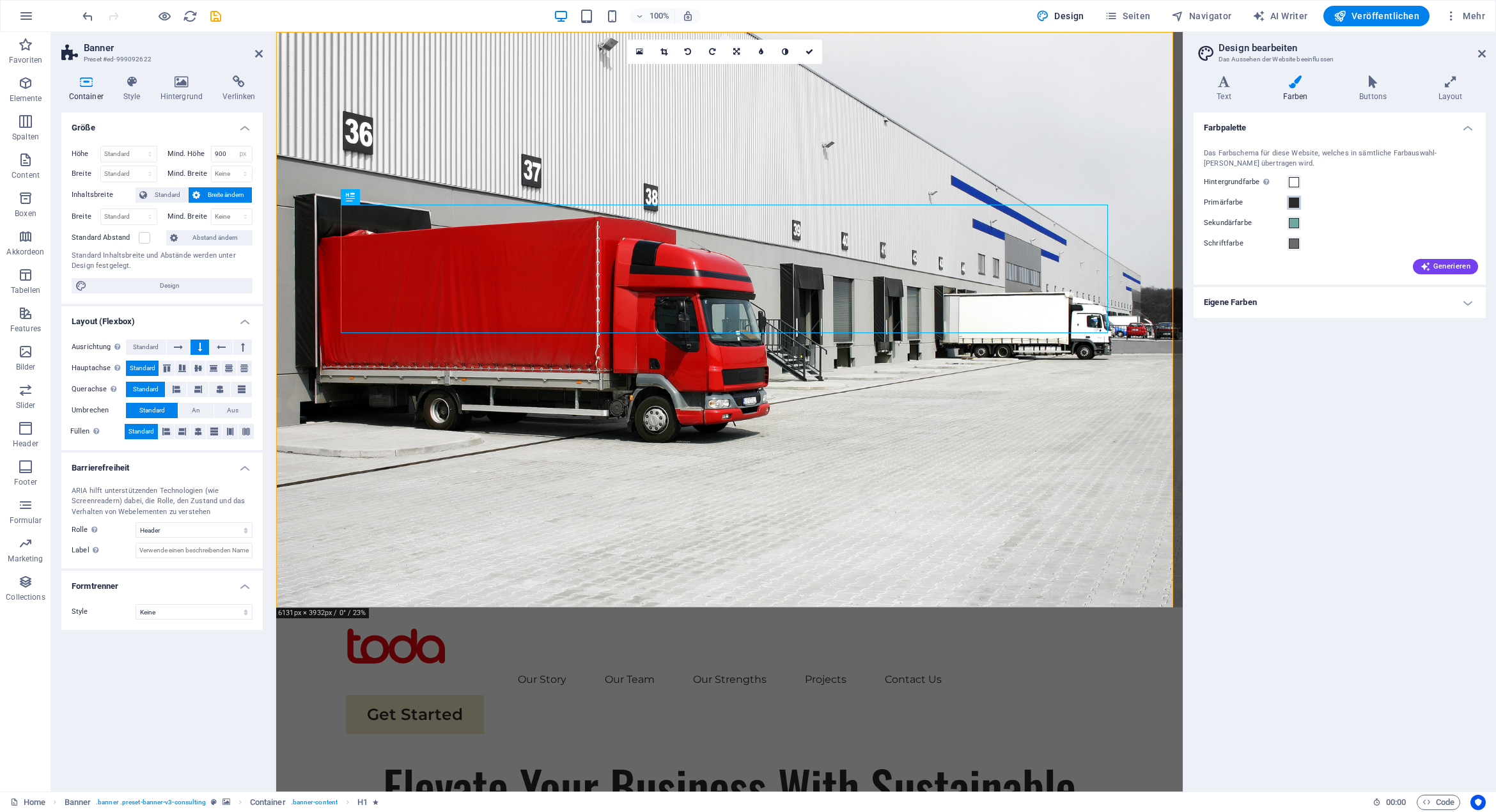
click at [1294, 200] on span at bounding box center [1294, 202] width 10 height 10
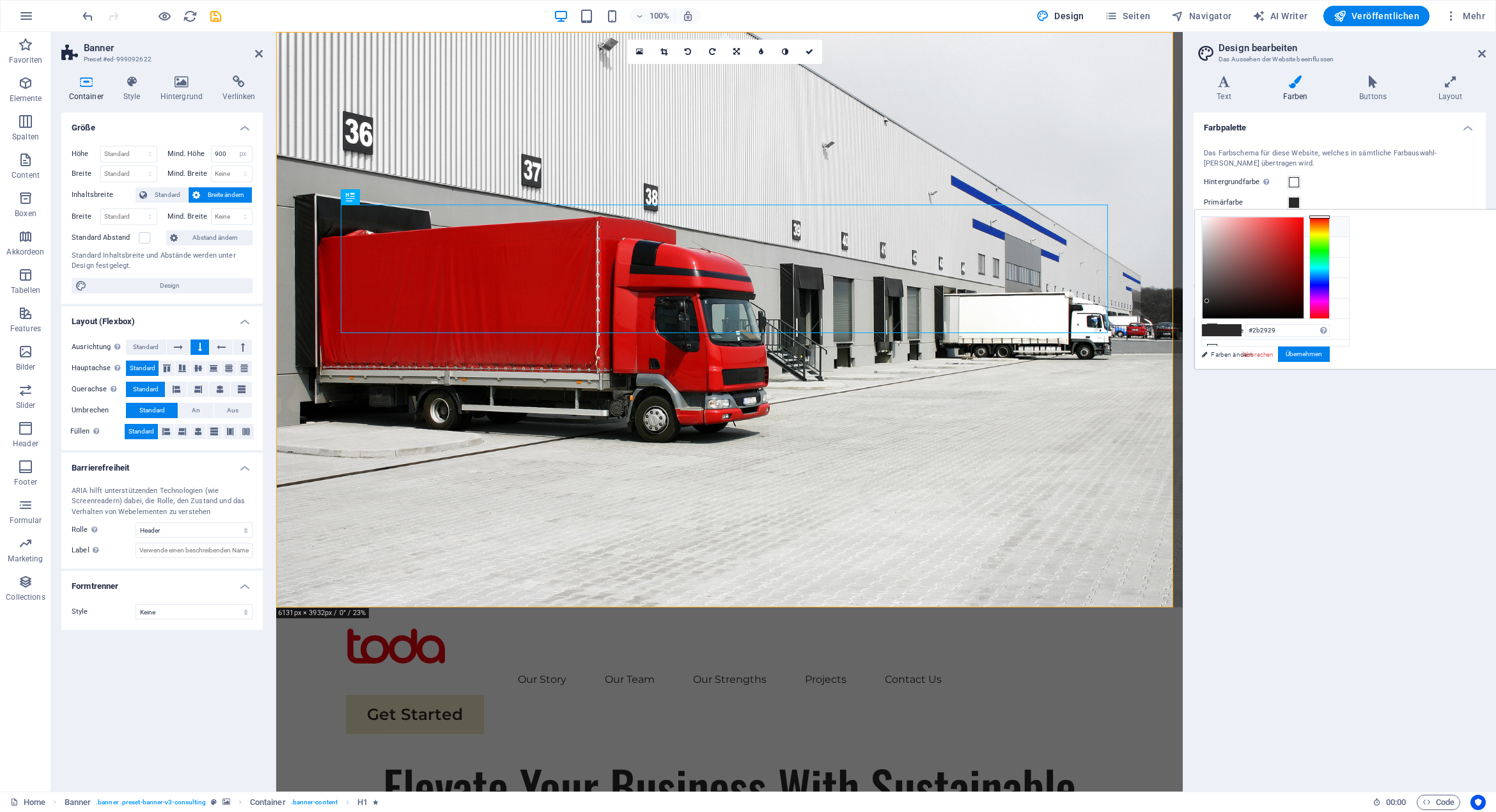
click at [1231, 226] on li "Hintergrundfarbe #ffffff" at bounding box center [1275, 226] width 147 height 20
type input "#ffffff"
click at [1329, 352] on button "Übernehmen" at bounding box center [1304, 354] width 52 height 16
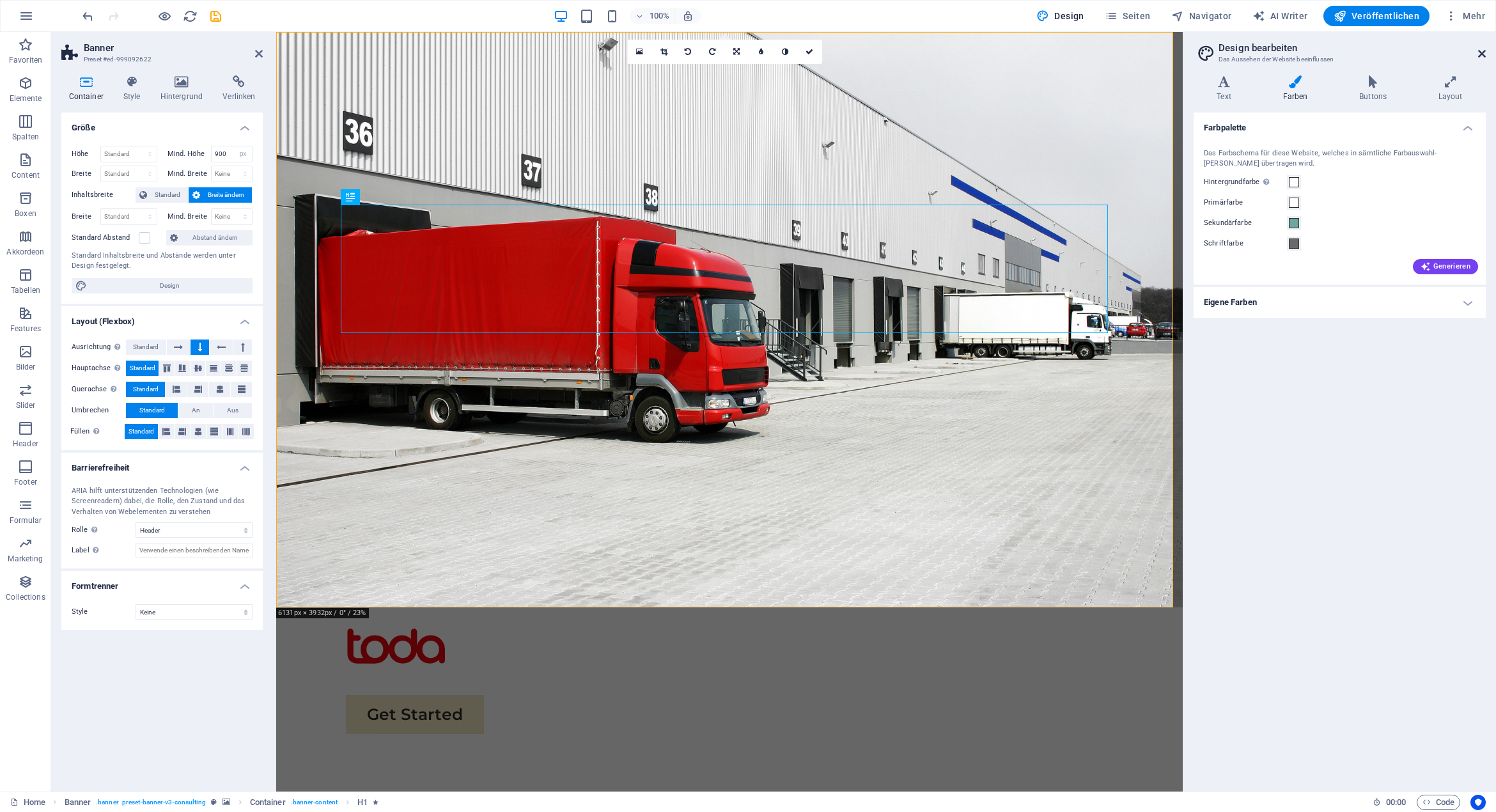
click at [1479, 54] on icon at bounding box center [1482, 54] width 8 height 10
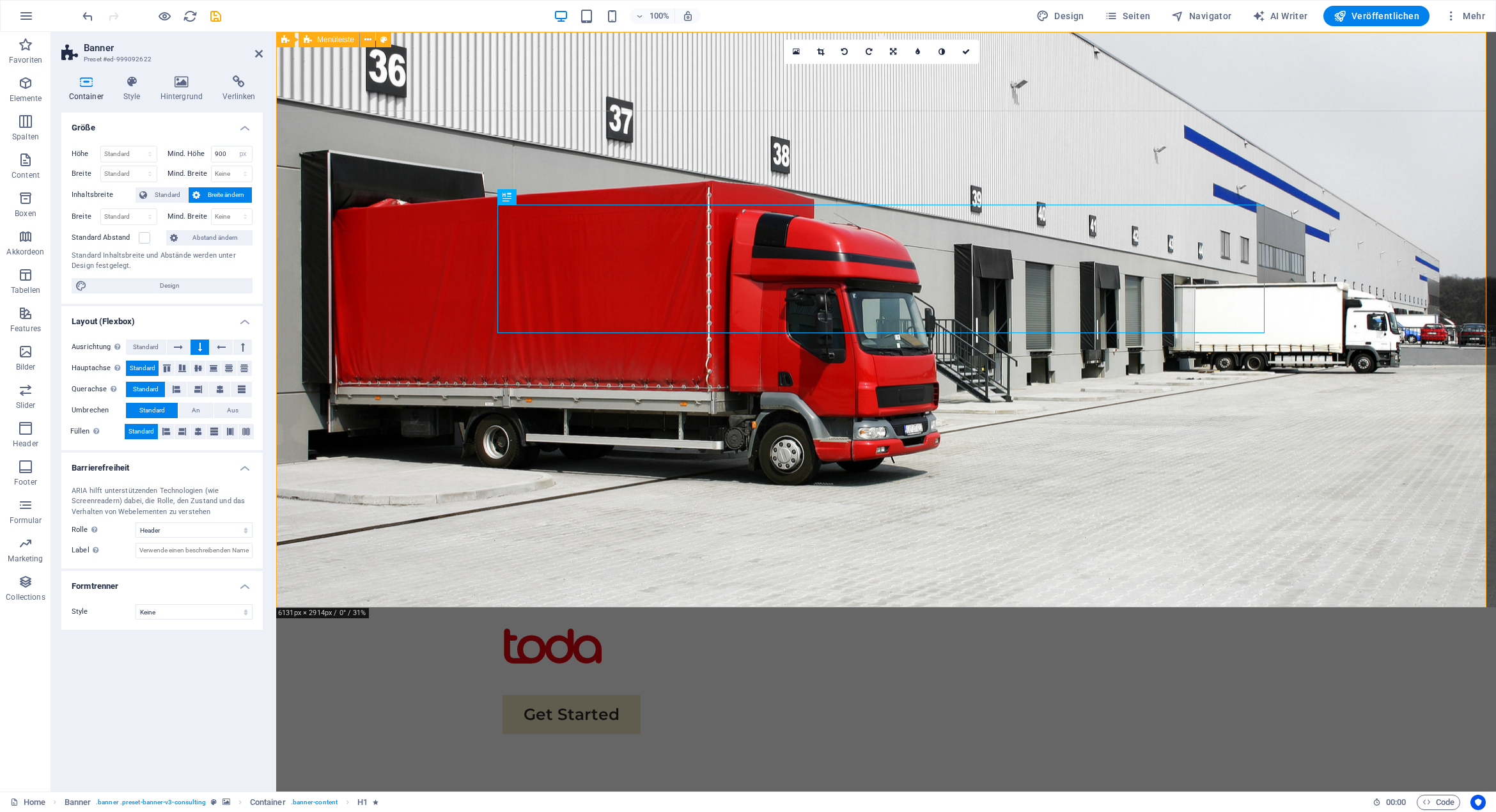
click at [423, 607] on div "Menu Our Story Our Team Our Strengths Projects Contact Us Get Started" at bounding box center [886, 681] width 1220 height 147
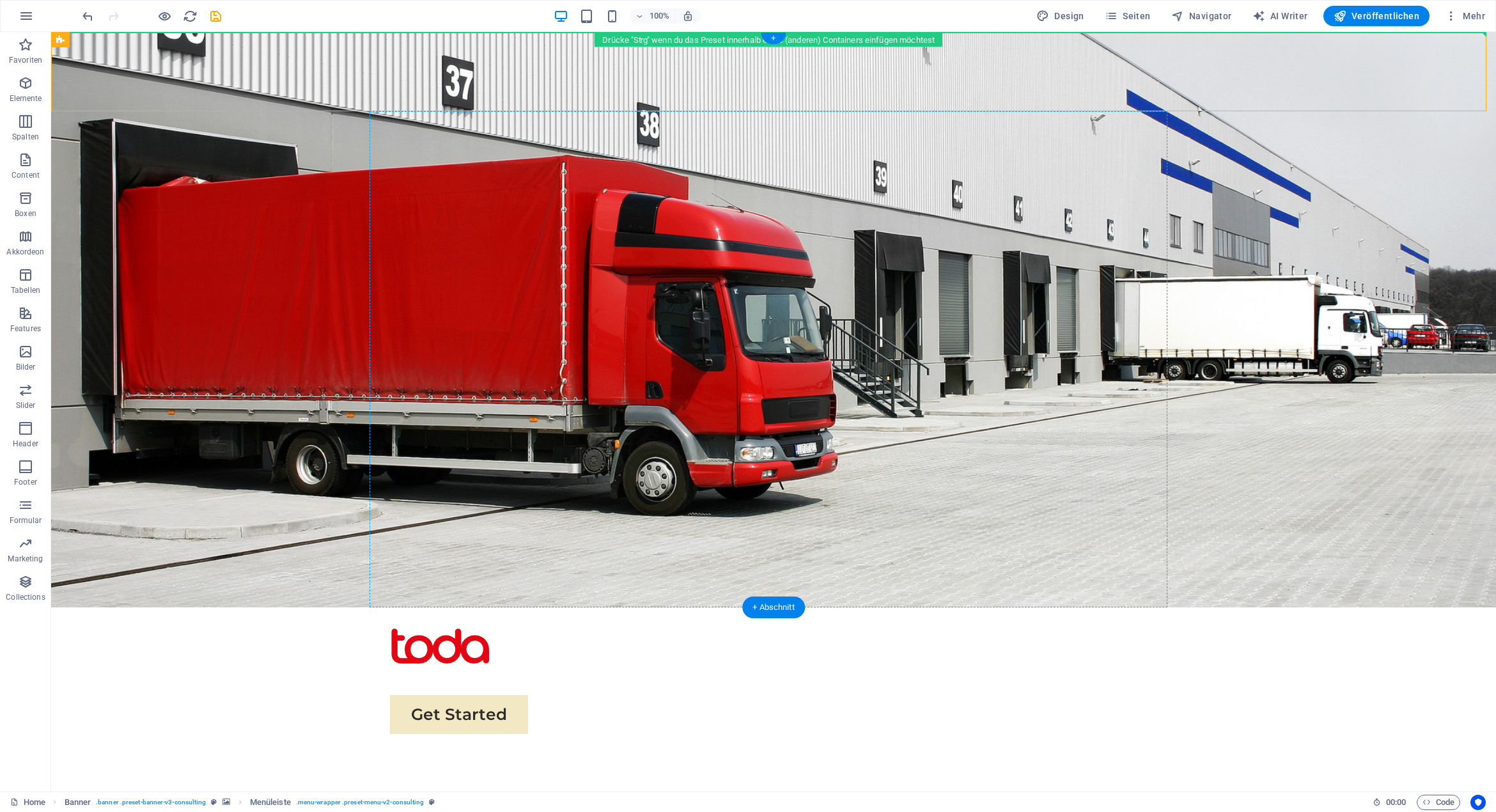
drag, startPoint x: 216, startPoint y: 86, endPoint x: 444, endPoint y: 141, distance: 234.5
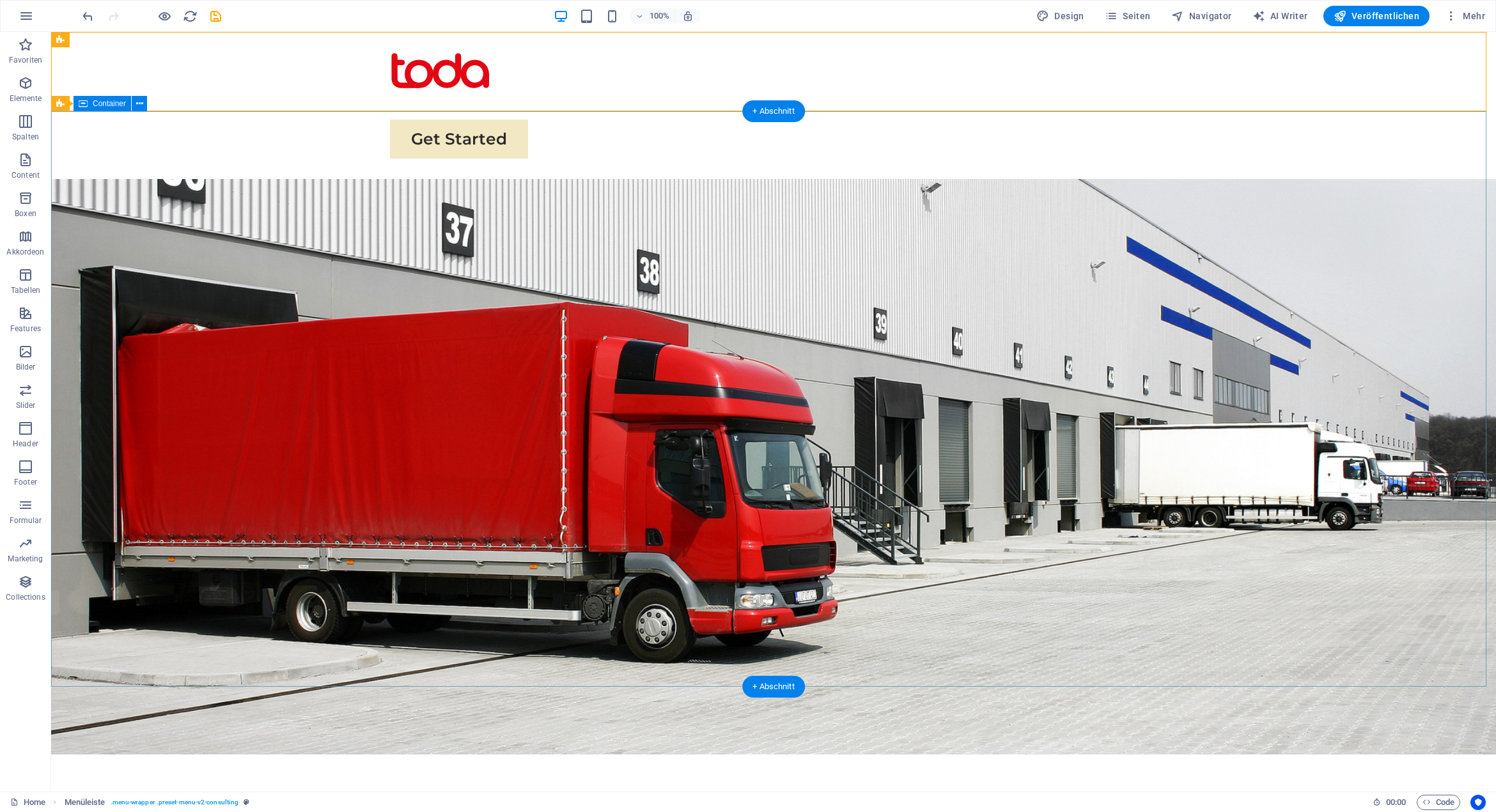
scroll to position [256, 0]
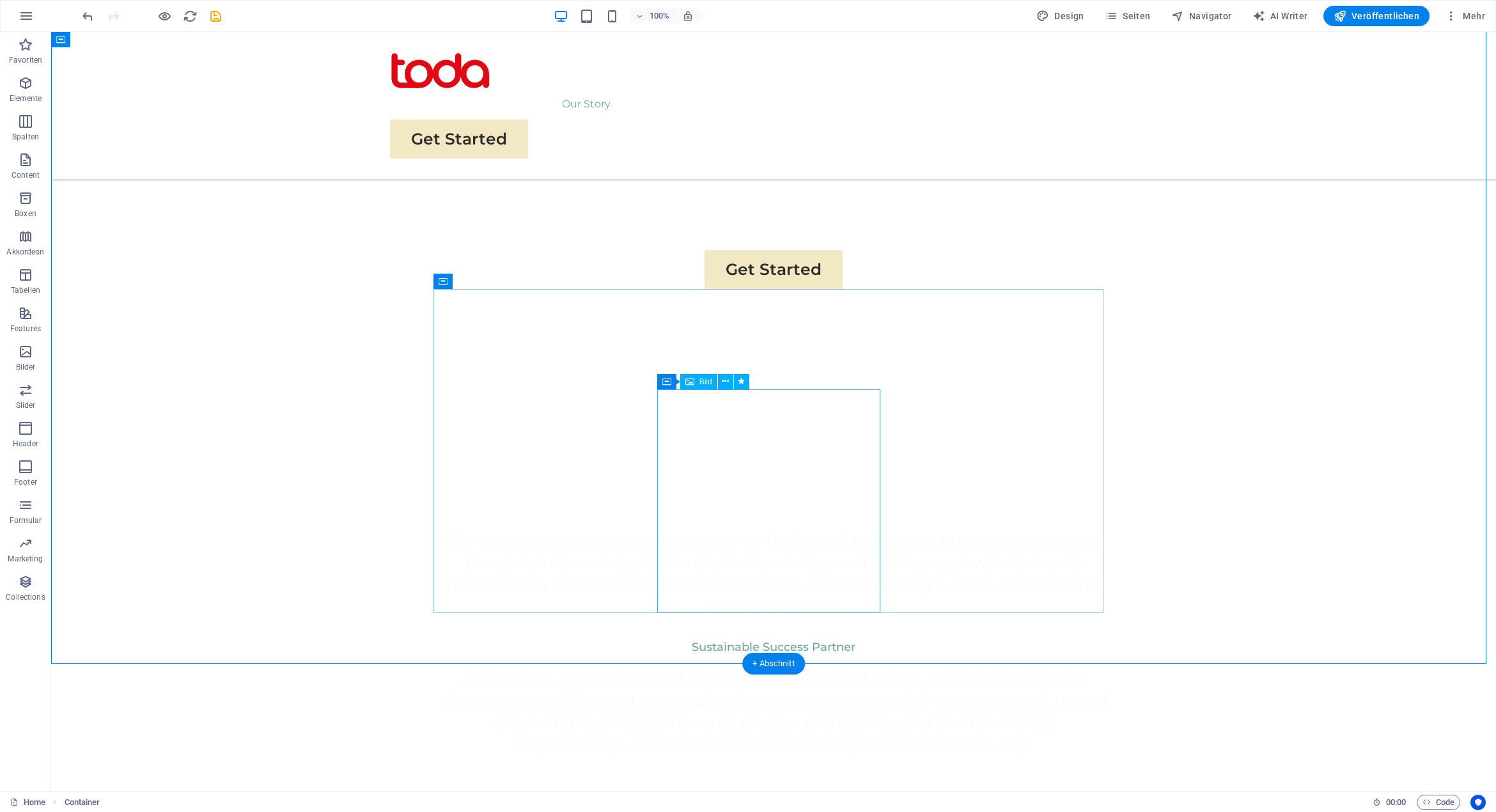
scroll to position [0, 0]
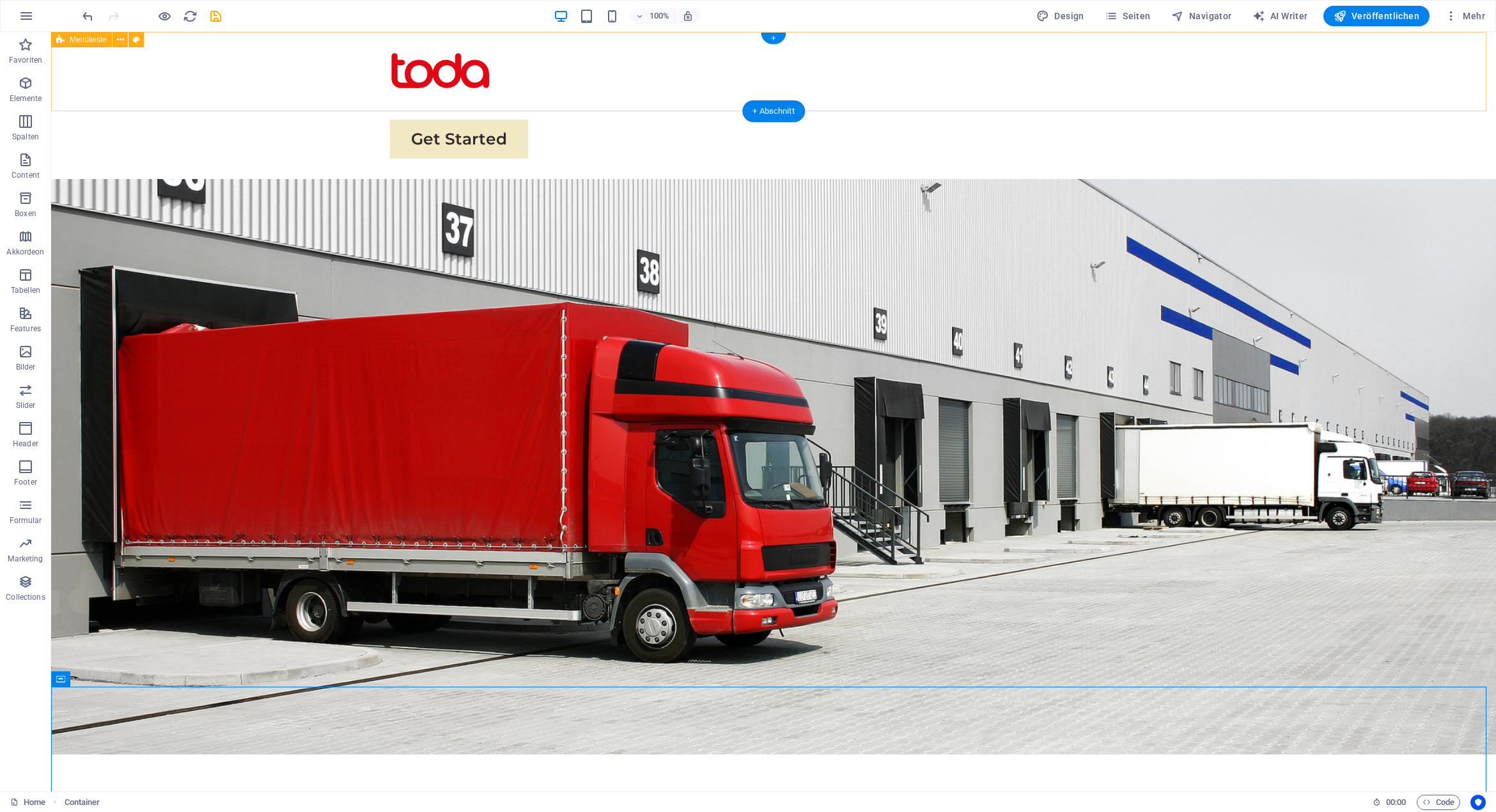
click at [1269, 85] on div "Menu Our Story Our Team Our Strengths Projects Contact Us Get Started" at bounding box center [773, 105] width 1445 height 147
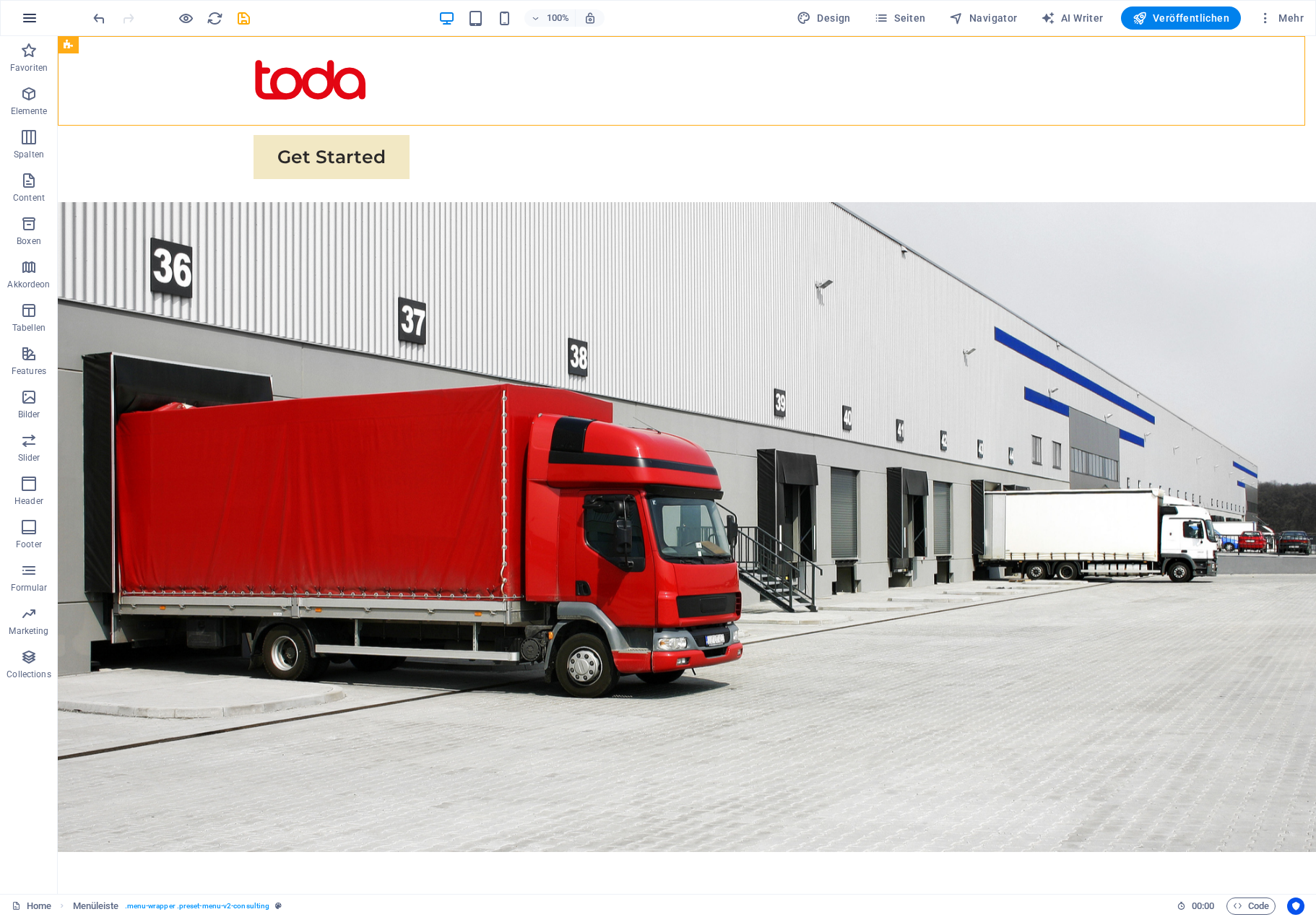
click at [25, 19] on icon "button" at bounding box center [30, 18] width 18 height 18
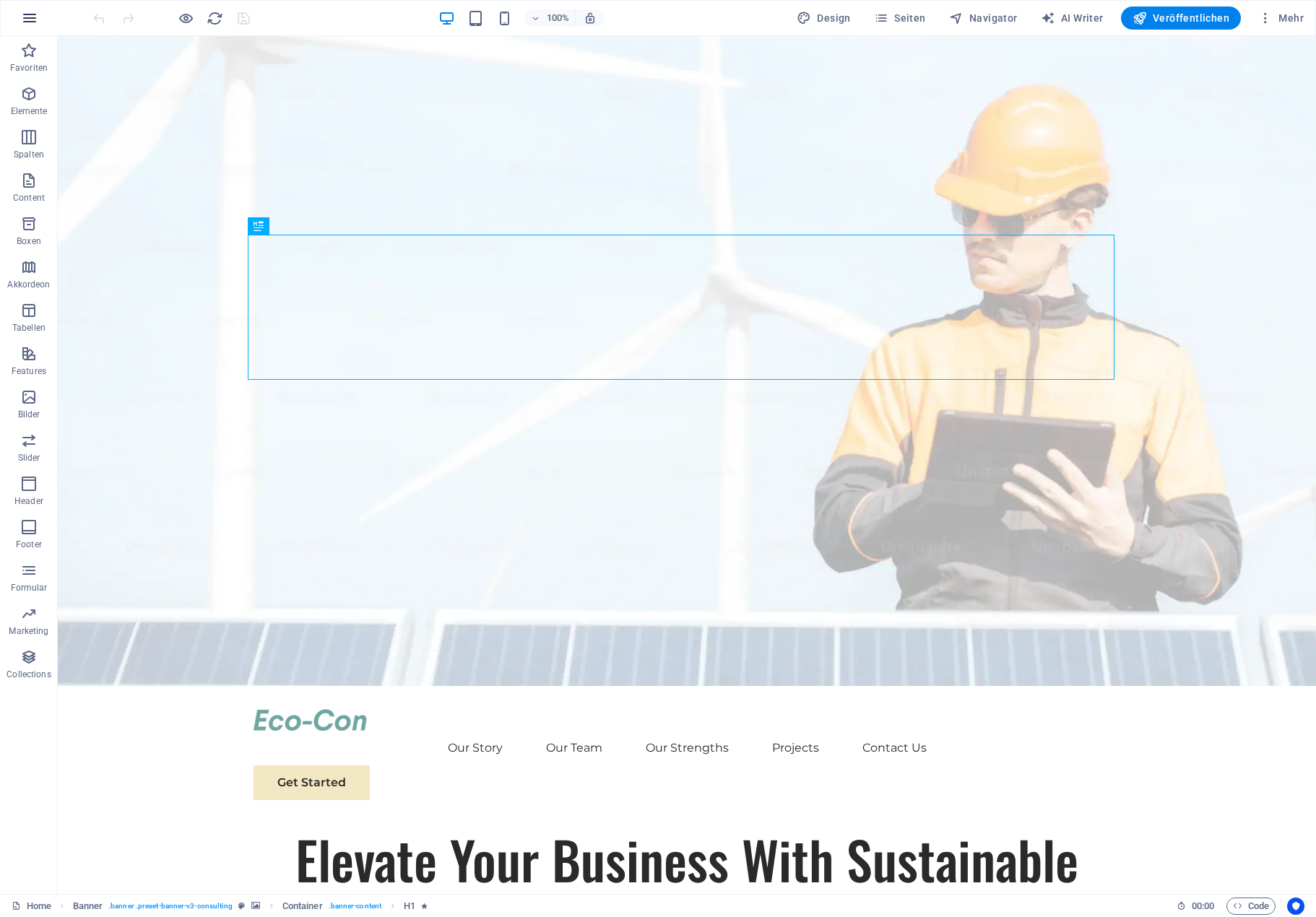
click at [31, 24] on icon "button" at bounding box center [30, 18] width 18 height 18
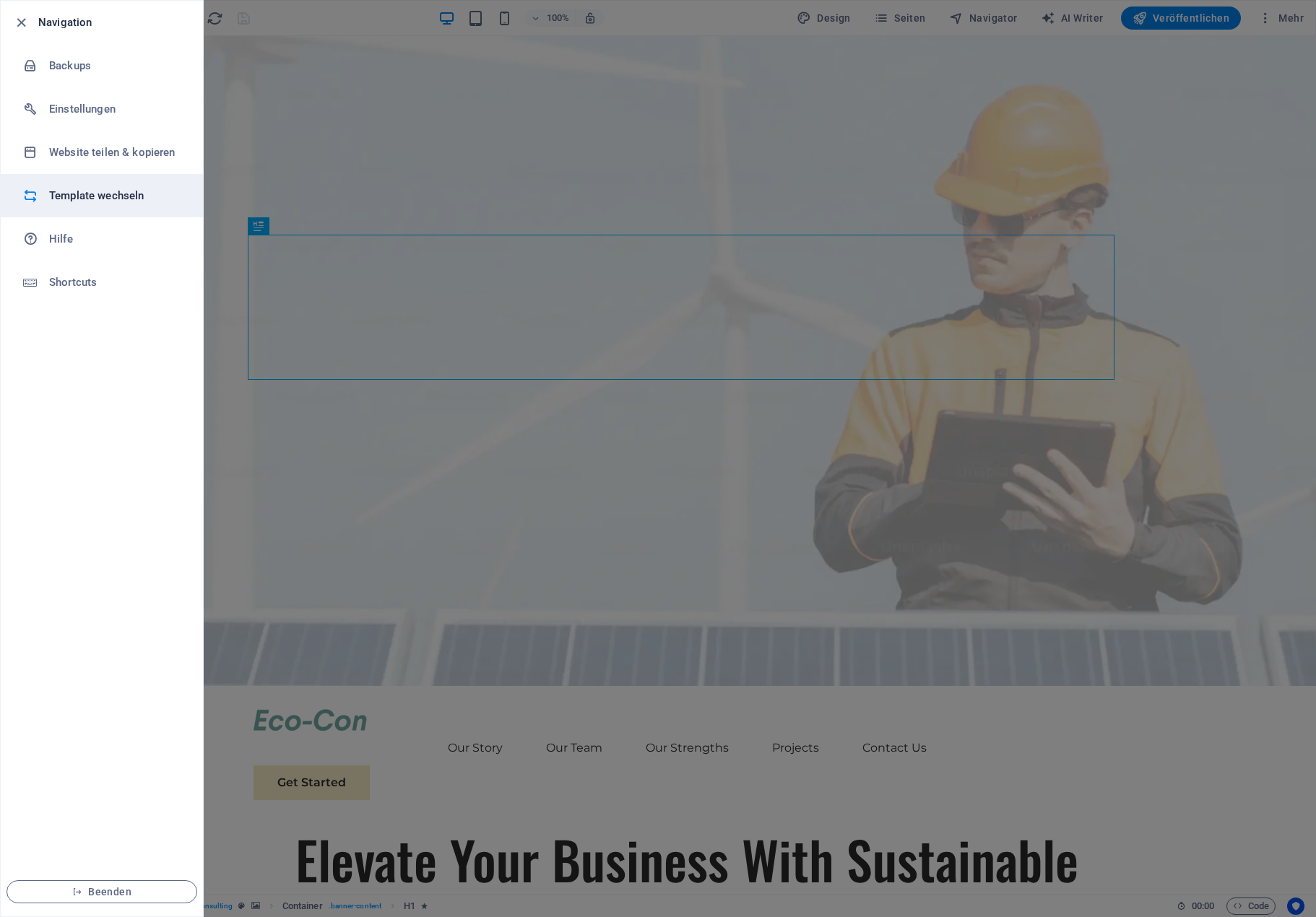
click at [109, 197] on h6 "Template wechseln" at bounding box center [116, 195] width 133 height 18
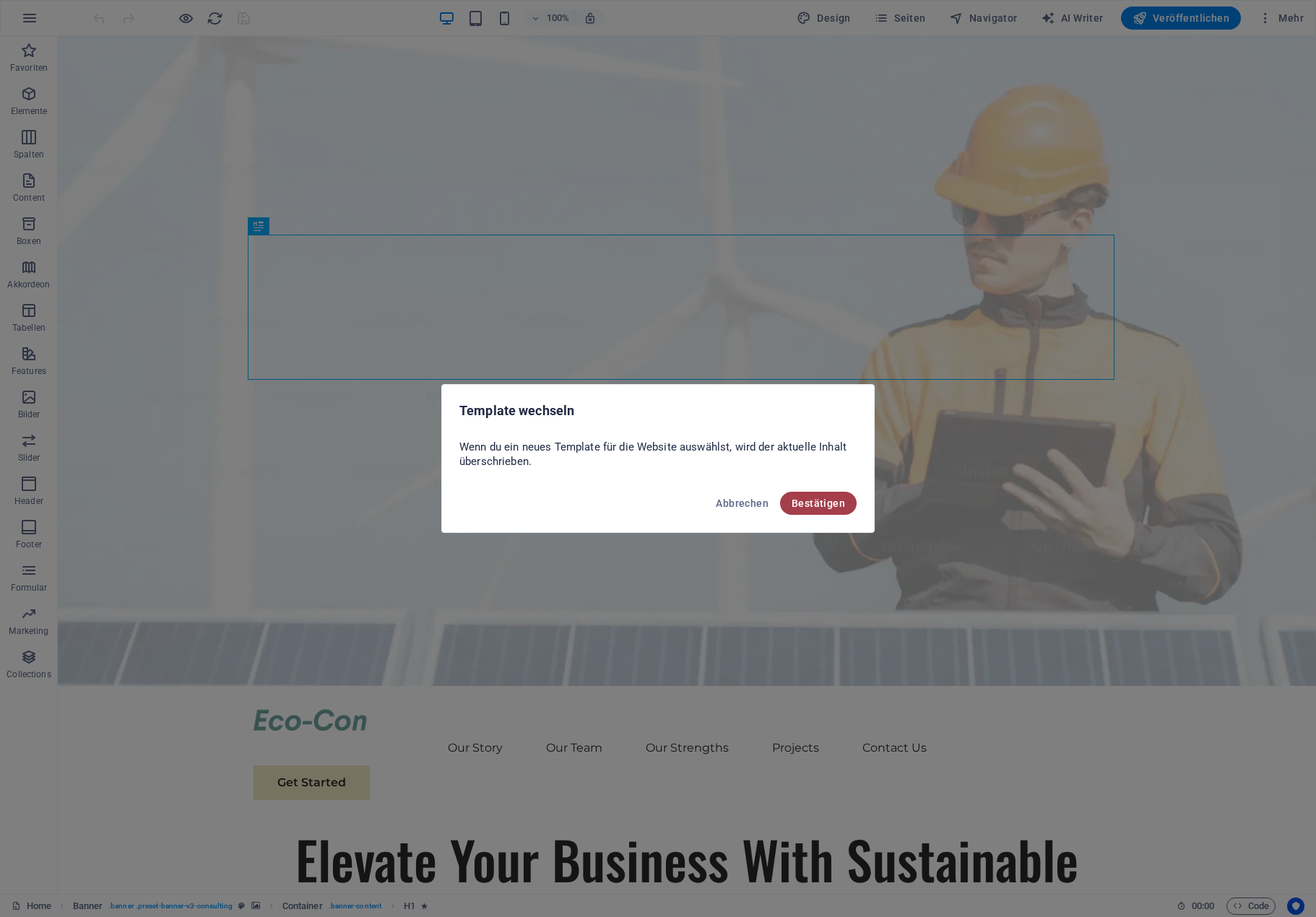
click at [817, 500] on span "Bestätigen" at bounding box center [817, 503] width 53 height 11
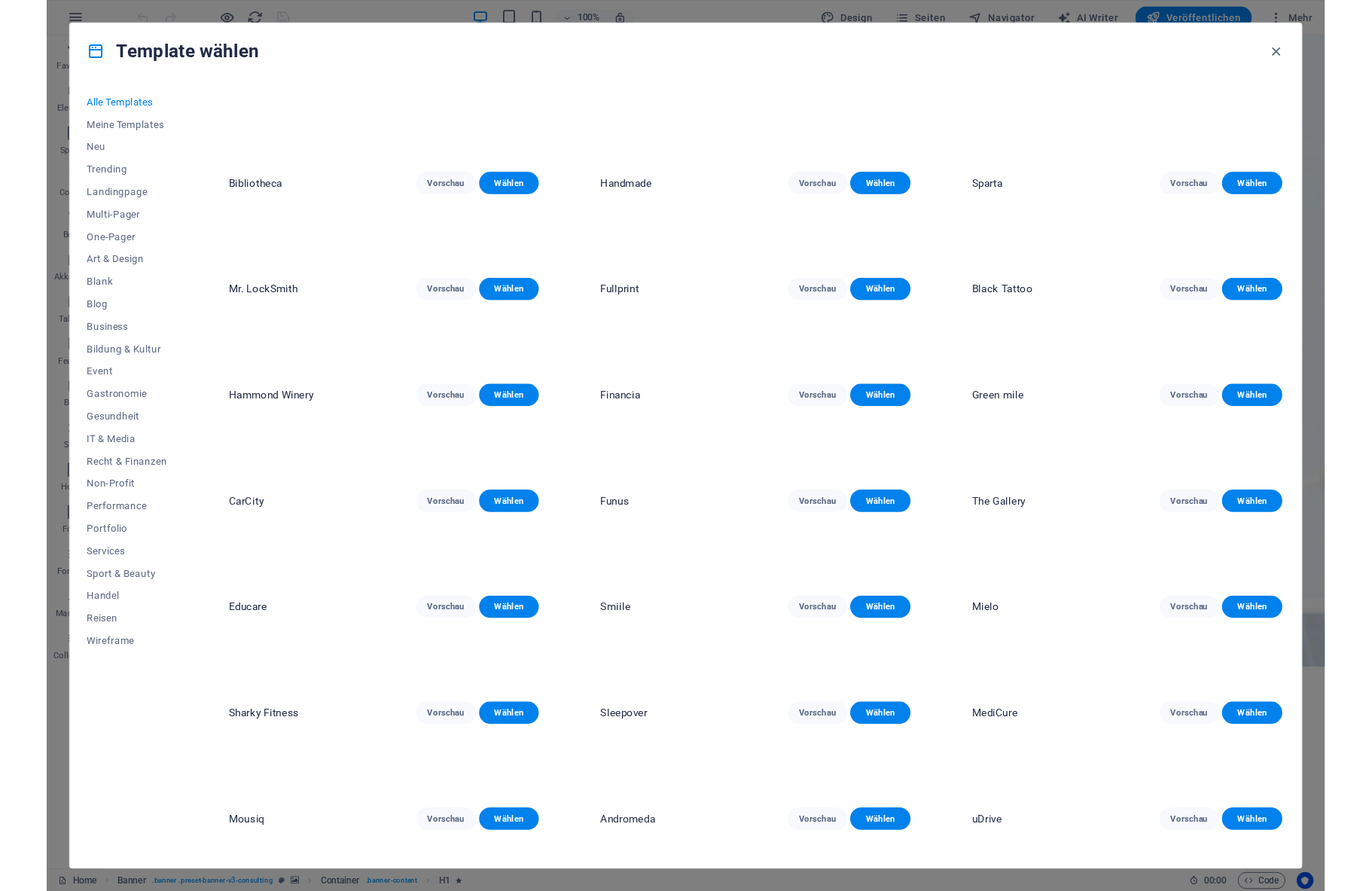
scroll to position [3540, 0]
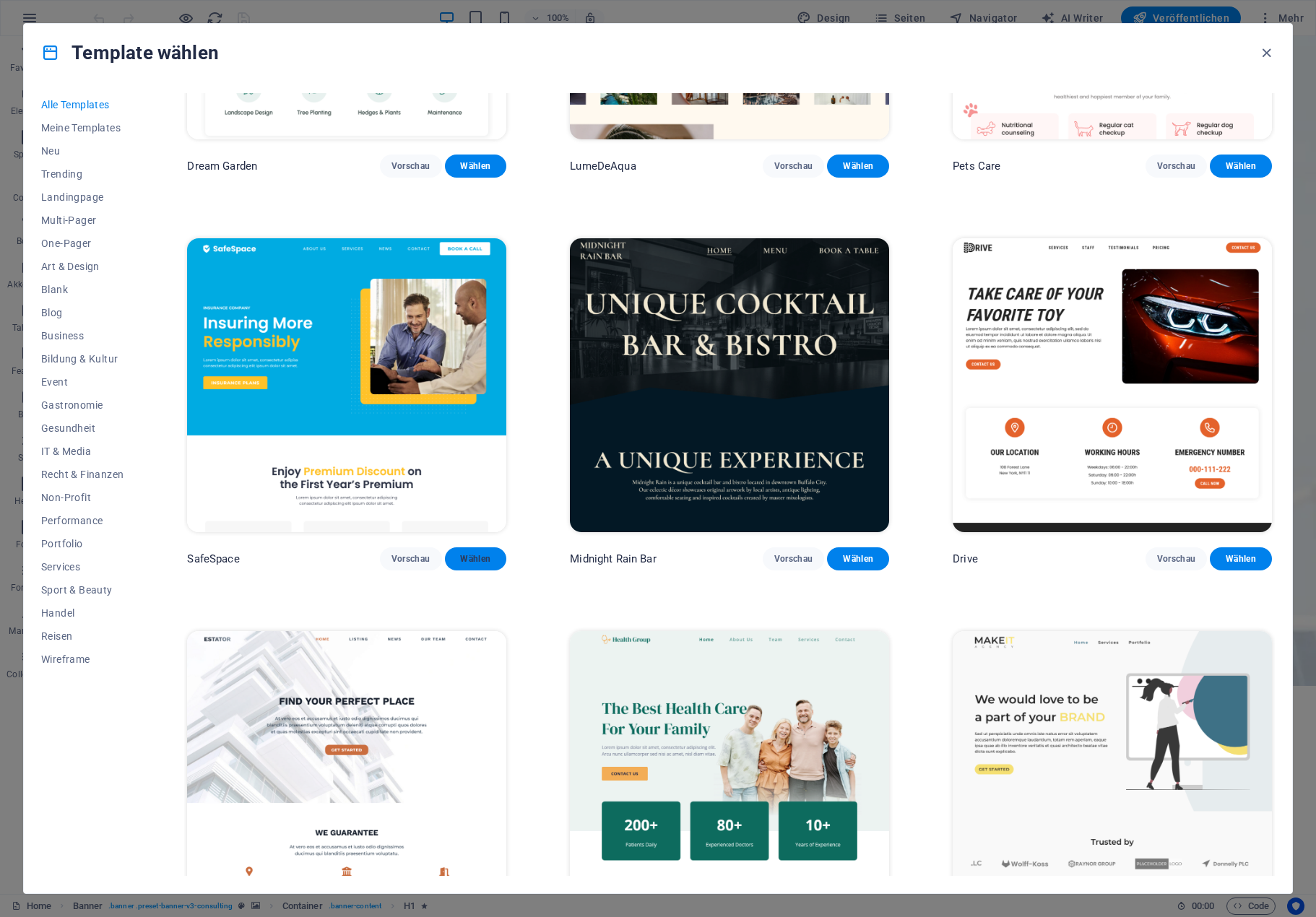
click at [489, 553] on span "Wählen" at bounding box center [476, 558] width 39 height 11
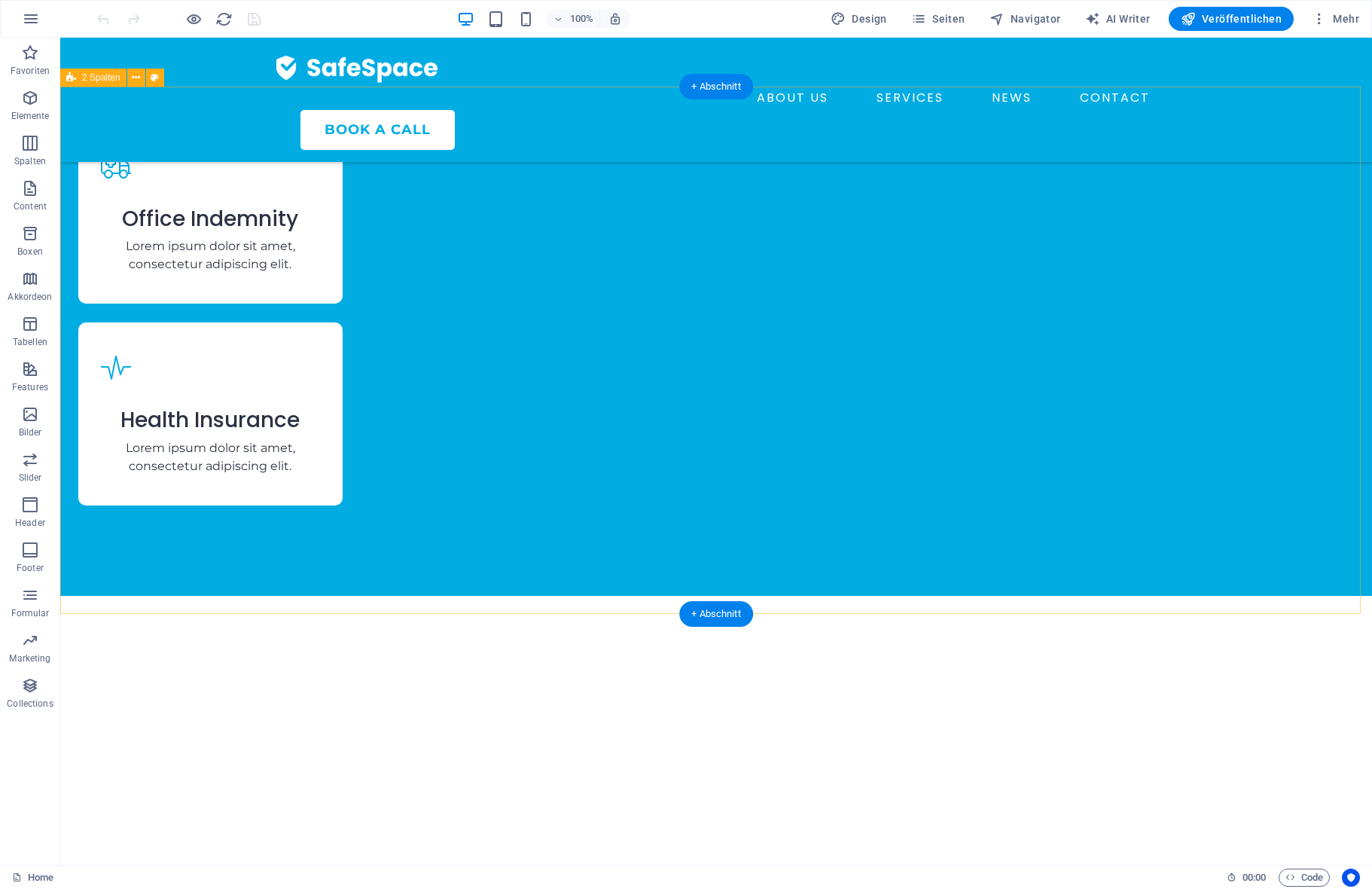
scroll to position [2636, 0]
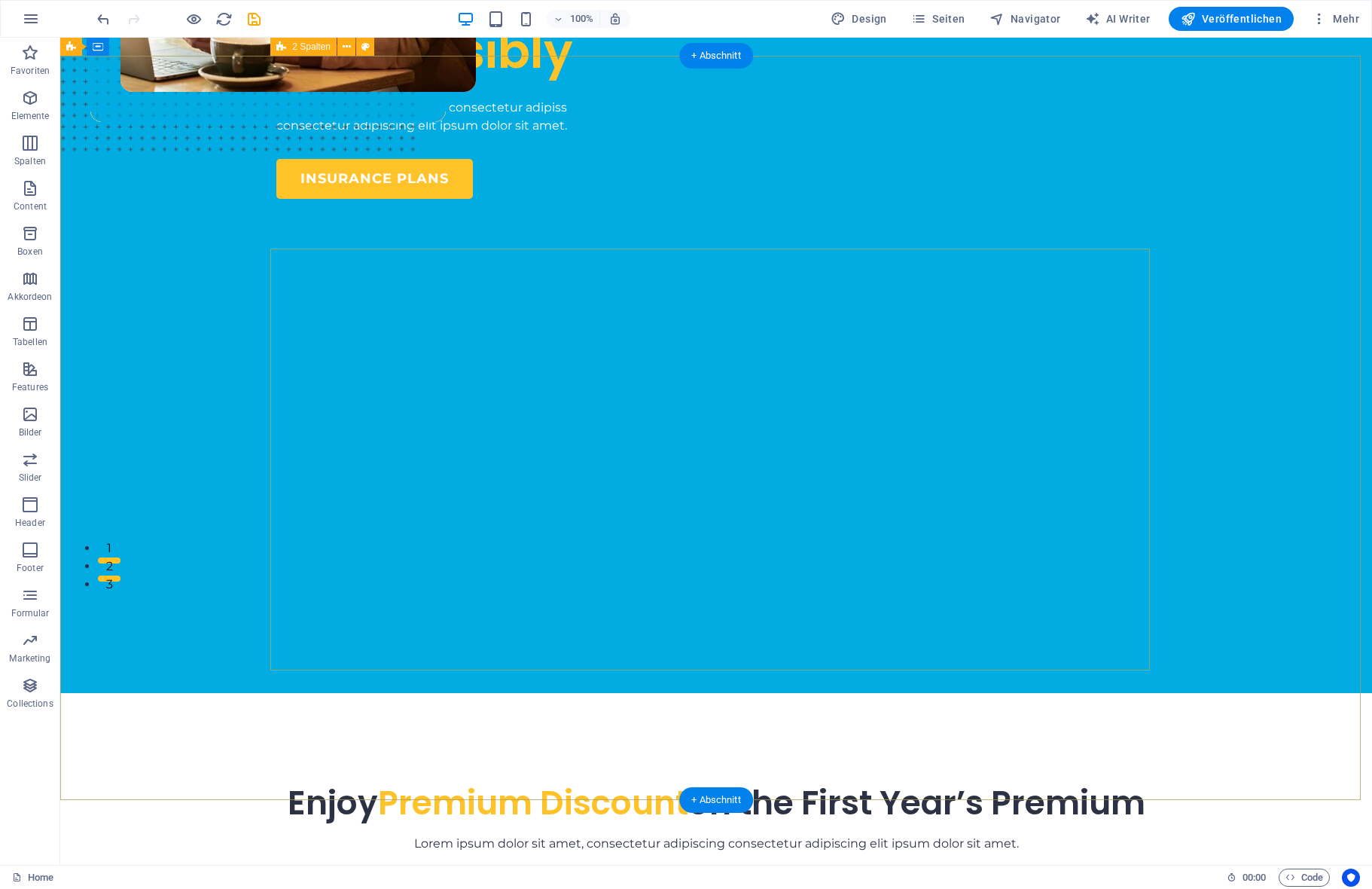
scroll to position [0, 0]
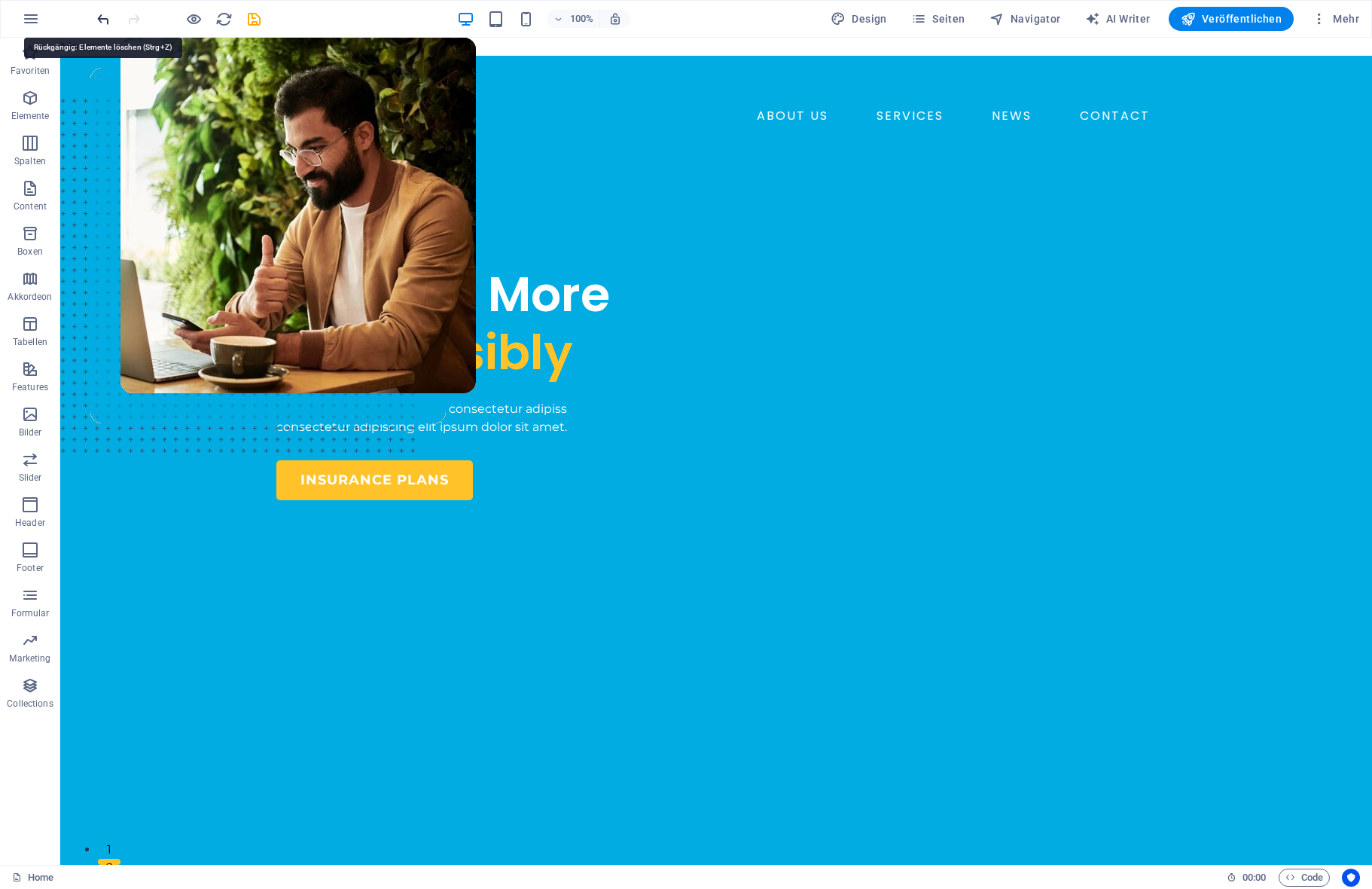
click at [100, 16] on icon "undo" at bounding box center [103, 19] width 17 height 17
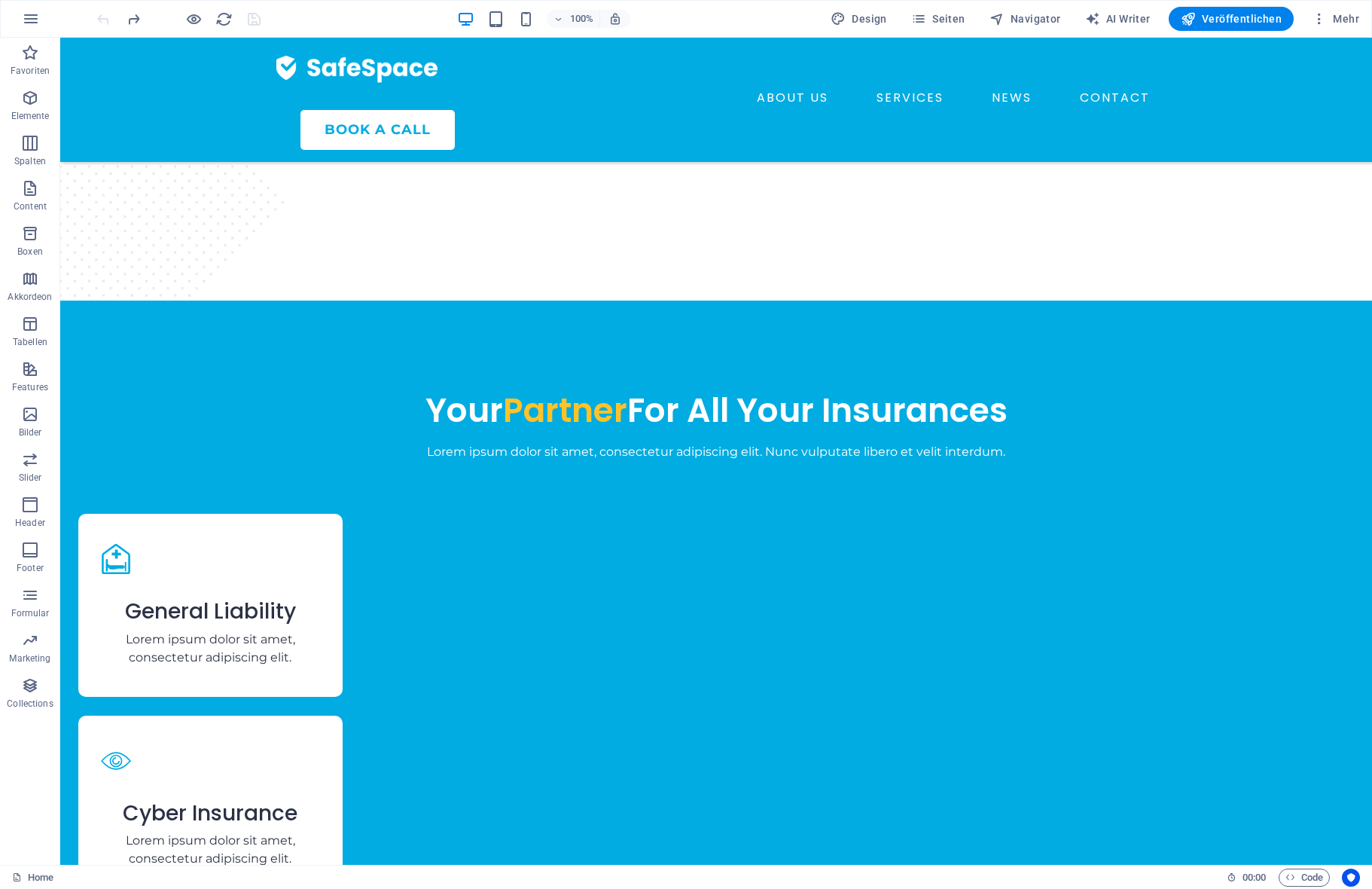
scroll to position [3039, 0]
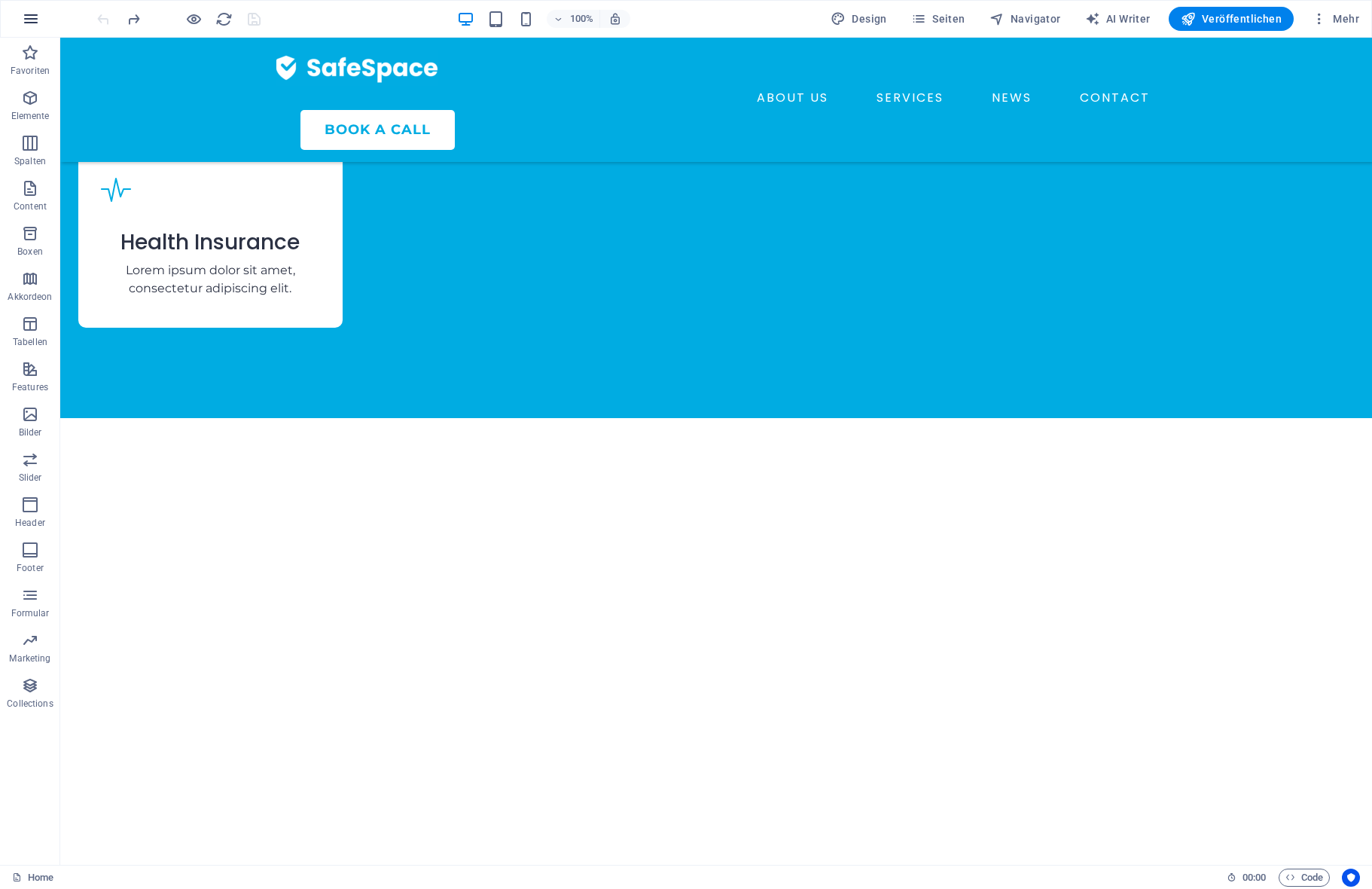
click at [35, 16] on icon "button" at bounding box center [31, 19] width 18 height 18
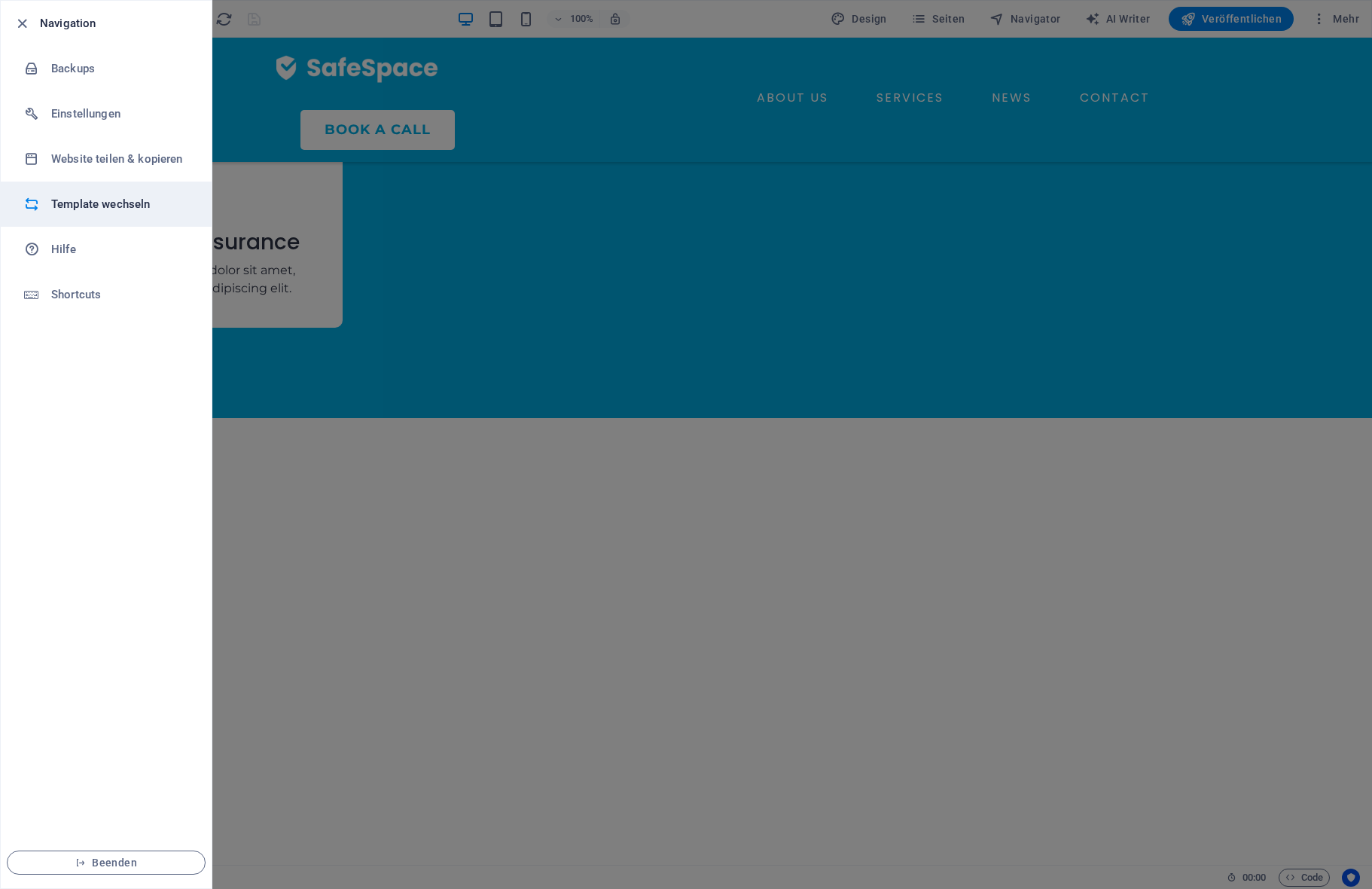
click at [117, 210] on h6 "Template wechseln" at bounding box center [121, 204] width 139 height 18
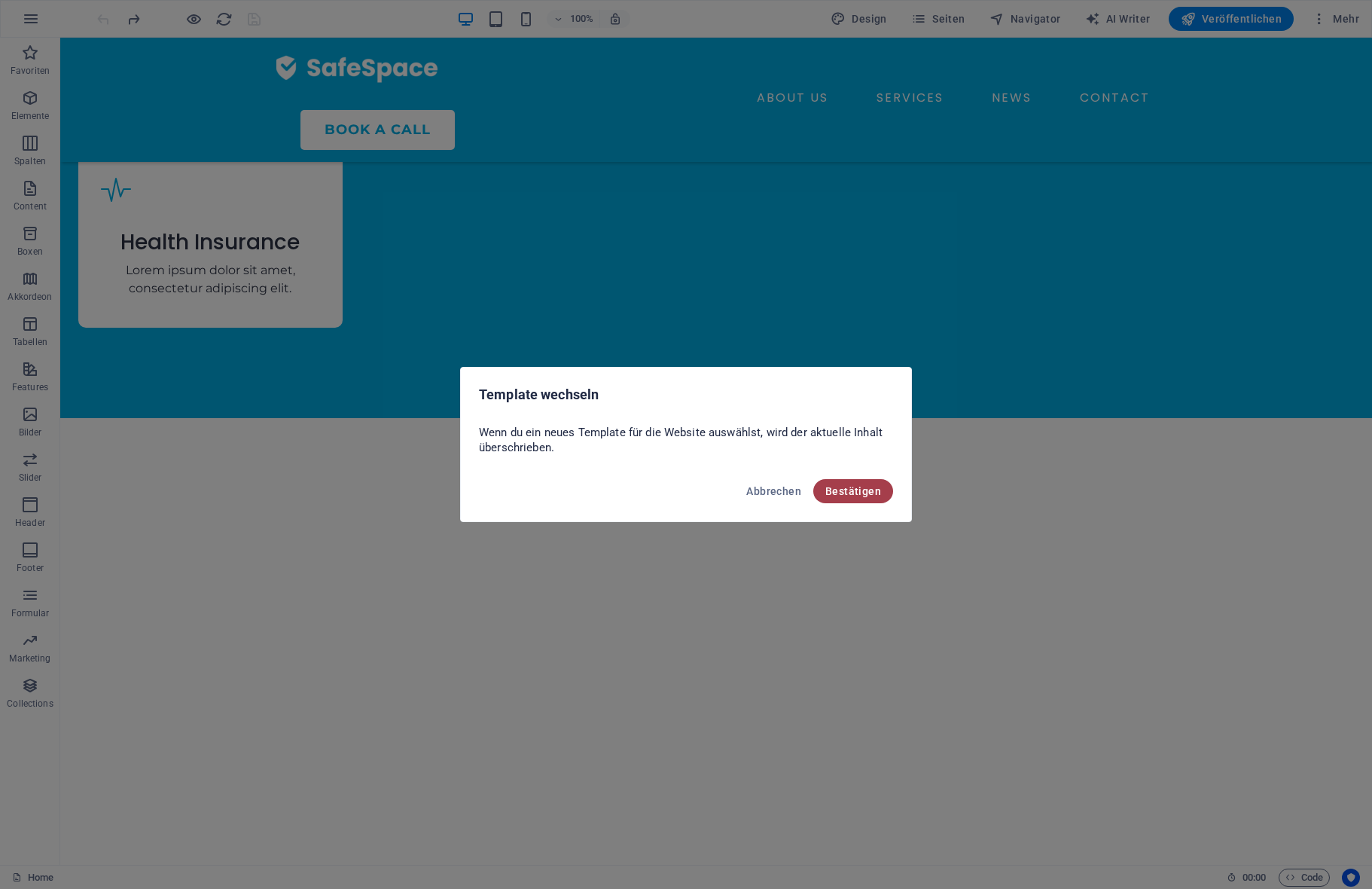
click at [843, 487] on span "Bestätigen" at bounding box center [852, 491] width 56 height 12
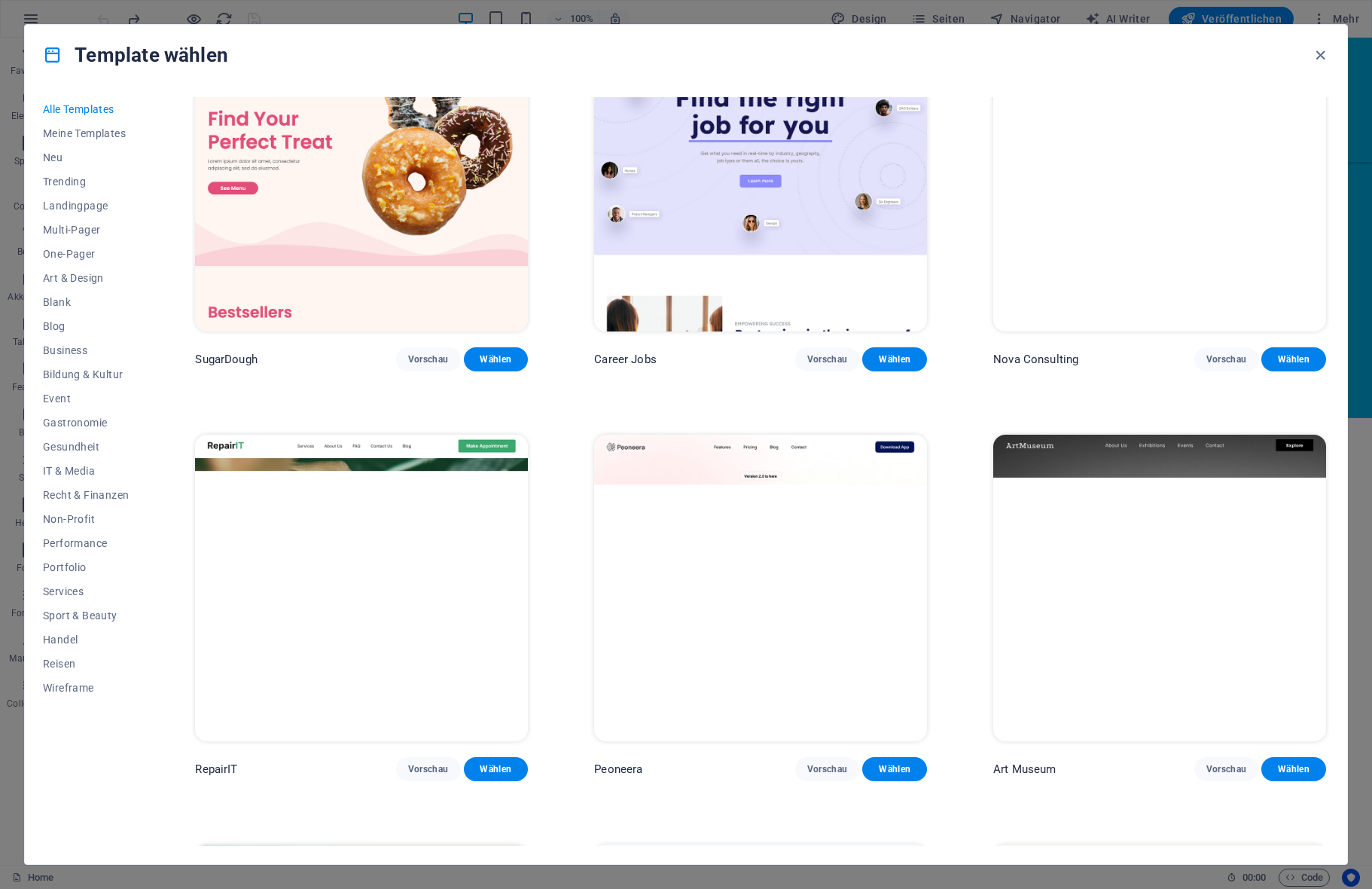
scroll to position [0, 0]
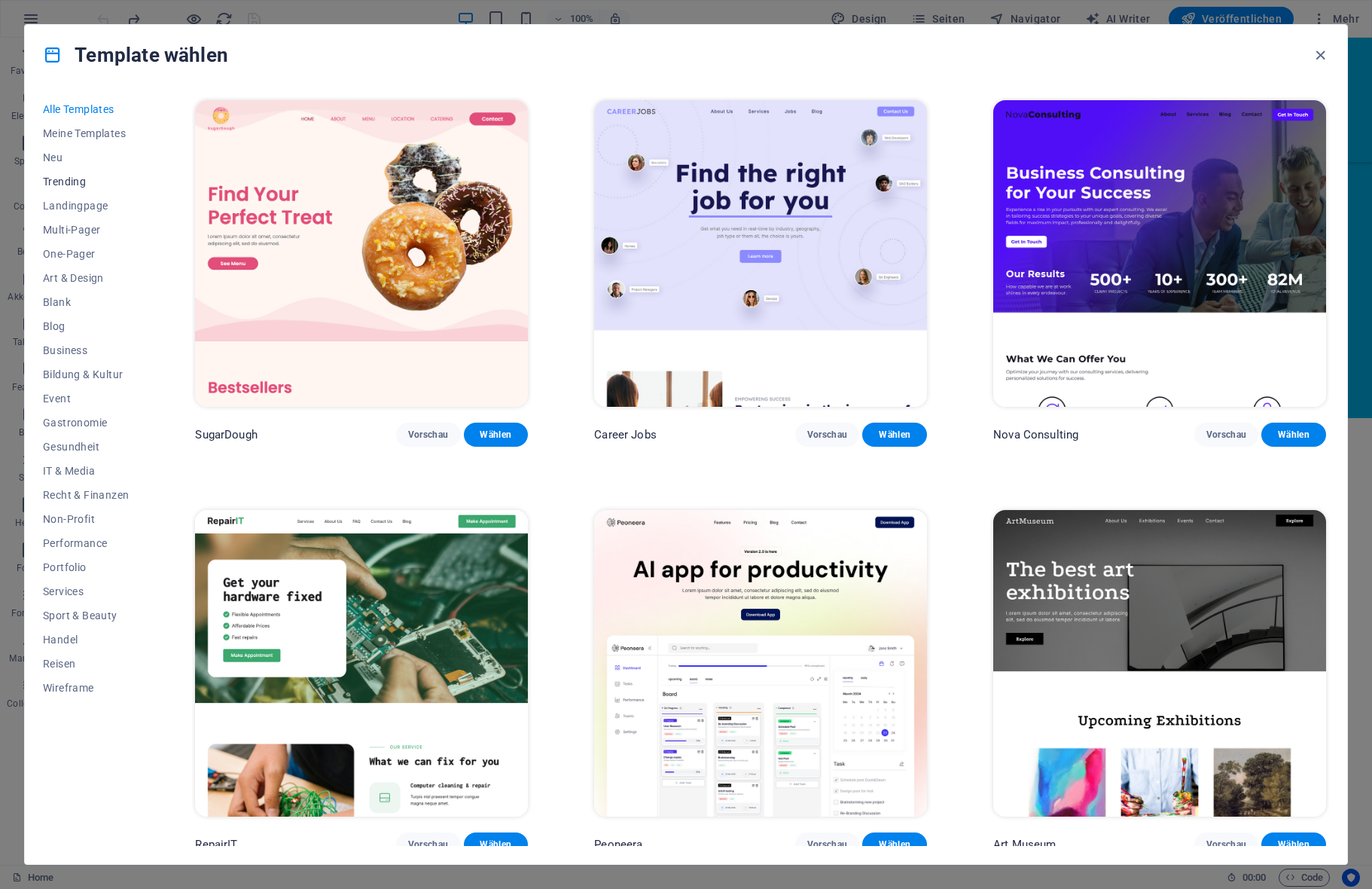
click at [69, 181] on span "Trending" at bounding box center [86, 181] width 86 height 12
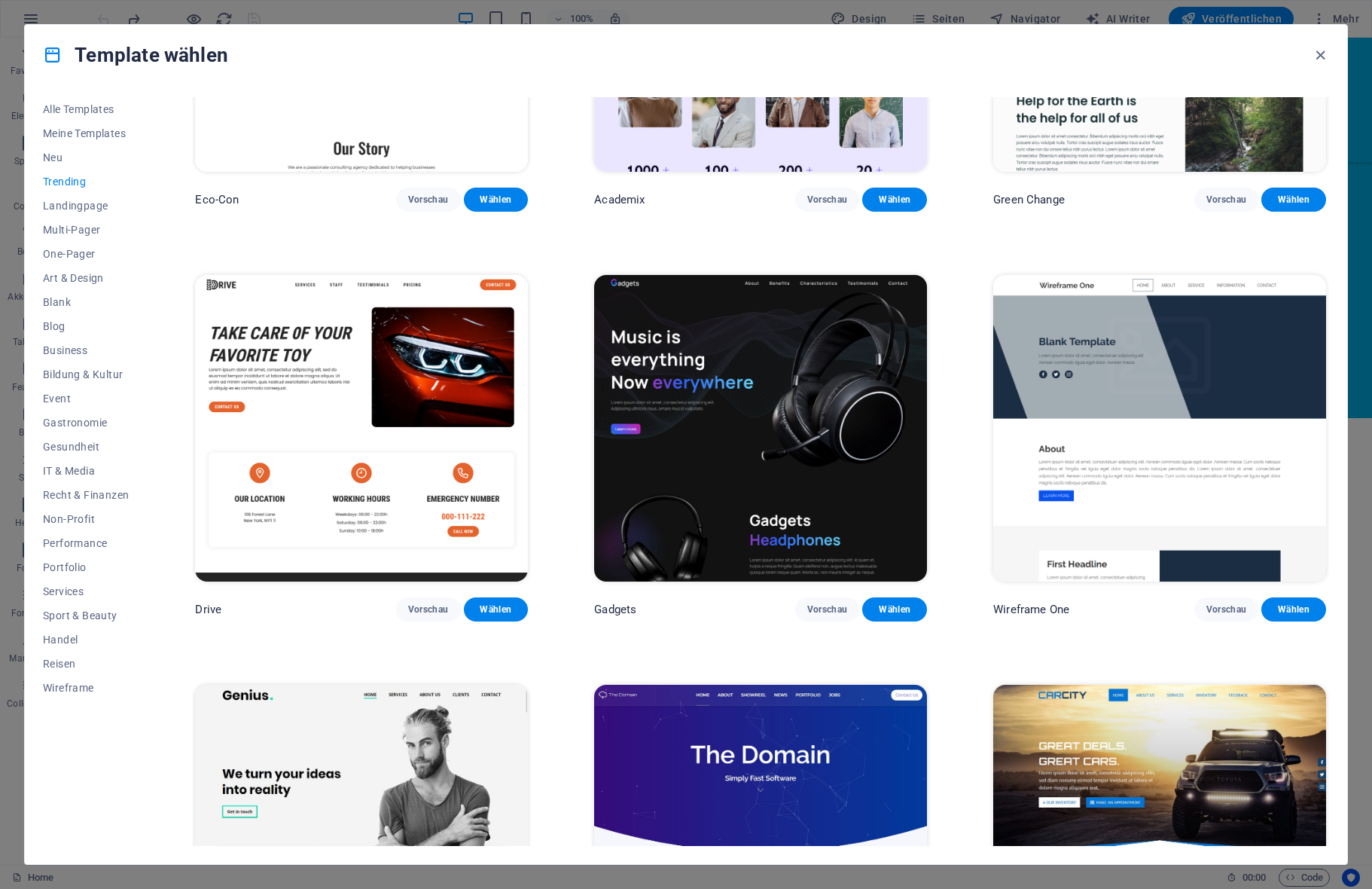
scroll to position [1129, 0]
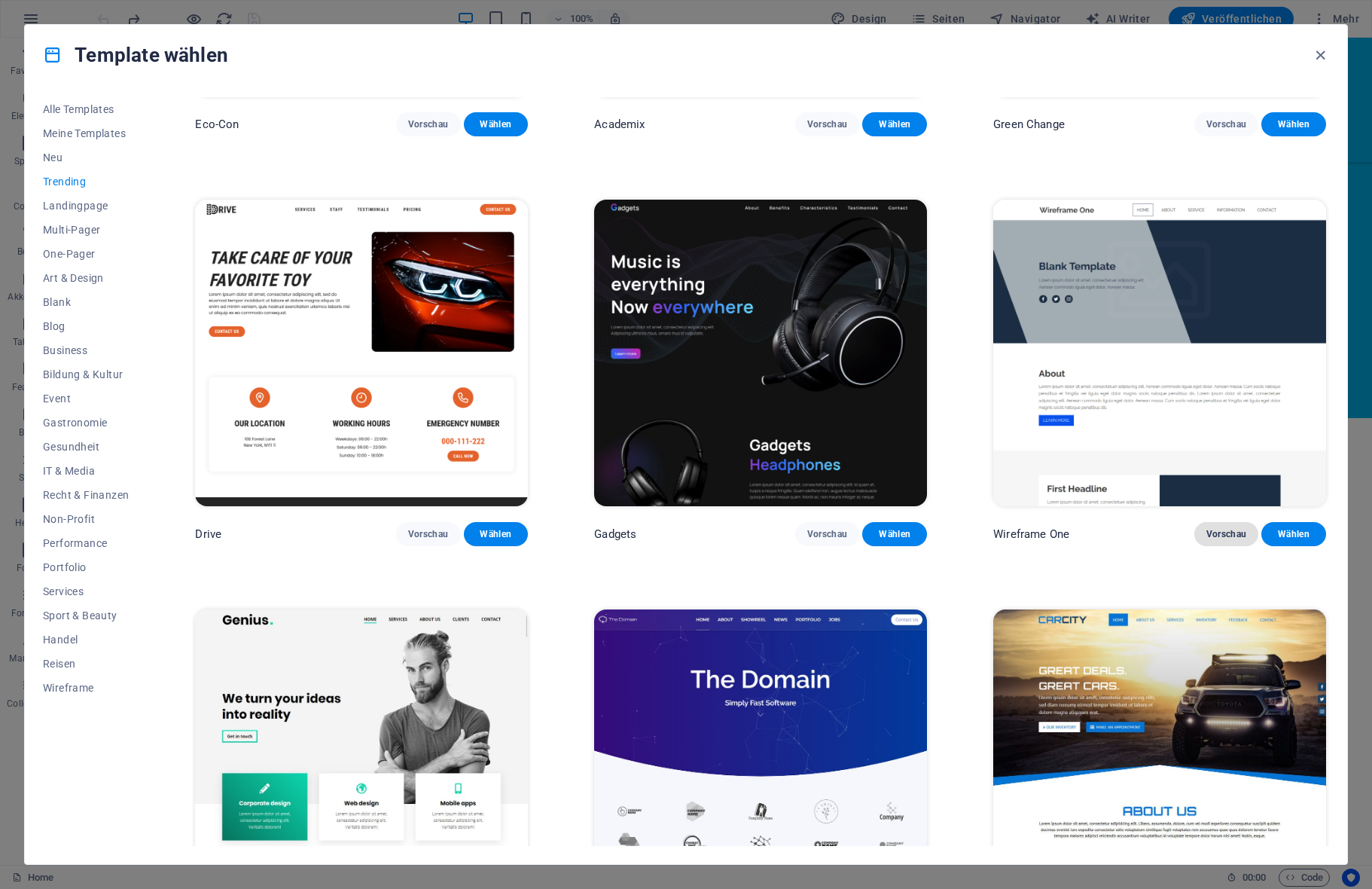
click at [1245, 528] on button "Vorschau" at bounding box center [1226, 534] width 65 height 24
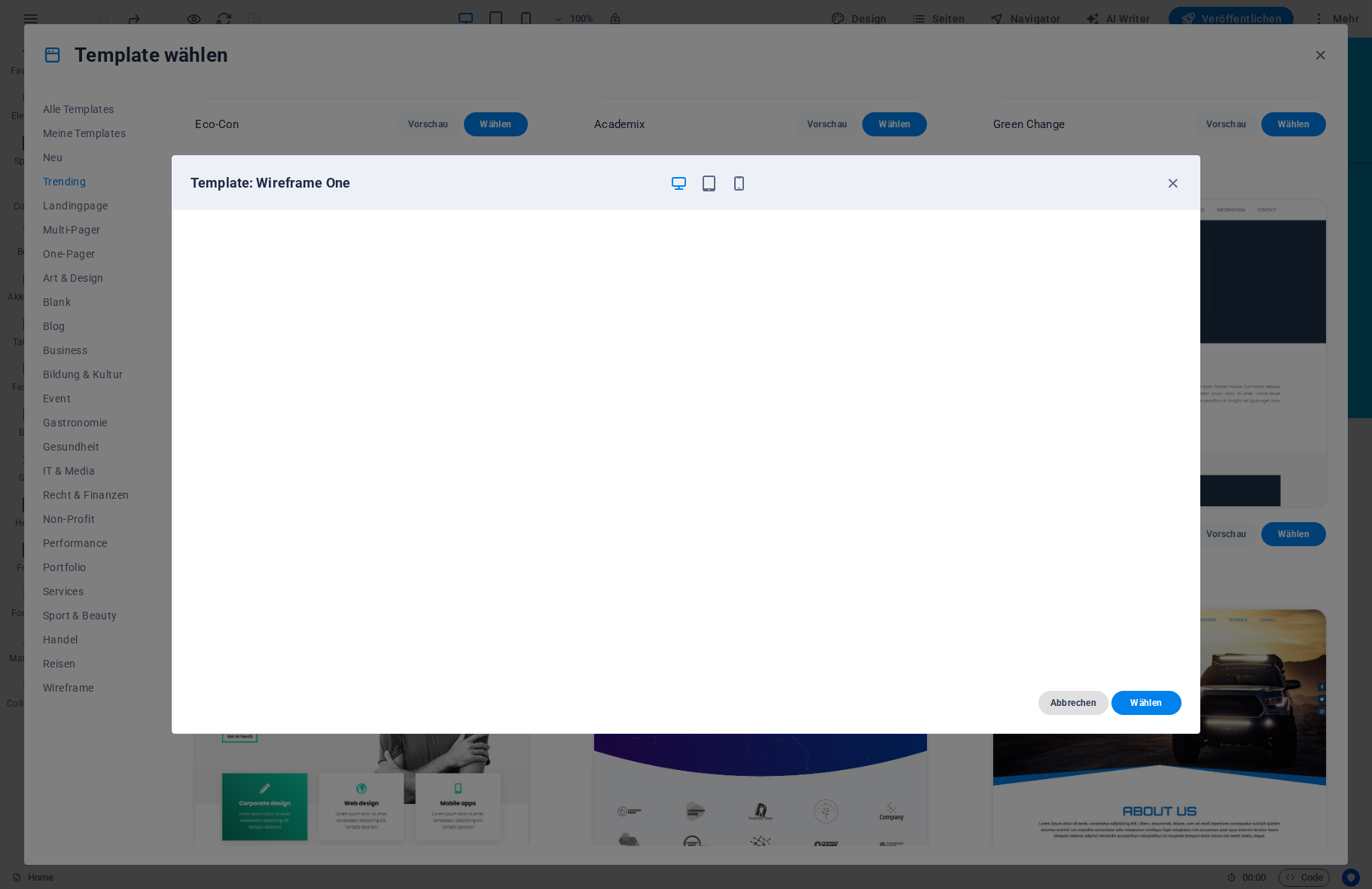
click at [1068, 698] on span "Abbrechen" at bounding box center [1073, 702] width 46 height 12
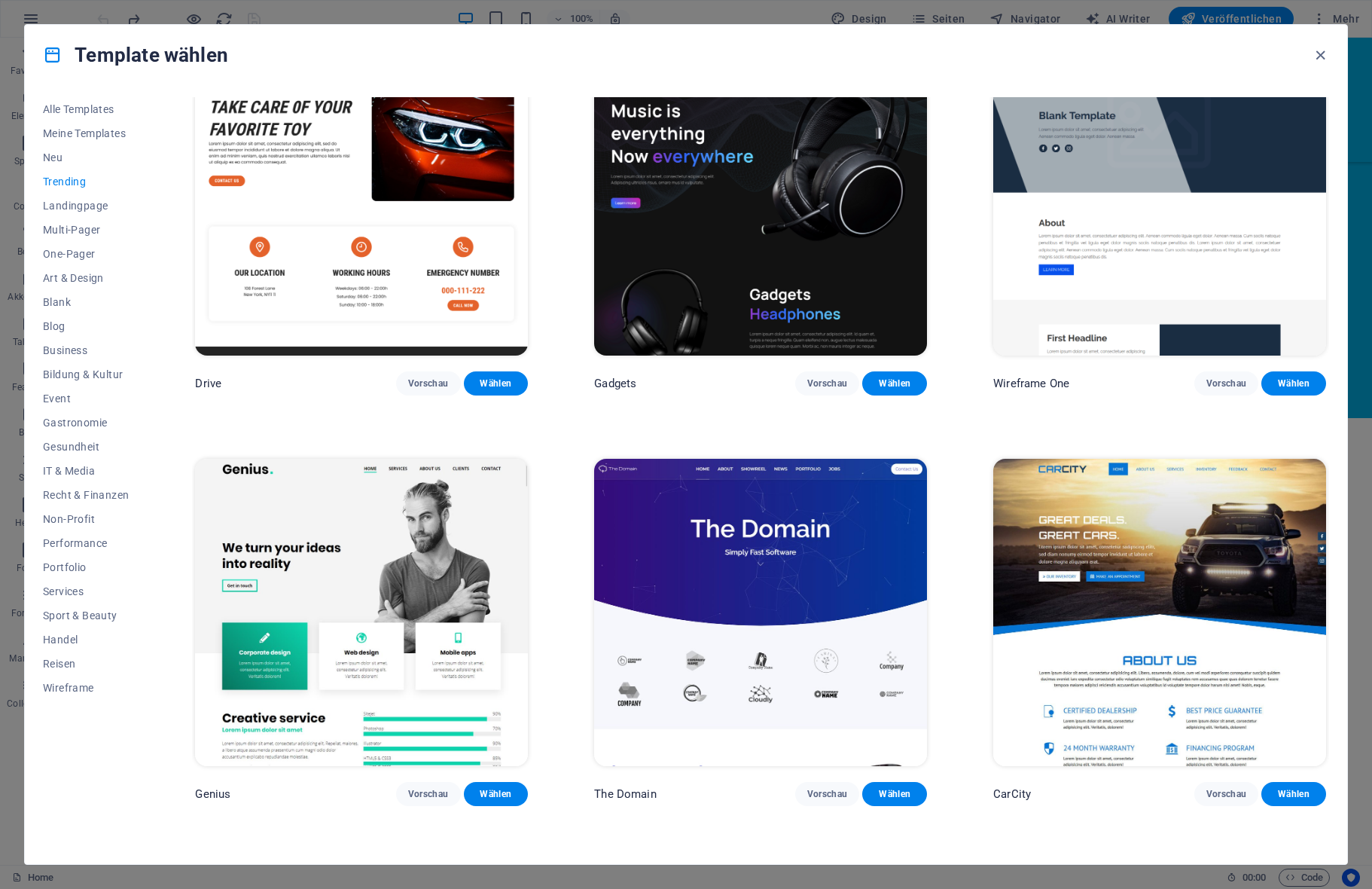
scroll to position [1356, 0]
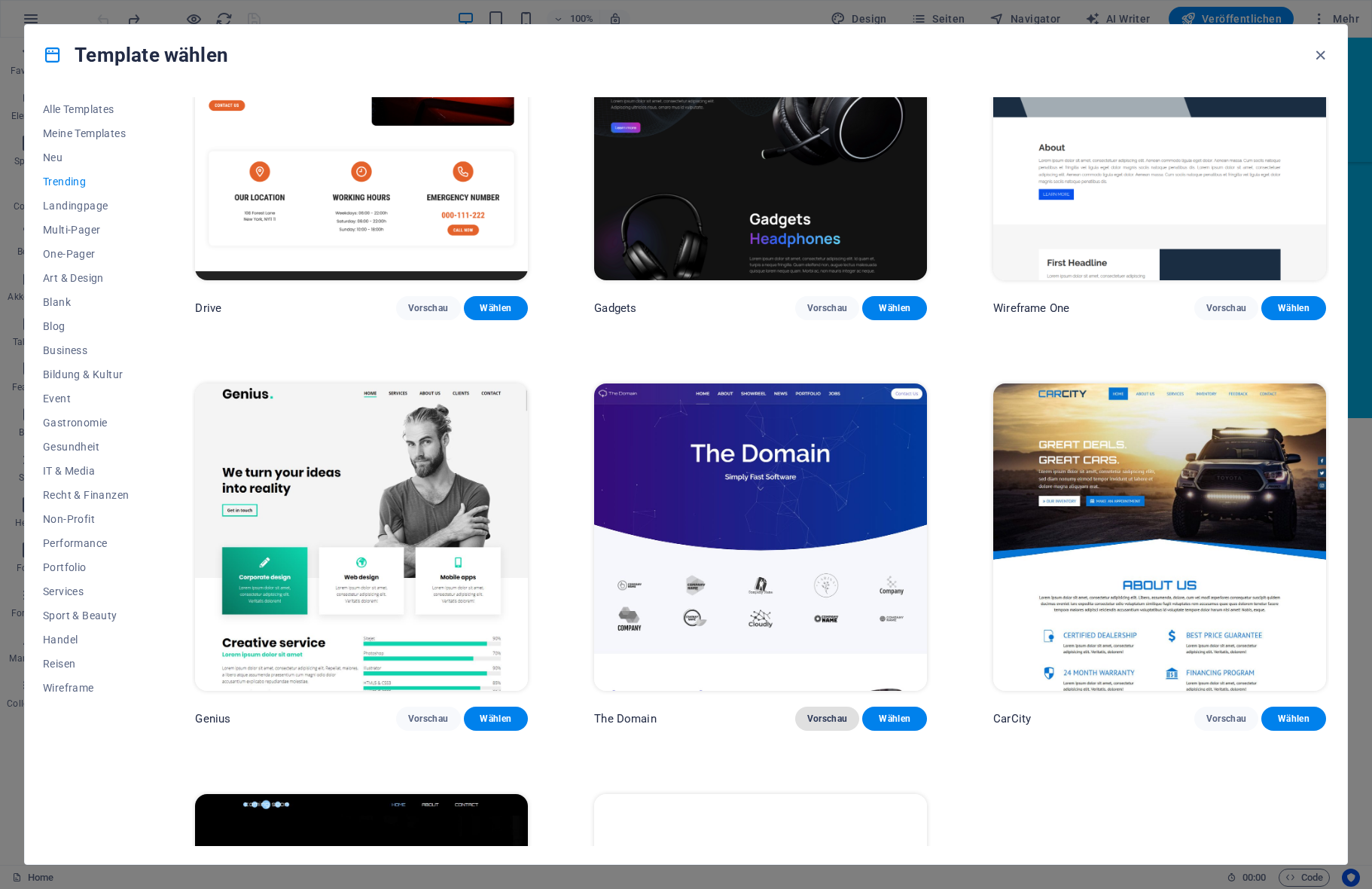
click at [834, 713] on span "Vorschau" at bounding box center [828, 718] width 41 height 12
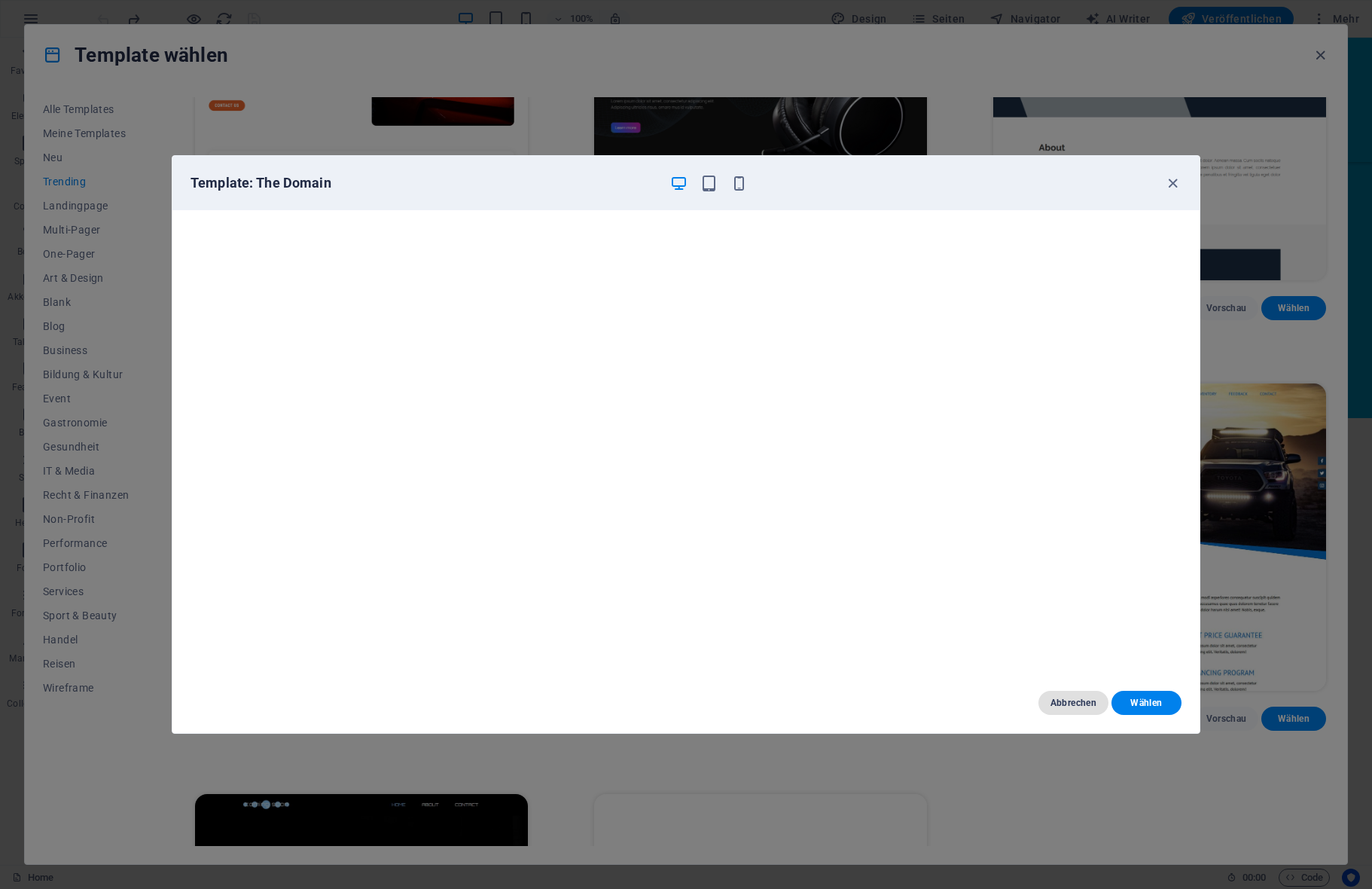
click at [1080, 704] on span "Abbrechen" at bounding box center [1073, 702] width 46 height 12
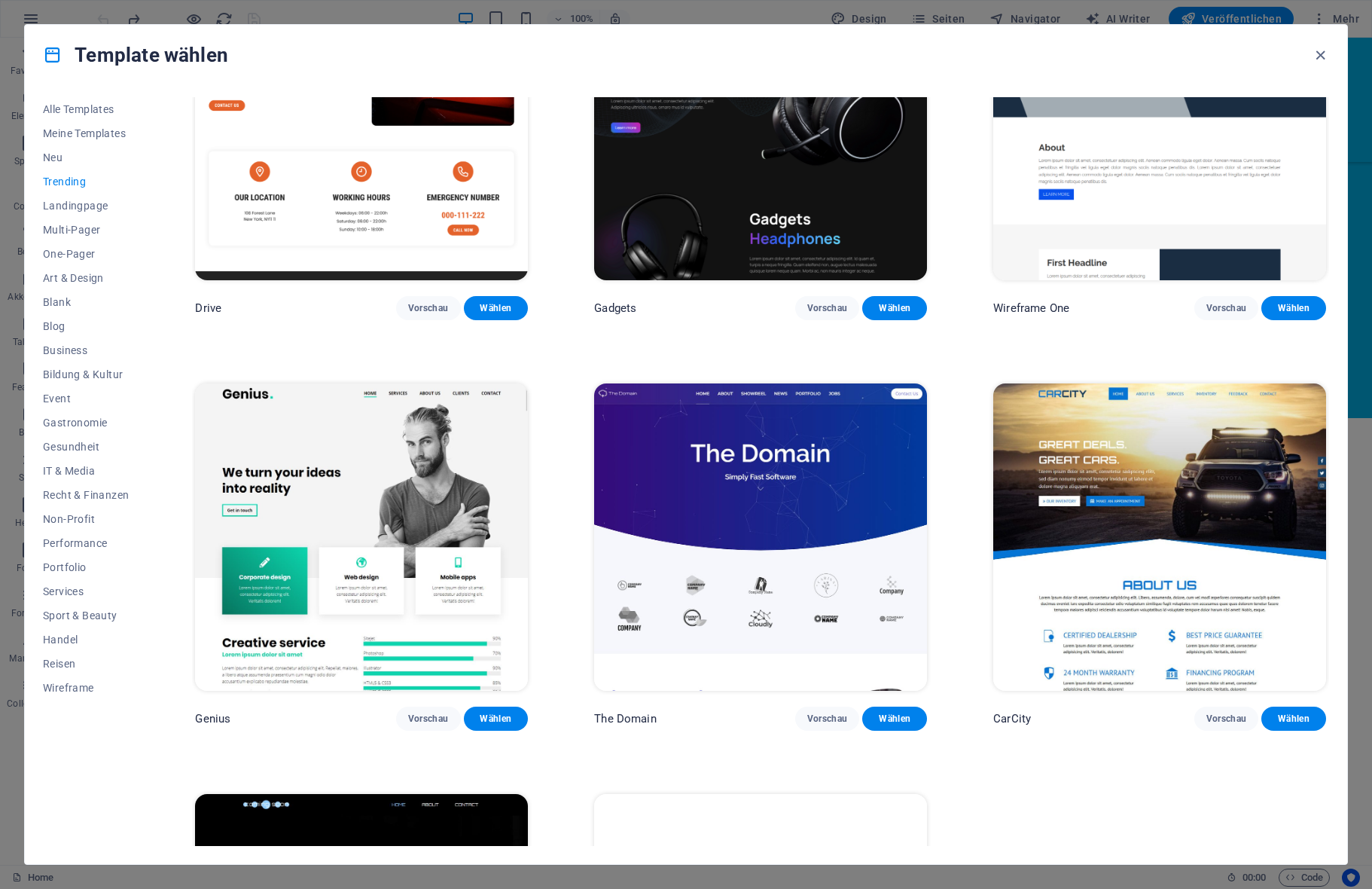
scroll to position [1431, 0]
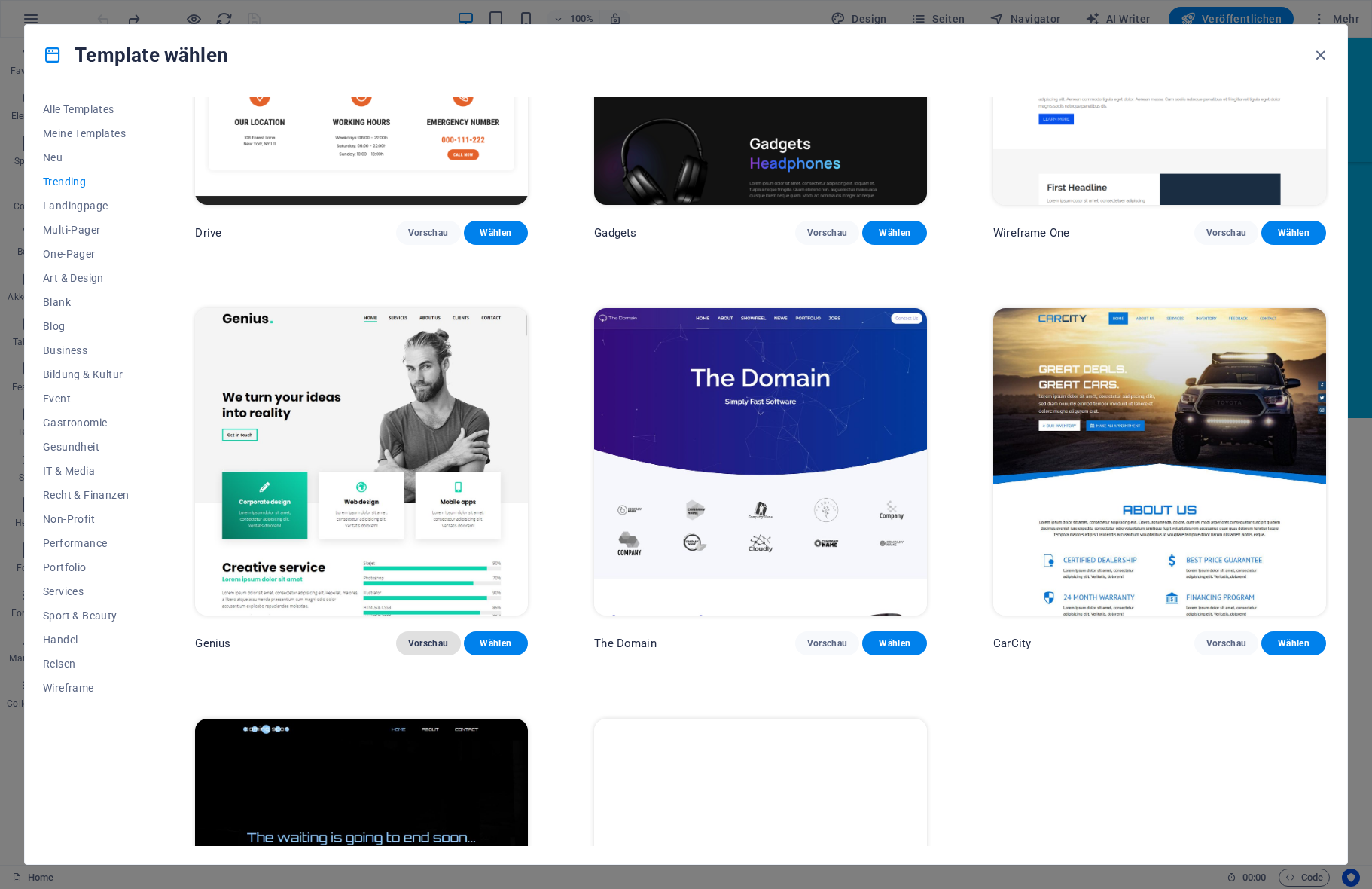
click at [427, 637] on span "Vorschau" at bounding box center [428, 642] width 41 height 12
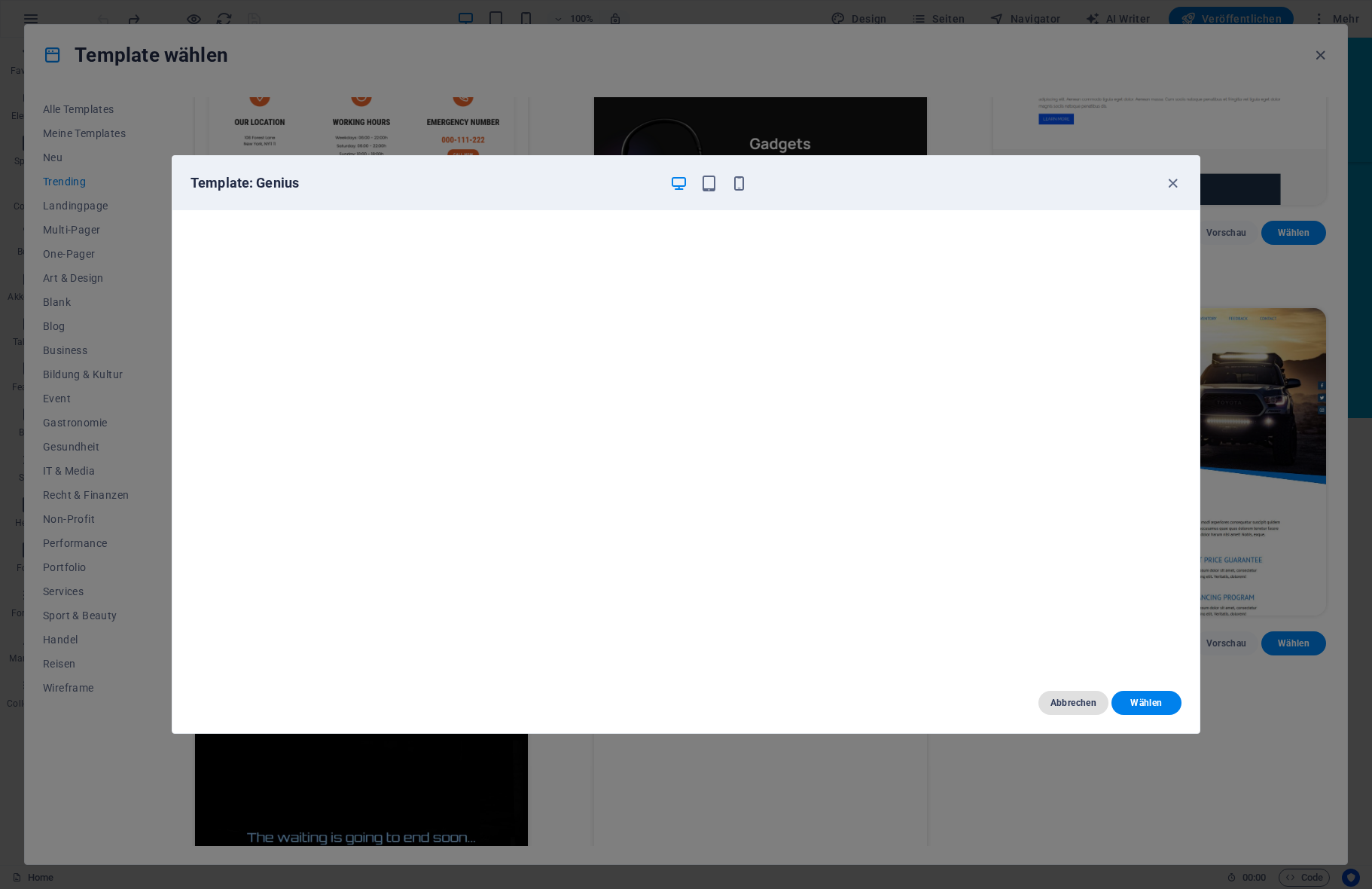
click at [1059, 707] on span "Abbrechen" at bounding box center [1073, 702] width 46 height 12
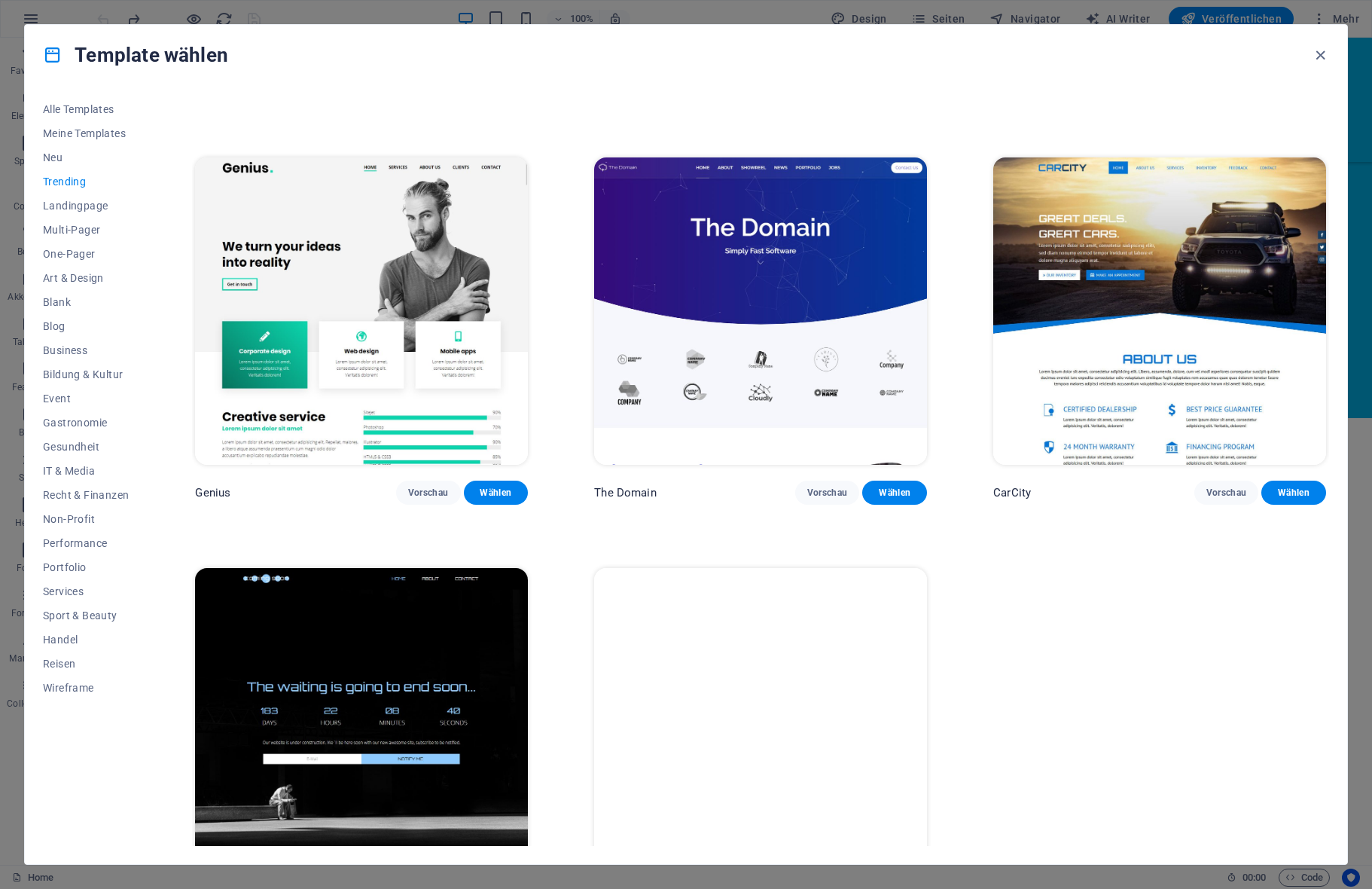
scroll to position [1638, 0]
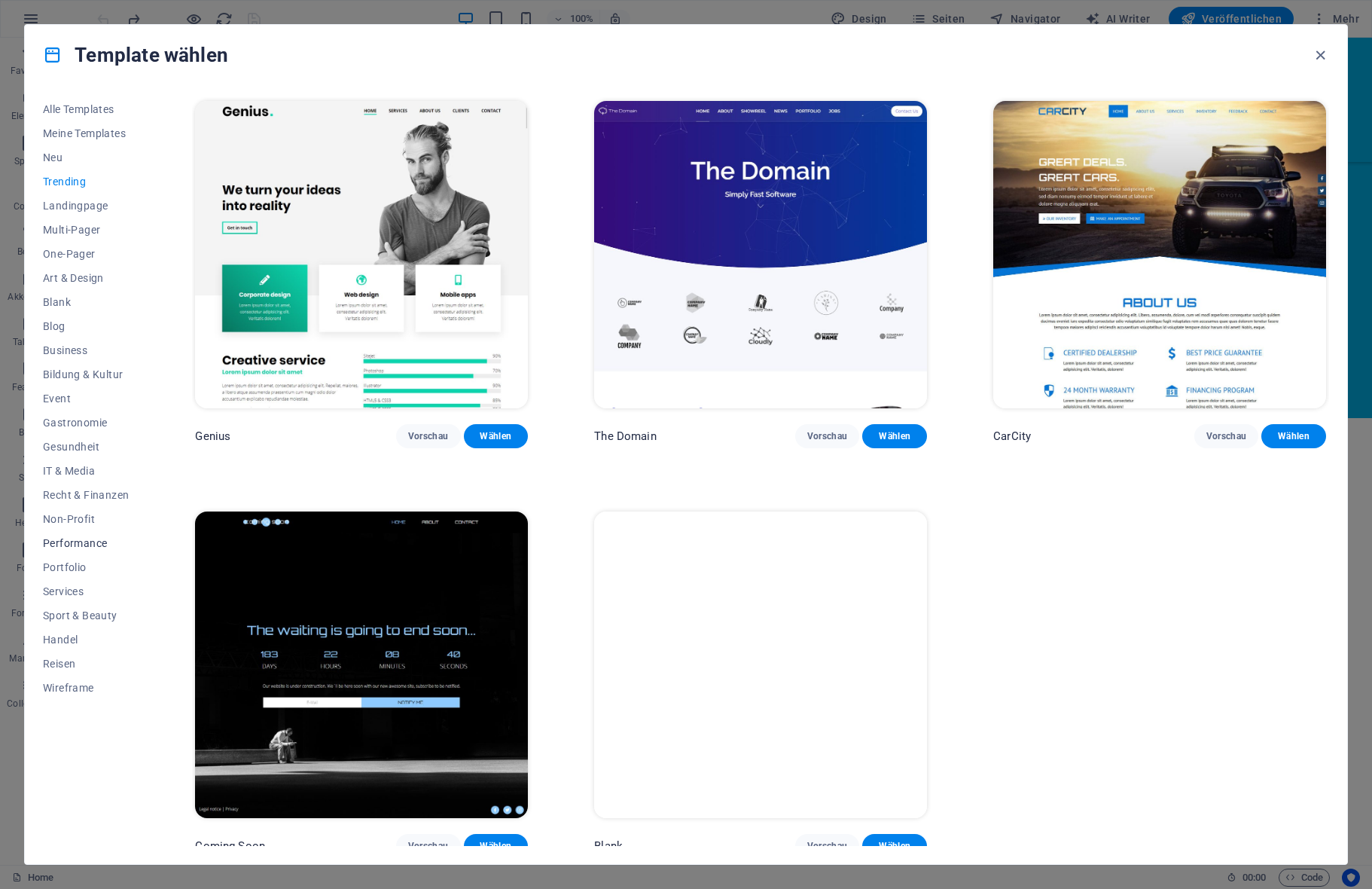
click at [77, 541] on span "Performance" at bounding box center [86, 543] width 86 height 12
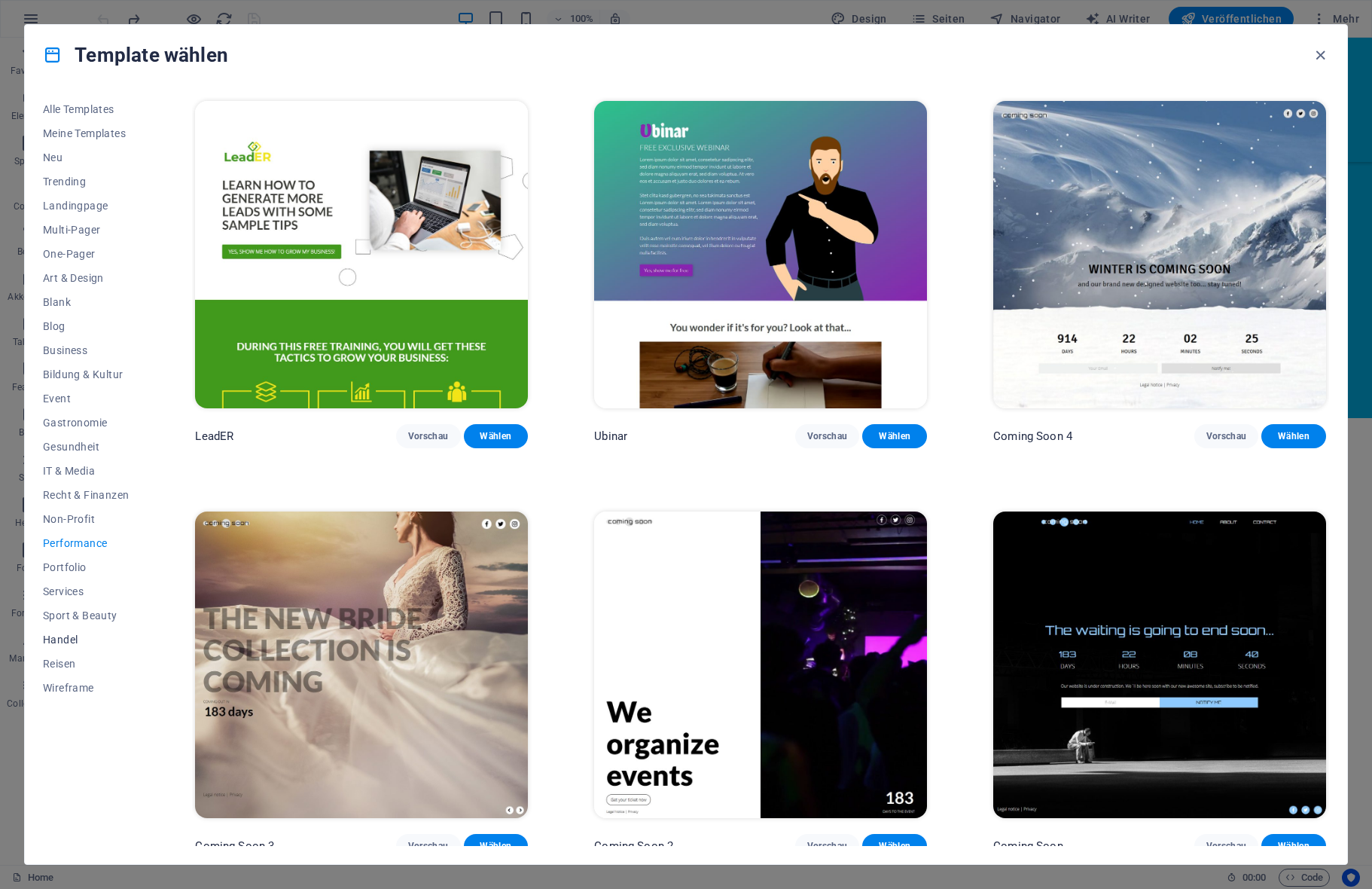
click at [75, 630] on button "Handel" at bounding box center [86, 640] width 86 height 24
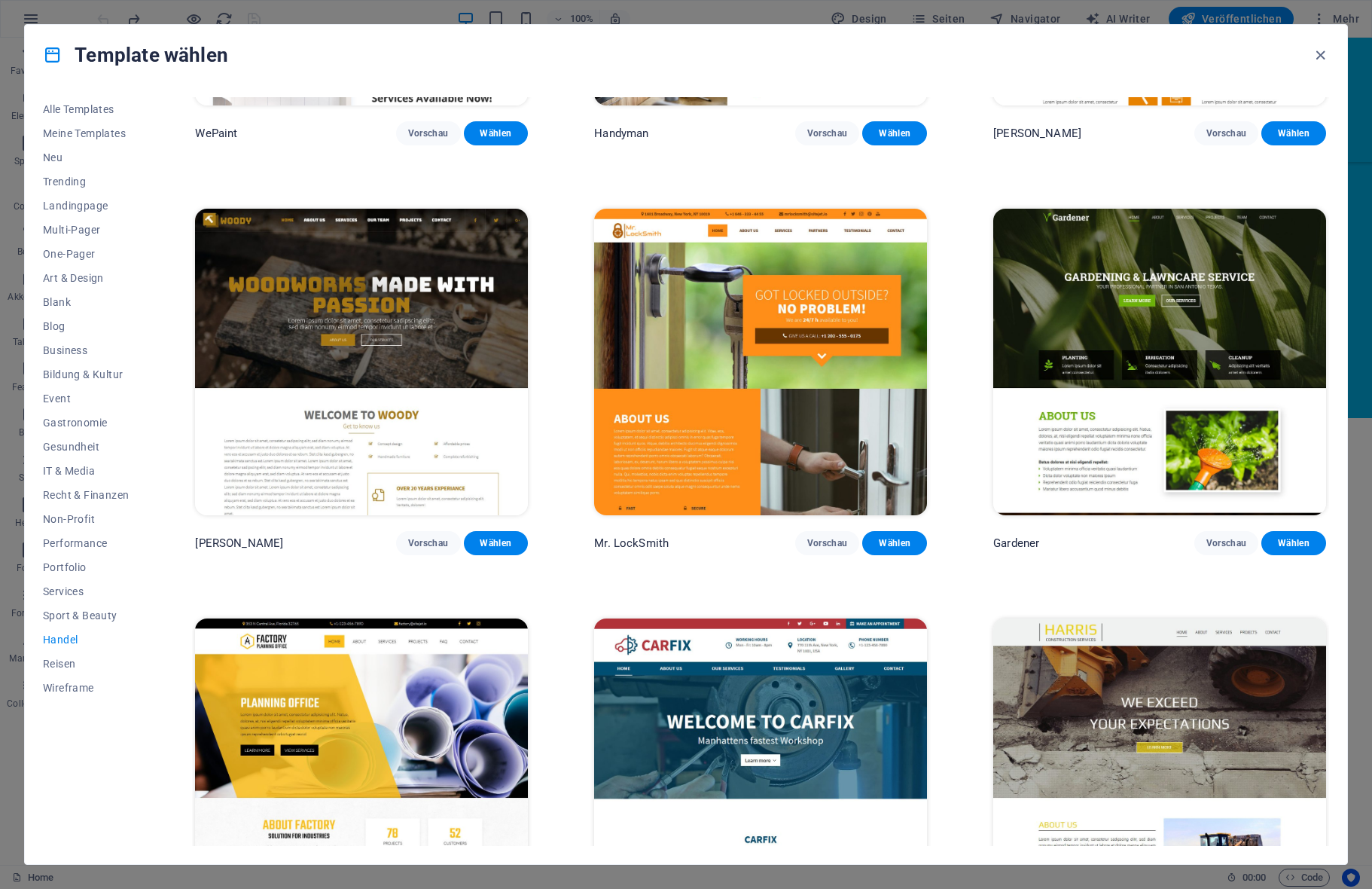
scroll to position [414, 0]
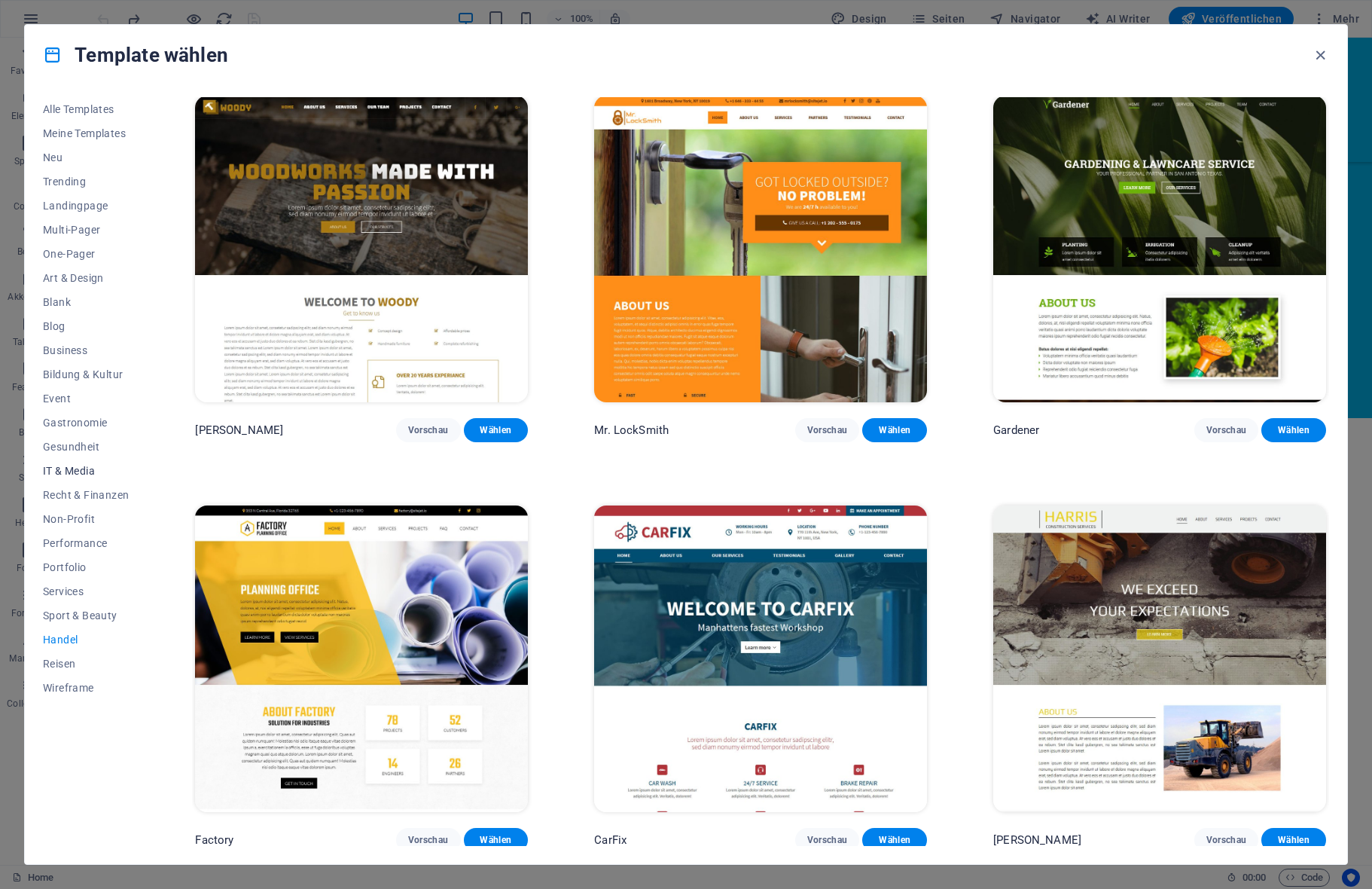
click at [81, 469] on span "IT & Media" at bounding box center [86, 471] width 86 height 12
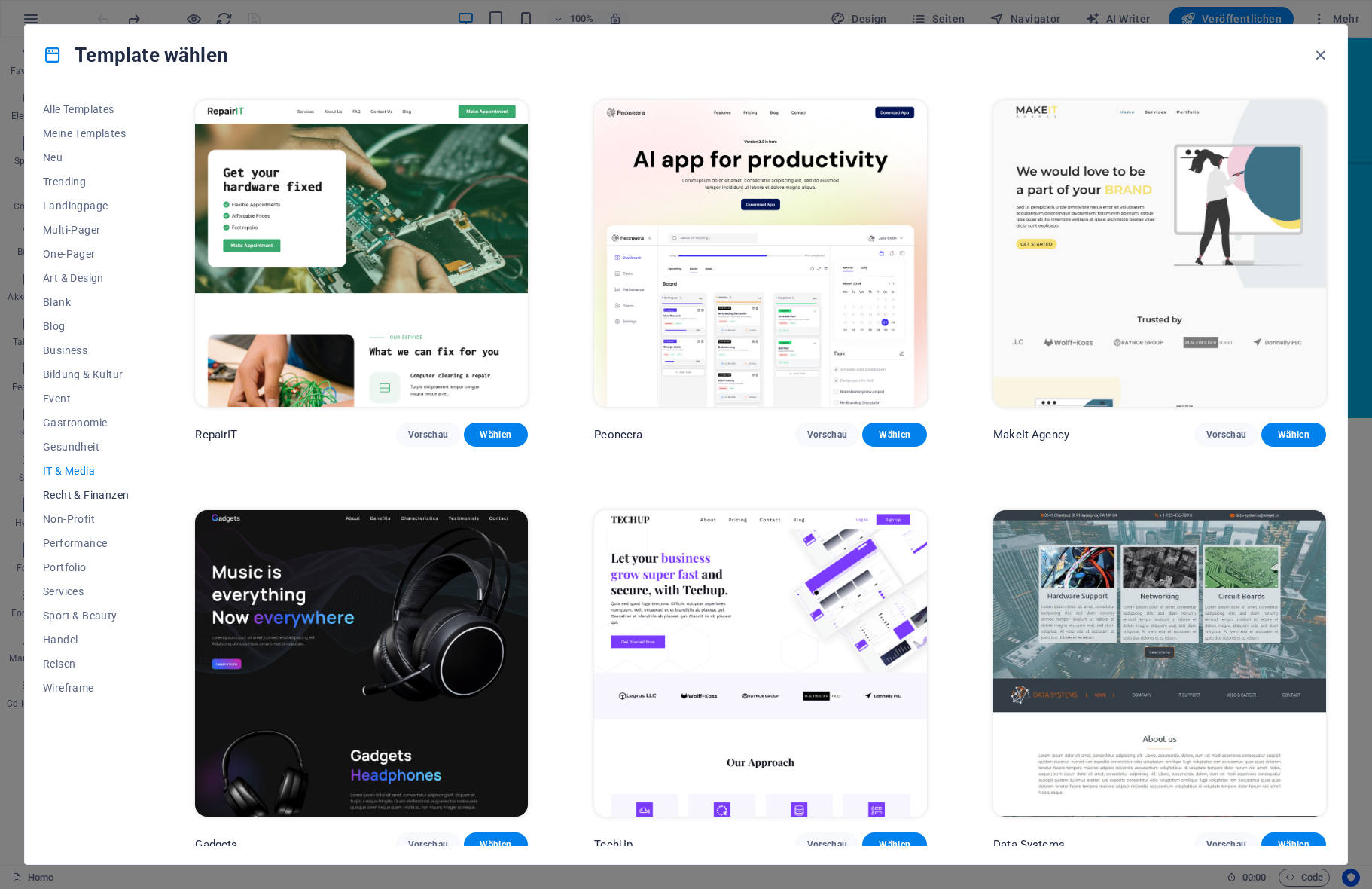
click at [84, 489] on span "Recht & Finanzen" at bounding box center [86, 494] width 86 height 12
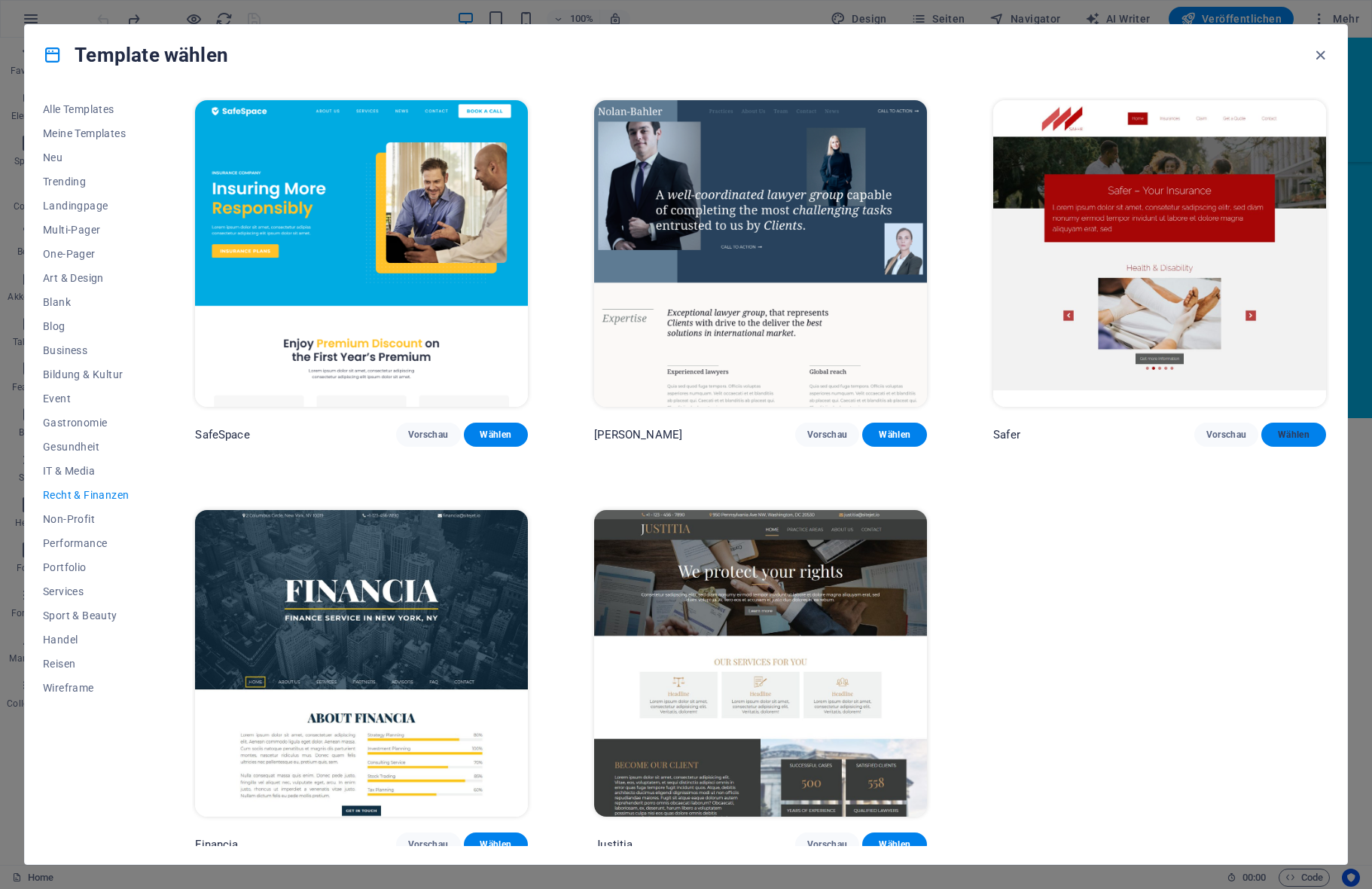
click at [1287, 431] on span "Wählen" at bounding box center [1293, 434] width 41 height 12
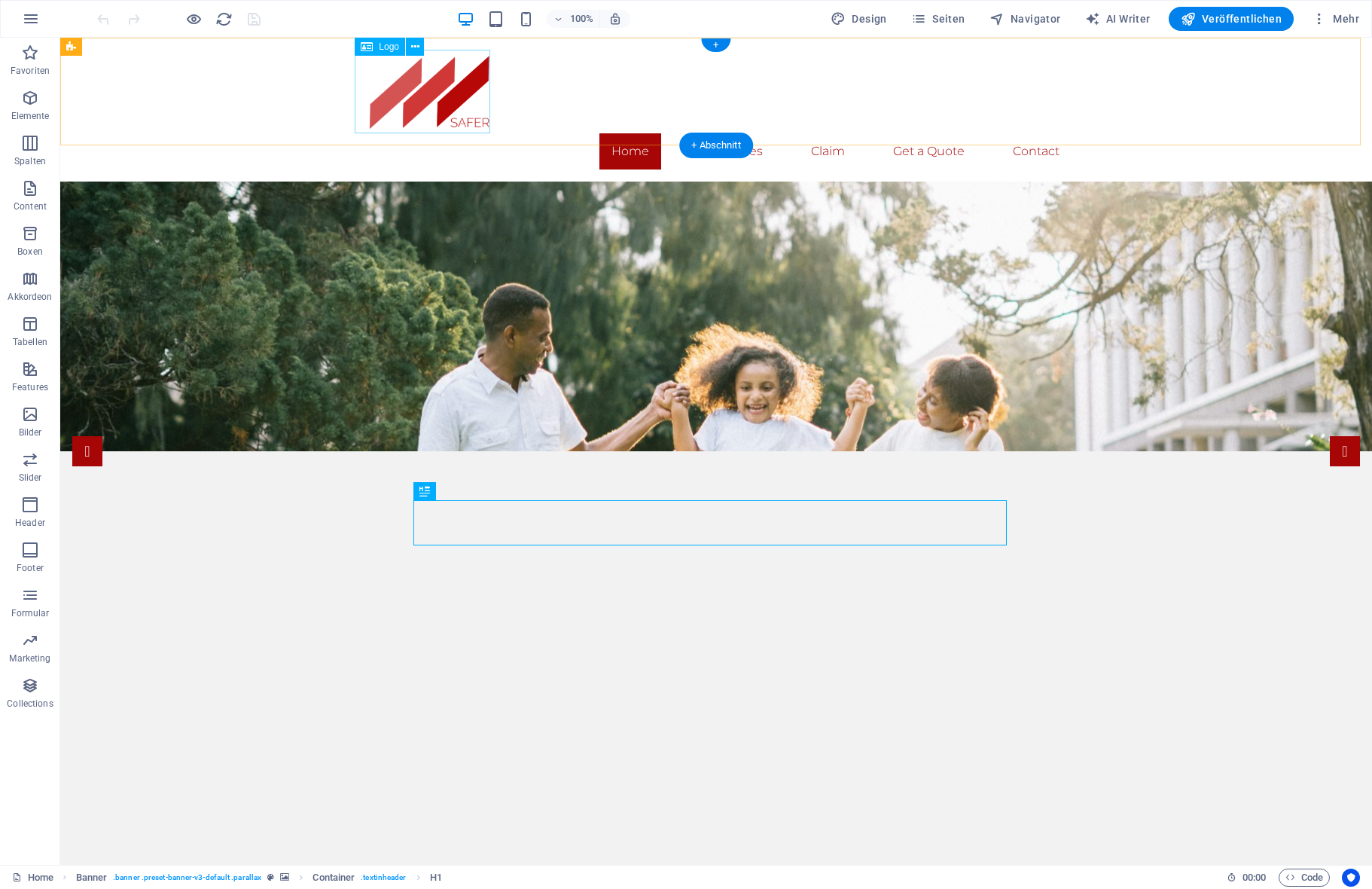
click at [441, 99] on div at bounding box center [716, 90] width 711 height 83
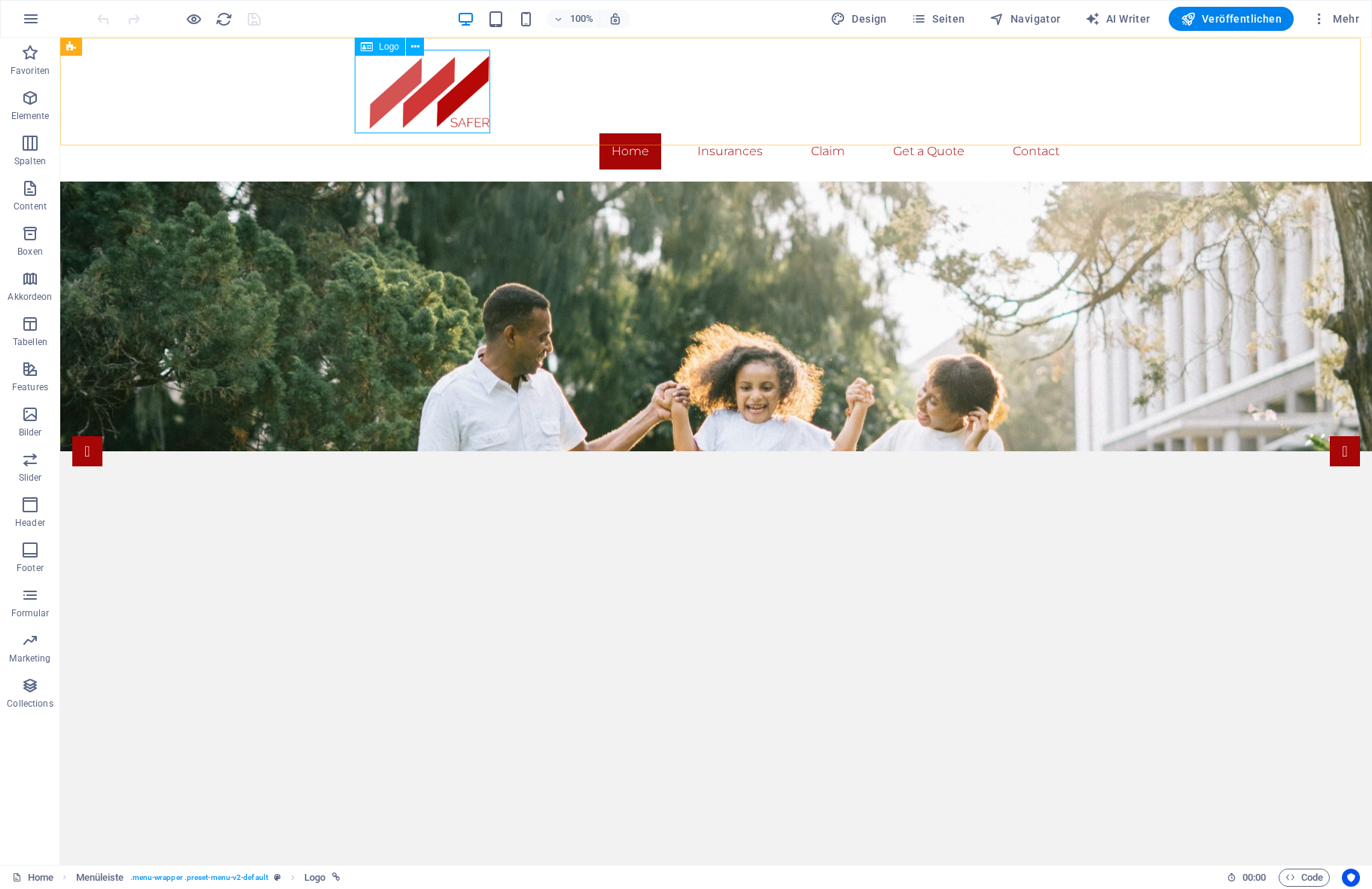
click at [385, 49] on span "Logo" at bounding box center [389, 47] width 20 height 9
click at [418, 78] on div at bounding box center [716, 90] width 711 height 83
select select "px"
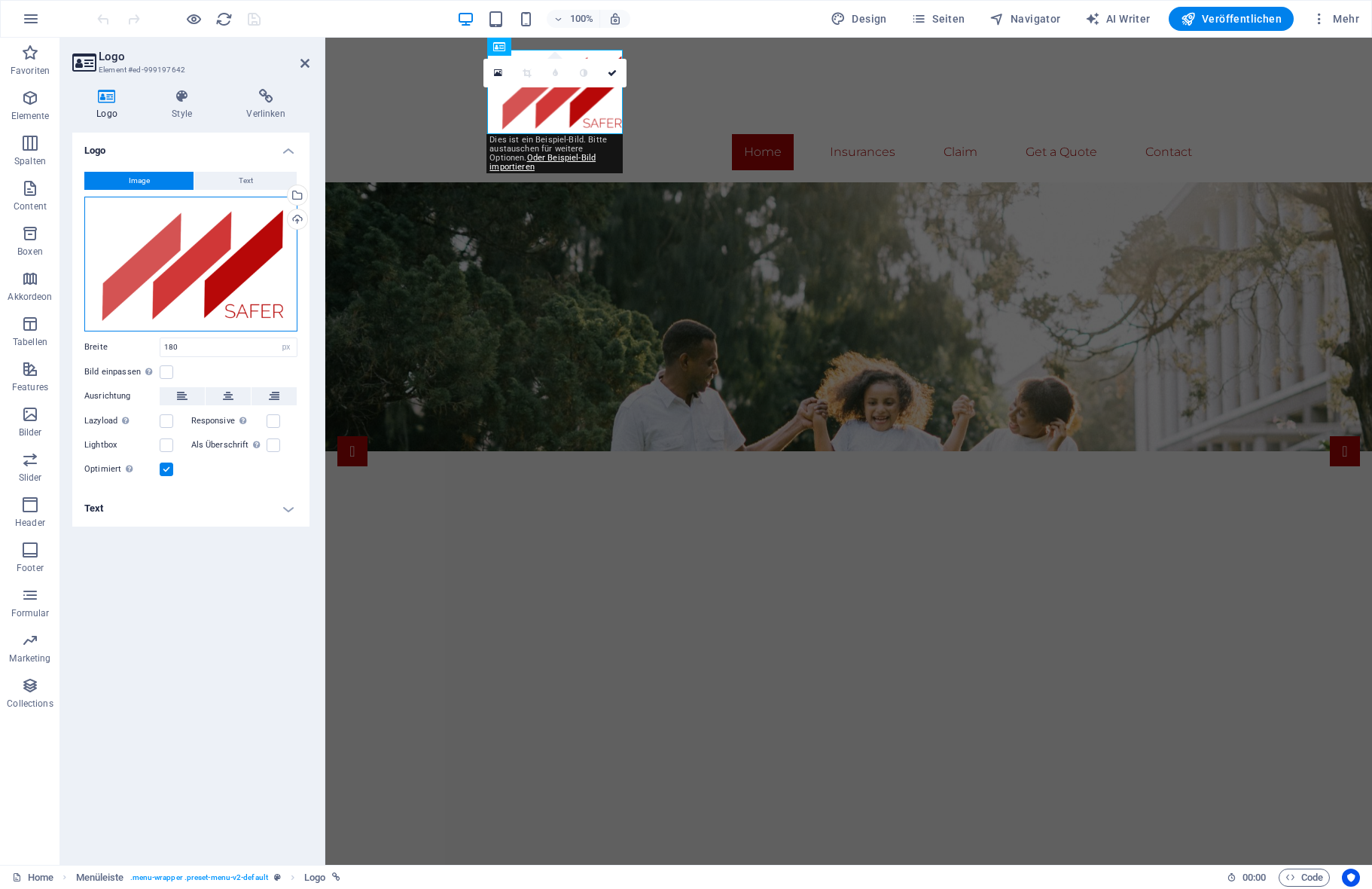
click at [226, 243] on div "Ziehe Dateien zum Hochladen hierher oder klicke hier, um aus Dateien oder koste…" at bounding box center [190, 264] width 213 height 135
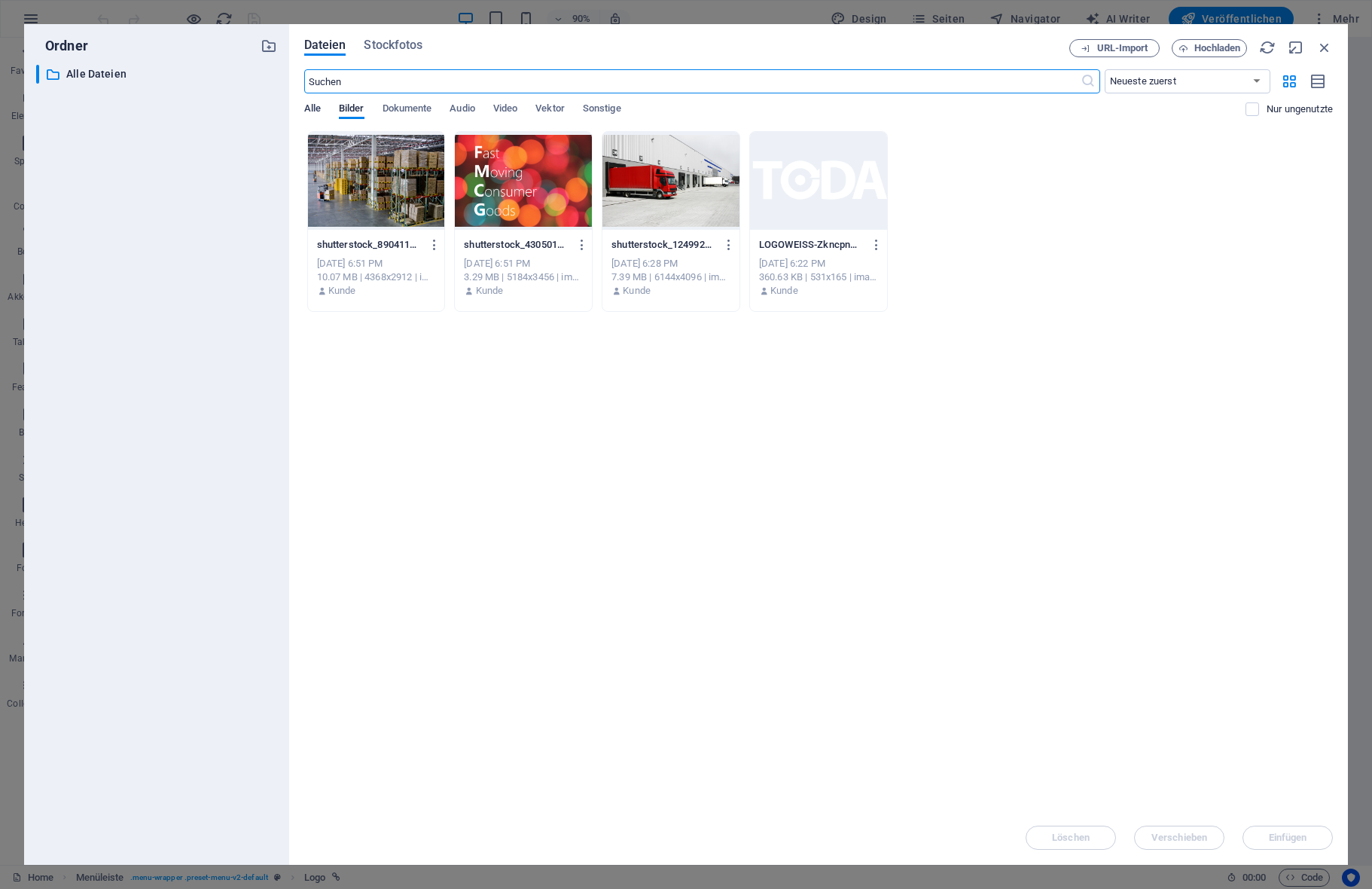
click at [320, 109] on span "Alle" at bounding box center [312, 110] width 16 height 21
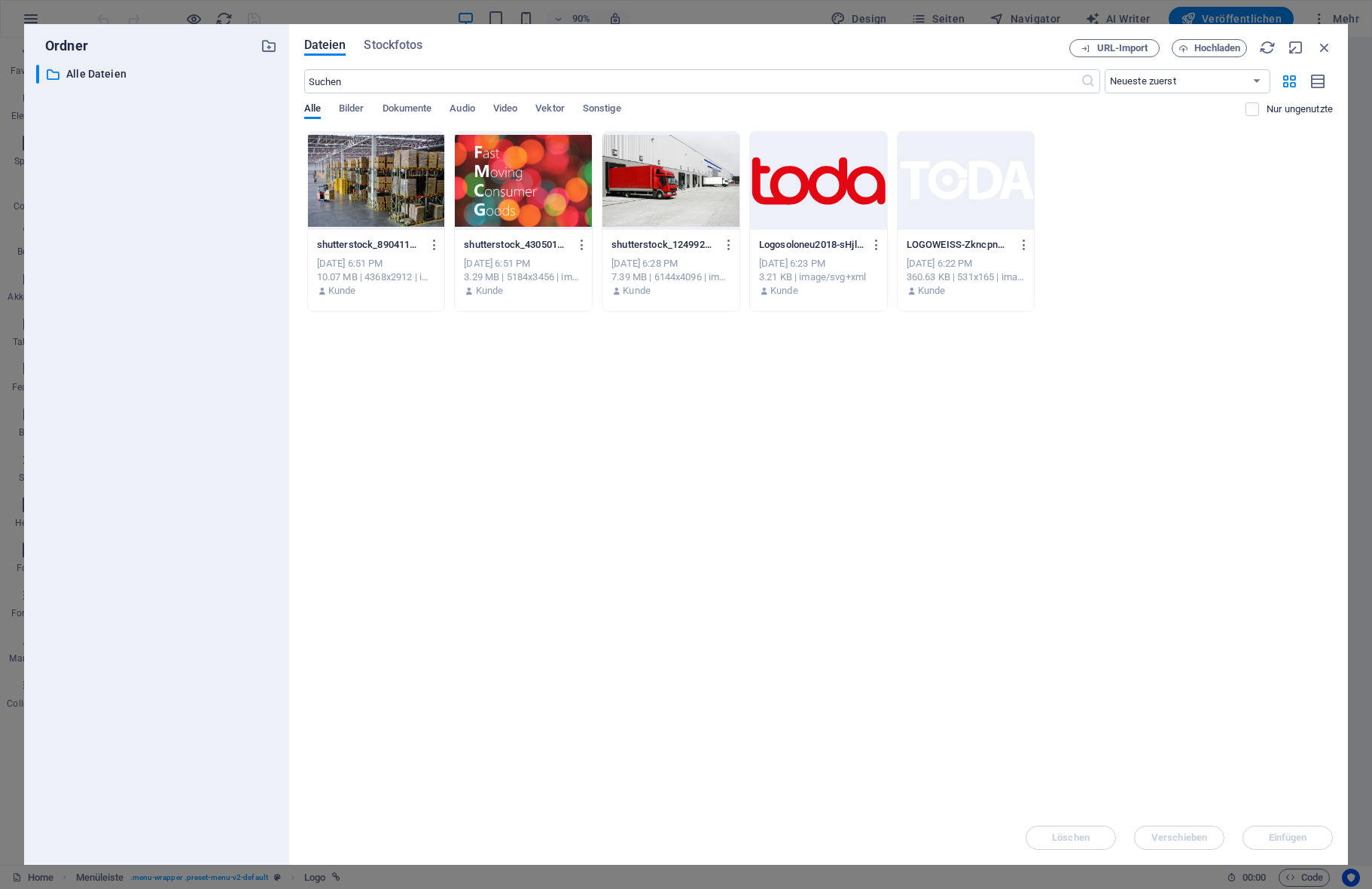
click at [818, 196] on div at bounding box center [818, 180] width 137 height 98
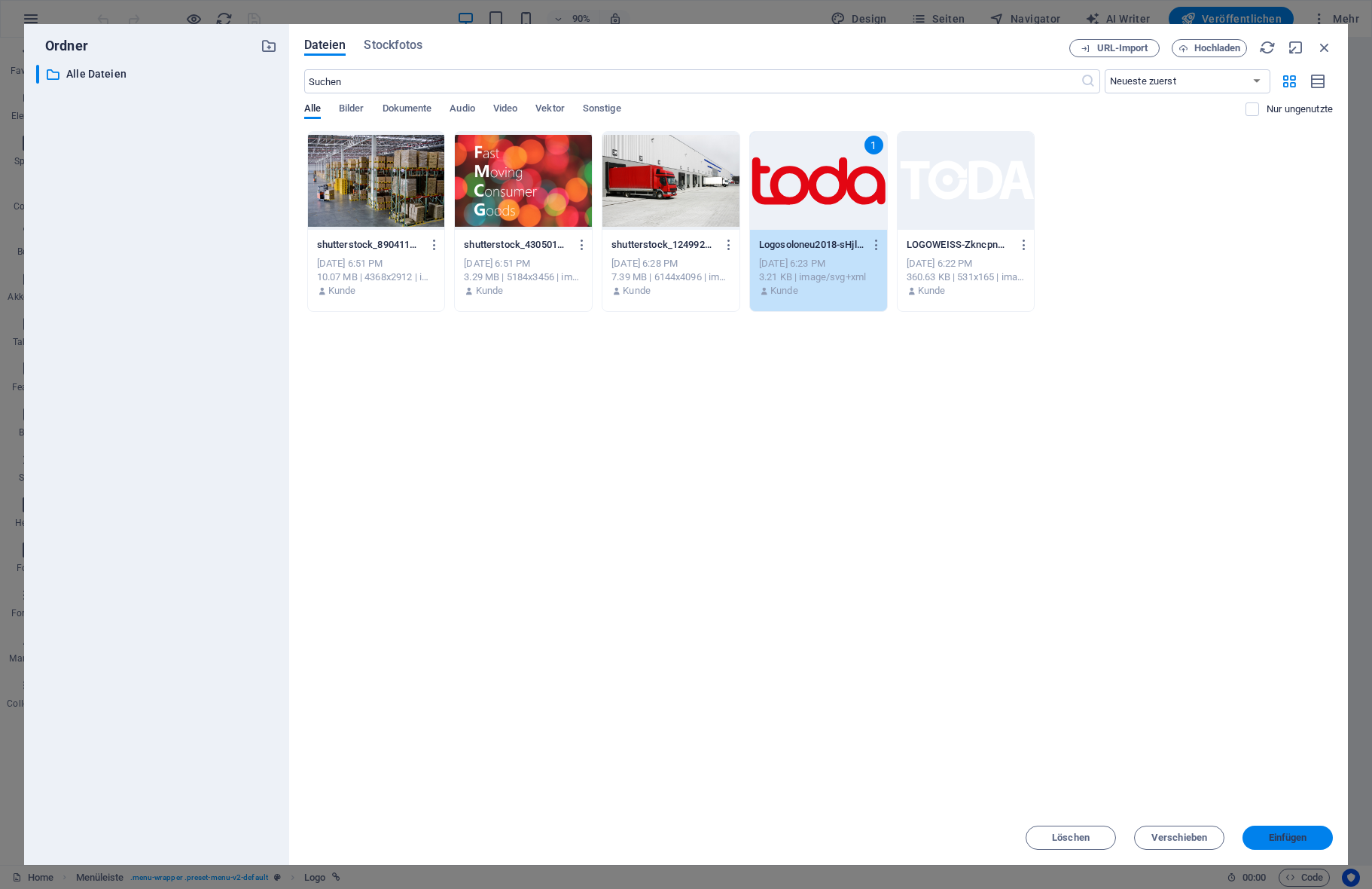
click at [1306, 841] on span "Einfügen" at bounding box center [1288, 838] width 38 height 9
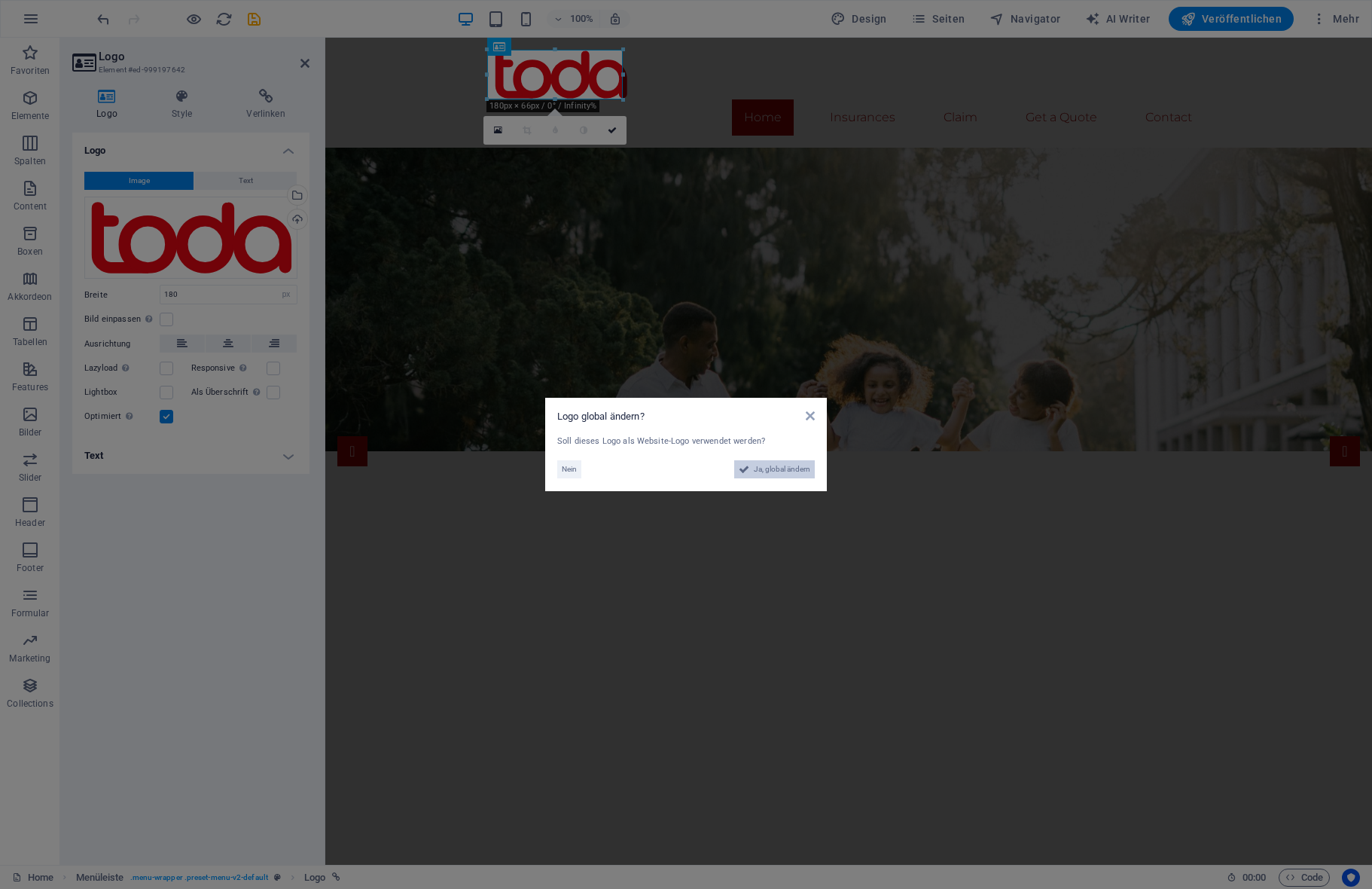
click at [783, 472] on span "Ja, global ändern" at bounding box center [782, 470] width 57 height 18
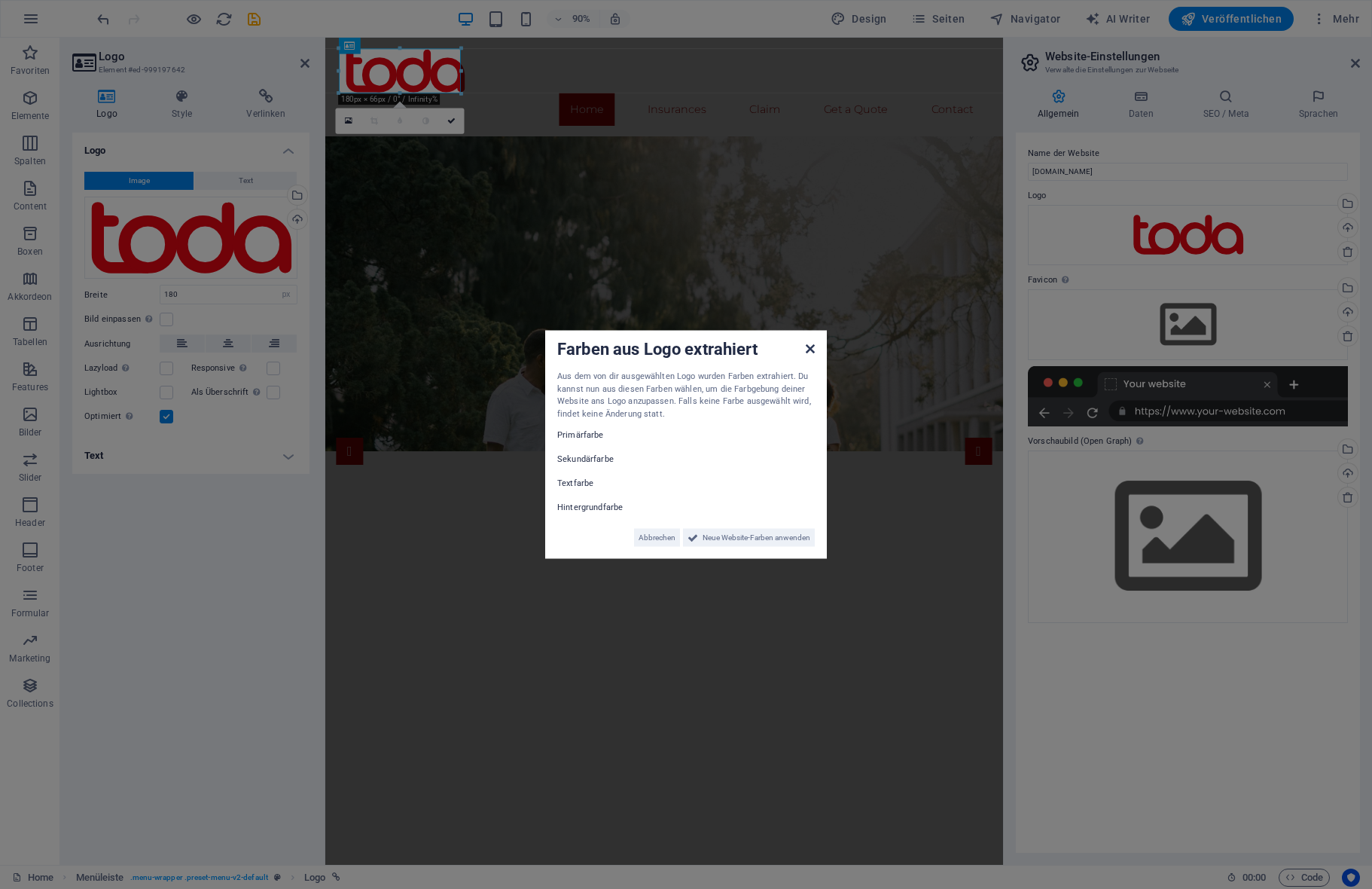
click at [810, 351] on icon at bounding box center [810, 348] width 9 height 12
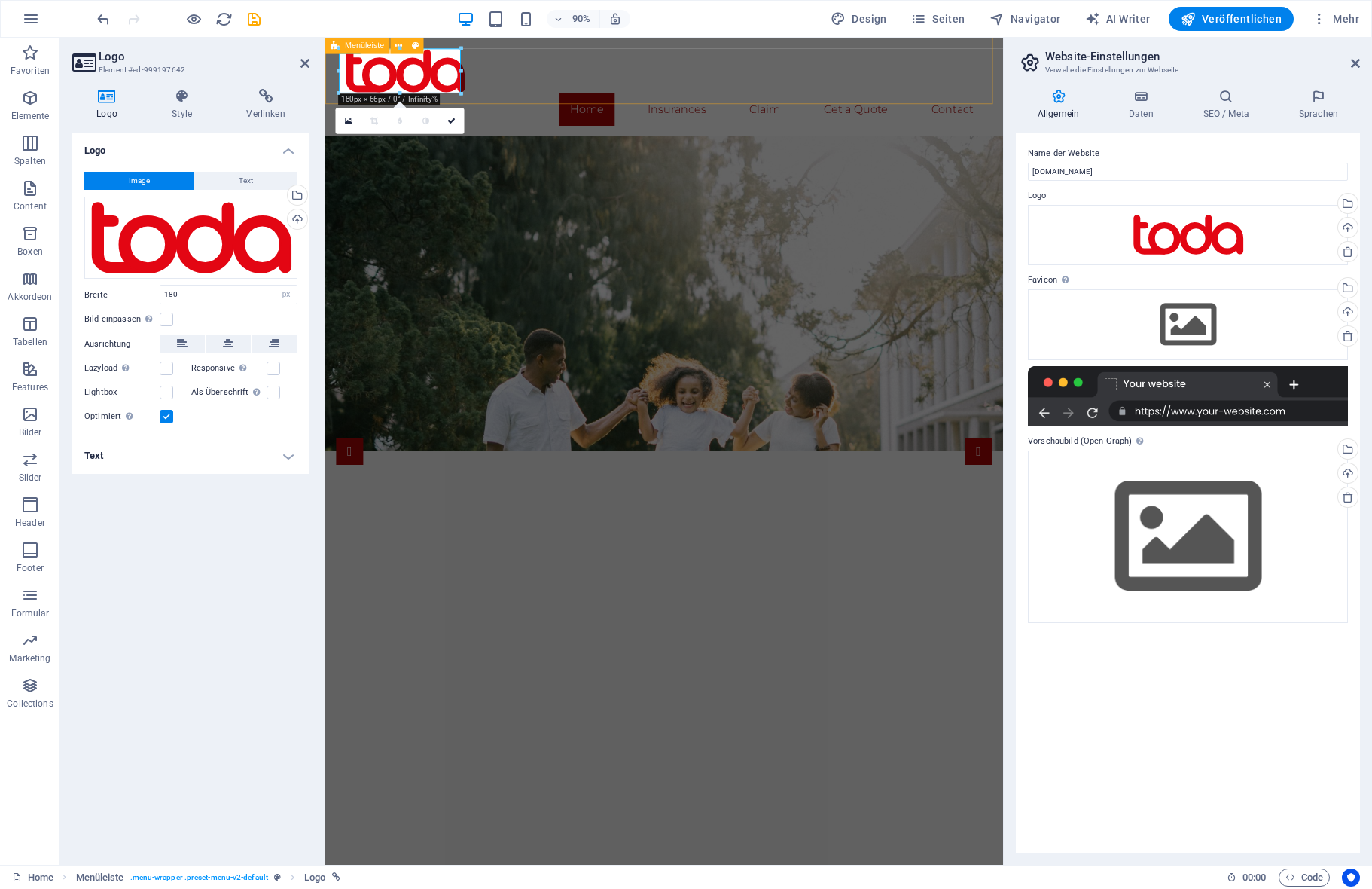
click at [522, 101] on div "Home Insurances Claim Get a Quote Contact Menu" at bounding box center [702, 92] width 753 height 110
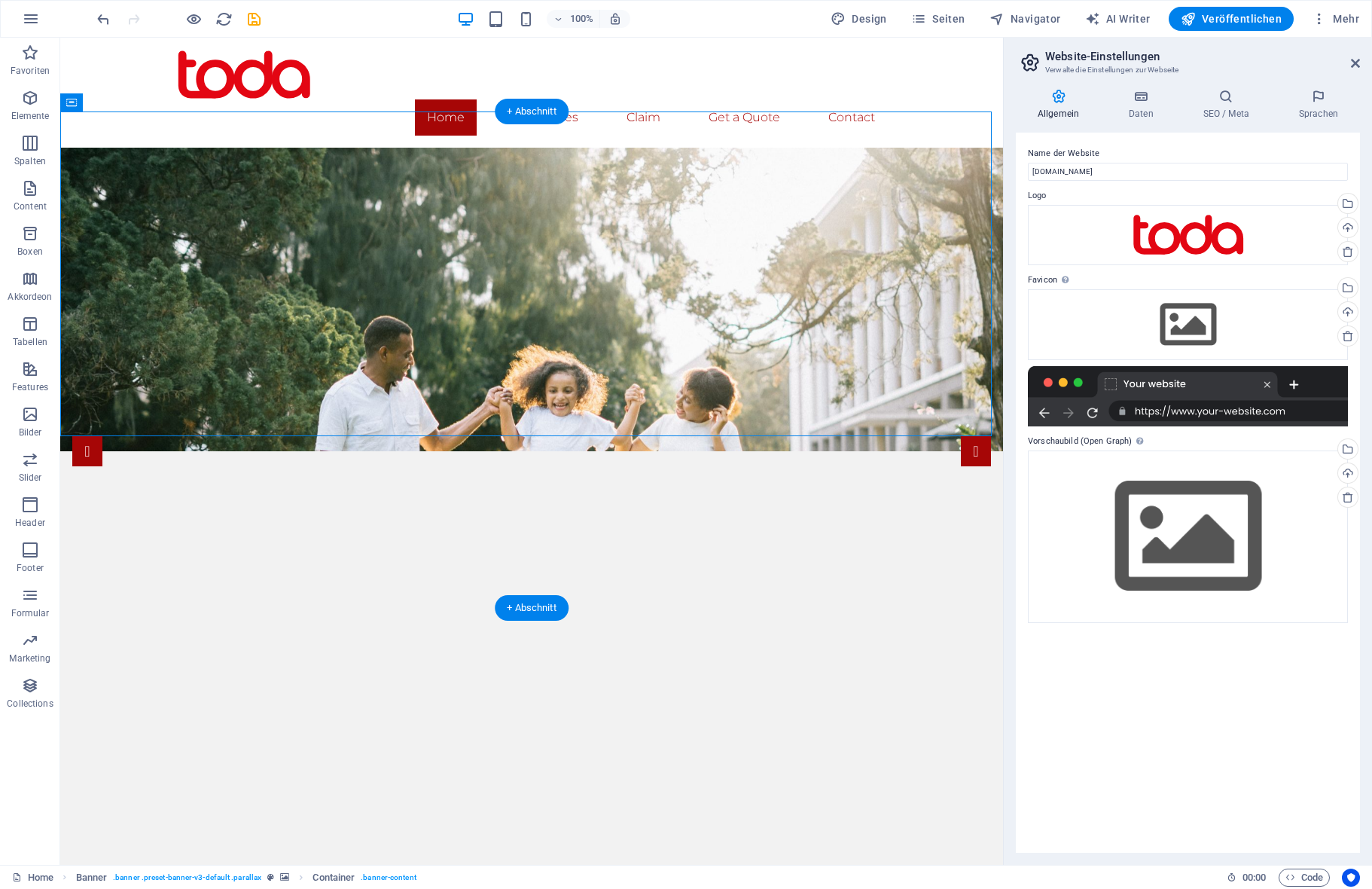
click at [117, 471] on figure at bounding box center [532, 441] width 943 height 661
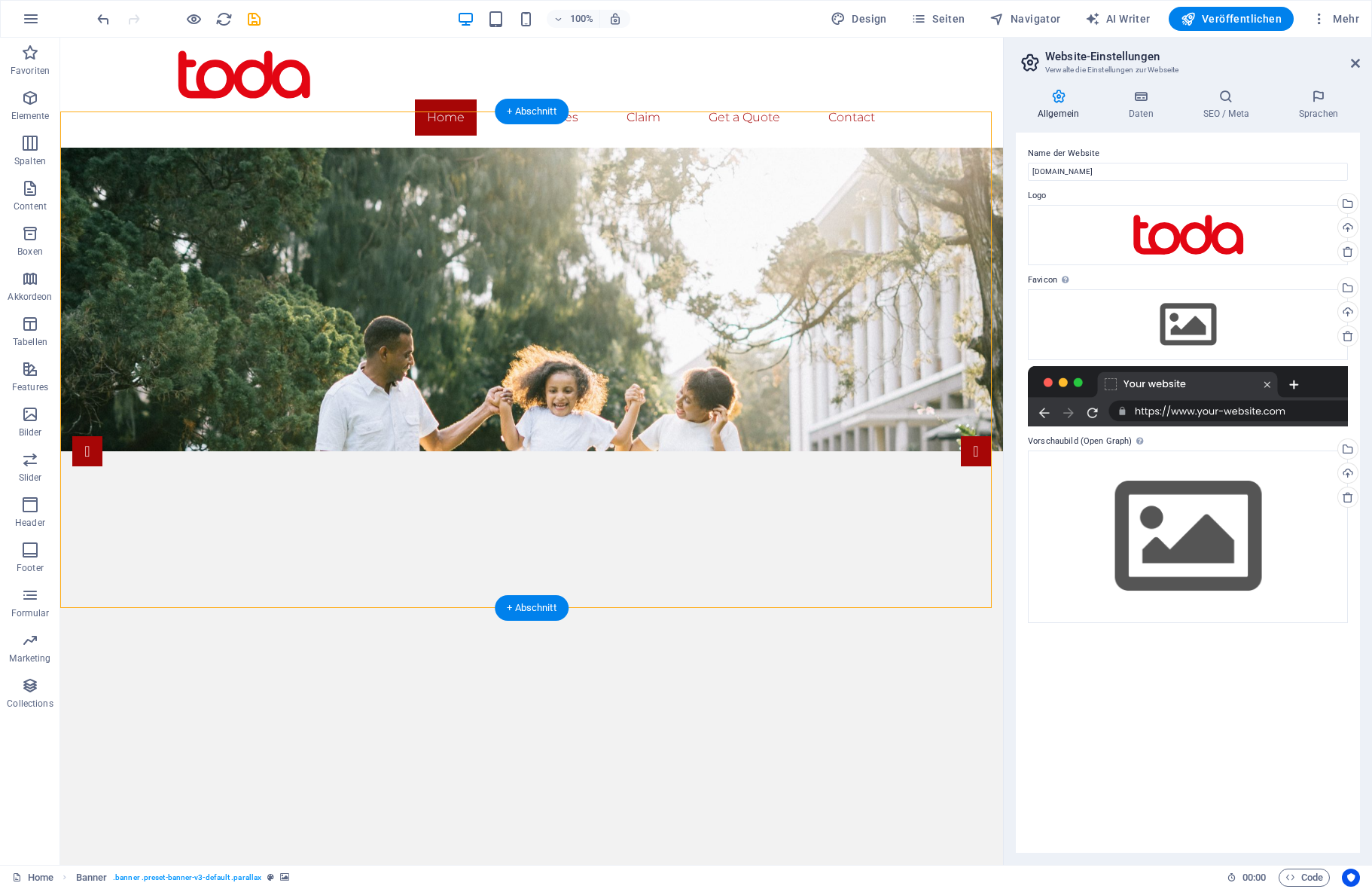
click at [121, 473] on figure at bounding box center [532, 441] width 943 height 661
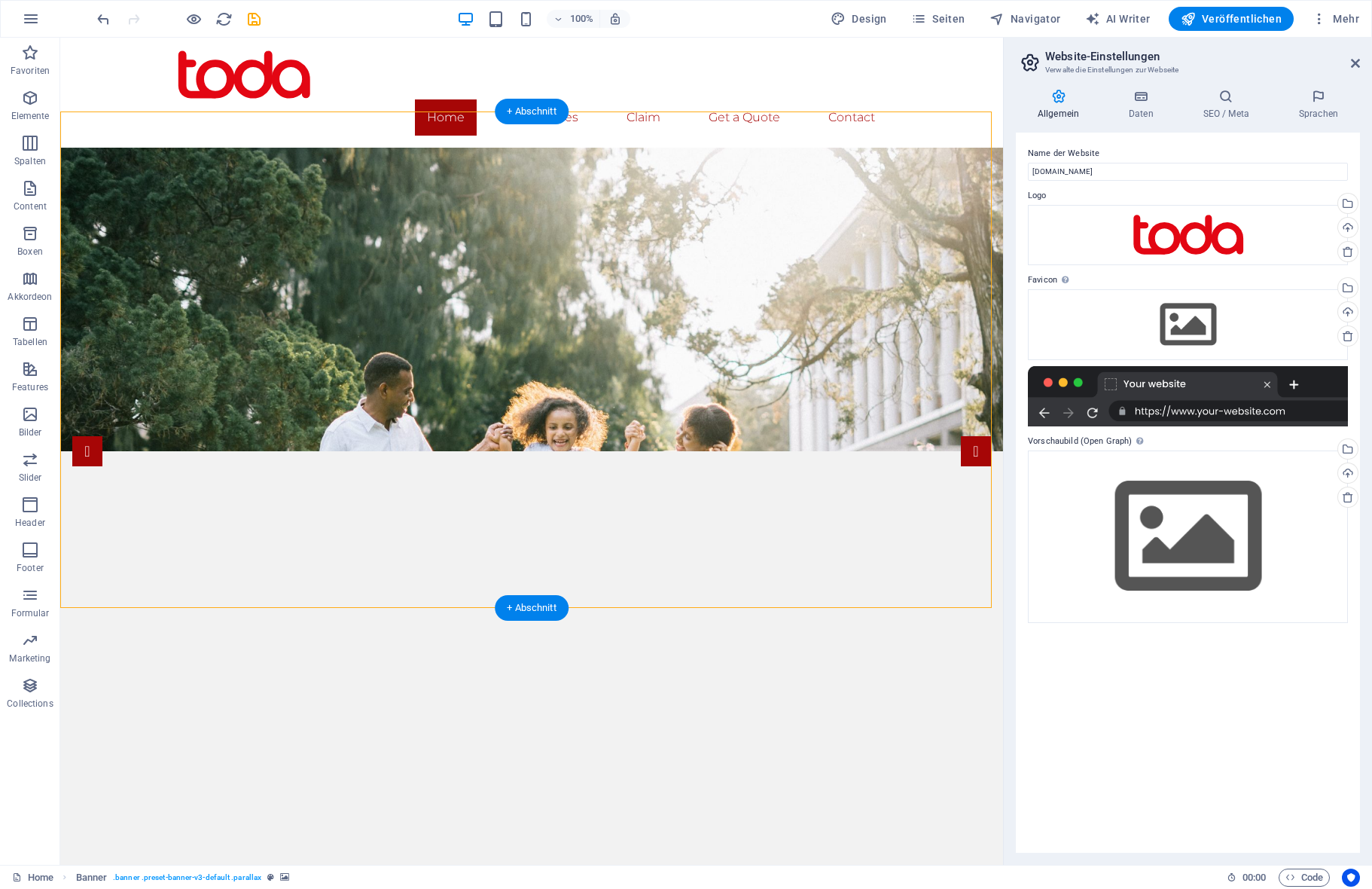
select select "vh"
select select "banner"
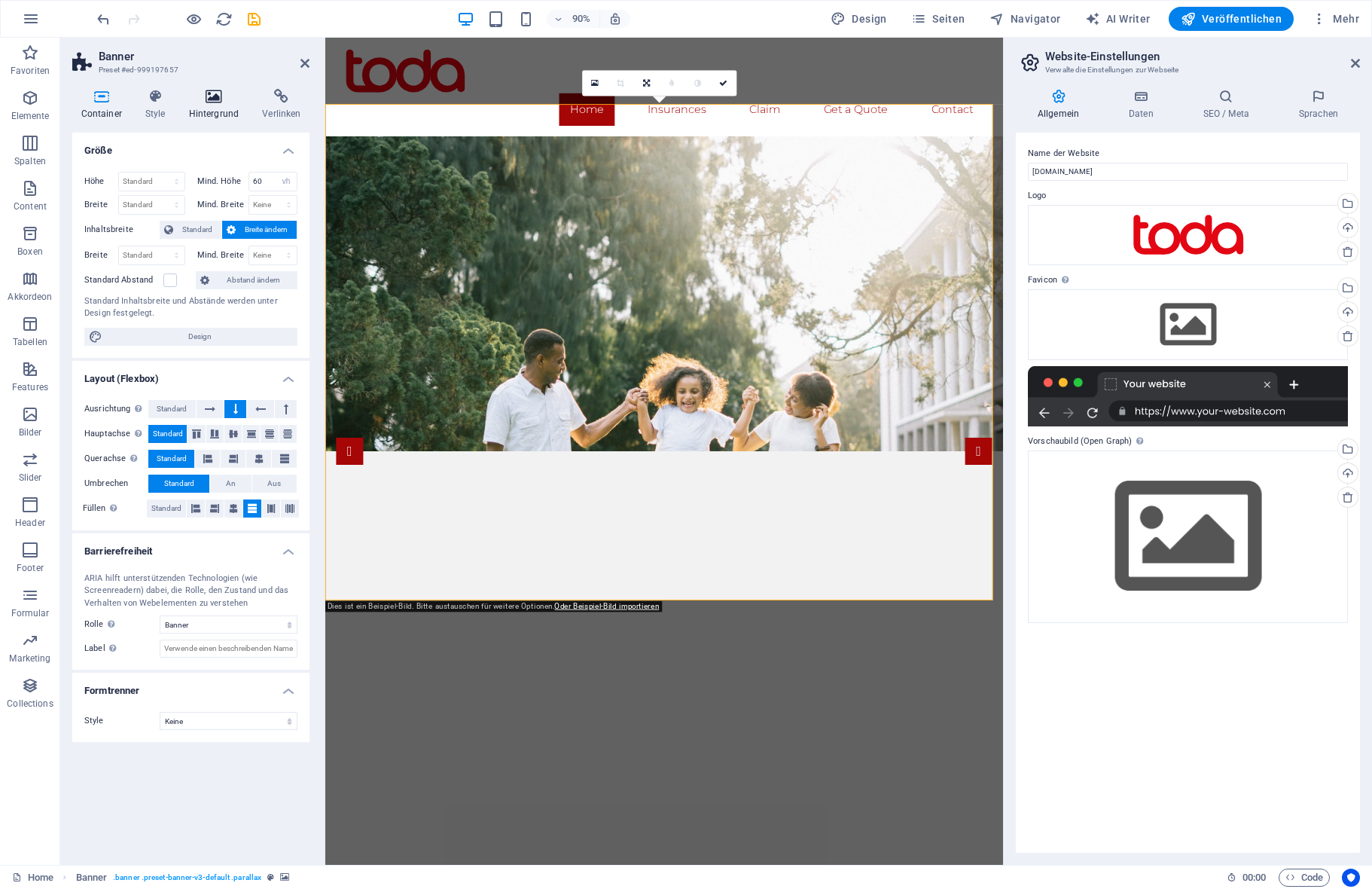
click at [207, 101] on icon at bounding box center [214, 96] width 68 height 15
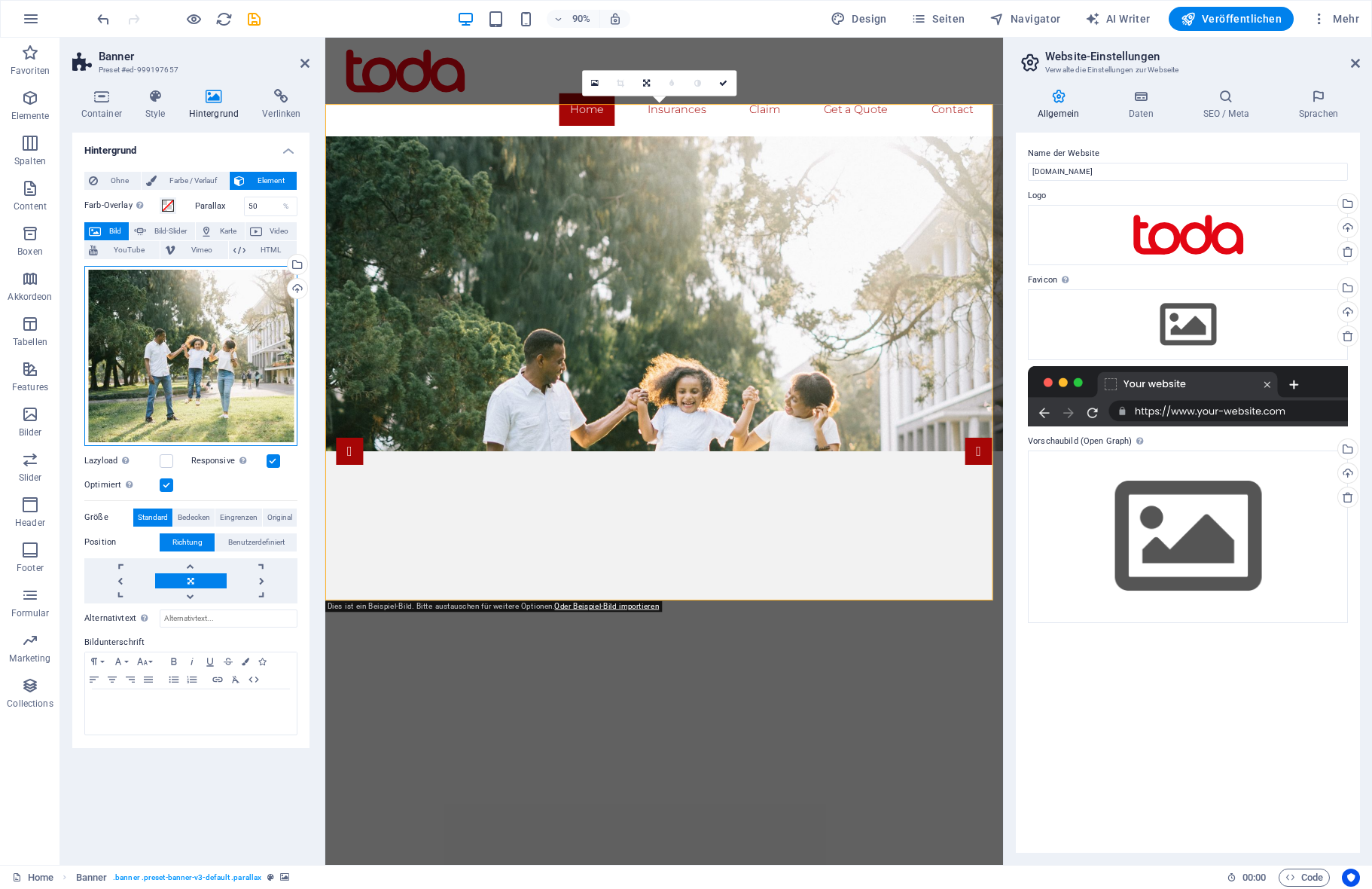
click at [153, 368] on div "Ziehe Dateien zum Hochladen hierher oder klicke hier, um aus Dateien oder koste…" at bounding box center [190, 355] width 213 height 180
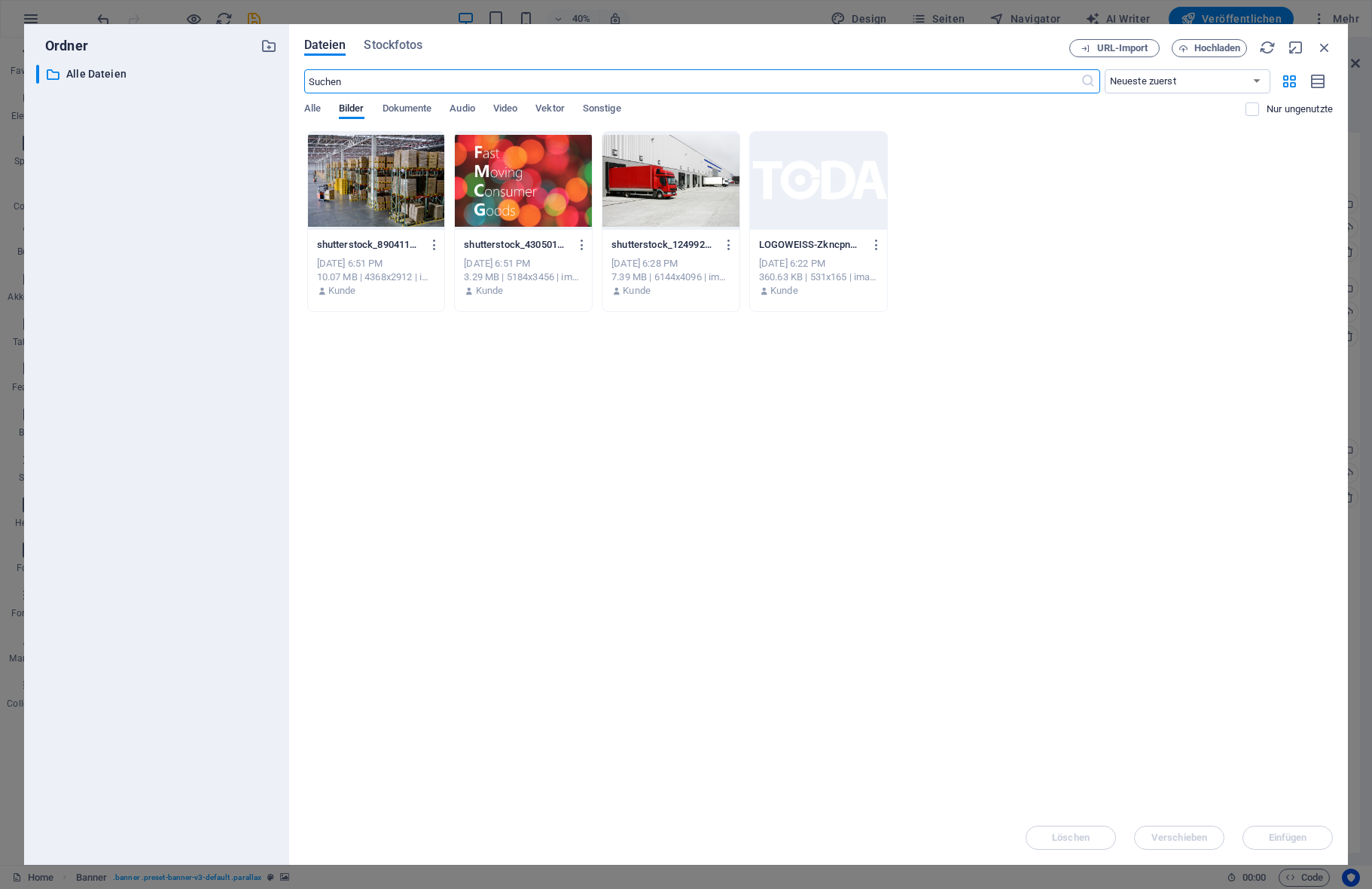
click at [710, 173] on div at bounding box center [670, 180] width 137 height 98
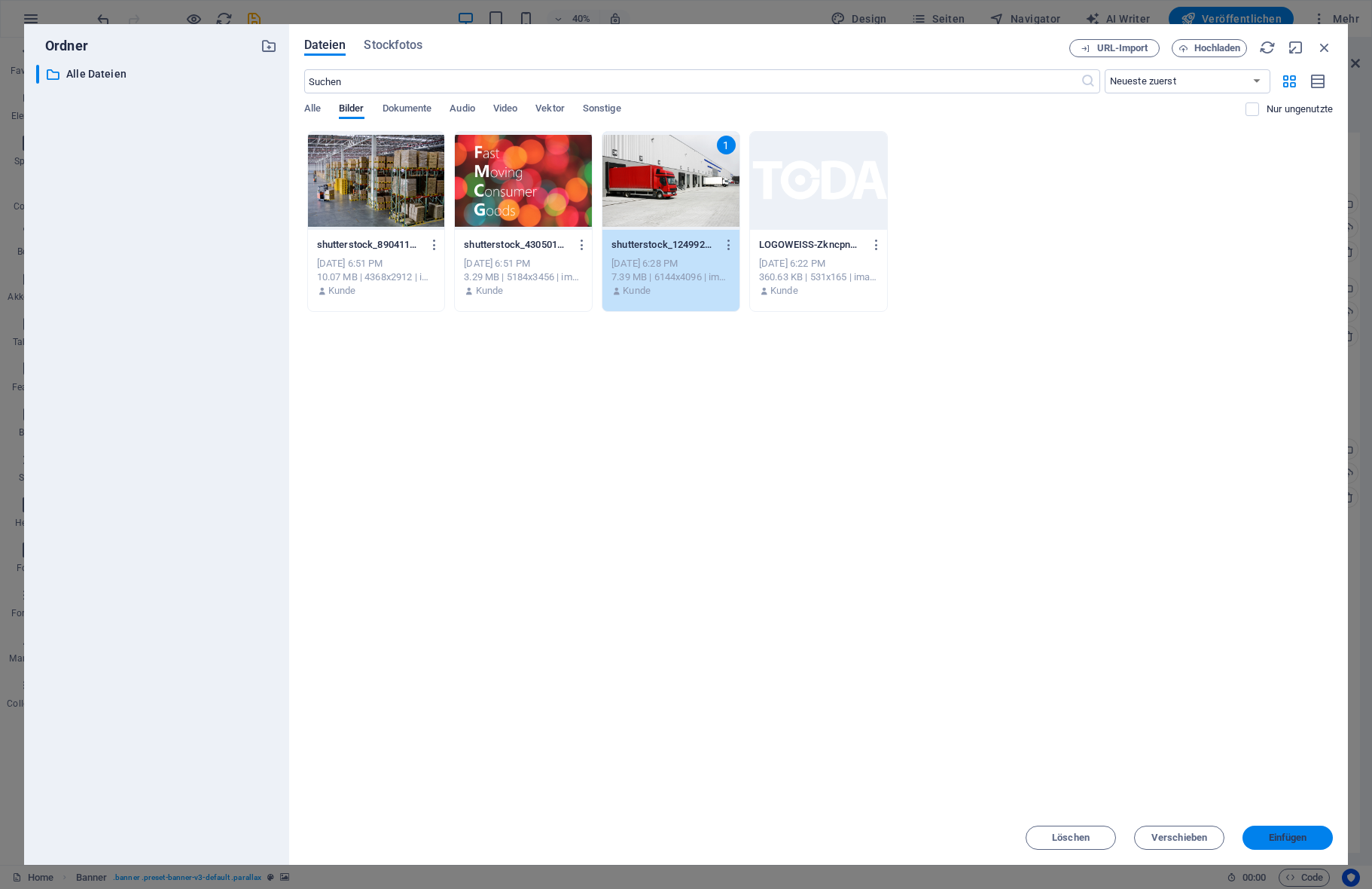
click at [1284, 835] on span "Einfügen" at bounding box center [1288, 838] width 38 height 9
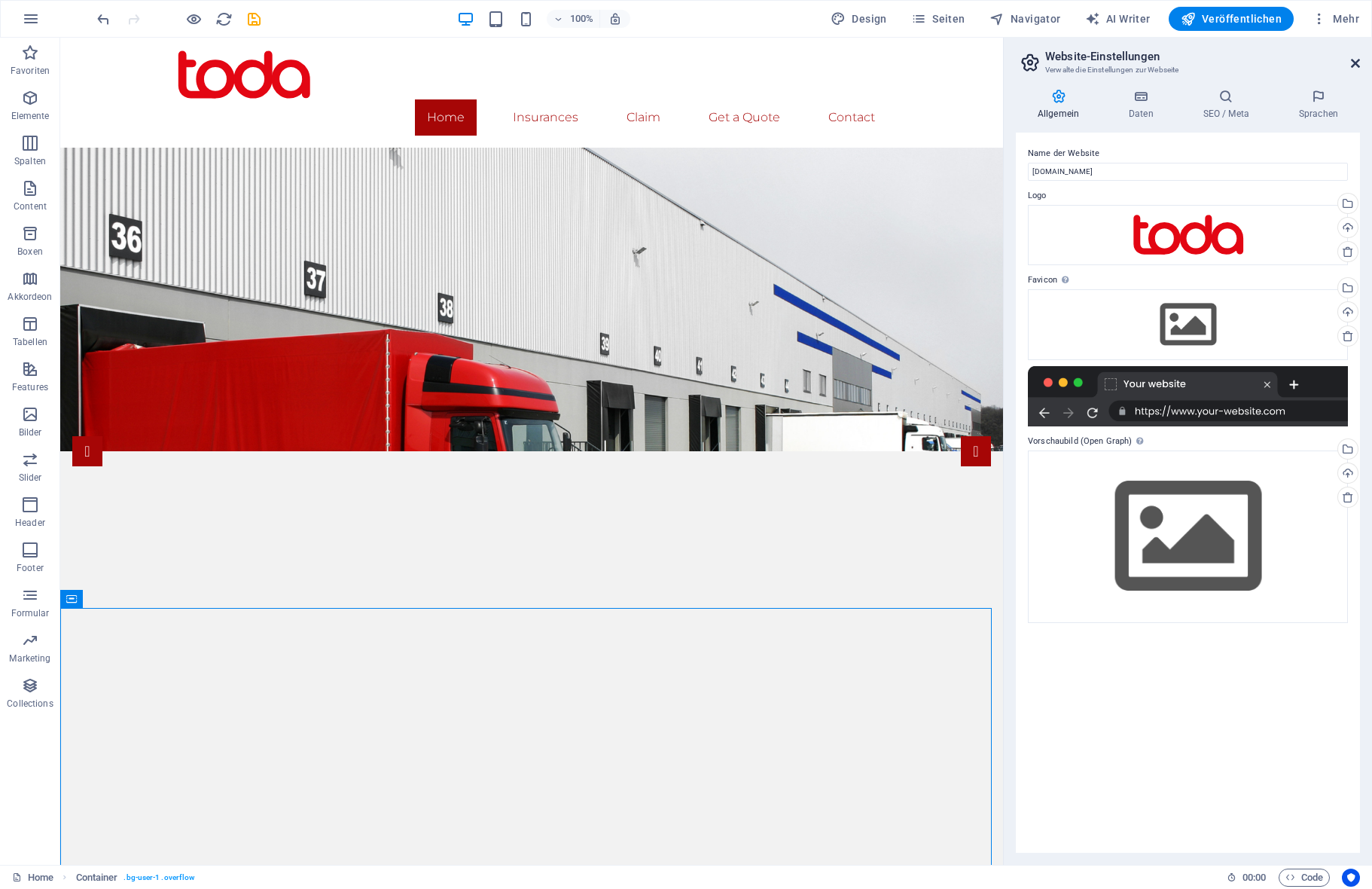
click at [1356, 63] on icon at bounding box center [1356, 63] width 9 height 12
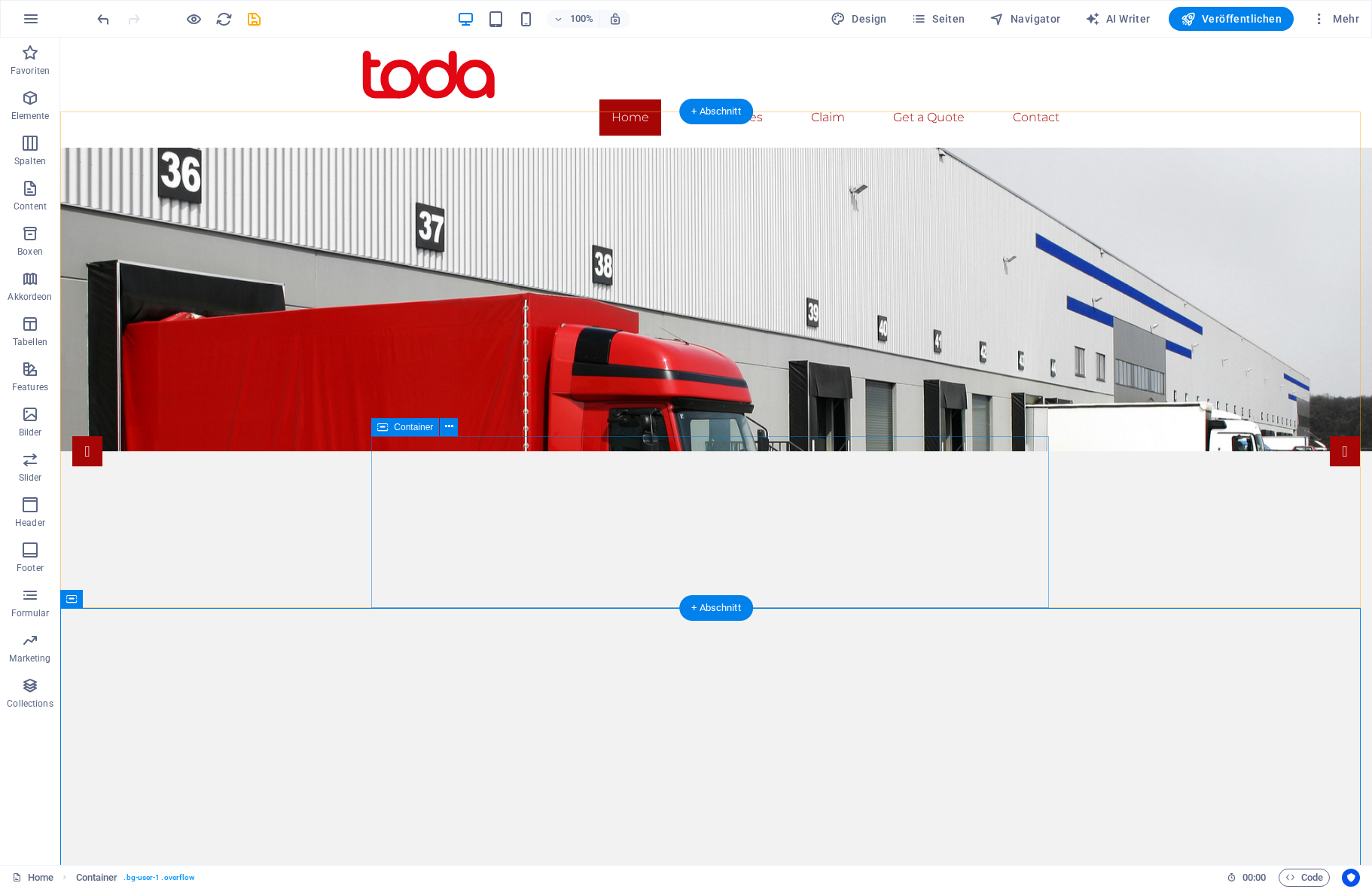
drag, startPoint x: 942, startPoint y: 584, endPoint x: 942, endPoint y: 602, distance: 18.0
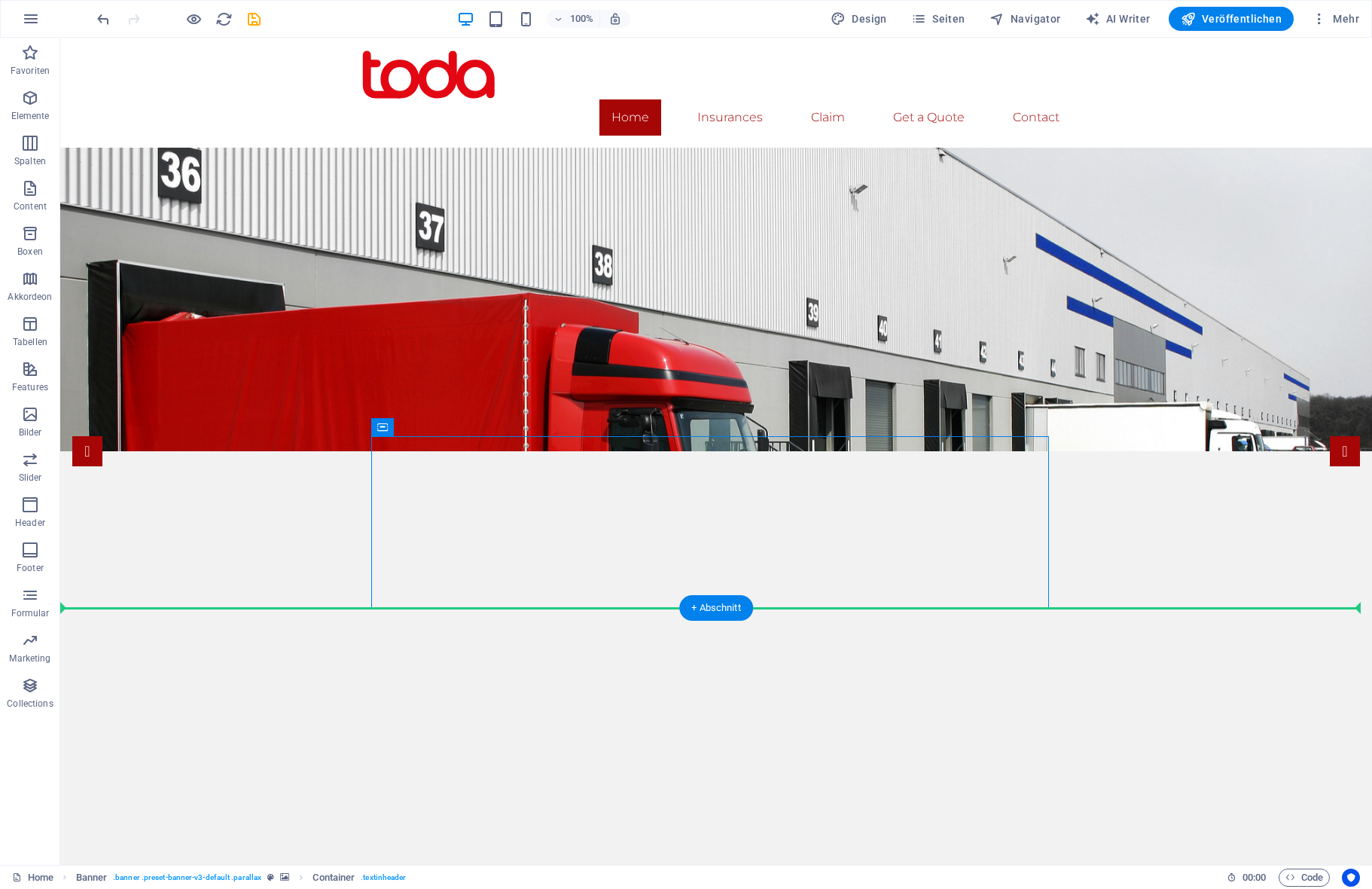
drag, startPoint x: 941, startPoint y: 587, endPoint x: 944, endPoint y: 630, distance: 43.1
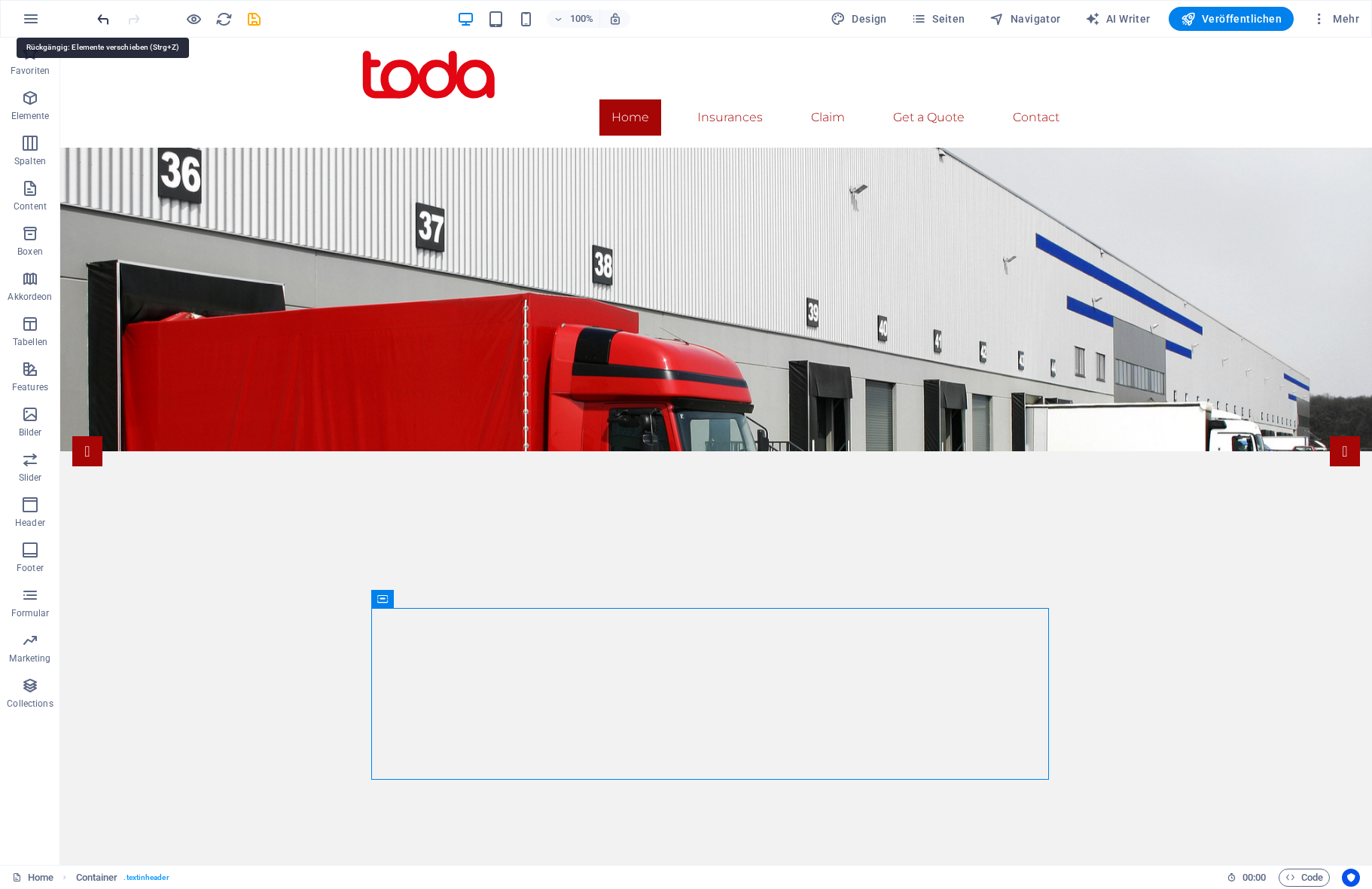
click at [100, 19] on icon "undo" at bounding box center [103, 19] width 17 height 17
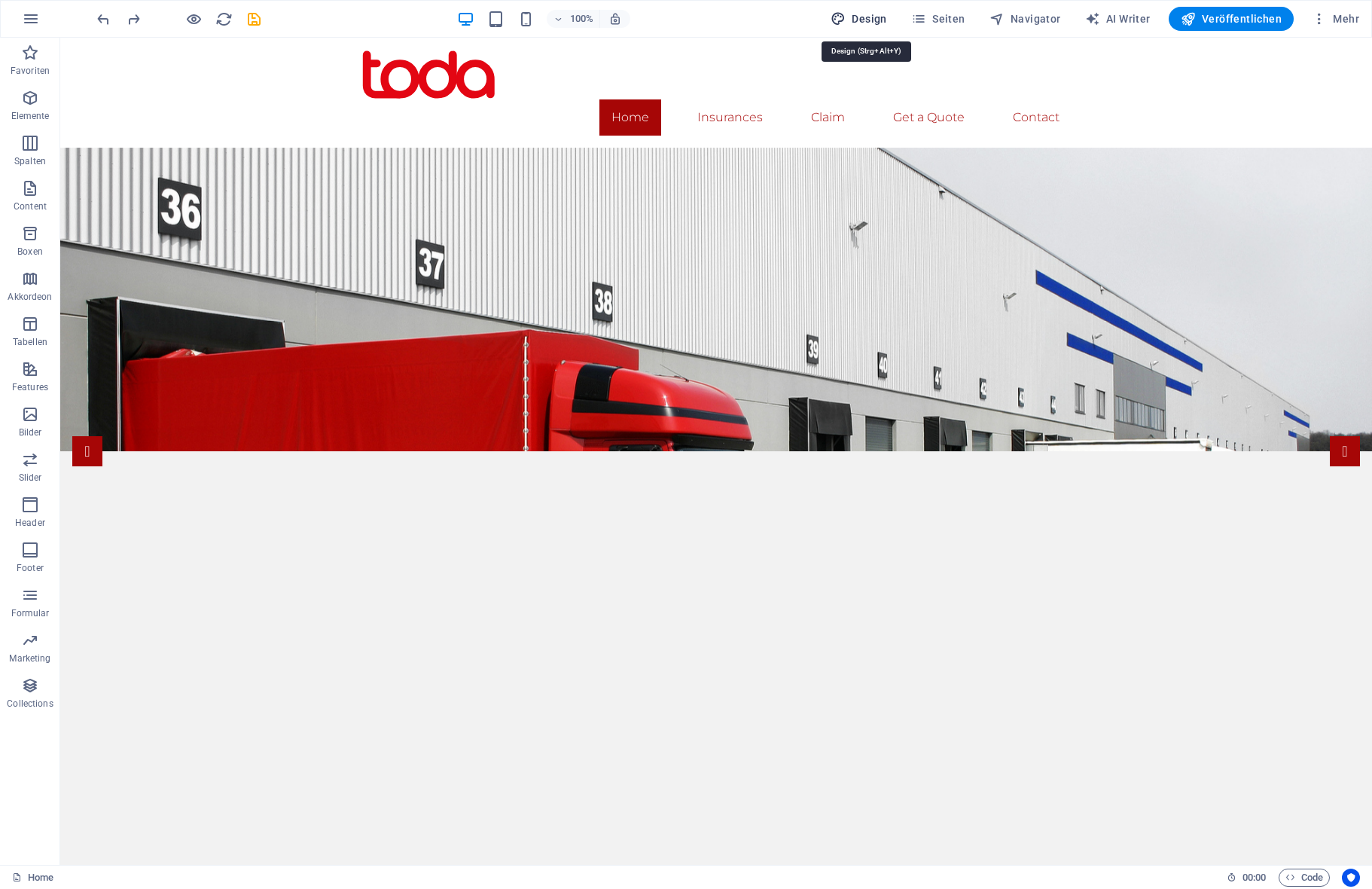
click at [863, 15] on span "Design" at bounding box center [859, 18] width 57 height 15
select select "px"
select select "300"
select select "px"
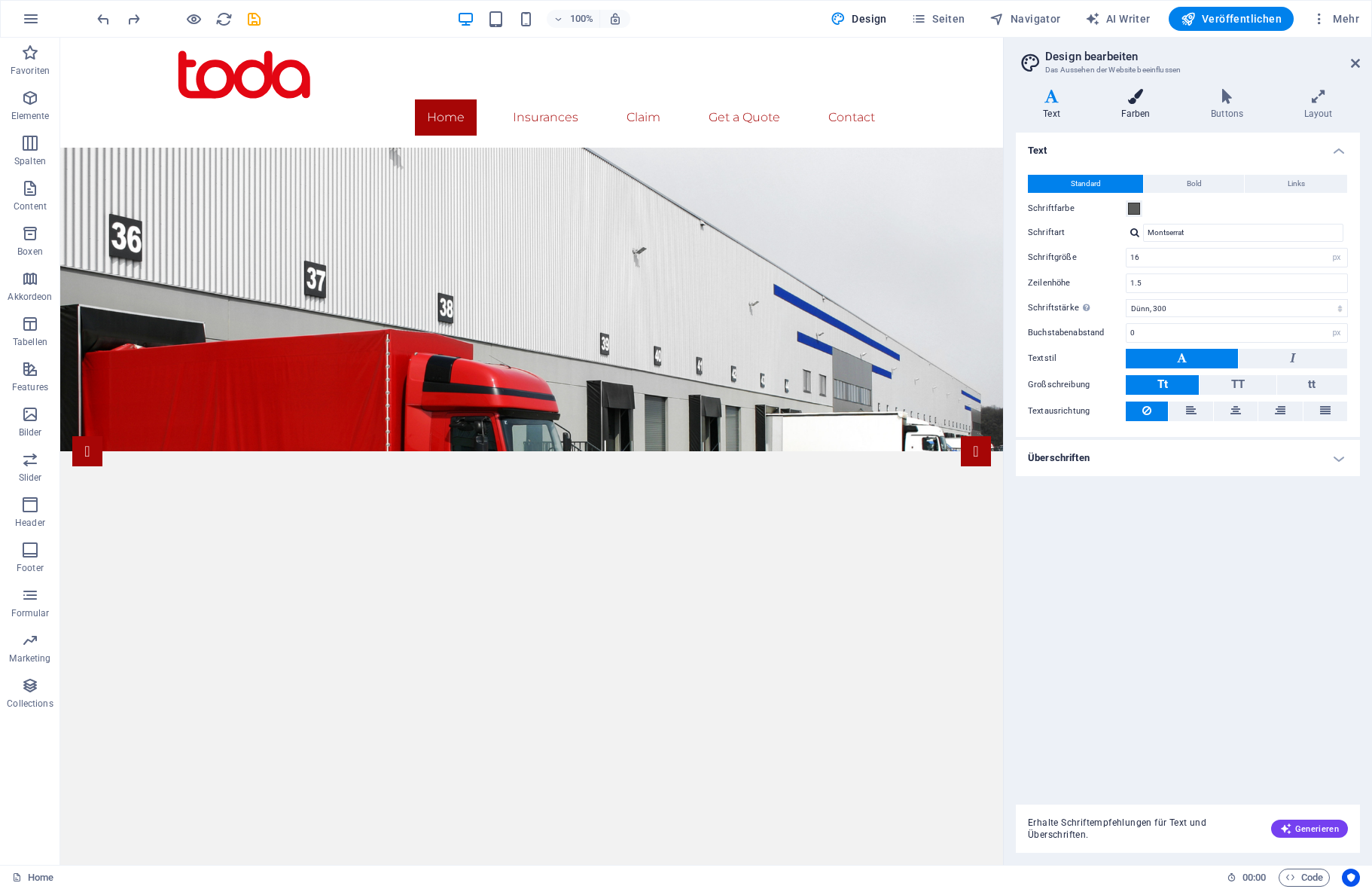
click at [1135, 95] on icon at bounding box center [1135, 96] width 84 height 15
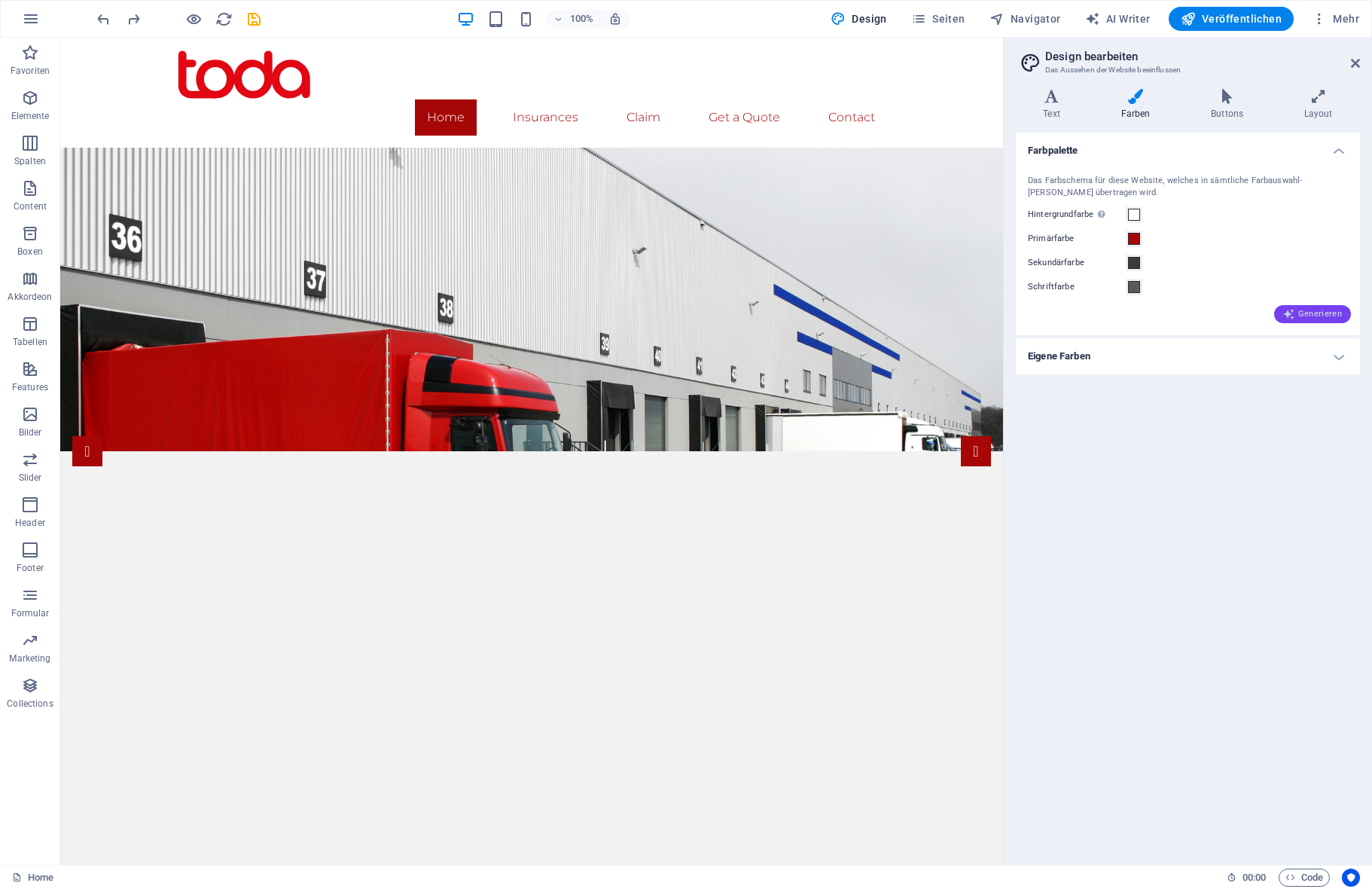
click at [1317, 312] on span "Generieren" at bounding box center [1312, 313] width 58 height 12
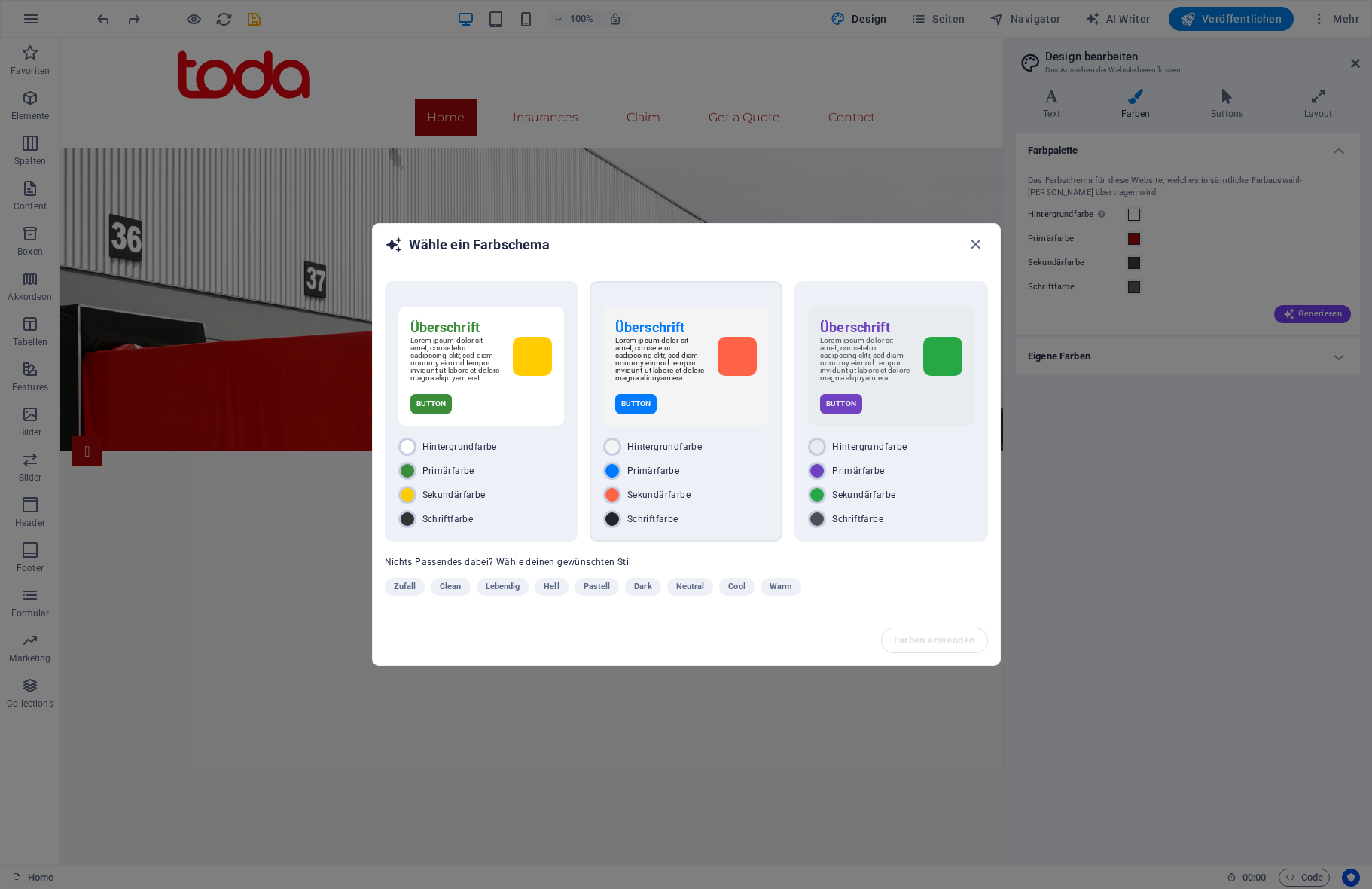
click at [745, 478] on div "Primärfarbe" at bounding box center [685, 471] width 165 height 18
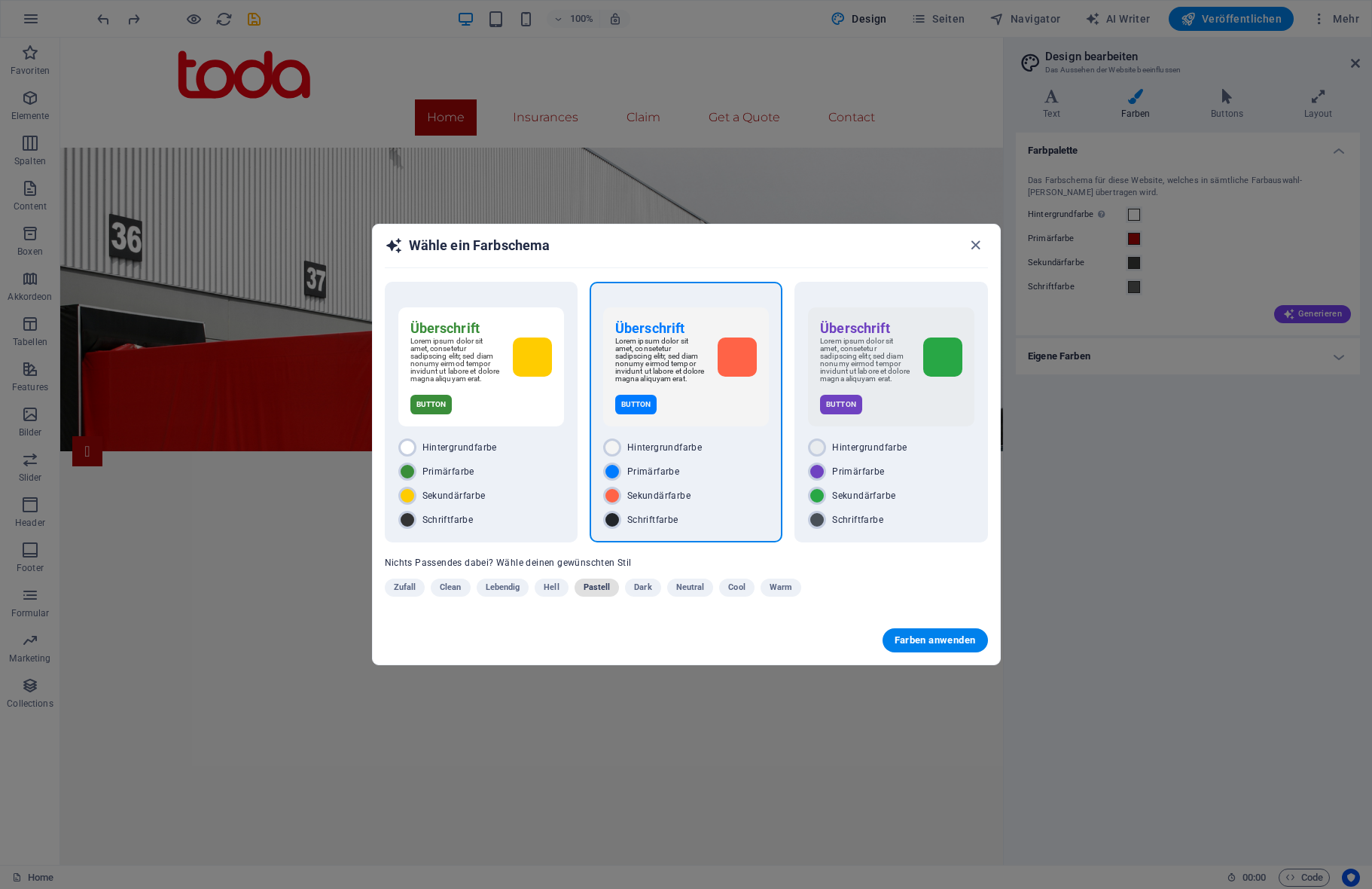
click at [587, 592] on span "Pastell" at bounding box center [597, 587] width 27 height 18
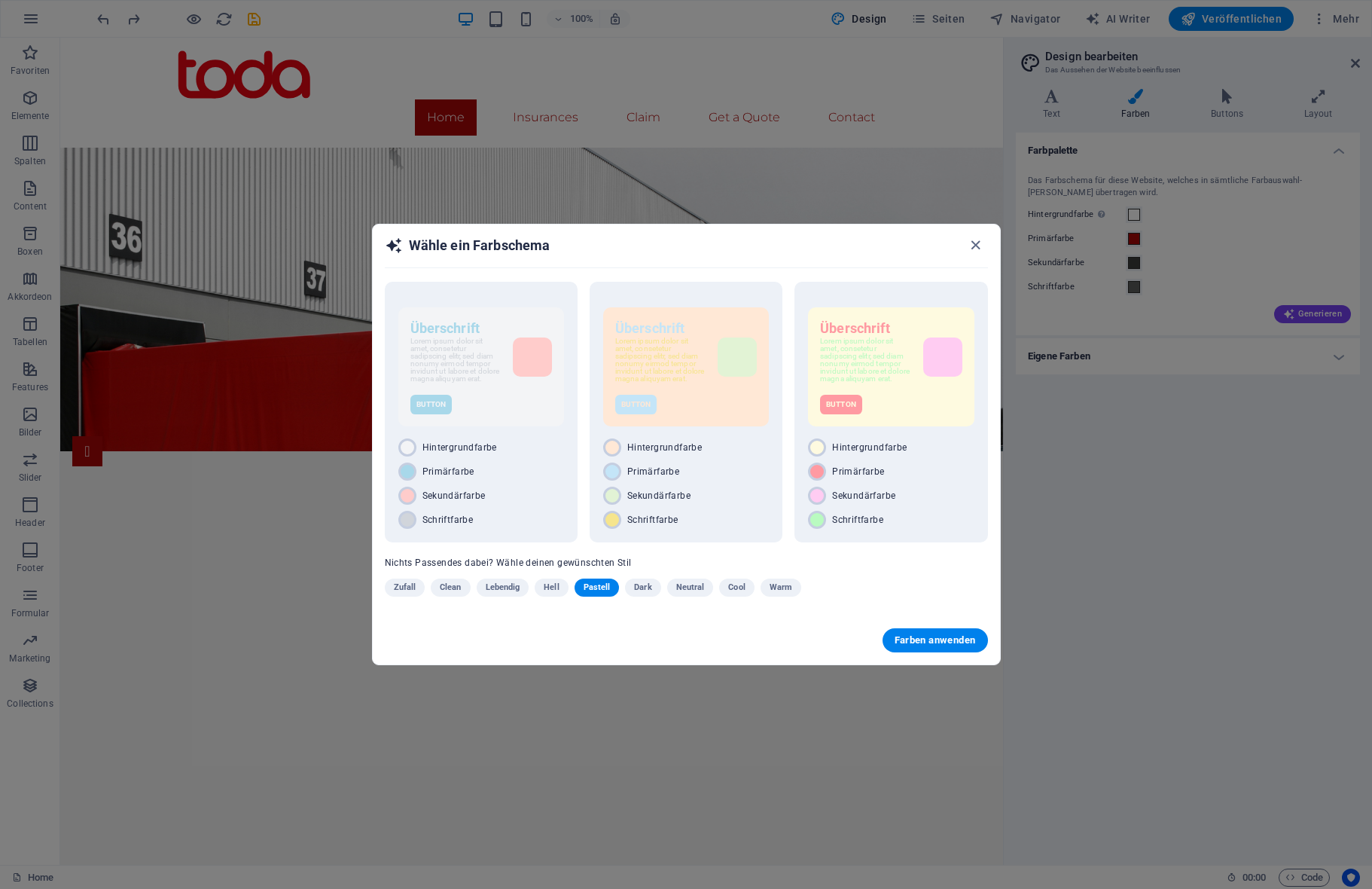
click at [454, 589] on span "Clean" at bounding box center [449, 587] width 21 height 18
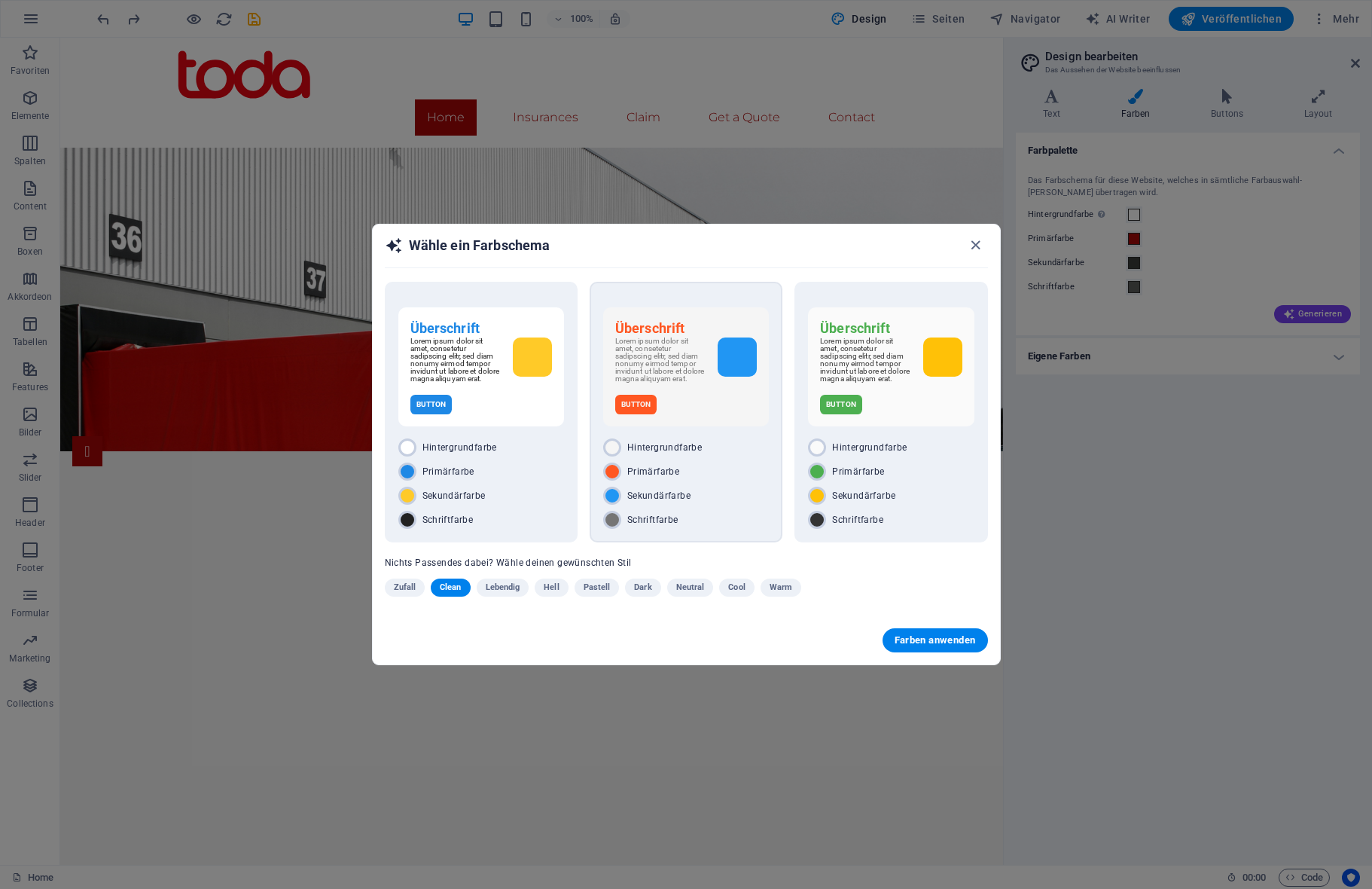
click at [733, 465] on div "Primärfarbe" at bounding box center [685, 471] width 165 height 18
click at [950, 642] on span "Farben anwenden" at bounding box center [934, 640] width 81 height 12
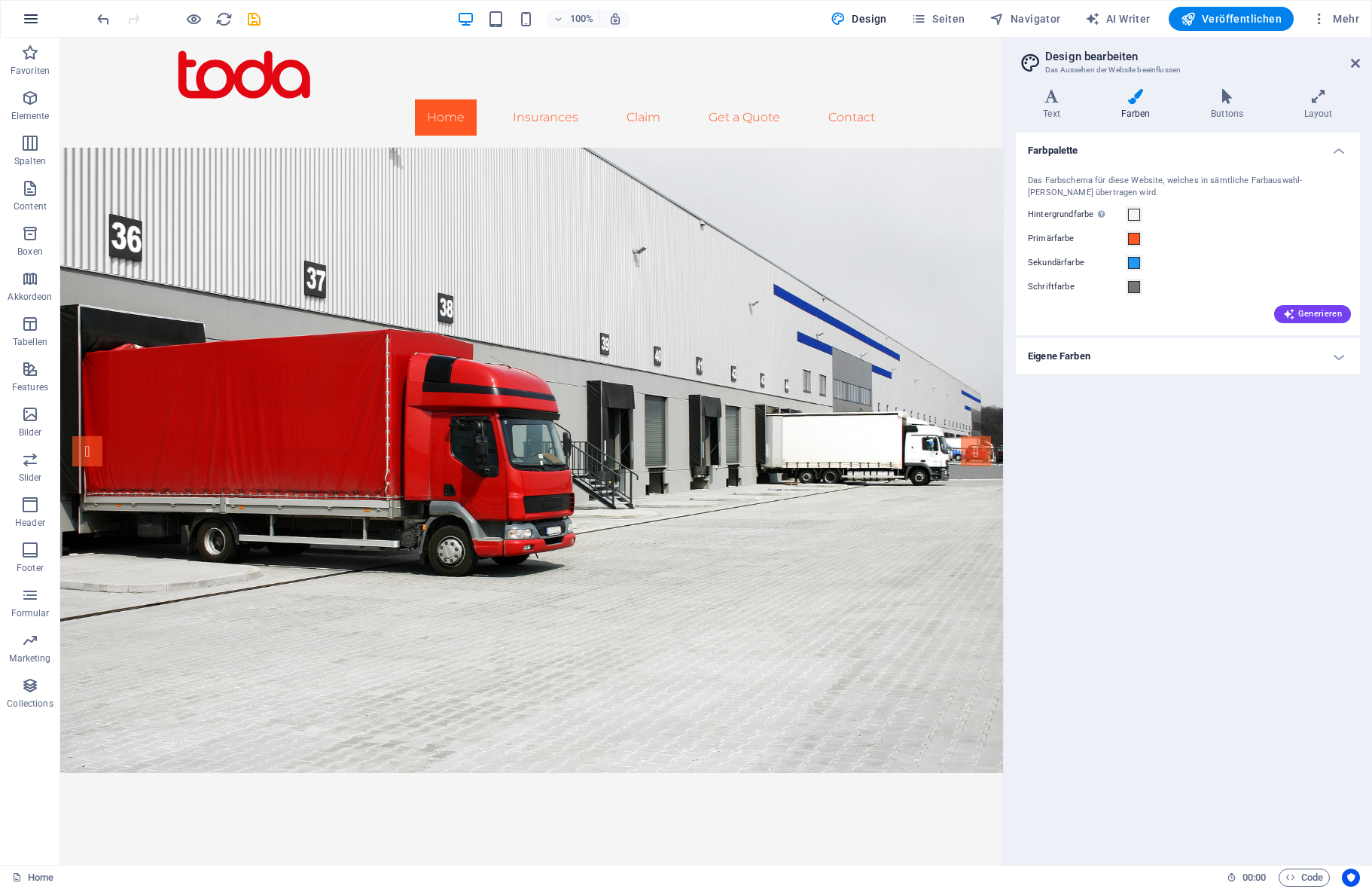
click at [36, 16] on icon "button" at bounding box center [31, 19] width 18 height 18
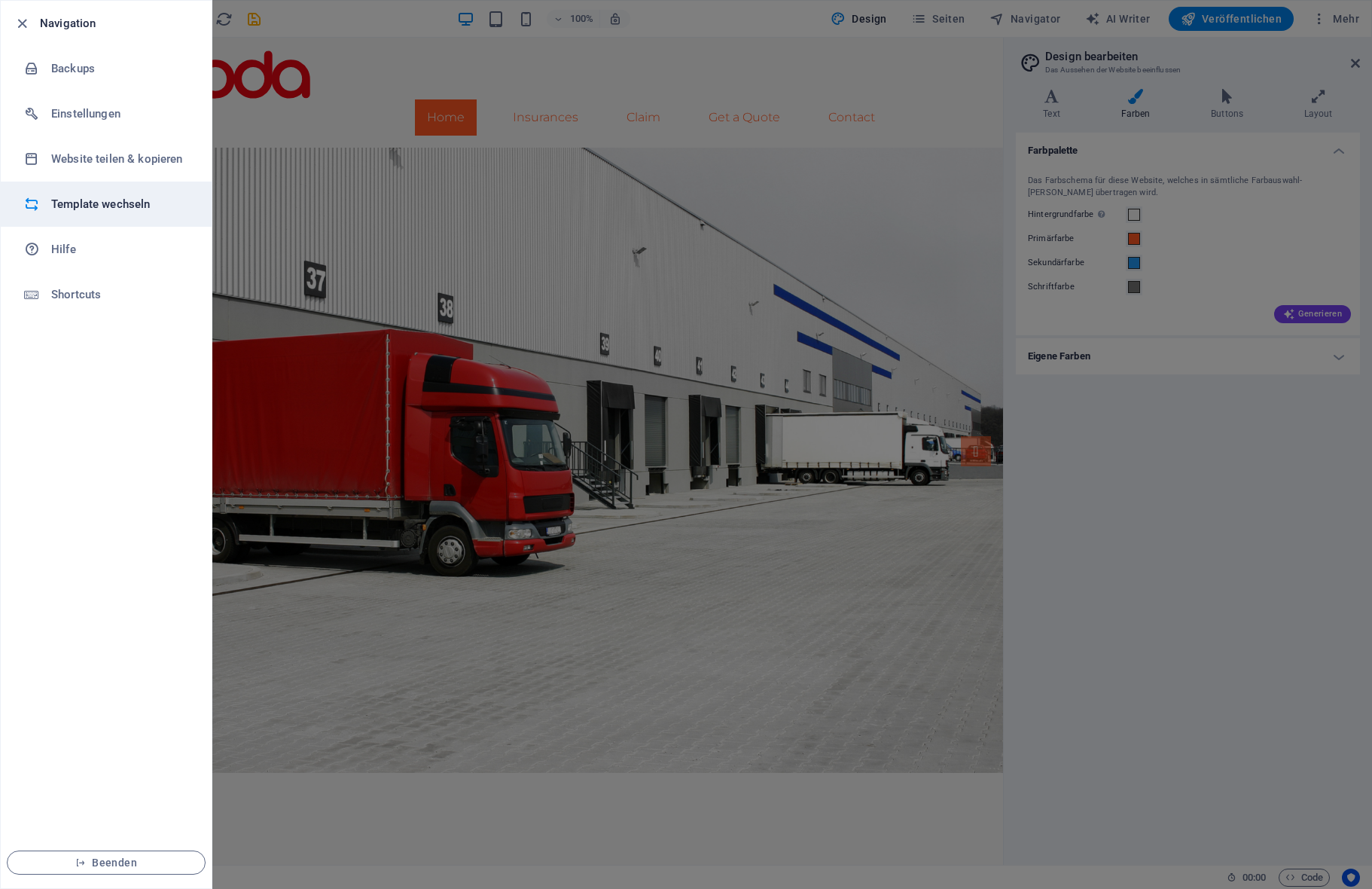
click at [102, 204] on h6 "Template wechseln" at bounding box center [121, 204] width 139 height 18
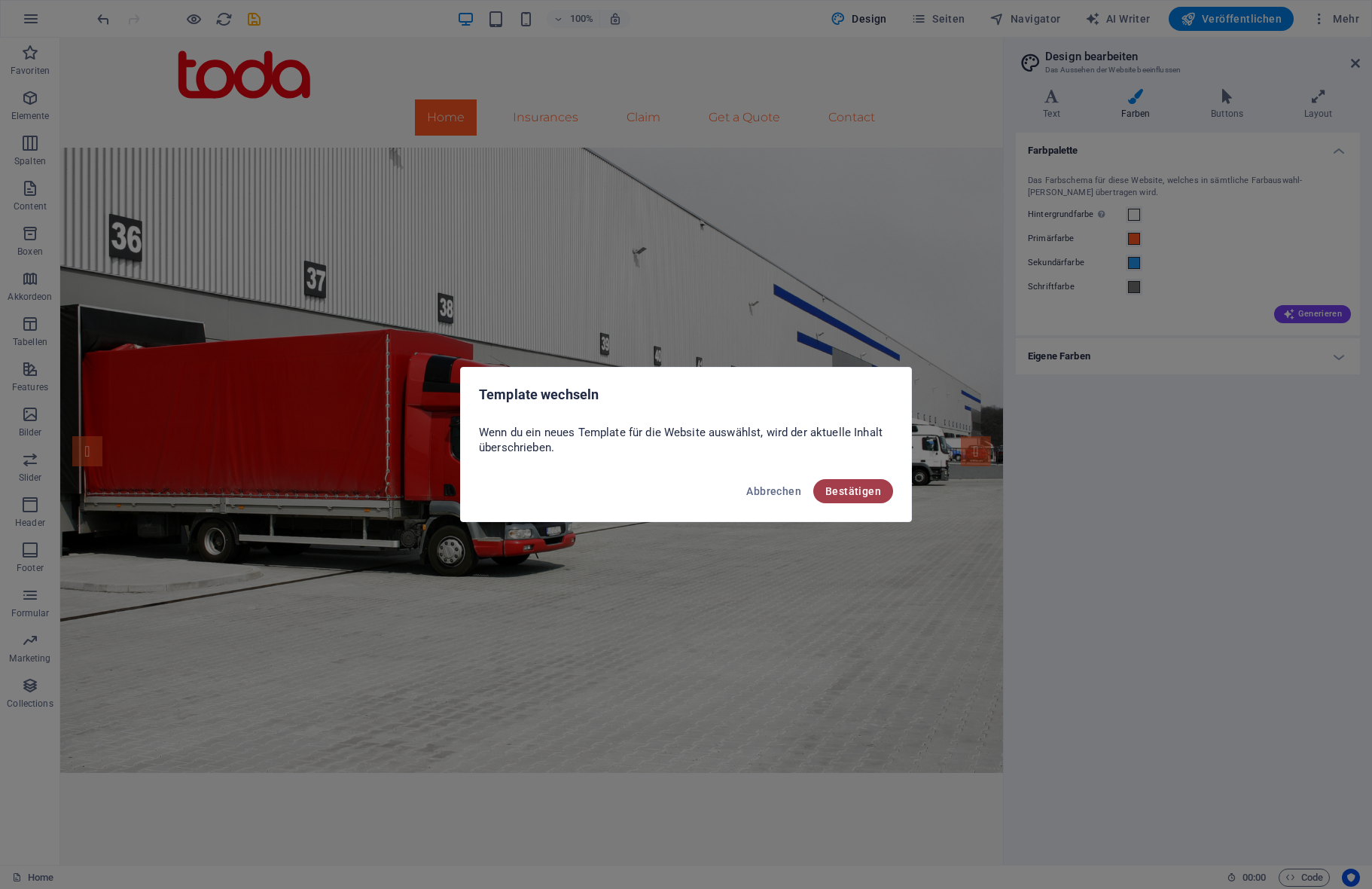
click at [863, 487] on span "Bestätigen" at bounding box center [852, 491] width 56 height 12
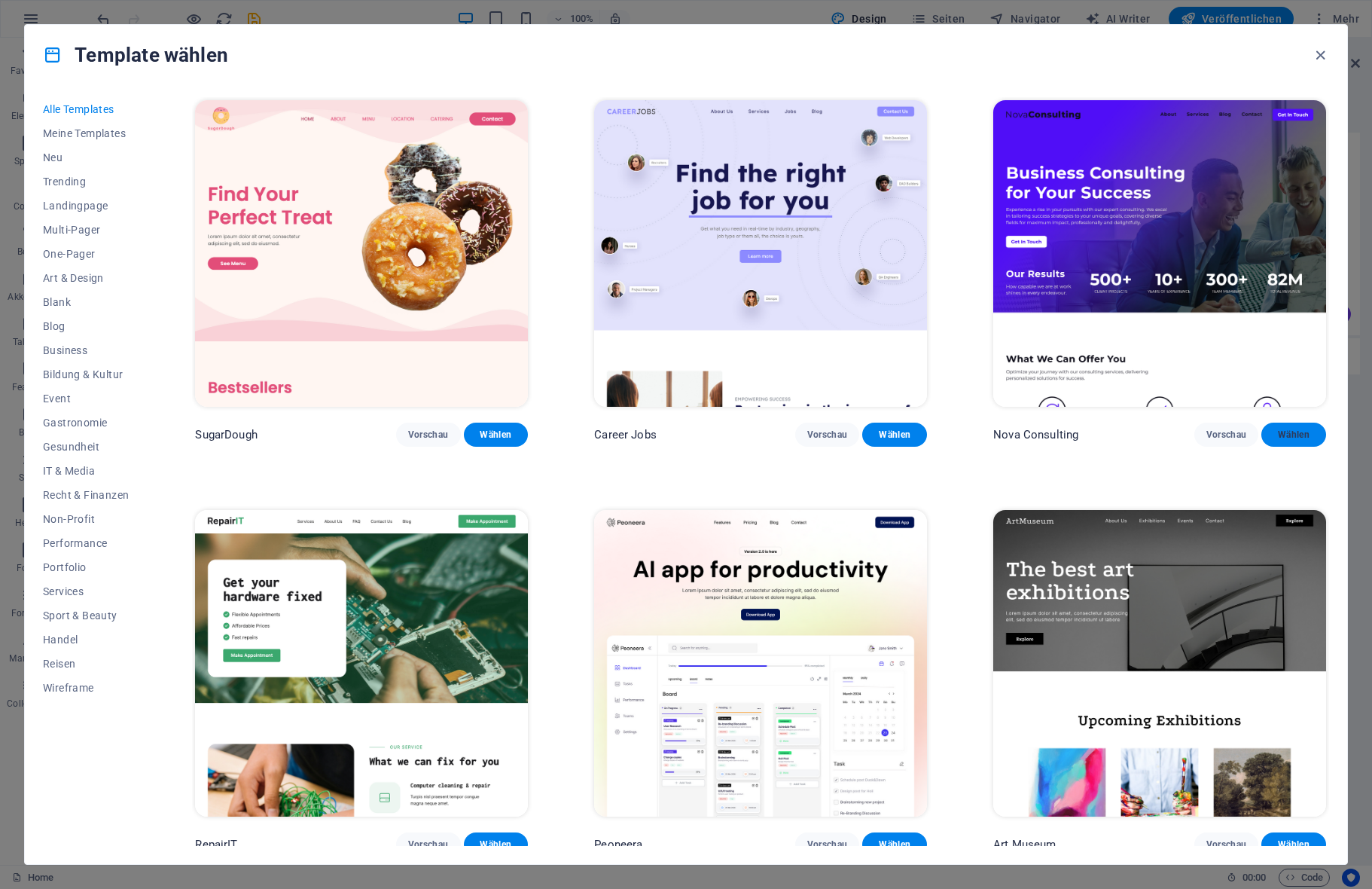
click at [1284, 429] on span "Wählen" at bounding box center [1293, 434] width 41 height 12
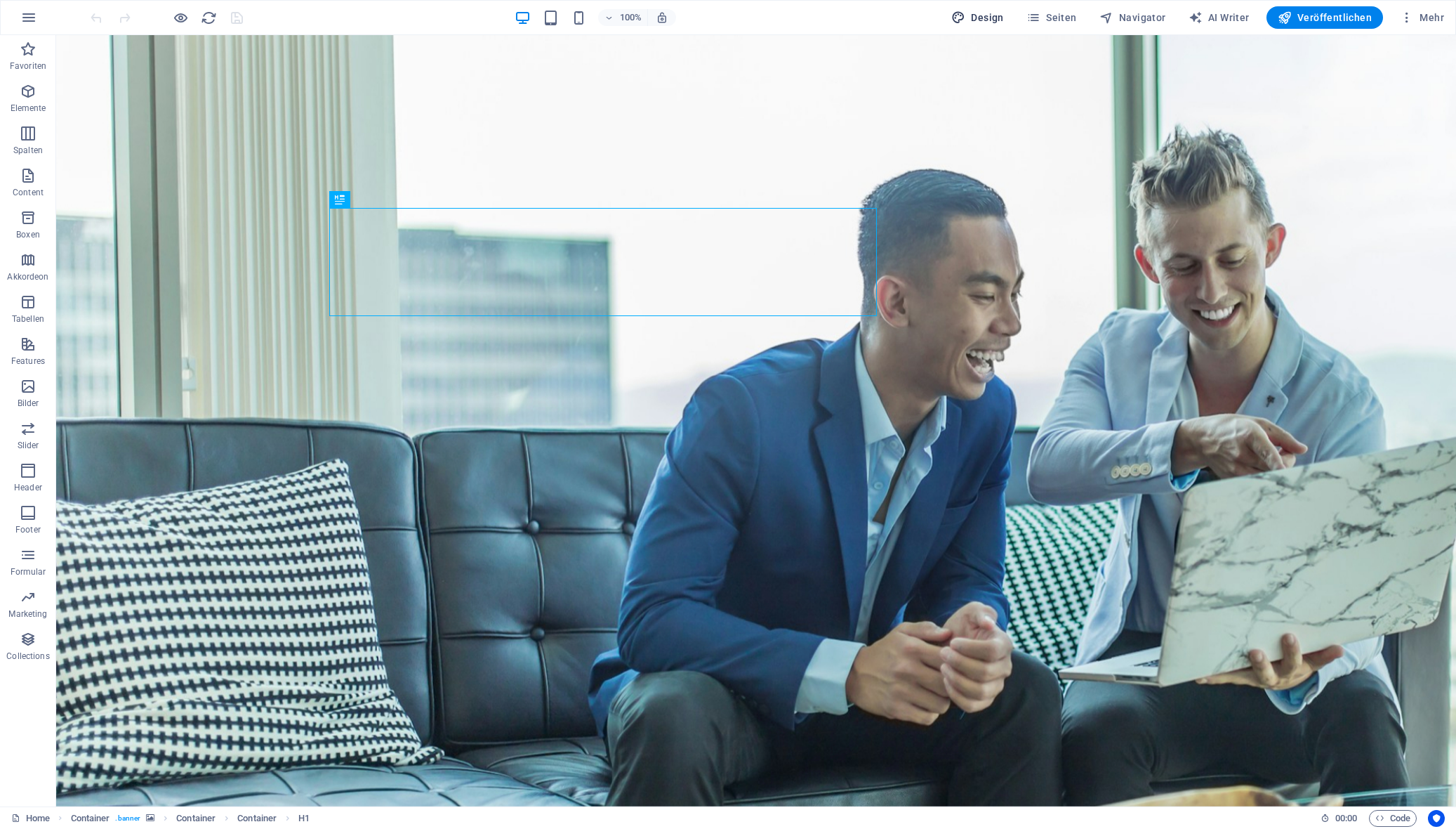
click at [983, 14] on span "Design" at bounding box center [978, 17] width 53 height 14
select select "700"
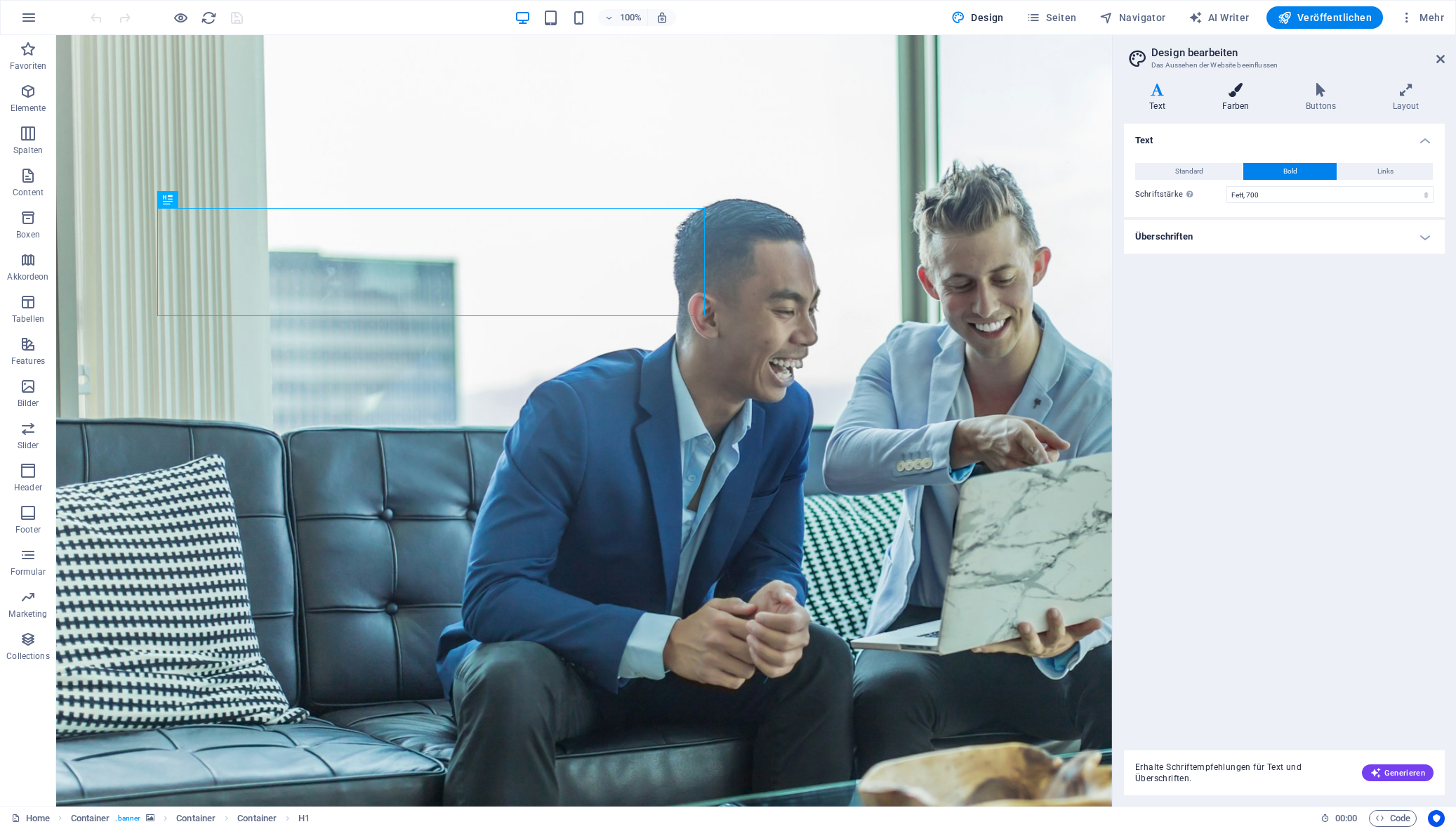
click at [1223, 92] on icon at bounding box center [1235, 89] width 78 height 14
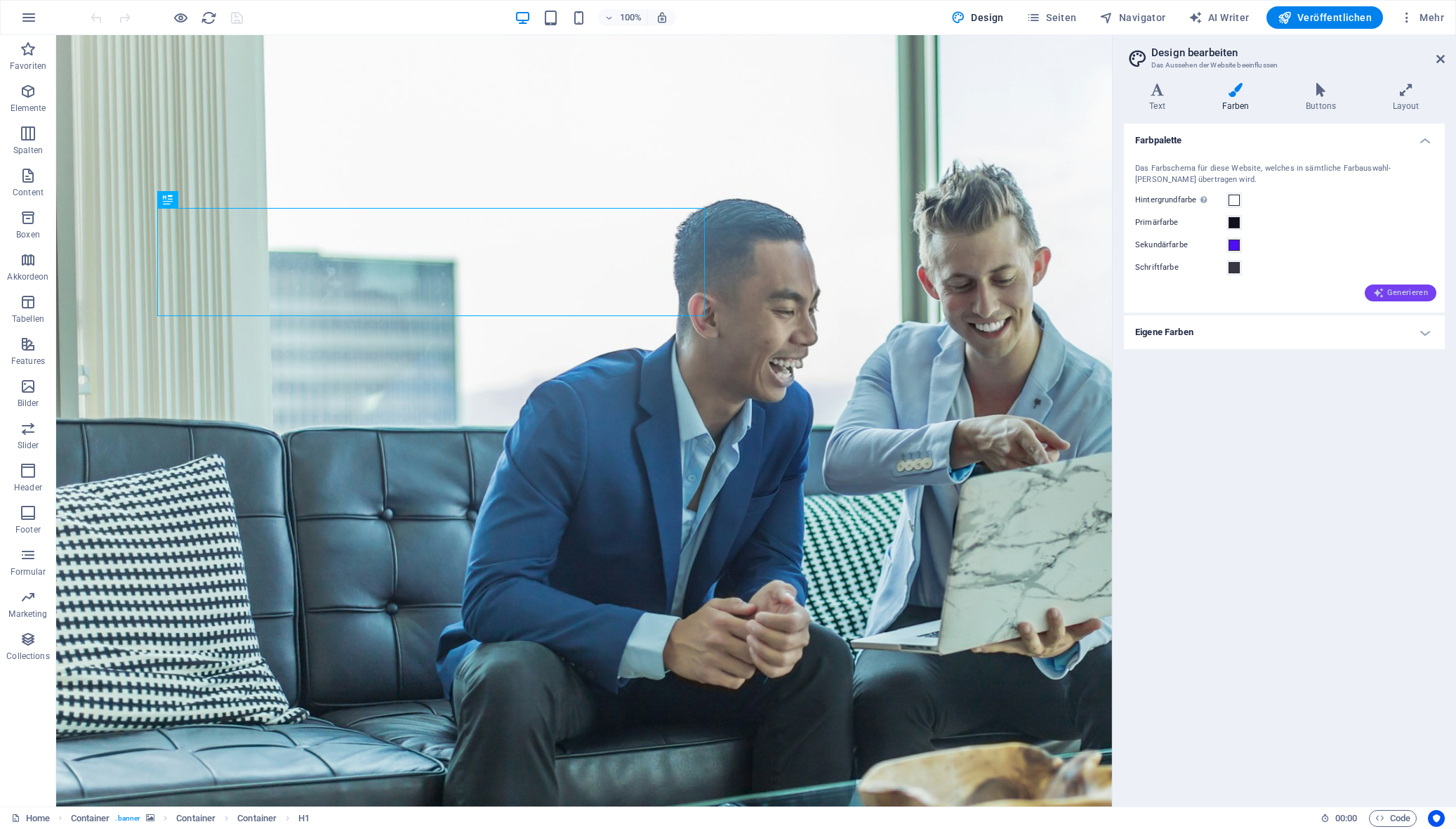
click at [1279, 297] on span "Generieren" at bounding box center [1401, 292] width 55 height 11
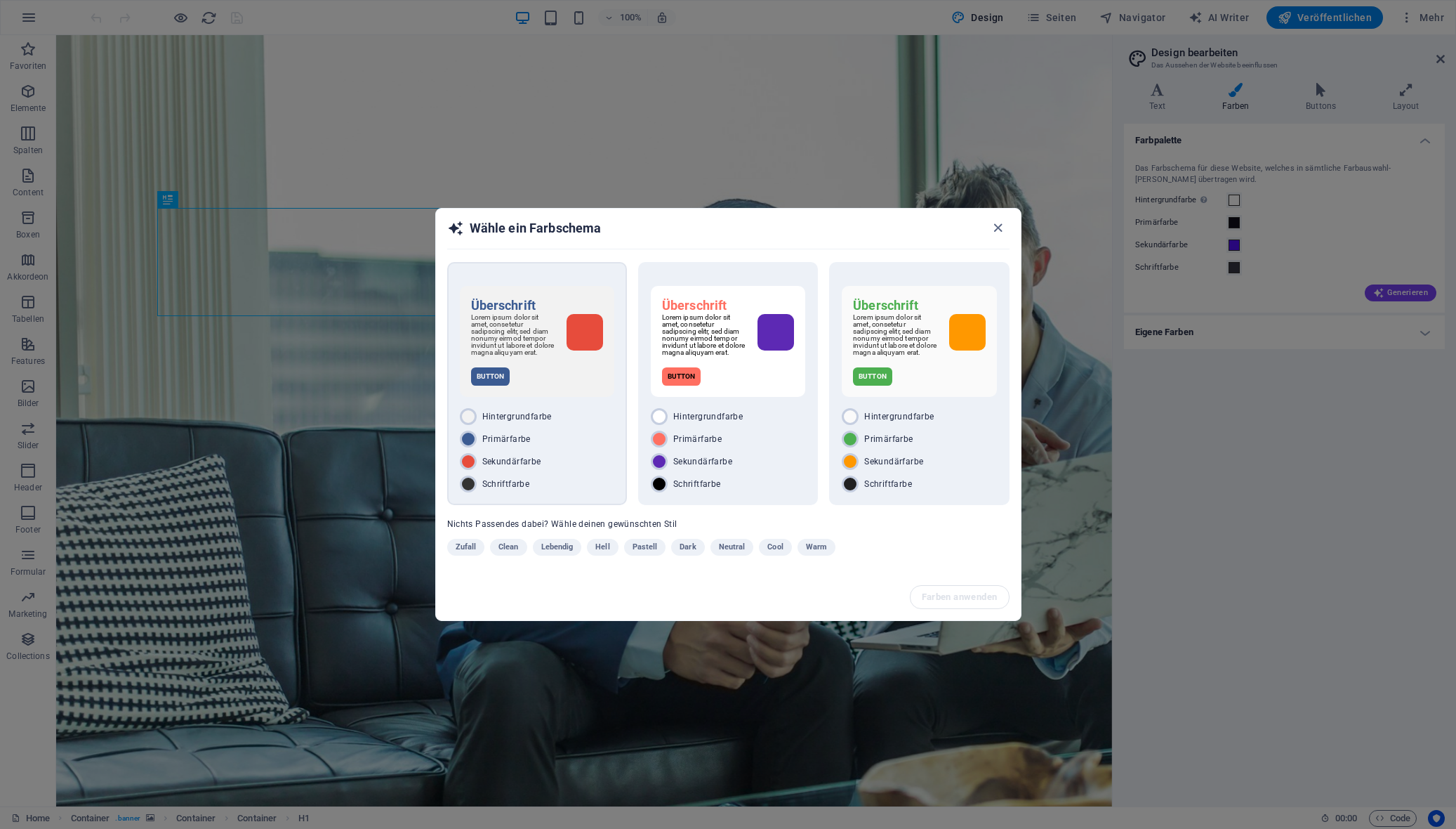
click at [585, 441] on div "Primärfarbe" at bounding box center [537, 439] width 154 height 17
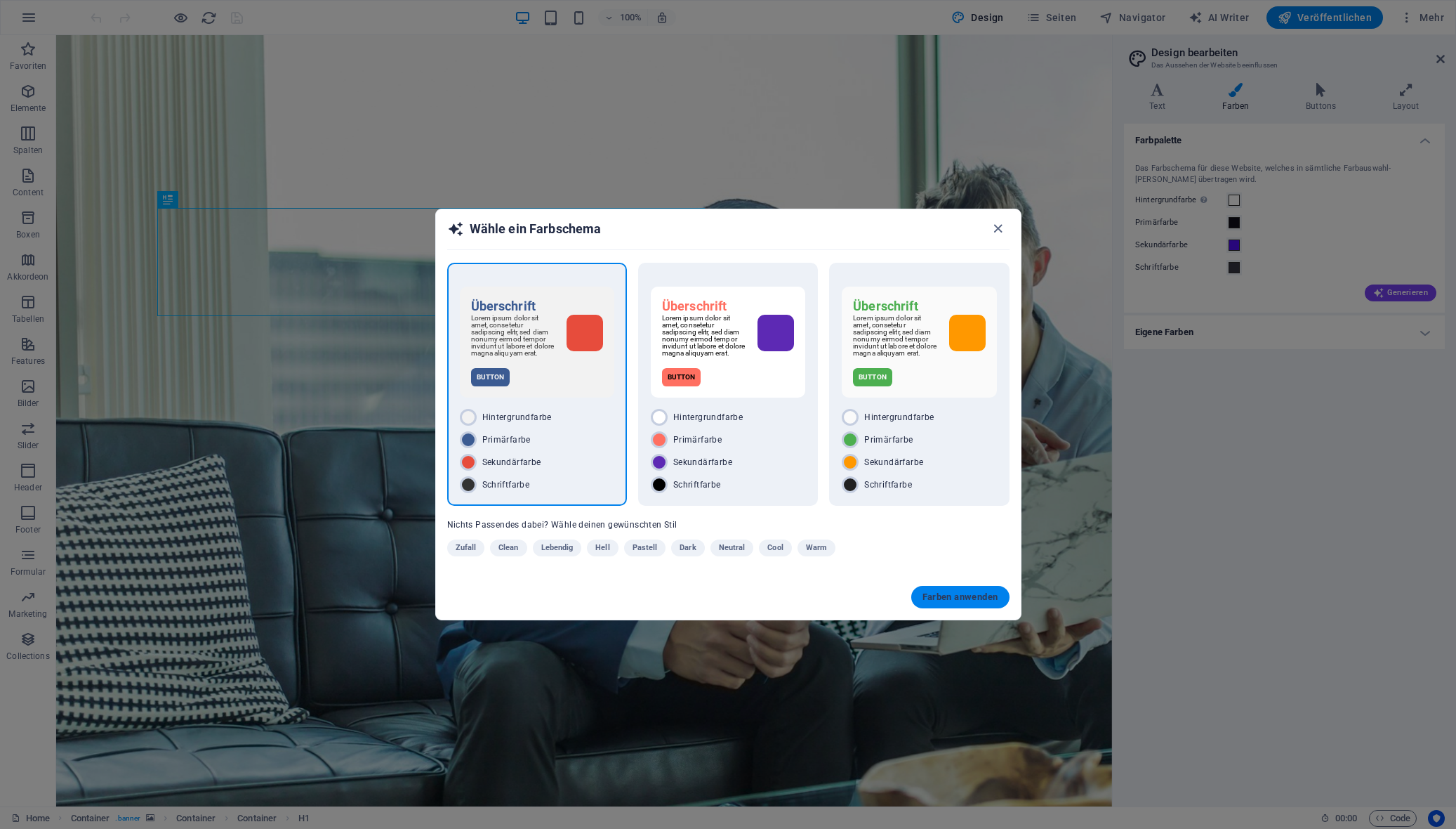
drag, startPoint x: 957, startPoint y: 602, endPoint x: 903, endPoint y: 558, distance: 69.7
click at [957, 602] on span "Farben anwenden" at bounding box center [960, 596] width 76 height 11
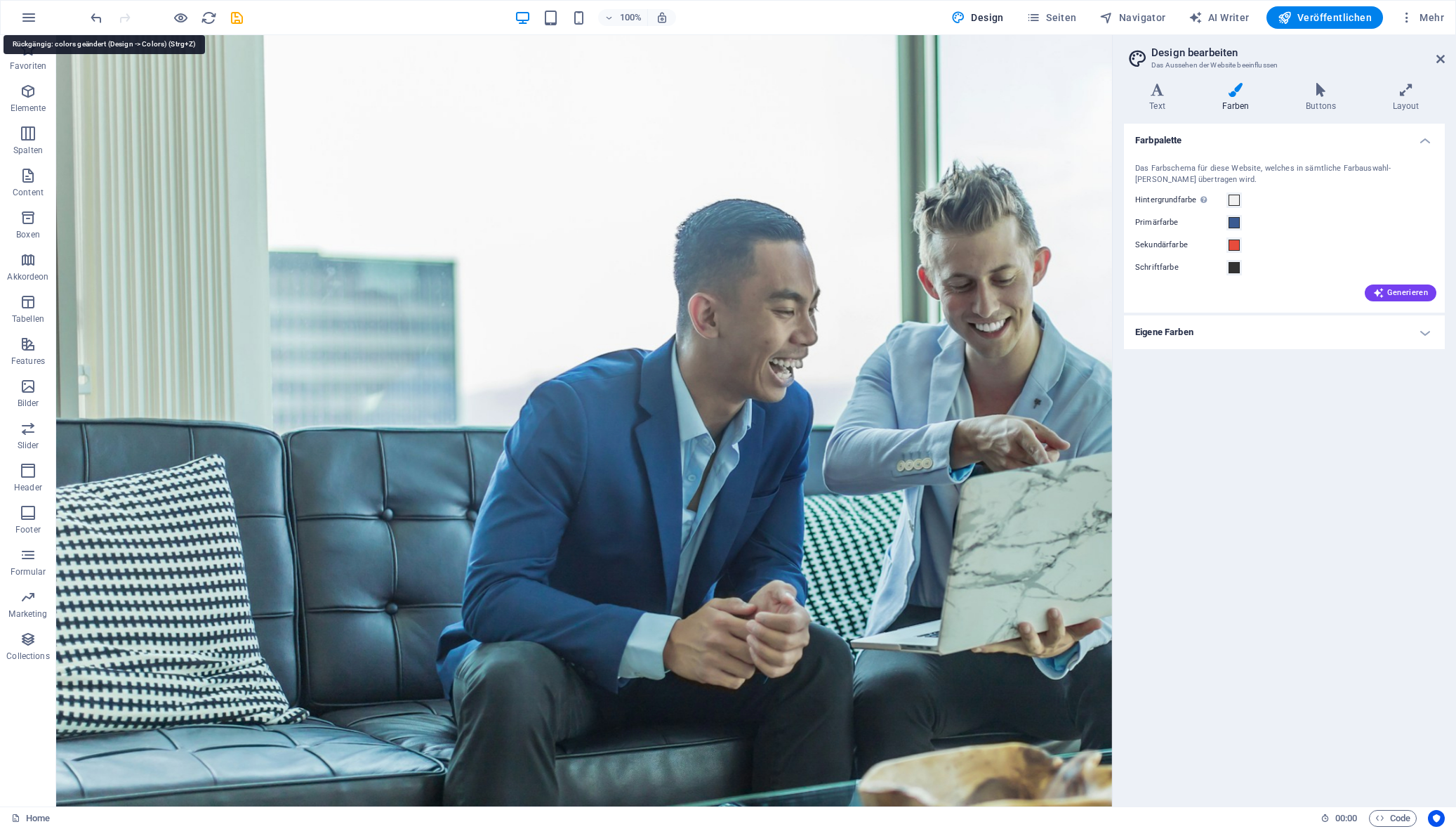
click at [94, 14] on icon "undo" at bounding box center [96, 18] width 16 height 16
click at [256, 828] on div at bounding box center [584, 841] width 843 height 25
click at [268, 828] on div at bounding box center [584, 841] width 843 height 25
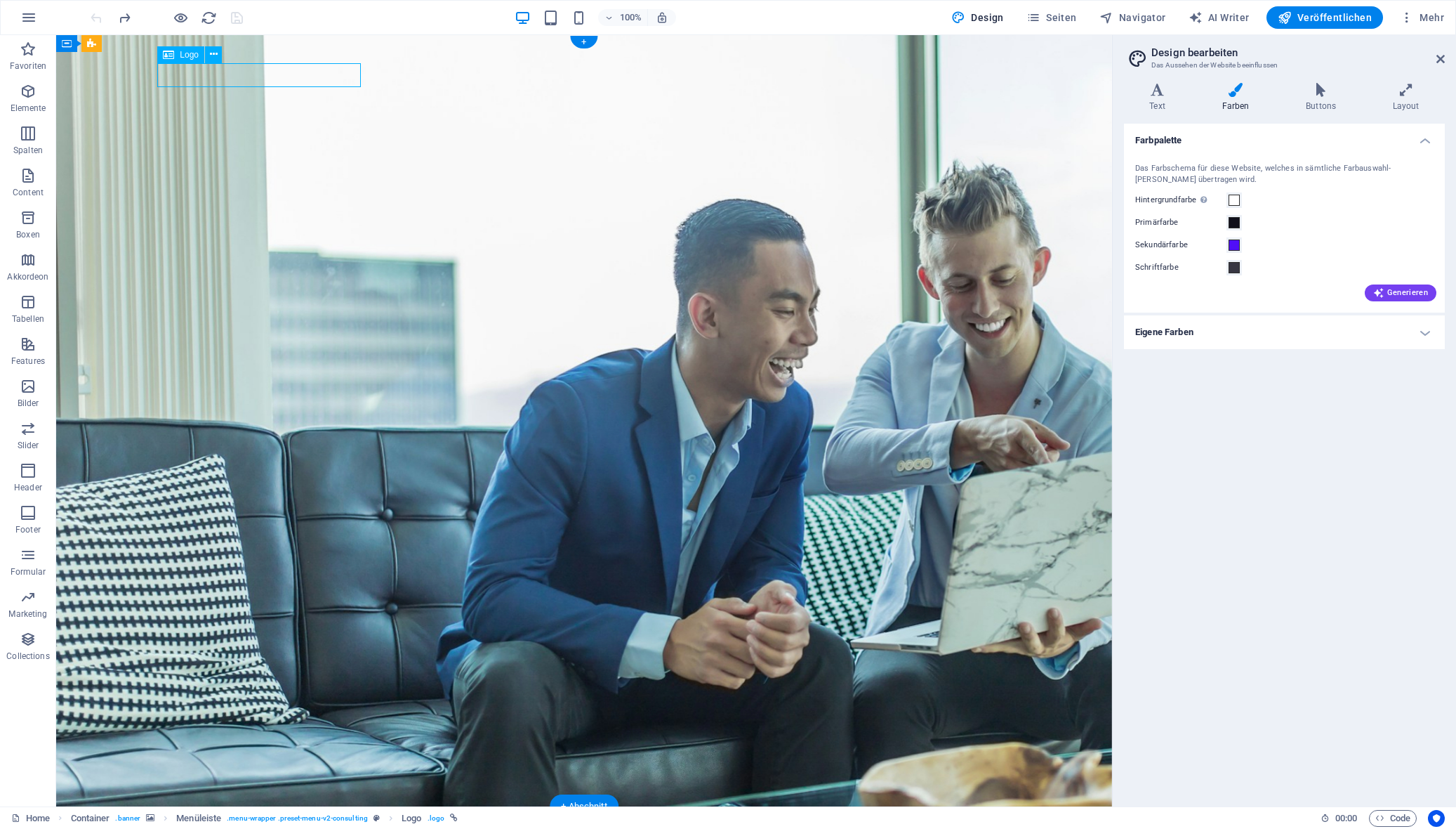
click at [268, 828] on div at bounding box center [584, 841] width 843 height 25
select select "px"
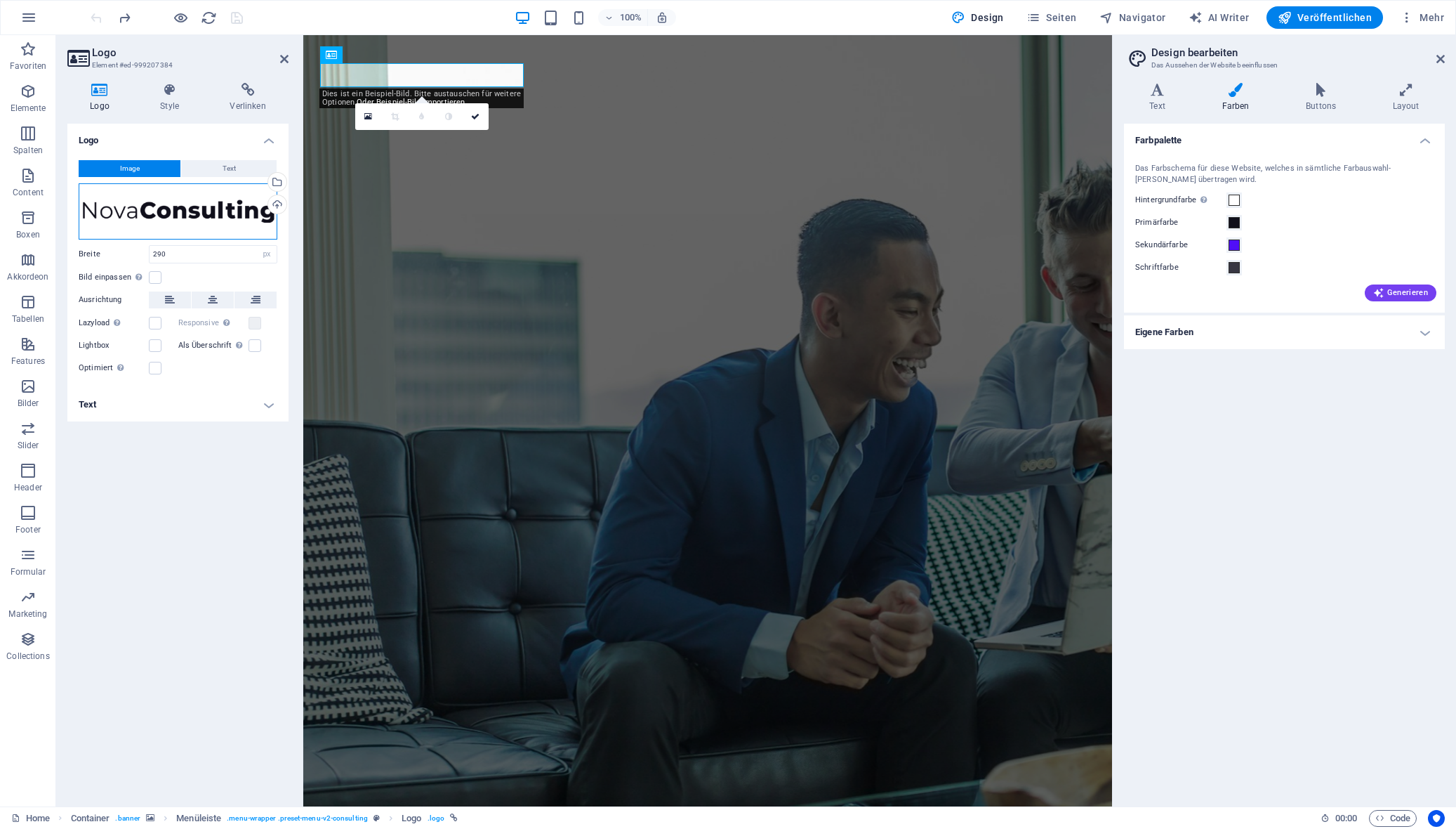
click at [197, 199] on div "Ziehe Dateien zum Hochladen hierher oder klicke hier, um aus Dateien oder koste…" at bounding box center [177, 211] width 199 height 56
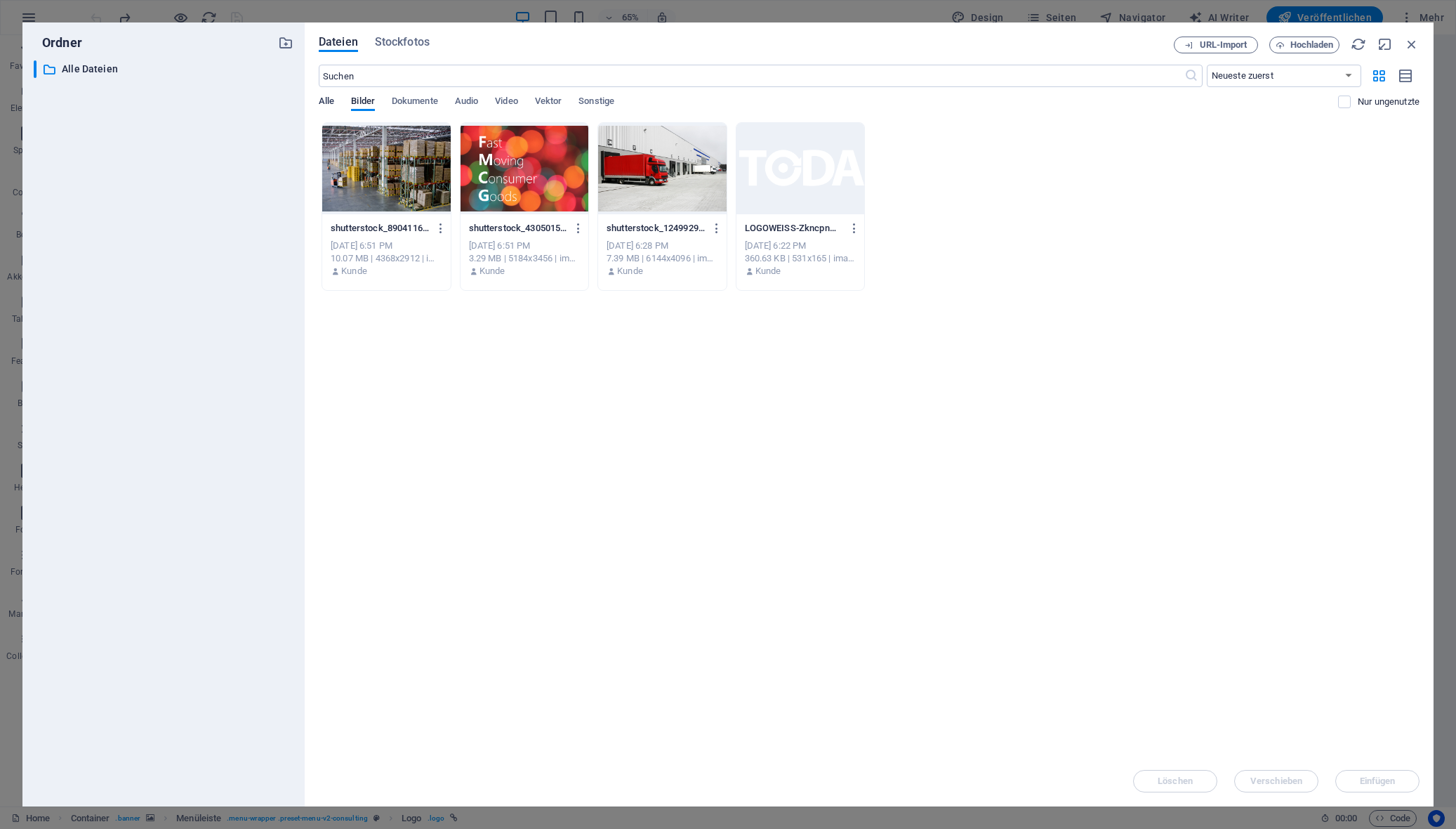
click at [324, 106] on span "Alle" at bounding box center [326, 102] width 15 height 20
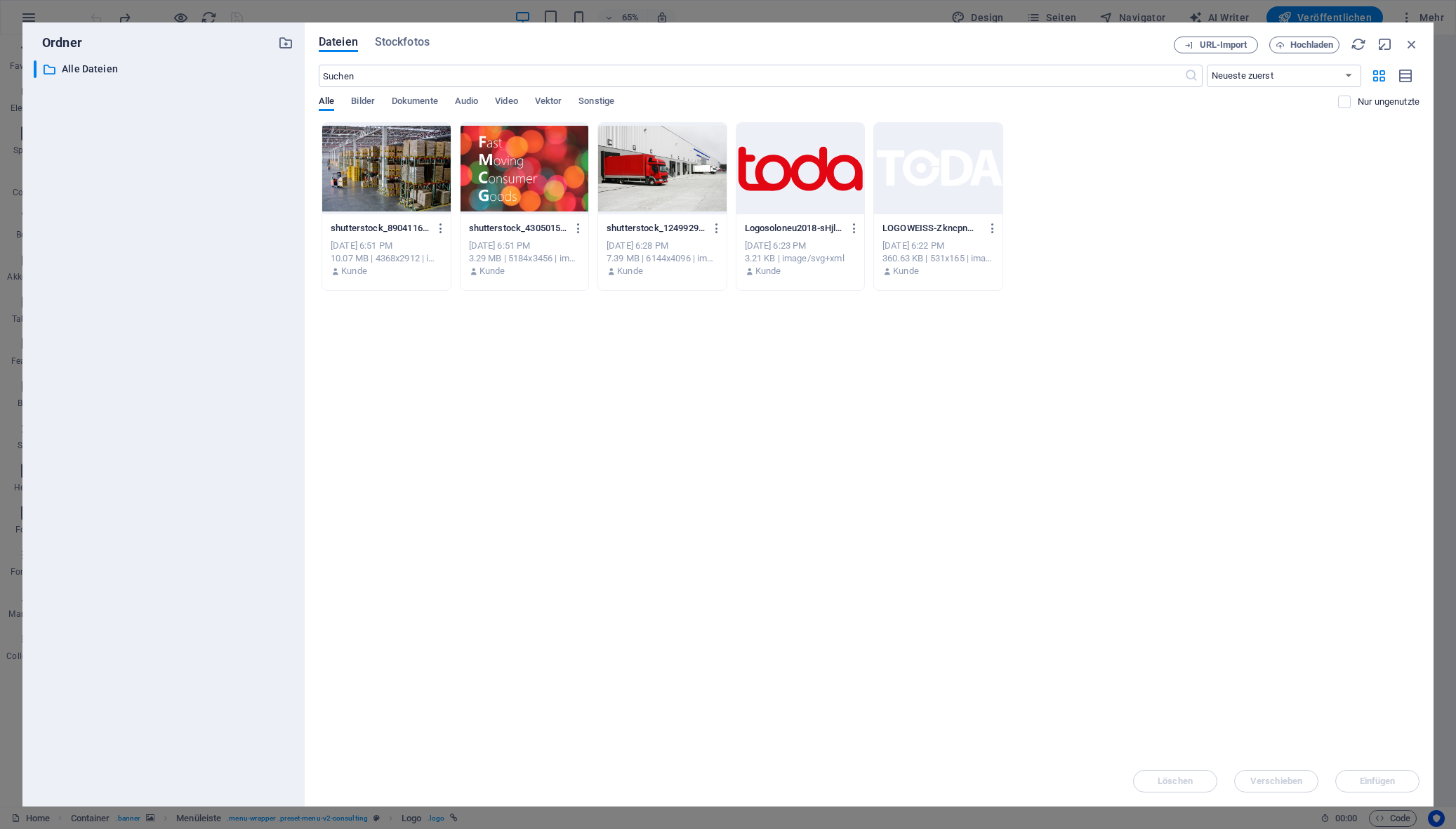
click at [807, 190] on div at bounding box center [801, 168] width 129 height 91
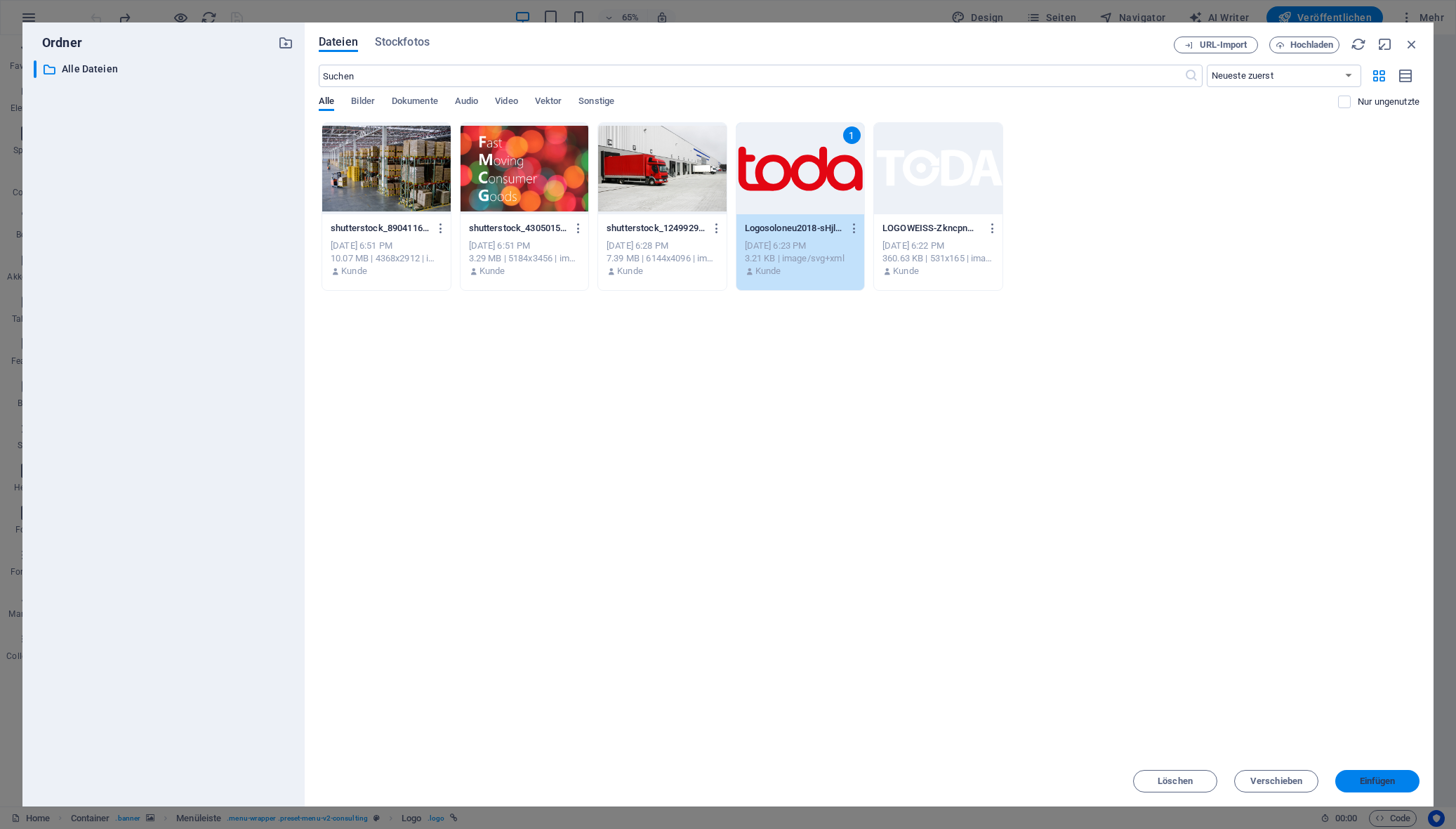
click at [1279, 787] on button "Einfügen" at bounding box center [1378, 780] width 84 height 22
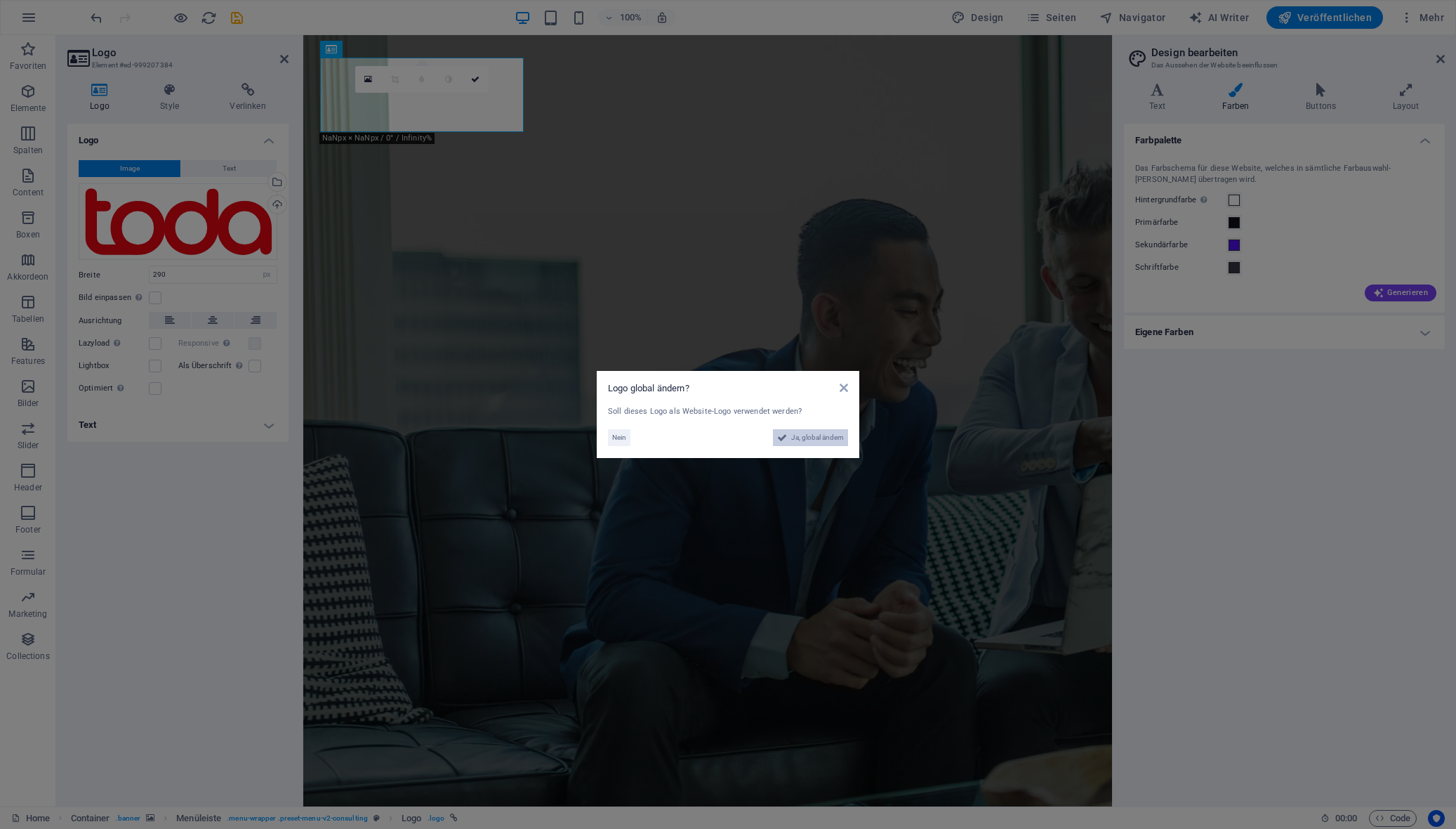
click at [808, 437] on span "Ja, global ändern" at bounding box center [818, 438] width 53 height 17
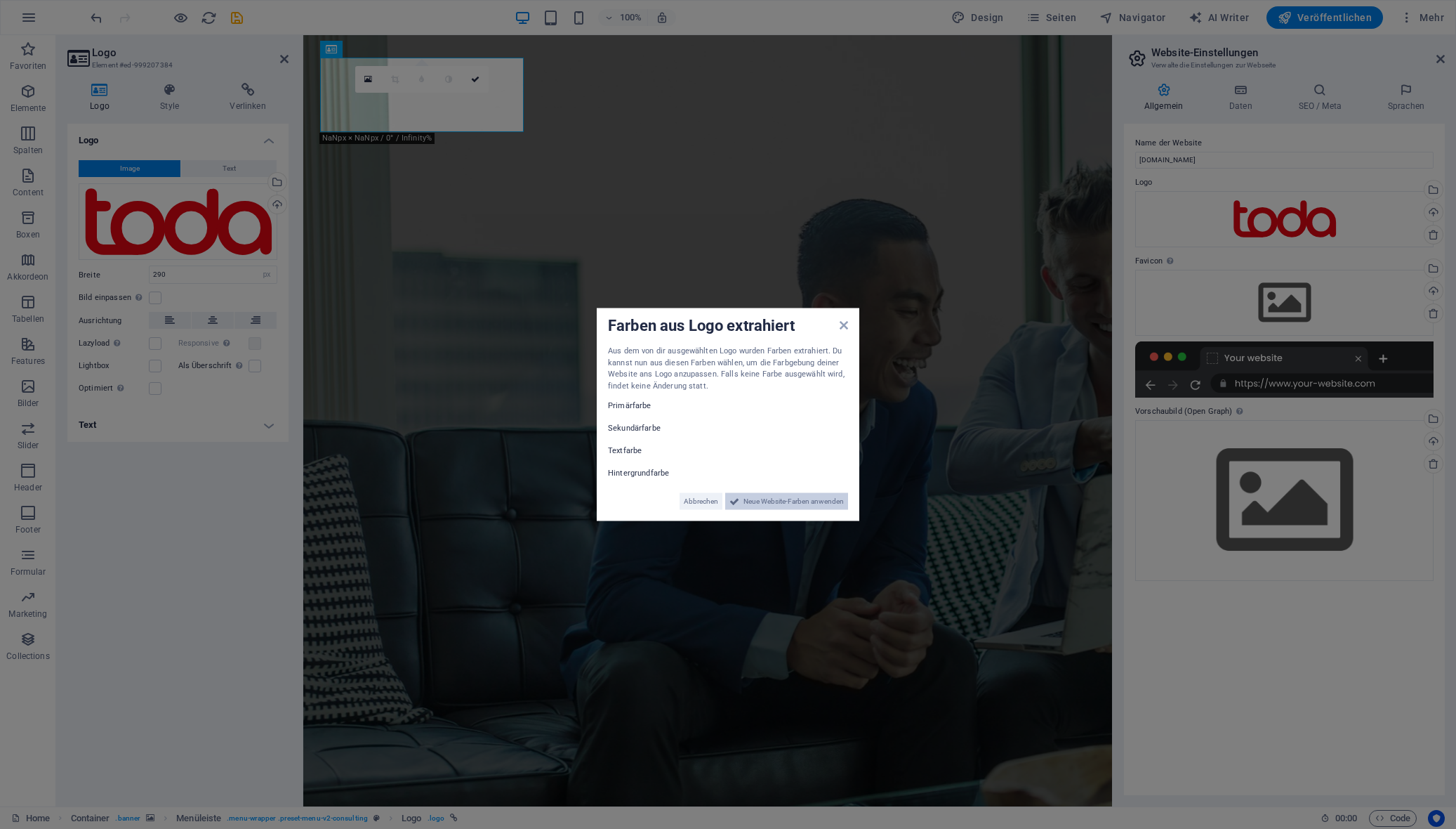
click at [803, 504] on span "Neue Website-Farben anwenden" at bounding box center [794, 502] width 101 height 17
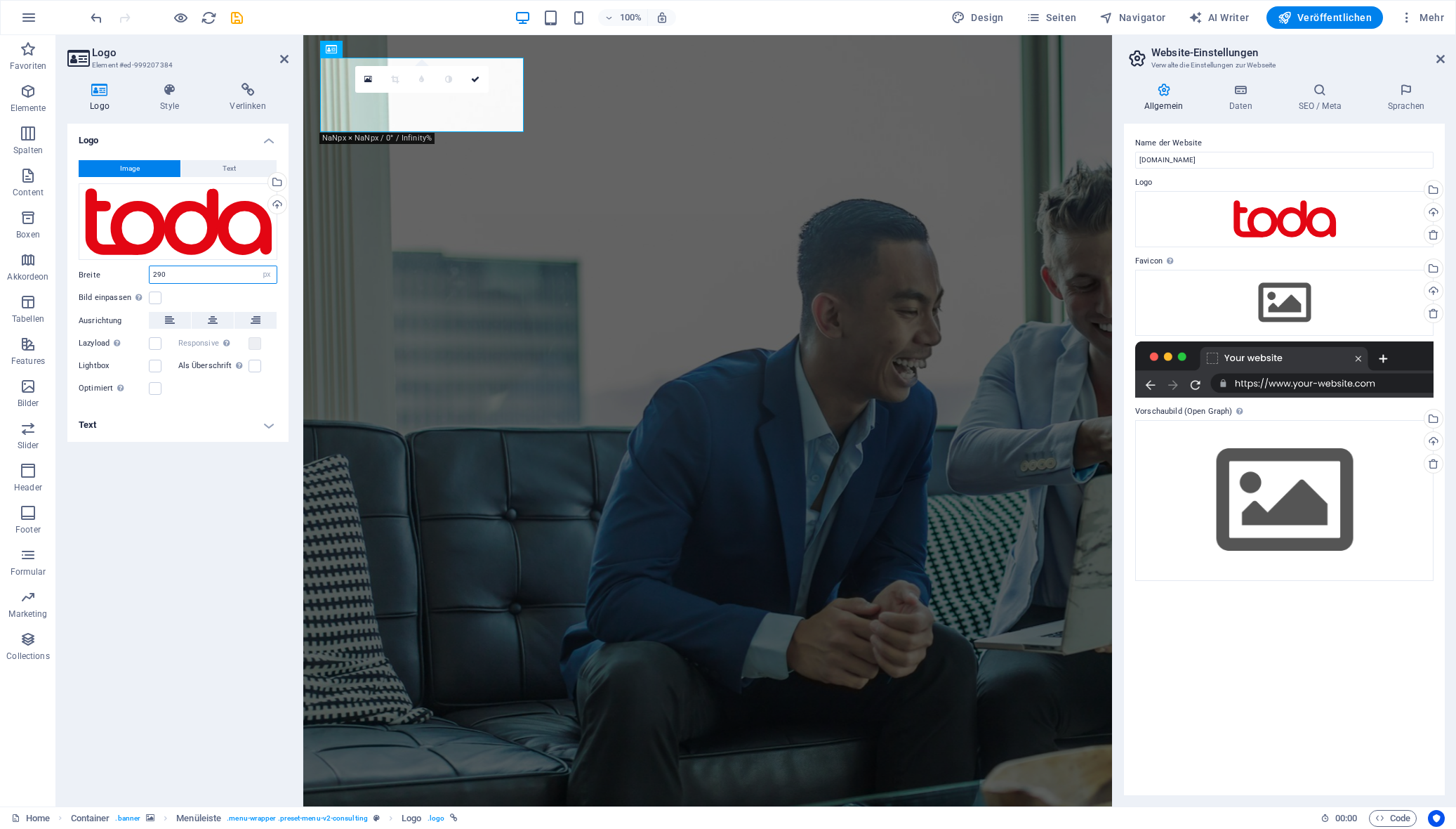
click at [177, 276] on input "290" at bounding box center [213, 274] width 127 height 17
type input "190"
click at [202, 554] on div "Logo Image Text Ziehe Dateien zum Hochladen hierher oder klicke hier, um aus Da…" at bounding box center [178, 459] width 222 height 671
drag, startPoint x: 285, startPoint y: 55, endPoint x: 452, endPoint y: 124, distance: 180.7
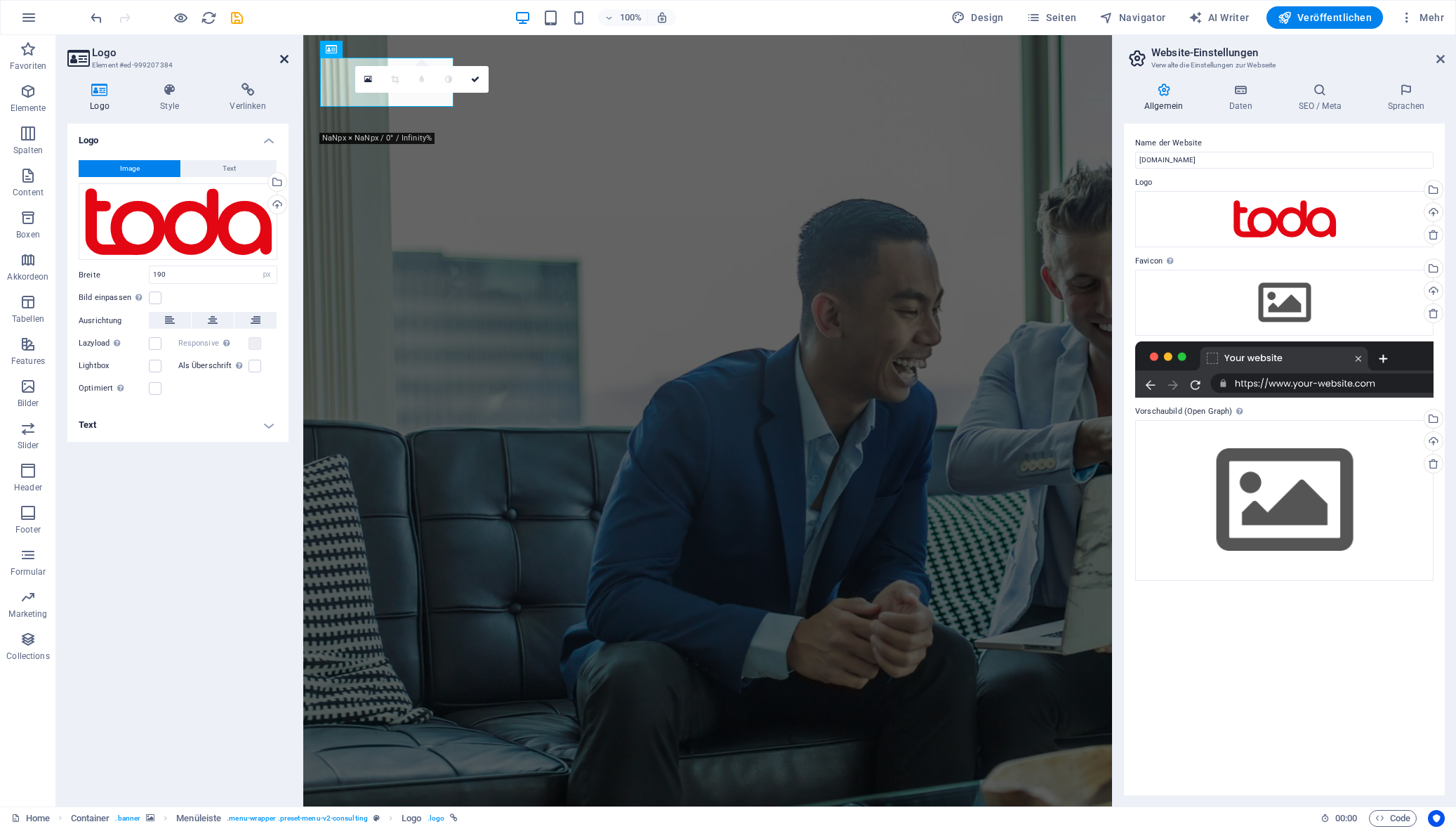
click at [285, 55] on icon at bounding box center [285, 59] width 9 height 11
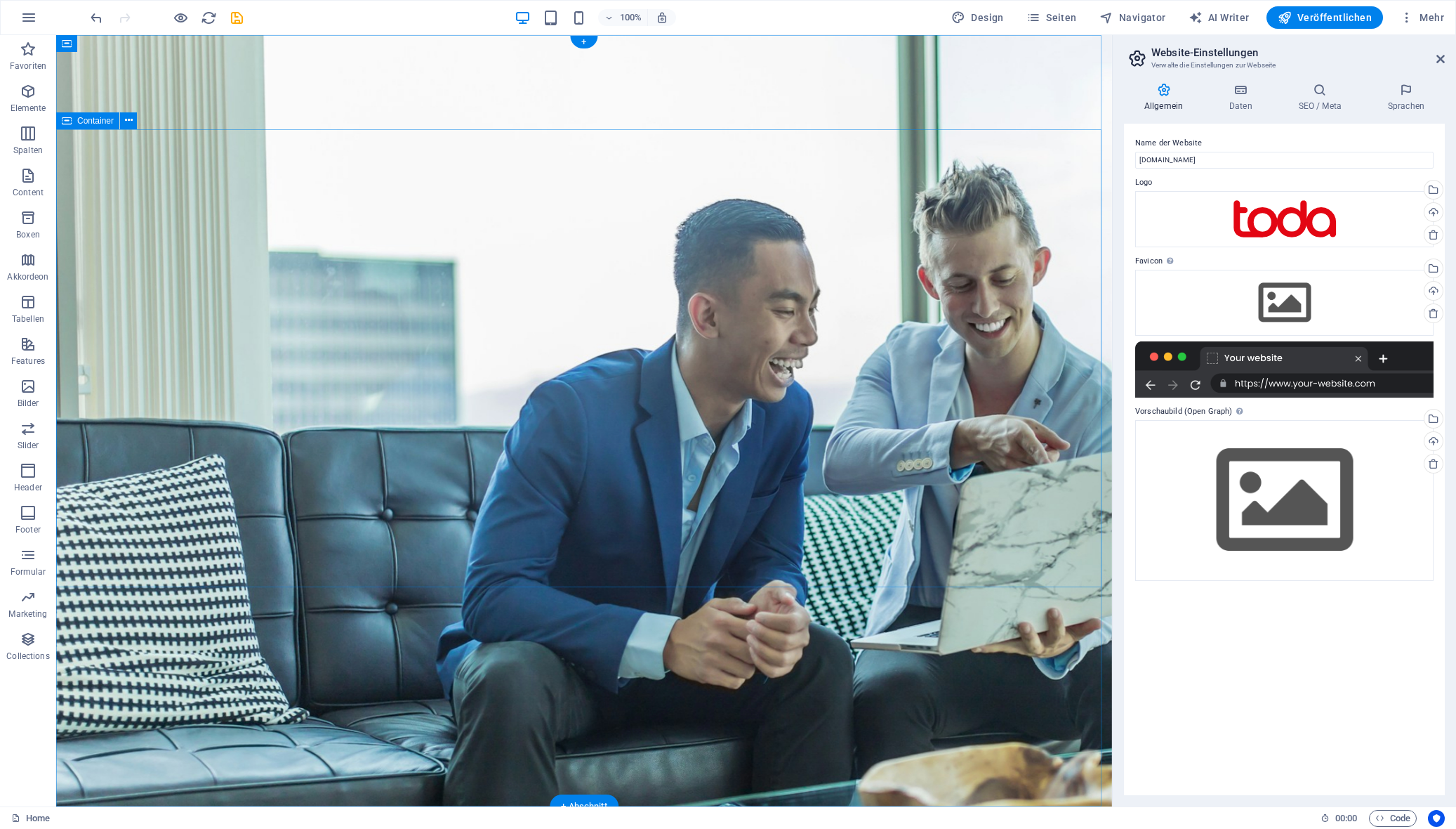
click at [111, 621] on figure at bounding box center [584, 420] width 1056 height 771
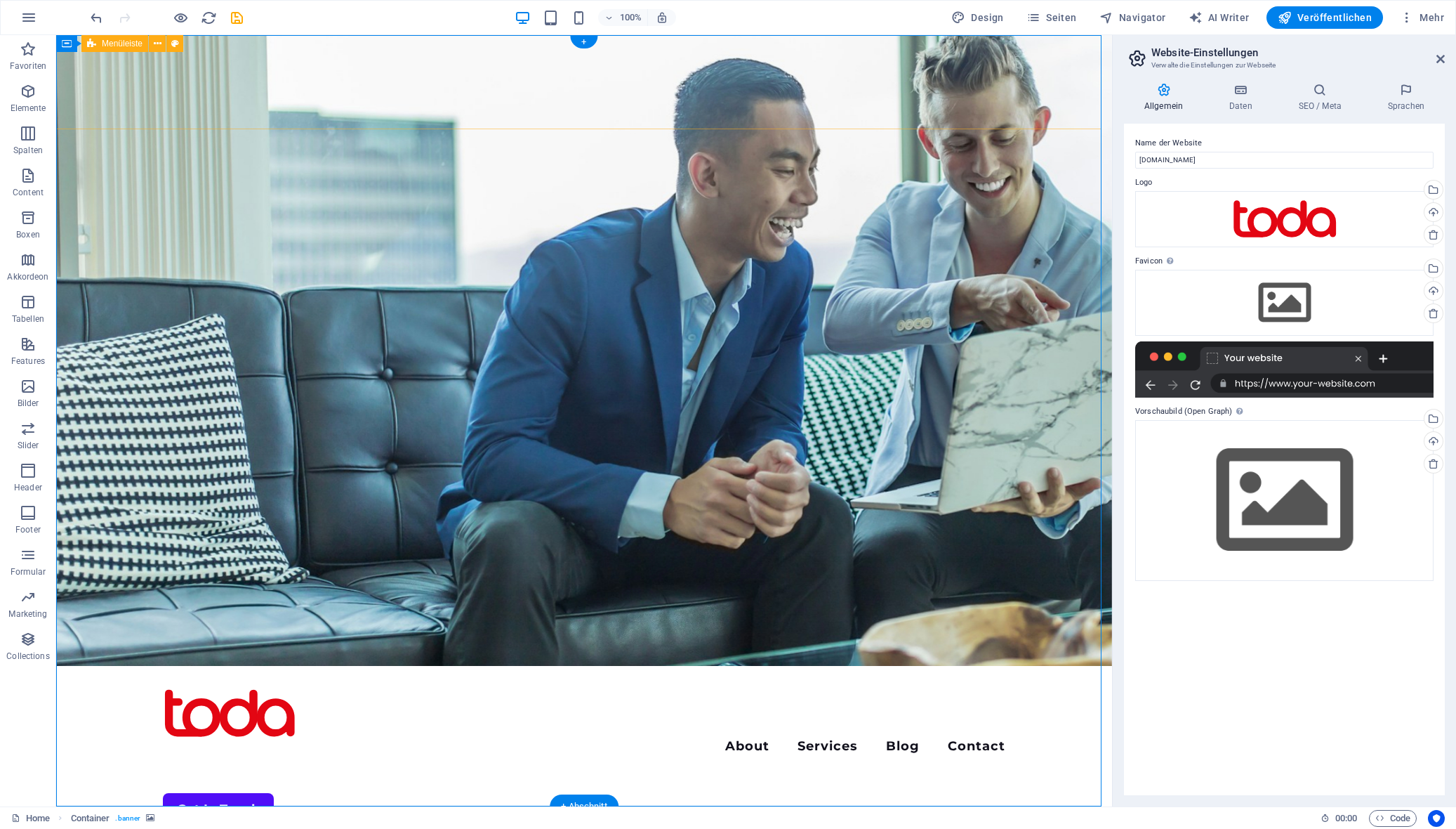
scroll to position [281, 0]
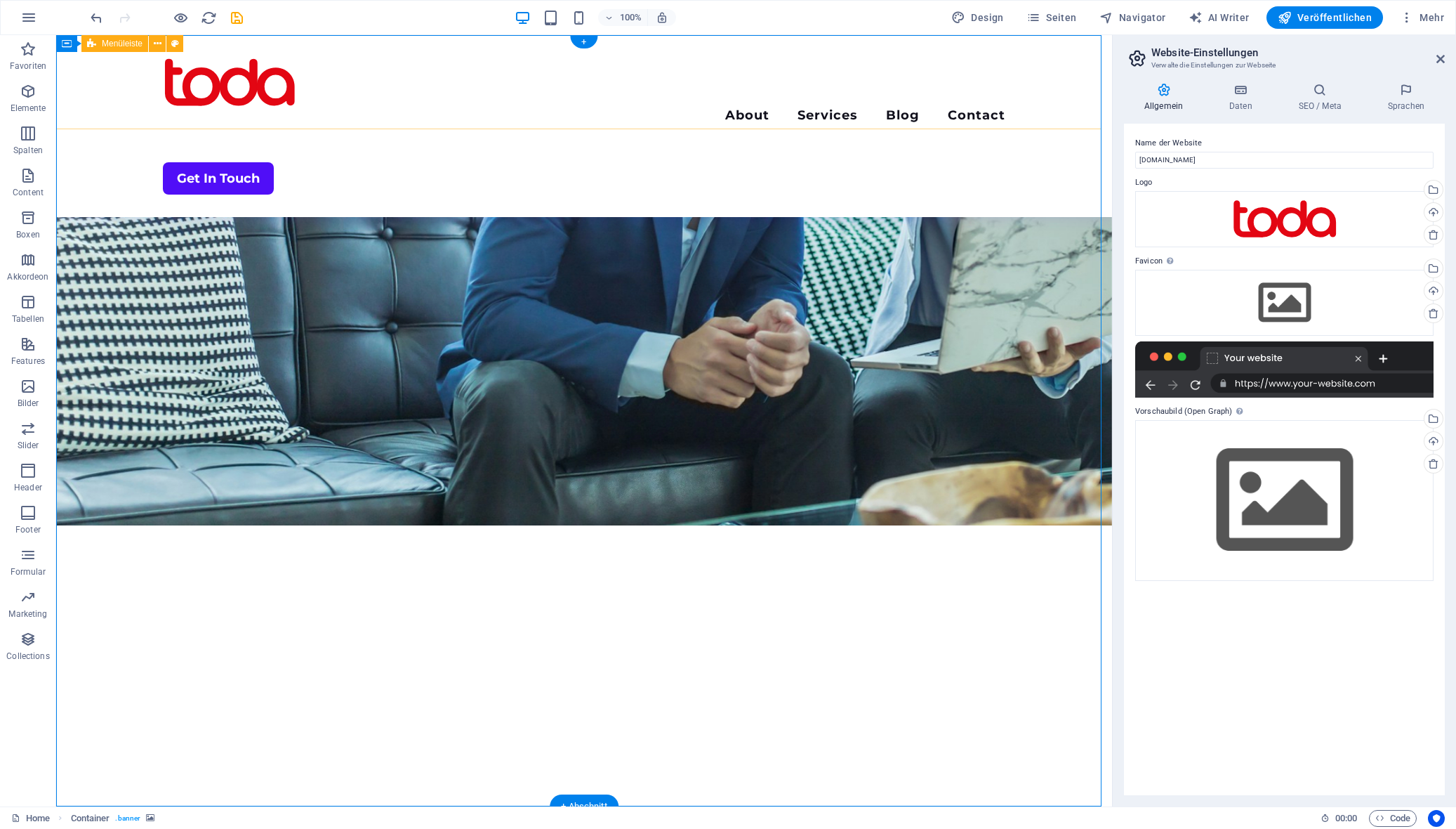
drag, startPoint x: 377, startPoint y: 447, endPoint x: 373, endPoint y: 463, distance: 16.5
click at [373, 463] on figure at bounding box center [584, 140] width 1056 height 771
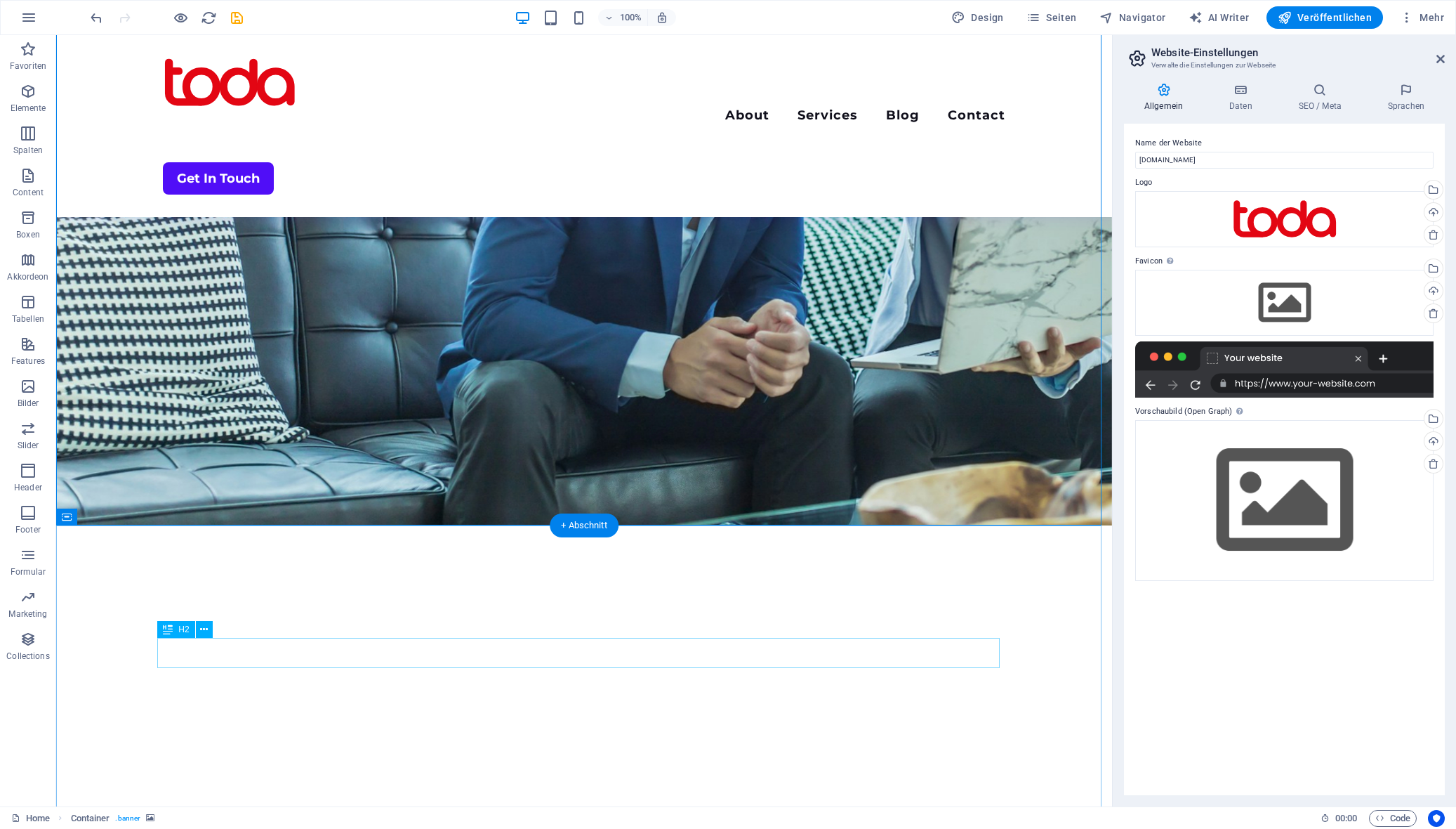
click at [119, 477] on figure at bounding box center [584, 140] width 1056 height 771
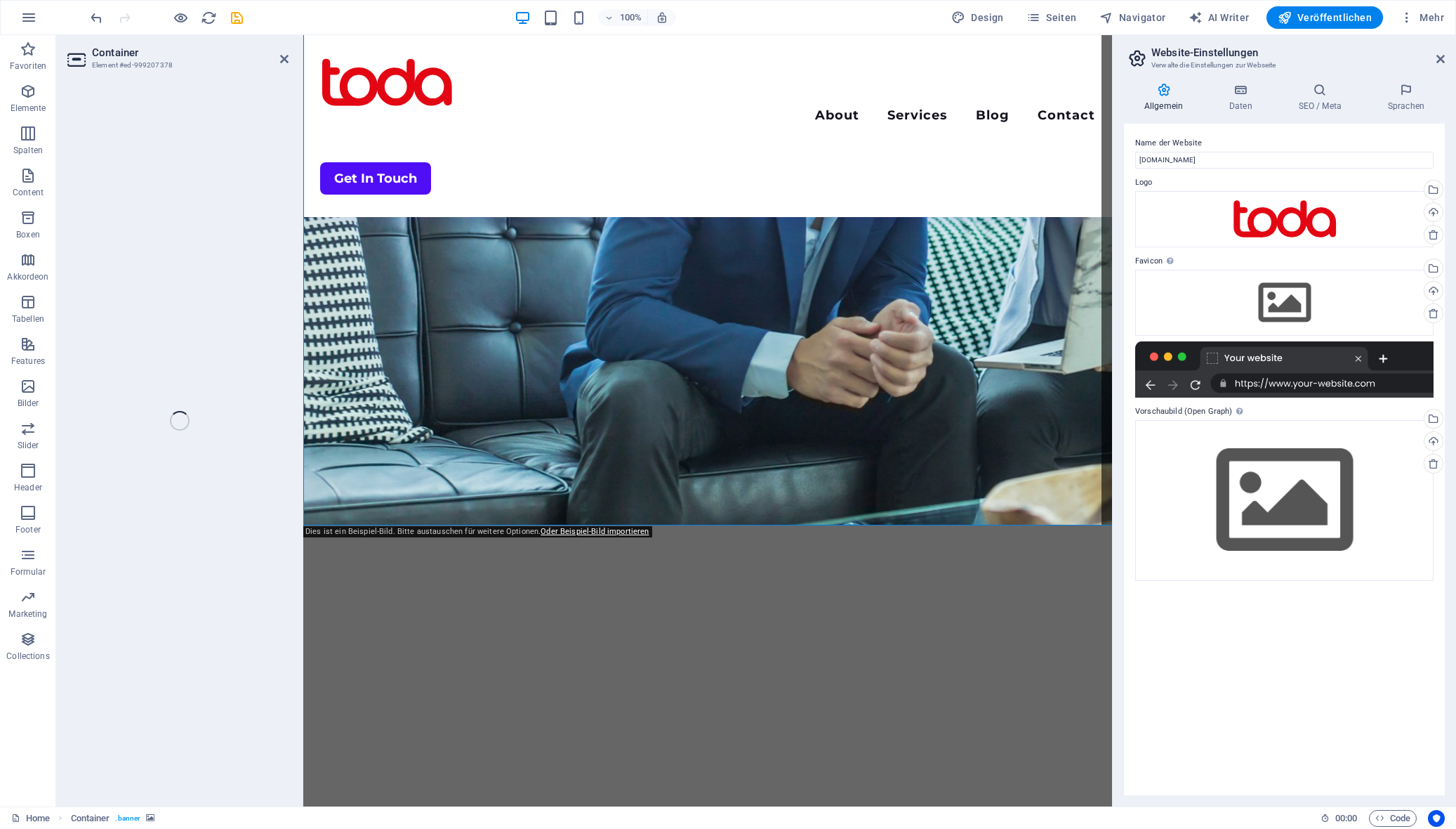
select select "vh"
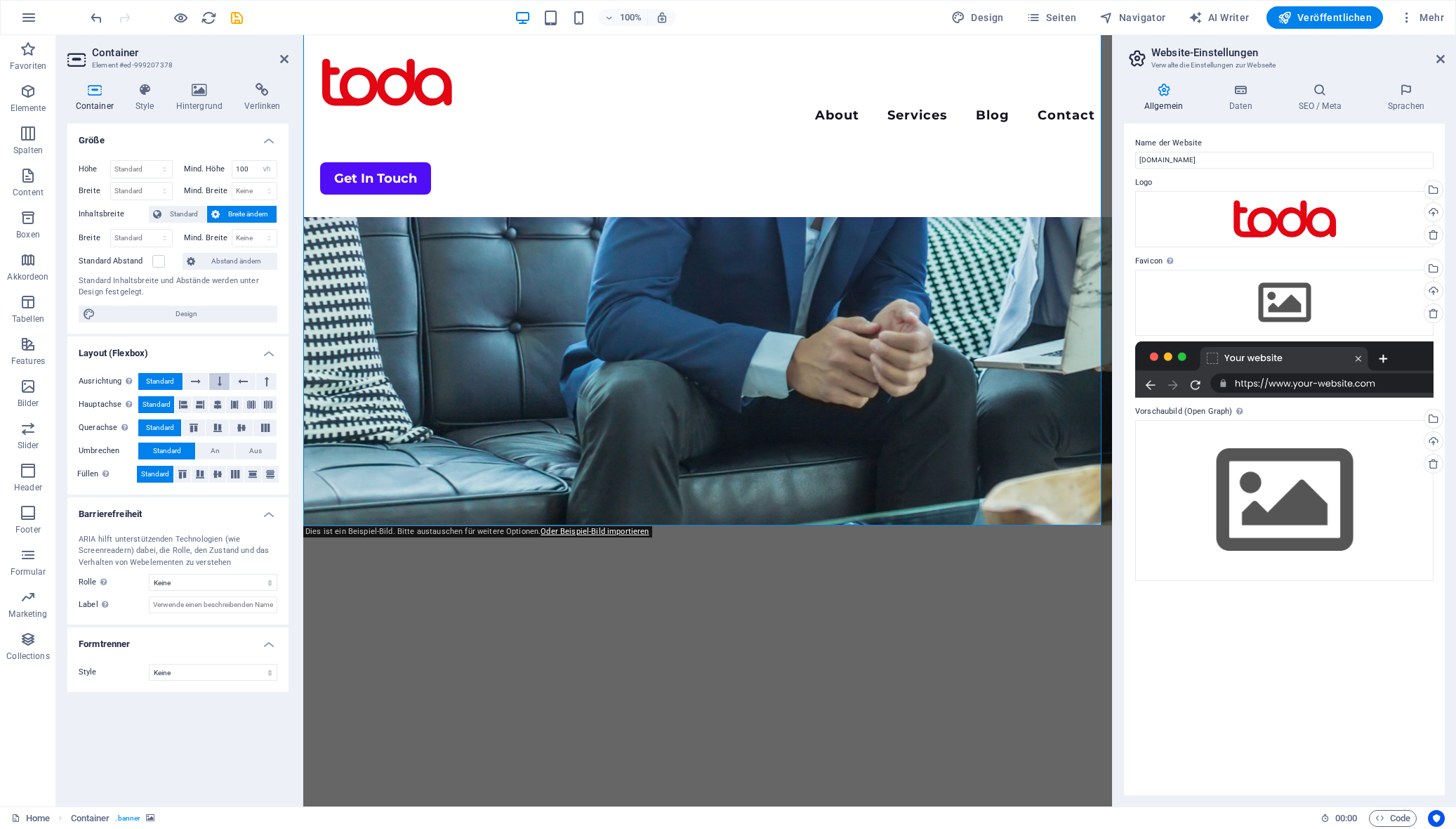
click at [215, 382] on button at bounding box center [220, 382] width 20 height 17
click at [153, 377] on span "Standard" at bounding box center [159, 382] width 28 height 17
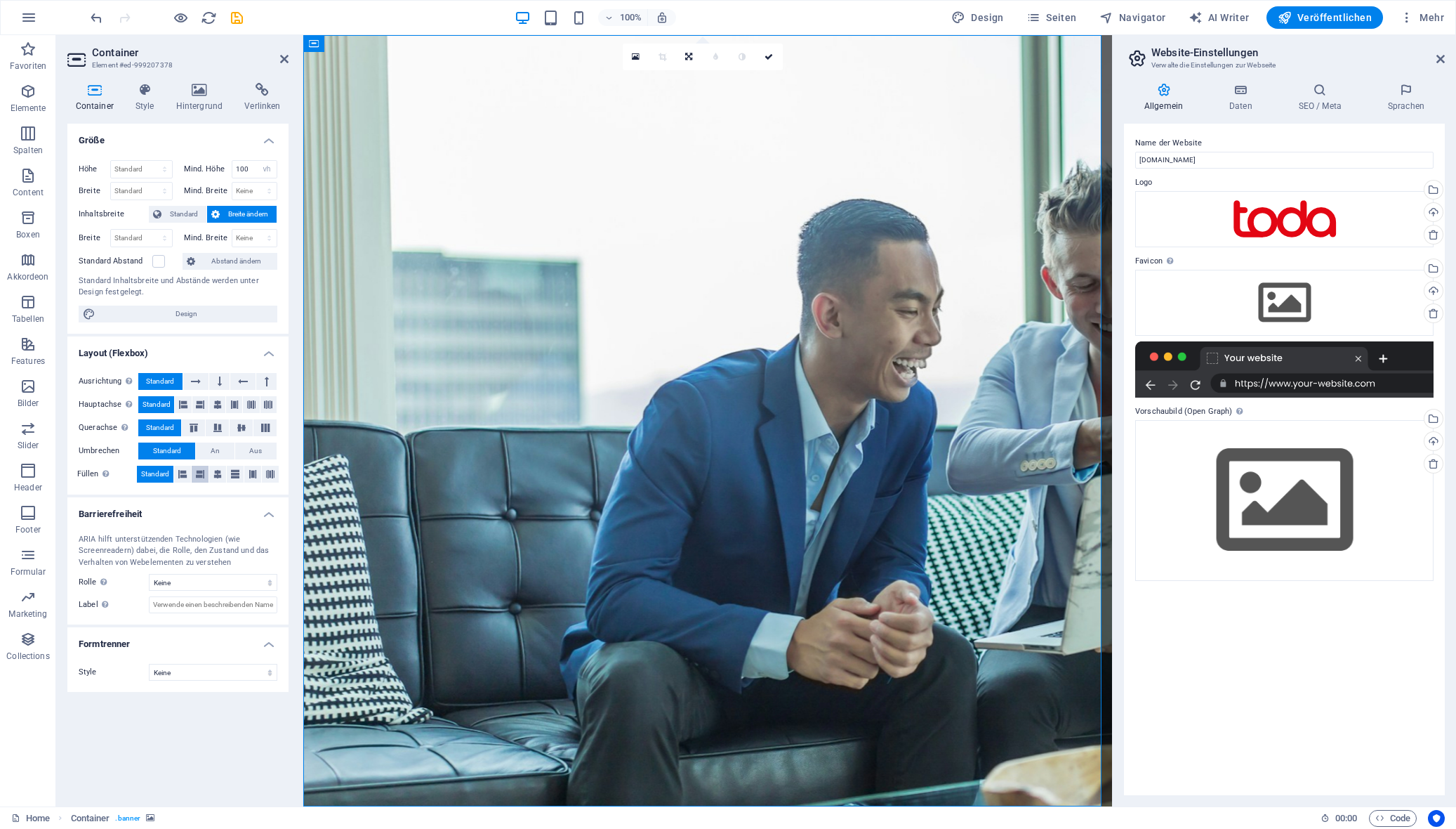
click at [198, 471] on icon at bounding box center [200, 474] width 9 height 17
click at [215, 473] on icon at bounding box center [218, 474] width 9 height 17
click at [152, 474] on span "Standard" at bounding box center [155, 474] width 28 height 17
click at [689, 57] on icon at bounding box center [688, 57] width 7 height 9
click at [687, 78] on icon at bounding box center [688, 78] width 7 height 9
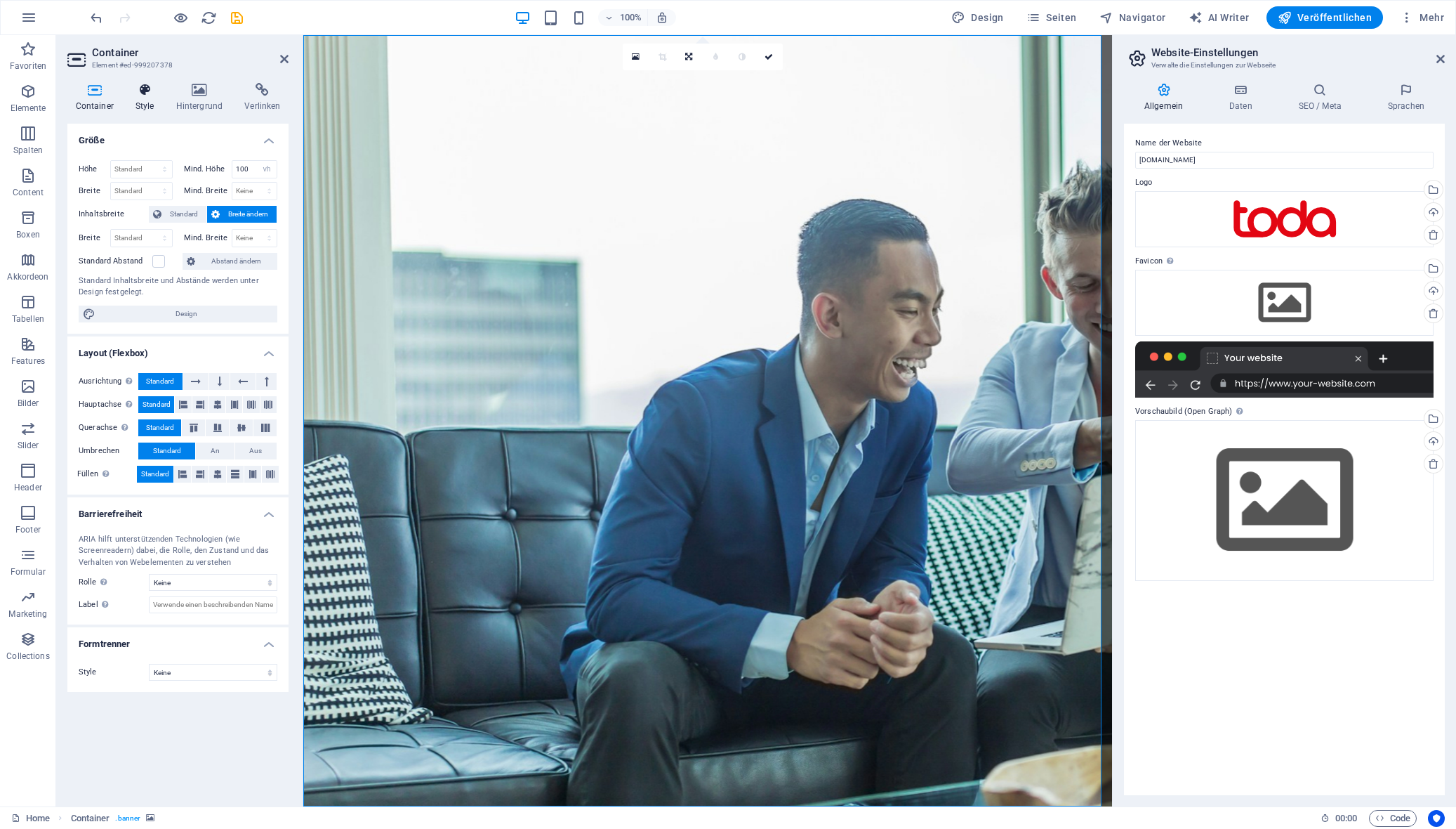
click at [146, 99] on h4 "Style" at bounding box center [147, 97] width 41 height 30
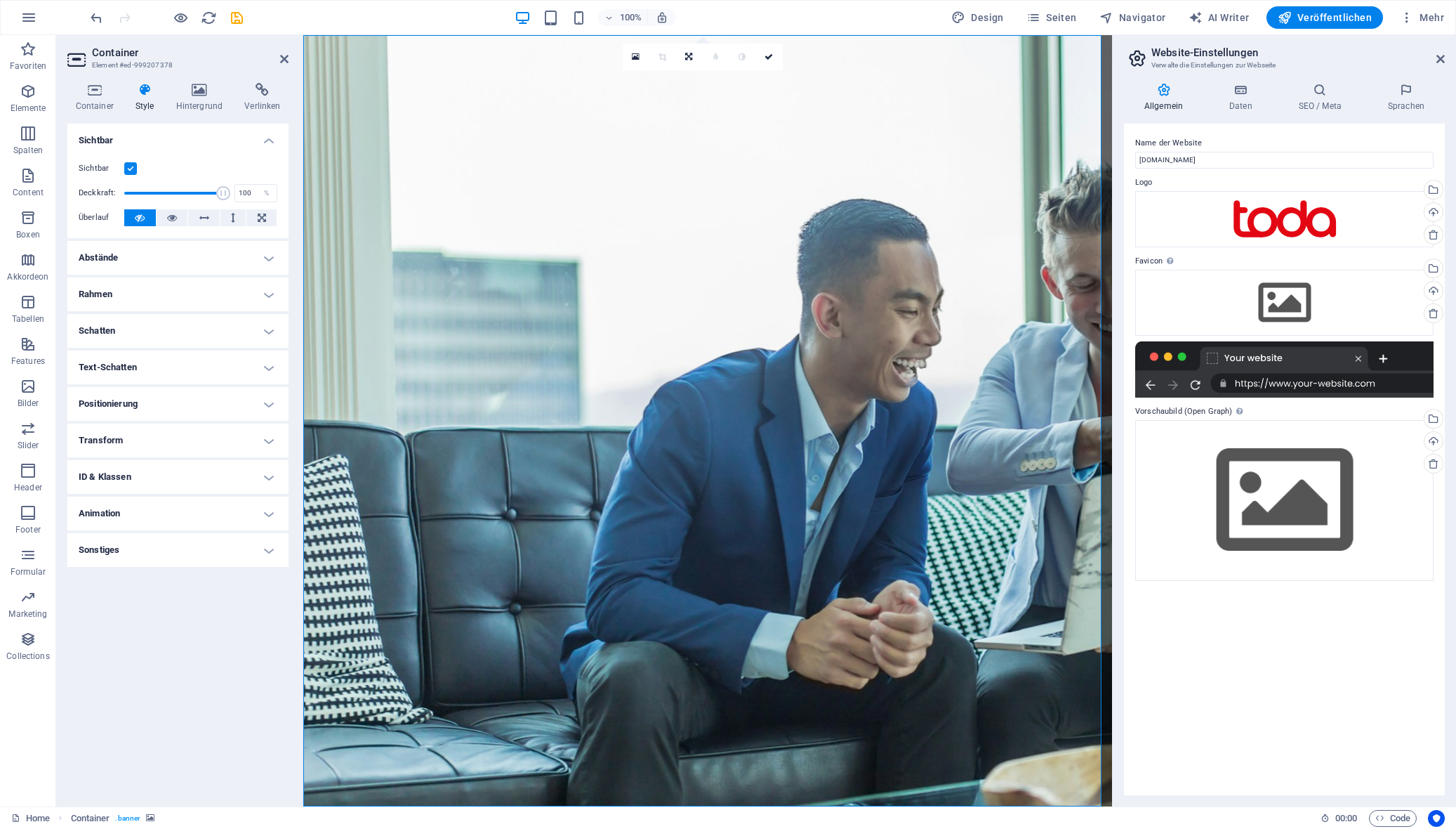
click at [132, 172] on label at bounding box center [130, 168] width 13 height 13
click at [0, 0] on input "Sichtbar" at bounding box center [0, 0] width 0 height 0
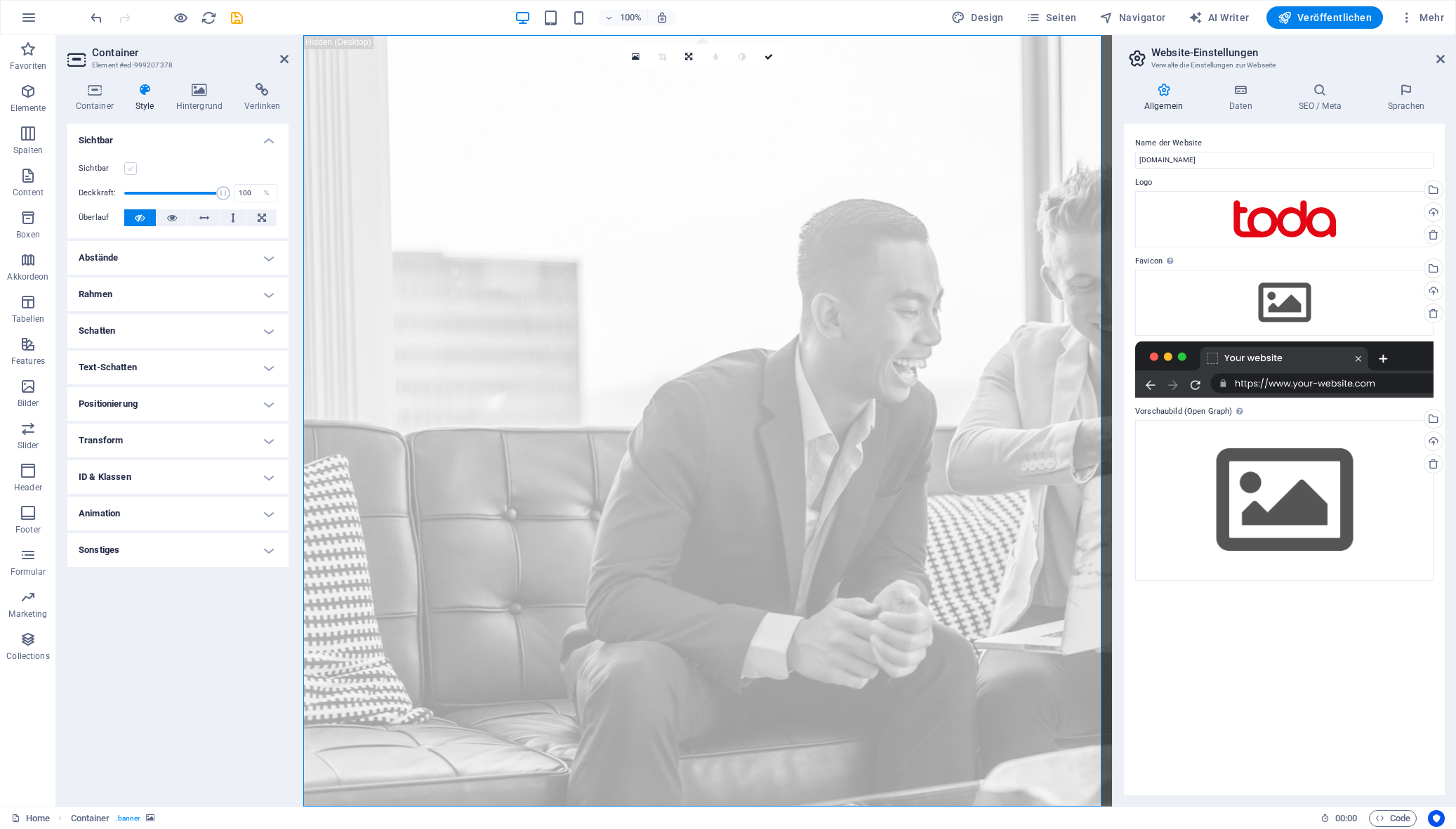
click at [132, 172] on label at bounding box center [130, 168] width 13 height 13
click at [0, 0] on input "Sichtbar" at bounding box center [0, 0] width 0 height 0
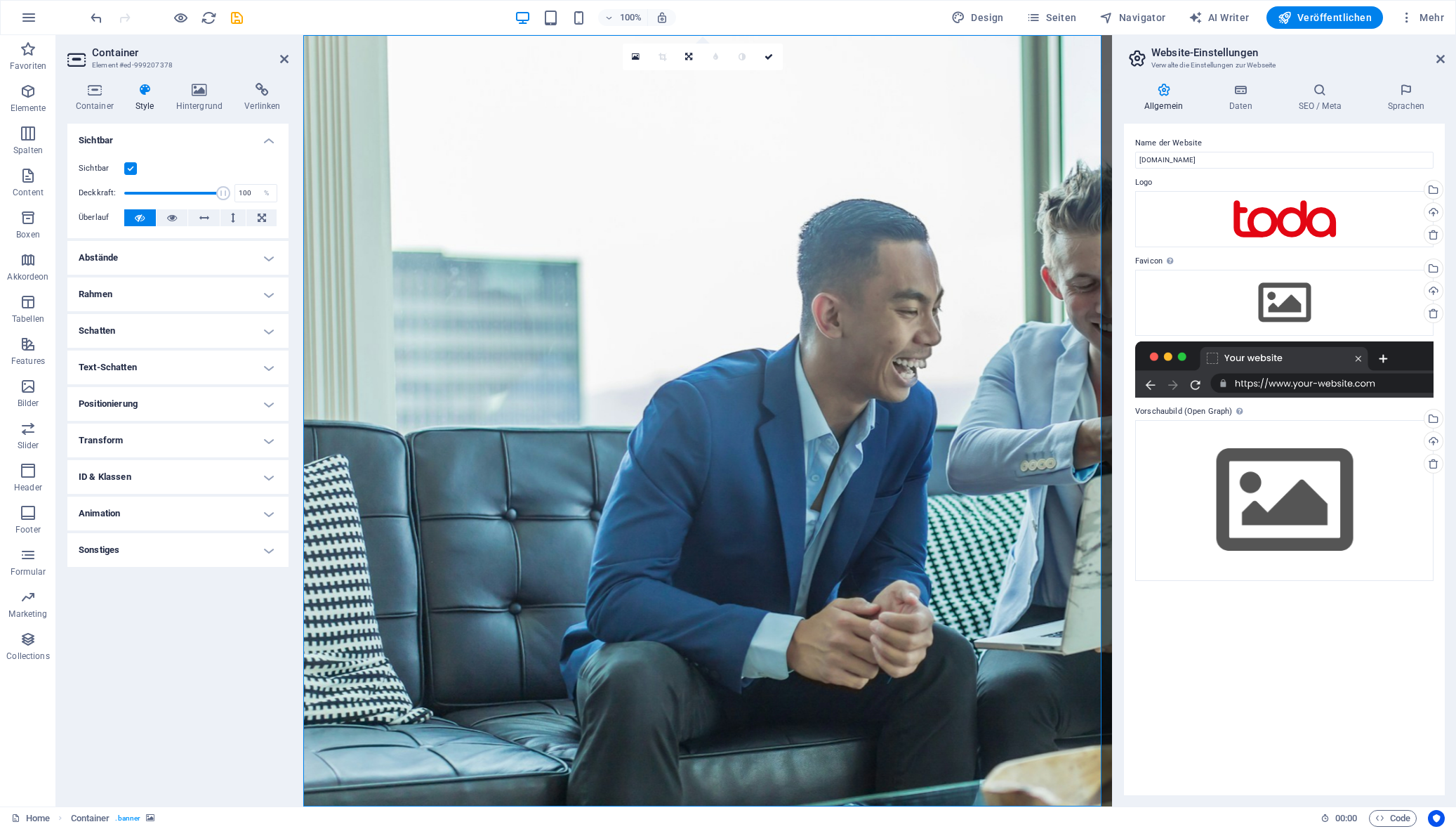
click at [132, 172] on label at bounding box center [130, 168] width 13 height 13
click at [0, 0] on input "Sichtbar" at bounding box center [0, 0] width 0 height 0
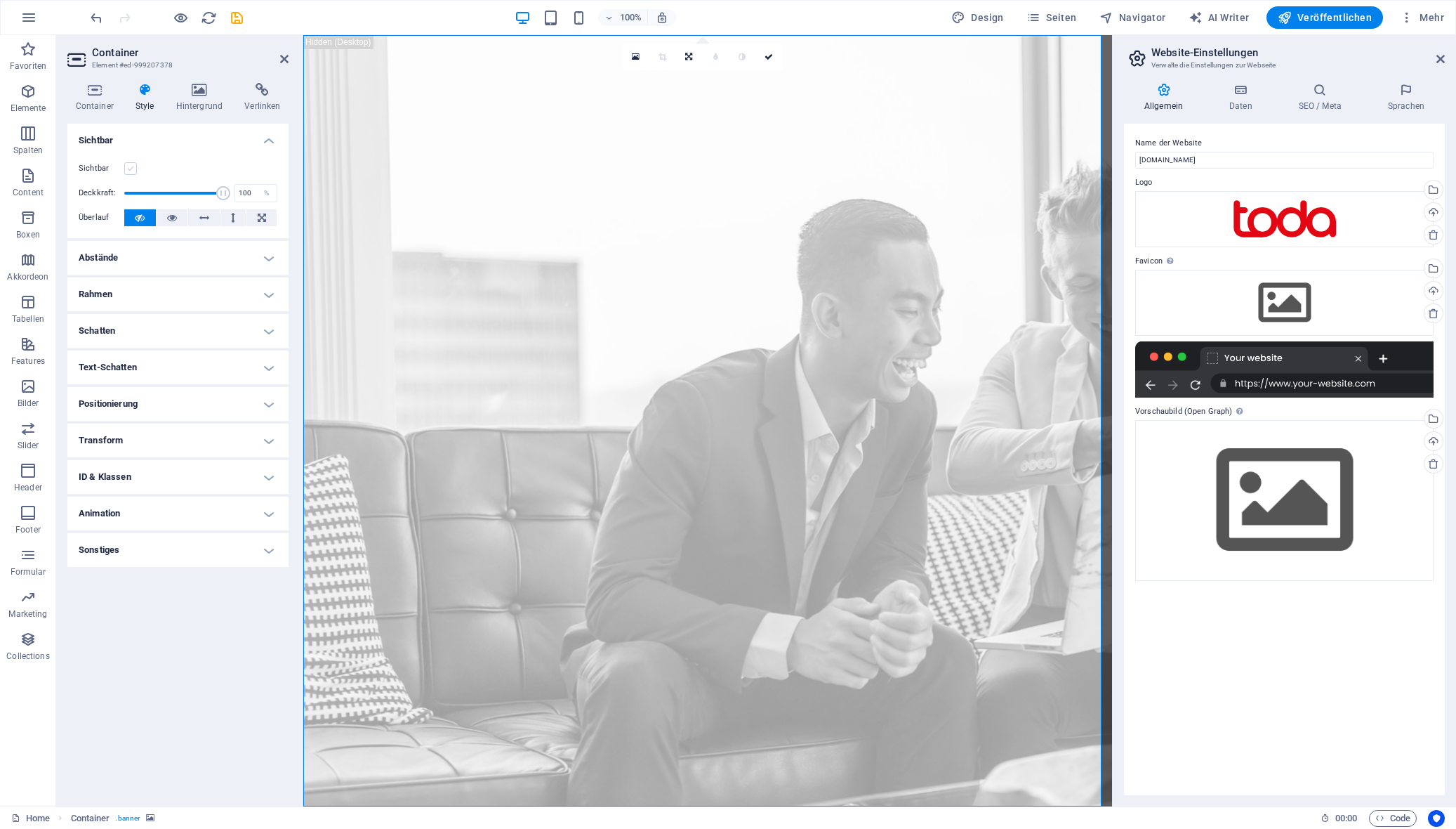
click at [132, 172] on label at bounding box center [130, 168] width 13 height 13
click at [0, 0] on input "Sichtbar" at bounding box center [0, 0] width 0 height 0
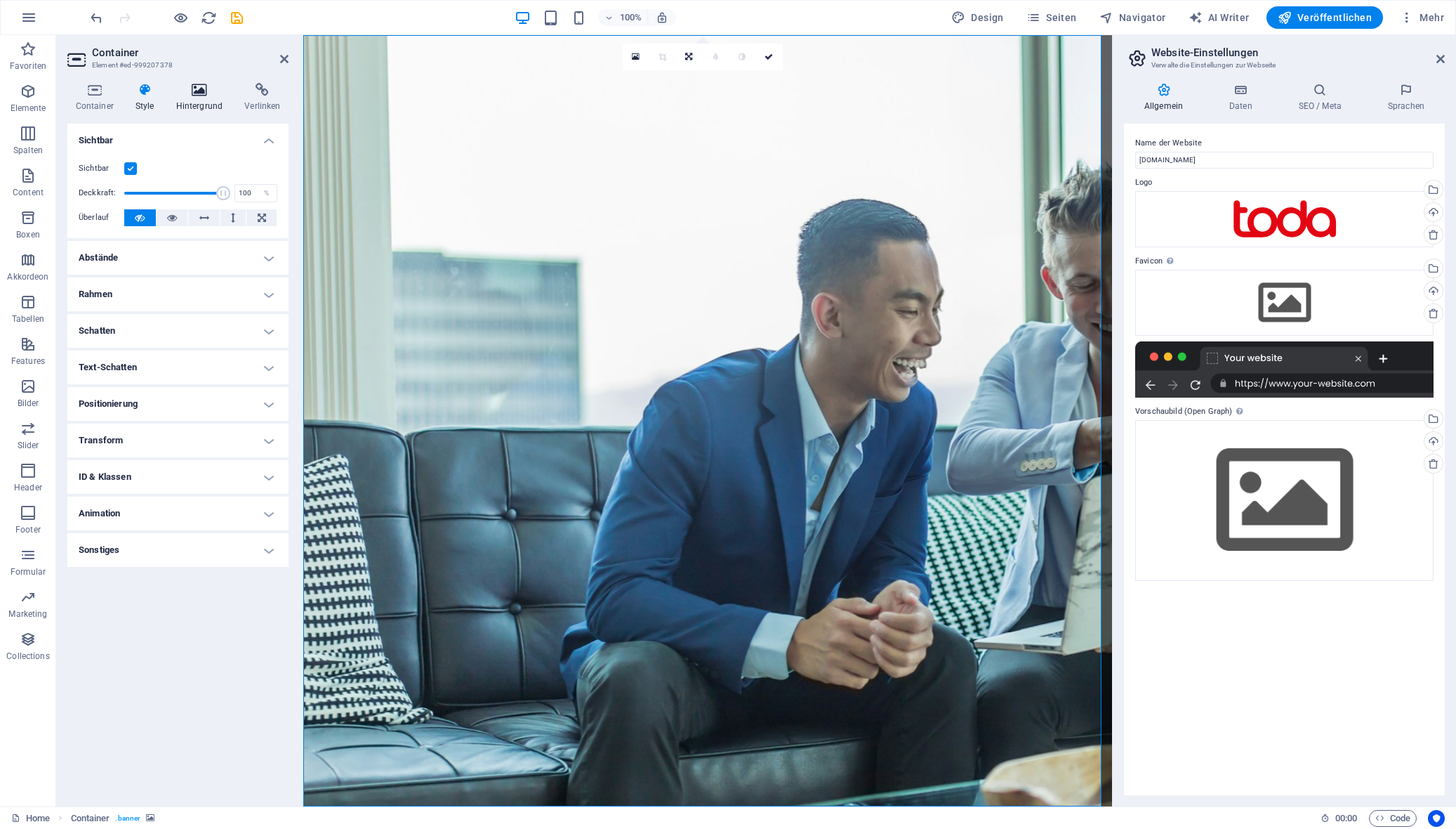
click at [184, 101] on h4 "Hintergrund" at bounding box center [202, 97] width 69 height 30
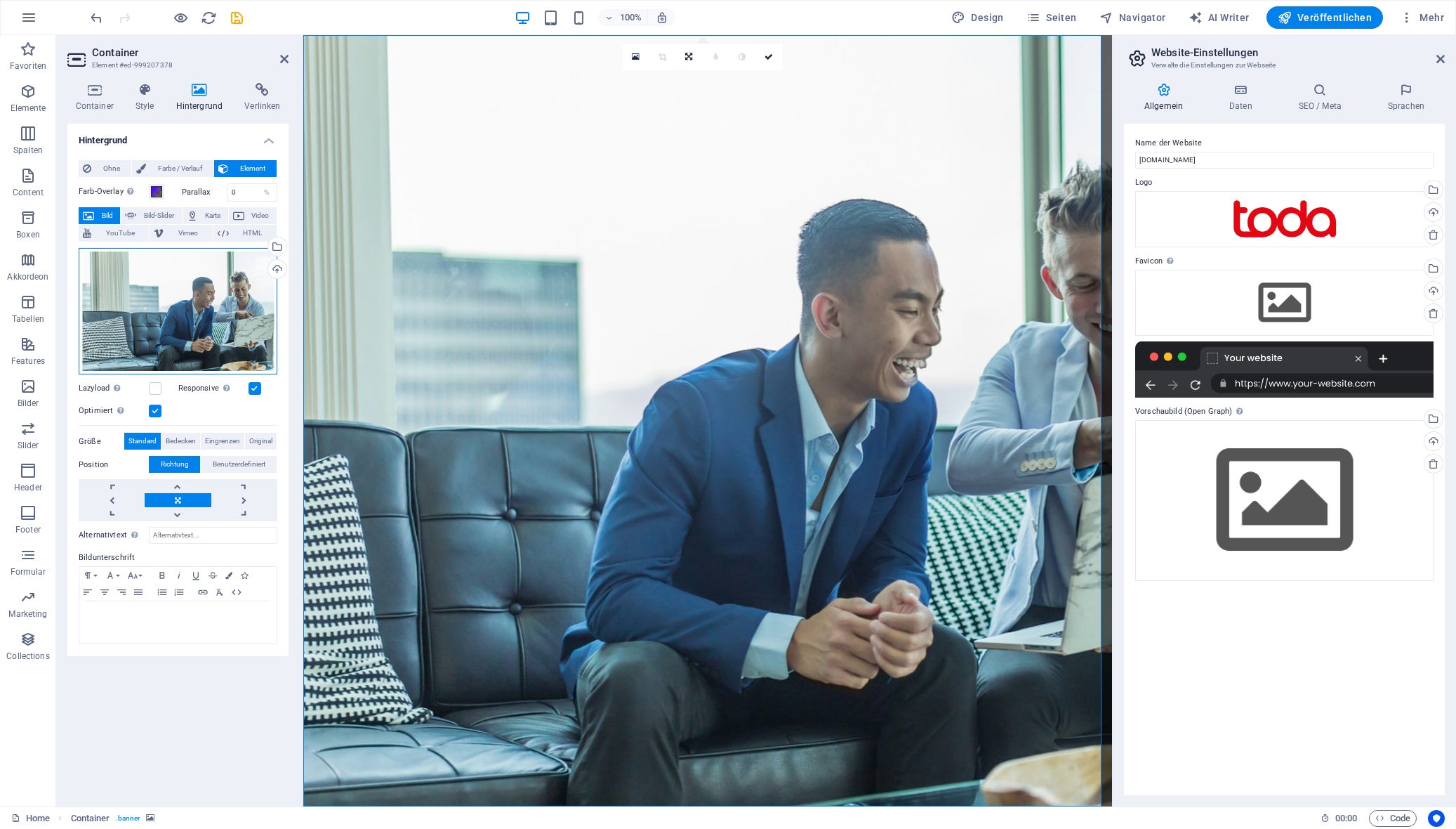
click at [141, 282] on div "Ziehe Dateien zum Hochladen hierher oder klicke hier, um aus Dateien oder koste…" at bounding box center [177, 311] width 199 height 127
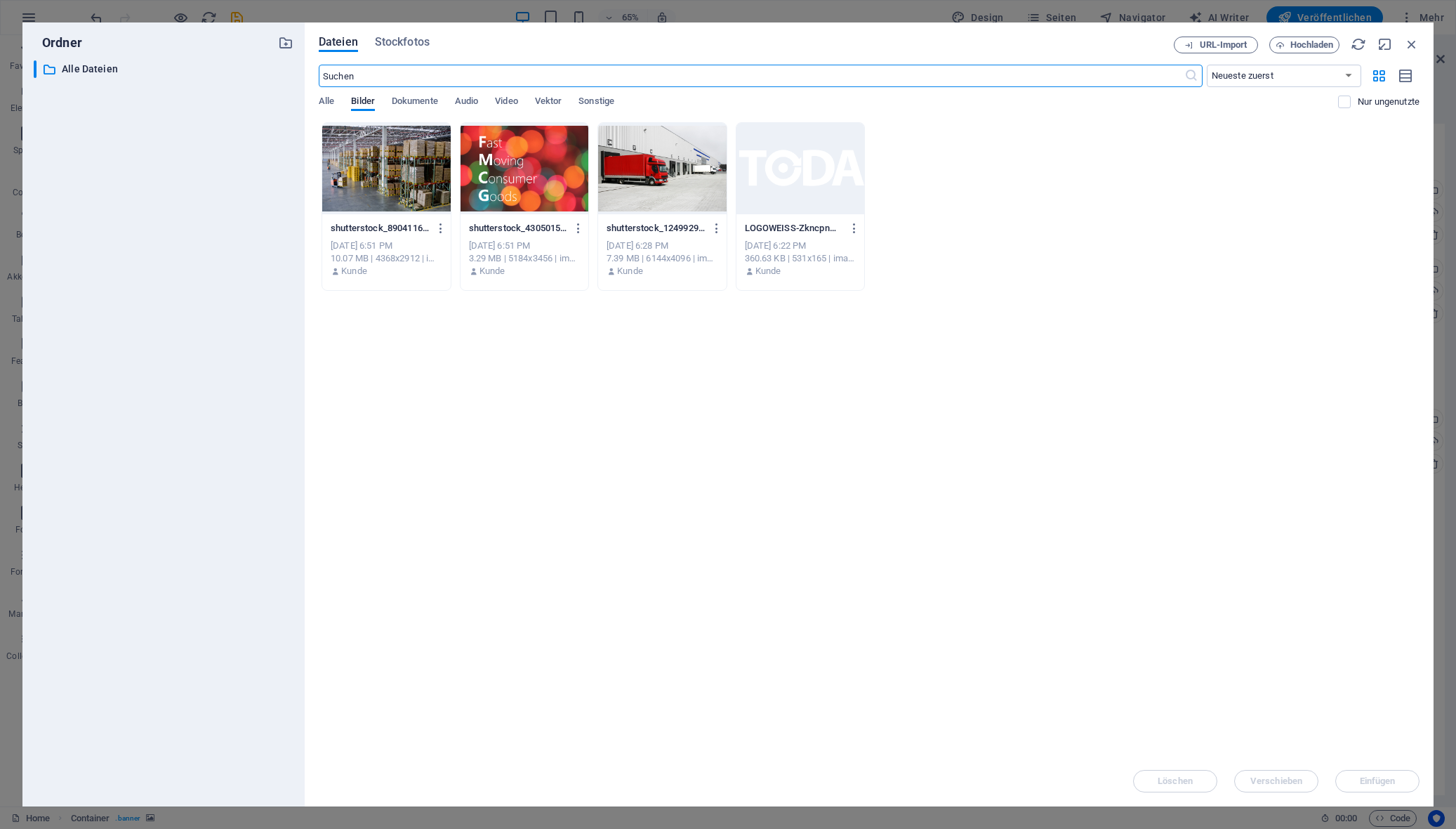
click at [655, 162] on div at bounding box center [662, 168] width 129 height 91
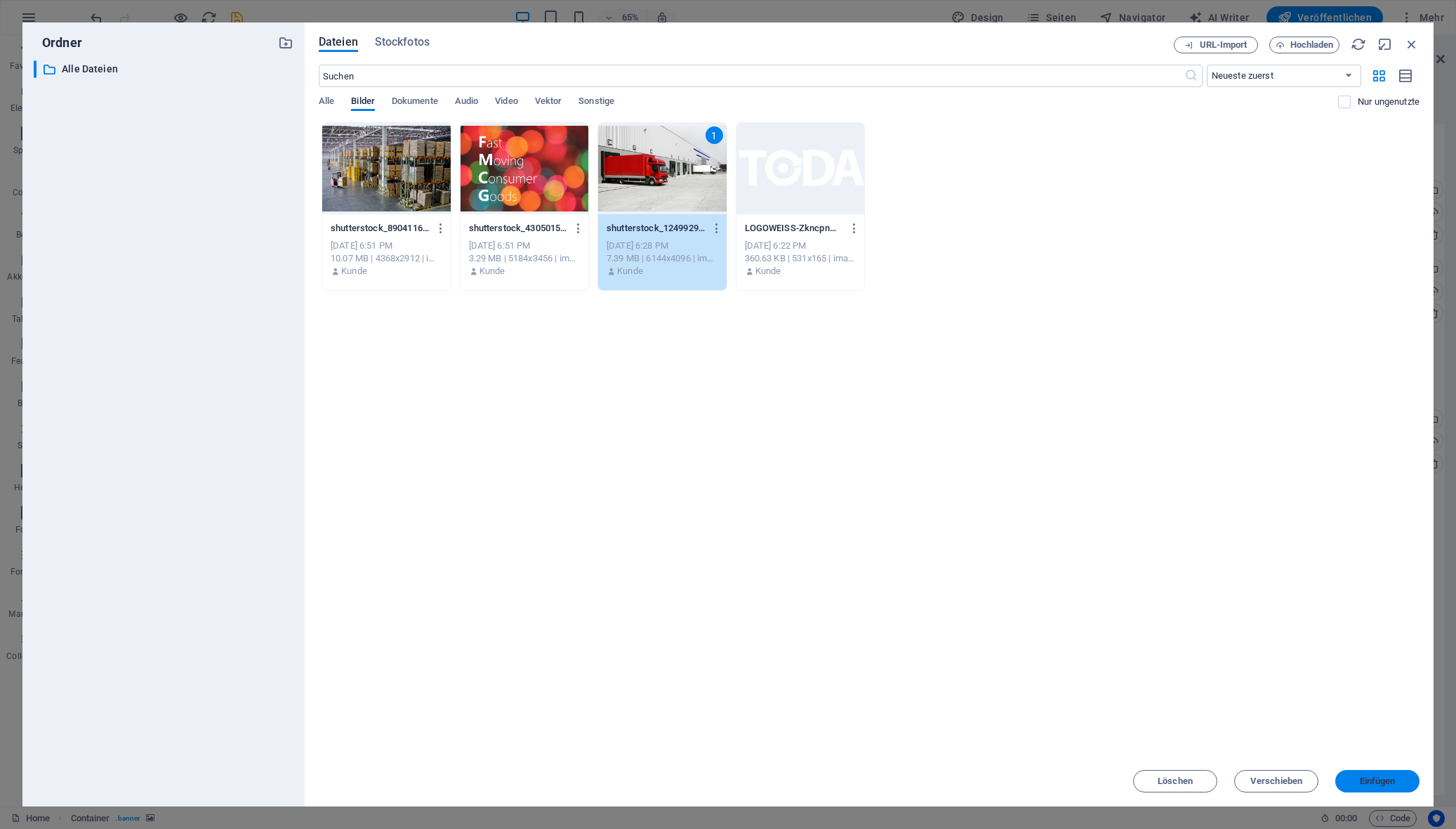
click at [1279, 787] on button "Einfügen" at bounding box center [1378, 780] width 84 height 22
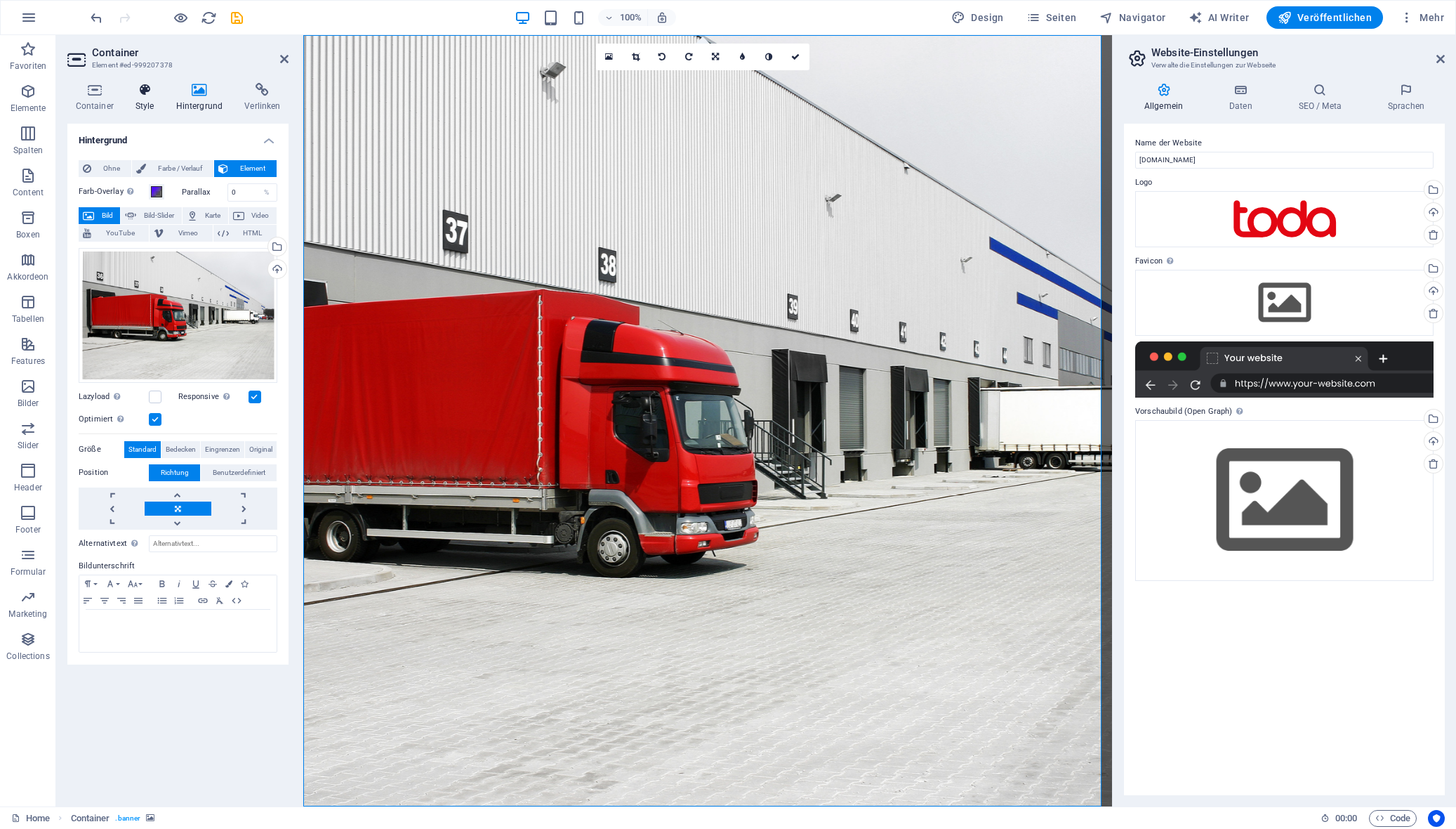
click at [150, 94] on icon at bounding box center [144, 89] width 35 height 14
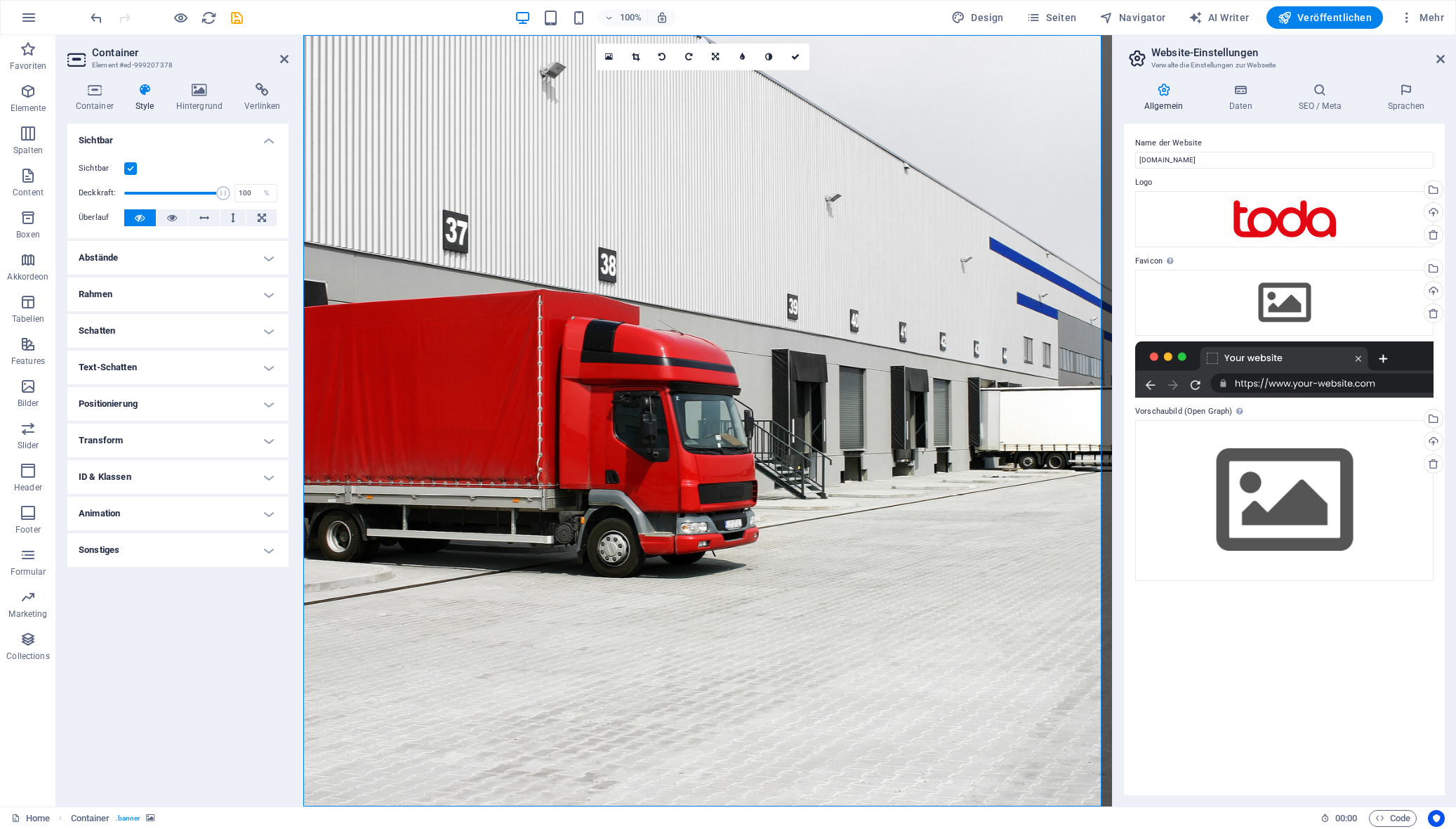
click at [130, 166] on label at bounding box center [130, 168] width 13 height 13
click at [0, 0] on input "Sichtbar" at bounding box center [0, 0] width 0 height 0
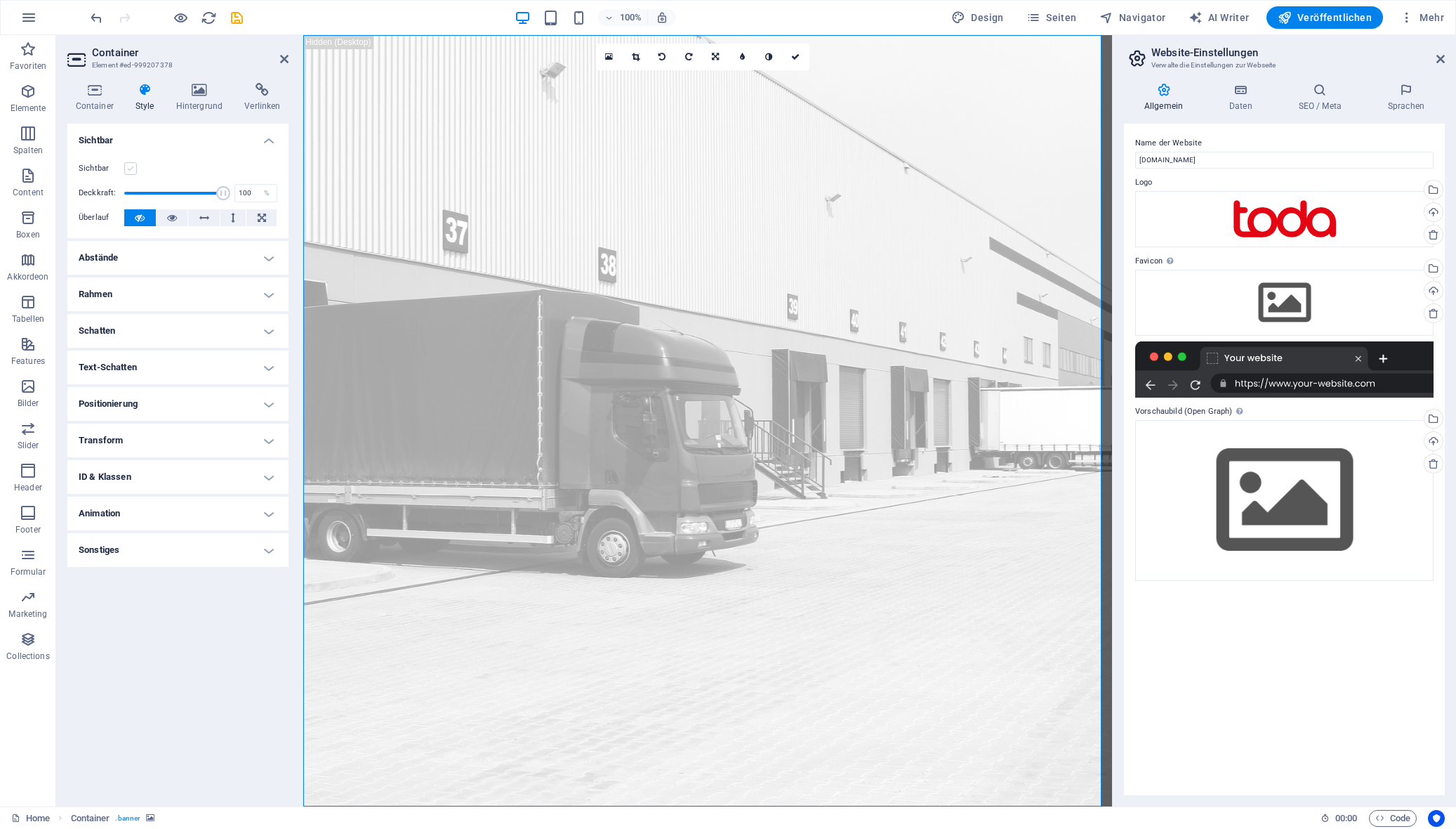
click at [130, 166] on label at bounding box center [130, 168] width 13 height 13
click at [0, 0] on input "Sichtbar" at bounding box center [0, 0] width 0 height 0
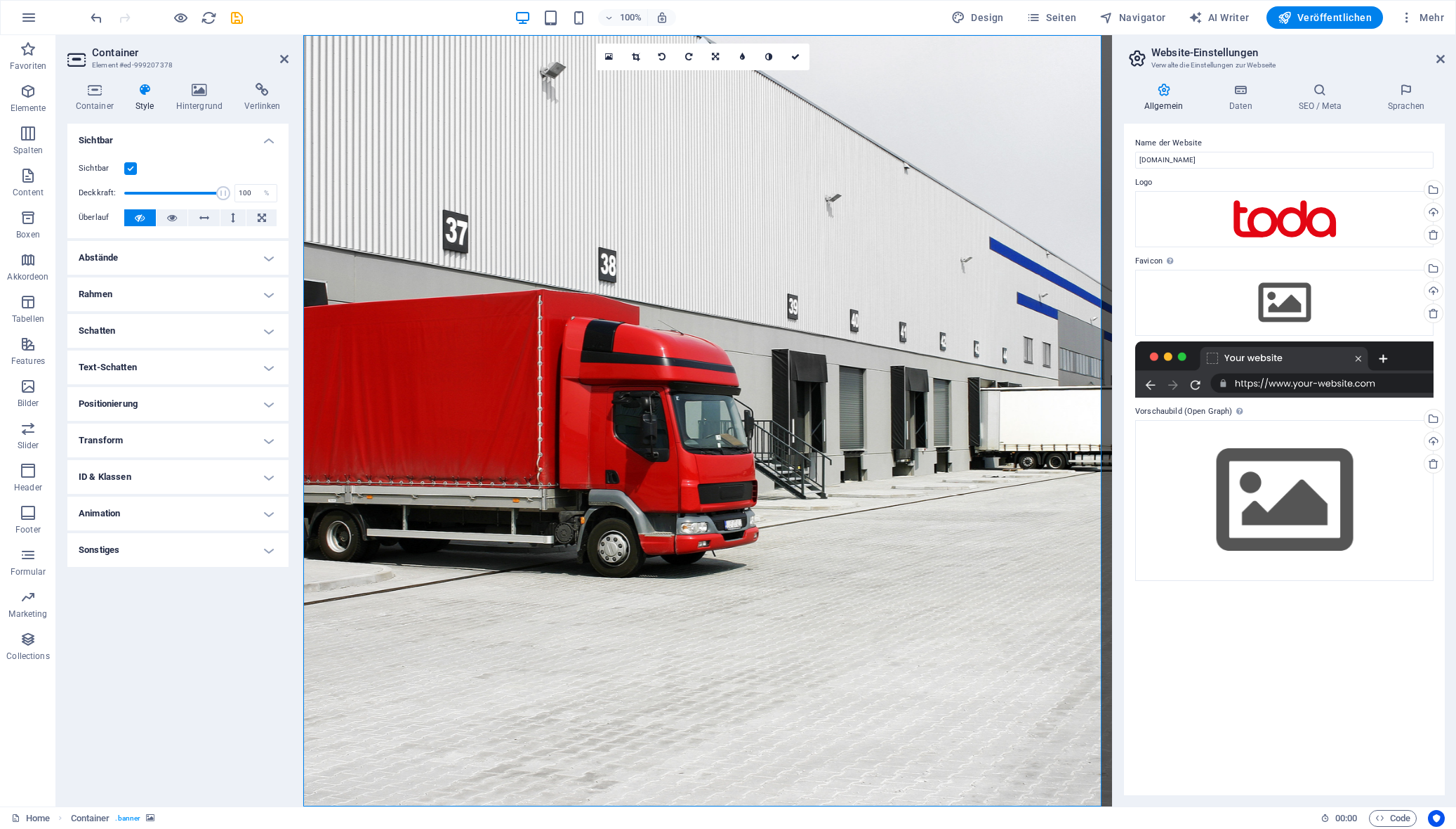
click at [130, 166] on label at bounding box center [130, 168] width 13 height 13
click at [0, 0] on input "Sichtbar" at bounding box center [0, 0] width 0 height 0
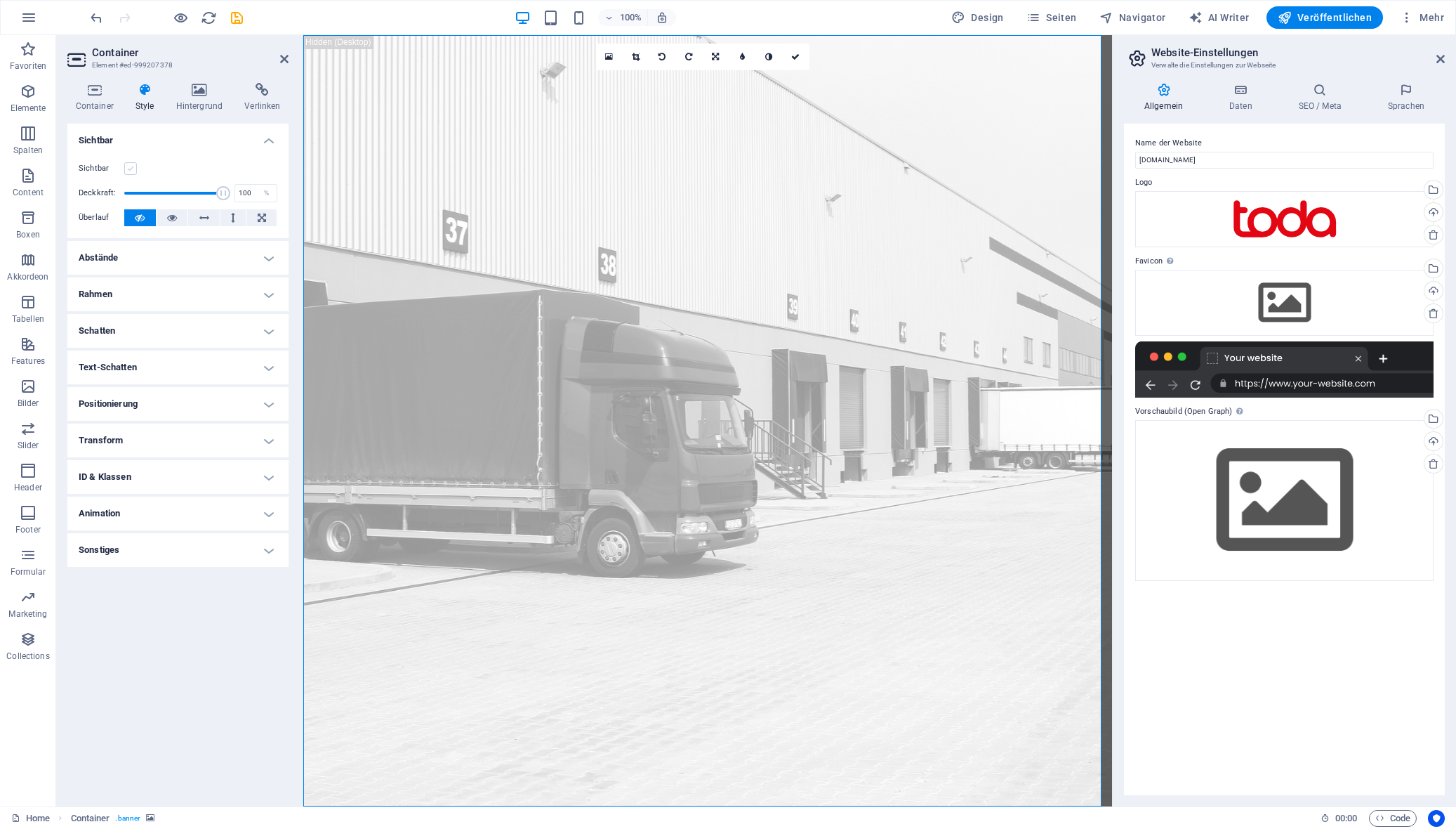
click at [130, 166] on label at bounding box center [130, 168] width 13 height 13
click at [0, 0] on input "Sichtbar" at bounding box center [0, 0] width 0 height 0
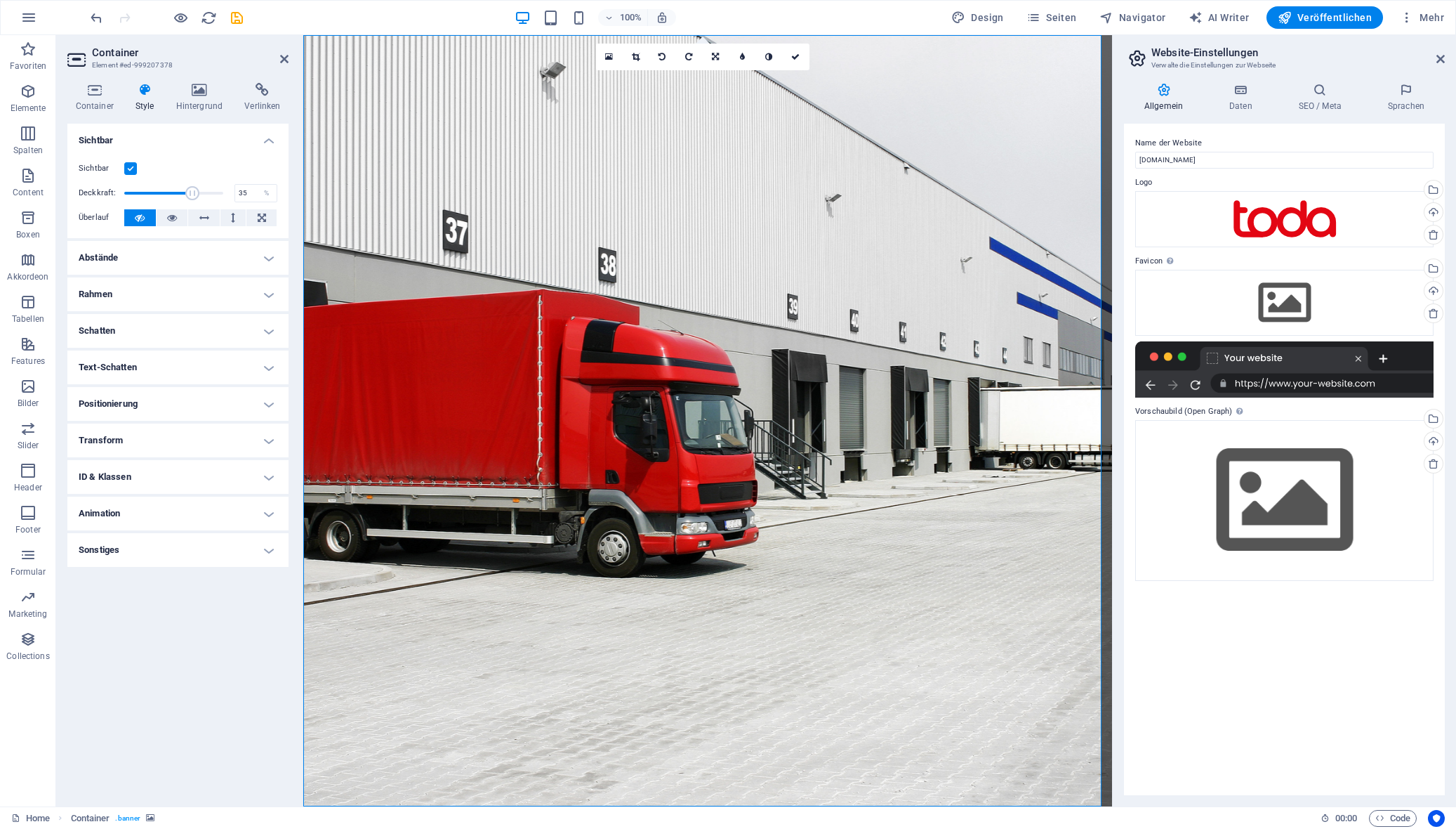
drag, startPoint x: 222, startPoint y: 192, endPoint x: 158, endPoint y: 194, distance: 64.0
click at [186, 194] on span at bounding box center [193, 193] width 14 height 14
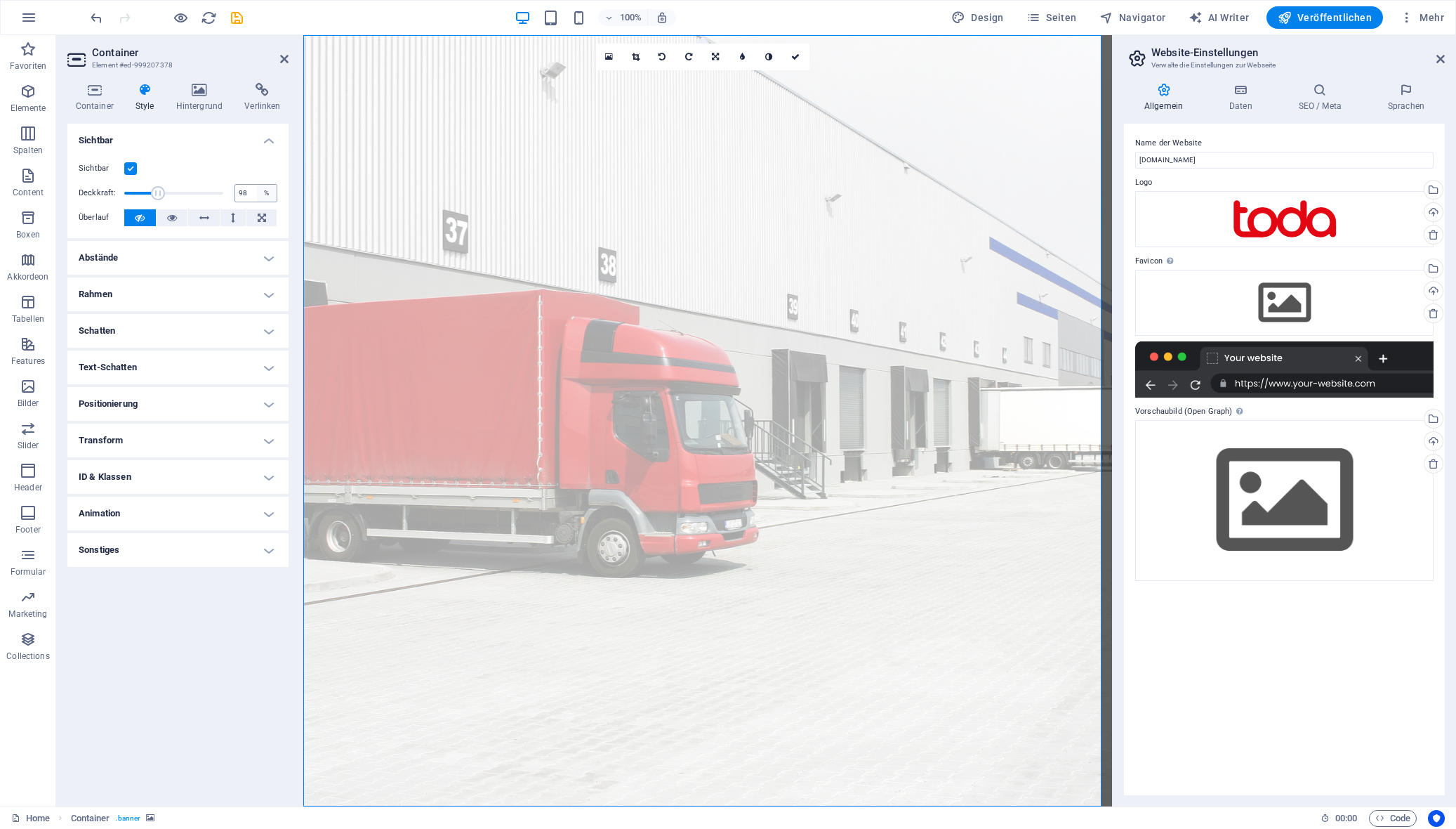
type input "100"
drag, startPoint x: 158, startPoint y: 194, endPoint x: 294, endPoint y: 200, distance: 136.1
click at [294, 200] on div "Container Style Hintergrund Verlinken Größe Höhe Standard px rem % vh vw Mind. …" at bounding box center [178, 439] width 244 height 734
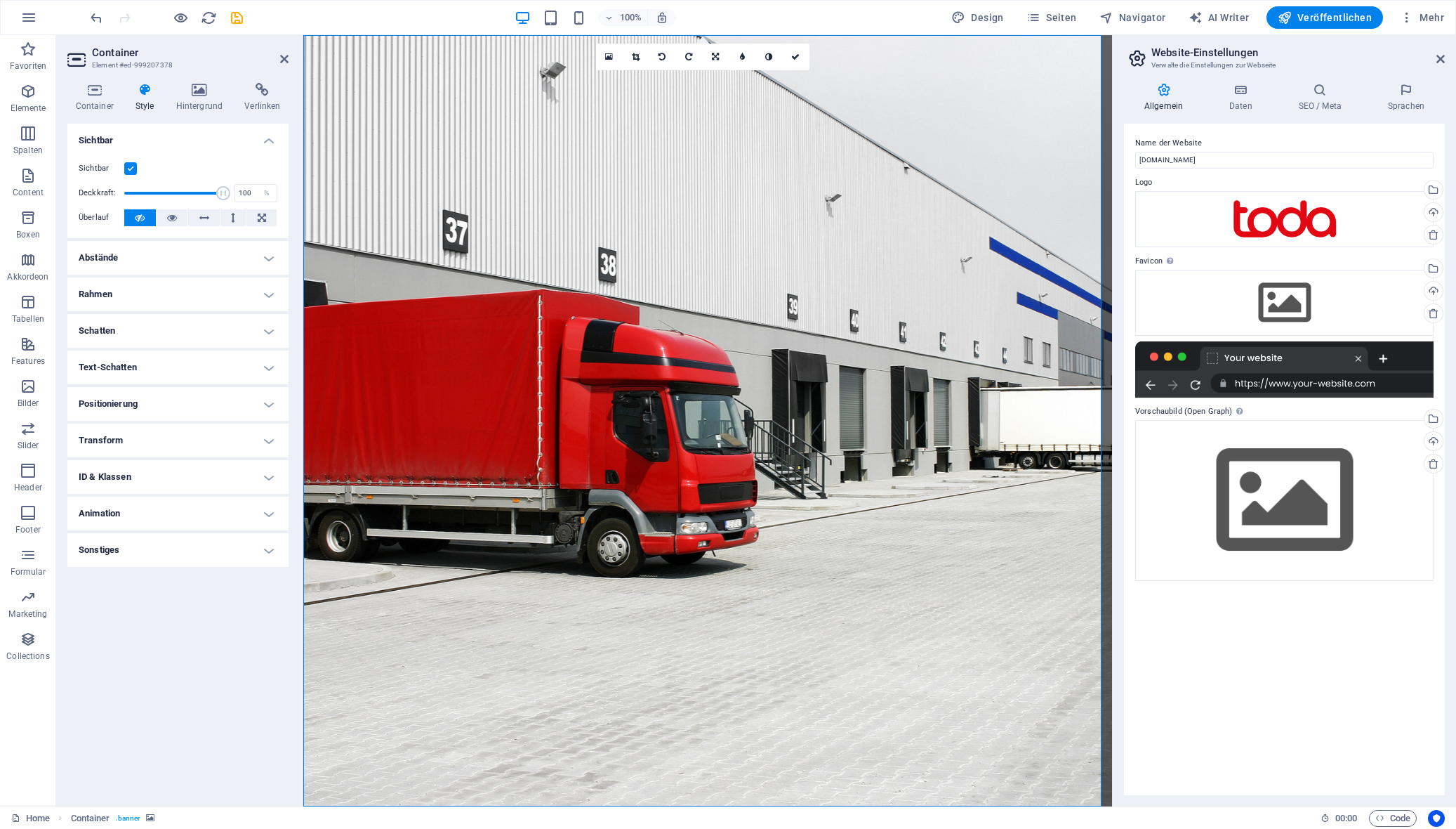
click at [157, 262] on h4 "Abstände" at bounding box center [178, 258] width 222 height 34
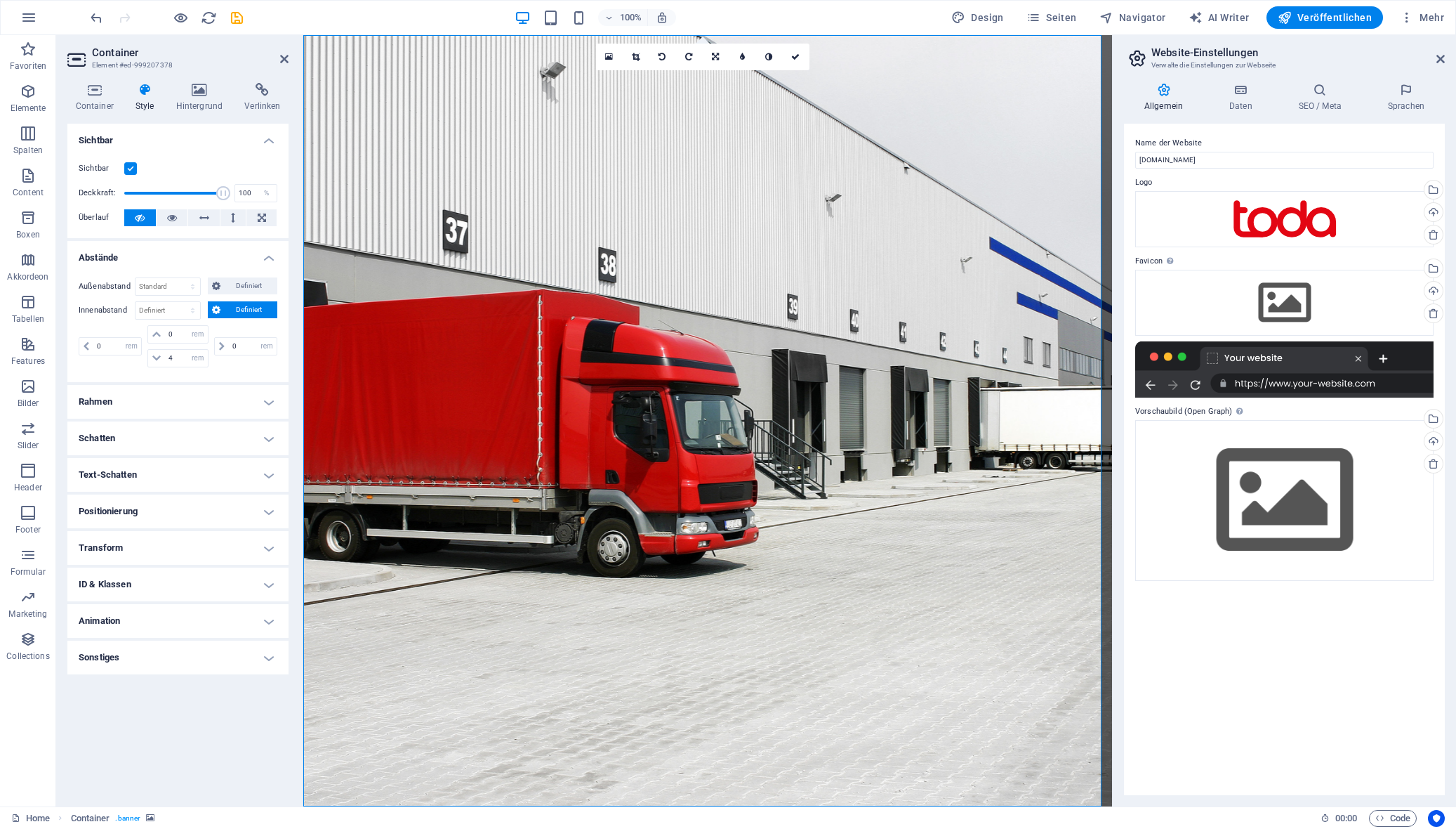
click at [147, 397] on h4 "Rahmen" at bounding box center [178, 402] width 222 height 34
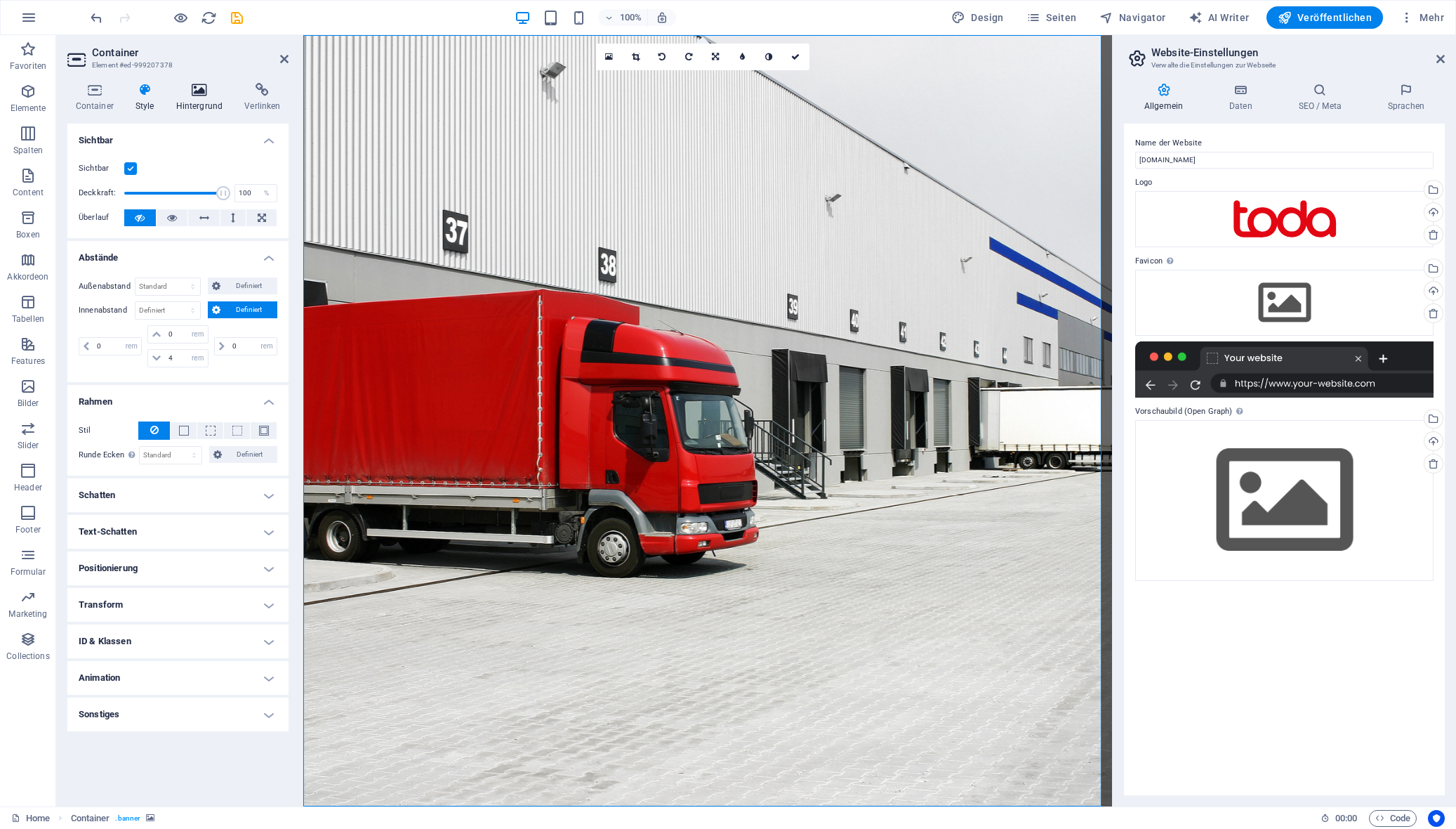
click at [205, 95] on icon at bounding box center [199, 89] width 63 height 14
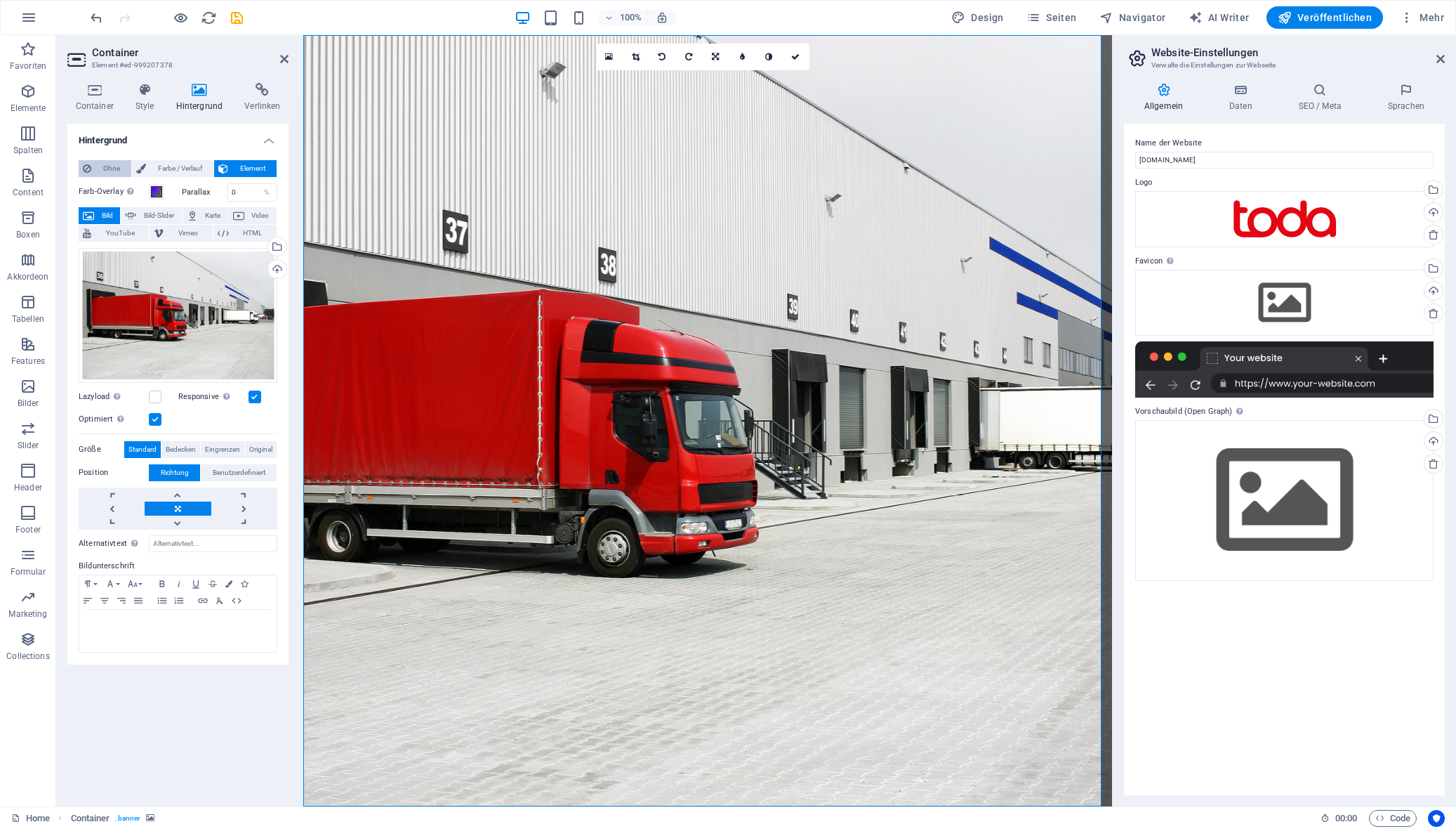
click at [101, 172] on span "Ohne" at bounding box center [111, 169] width 32 height 17
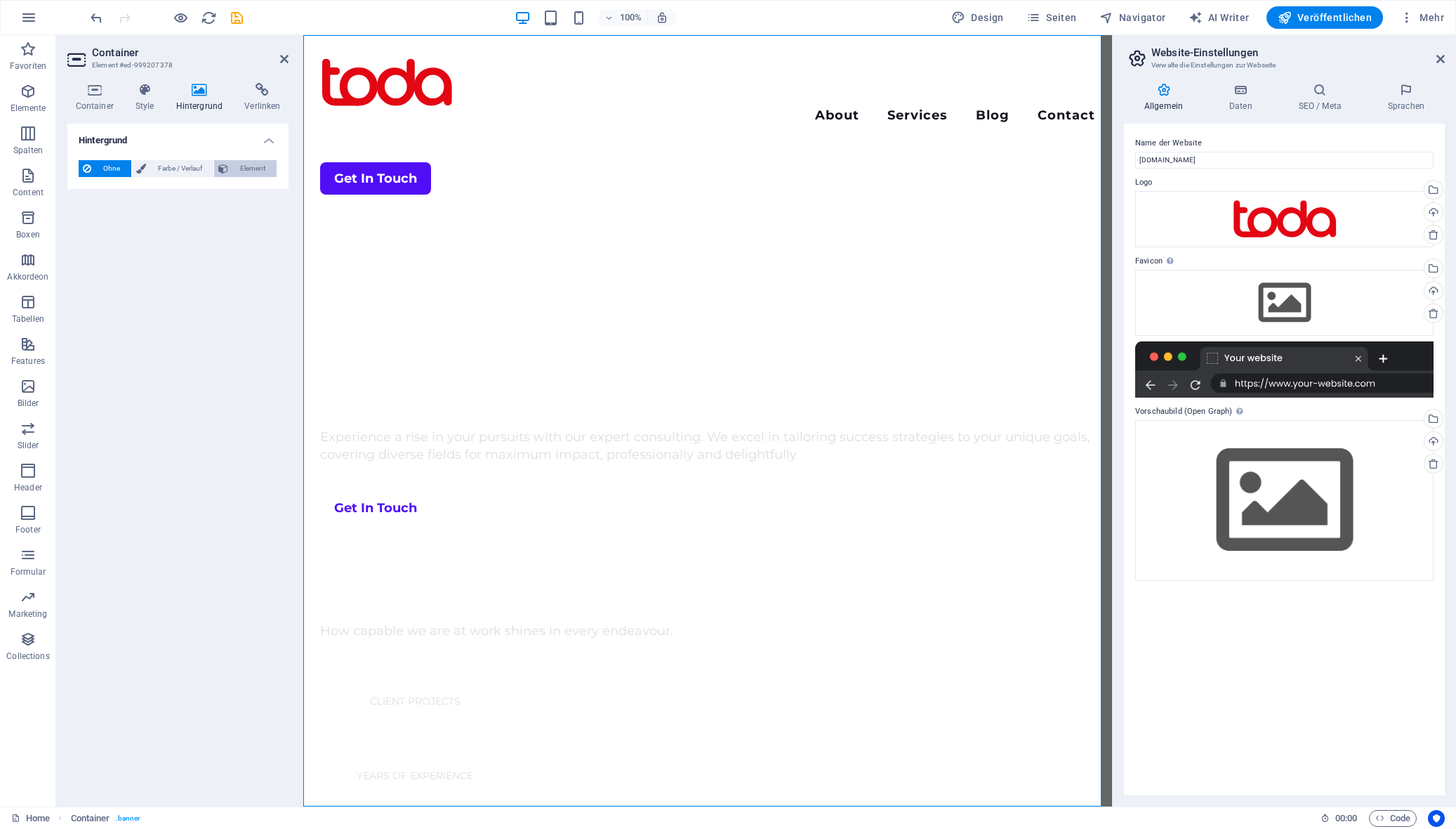
click at [249, 173] on span "Element" at bounding box center [252, 169] width 40 height 17
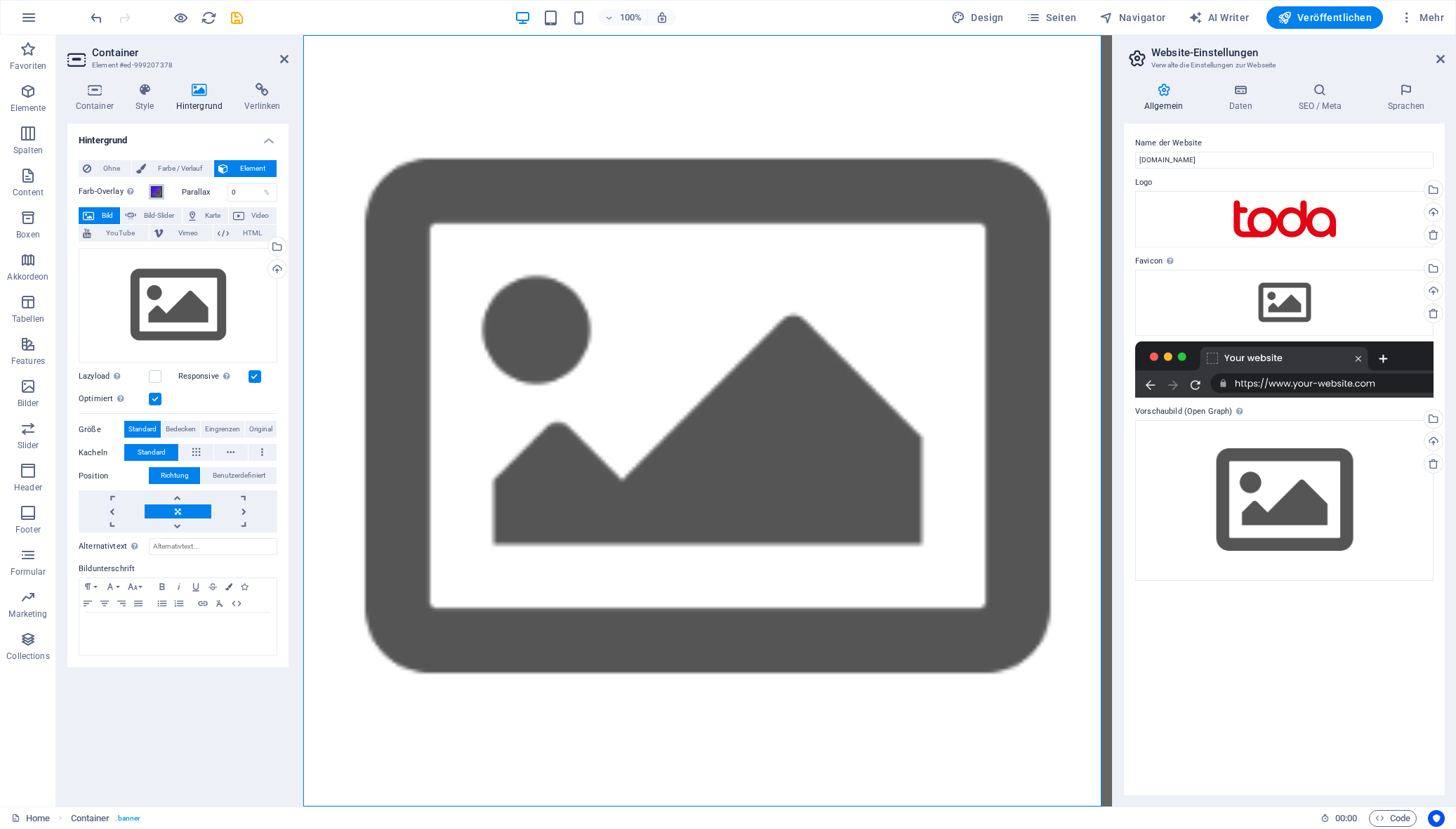
click at [158, 193] on span at bounding box center [156, 191] width 11 height 11
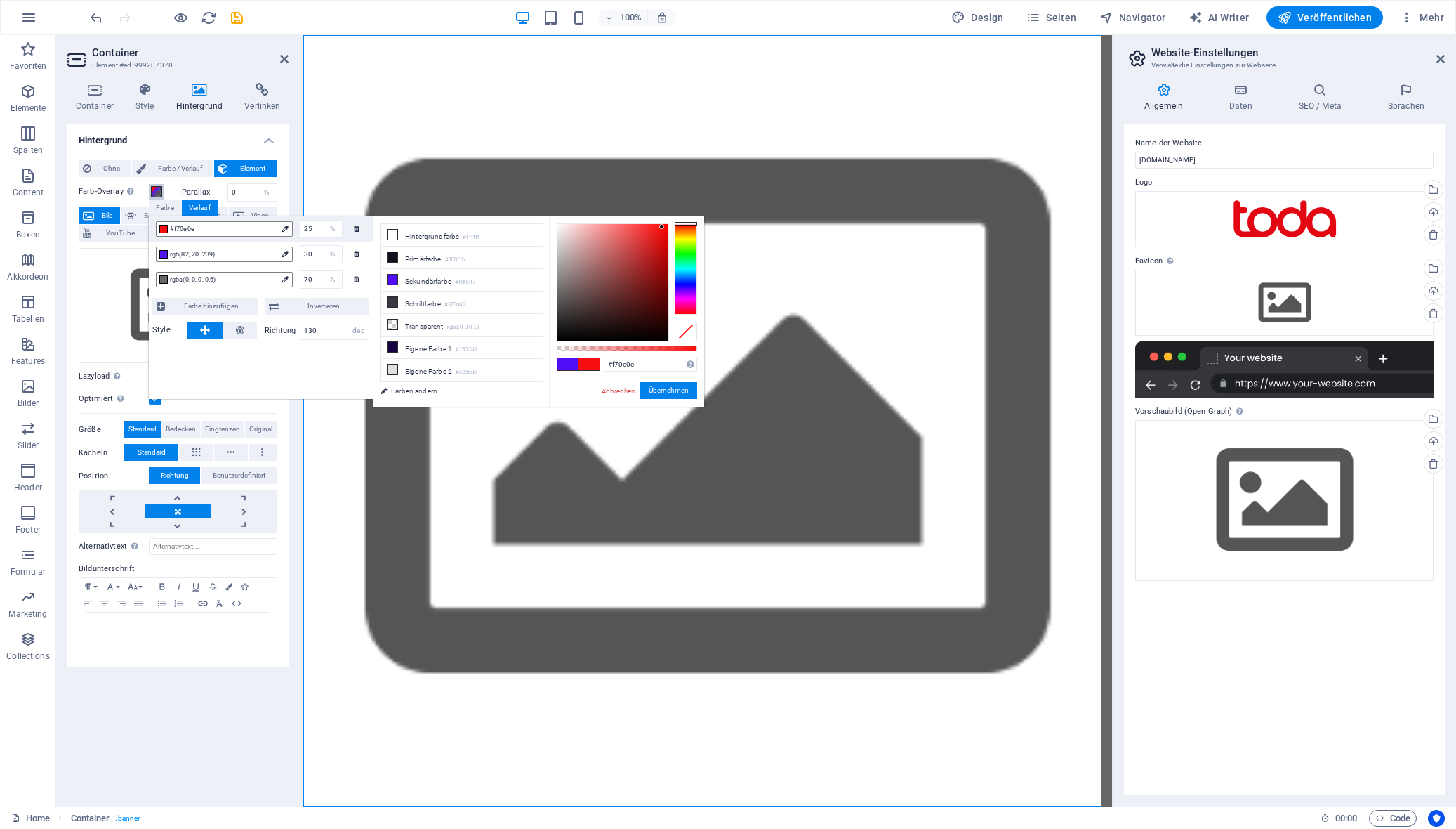
drag, startPoint x: 690, startPoint y: 287, endPoint x: 691, endPoint y: 218, distance: 69.0
click at [691, 218] on div "#f70e0e Unterstützte Formate: #0852ed rgb(8, 82, 237) rgba(8, 82, 237, 90%) hsv…" at bounding box center [627, 413] width 155 height 394
click at [236, 256] on span "rgb(82, 20, 239)" at bounding box center [222, 254] width 106 height 13
drag, startPoint x: 688, startPoint y: 285, endPoint x: 692, endPoint y: 217, distance: 68.1
click at [692, 217] on div "#ef1414 Unterstützte Formate: #0852ed rgb(8, 82, 237) rgba(8, 82, 237, 90%) hsv…" at bounding box center [627, 413] width 155 height 394
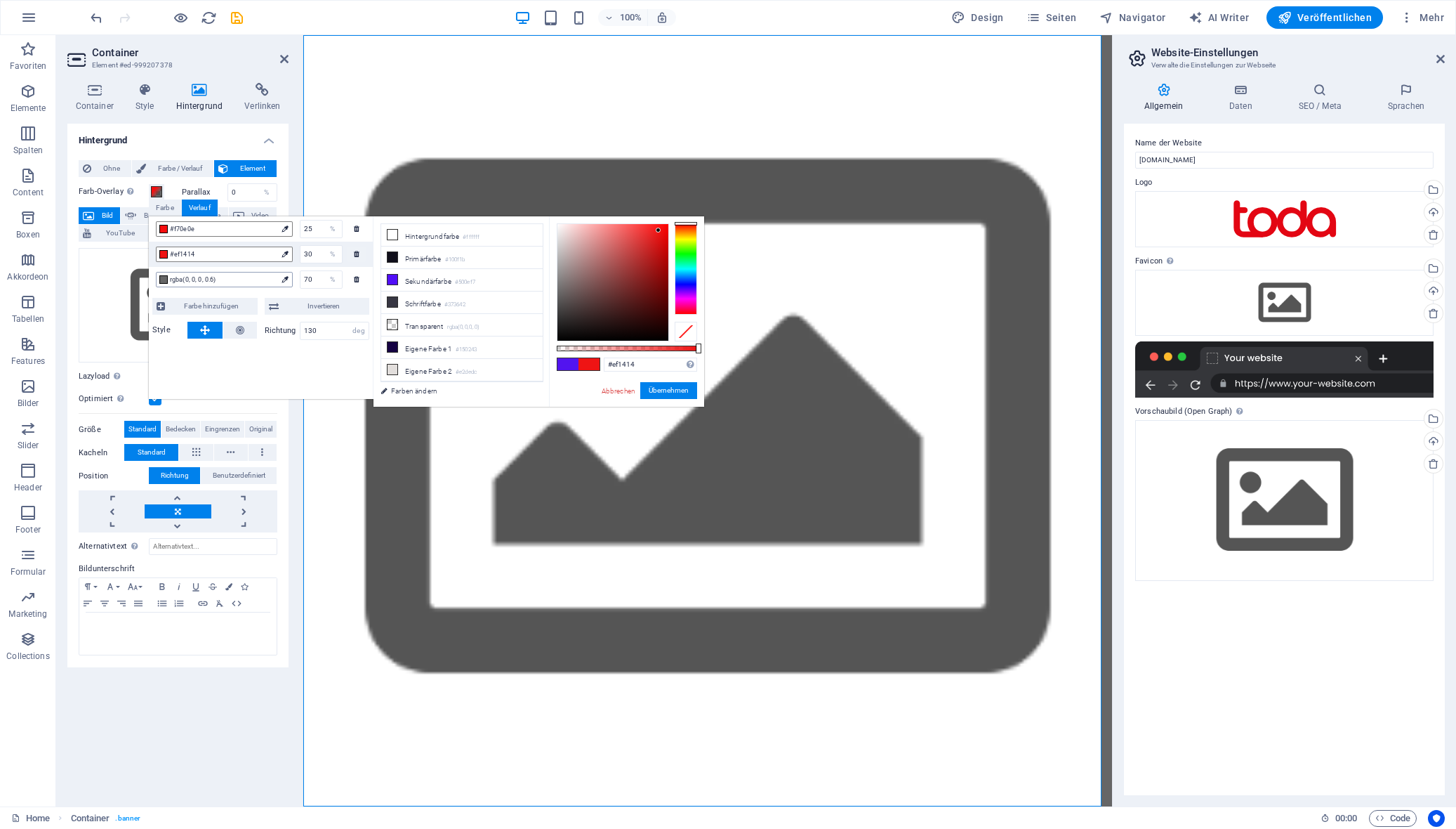
click at [211, 282] on span "rgba(0, 0, 0, 0.6)" at bounding box center [222, 279] width 106 height 13
type input "rgba(118, 118, 118, 0.6)"
drag, startPoint x: 556, startPoint y: 339, endPoint x: 537, endPoint y: 285, distance: 57.2
click at [537, 285] on div "less Hintergrundfarbe #ffffff Primärfarbe #100f1b [GEOGRAPHIC_DATA] #500ef7 Sch…" at bounding box center [538, 311] width 331 height 190
drag, startPoint x: 656, startPoint y: 387, endPoint x: 52, endPoint y: 226, distance: 625.1
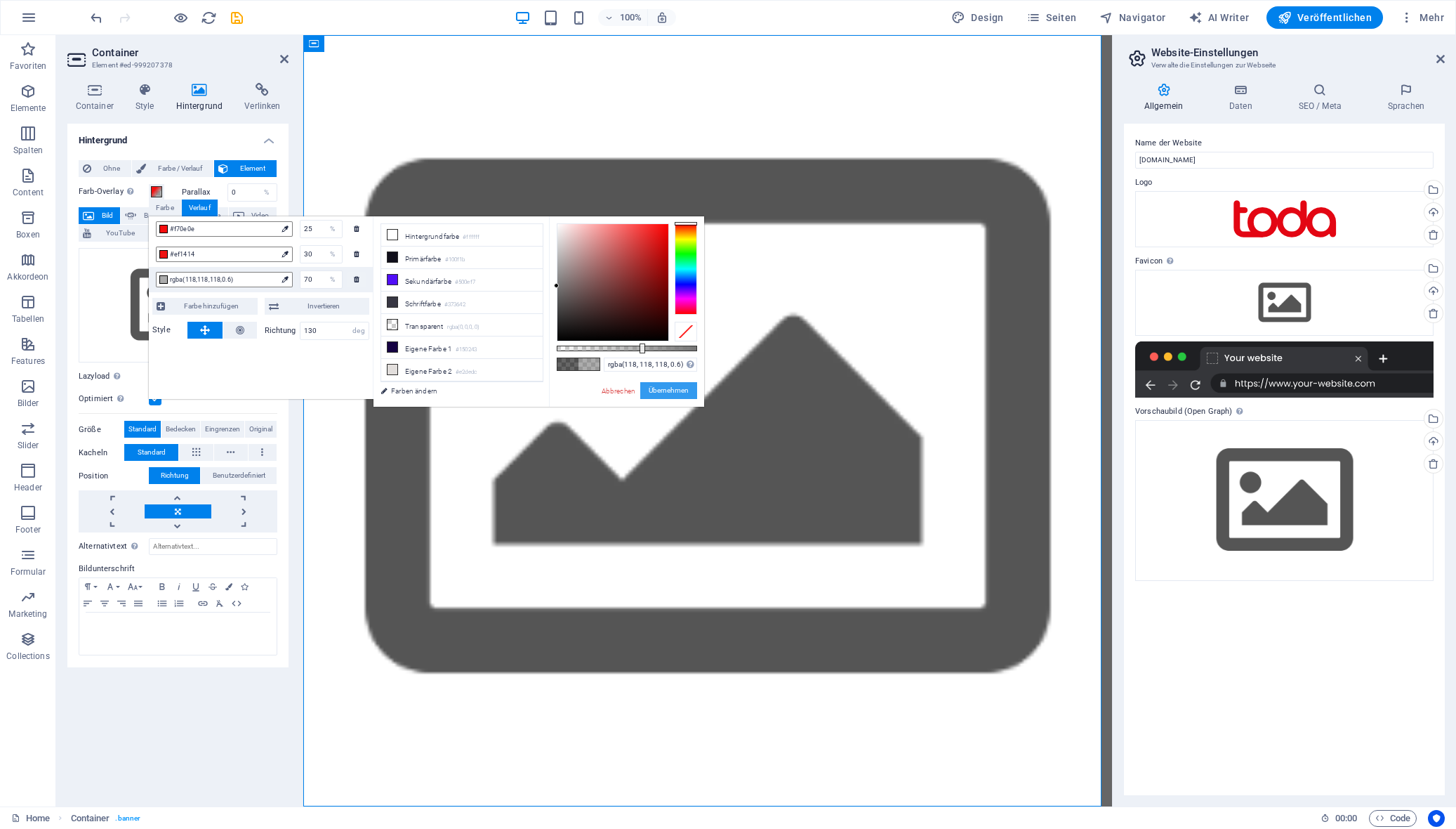
click at [656, 387] on button "Übernehmen" at bounding box center [669, 390] width 57 height 17
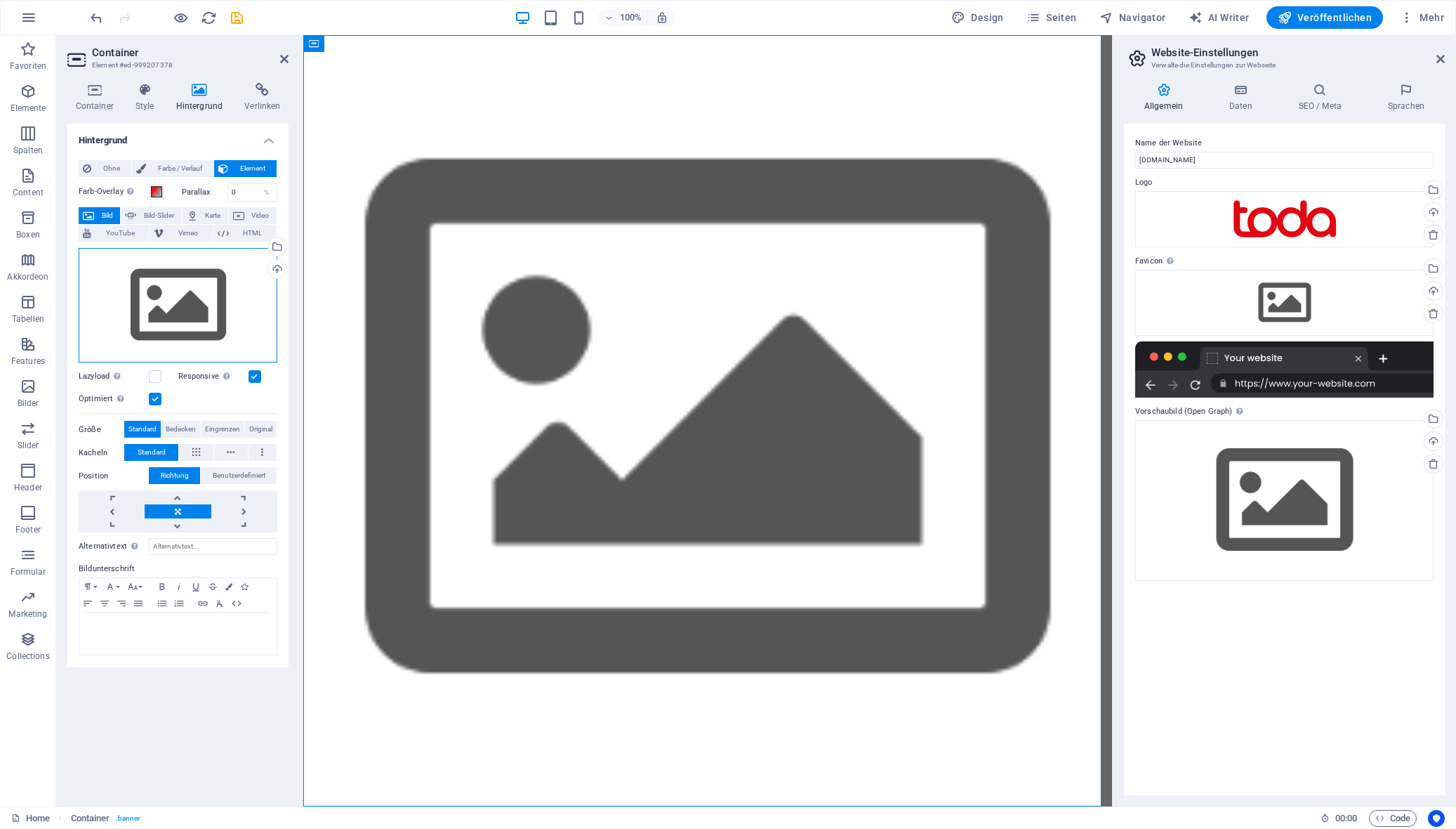
click at [180, 290] on div "Ziehe Dateien zum Hochladen hierher oder klicke hier, um aus Dateien oder koste…" at bounding box center [177, 305] width 199 height 115
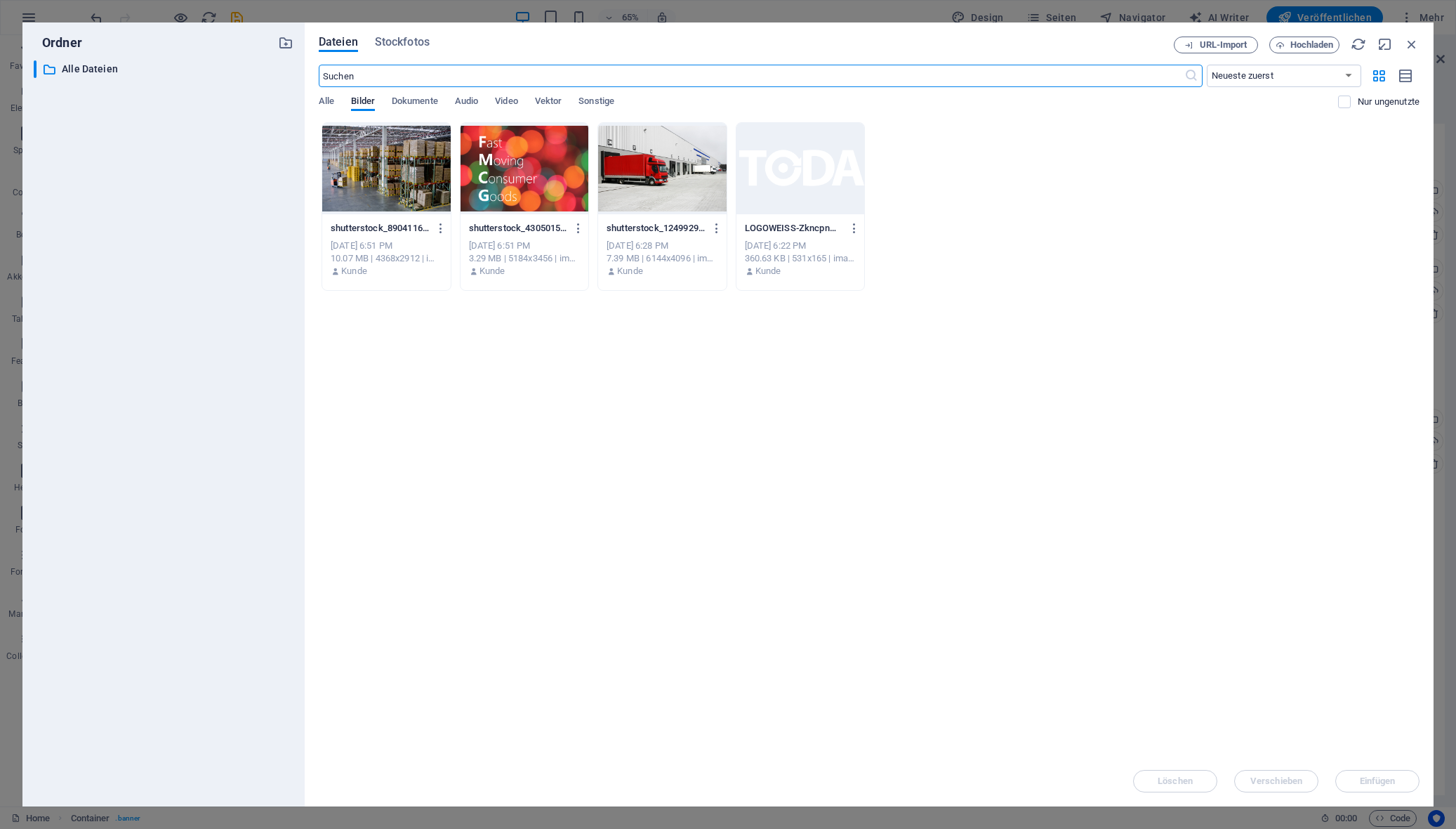
click at [712, 153] on div at bounding box center [662, 168] width 129 height 91
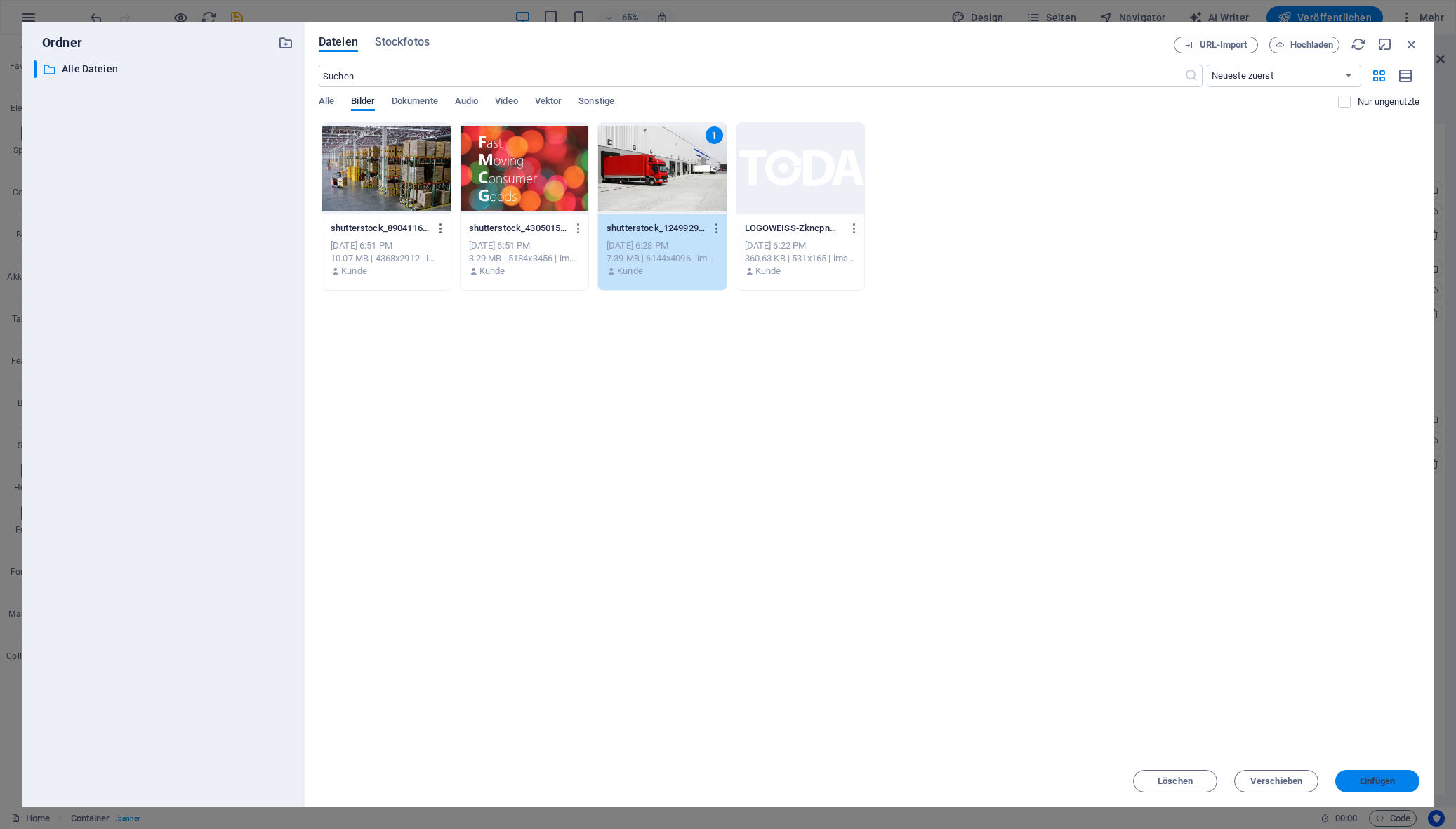
click at [1279, 779] on span "Einfügen" at bounding box center [1378, 781] width 36 height 9
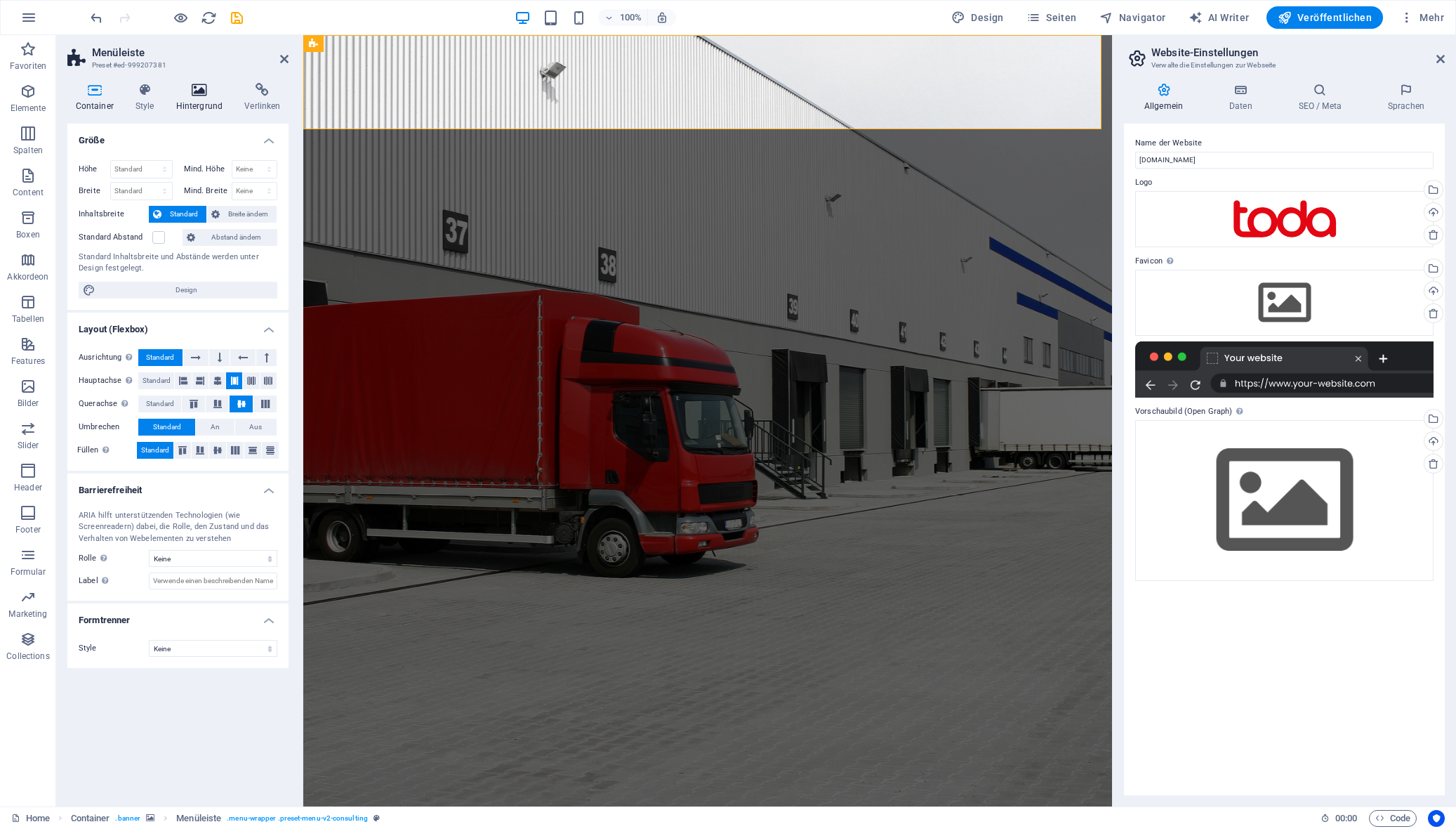
click at [188, 90] on icon at bounding box center [199, 89] width 63 height 14
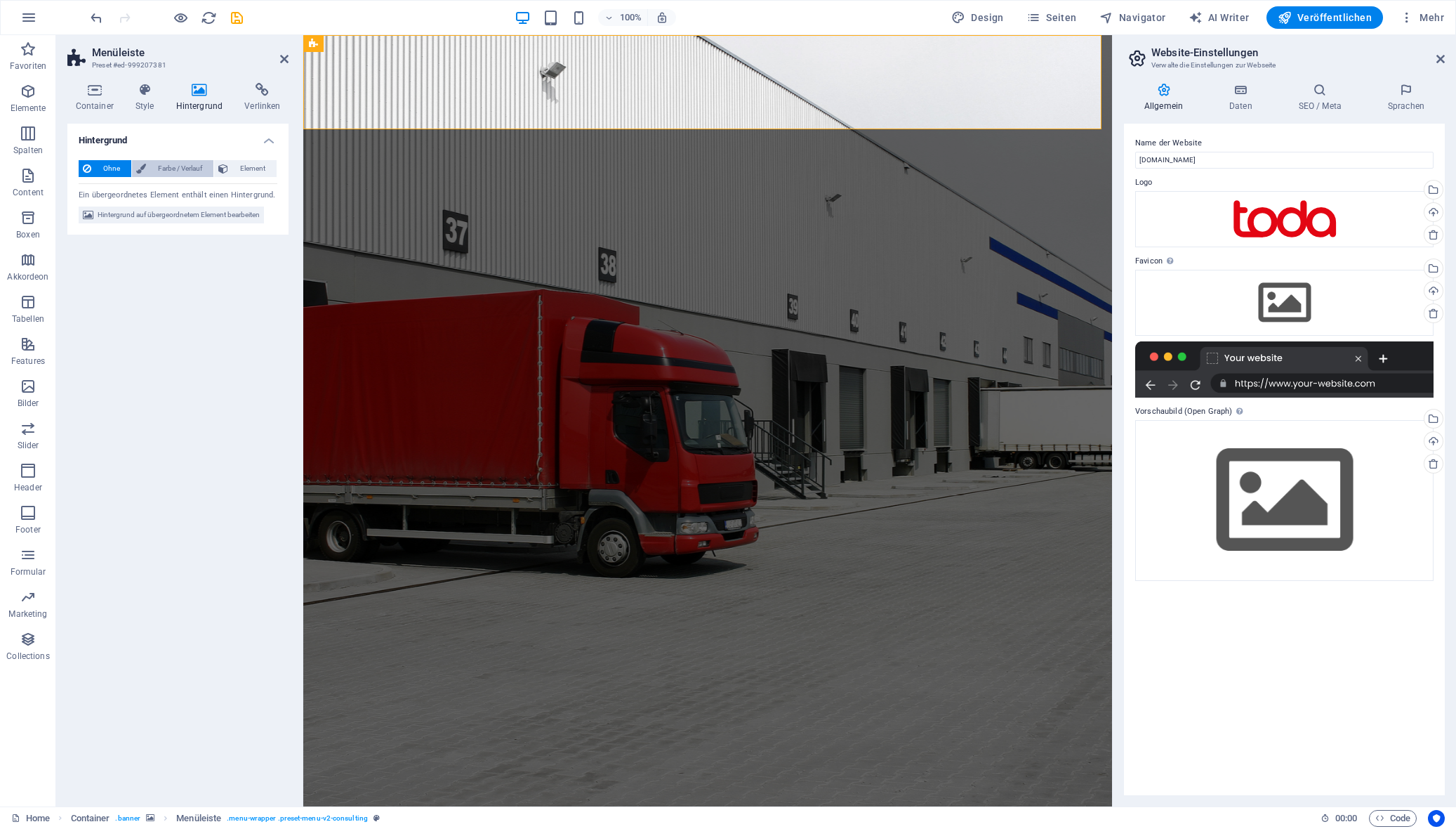
click at [177, 165] on span "Farbe / Verlauf" at bounding box center [179, 169] width 59 height 17
click at [280, 60] on icon at bounding box center [285, 59] width 9 height 11
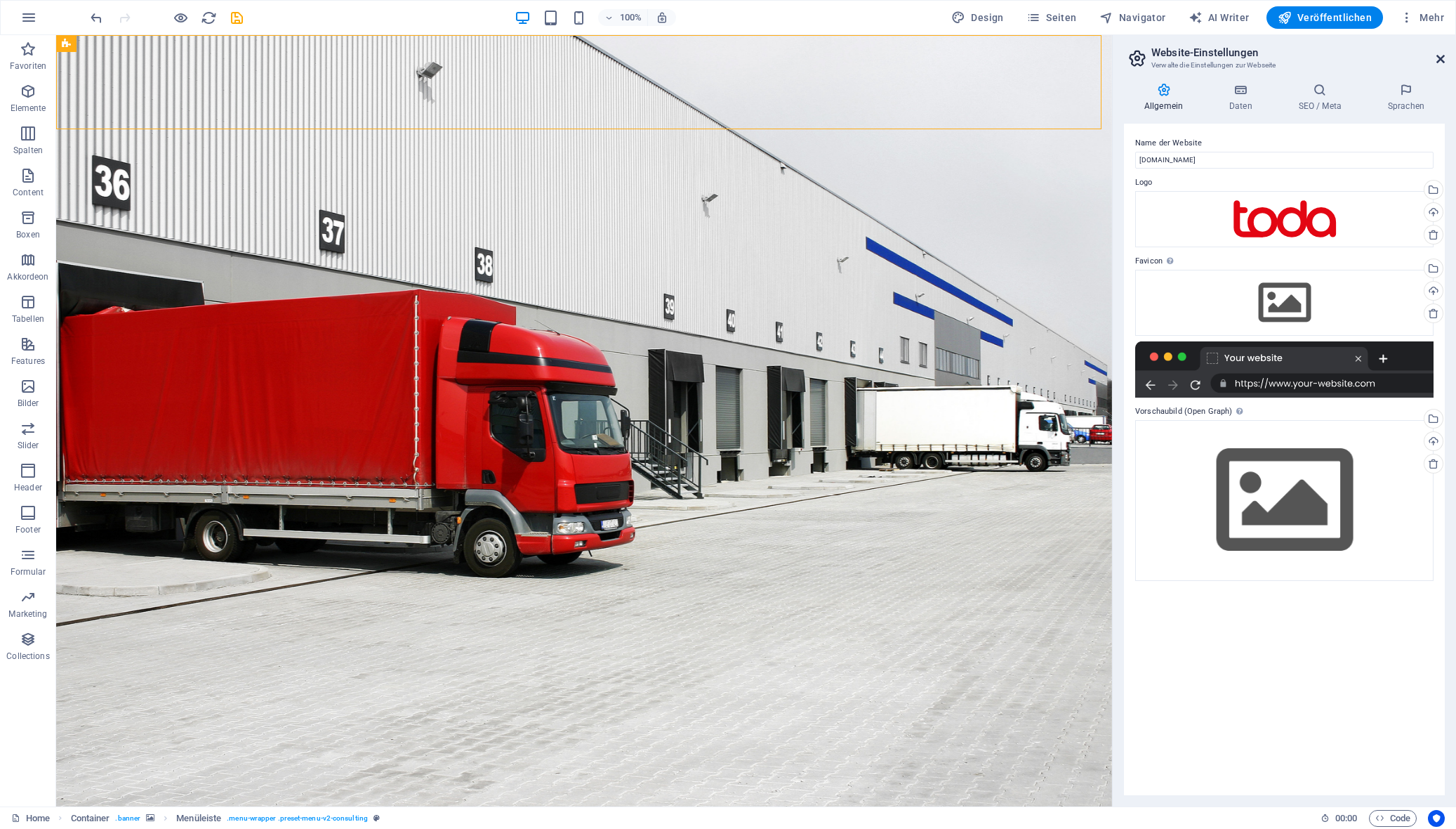
click at [1279, 61] on icon at bounding box center [1441, 59] width 9 height 11
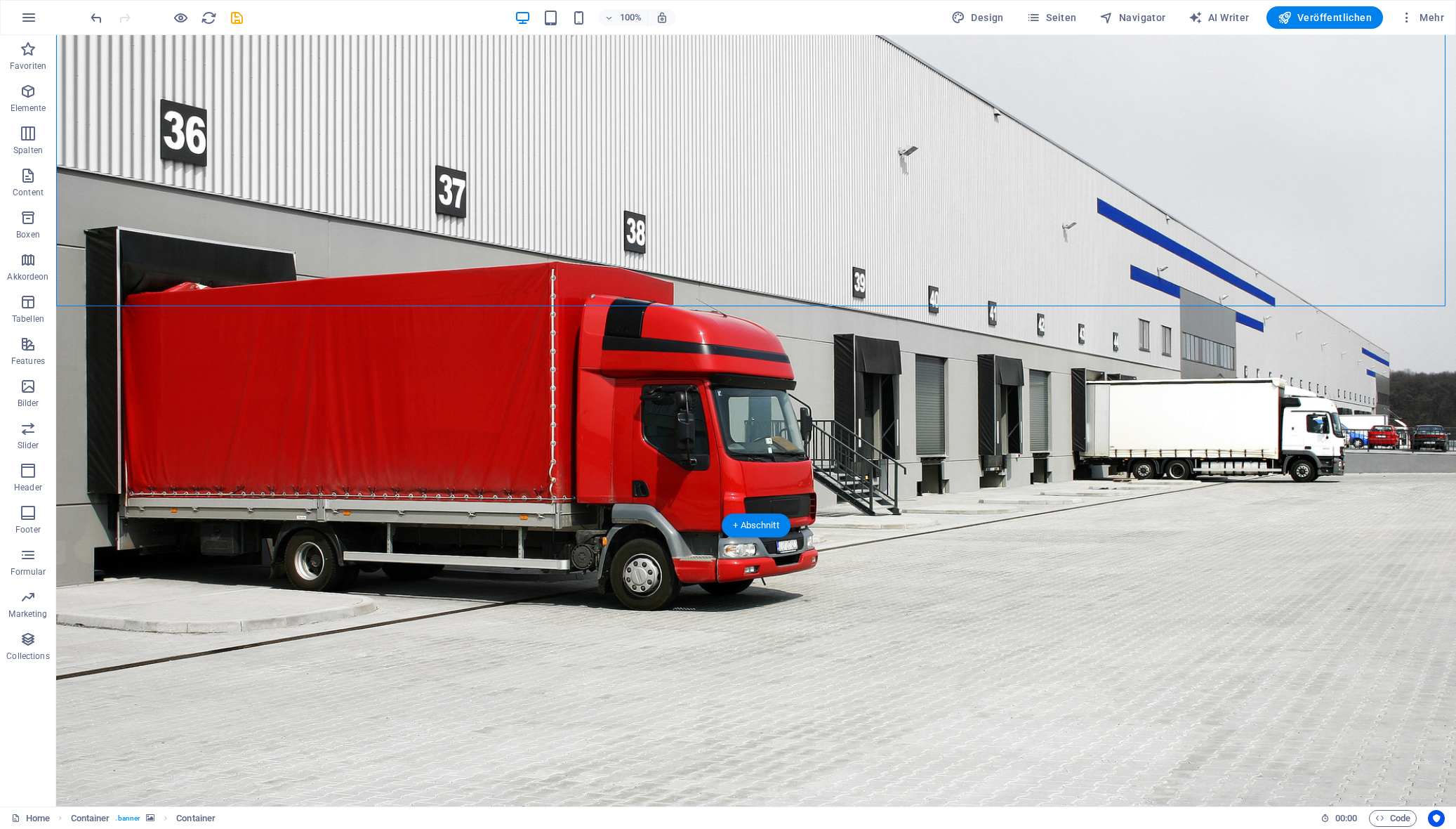
scroll to position [281, 0]
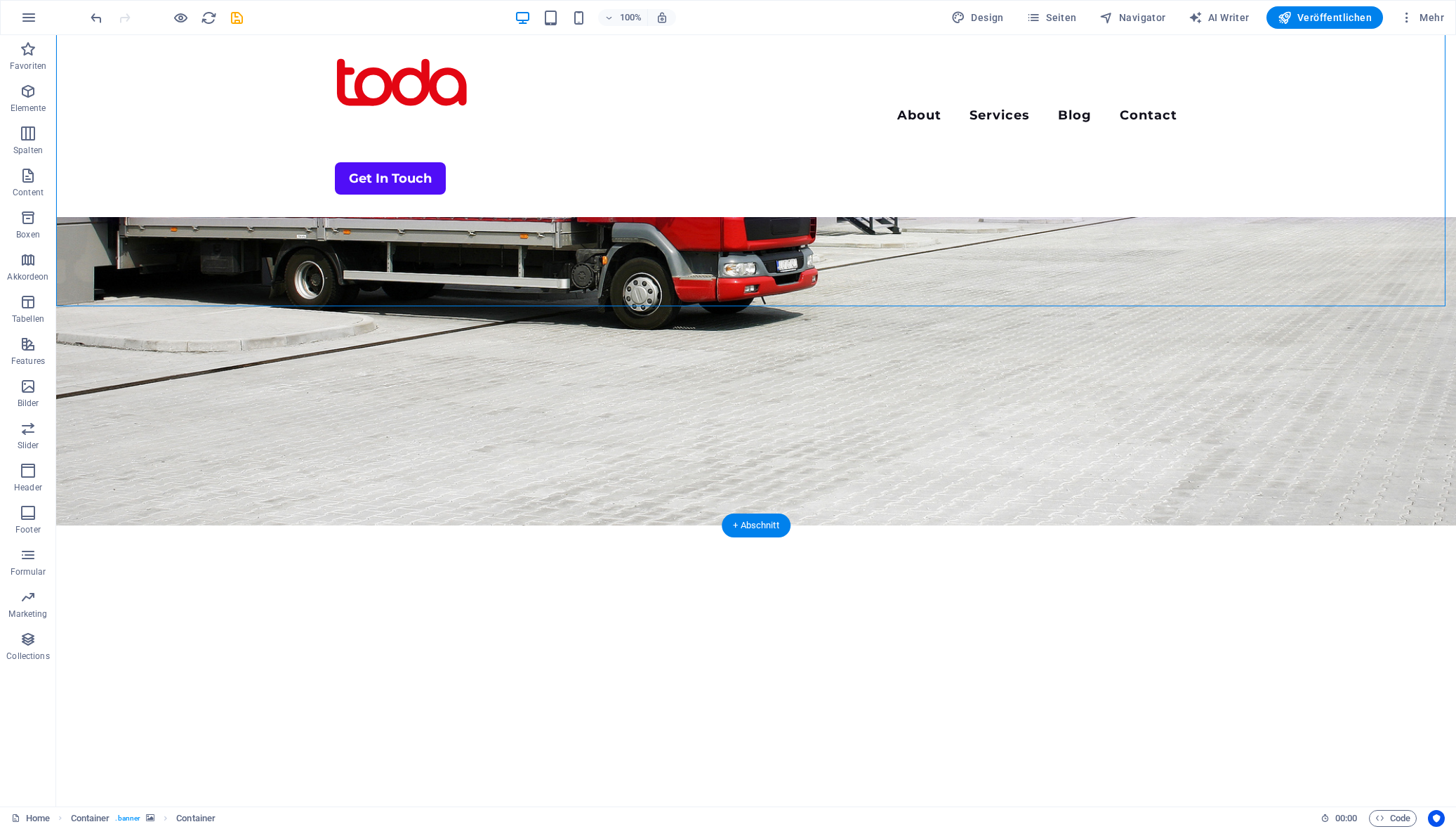
click at [201, 490] on figure at bounding box center [756, 140] width 1400 height 771
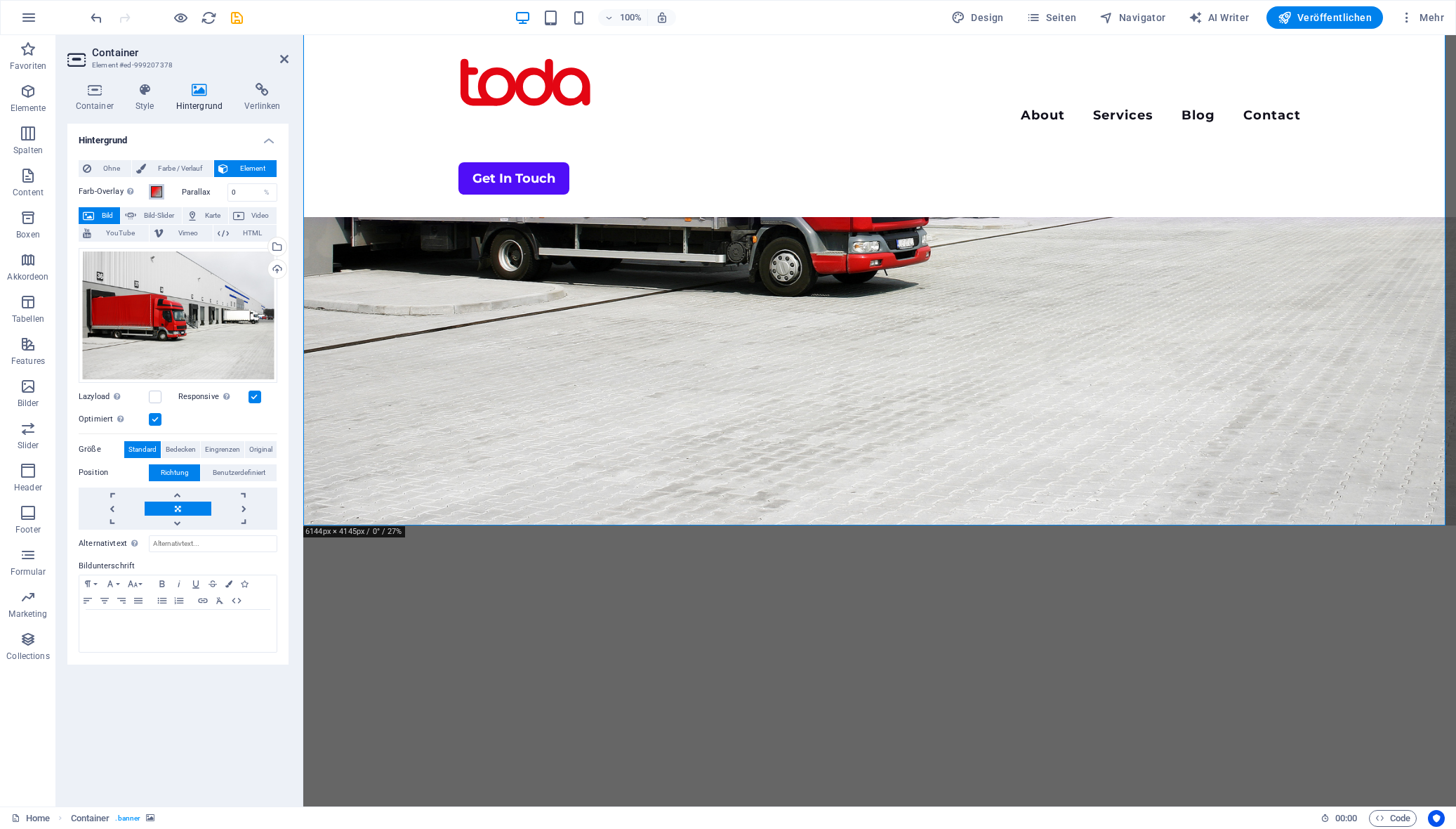
click at [158, 193] on span at bounding box center [156, 191] width 11 height 11
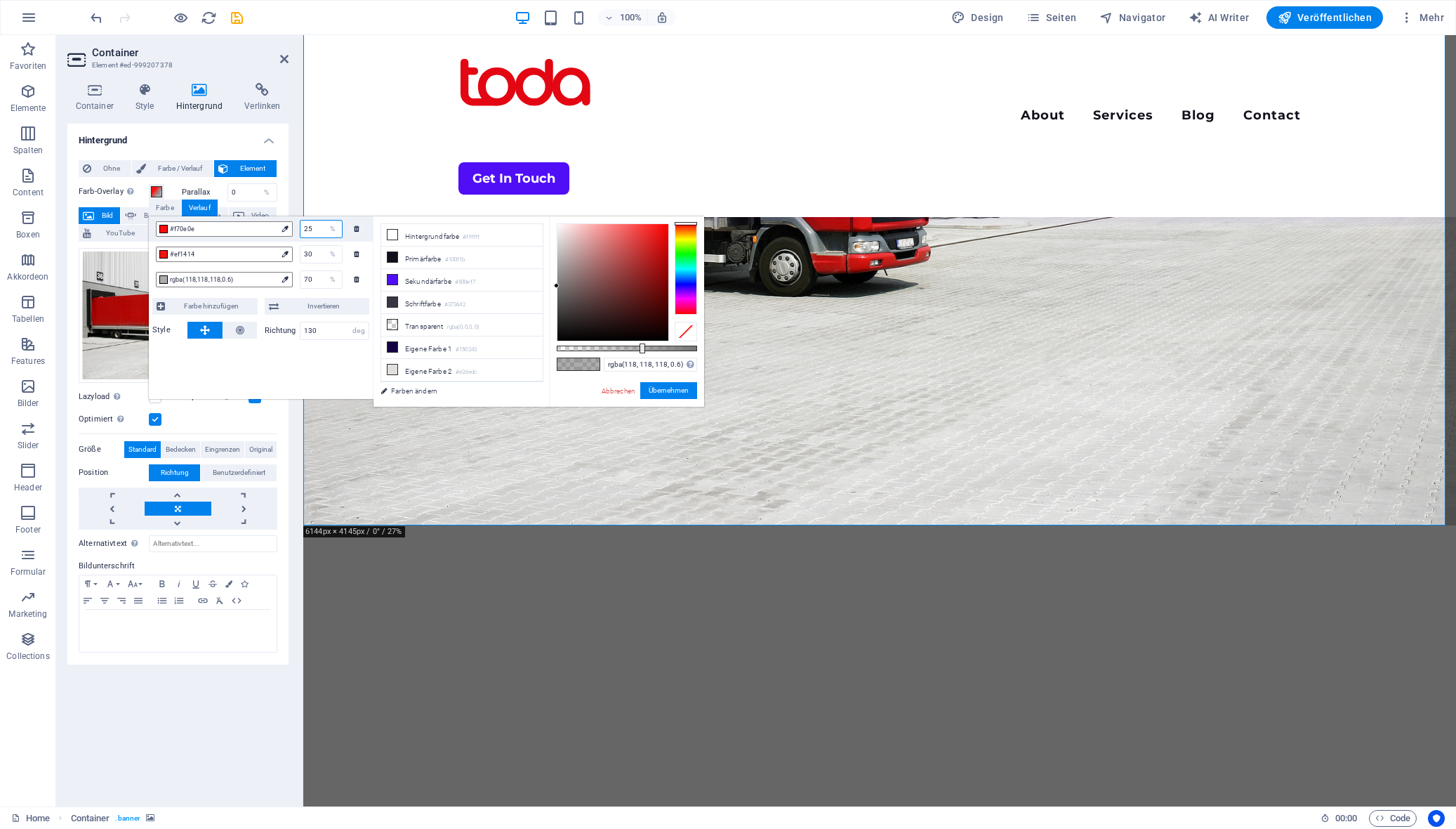
drag, startPoint x: 314, startPoint y: 227, endPoint x: 299, endPoint y: 227, distance: 15.0
click at [299, 227] on div "25 %" at bounding box center [318, 228] width 50 height 18
type input "50"
click at [312, 230] on input "30" at bounding box center [321, 229] width 42 height 17
type input "#ef1414"
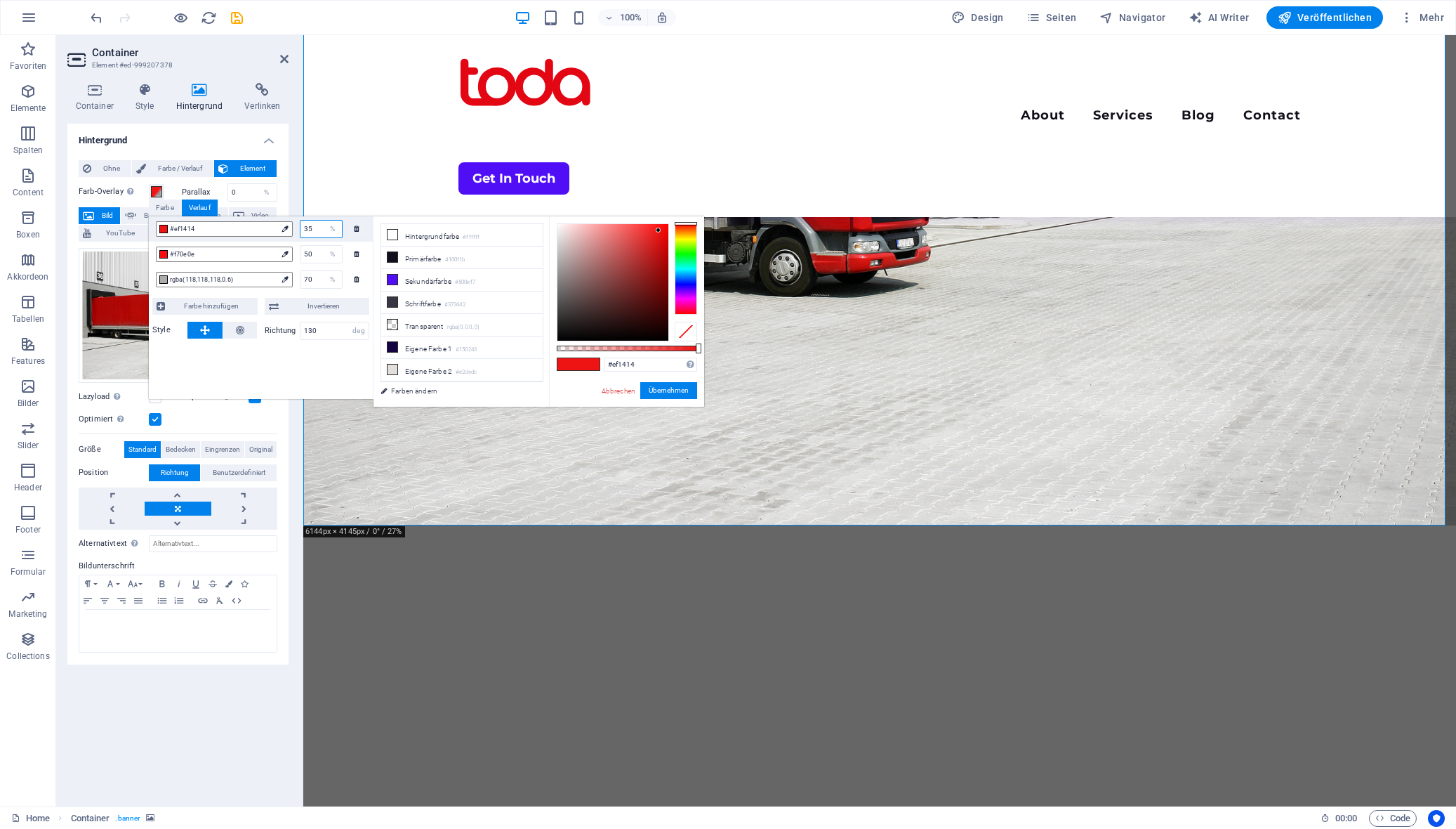
type input "36"
click at [325, 377] on div "#ef1414 36 % #f70e0e 50 % rgba(118,118,118,0.6) 70 % Farbe hinzufügen Invertier…" at bounding box center [262, 308] width 225 height 182
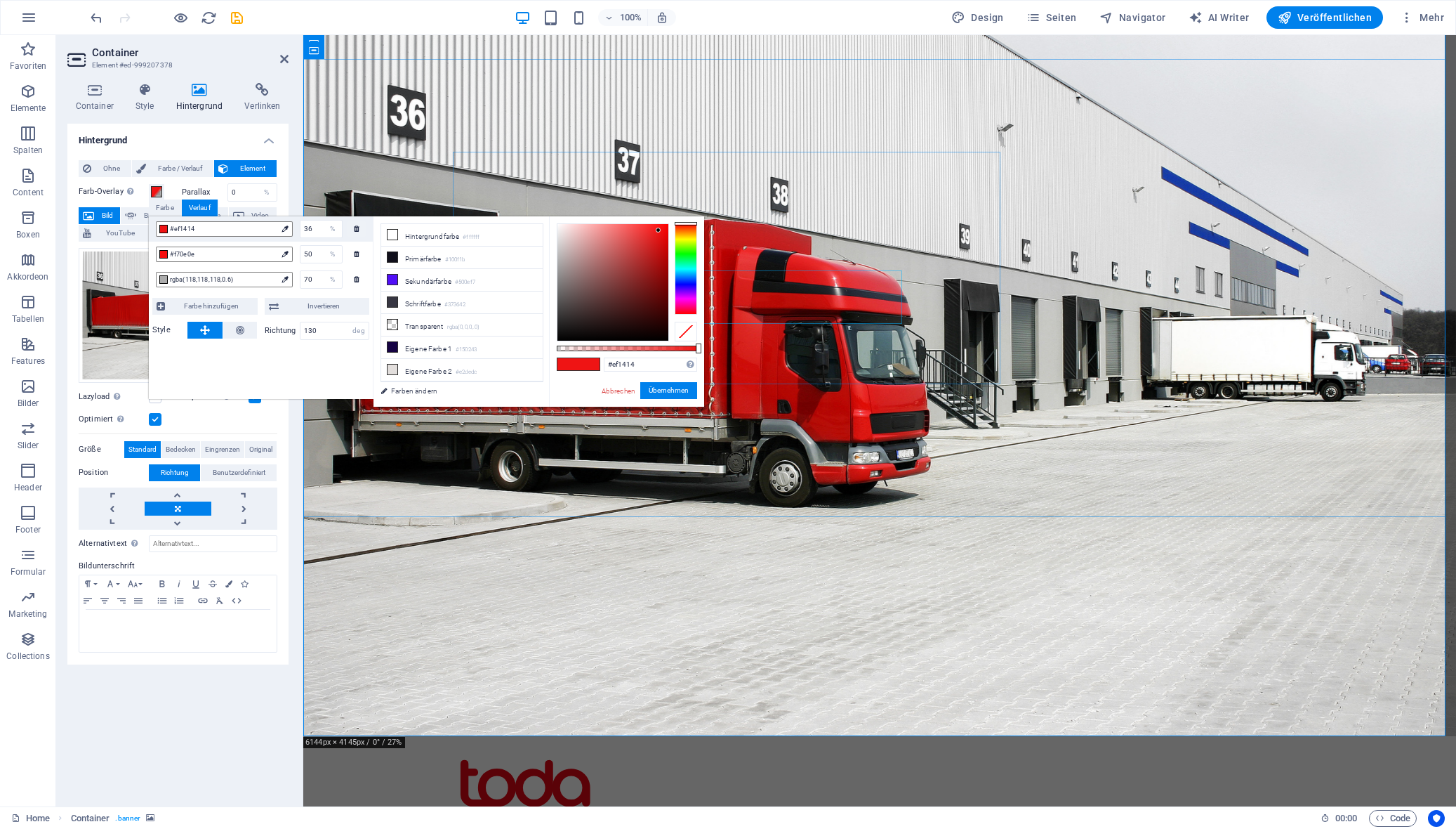
scroll to position [0, 0]
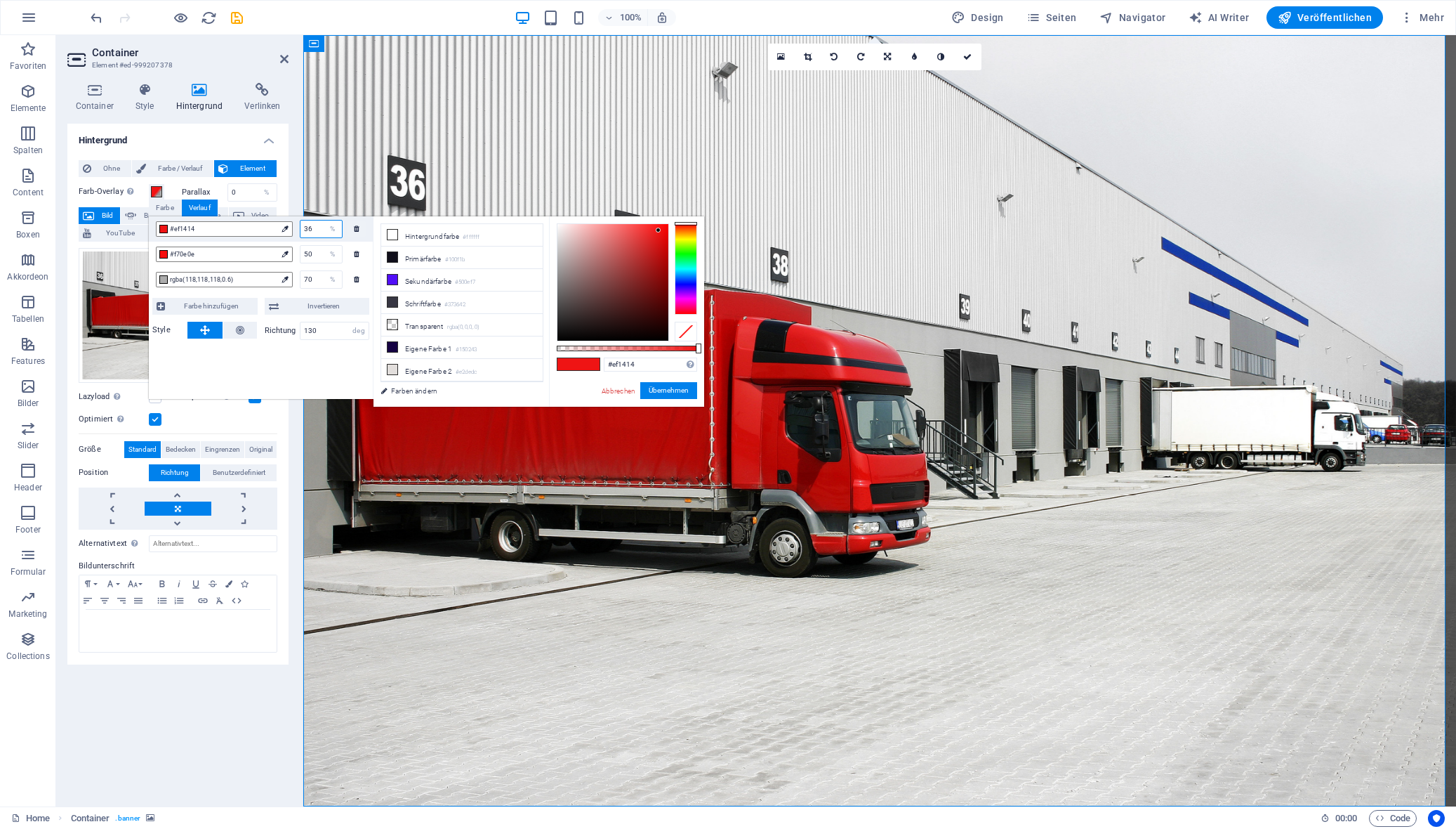
drag, startPoint x: 308, startPoint y: 230, endPoint x: 295, endPoint y: 222, distance: 15.3
click at [287, 229] on div "#ef1414 36 %" at bounding box center [261, 229] width 224 height 26
type input "10"
click at [314, 254] on input "50" at bounding box center [321, 254] width 42 height 17
click at [321, 279] on input "70" at bounding box center [321, 279] width 42 height 17
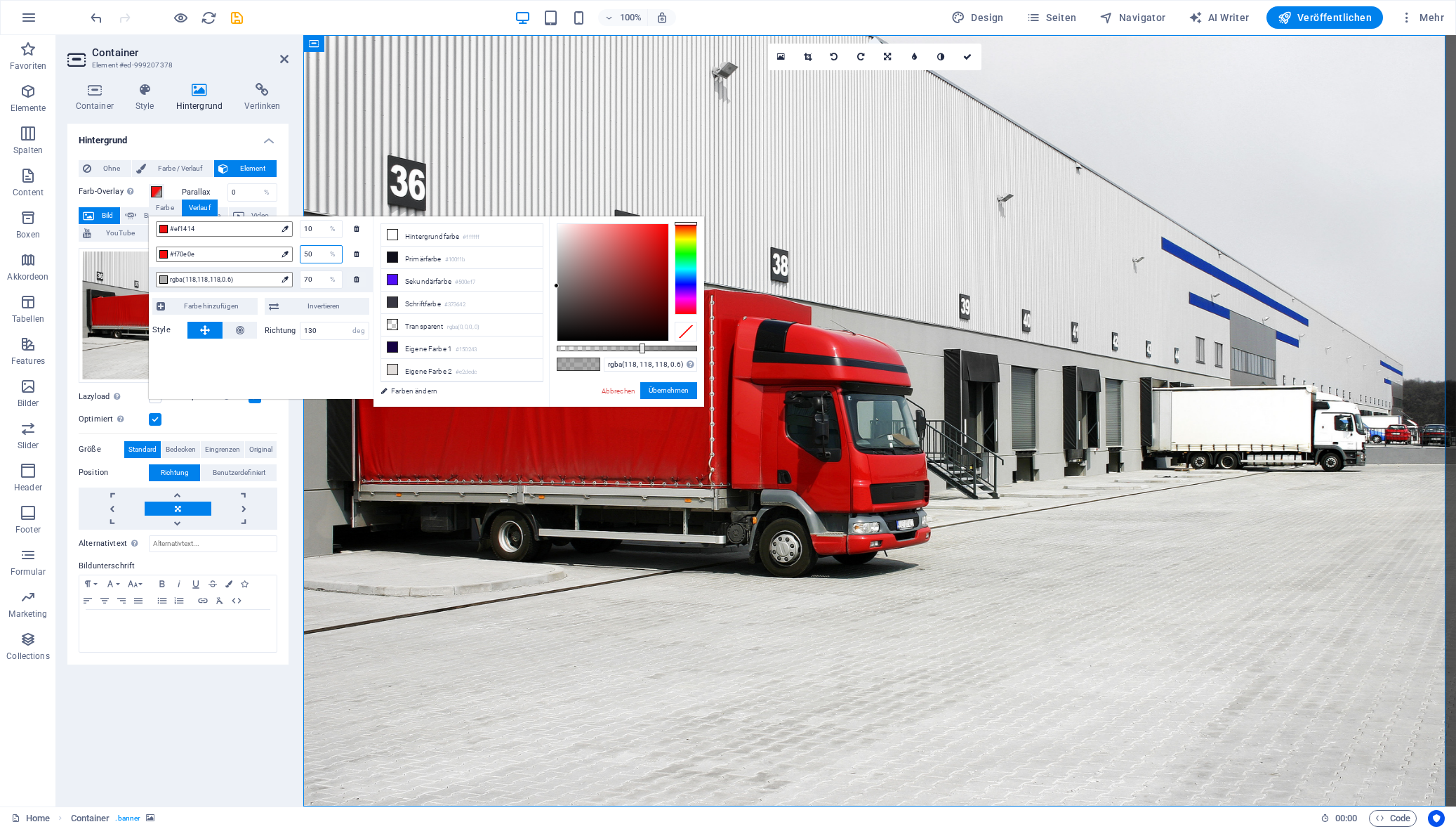
click at [320, 254] on input "50" at bounding box center [321, 254] width 42 height 17
drag, startPoint x: 321, startPoint y: 226, endPoint x: 294, endPoint y: 226, distance: 27.0
click at [294, 226] on div "10 %" at bounding box center [318, 228] width 50 height 18
drag, startPoint x: 319, startPoint y: 250, endPoint x: 292, endPoint y: 250, distance: 27.0
click at [292, 250] on div "#f70e0e 50 %" at bounding box center [261, 255] width 224 height 26
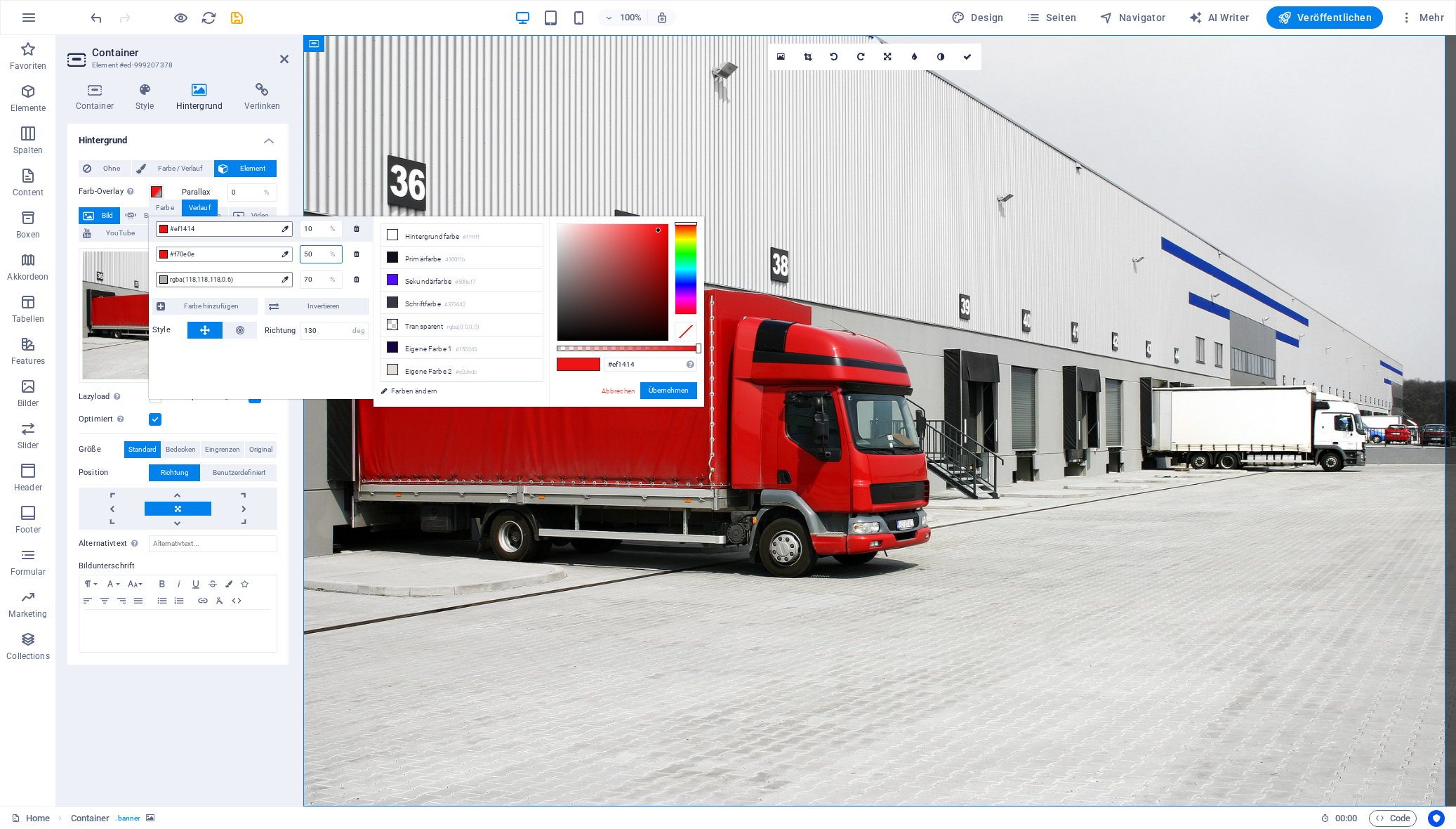
type input "#f70e0e"
type input "20"
click at [316, 280] on input "70" at bounding box center [321, 279] width 42 height 17
click at [316, 253] on input "20" at bounding box center [321, 254] width 42 height 17
drag, startPoint x: 316, startPoint y: 228, endPoint x: 282, endPoint y: 227, distance: 34.0
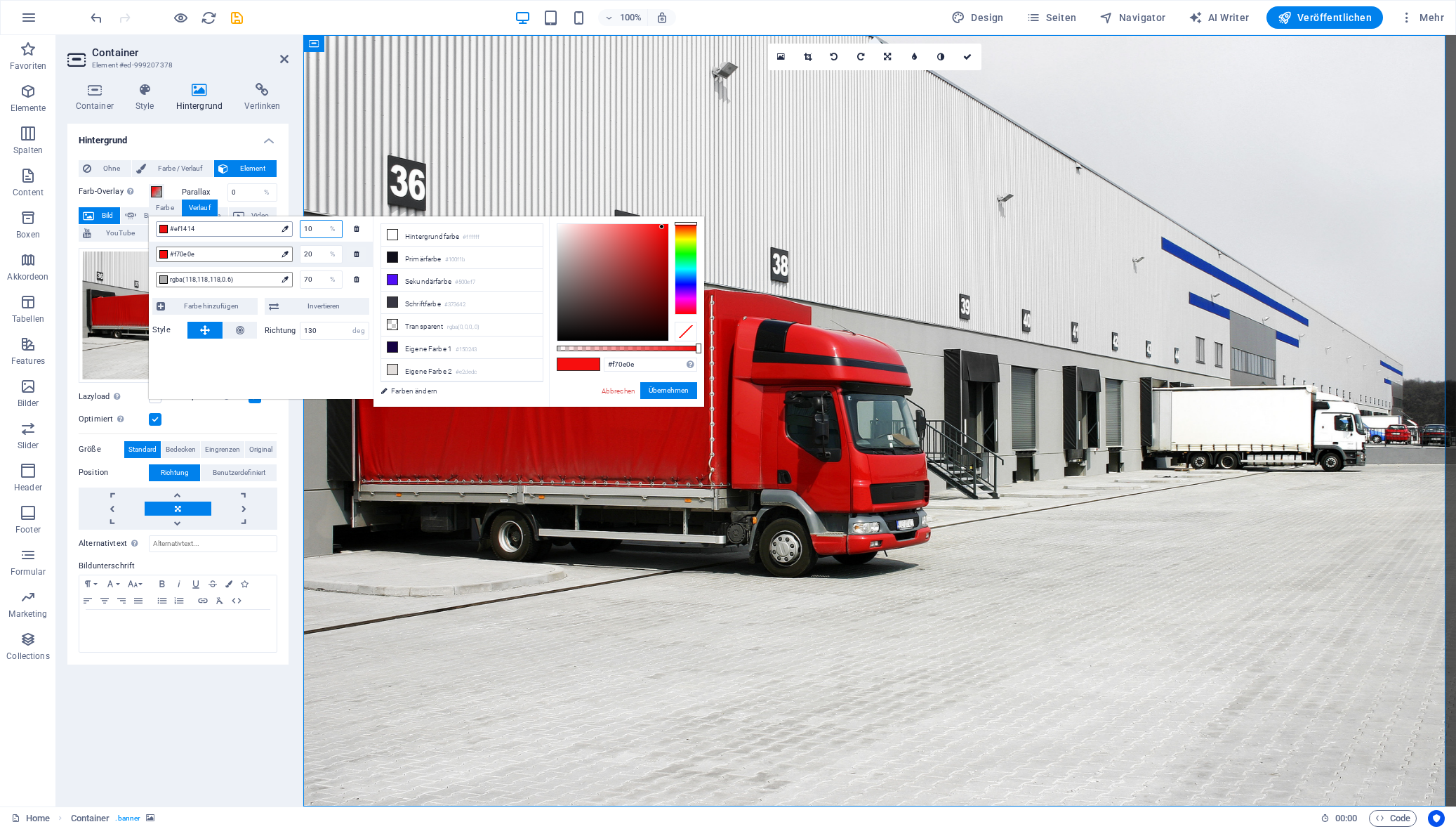
click at [282, 227] on div "#ef1414 10 %" at bounding box center [261, 229] width 224 height 26
type input "#ef1414"
type input "5"
type input "10"
drag, startPoint x: 316, startPoint y: 279, endPoint x: 292, endPoint y: 278, distance: 24.0
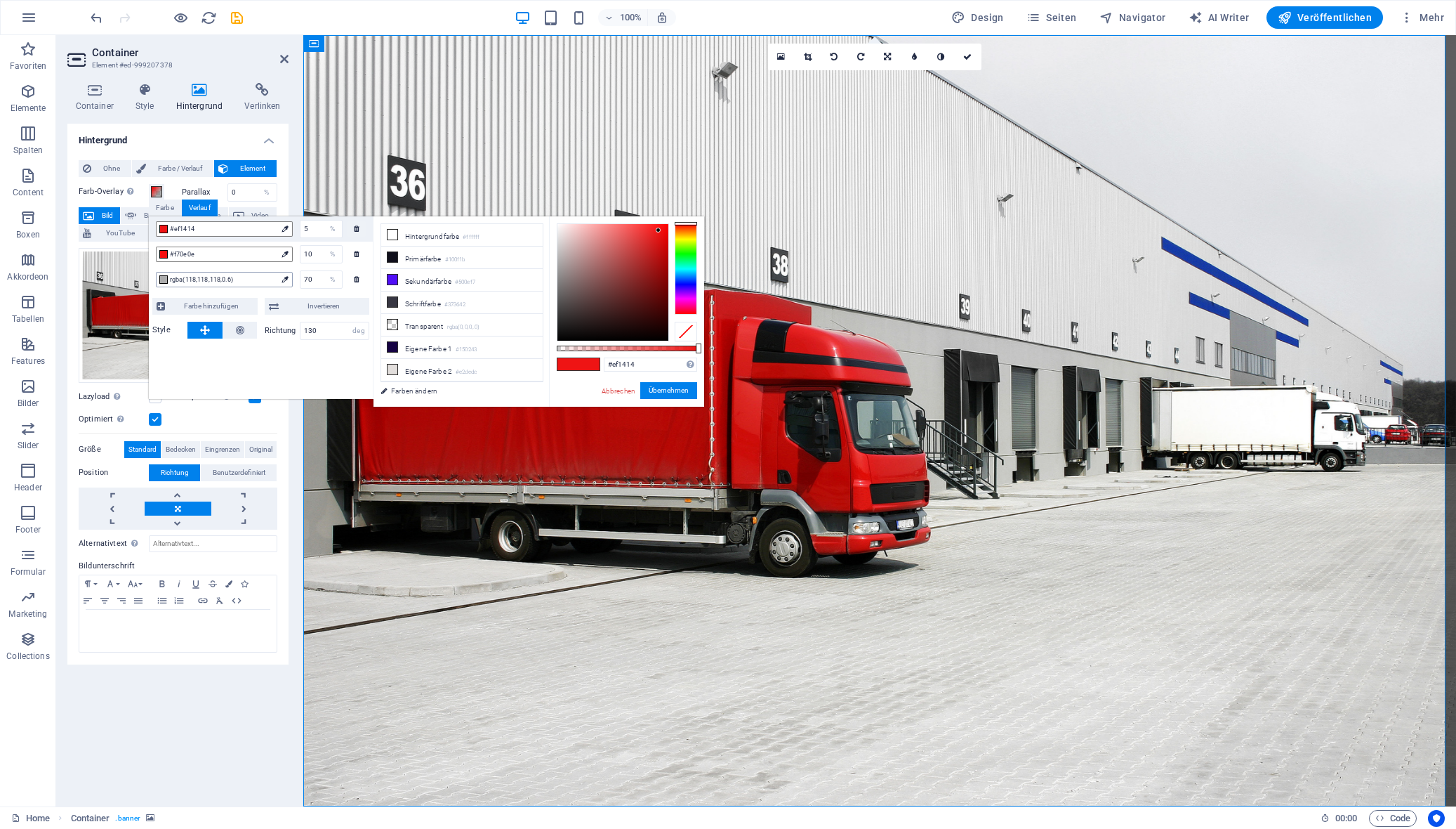
click at [291, 278] on div "rgba(118,118,118,0.6) 70 %" at bounding box center [261, 279] width 224 height 26
type input "rgba(118, 118, 118, 0.6)"
type input "50"
drag, startPoint x: 314, startPoint y: 280, endPoint x: 296, endPoint y: 279, distance: 18.0
click at [296, 279] on div "50 %" at bounding box center [318, 279] width 50 height 18
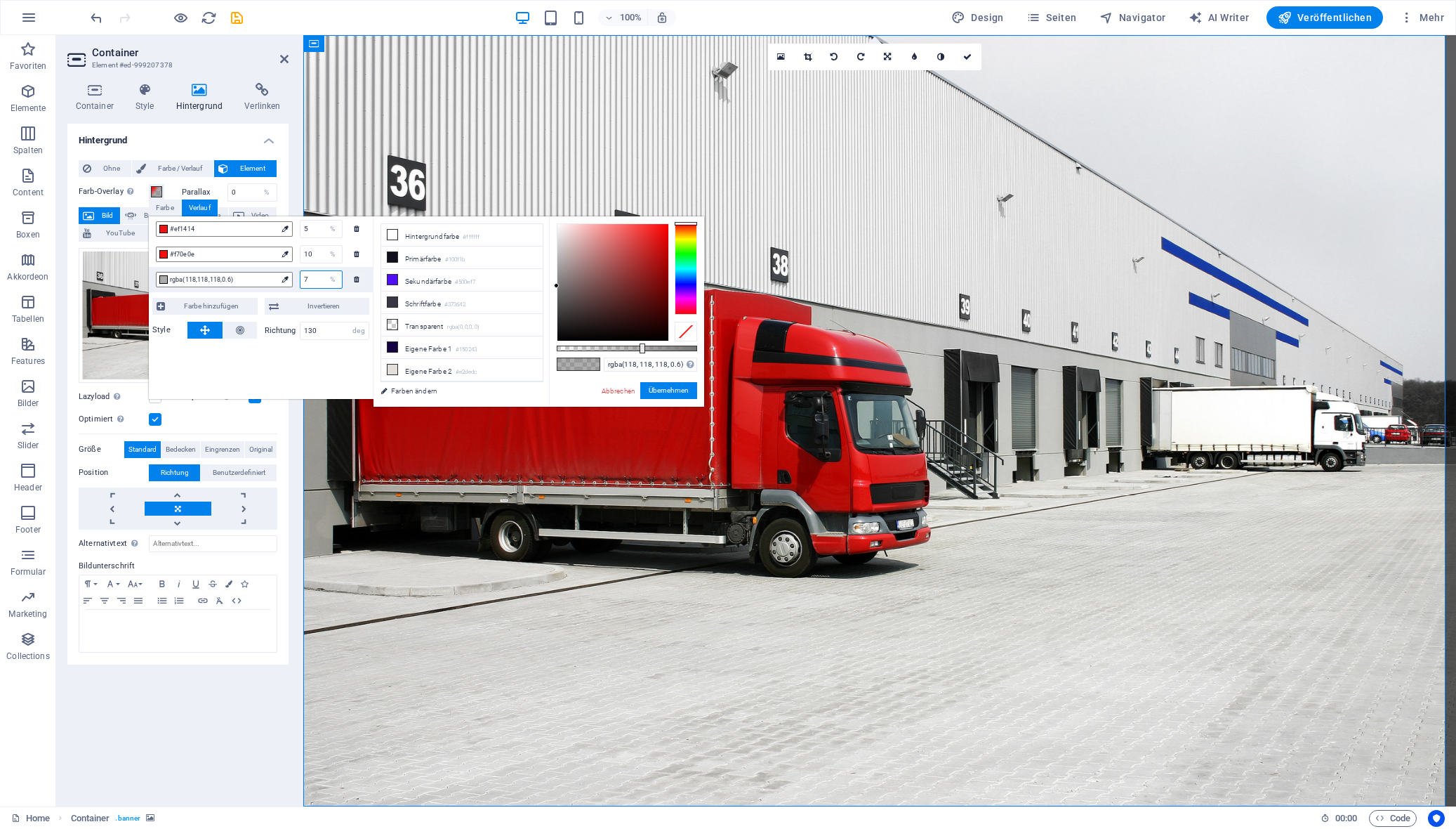
type input "70"
click at [296, 259] on div "10 %" at bounding box center [318, 254] width 50 height 18
drag, startPoint x: 695, startPoint y: 348, endPoint x: 645, endPoint y: 346, distance: 50.0
click at [645, 346] on div at bounding box center [643, 348] width 6 height 10
click at [344, 226] on div "#ef1414 5 %" at bounding box center [261, 229] width 224 height 26
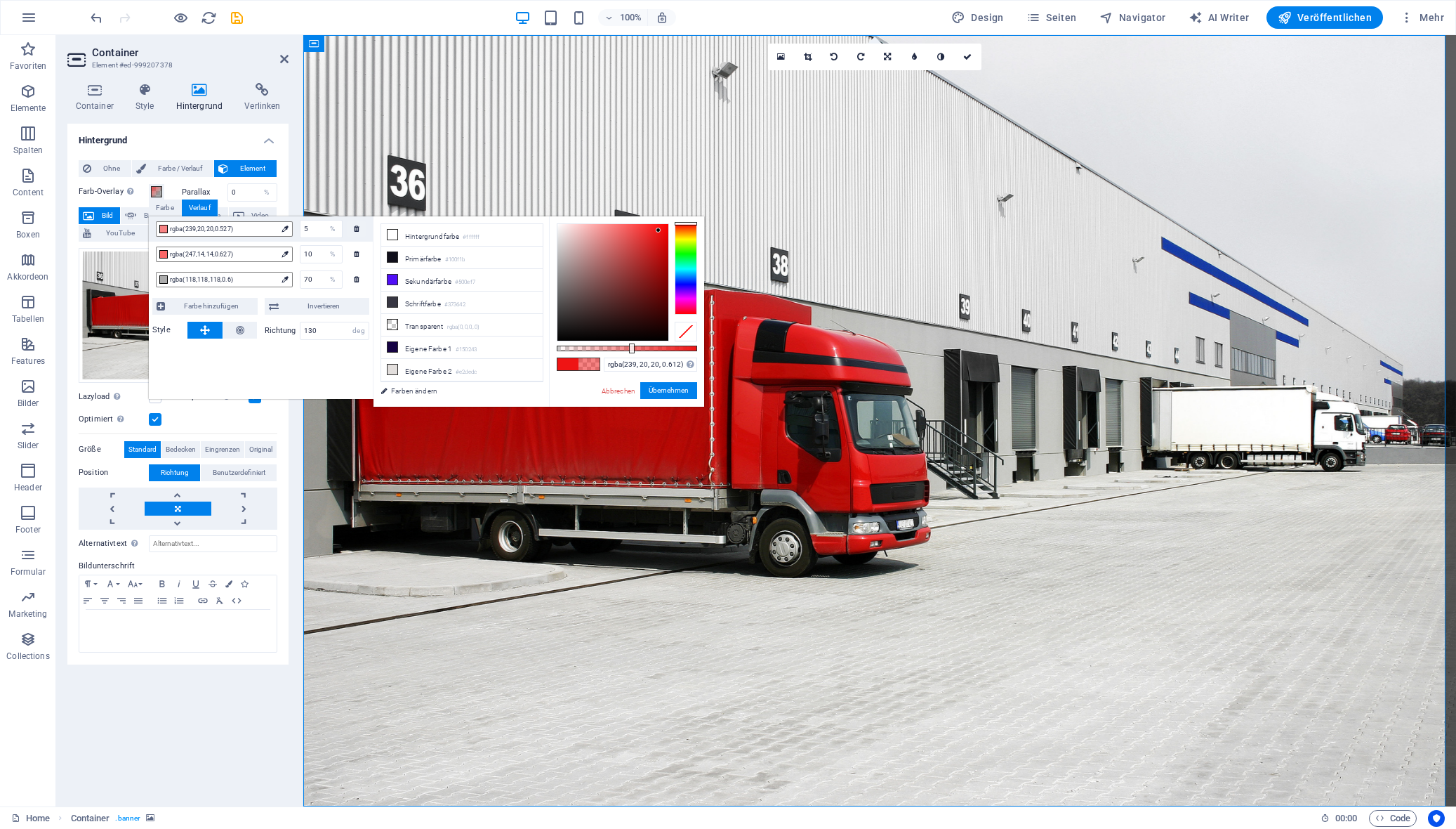
type input "rgba(239, 20, 20, 0.617)"
drag, startPoint x: 696, startPoint y: 349, endPoint x: 643, endPoint y: 345, distance: 53.2
click at [635, 345] on div at bounding box center [631, 348] width 6 height 10
click at [669, 389] on button "Übernehmen" at bounding box center [669, 390] width 57 height 17
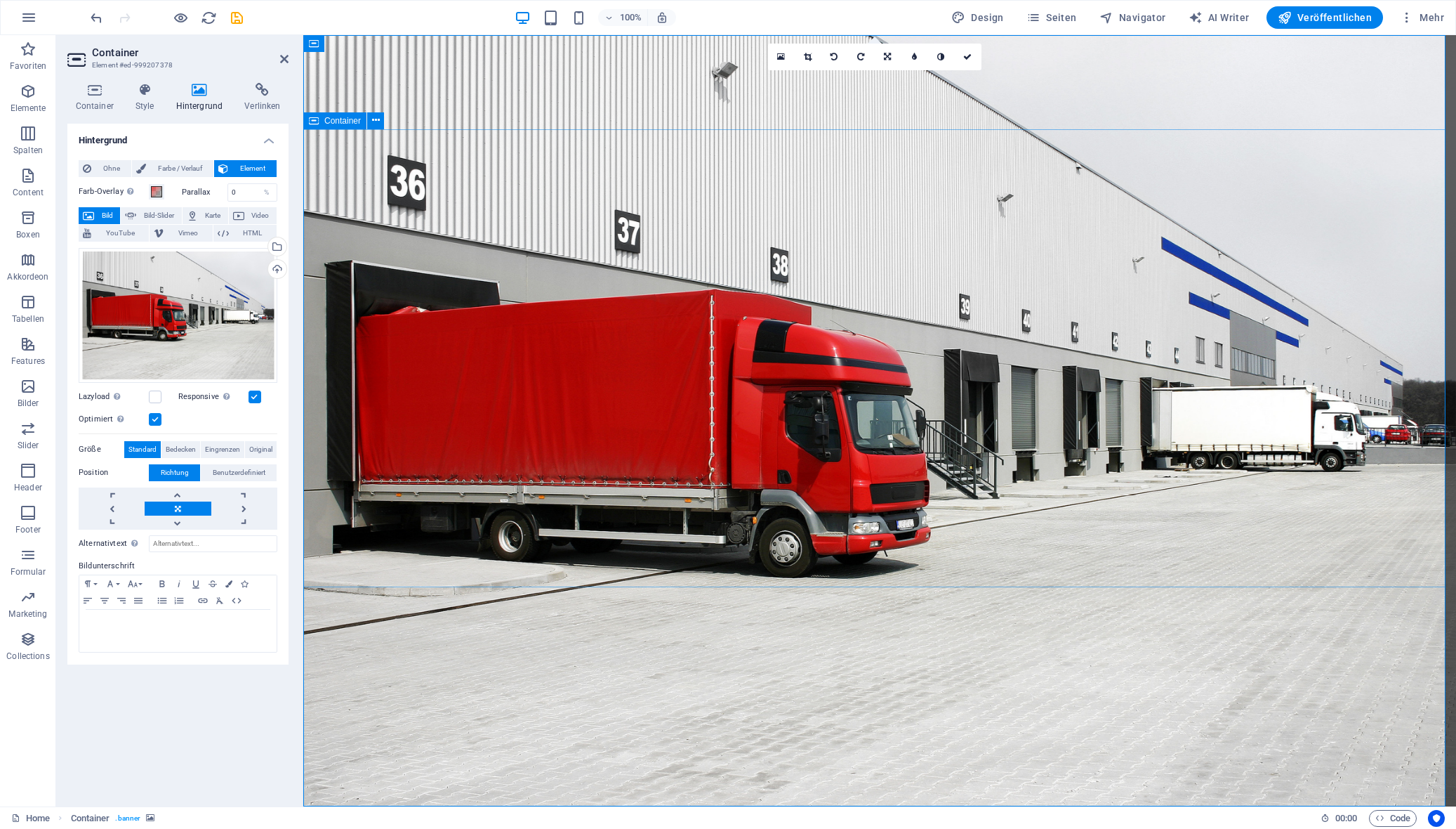
drag, startPoint x: 287, startPoint y: 59, endPoint x: 496, endPoint y: 365, distance: 370.6
click at [287, 59] on icon at bounding box center [285, 59] width 9 height 11
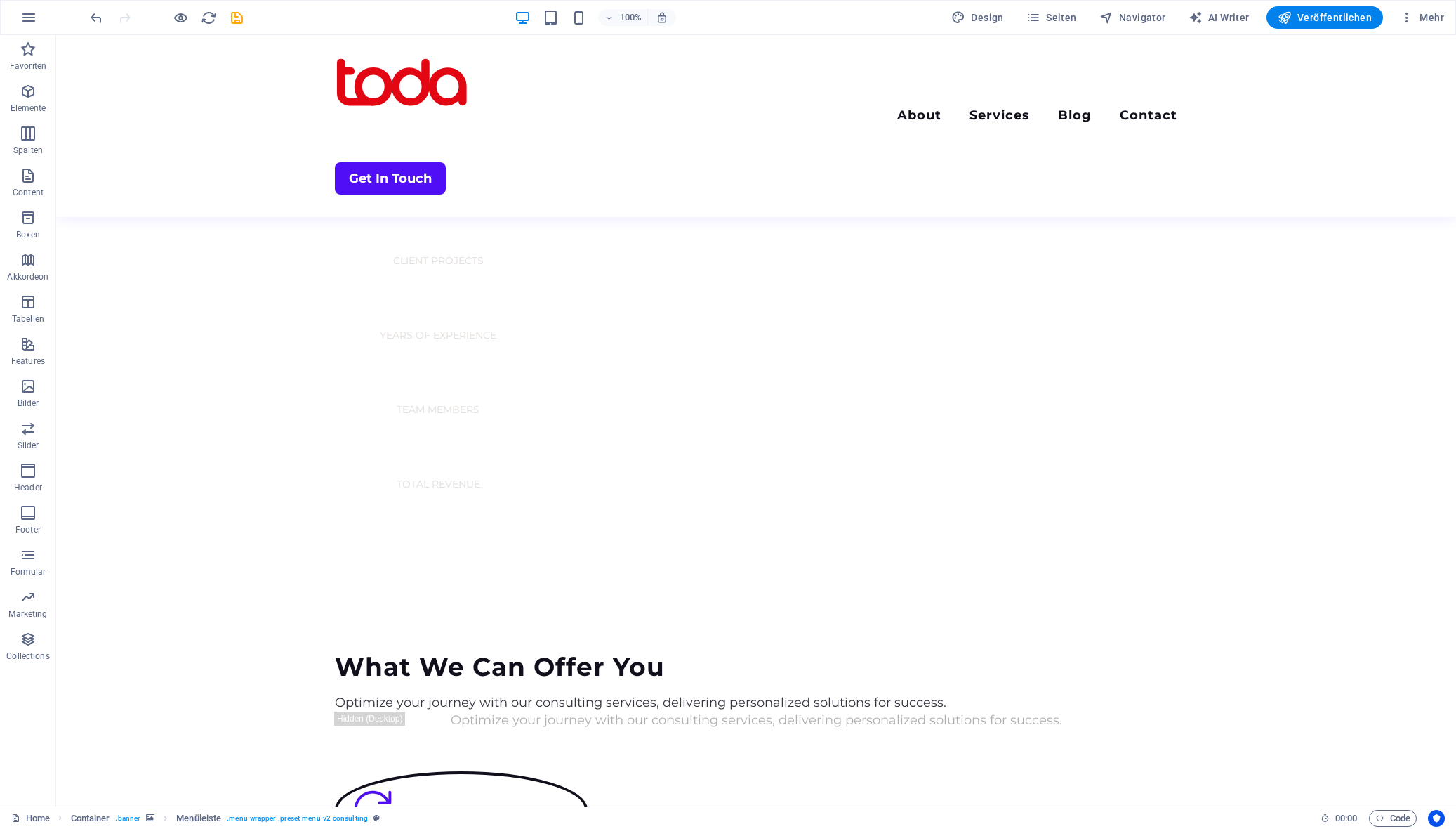
scroll to position [1264, 0]
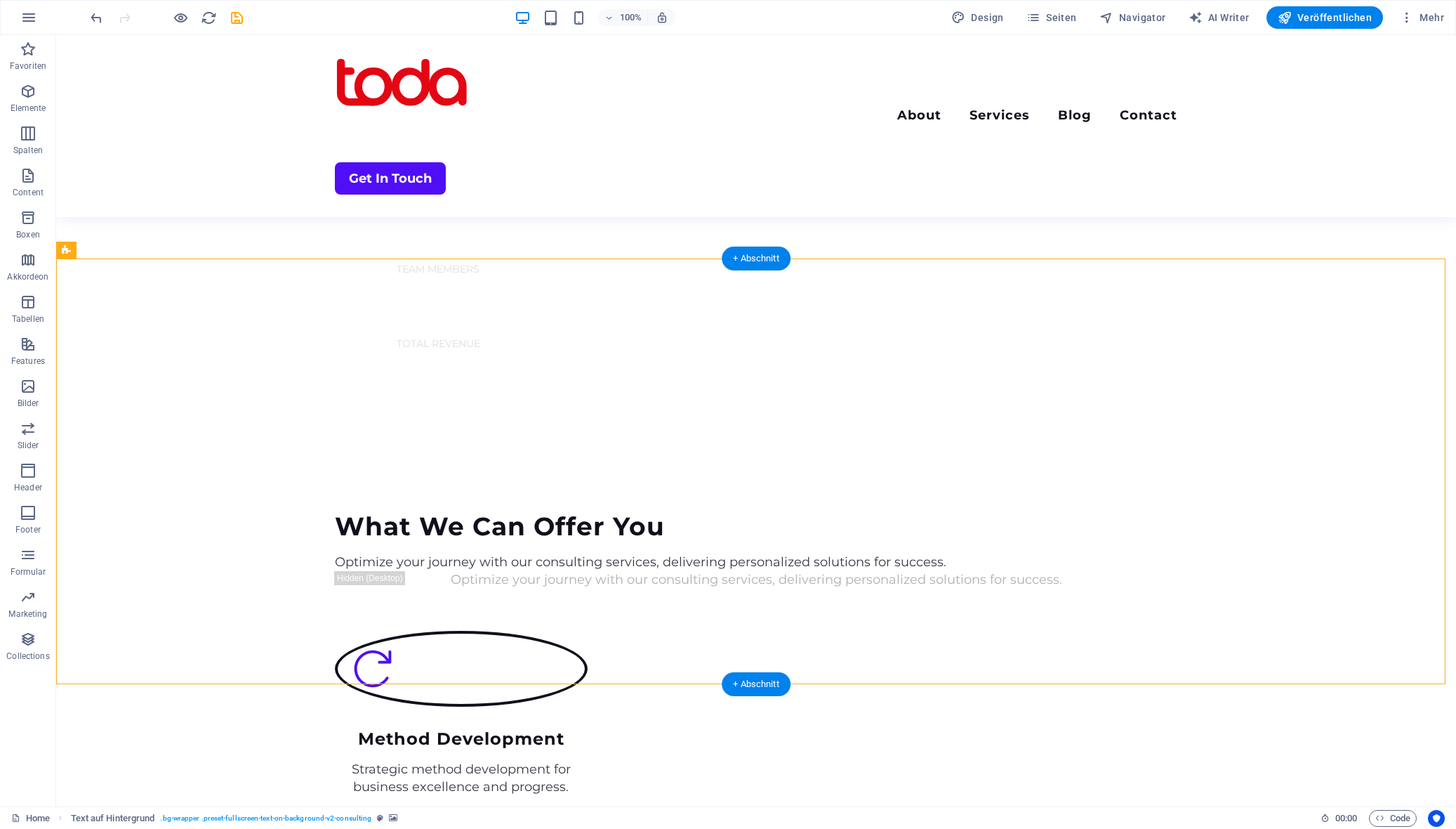
select select "px"
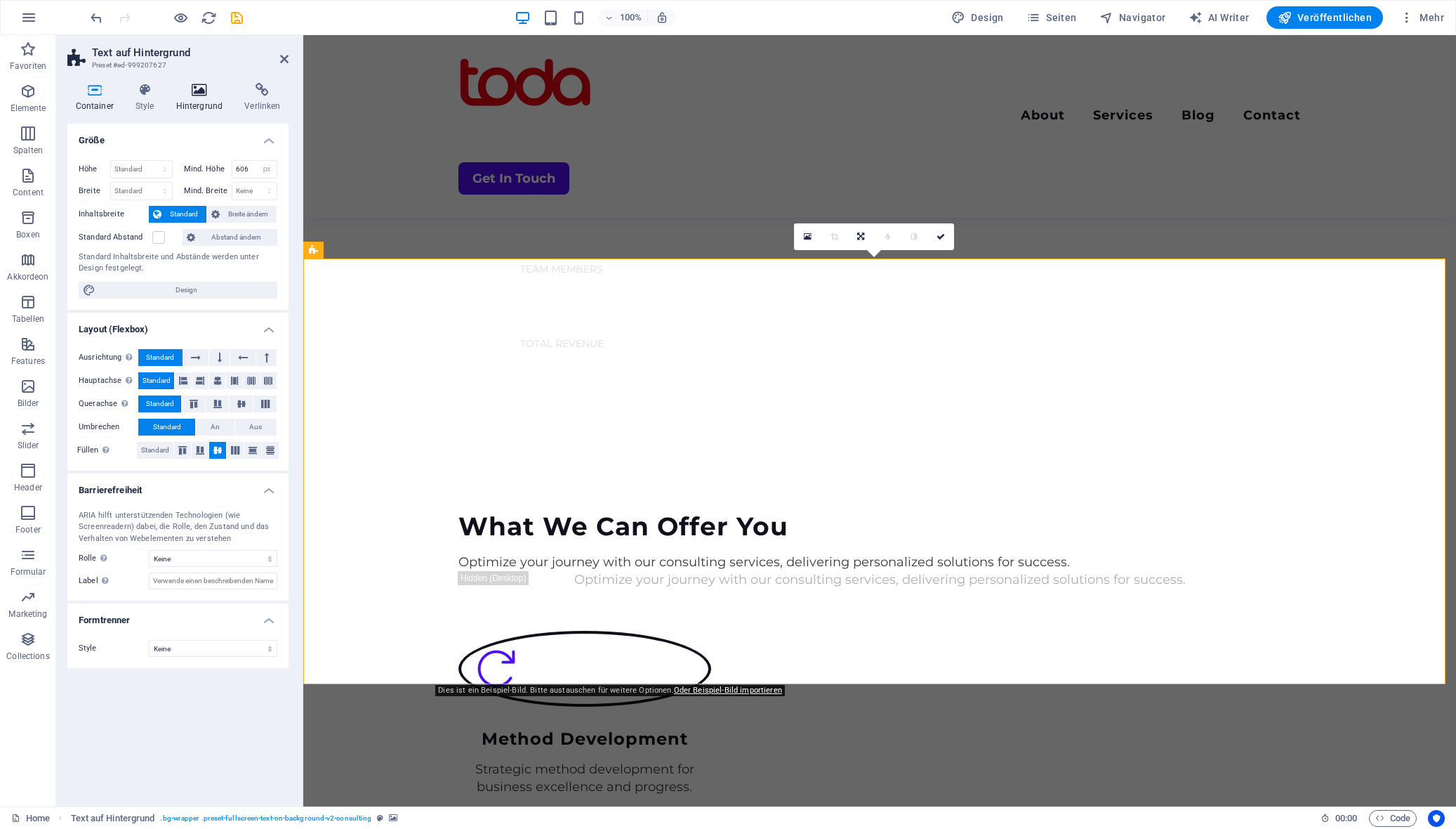
click at [208, 90] on icon at bounding box center [199, 89] width 63 height 14
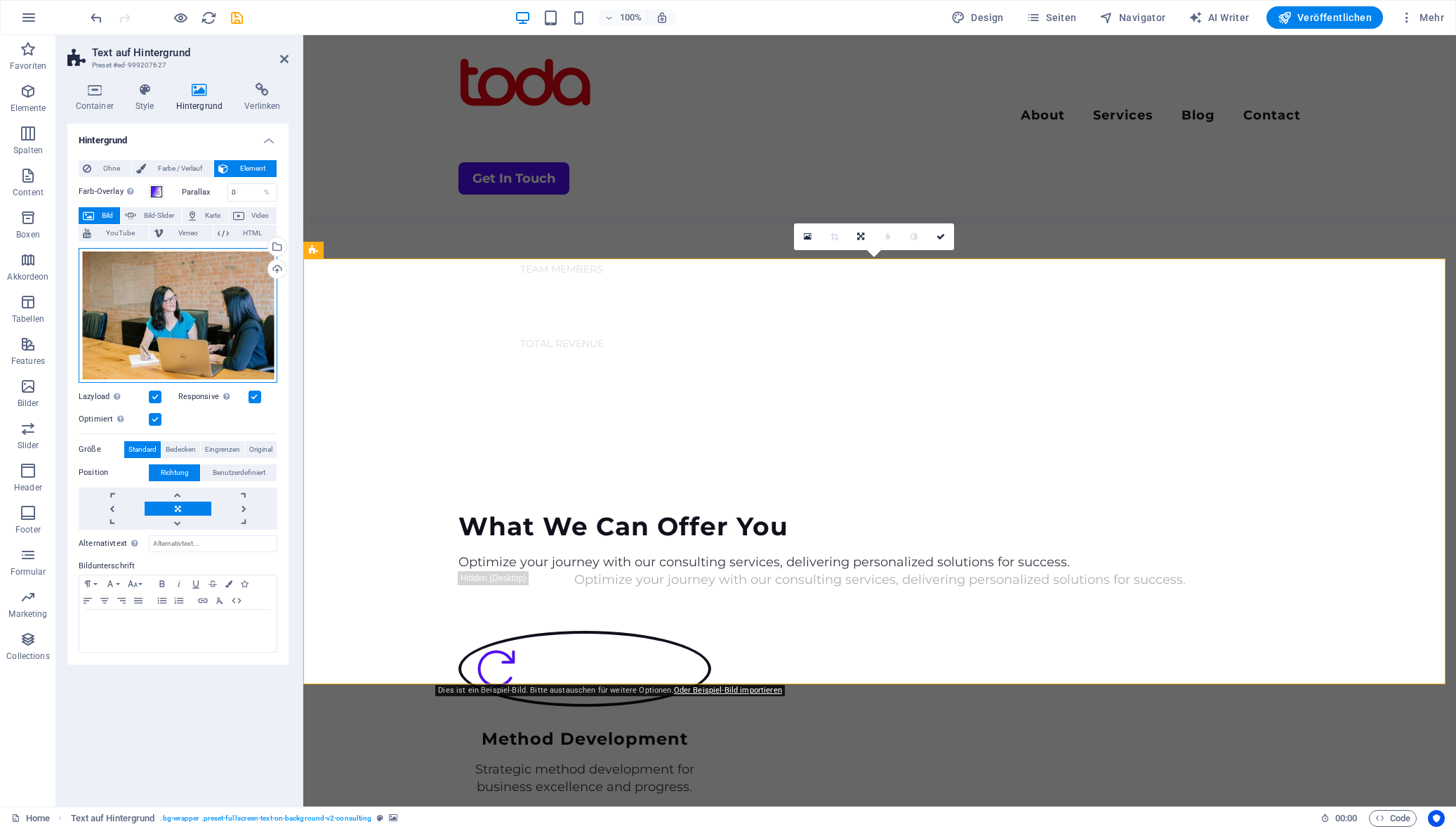
click at [149, 306] on div "Ziehe Dateien zum Hochladen hierher oder klicke hier, um aus Dateien oder koste…" at bounding box center [177, 315] width 199 height 135
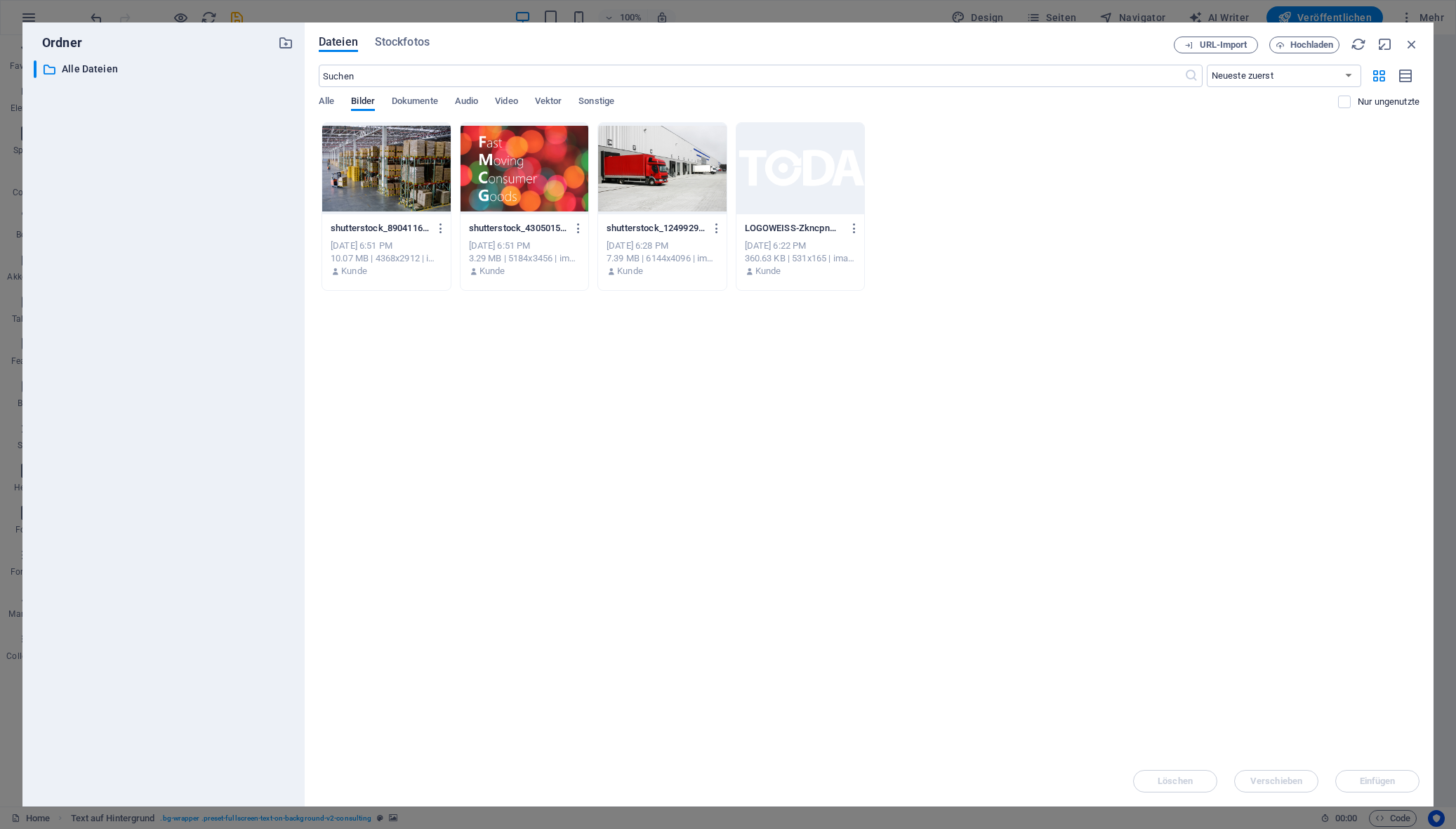
click at [400, 171] on div at bounding box center [386, 168] width 129 height 91
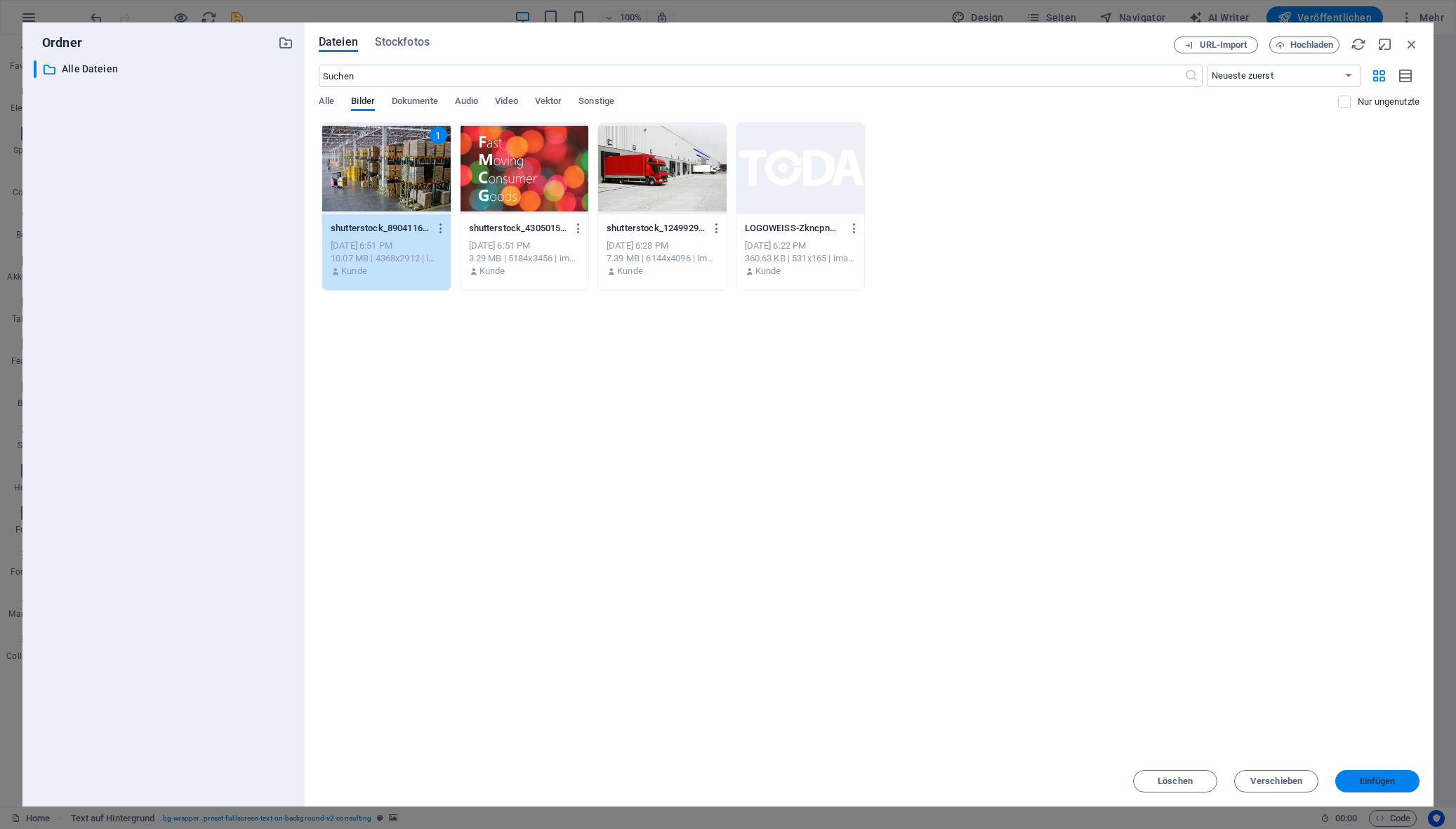
click at [1279, 785] on span "Einfügen" at bounding box center [1378, 781] width 36 height 9
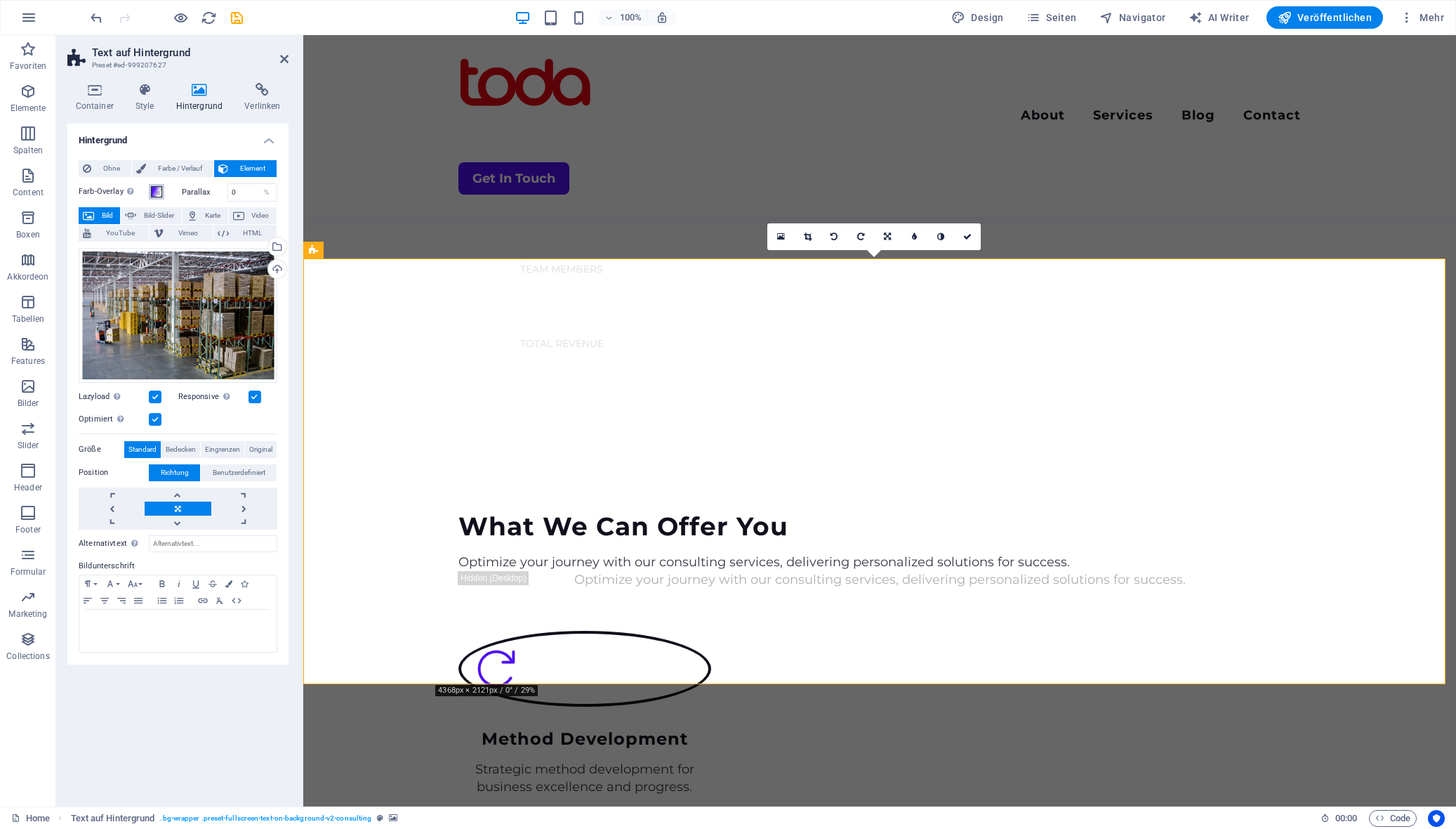
click at [155, 193] on span at bounding box center [156, 191] width 11 height 11
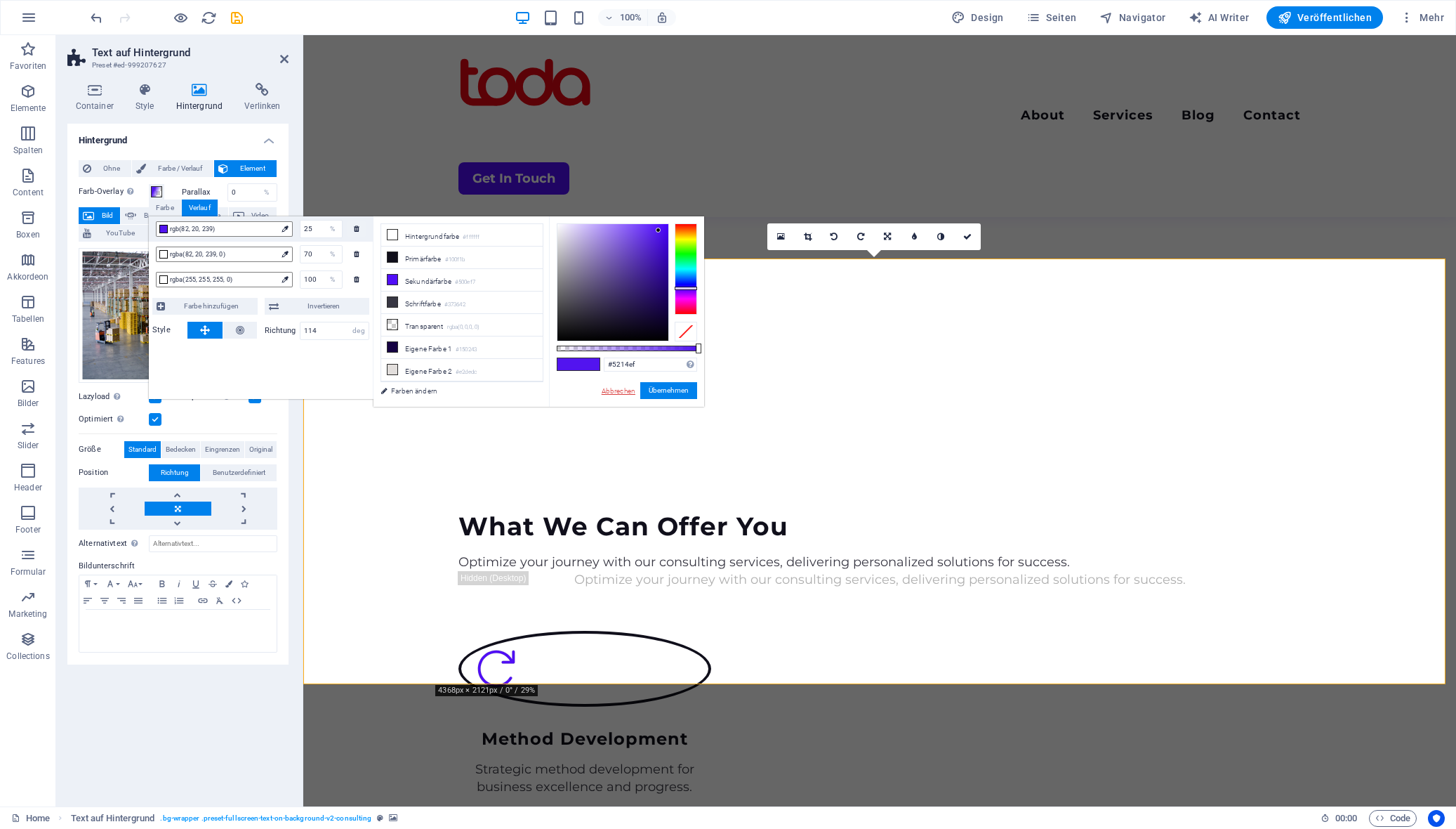
drag, startPoint x: 617, startPoint y: 389, endPoint x: 99, endPoint y: 333, distance: 521.0
click at [617, 389] on link "Abbrechen" at bounding box center [619, 390] width 37 height 10
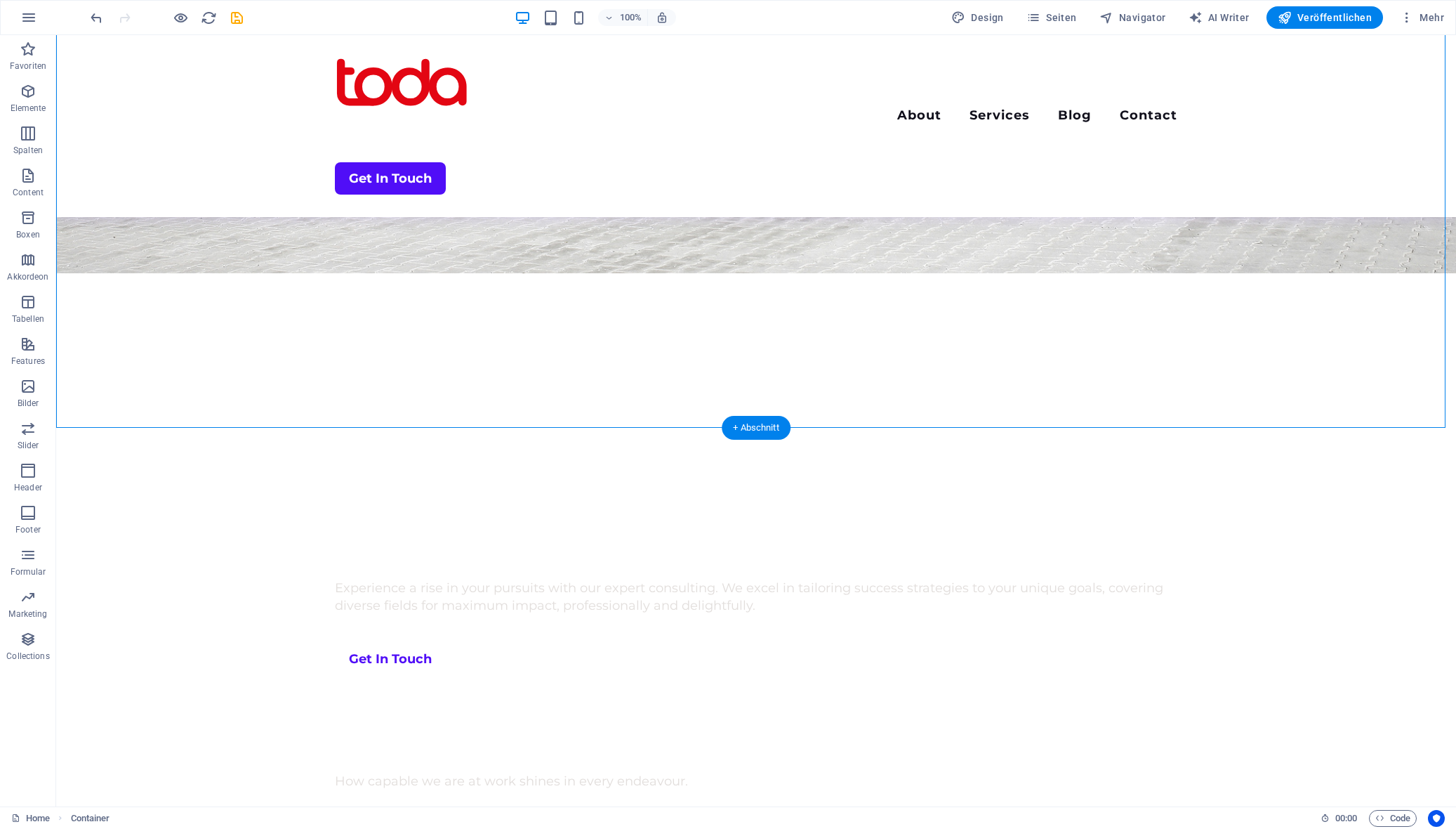
scroll to position [0, 0]
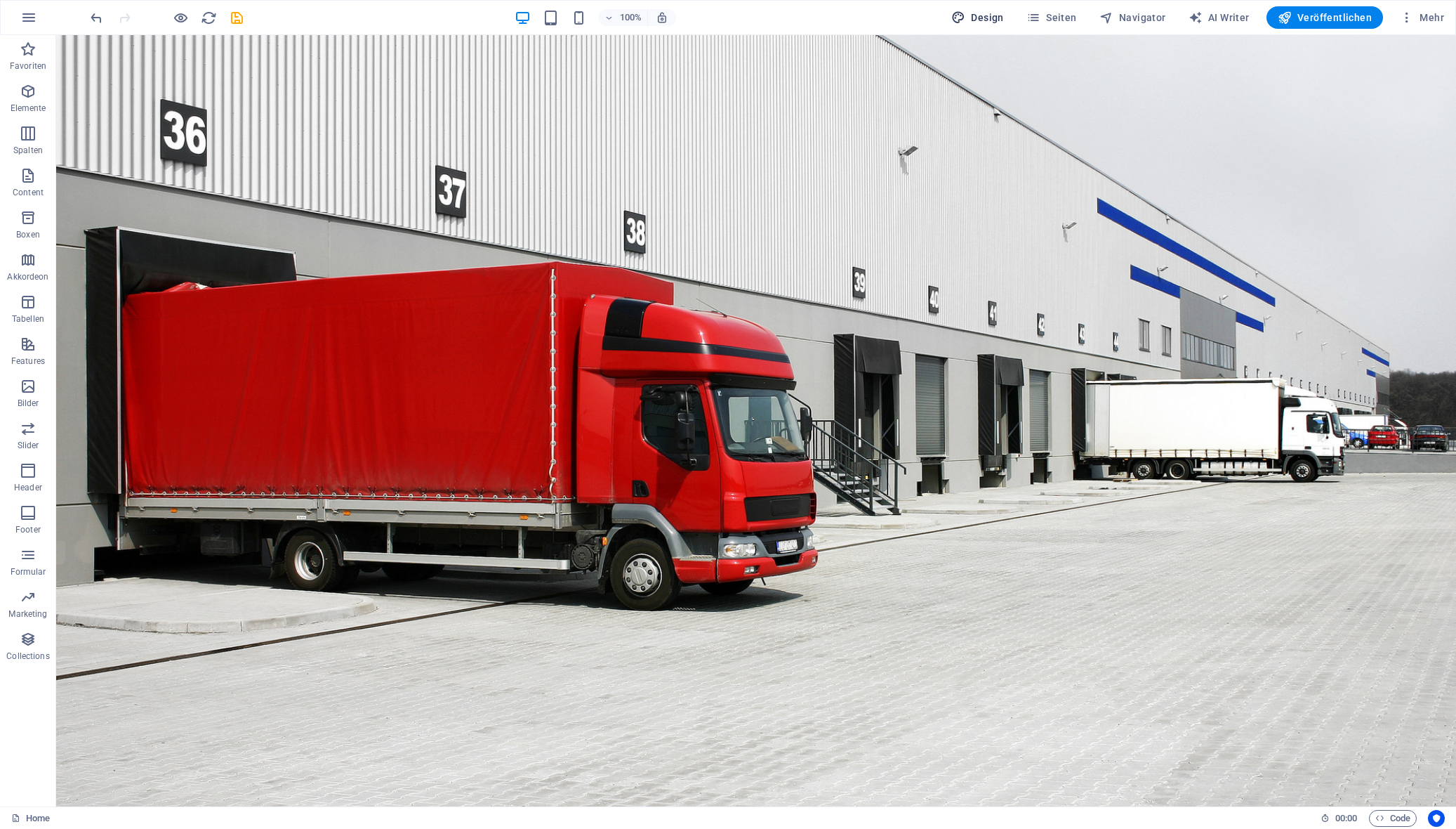
click at [993, 18] on span "Design" at bounding box center [978, 17] width 53 height 14
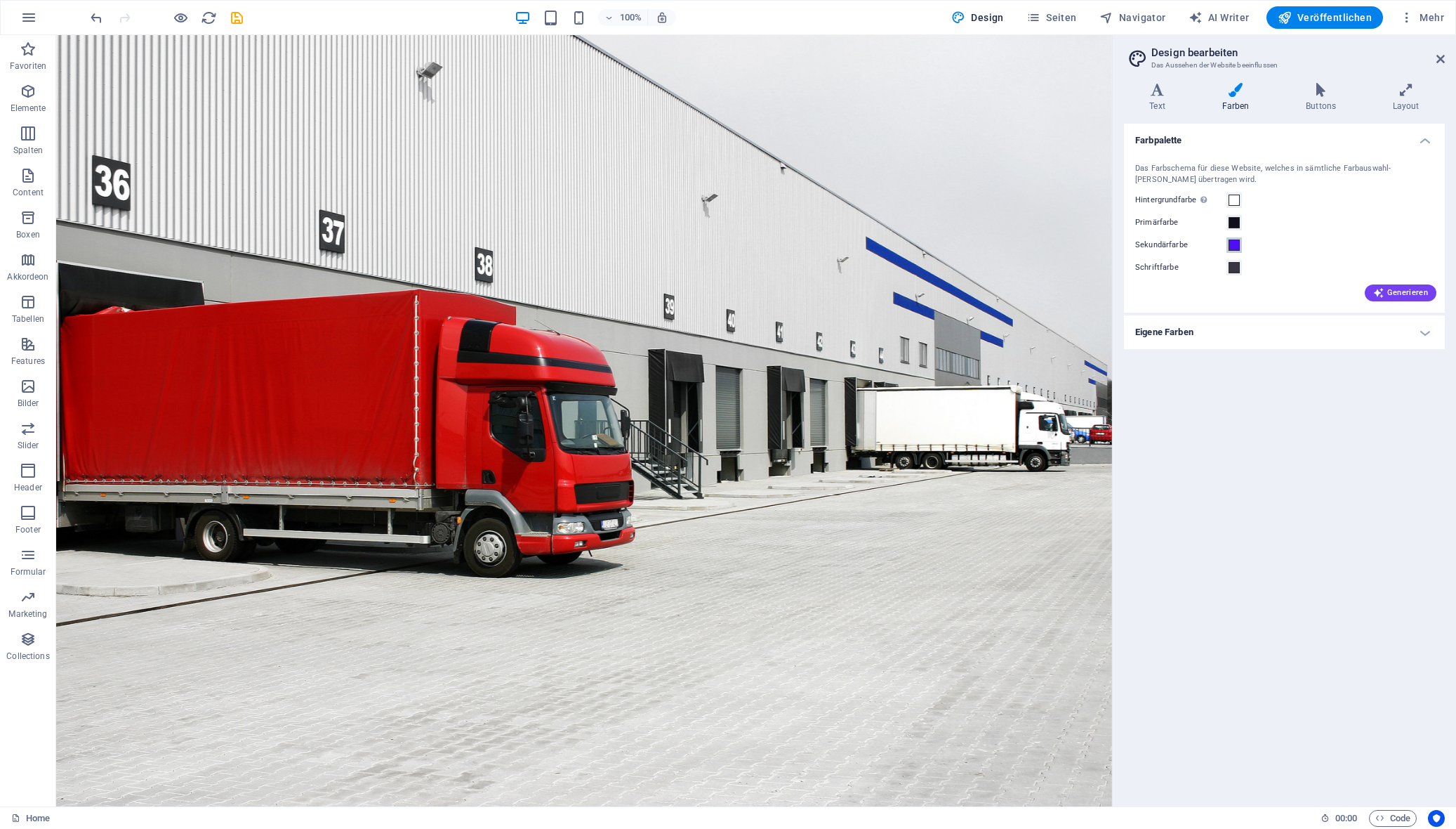
click at [1234, 245] on span at bounding box center [1234, 245] width 11 height 11
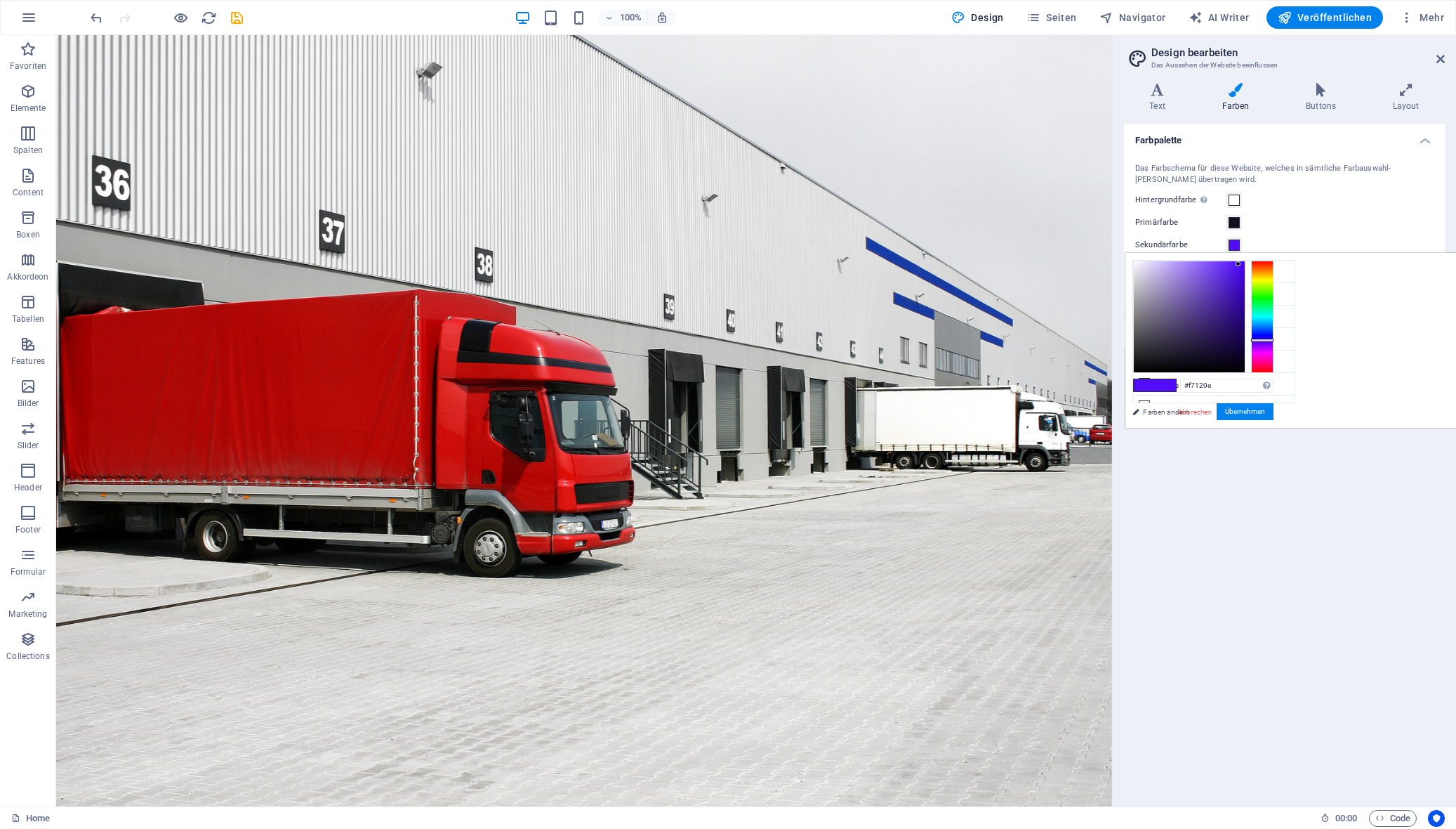
type input "#f70e0e"
drag, startPoint x: 1440, startPoint y: 323, endPoint x: 1441, endPoint y: 254, distance: 69.0
click at [1279, 254] on div "#f70e0e Unterstützte Formate: #0852ed rgb(8, 82, 237) rgba(8, 82, 237, 90%) hsv…" at bounding box center [1203, 442] width 155 height 377
click at [1274, 412] on button "Übernehmen" at bounding box center [1245, 412] width 57 height 17
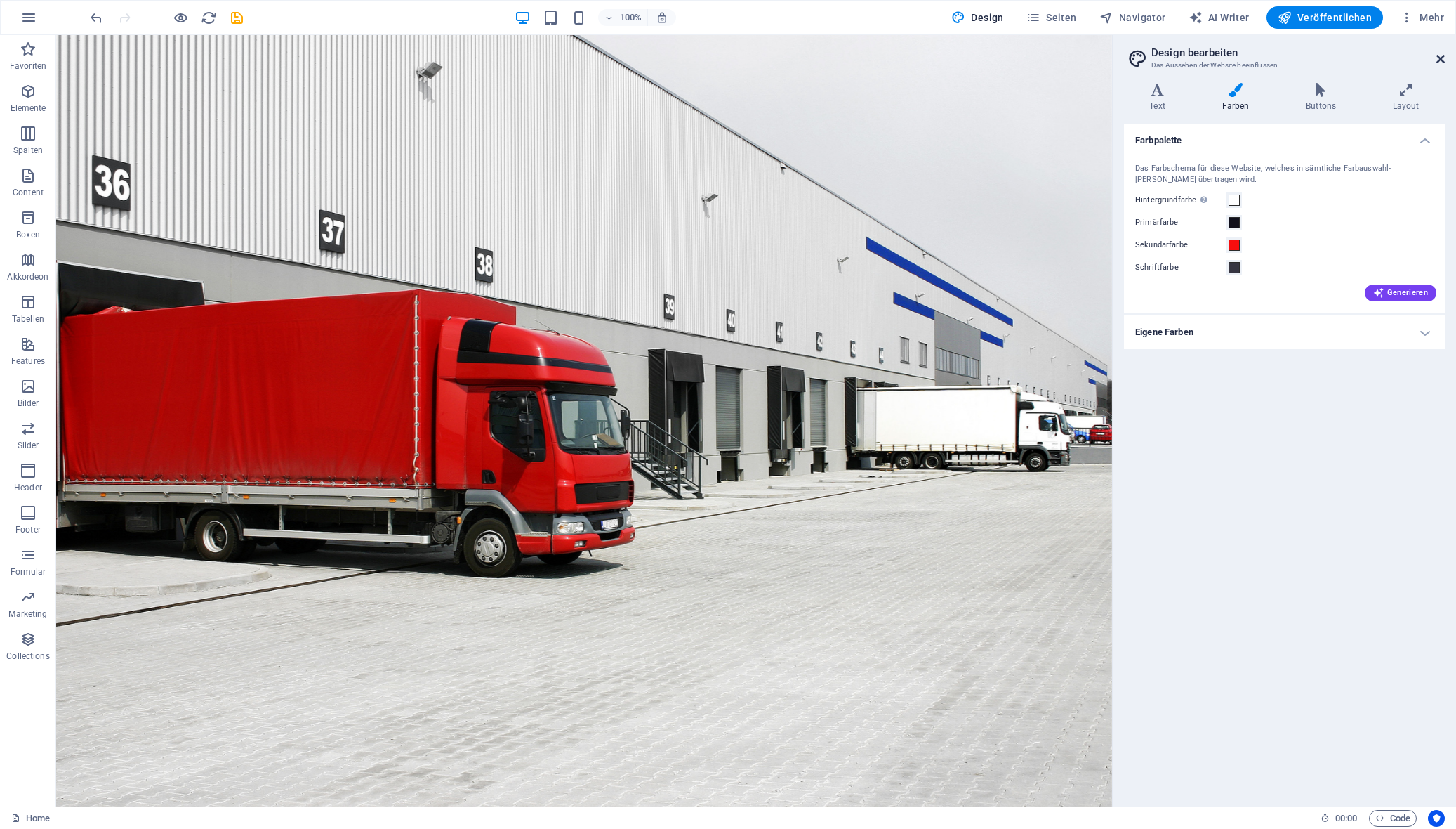
click at [1279, 61] on icon at bounding box center [1441, 59] width 9 height 11
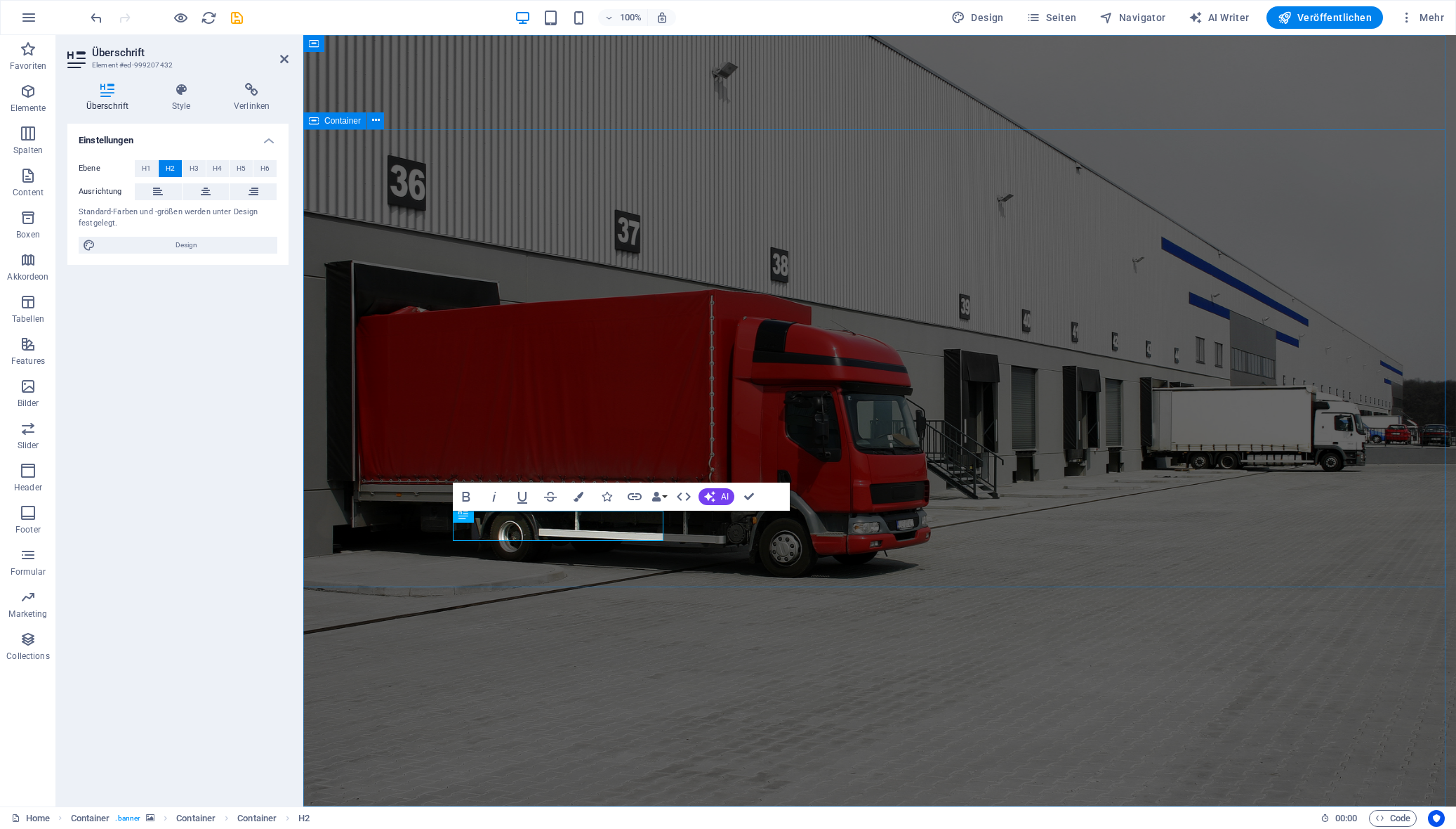
click at [438, 639] on figure at bounding box center [879, 420] width 1153 height 771
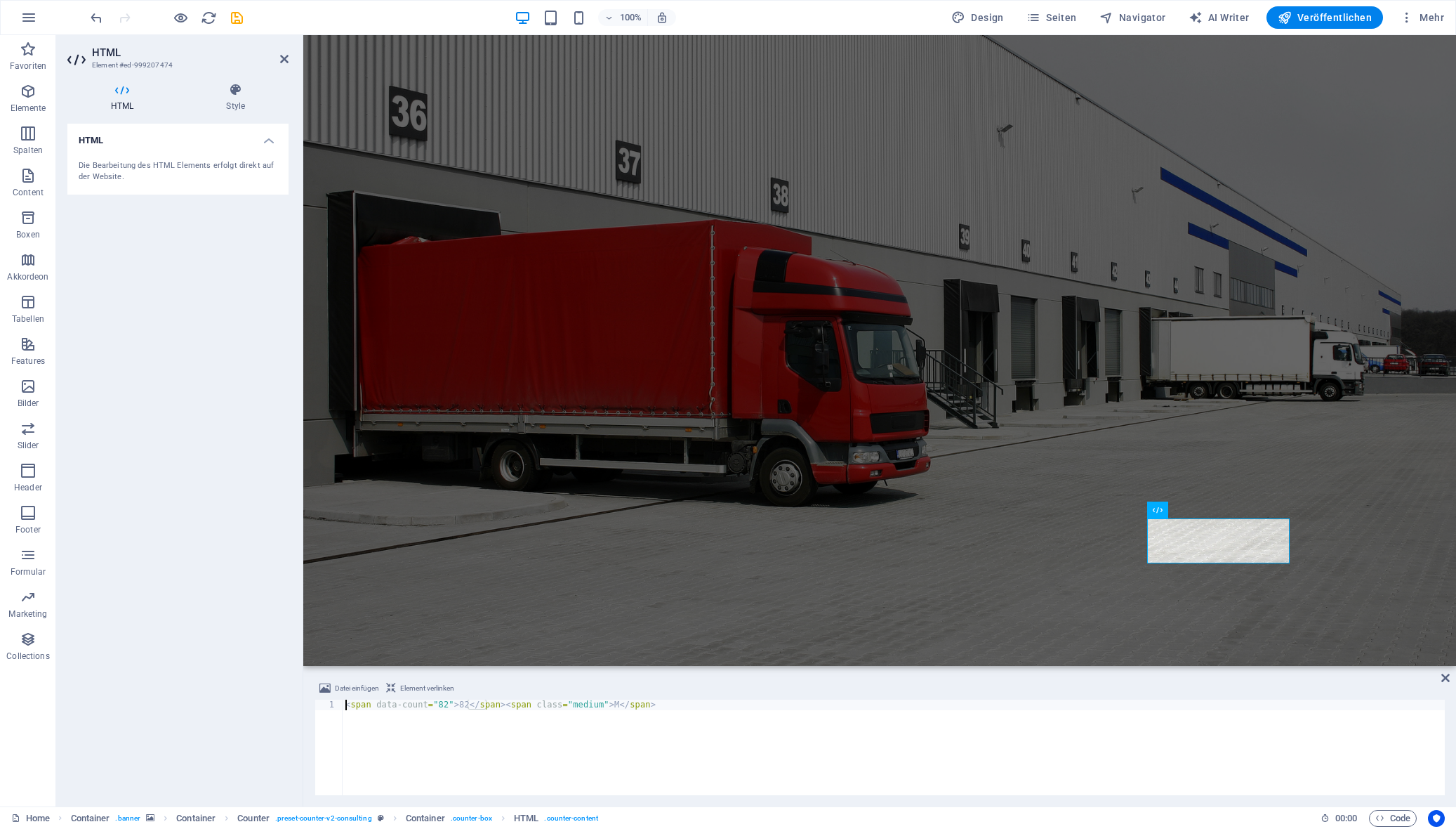
drag, startPoint x: 429, startPoint y: 707, endPoint x: 440, endPoint y: 707, distance: 11.0
click at [440, 707] on div "< span data-count = "82" > 82 </ span > < span class = "medium" > M </ span >" at bounding box center [894, 757] width 1102 height 117
click at [450, 705] on div "< span data-count = "85" > 82 </ span > < span class = "medium" > M </ span >" at bounding box center [894, 757] width 1102 height 117
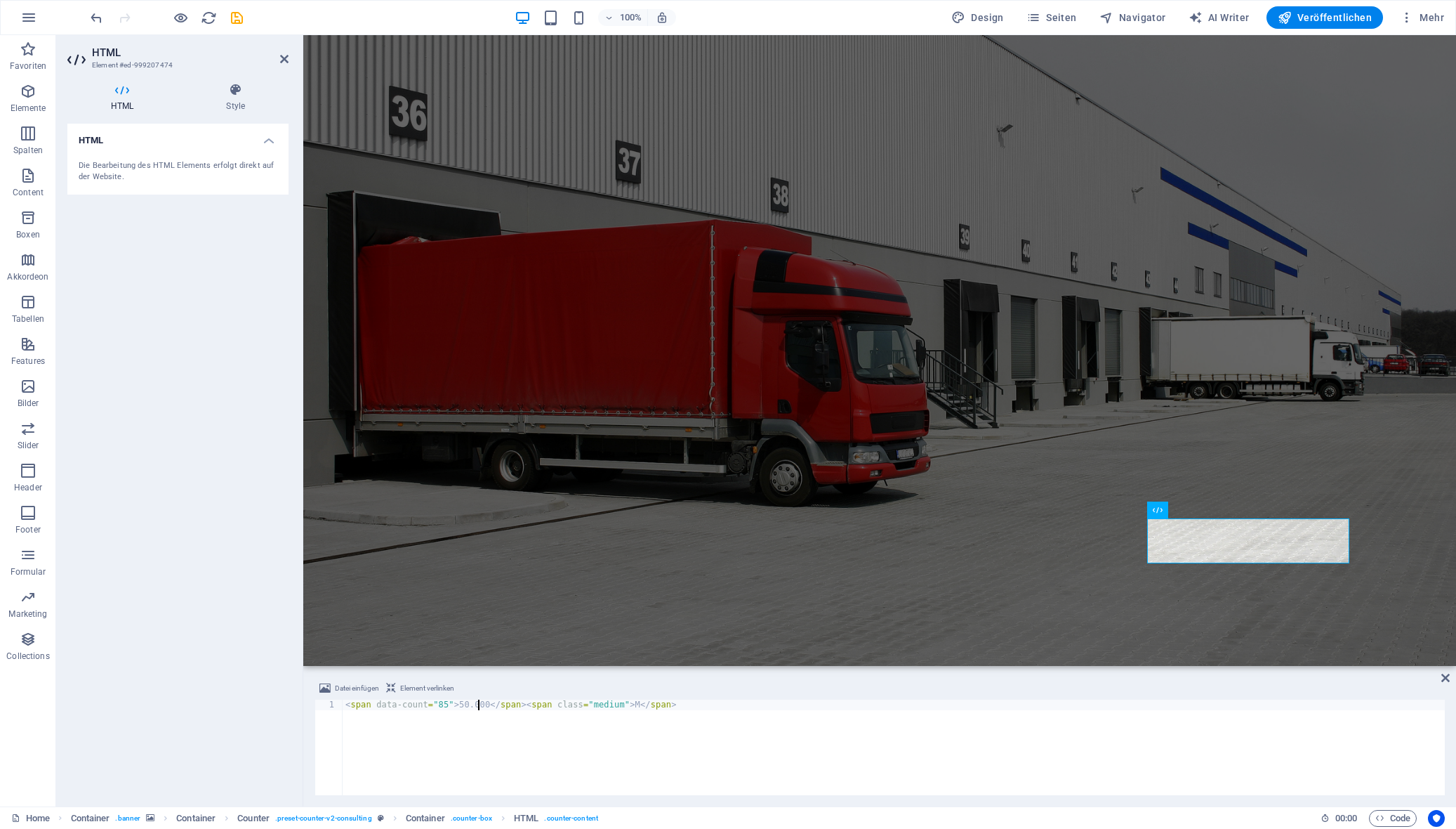
click at [615, 708] on div "< span data-count = "85" > 50.000 </ span > < span class = "medium" > M </ span…" at bounding box center [894, 757] width 1102 height 117
type textarea "<span data-count="85">50.000</span><span class="medium">+</span>"
click at [875, 623] on figure at bounding box center [879, 350] width 1153 height 630
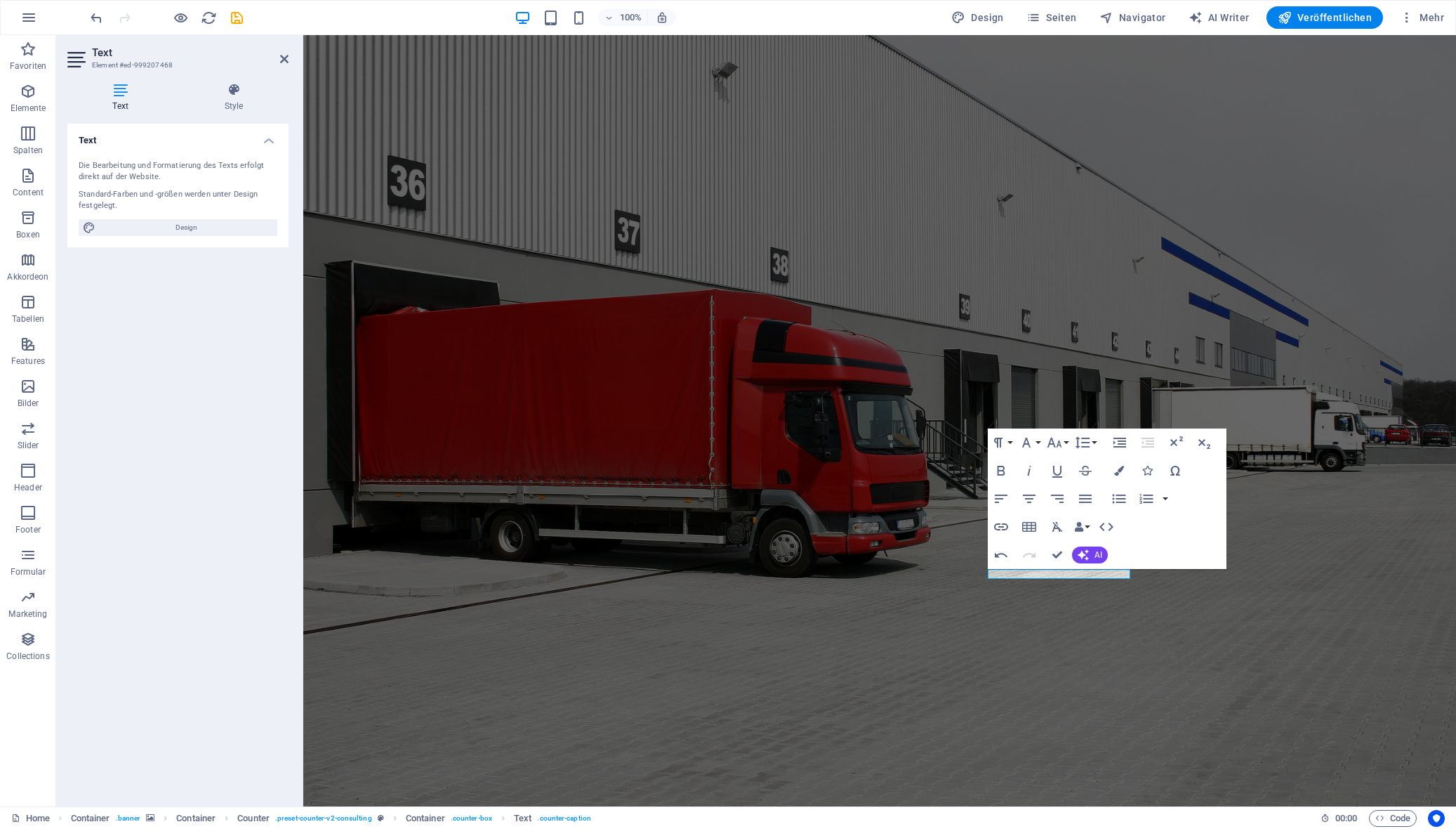
click at [1000, 610] on figure at bounding box center [879, 420] width 1153 height 771
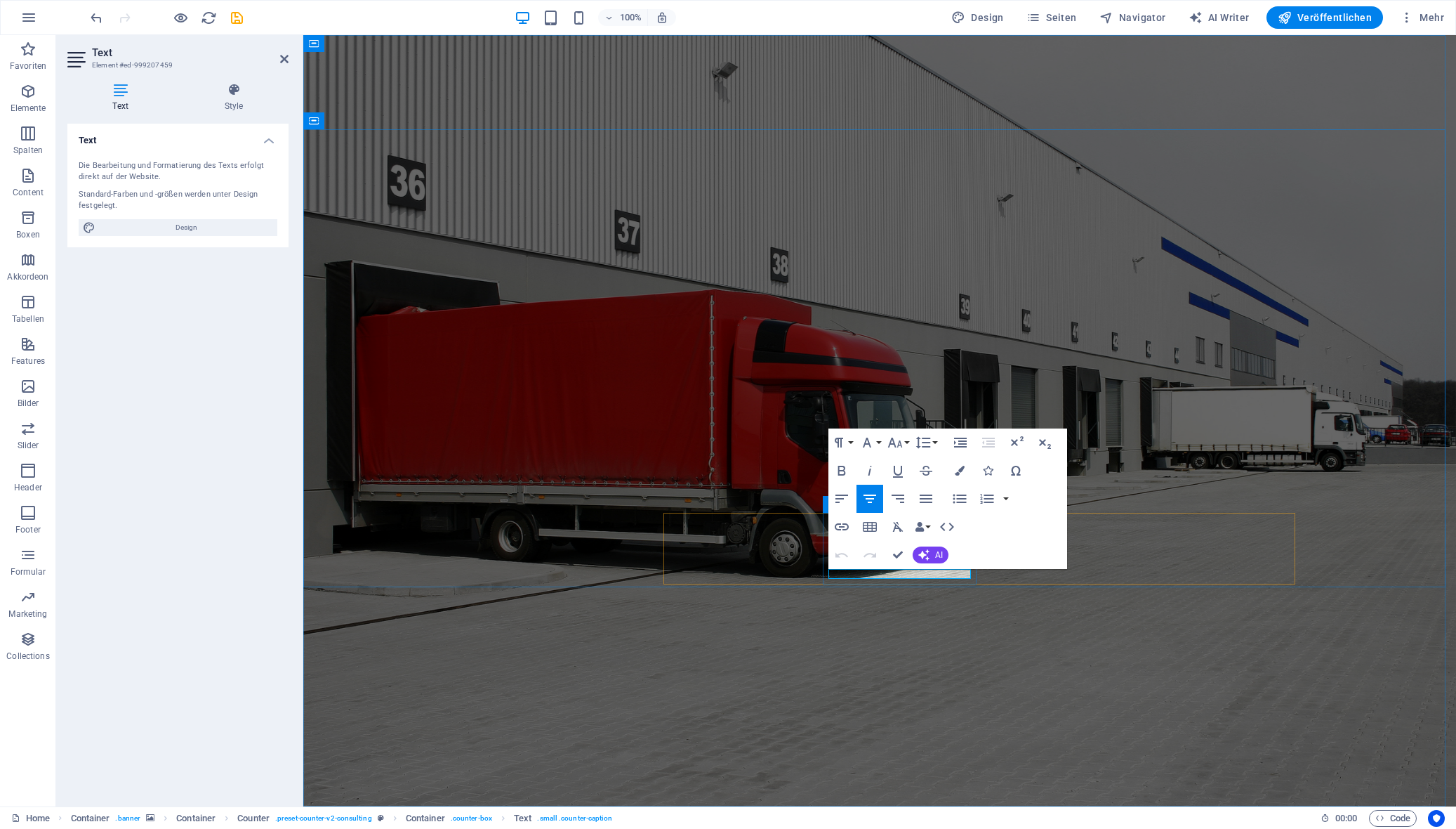
click at [855, 625] on figure at bounding box center [879, 420] width 1153 height 771
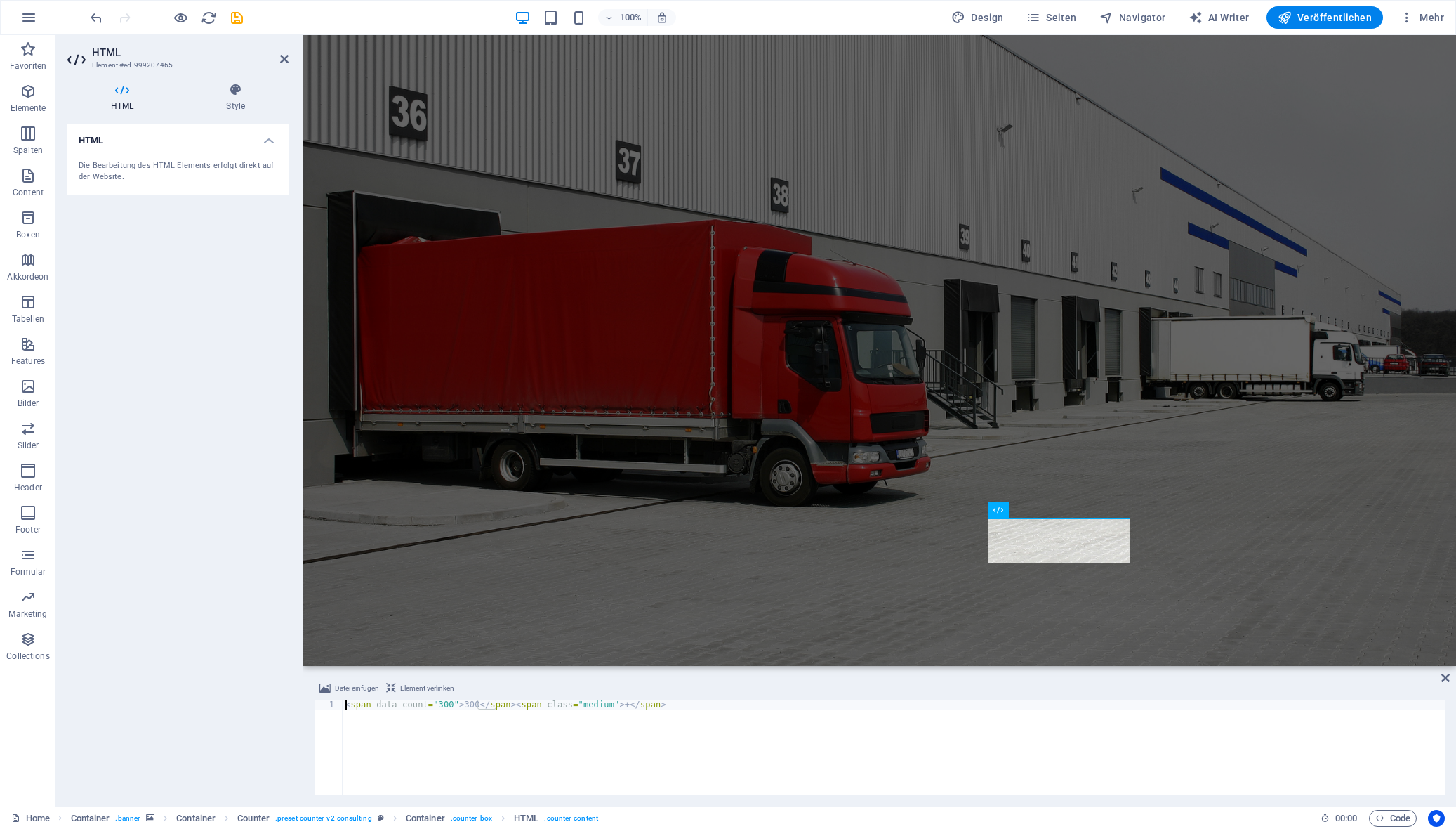
drag, startPoint x: 445, startPoint y: 703, endPoint x: 430, endPoint y: 705, distance: 15.1
click at [430, 705] on div "< span data-count = "300" > 300 </ span > < span class = "medium" > + </ span >" at bounding box center [894, 757] width 1102 height 117
drag, startPoint x: 468, startPoint y: 705, endPoint x: 456, endPoint y: 705, distance: 12.0
click at [456, 705] on div "< span data-count = "300" > 300 </ span > < span class = "medium" > + </ span >" at bounding box center [894, 757] width 1102 height 117
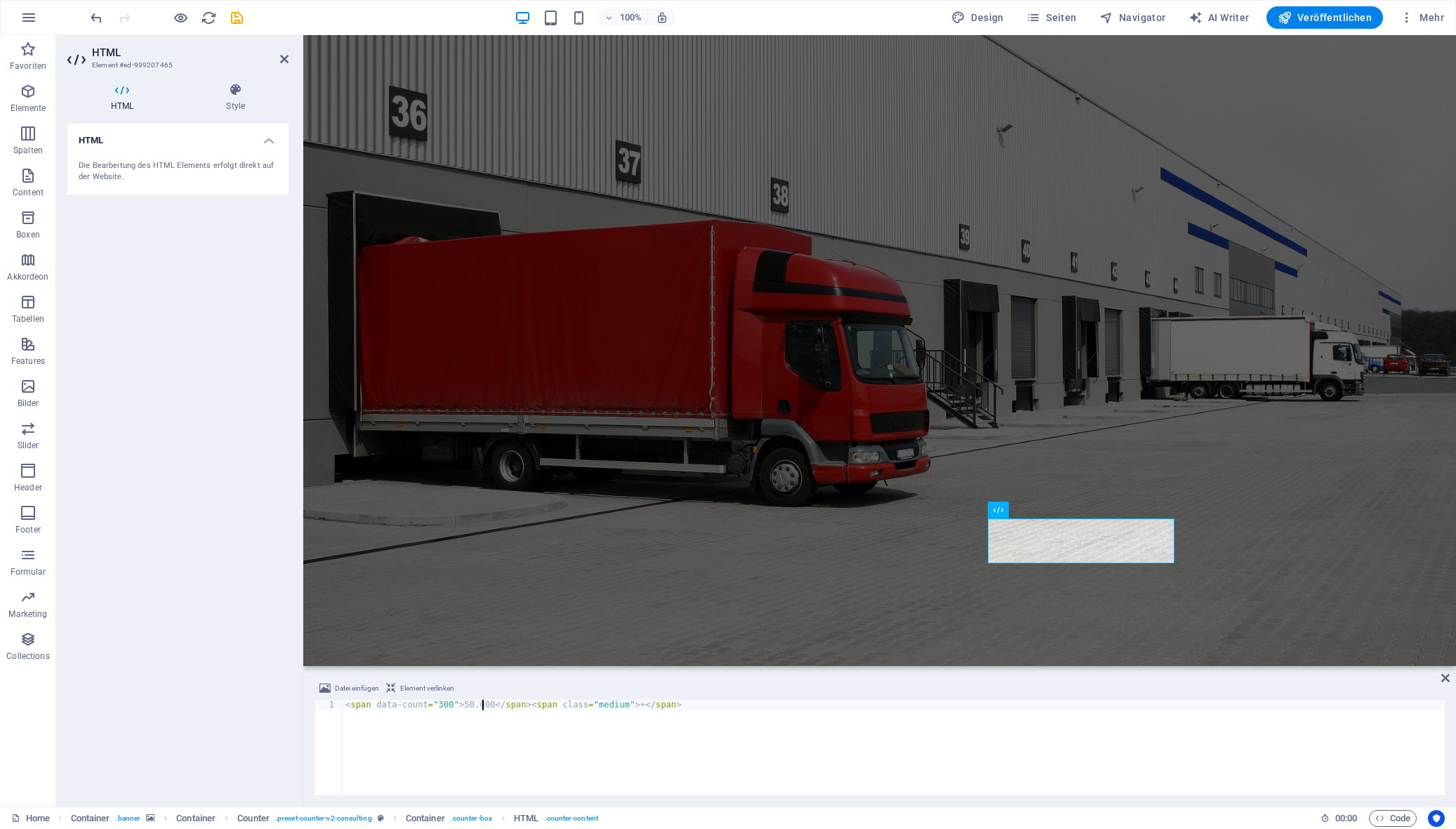
type textarea "<span data-count="300">50.000</span><span class="medium">+</span>"
click at [823, 592] on figure at bounding box center [879, 350] width 1153 height 630
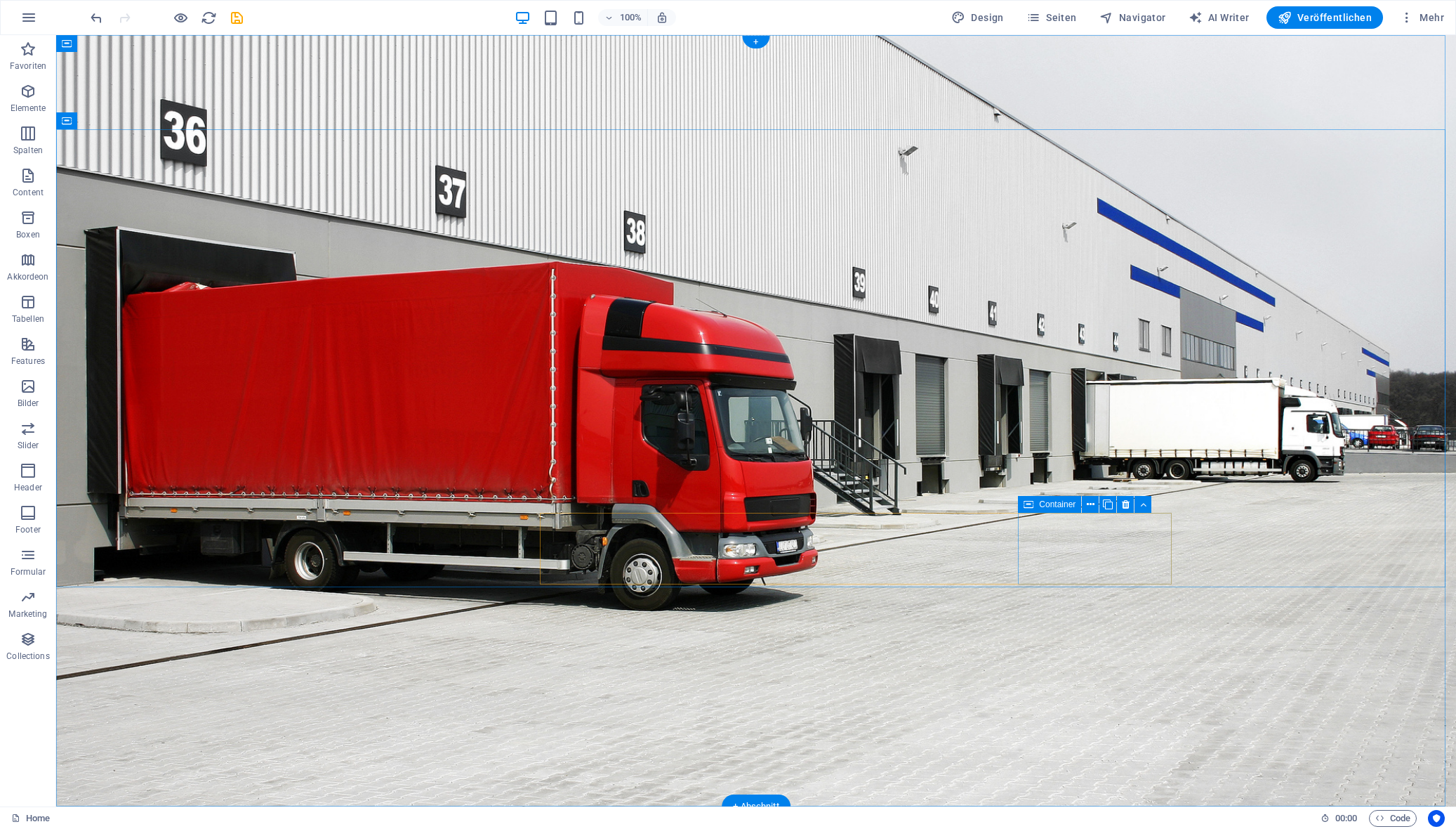
click at [1102, 616] on figure at bounding box center [756, 420] width 1400 height 771
click at [952, 728] on figure at bounding box center [756, 420] width 1400 height 771
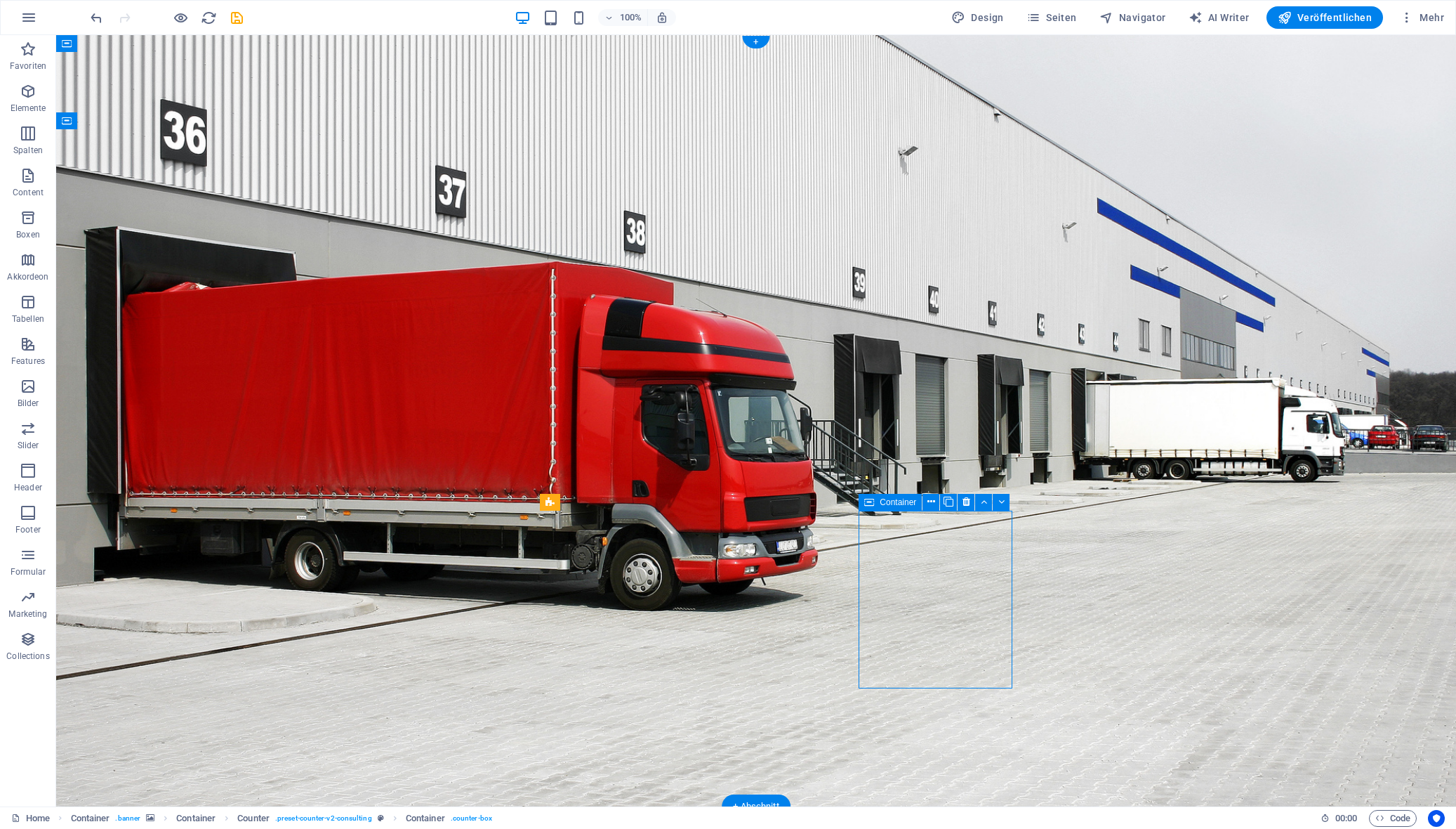
click at [190, 705] on figure at bounding box center [756, 420] width 1400 height 771
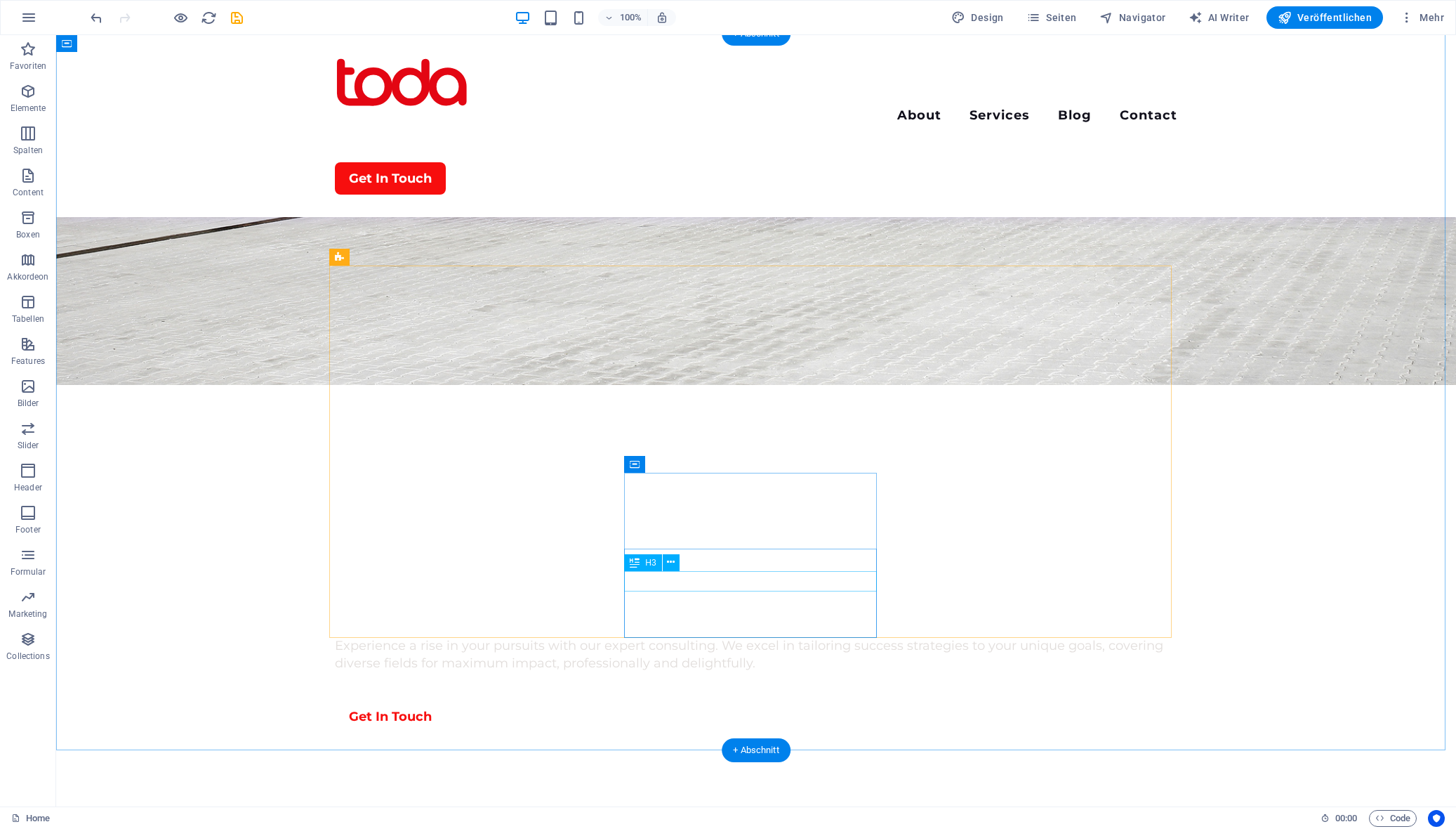
scroll to position [0, 0]
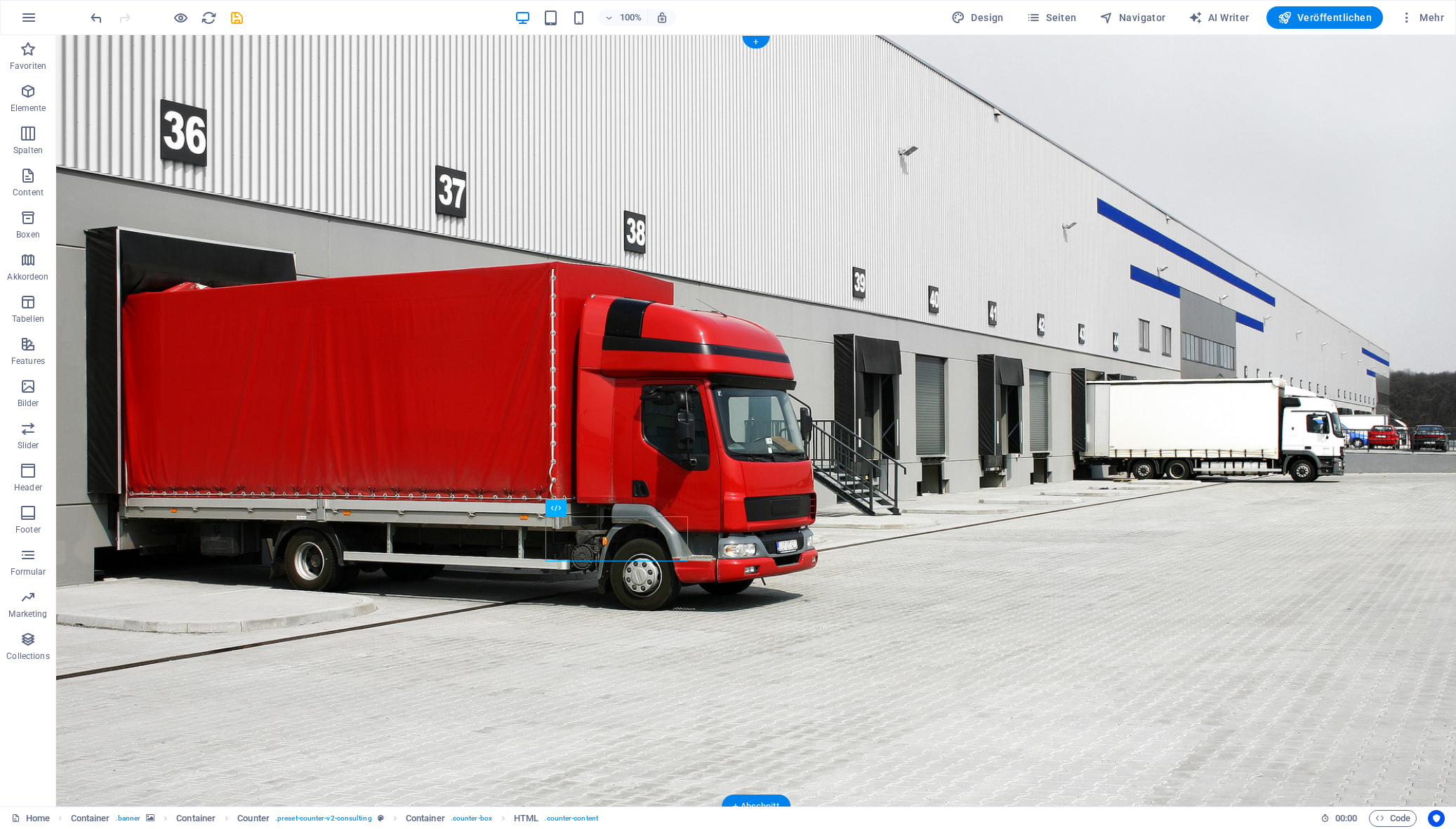
click at [368, 721] on figure at bounding box center [756, 420] width 1400 height 771
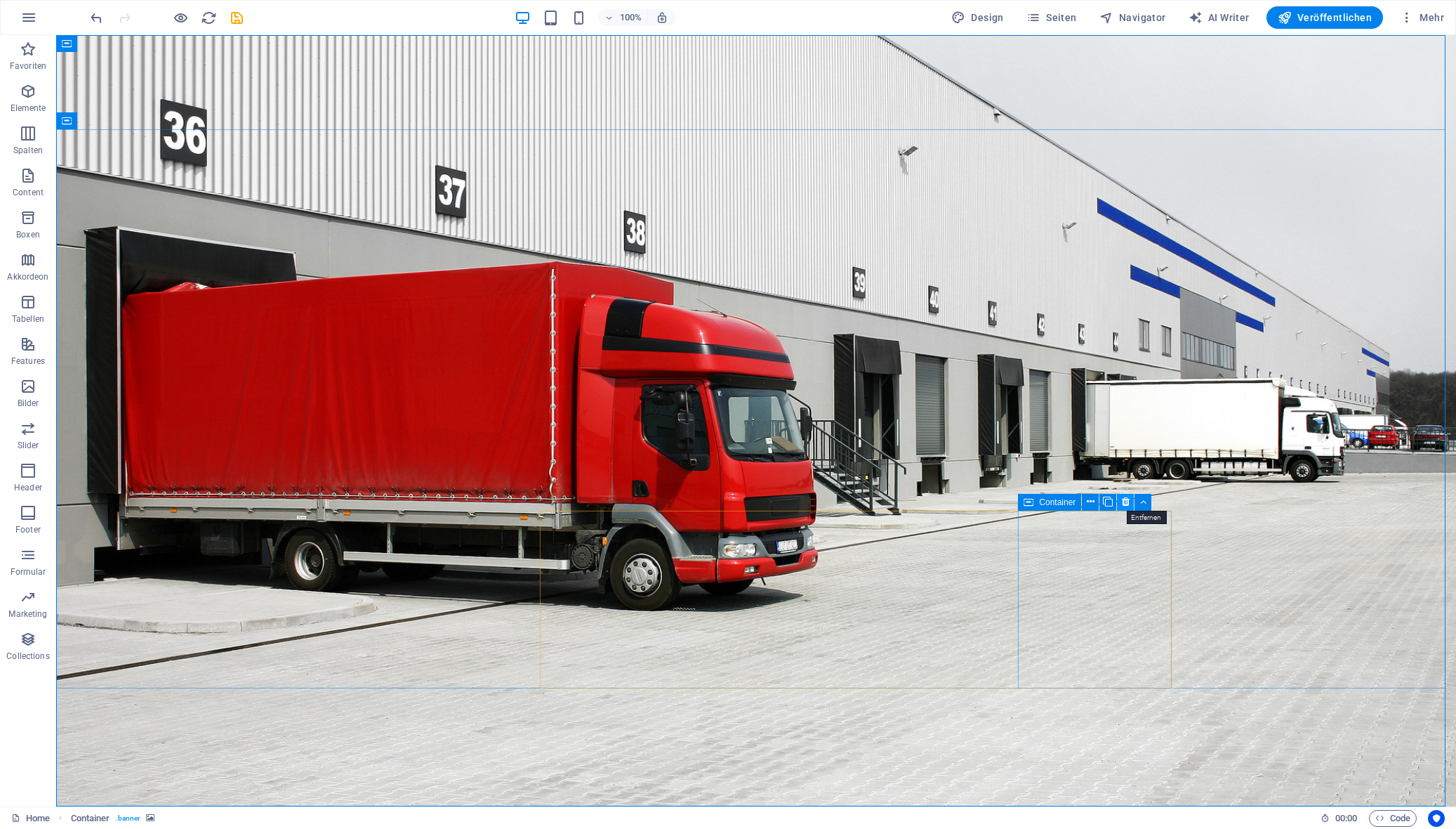
drag, startPoint x: 1124, startPoint y: 503, endPoint x: 934, endPoint y: 577, distance: 203.9
click at [1124, 503] on icon at bounding box center [1125, 501] width 8 height 14
click at [969, 638] on figure at bounding box center [756, 420] width 1400 height 771
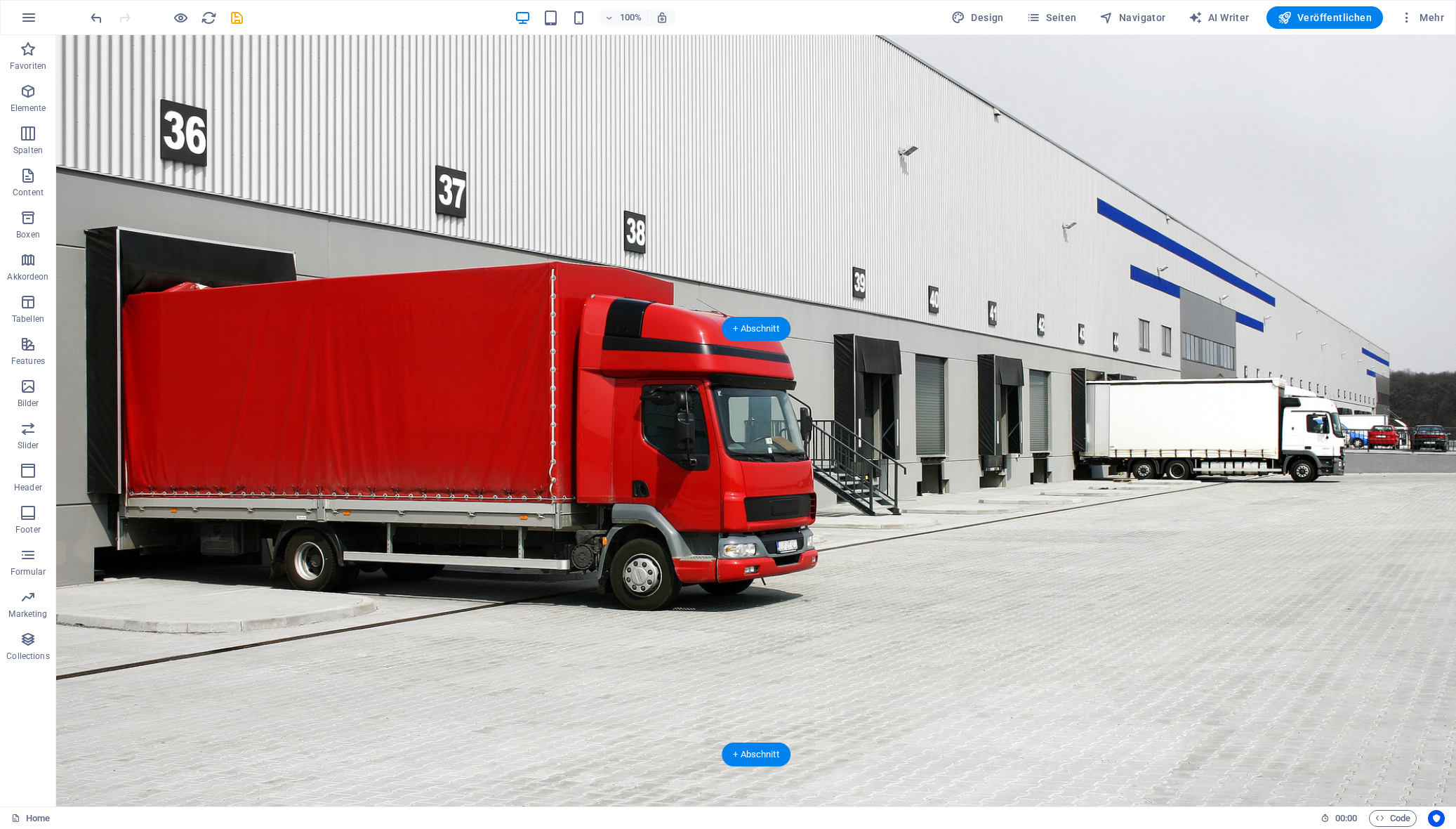
click at [492, 692] on figure at bounding box center [756, 420] width 1400 height 771
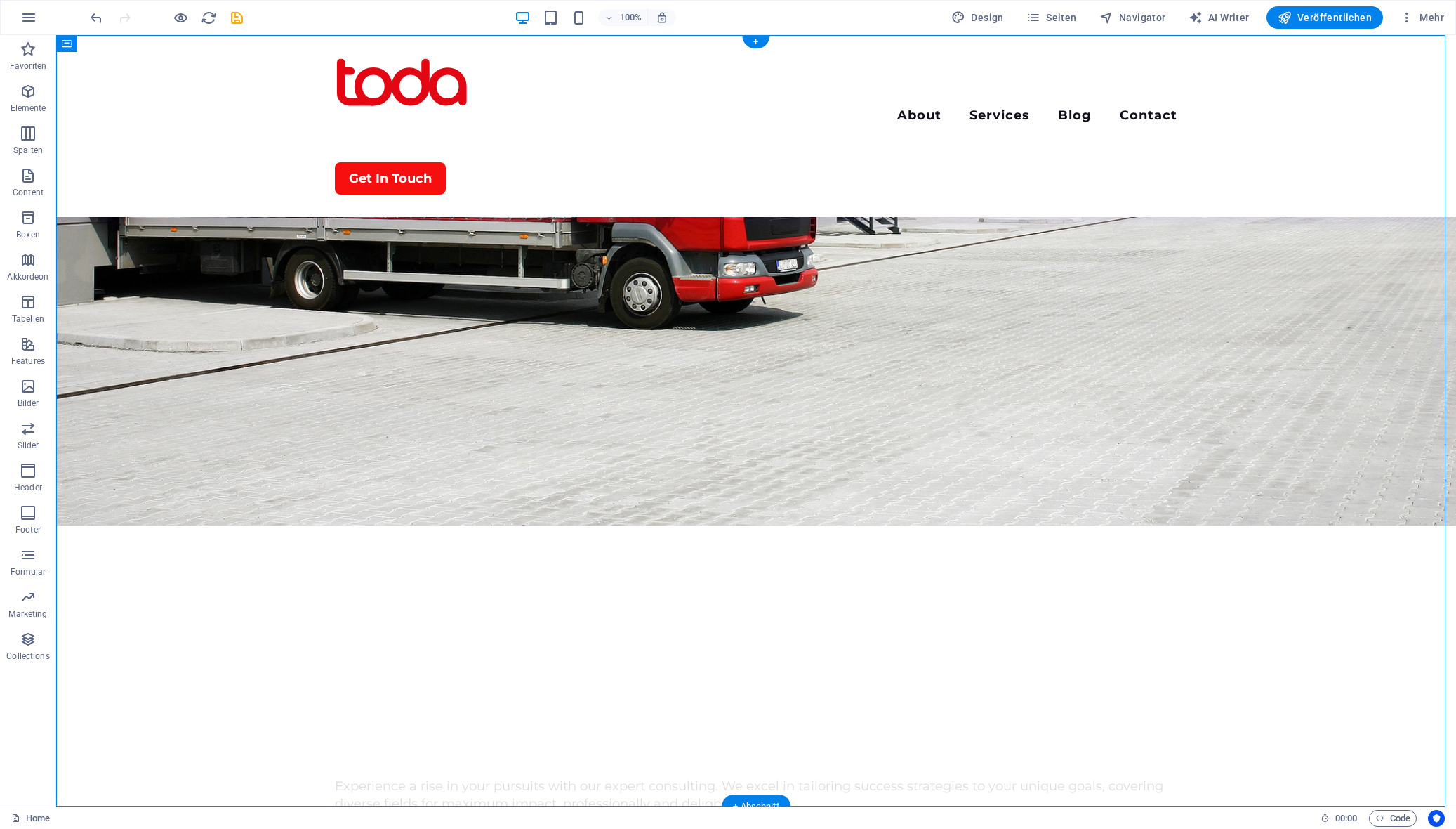
scroll to position [351, 0]
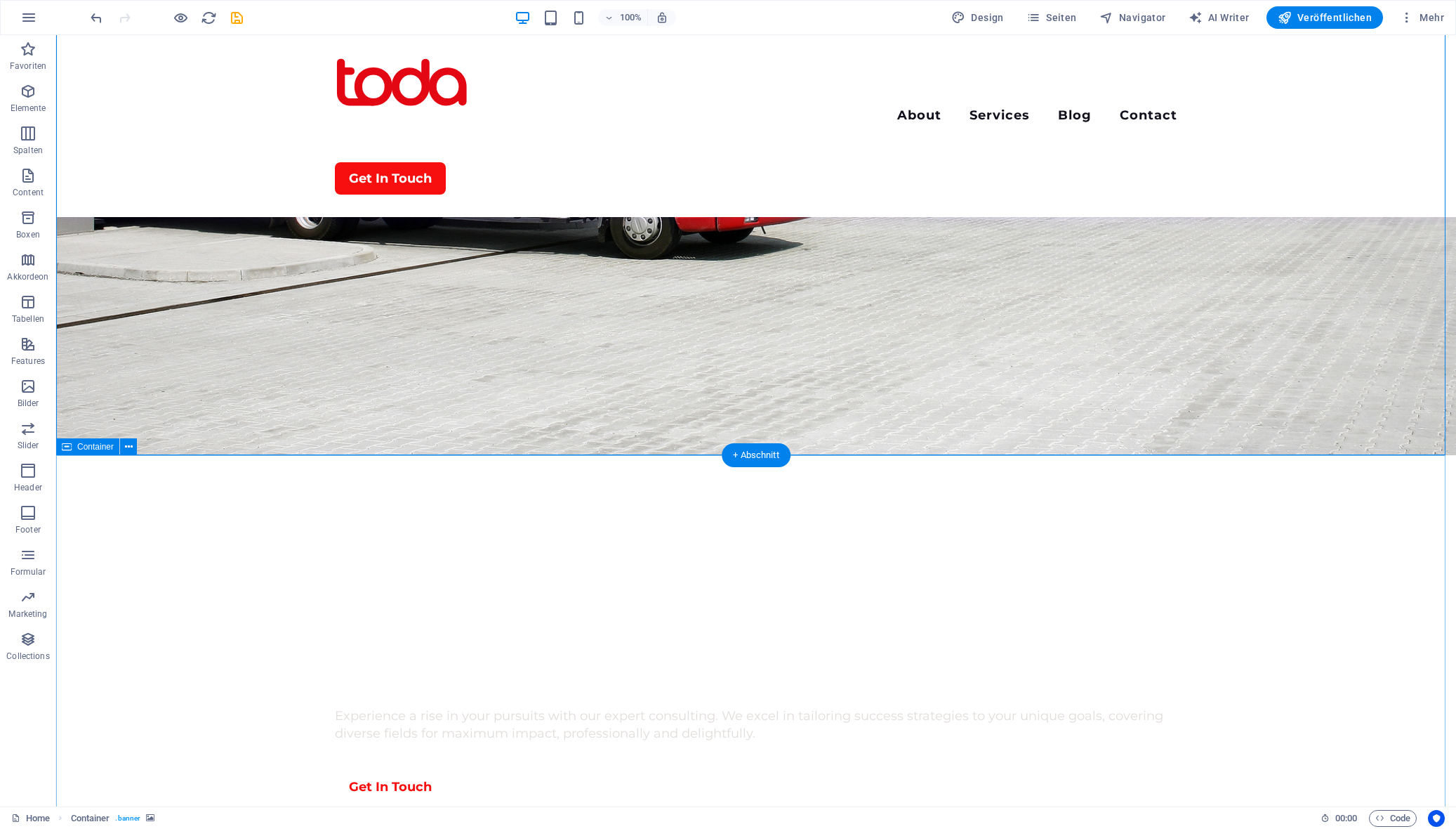
click at [461, 417] on figure at bounding box center [756, 69] width 1400 height 771
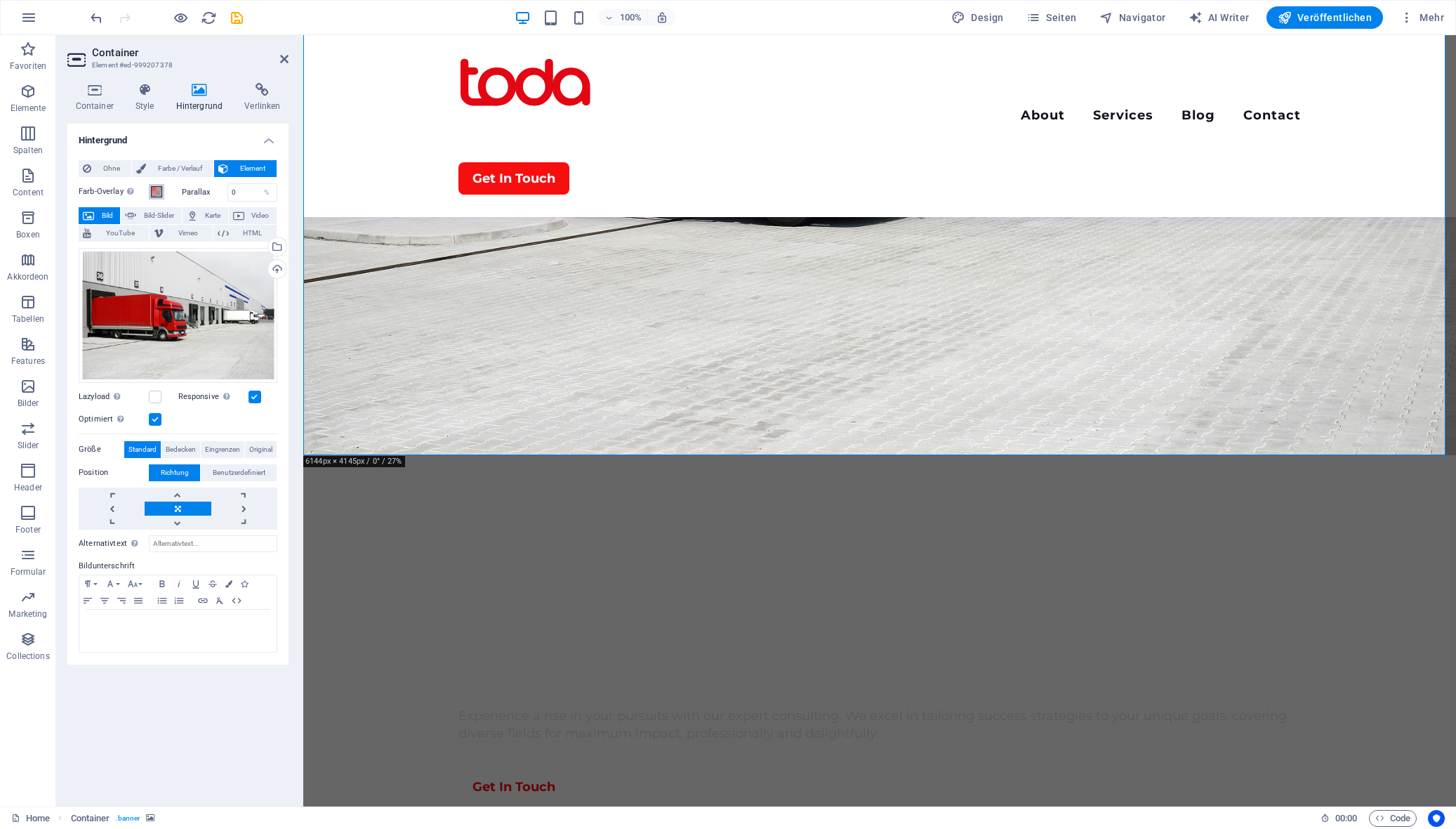
click at [157, 188] on span at bounding box center [156, 191] width 11 height 11
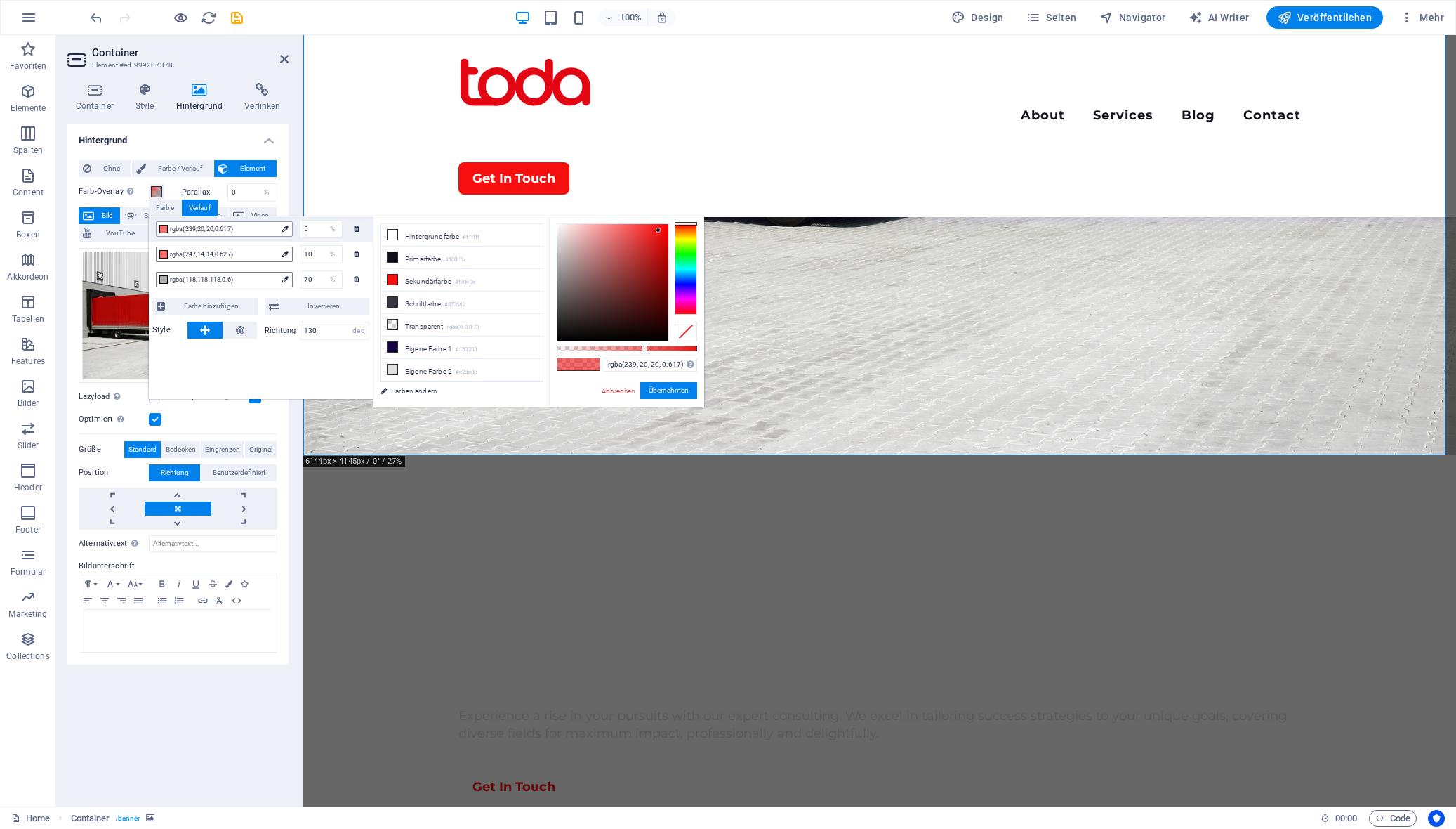
click at [229, 231] on span "rgba(239,20,20,0.617)" at bounding box center [222, 228] width 106 height 13
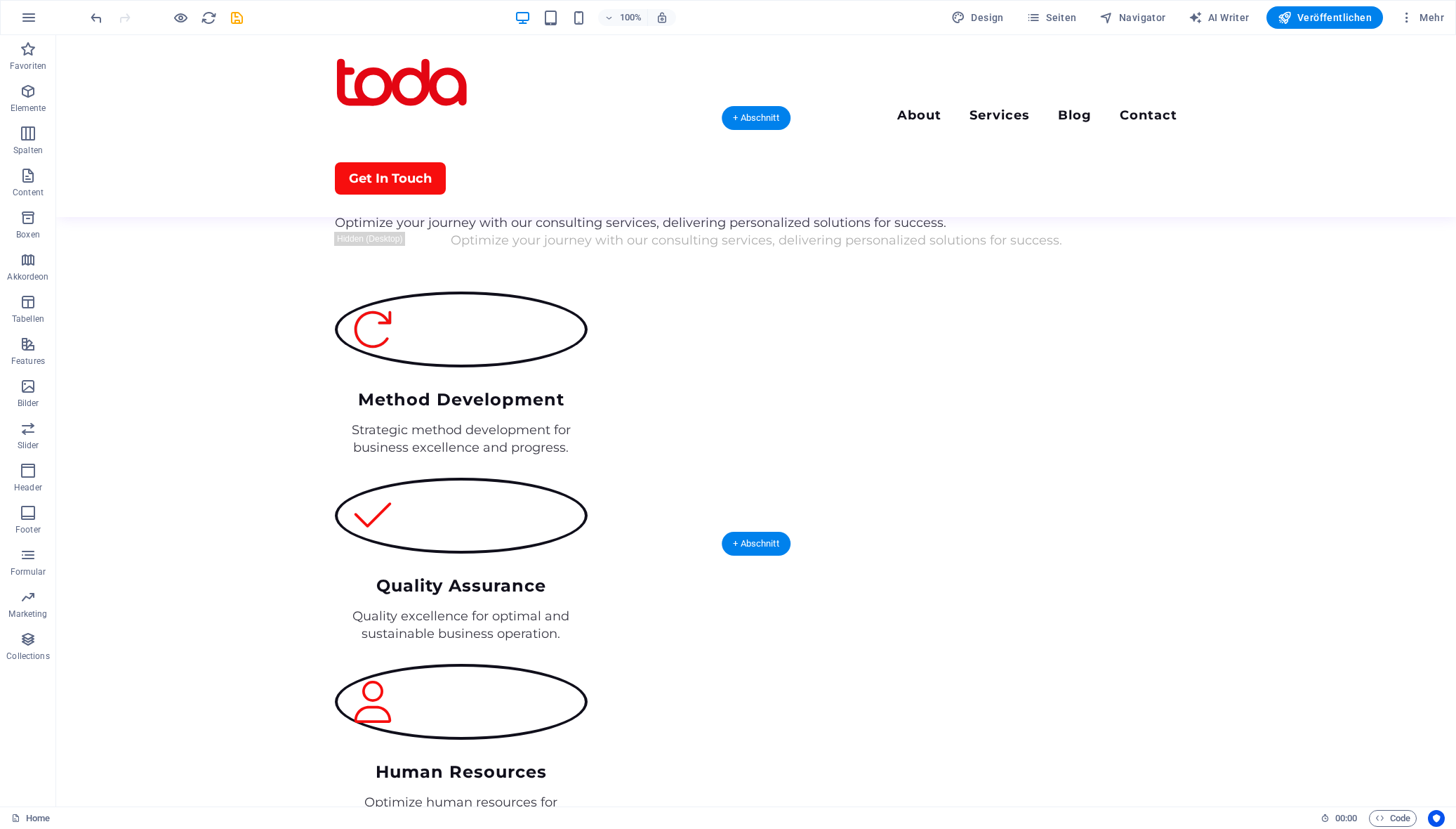
scroll to position [1264, 0]
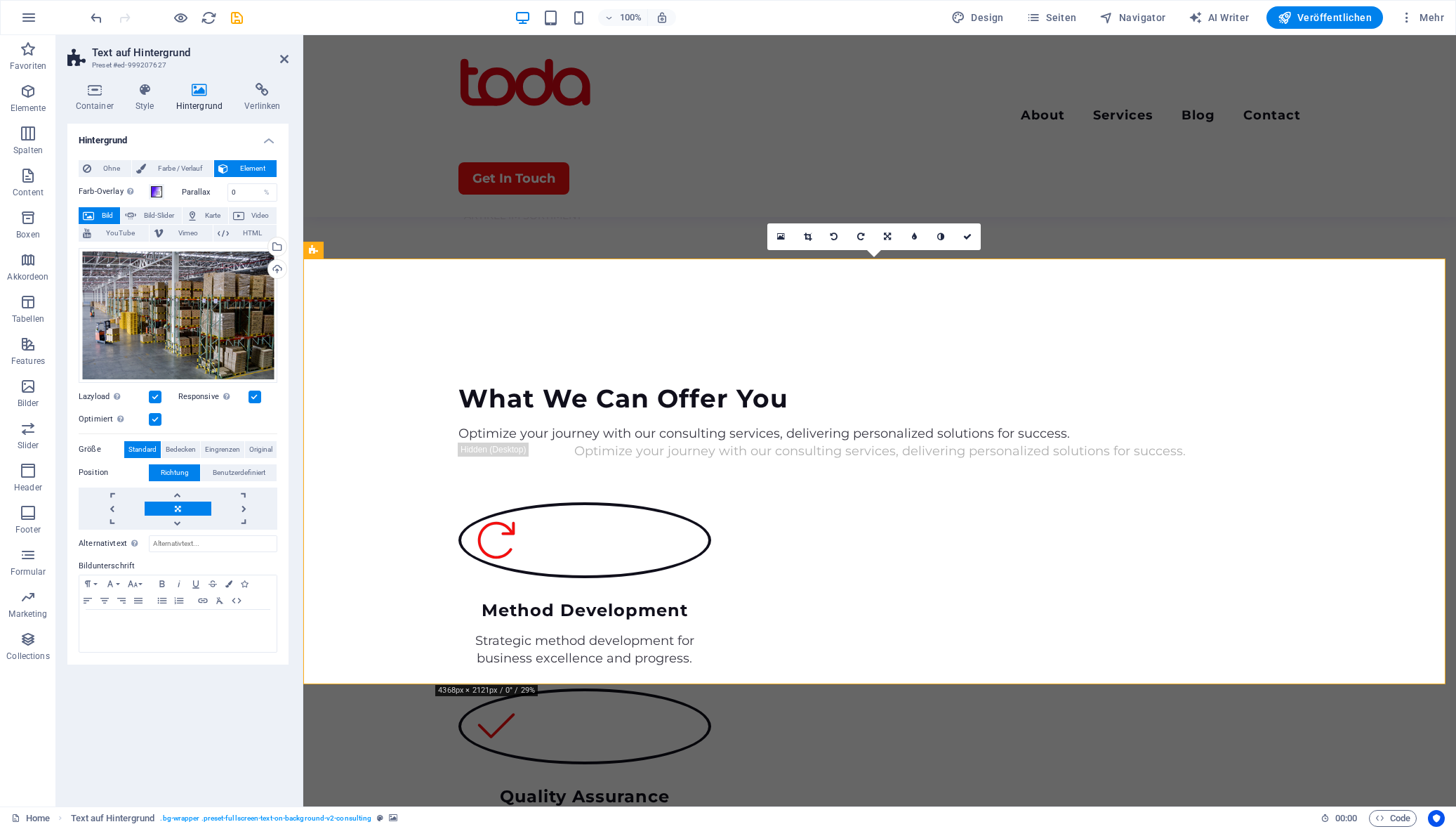
click at [158, 189] on span at bounding box center [156, 191] width 11 height 11
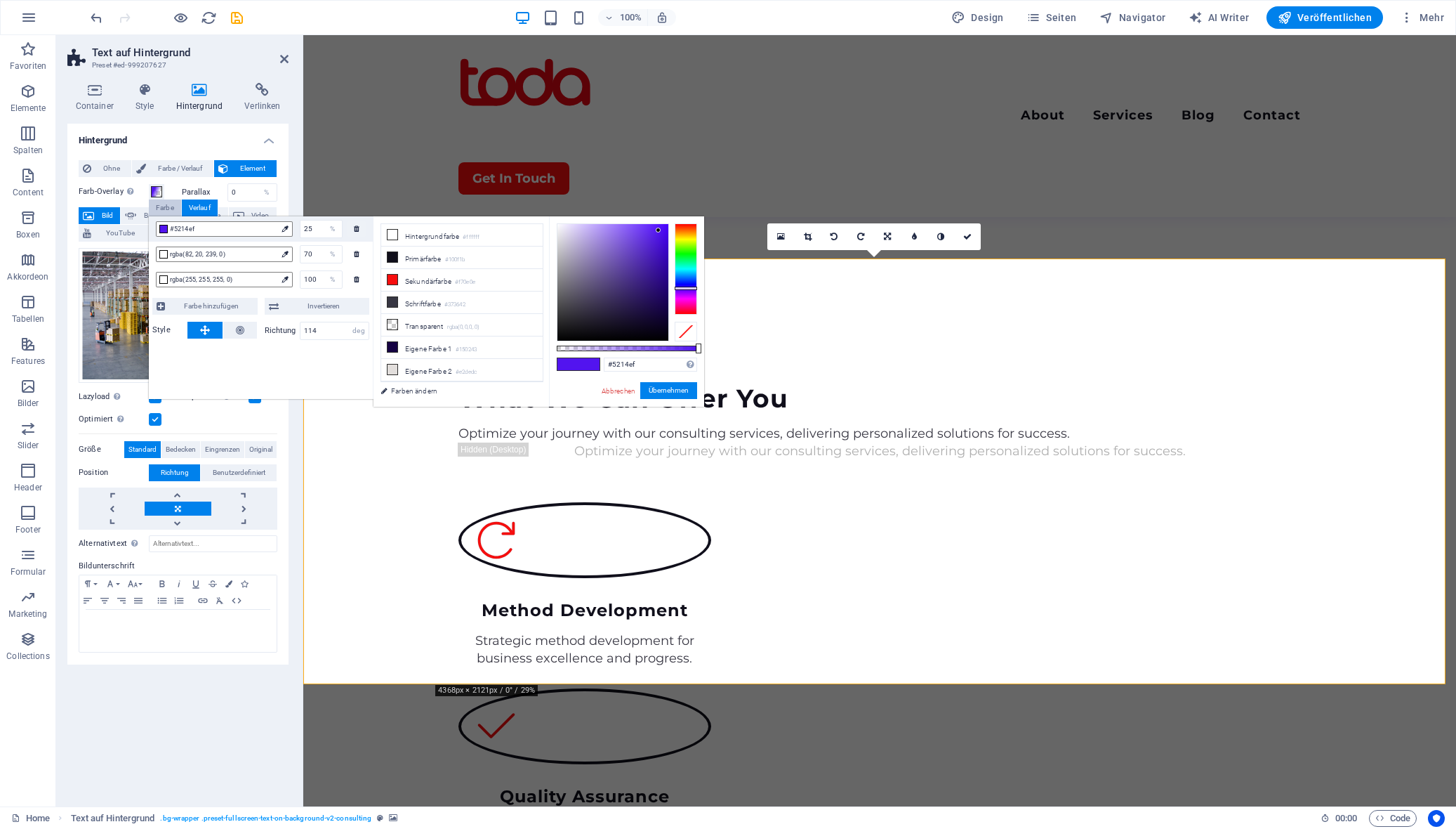
click at [226, 230] on span "#5214ef" at bounding box center [222, 228] width 106 height 13
click at [198, 229] on span "#5214ef" at bounding box center [222, 228] width 106 height 13
click at [203, 228] on span "#5214ef" at bounding box center [222, 228] width 106 height 13
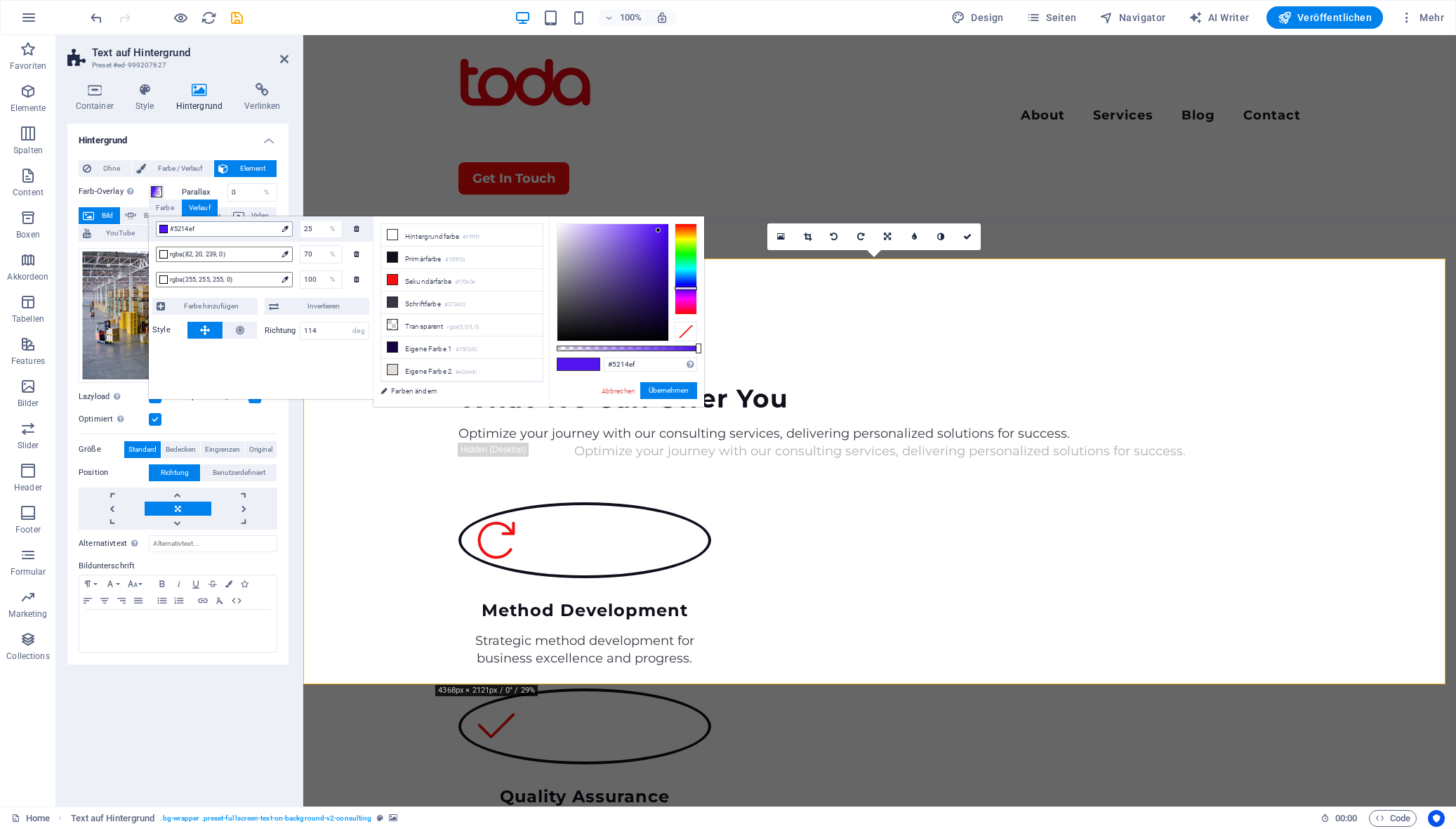
click at [203, 228] on span "#5214ef" at bounding box center [222, 228] width 106 height 13
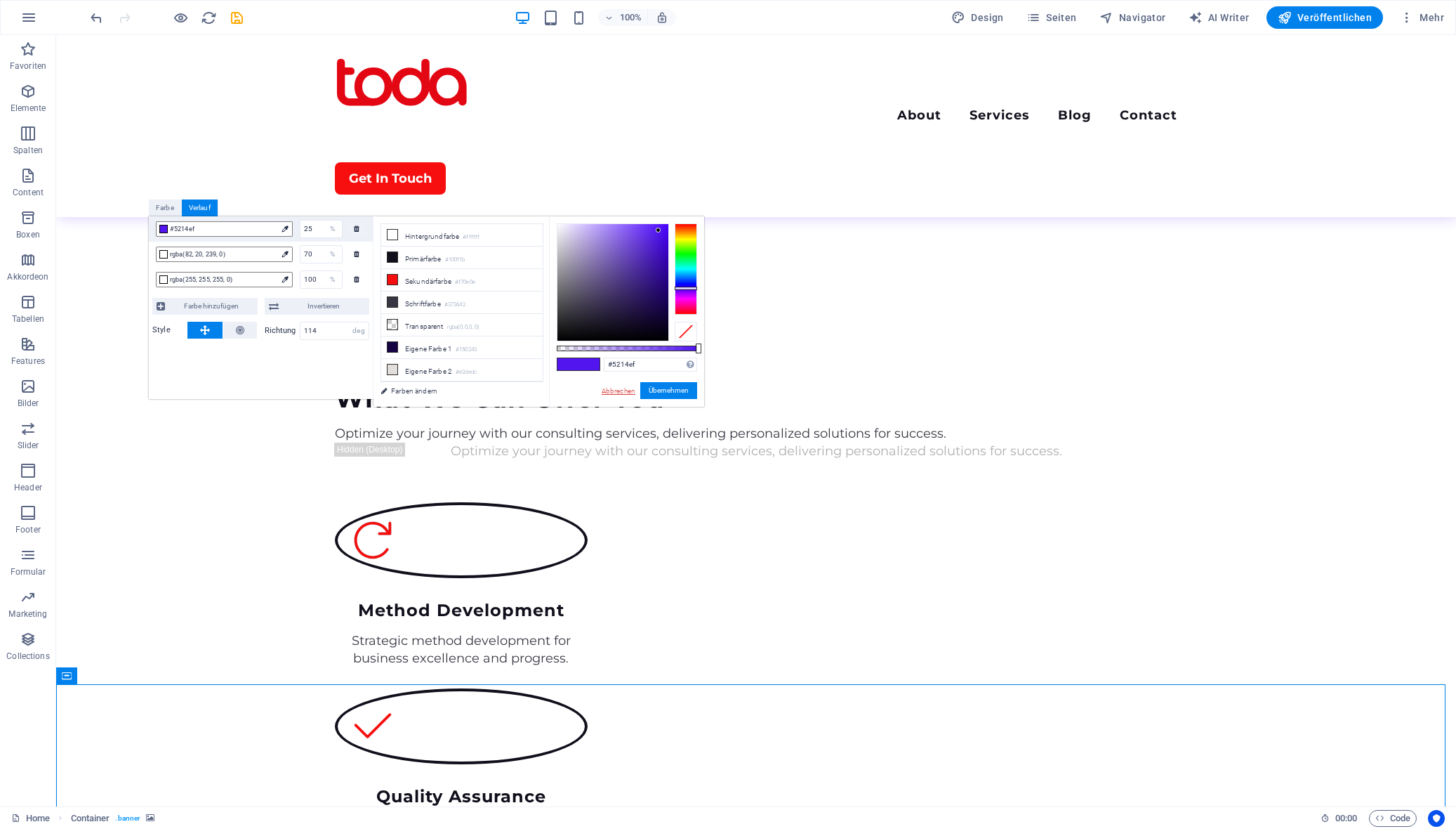
click at [610, 391] on link "Abbrechen" at bounding box center [619, 390] width 37 height 10
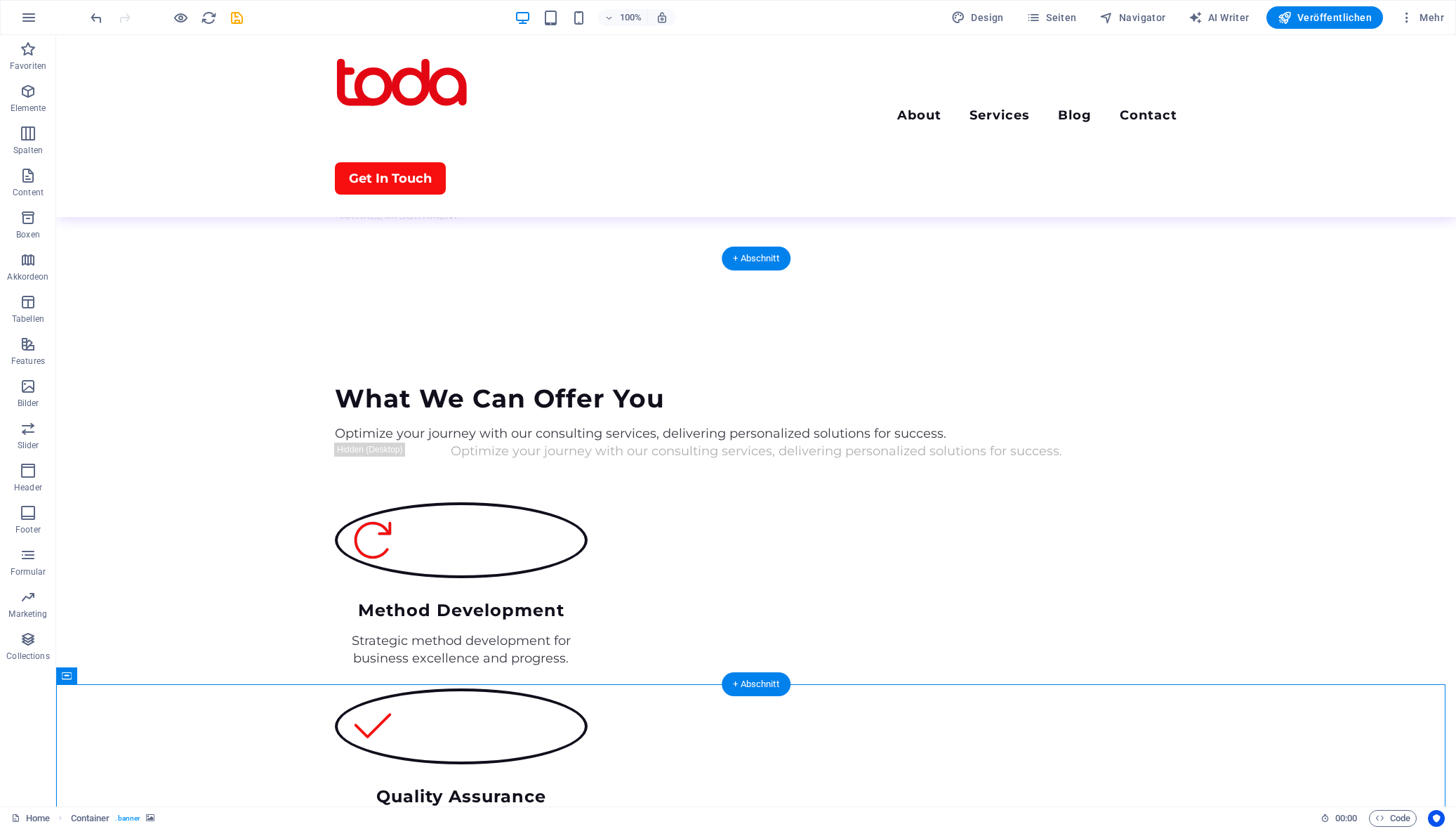
scroll to position [1545, 0]
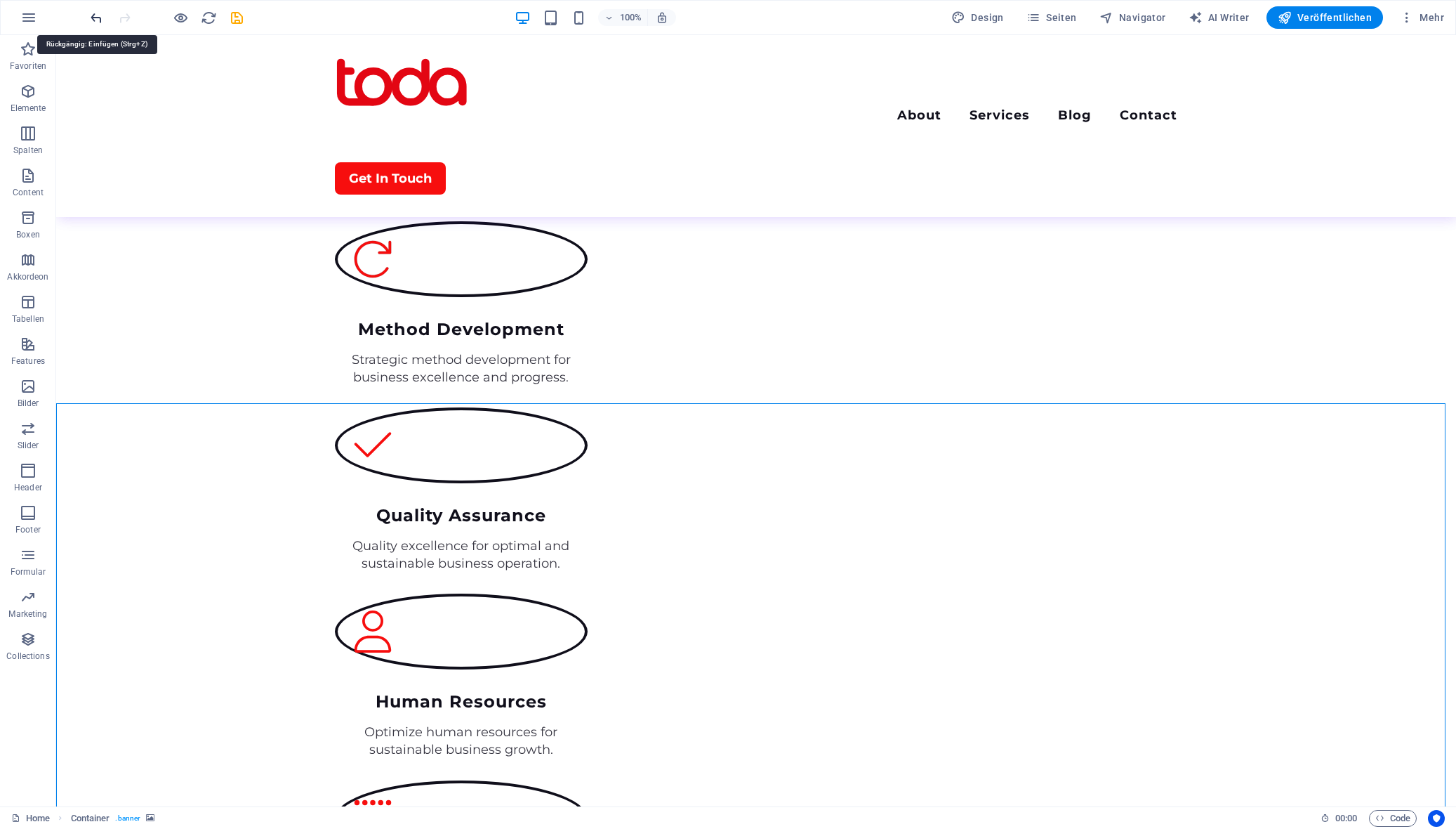
click at [89, 18] on icon "undo" at bounding box center [96, 18] width 16 height 16
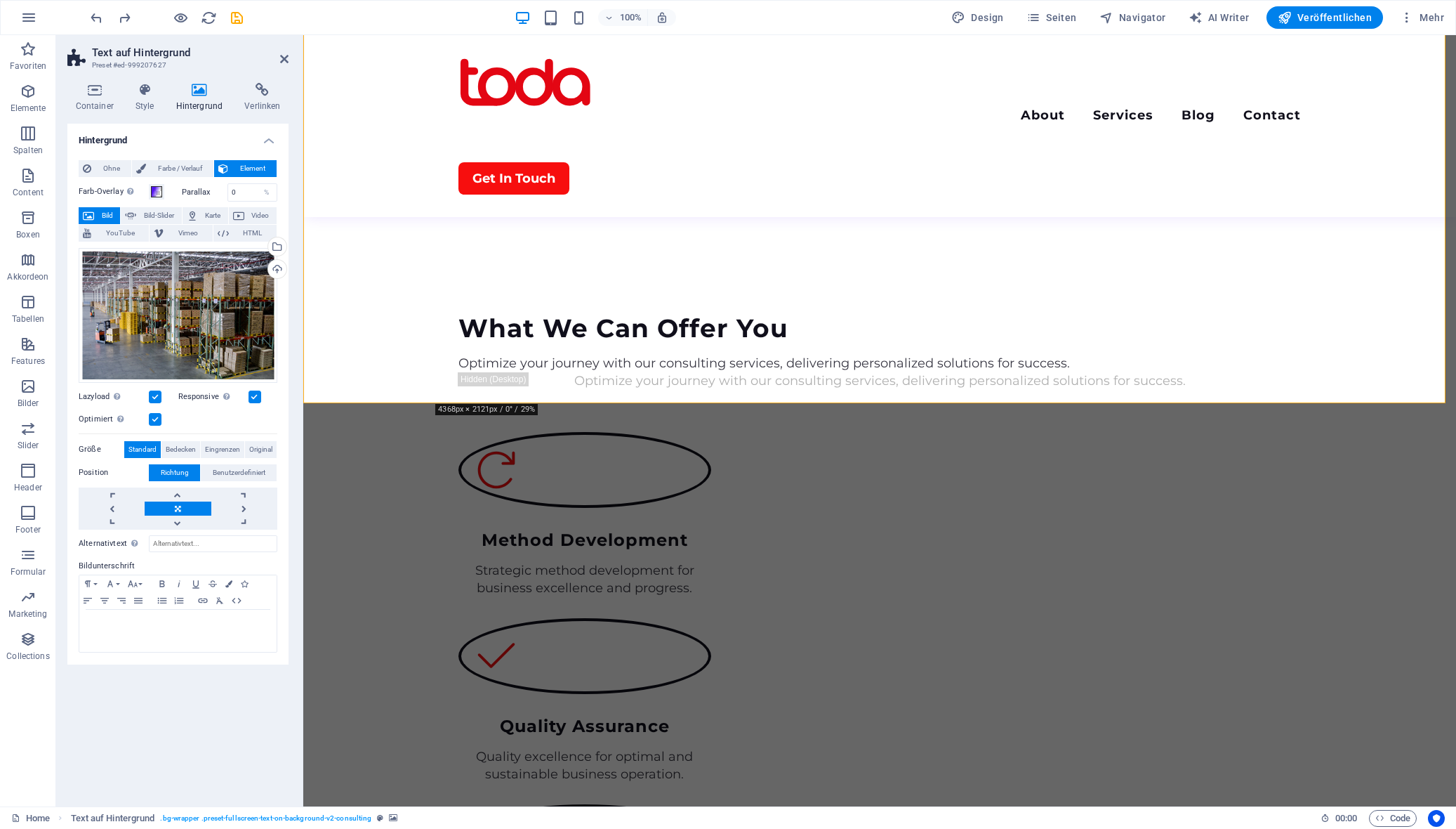
scroll to position [1194, 0]
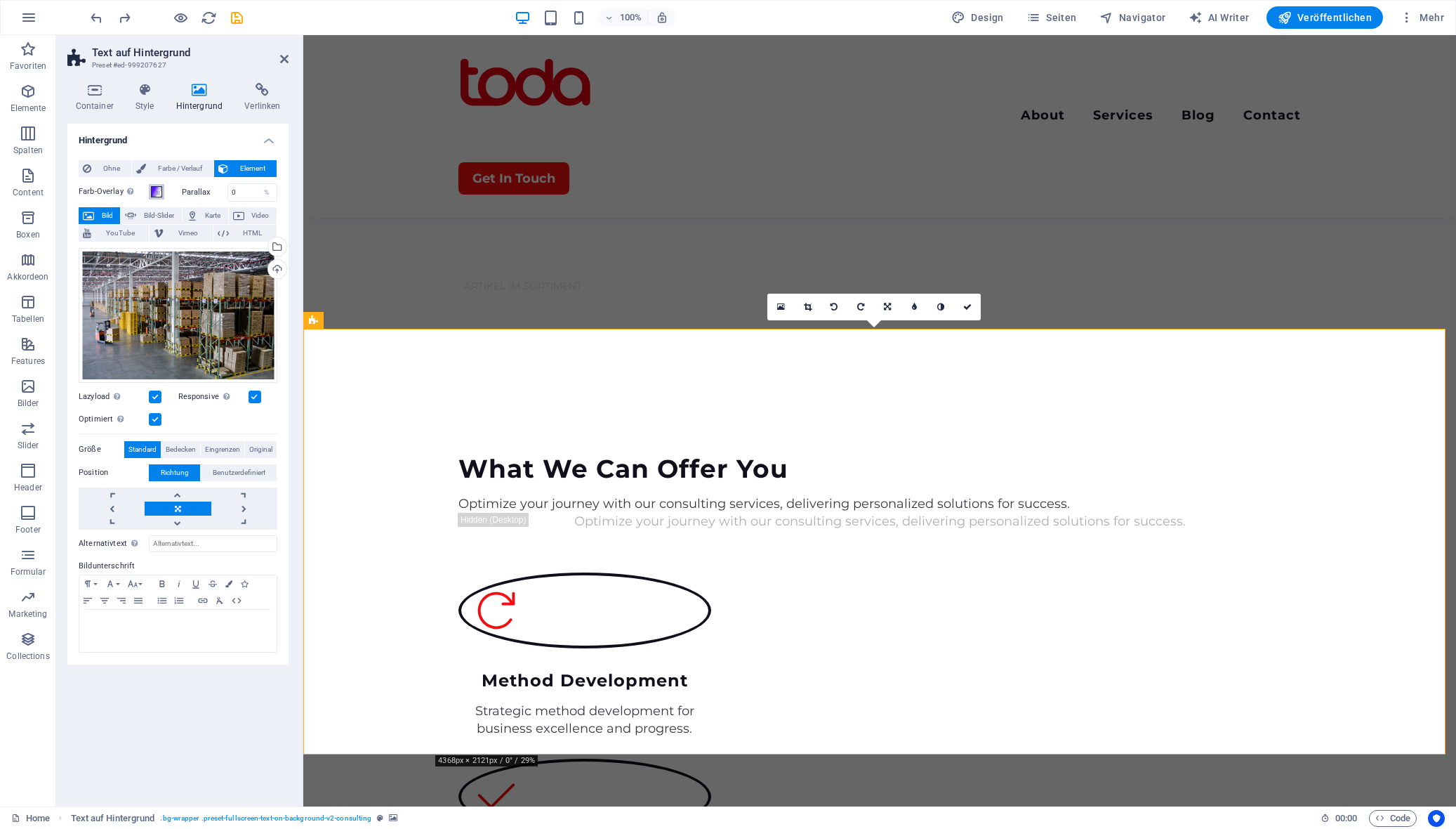
click at [155, 193] on span at bounding box center [156, 191] width 11 height 11
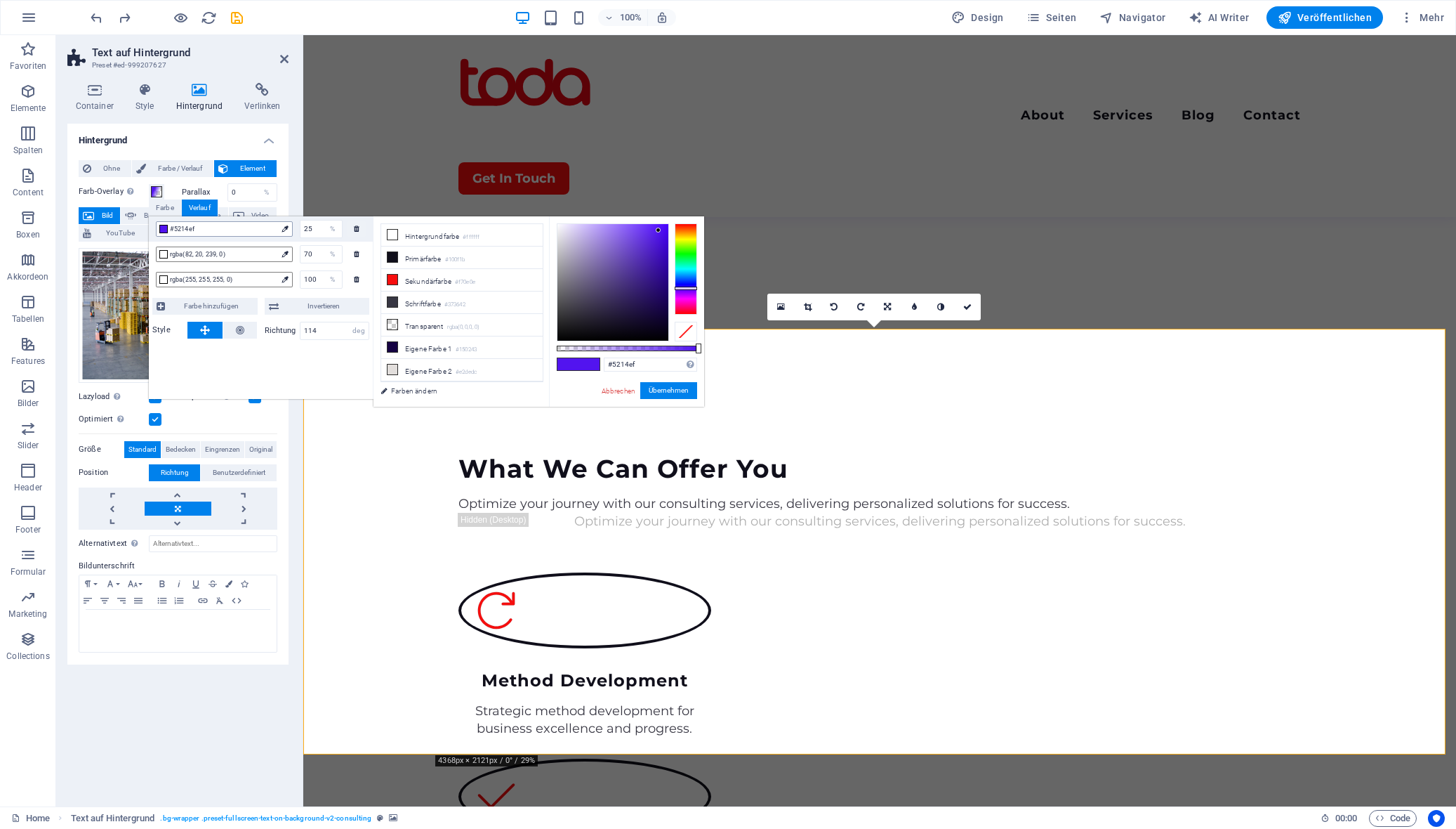
click at [282, 230] on icon at bounding box center [285, 228] width 6 height 6
click at [234, 228] on span "#5214ef" at bounding box center [222, 228] width 106 height 13
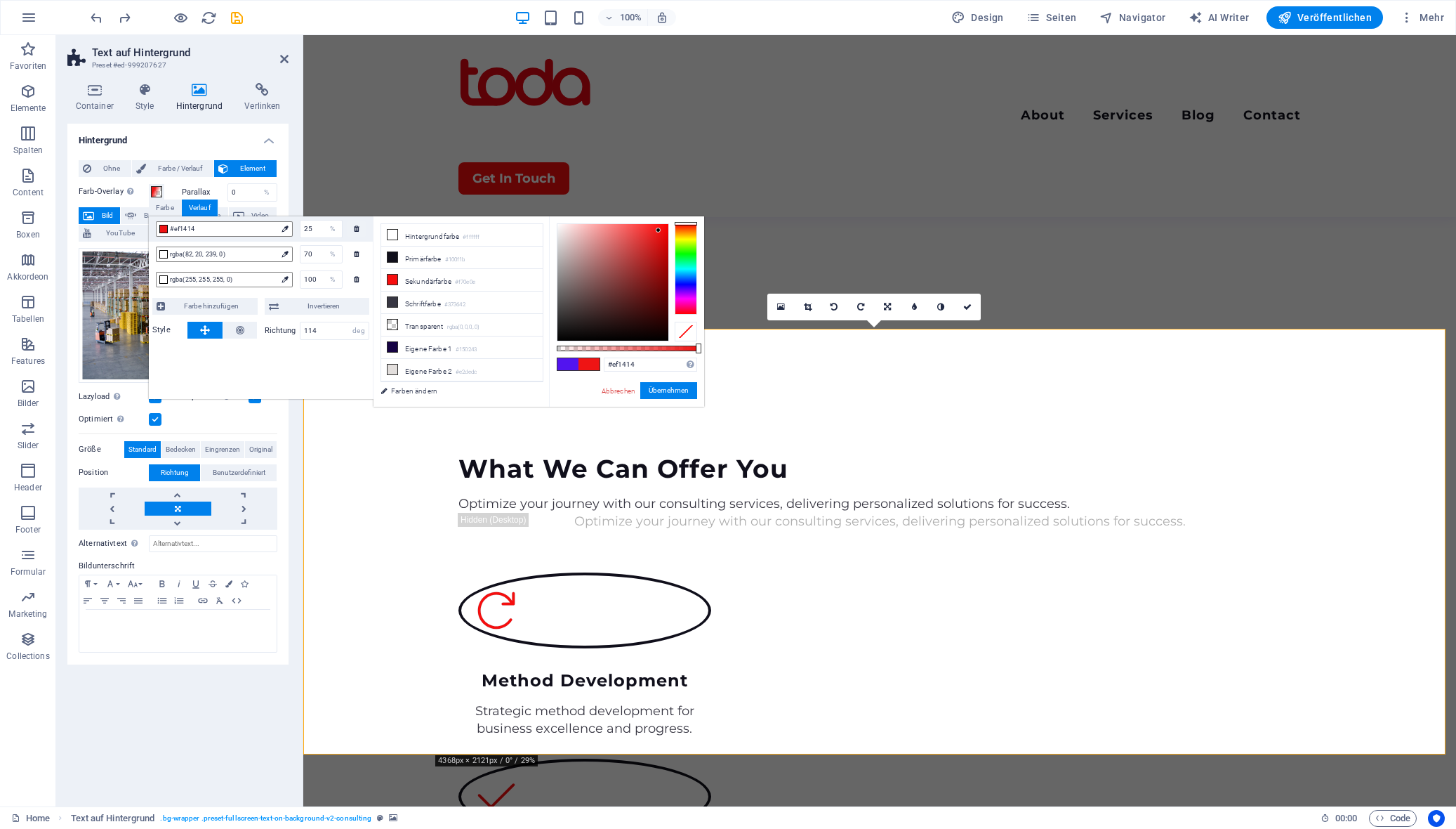
drag, startPoint x: 687, startPoint y: 286, endPoint x: 684, endPoint y: 218, distance: 68.1
click at [684, 218] on div "#ef1414 Unterstützte Formate: #0852ed rgb(8, 82, 237) rgba(8, 82, 237, 90%) hsv…" at bounding box center [627, 413] width 155 height 394
click at [231, 254] on span "rgba(82, 20, 239, 0)" at bounding box center [222, 254] width 106 height 13
drag, startPoint x: 688, startPoint y: 250, endPoint x: 692, endPoint y: 218, distance: 32.2
click at [692, 218] on div "rgba(239, 20, 20, 0) Unterstützte Formate: #0852ed rgb(8, 82, 237) rgba(8, 82, …" at bounding box center [627, 413] width 155 height 394
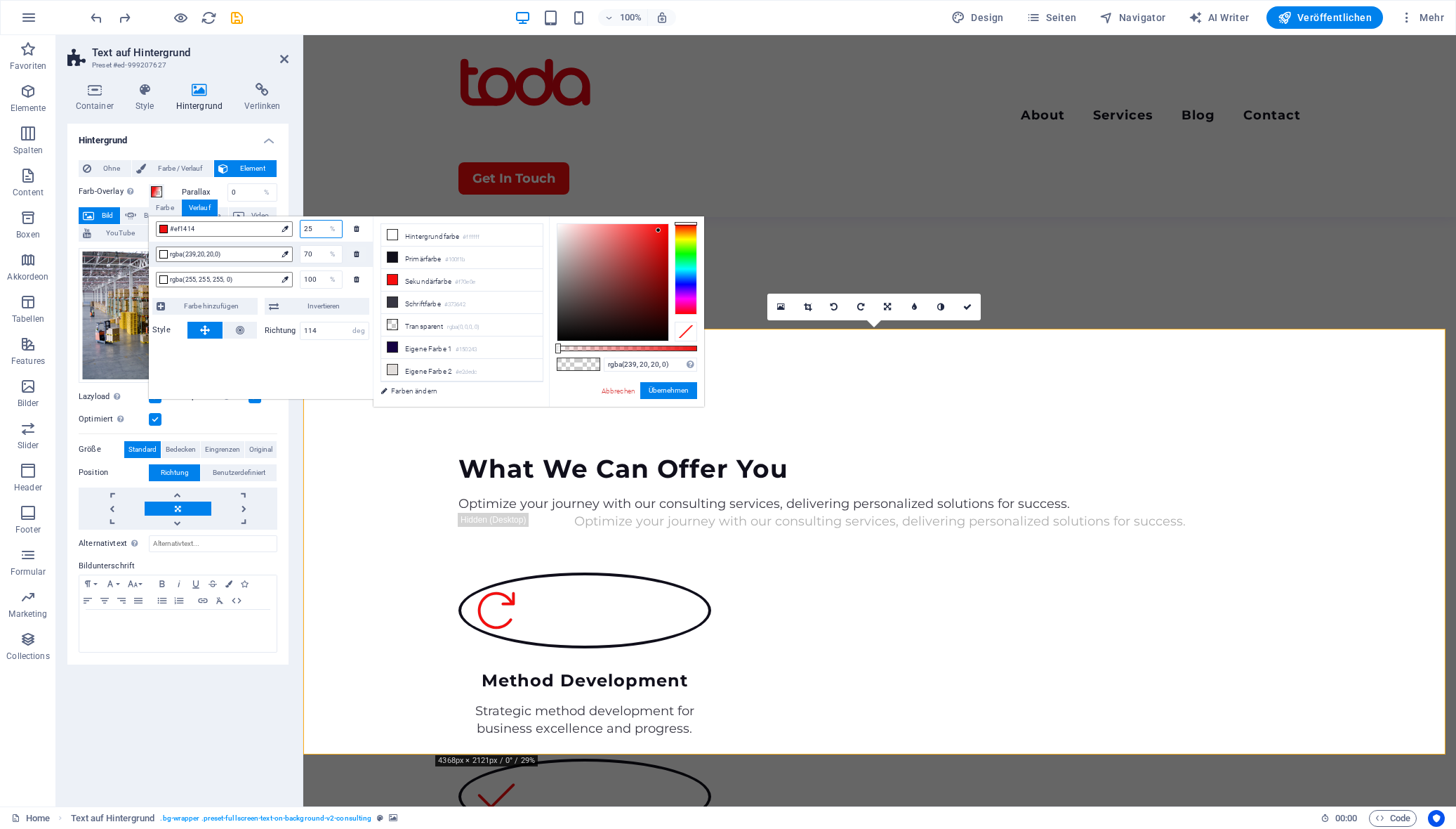
drag, startPoint x: 314, startPoint y: 227, endPoint x: 300, endPoint y: 226, distance: 14.0
click at [300, 226] on div "25 %" at bounding box center [321, 228] width 43 height 18
type input "#ef1414"
type input "5"
type input "10"
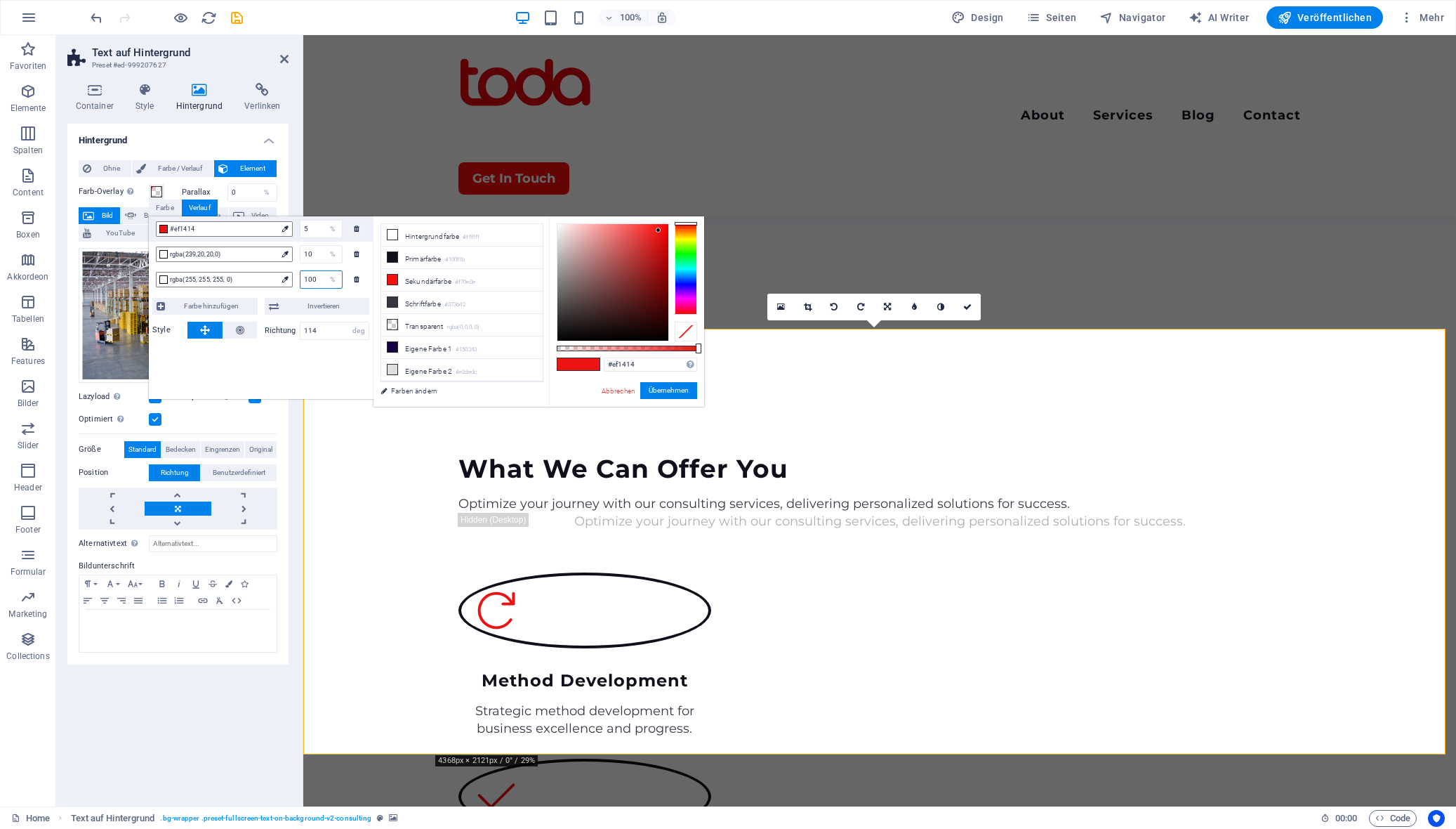
click at [318, 274] on input "100" at bounding box center [321, 279] width 42 height 17
type input "rgba(255, 255, 255, 0)"
drag, startPoint x: 319, startPoint y: 278, endPoint x: 286, endPoint y: 276, distance: 33.1
click at [286, 276] on div "rgba(255, 255, 255, 0) 100 %" at bounding box center [261, 279] width 224 height 26
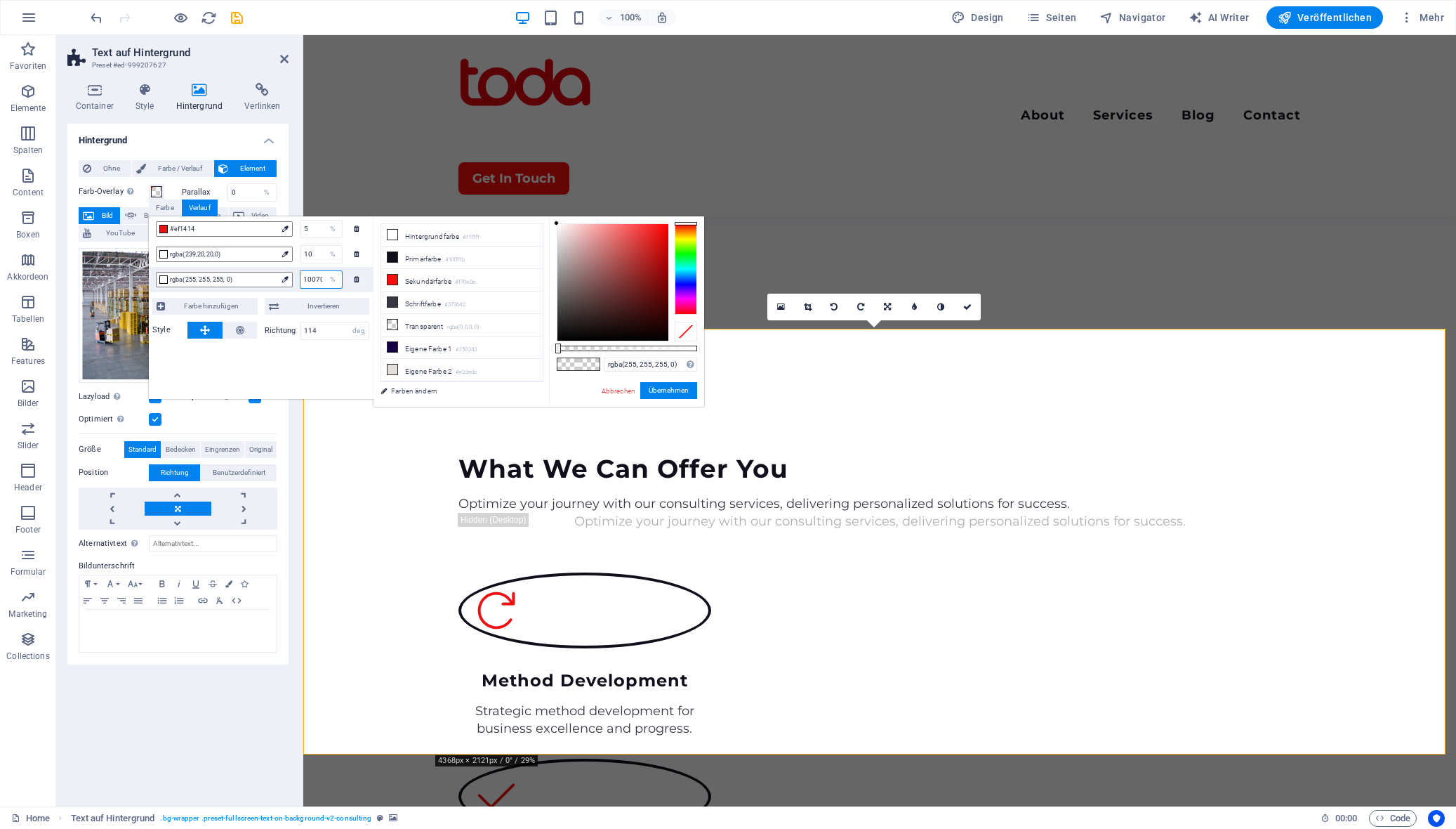
click at [314, 280] on input "10070" at bounding box center [321, 279] width 42 height 17
type input "70"
click at [215, 283] on span "rgba(255, 255, 255, 0)" at bounding box center [222, 279] width 106 height 13
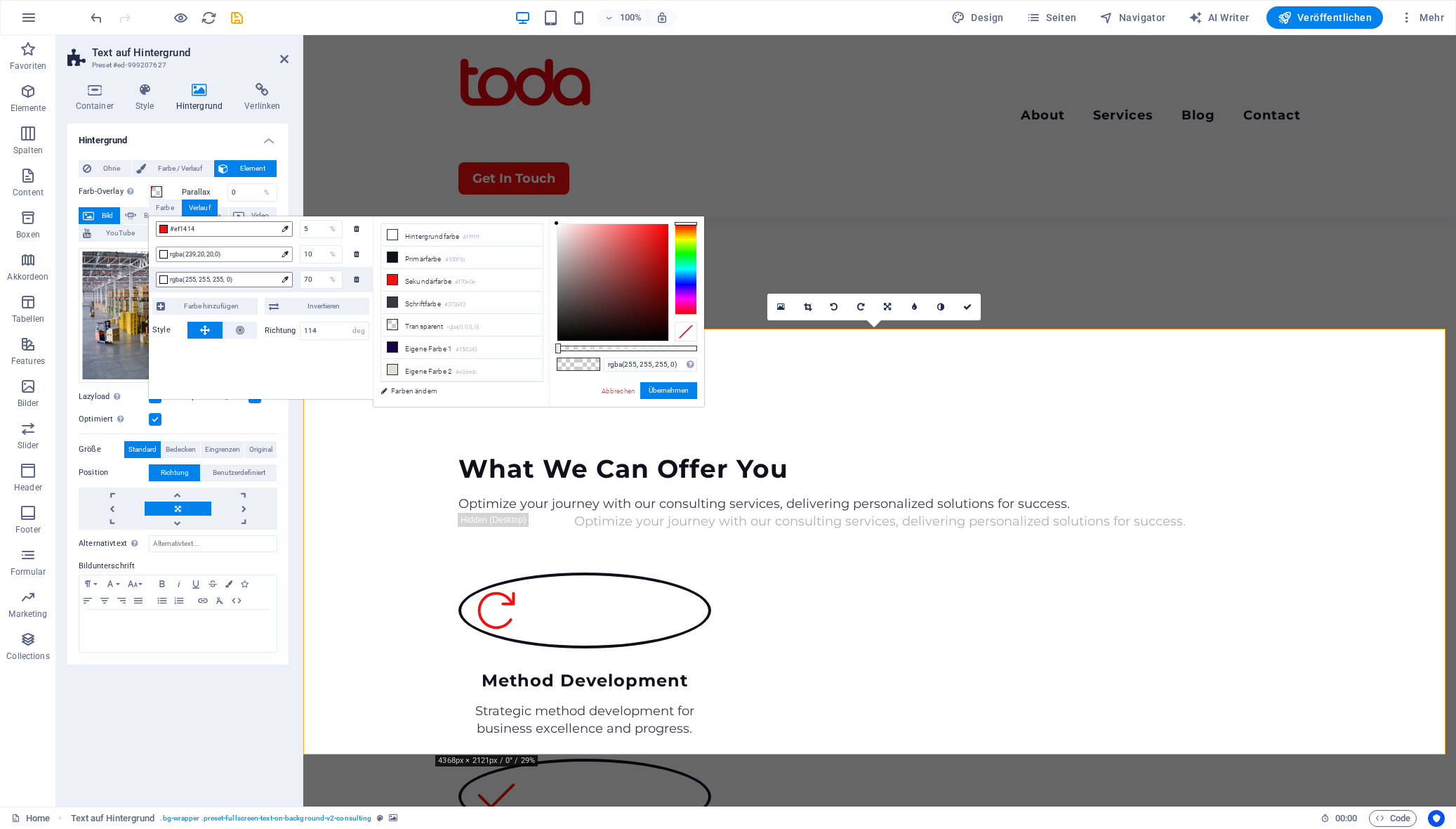
click at [202, 251] on span "rgba(239,20,20,0)" at bounding box center [222, 254] width 106 height 13
click at [427, 278] on li "Sekundärfarbe #f70e0e" at bounding box center [463, 280] width 162 height 22
click at [219, 255] on span "rgba(247,14,14,0)" at bounding box center [222, 254] width 106 height 13
drag, startPoint x: 656, startPoint y: 256, endPoint x: 674, endPoint y: 202, distance: 56.9
click at [674, 202] on body "[DOMAIN_NAME] Home Favoriten Elemente Spalten Content Boxen Akkordeon Tabellen …" at bounding box center [728, 414] width 1456 height 829
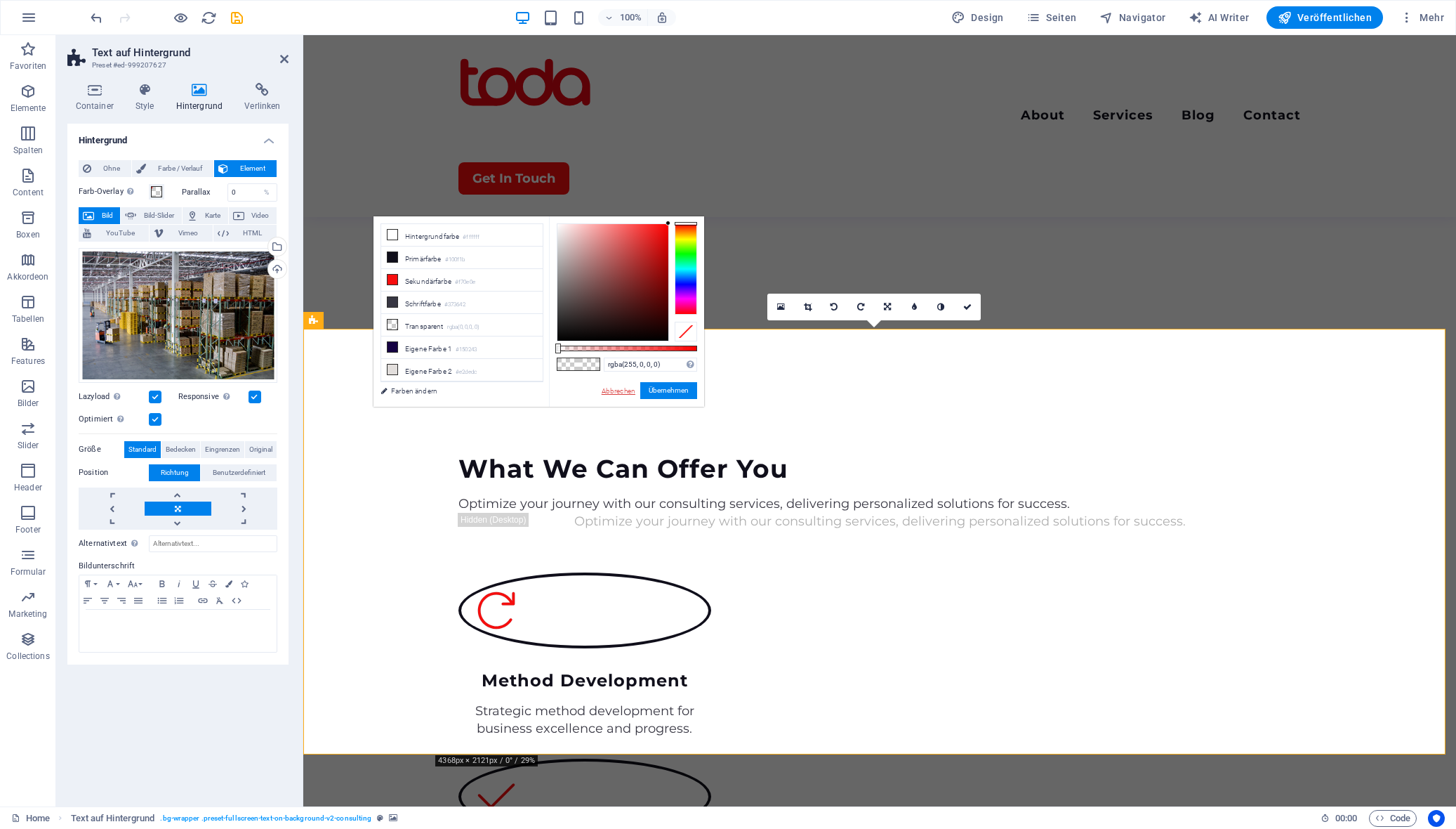
drag, startPoint x: 629, startPoint y: 390, endPoint x: 22, endPoint y: 255, distance: 621.8
click at [629, 390] on link "Abbrechen" at bounding box center [619, 390] width 37 height 10
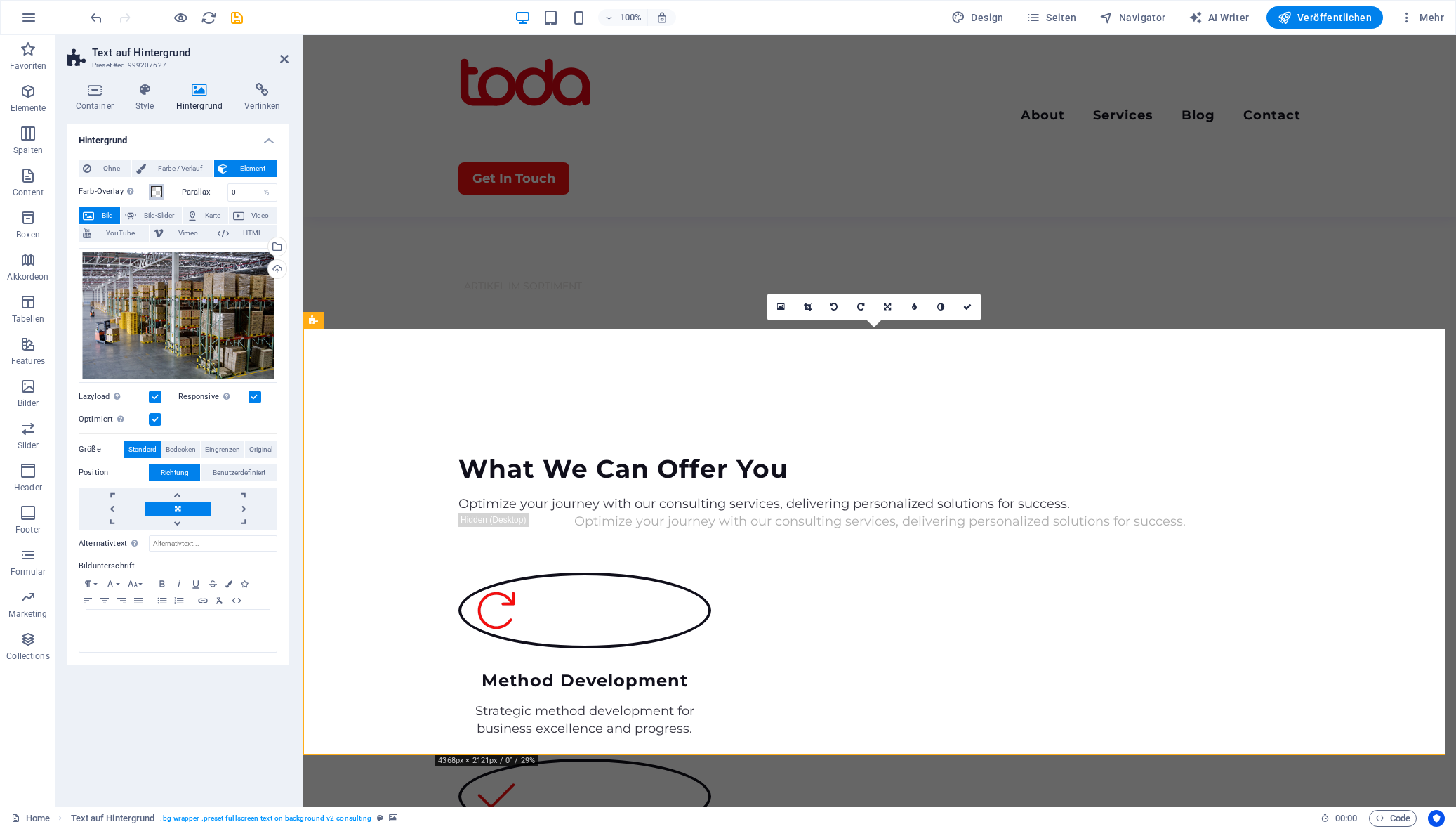
click at [153, 190] on span at bounding box center [156, 191] width 11 height 11
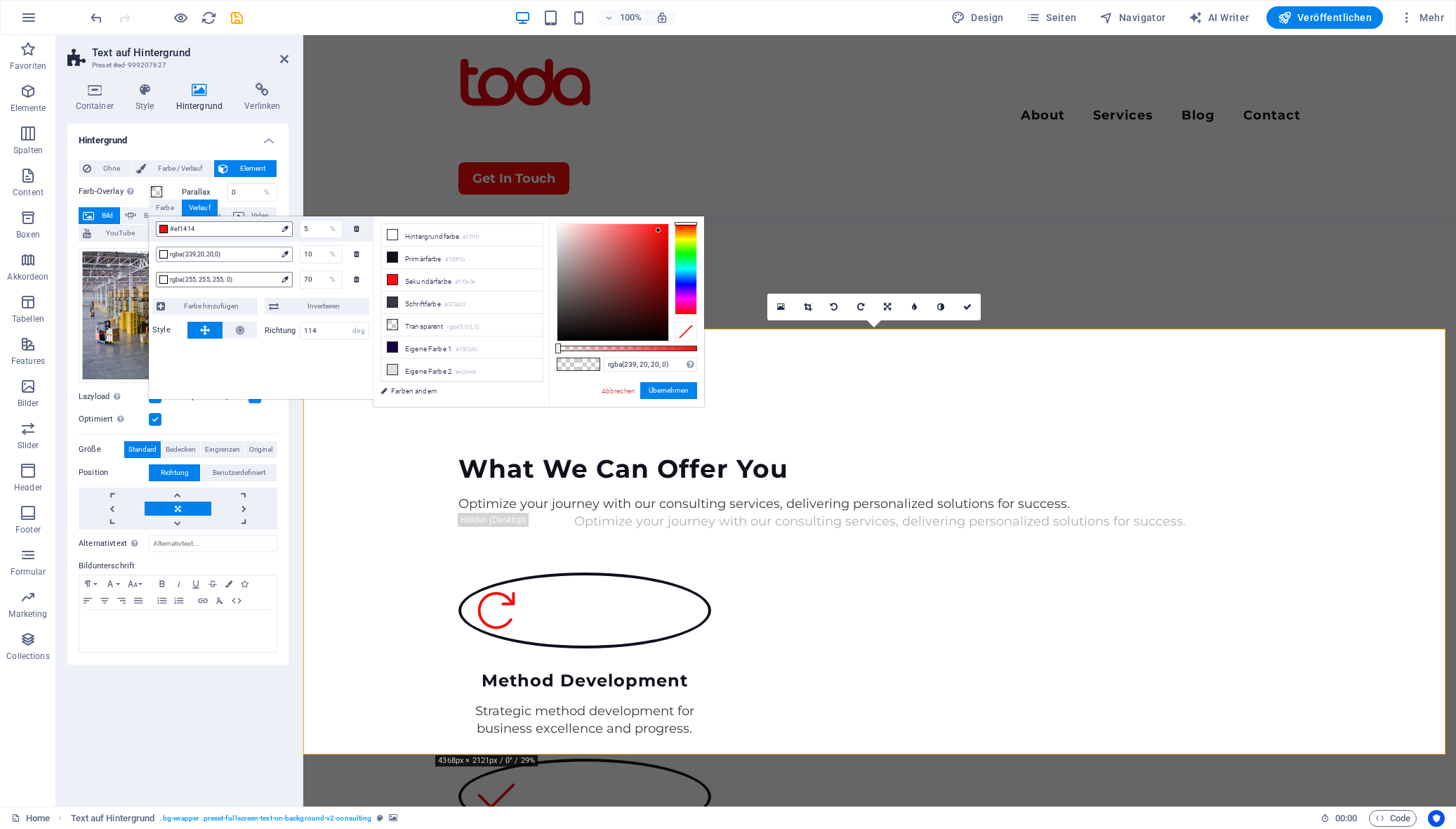
click at [218, 254] on span "rgba(239,20,20,0)" at bounding box center [222, 254] width 106 height 13
click at [433, 273] on li "Sekundärfarbe #f70e0e" at bounding box center [463, 280] width 162 height 22
click at [253, 253] on span "rgba(247,14,14,0)" at bounding box center [222, 254] width 106 height 13
click at [239, 258] on span "rgba(247,14,14,0)" at bounding box center [222, 254] width 106 height 13
click at [274, 254] on span "rgba(247,14,14,0)" at bounding box center [222, 254] width 106 height 13
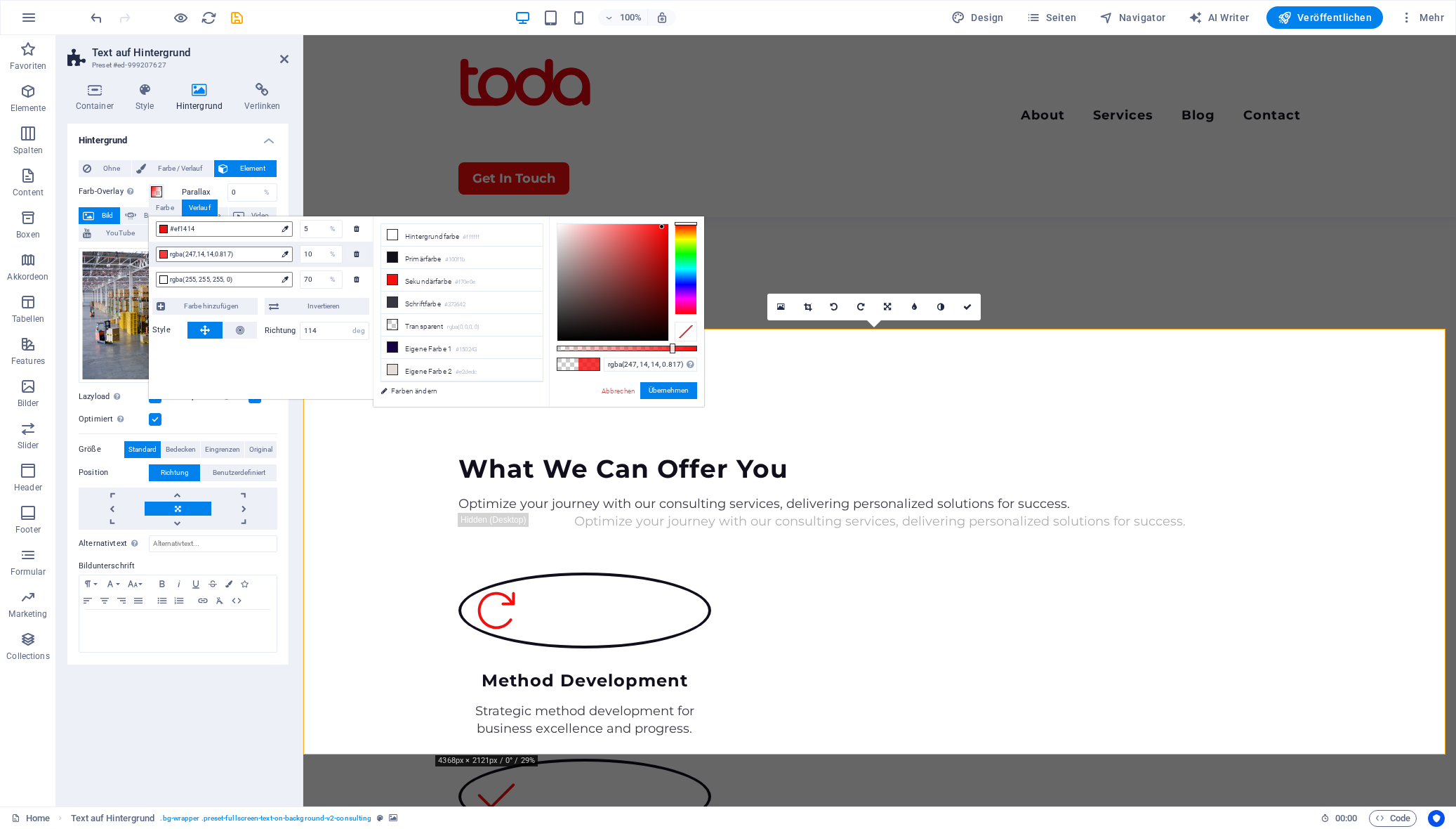
drag, startPoint x: 558, startPoint y: 346, endPoint x: 671, endPoint y: 344, distance: 113.0
click at [671, 344] on div at bounding box center [672, 348] width 6 height 10
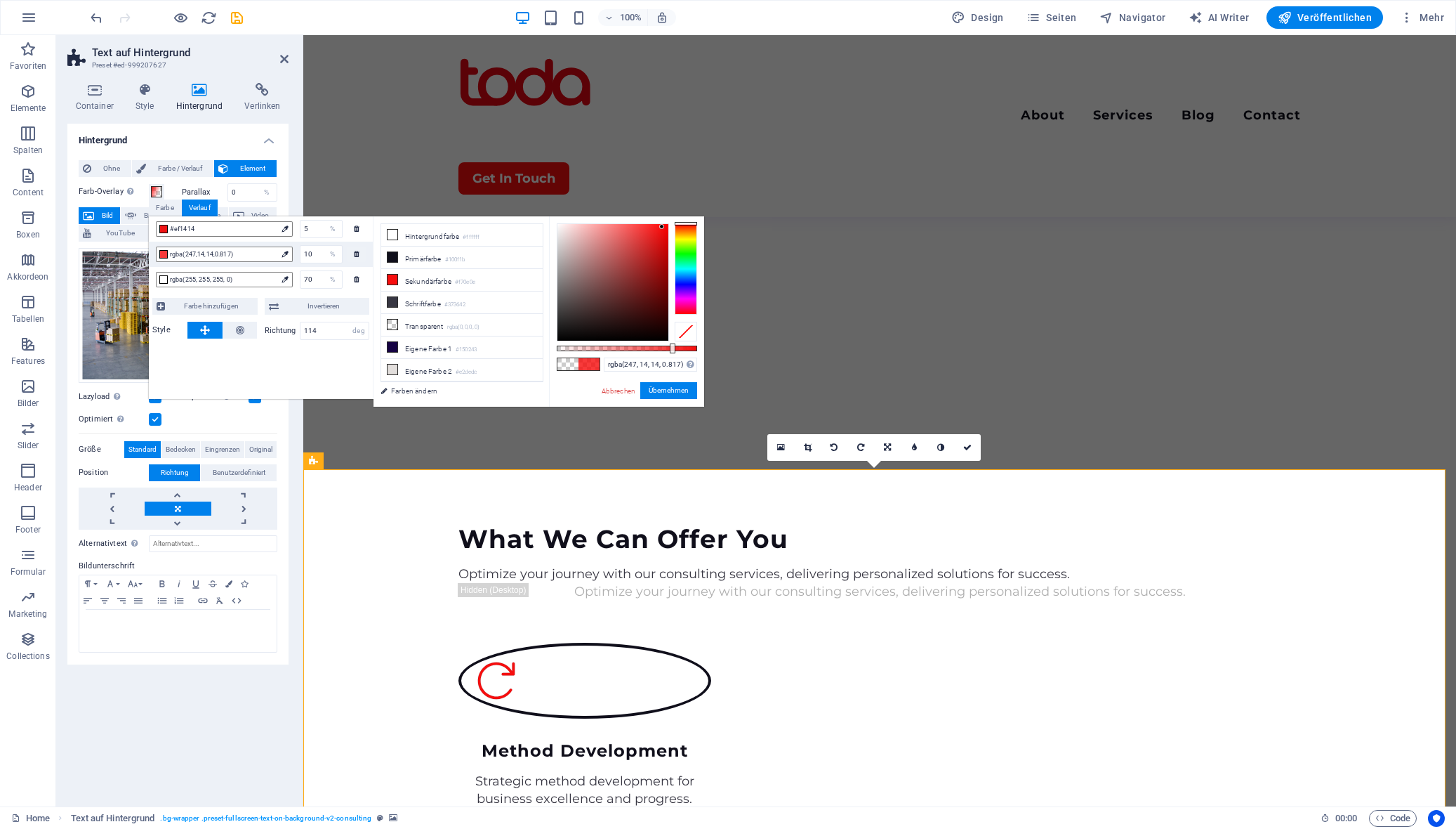
scroll to position [1194, 0]
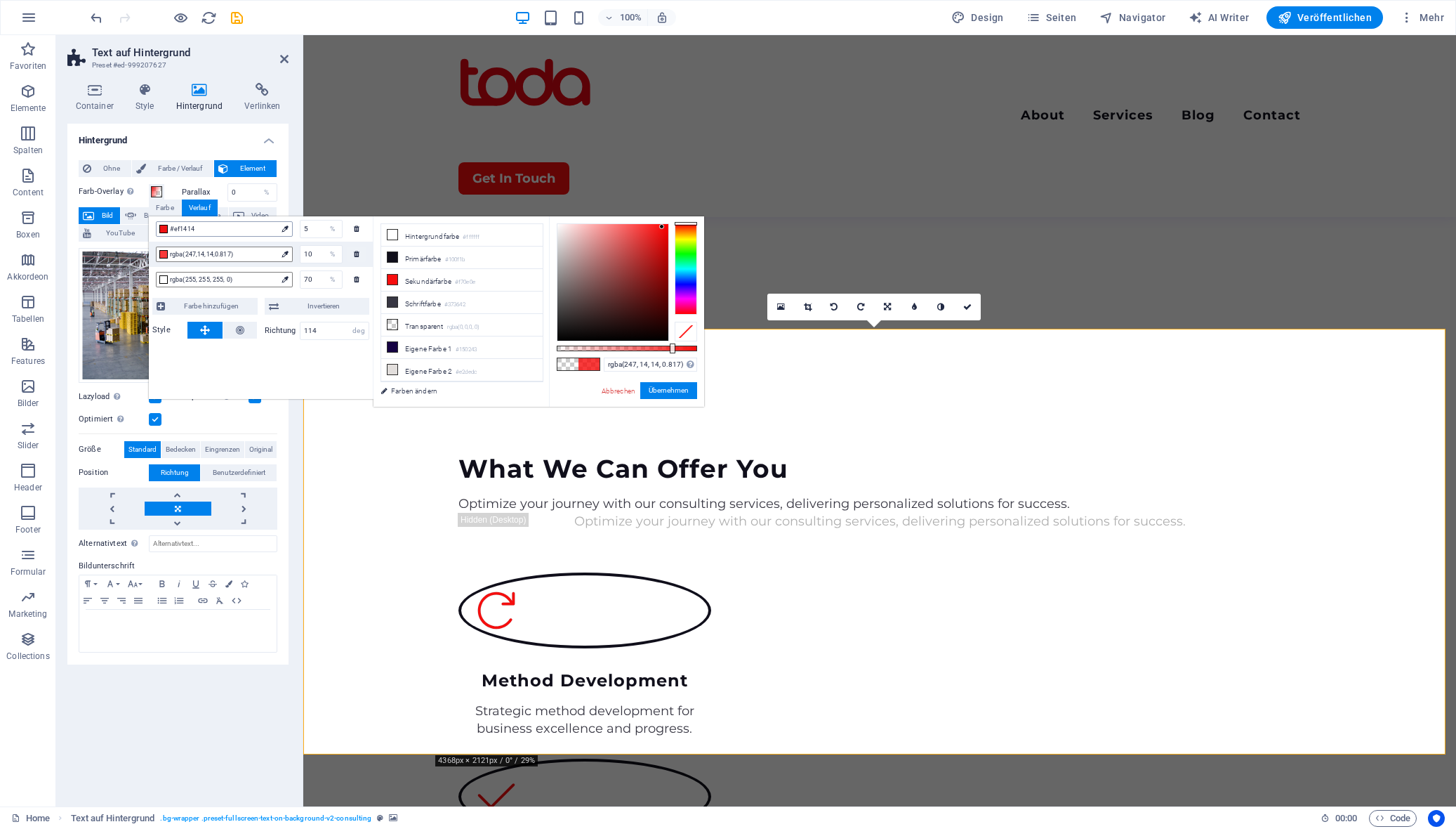
click at [250, 233] on span "#ef1414" at bounding box center [222, 228] width 106 height 13
drag, startPoint x: 697, startPoint y: 349, endPoint x: 650, endPoint y: 349, distance: 47.0
click at [637, 349] on div at bounding box center [635, 348] width 6 height 10
click at [254, 250] on span "rgba(247,14,14,0.817)" at bounding box center [222, 254] width 106 height 13
type input "rgba(247, 14, 14, 0.452)"
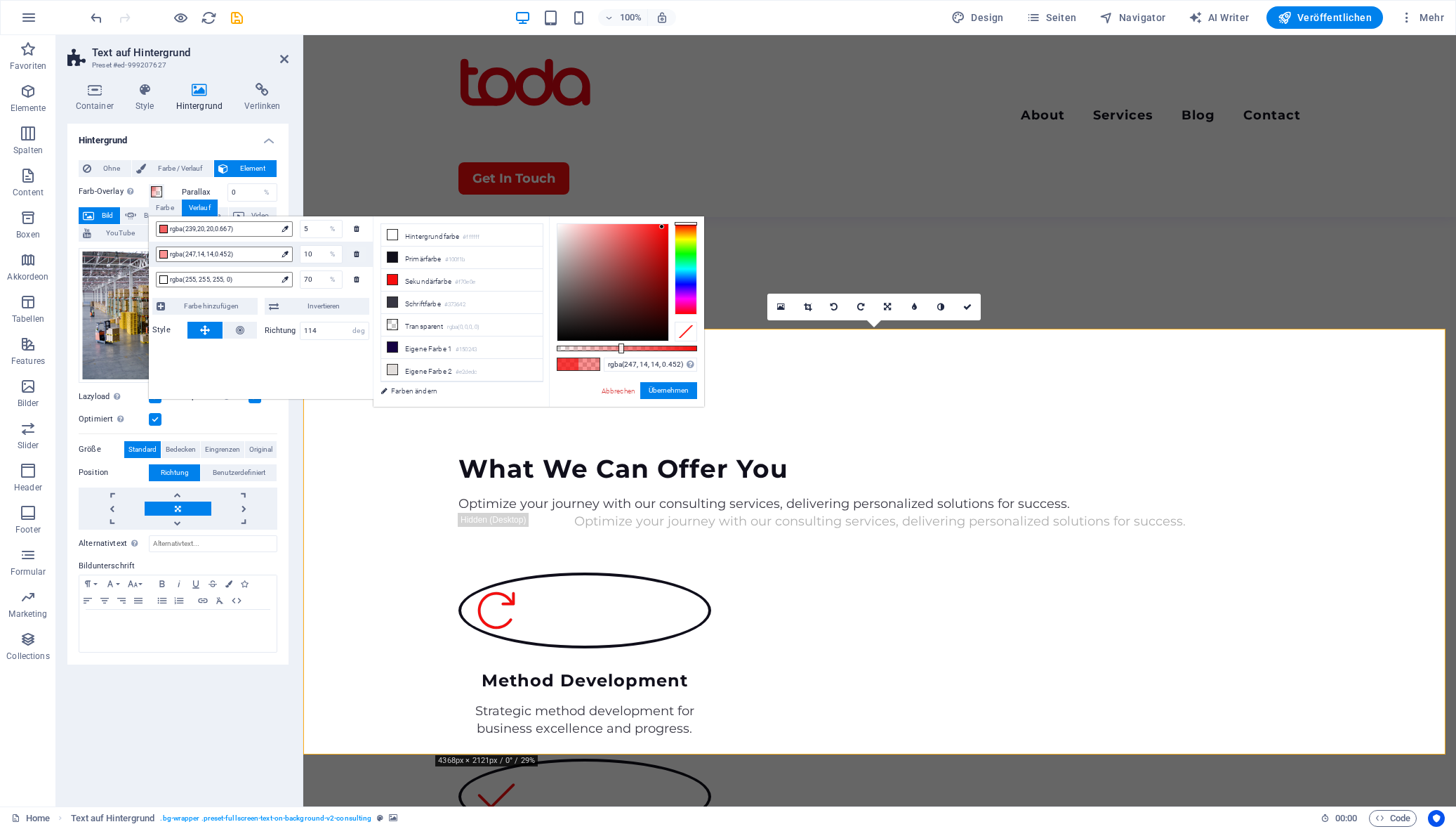
drag, startPoint x: 656, startPoint y: 349, endPoint x: 620, endPoint y: 348, distance: 36.0
click at [620, 348] on div at bounding box center [621, 348] width 6 height 10
click at [677, 389] on button "Übernehmen" at bounding box center [669, 390] width 57 height 17
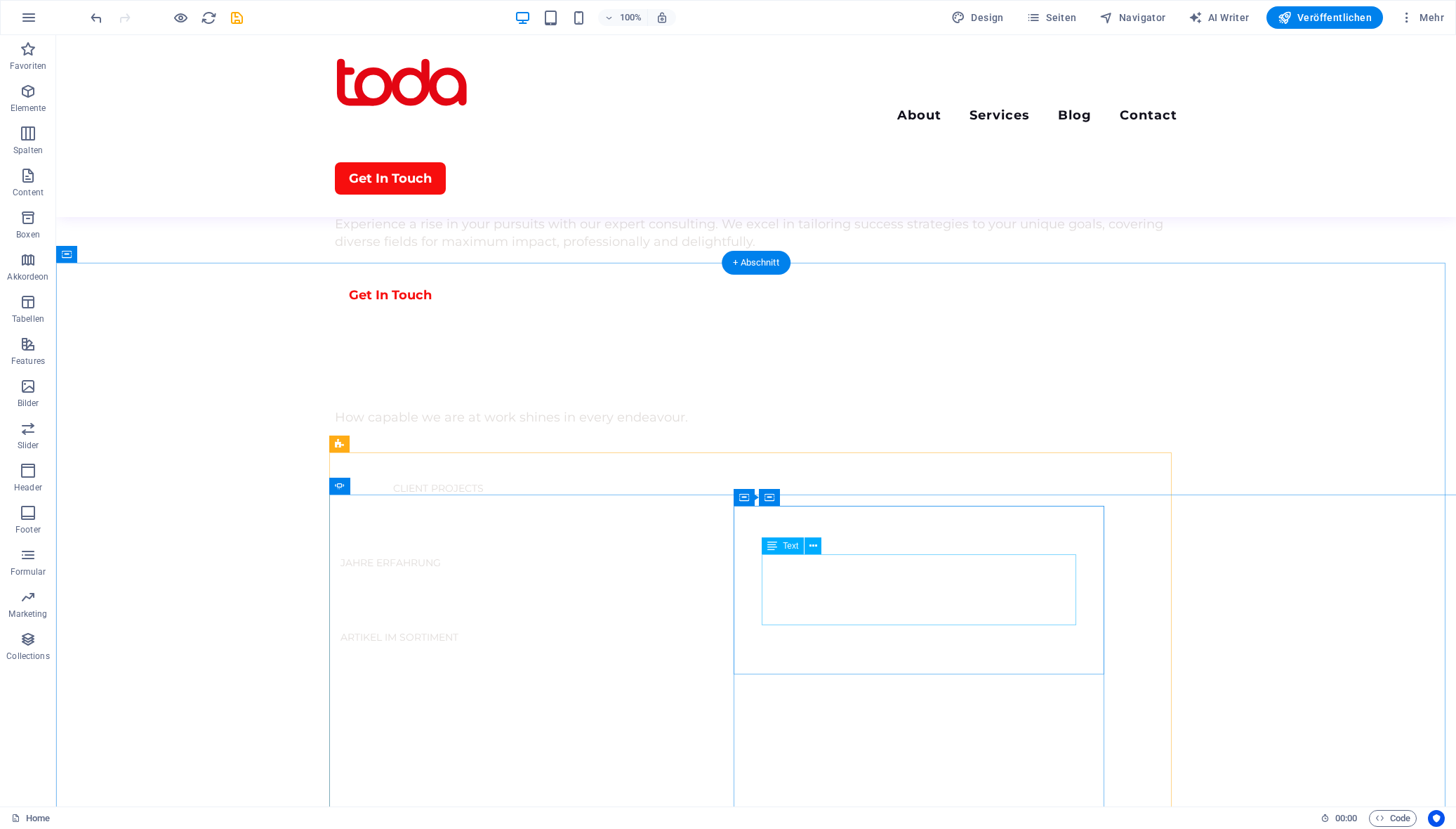
scroll to position [773, 0]
